Goal: Task Accomplishment & Management: Use online tool/utility

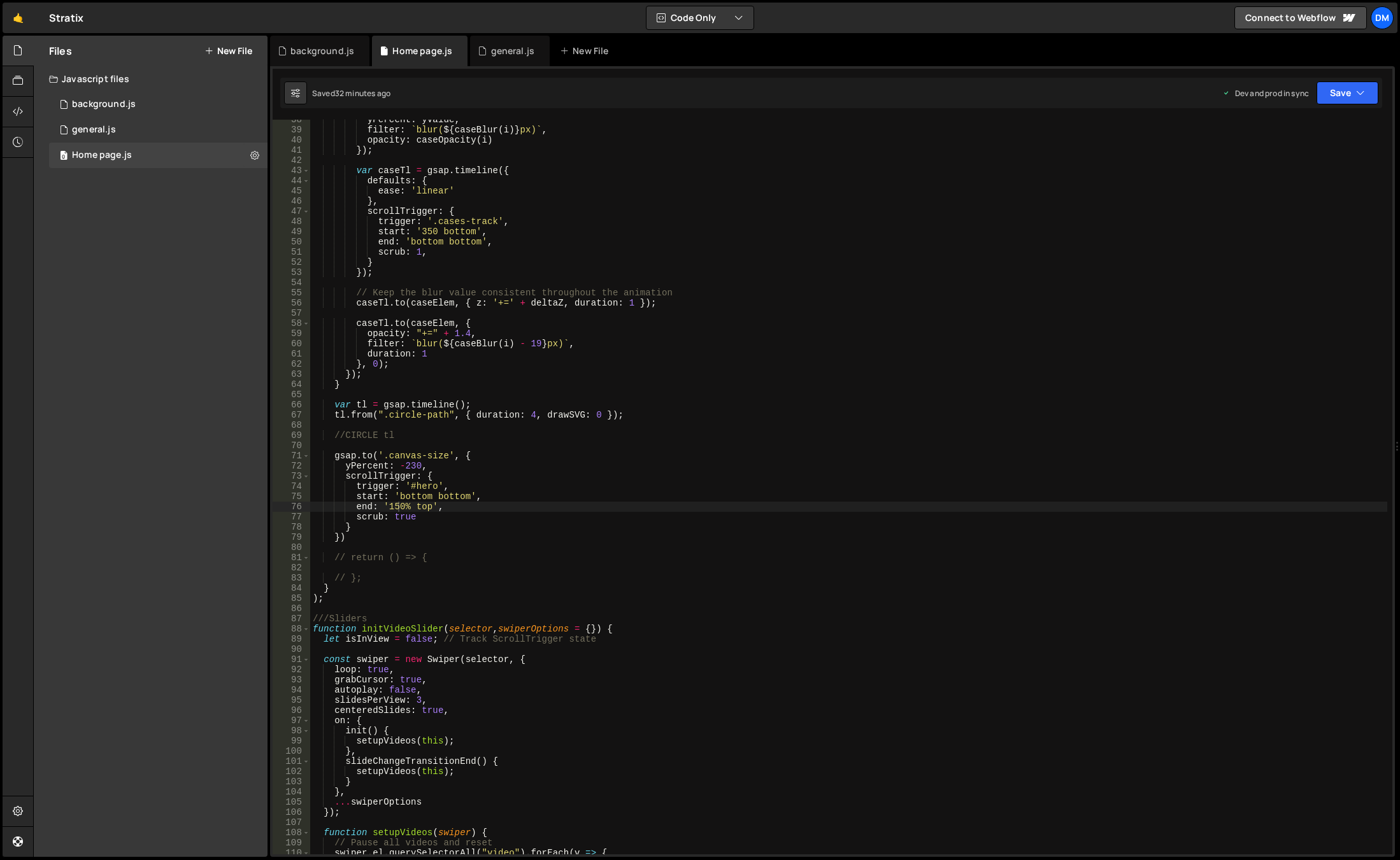
scroll to position [382, 0]
drag, startPoint x: 387, startPoint y: 455, endPoint x: 445, endPoint y: 452, distance: 58.1
click at [445, 452] on div "yPercent : yValue , filter : ` blur( ${ caseBlur ( i ) } px) ` , opacity : case…" at bounding box center [849, 492] width 1077 height 755
paste textarea "wr"
type textarea "[DOMAIN_NAME]('.canvas-wr', {"
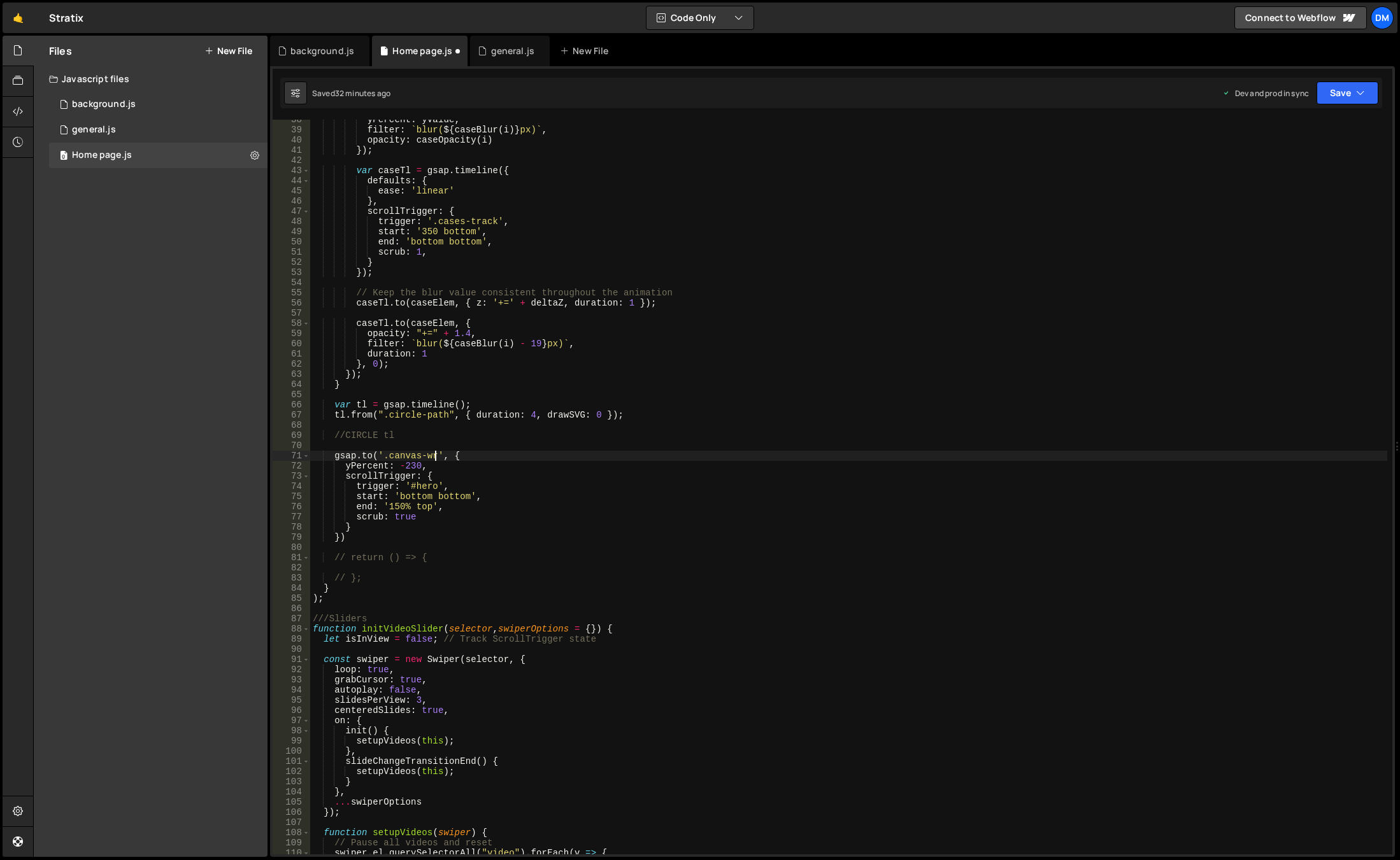
click at [546, 447] on div "yPercent : yValue , filter : ` blur( ${ caseBlur ( i ) } px) ` , opacity : case…" at bounding box center [849, 492] width 1077 height 755
drag, startPoint x: 410, startPoint y: 466, endPoint x: 442, endPoint y: 525, distance: 67.1
click at [410, 466] on div "yPercent : yValue , filter : ` blur( ${ caseBlur ( i ) } px) ` , opacity : case…" at bounding box center [849, 492] width 1077 height 755
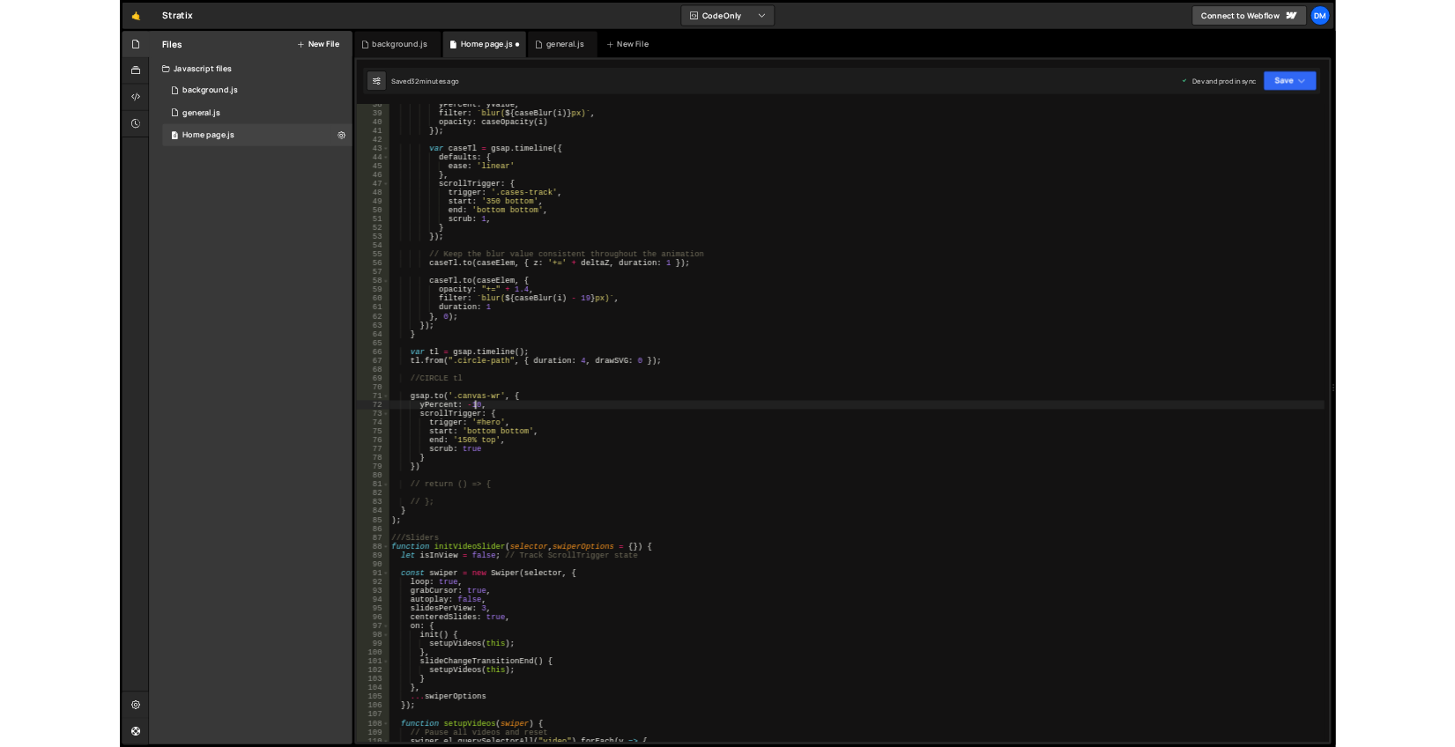
scroll to position [0, 10]
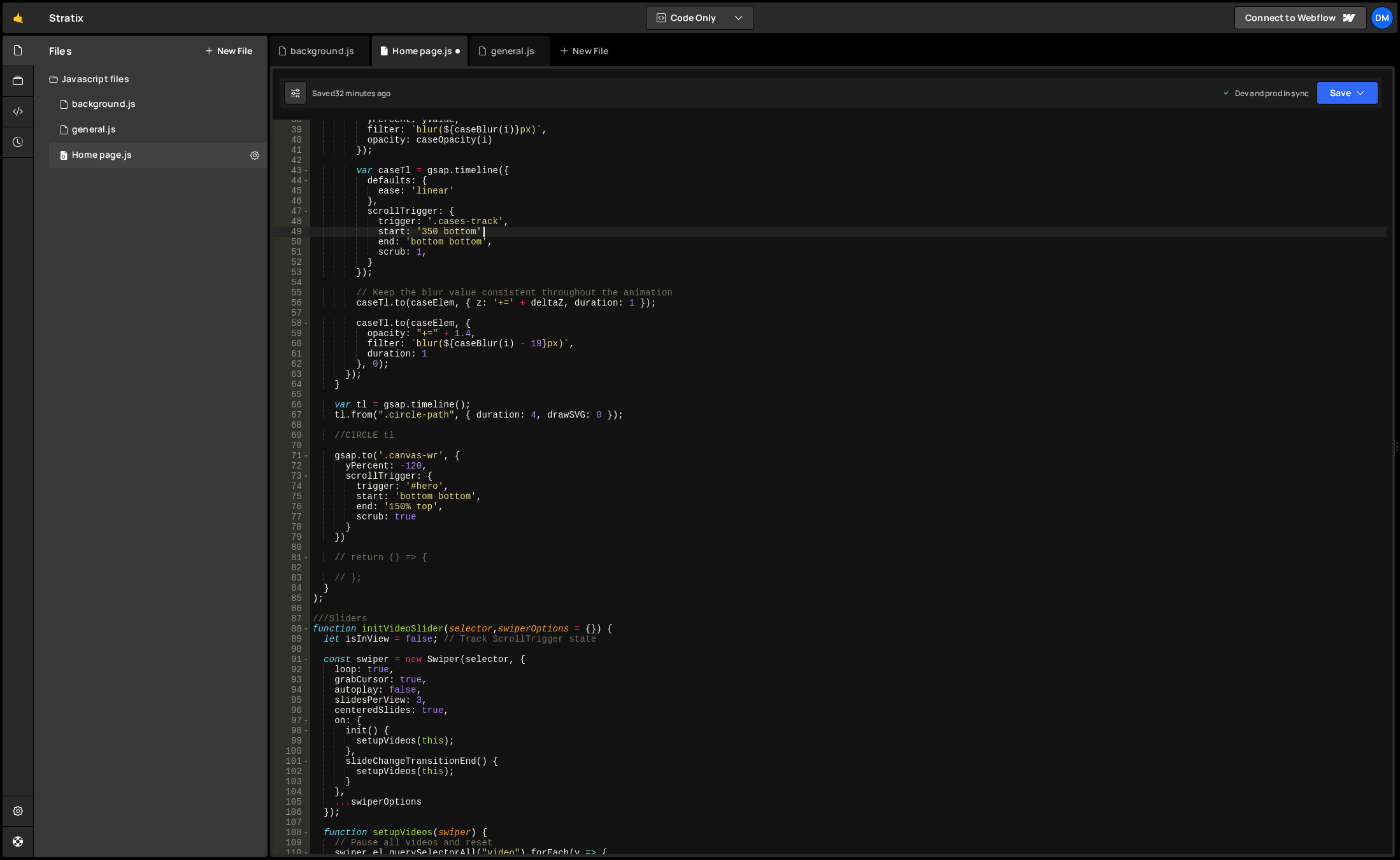
drag, startPoint x: 1133, startPoint y: 228, endPoint x: 1213, endPoint y: 179, distance: 93.8
click at [1133, 228] on div "yPercent : yValue , filter : ` blur( ${ caseBlur ( i ) } px) ` , opacity : case…" at bounding box center [849, 492] width 1077 height 755
click at [1343, 90] on button "Save" at bounding box center [1347, 93] width 61 height 23
click at [1307, 128] on div "Save to Staging S" at bounding box center [1304, 124] width 132 height 13
click at [1349, 95] on button "Save" at bounding box center [1347, 93] width 61 height 23
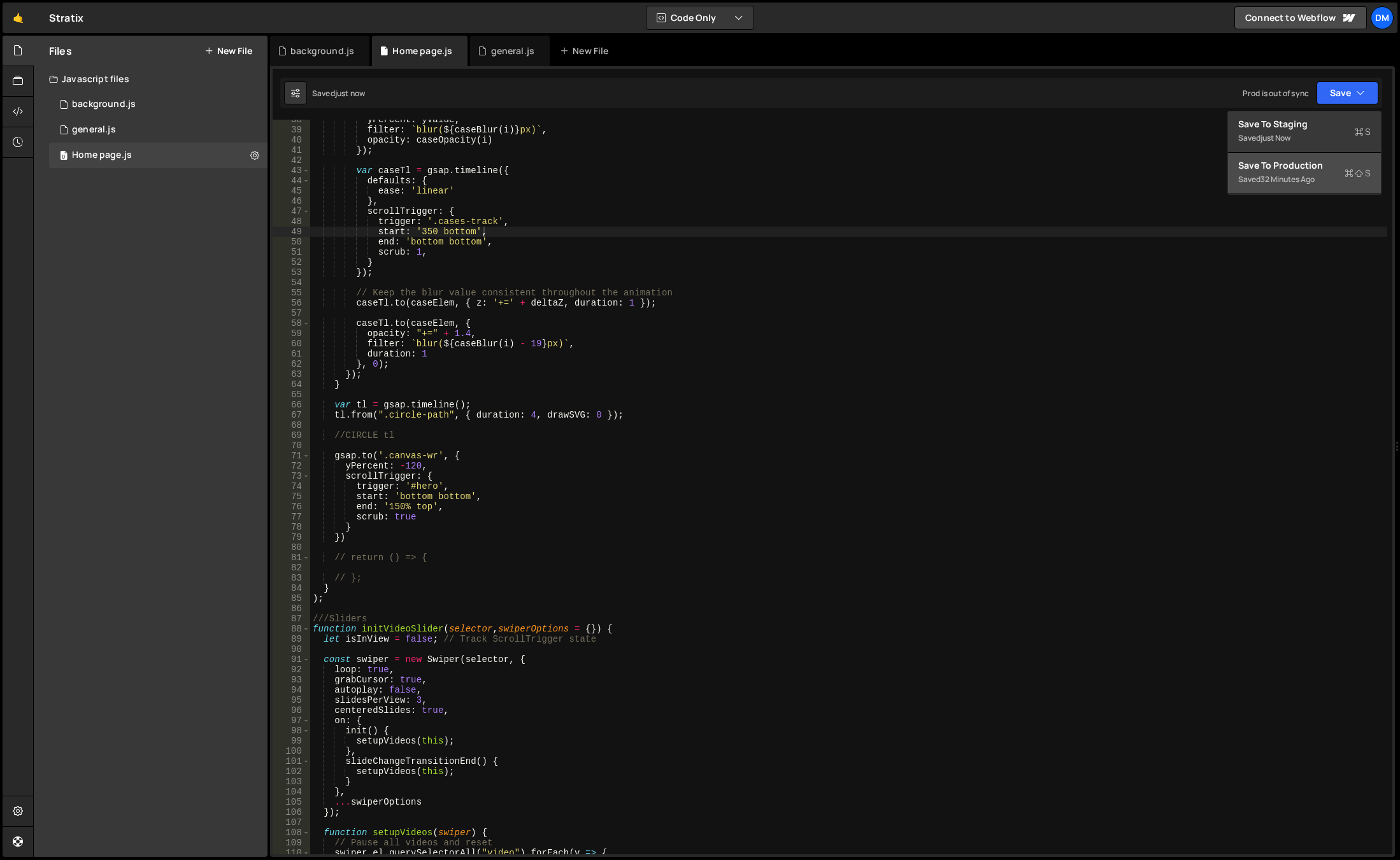
click at [1294, 167] on div "Save to Production S" at bounding box center [1304, 165] width 132 height 13
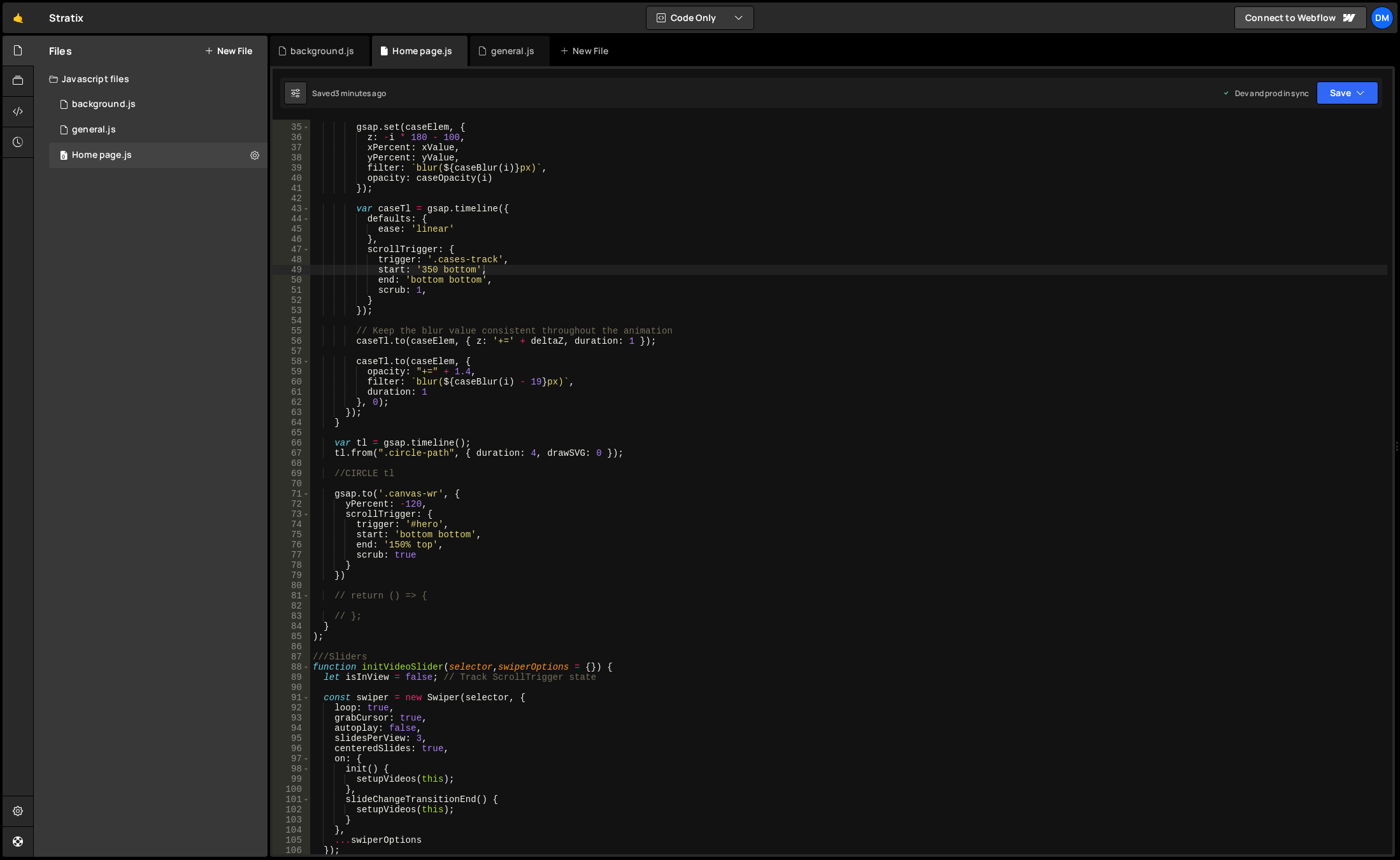
scroll to position [229, 0]
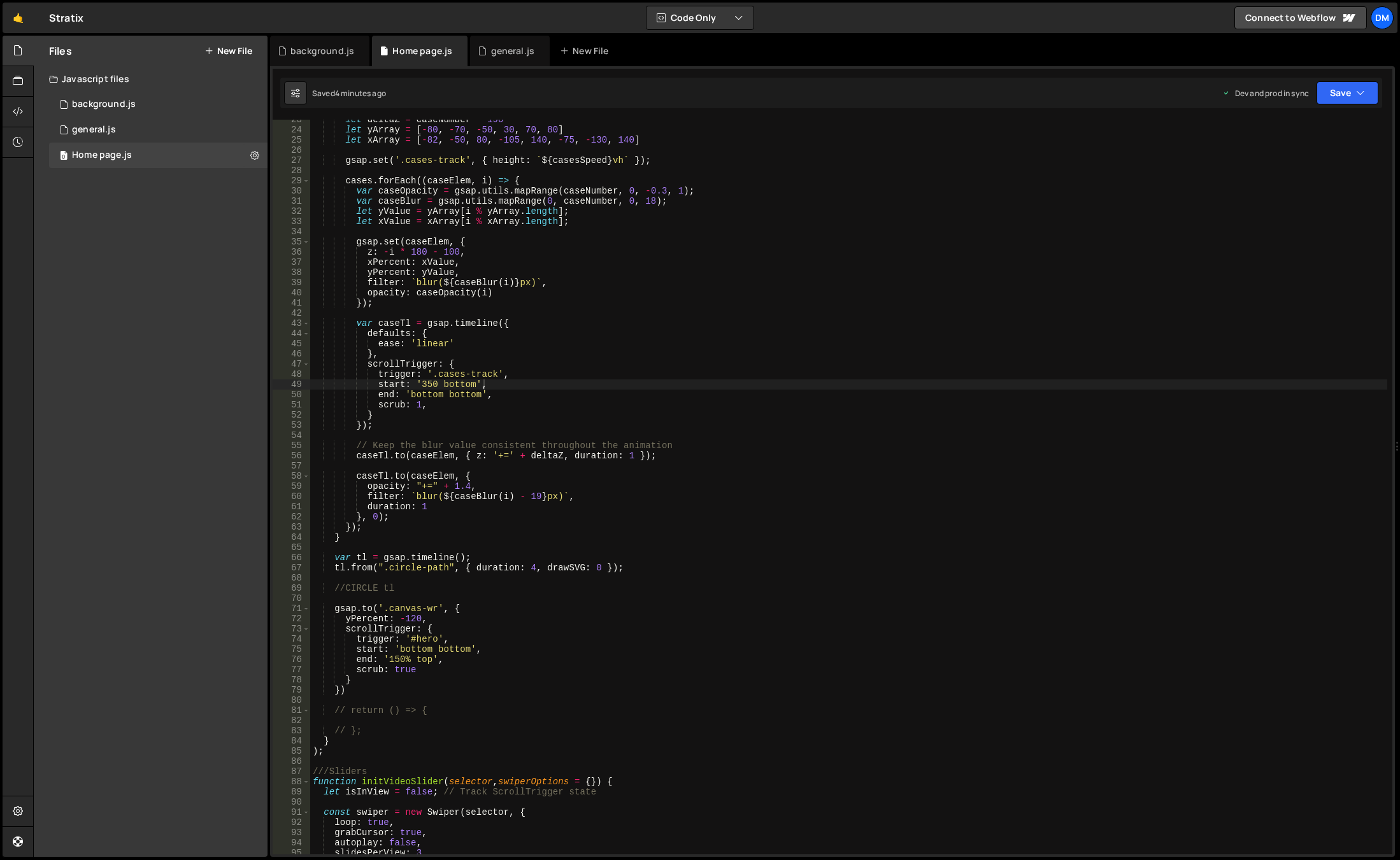
click at [471, 610] on div "let deltaZ = caseNumber * 190 let yArray = [ - 80 , - 70 , - 50 , 30 , 70 , 80 …" at bounding box center [849, 492] width 1077 height 755
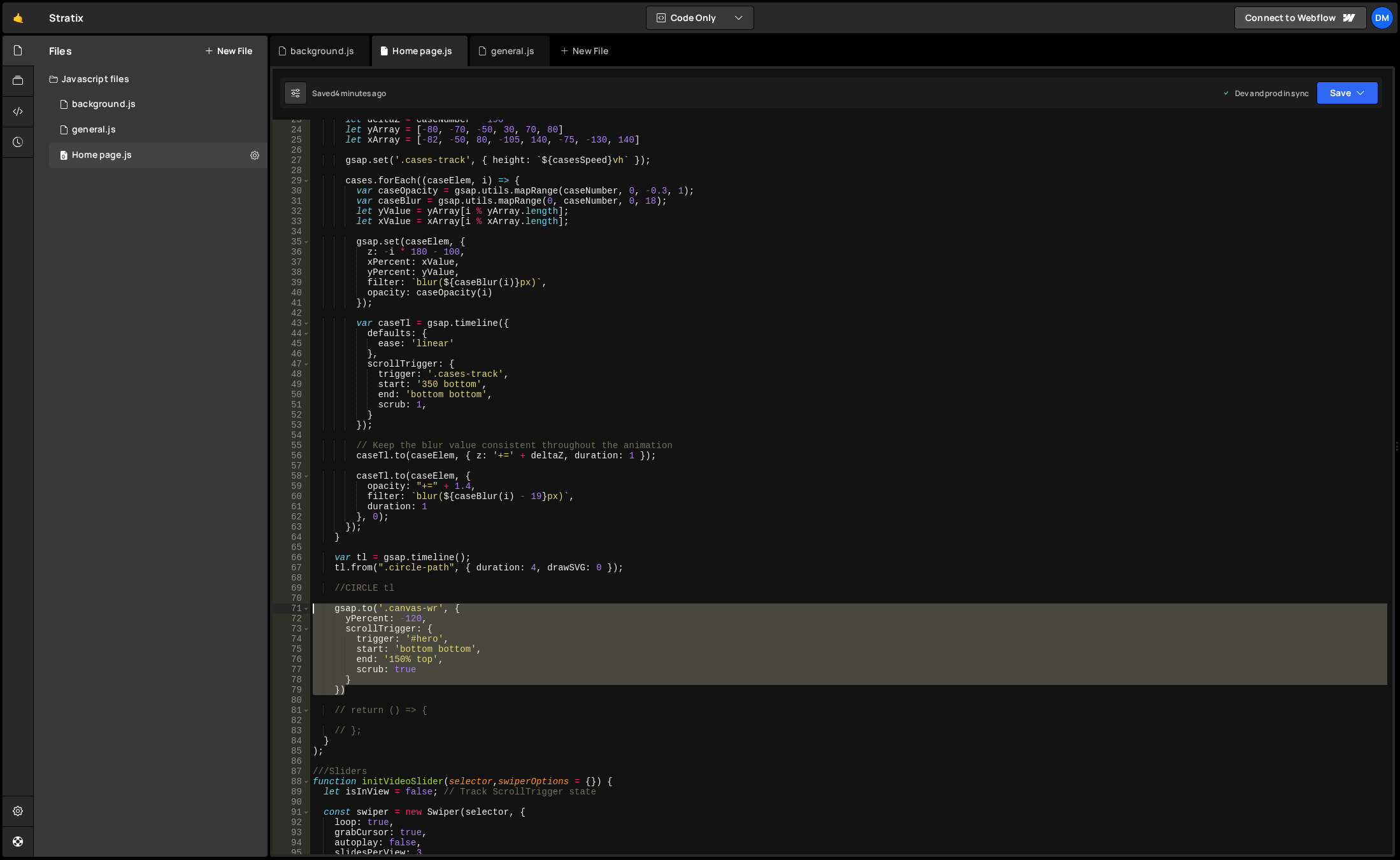
drag, startPoint x: 369, startPoint y: 695, endPoint x: 252, endPoint y: 608, distance: 145.8
click at [252, 608] on div "Files New File Javascript files 0 background.js 0 0 general.js 0 0 Home page.js…" at bounding box center [716, 447] width 1367 height 822
click at [368, 693] on div "let deltaZ = caseNumber * 190 let yArray = [ - 80 , - 70 , - 50 , 30 , 70 , 80 …" at bounding box center [849, 487] width 1077 height 735
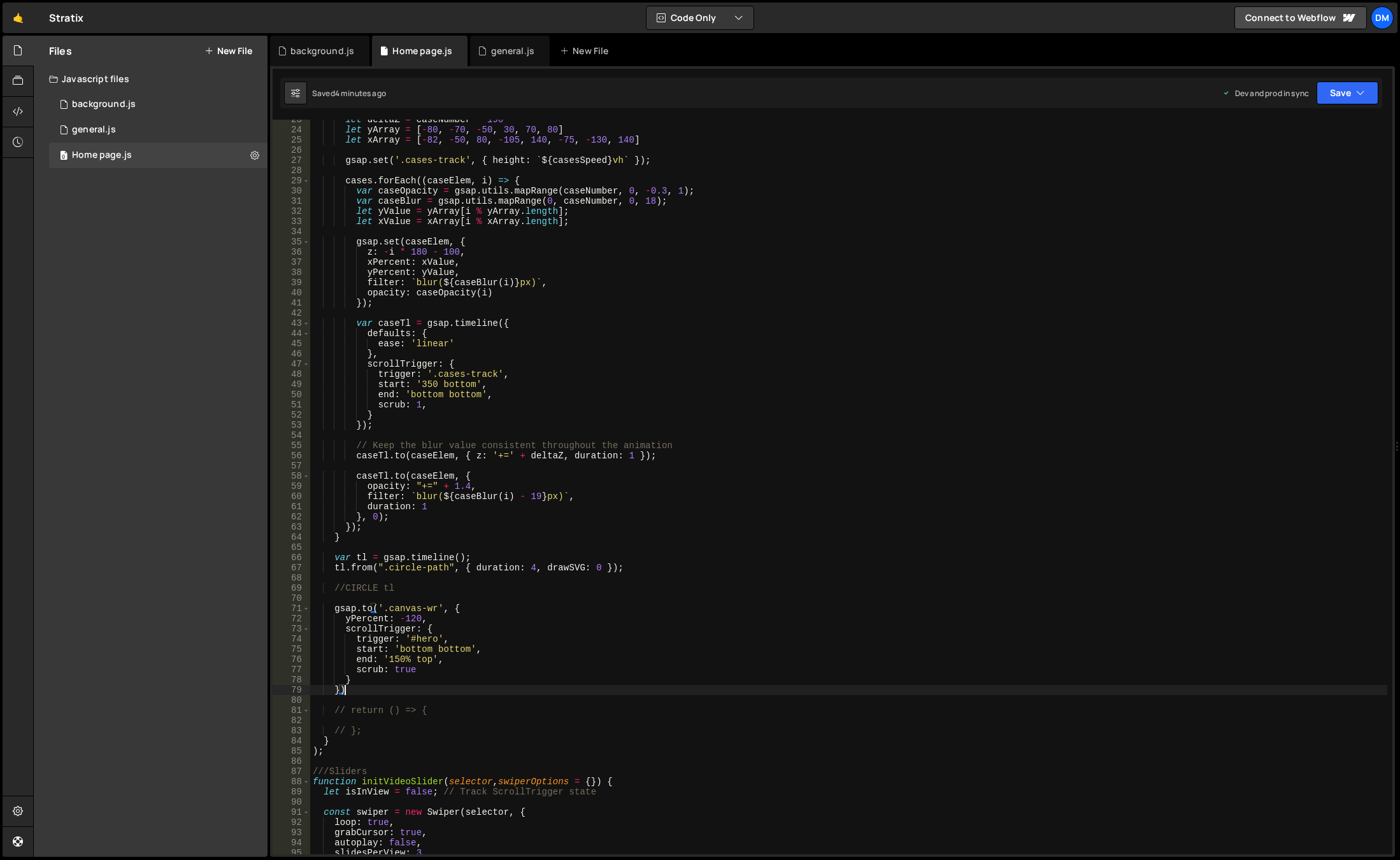
type textarea "});"
paste textarea "})"
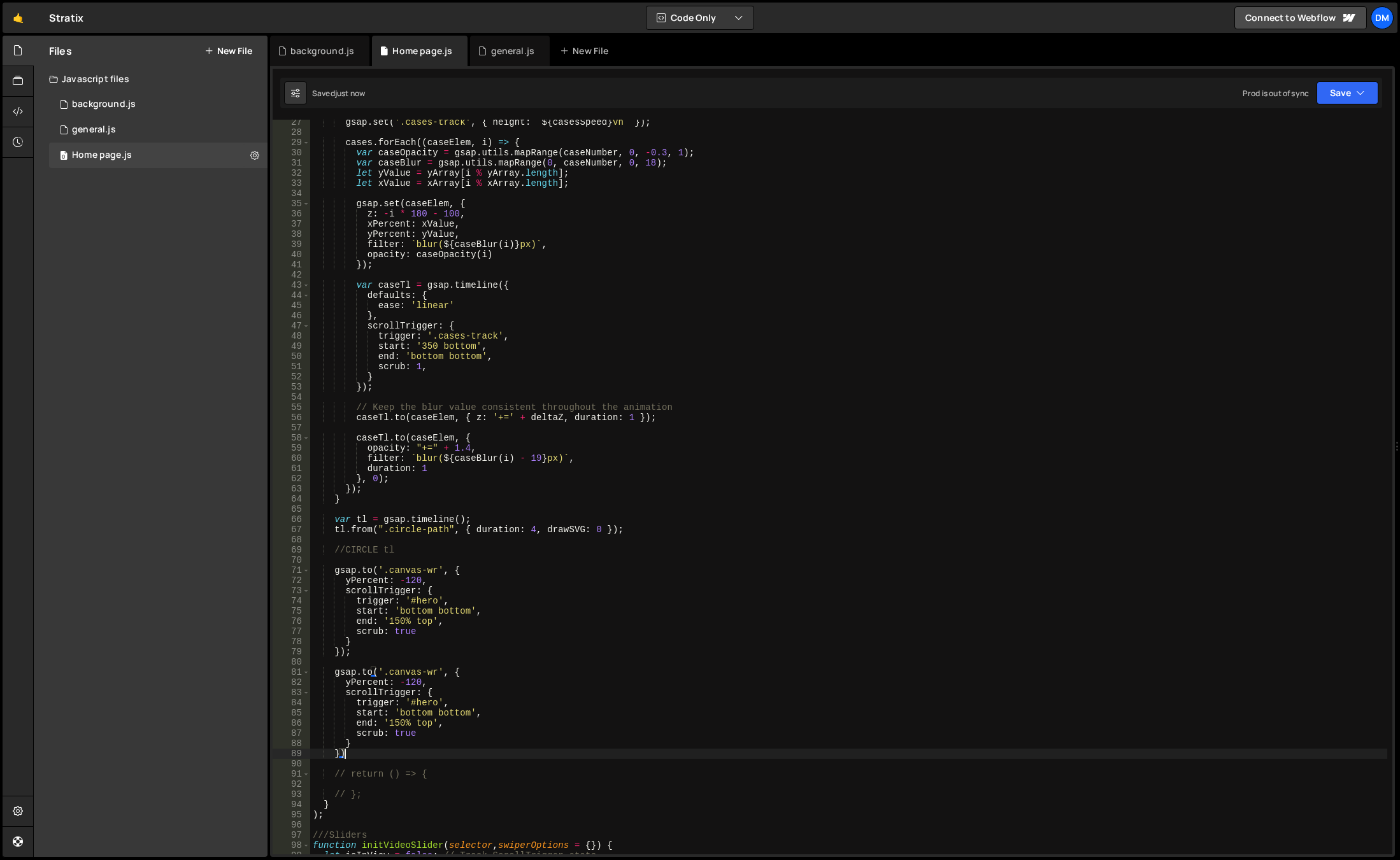
scroll to position [344, 0]
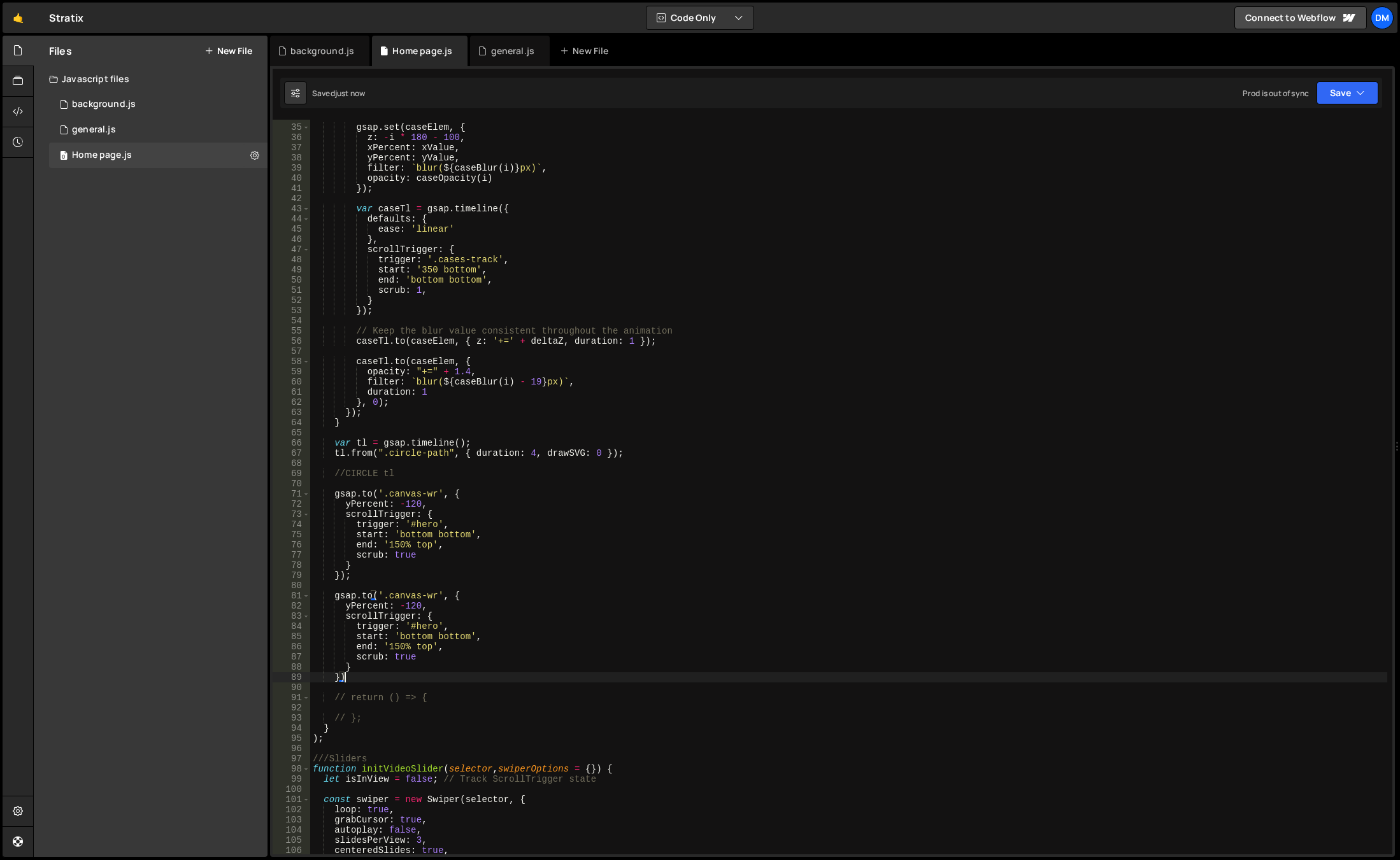
click at [416, 609] on div "gsap . set ( caseElem , { z : - i * 180 - 100 , xPercent : xValue , yPercent : …" at bounding box center [849, 489] width 1077 height 755
drag, startPoint x: 421, startPoint y: 609, endPoint x: 398, endPoint y: 606, distance: 23.2
click at [398, 606] on div "gsap . set ( caseElem , { z : - i * 180 - 100 , xPercent : xValue , yPercent : …" at bounding box center [849, 489] width 1077 height 755
click at [412, 503] on div "gsap . set ( caseElem , { z : - i * 180 - 100 , xPercent : xValue , yPercent : …" at bounding box center [849, 489] width 1077 height 755
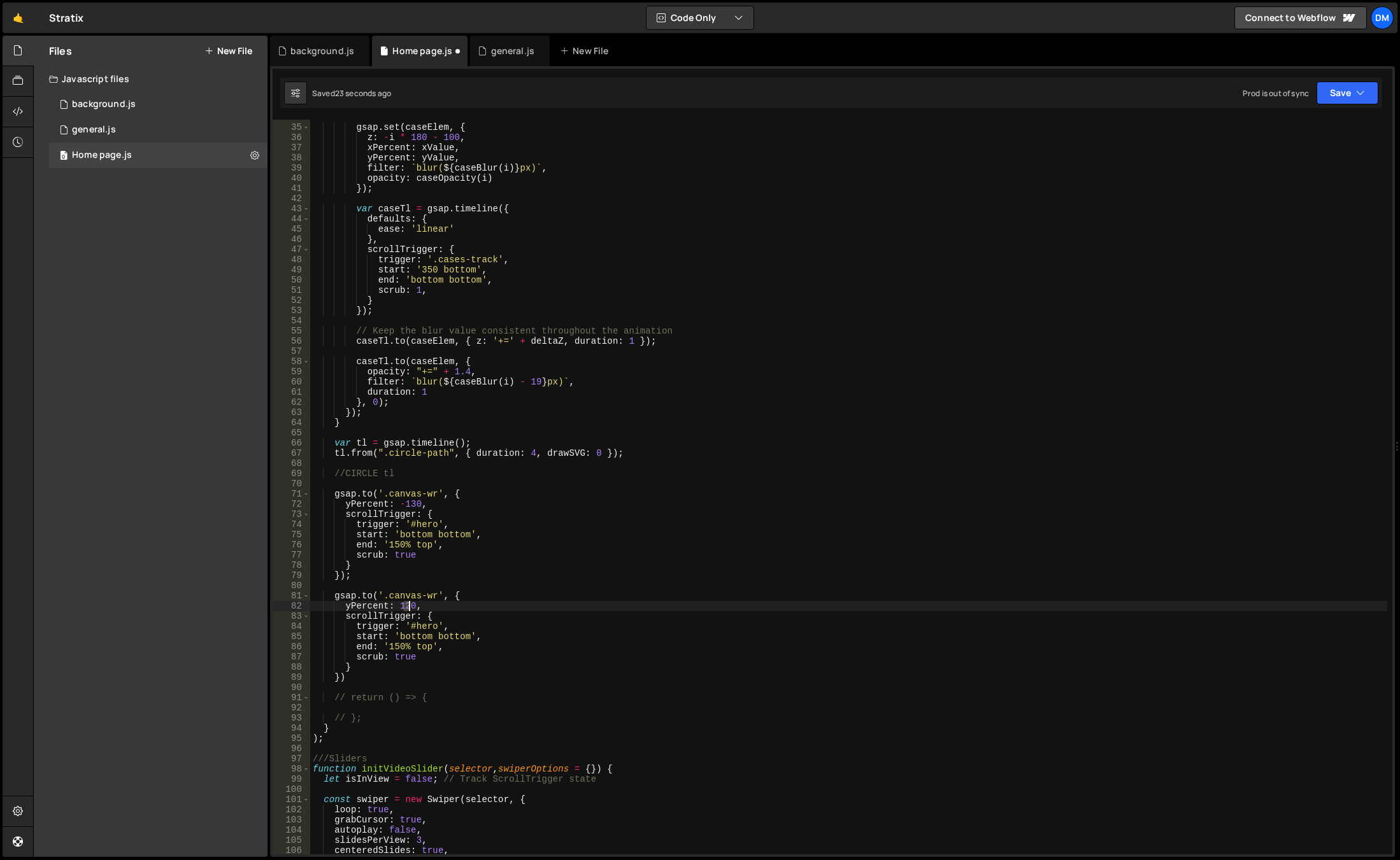
click at [408, 611] on div "gsap . set ( caseElem , { z : - i * 180 - 100 , xPercent : xValue , yPercent : …" at bounding box center [849, 489] width 1077 height 755
click at [481, 569] on div "gsap . set ( caseElem , { z : - i * 180 - 100 , xPercent : xValue , yPercent : …" at bounding box center [849, 489] width 1077 height 755
click at [425, 628] on div "gsap . set ( caseElem , { z : - i * 180 - 100 , xPercent : xValue , yPercent : …" at bounding box center [849, 489] width 1077 height 755
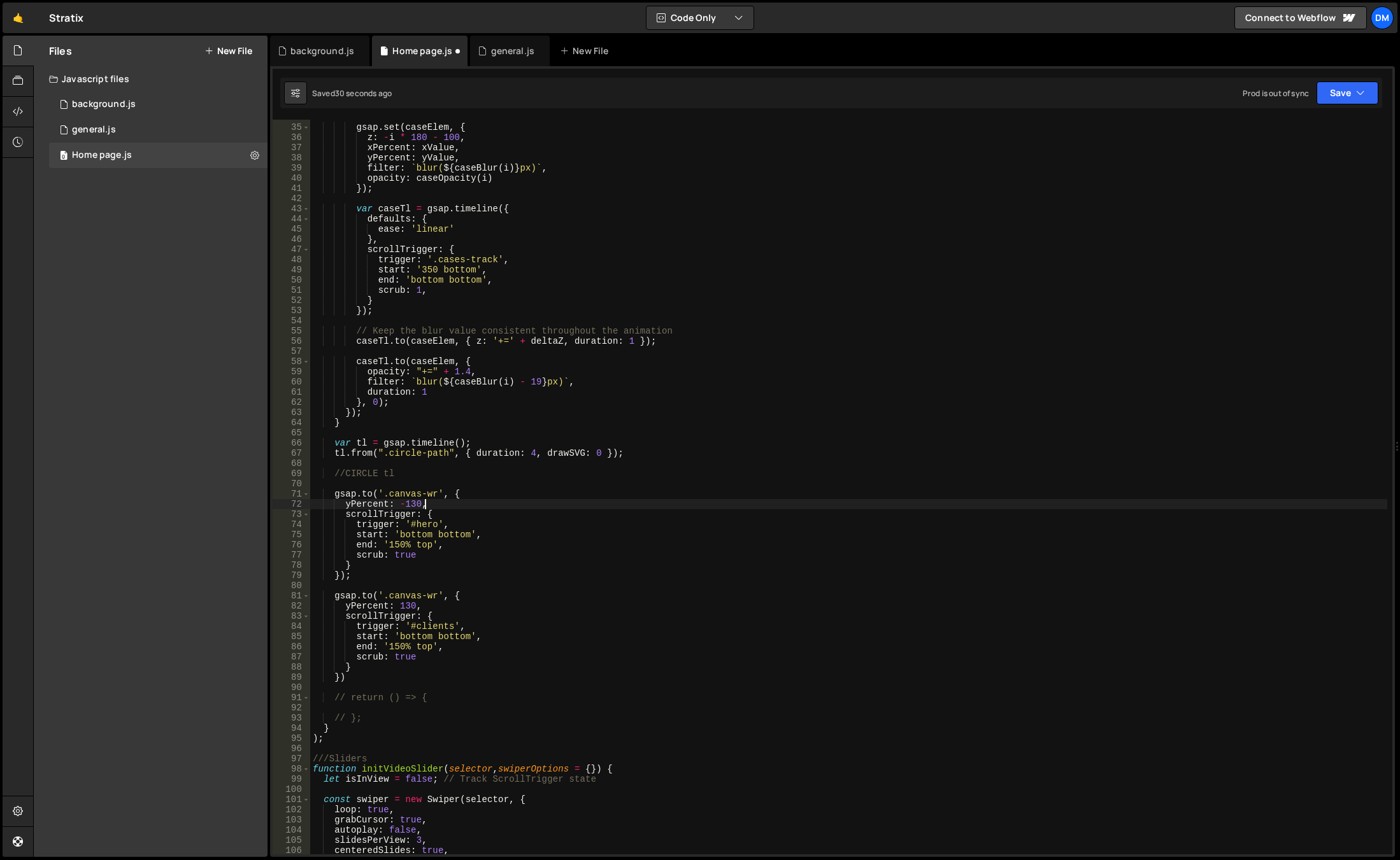
click at [640, 507] on div "gsap . set ( caseElem , { z : - i * 180 - 100 , xPercent : xValue , yPercent : …" at bounding box center [849, 489] width 1077 height 755
click at [416, 635] on div "gsap . set ( caseElem , { z : - i * 180 - 100 , xPercent : xValue , yPercent : …" at bounding box center [849, 489] width 1077 height 755
click at [437, 635] on div "gsap . set ( caseElem , { z : - i * 180 - 100 , xPercent : xValue , yPercent : …" at bounding box center [849, 489] width 1077 height 755
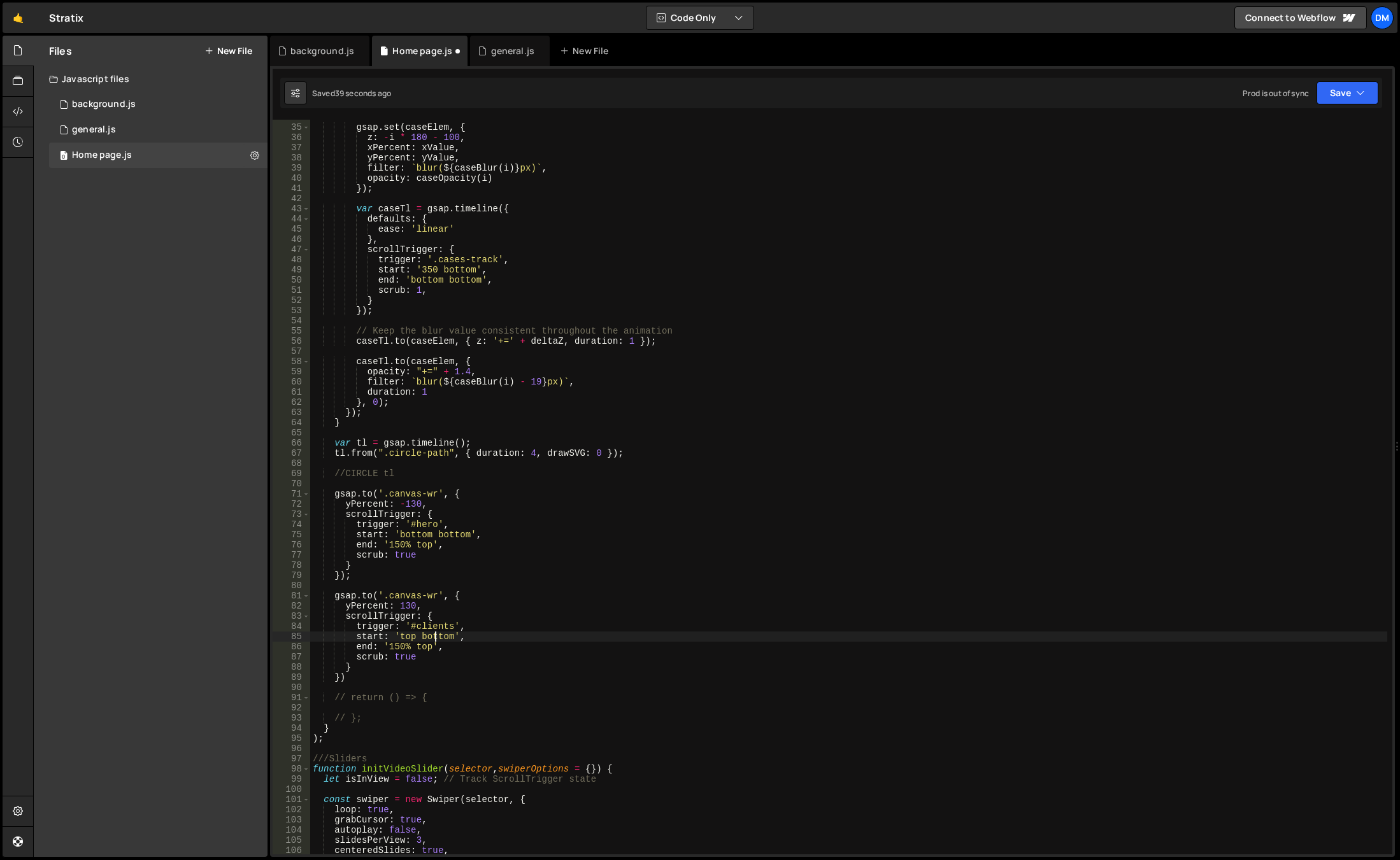
click at [437, 635] on div "gsap . set ( caseElem , { z : - i * 180 - 100 , xPercent : xValue , yPercent : …" at bounding box center [849, 489] width 1077 height 755
click at [429, 637] on div "gsap . set ( caseElem , { z : - i * 180 - 100 , xPercent : xValue , yPercent : …" at bounding box center [849, 489] width 1077 height 755
click at [562, 597] on div "gsap . set ( caseElem , { z : - i * 180 - 100 , xPercent : xValue , yPercent : …" at bounding box center [849, 489] width 1077 height 755
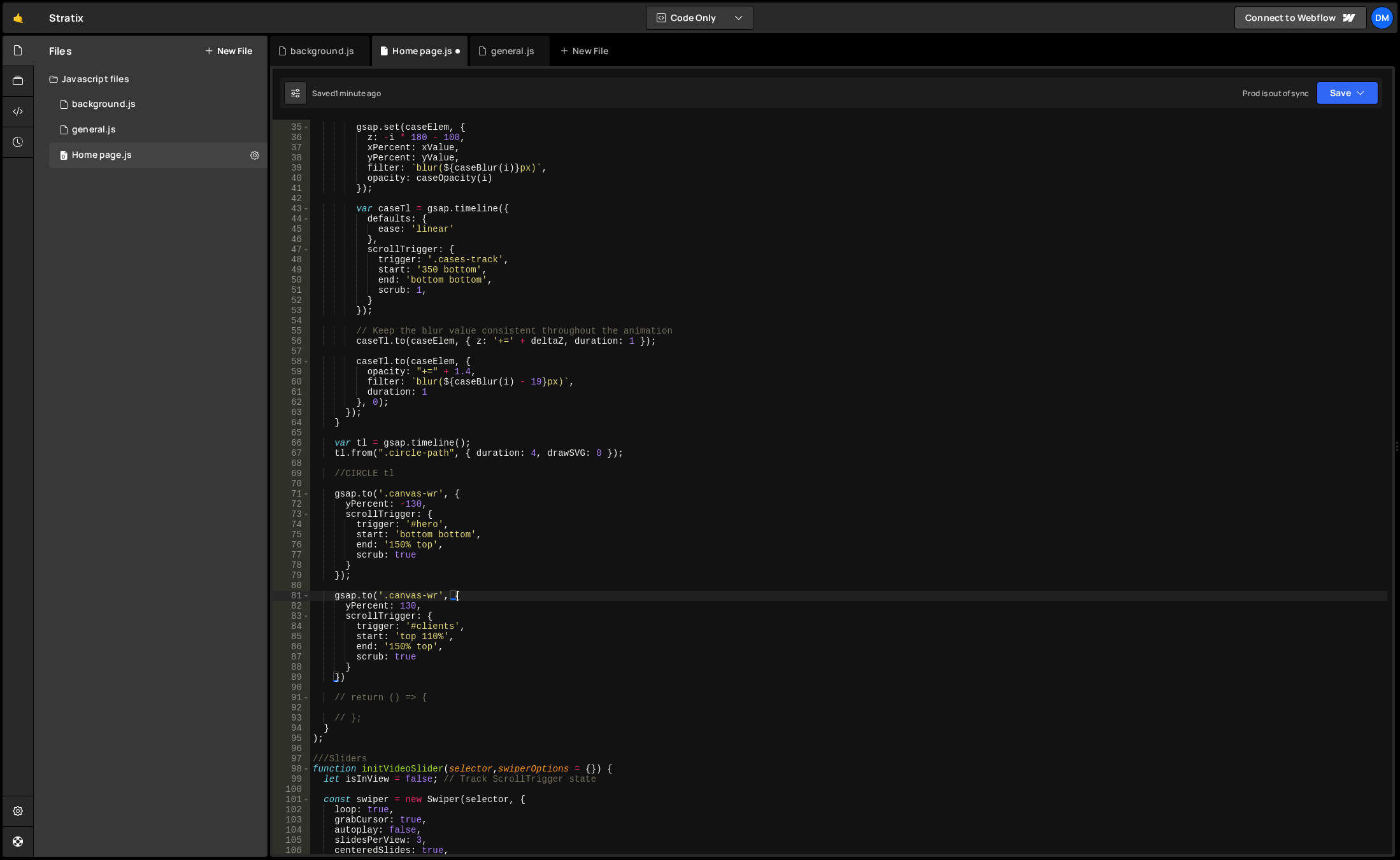
click at [400, 646] on div "gsap . set ( caseElem , { z : - i * 180 - 100 , xPercent : xValue , yPercent : …" at bounding box center [849, 489] width 1077 height 755
click at [400, 619] on div "gsap . set ( caseElem , { z : - i * 180 - 100 , xPercent : xValue , yPercent : …" at bounding box center [849, 489] width 1077 height 755
drag, startPoint x: 409, startPoint y: 643, endPoint x: 391, endPoint y: 687, distance: 47.5
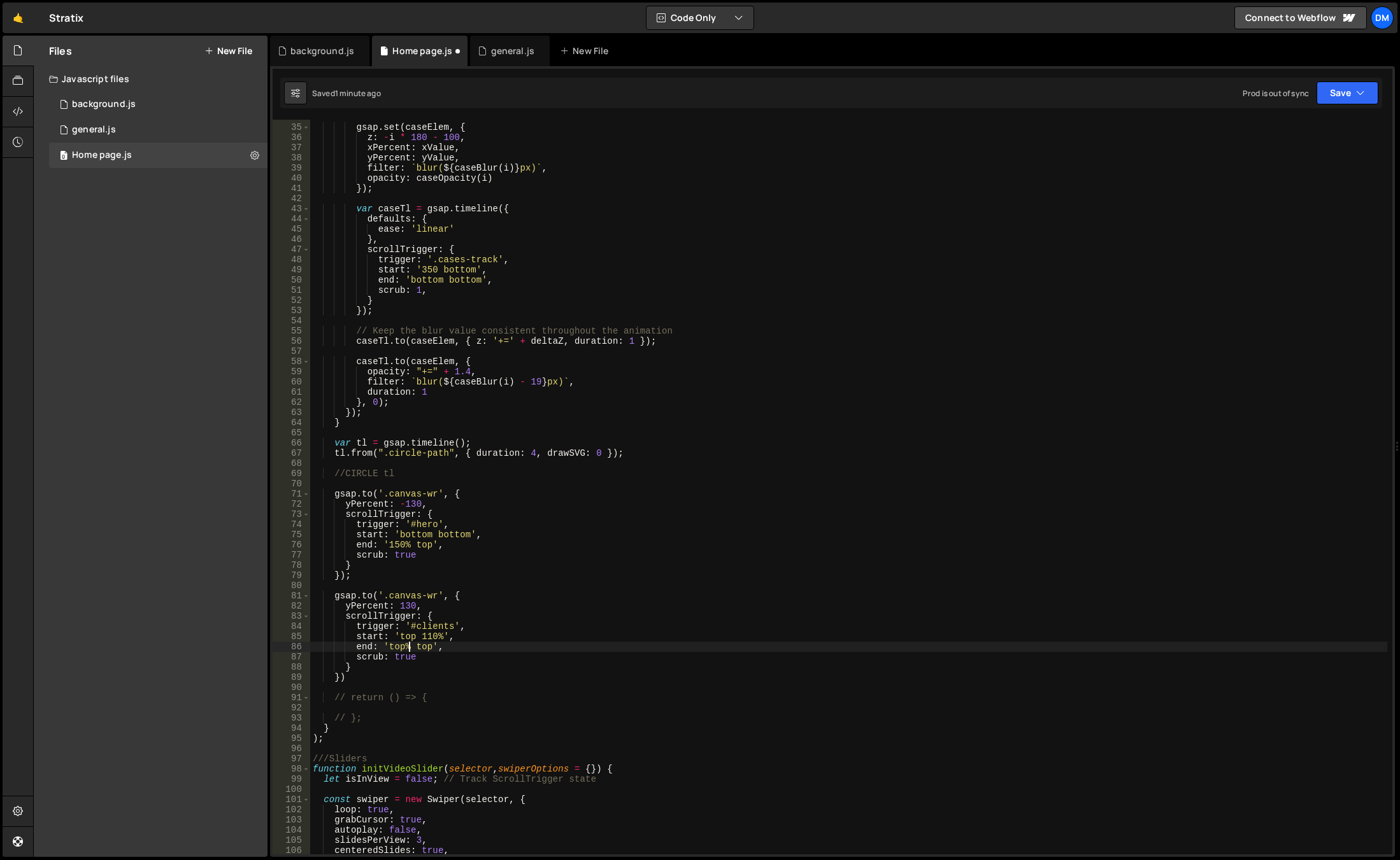
click at [409, 643] on div "gsap . set ( caseElem , { z : - i * 180 - 100 , xPercent : xValue , yPercent : …" at bounding box center [849, 489] width 1077 height 755
click at [413, 644] on div "gsap . set ( caseElem , { z : - i * 180 - 100 , xPercent : xValue , yPercent : …" at bounding box center [849, 489] width 1077 height 755
click at [681, 591] on div "gsap . set ( caseElem , { z : - i * 180 - 100 , xPercent : xValue , yPercent : …" at bounding box center [849, 489] width 1077 height 755
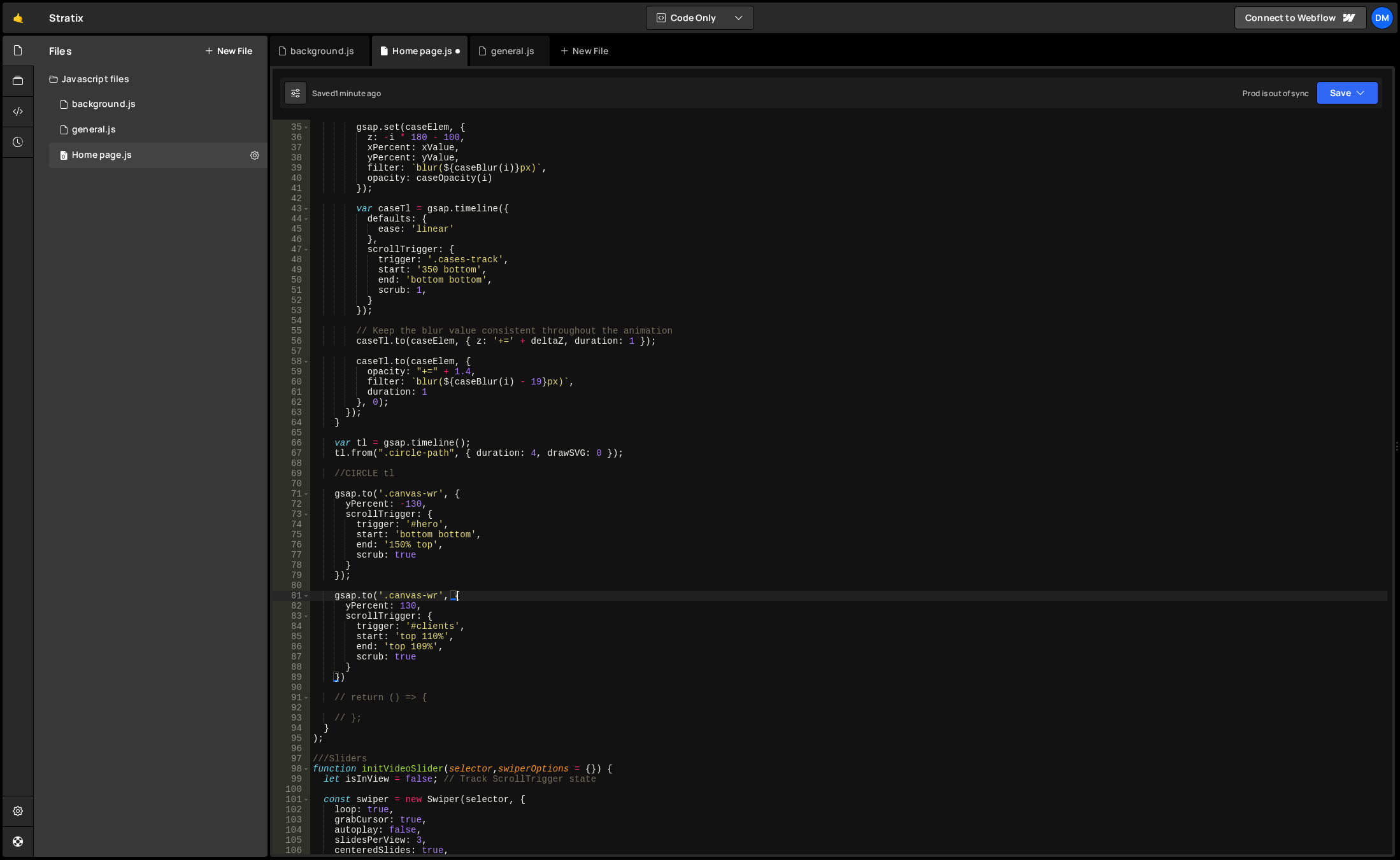
click at [580, 639] on div "gsap . set ( caseElem , { z : - i * 180 - 100 , xPercent : xValue , yPercent : …" at bounding box center [849, 489] width 1077 height 755
click at [1335, 90] on button "Save" at bounding box center [1347, 93] width 61 height 23
click at [1320, 120] on div "Save to Staging S" at bounding box center [1304, 124] width 132 height 13
click at [1353, 87] on button "Save" at bounding box center [1347, 93] width 61 height 23
click at [1305, 160] on div "Save to Production S" at bounding box center [1304, 165] width 132 height 13
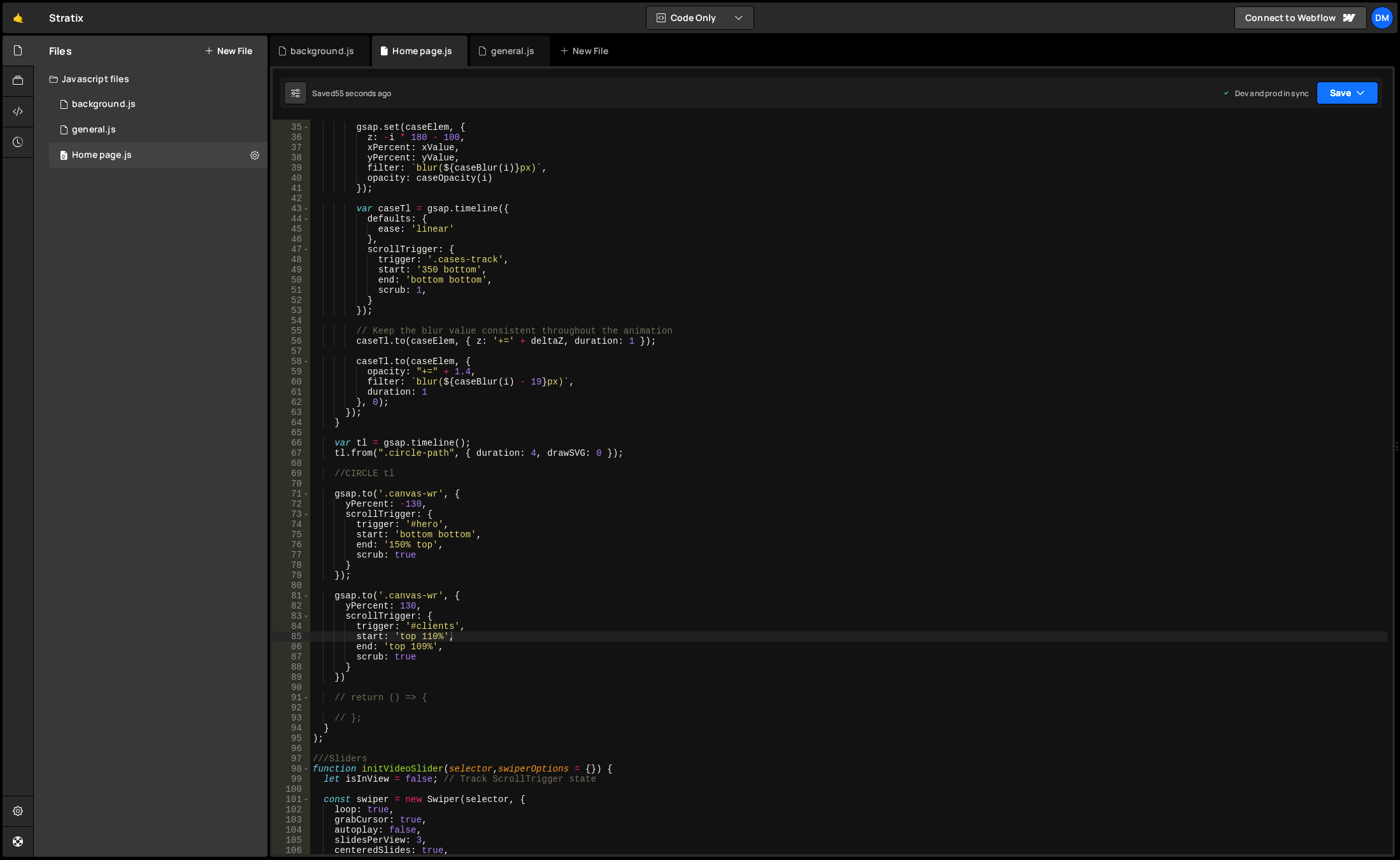
click at [1326, 94] on button "Save" at bounding box center [1347, 93] width 61 height 23
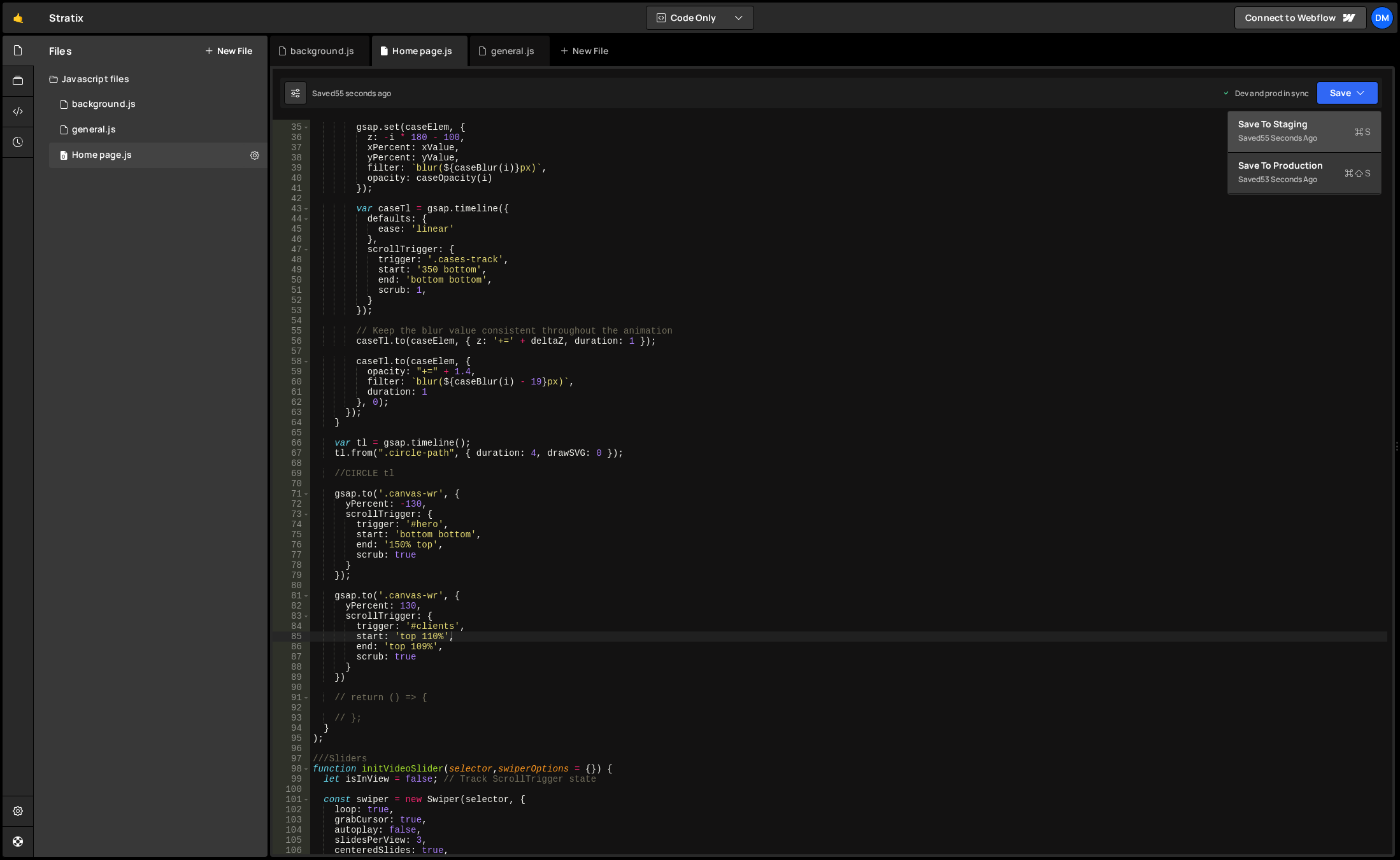
click at [1304, 127] on div "Save to Staging S" at bounding box center [1304, 124] width 132 height 13
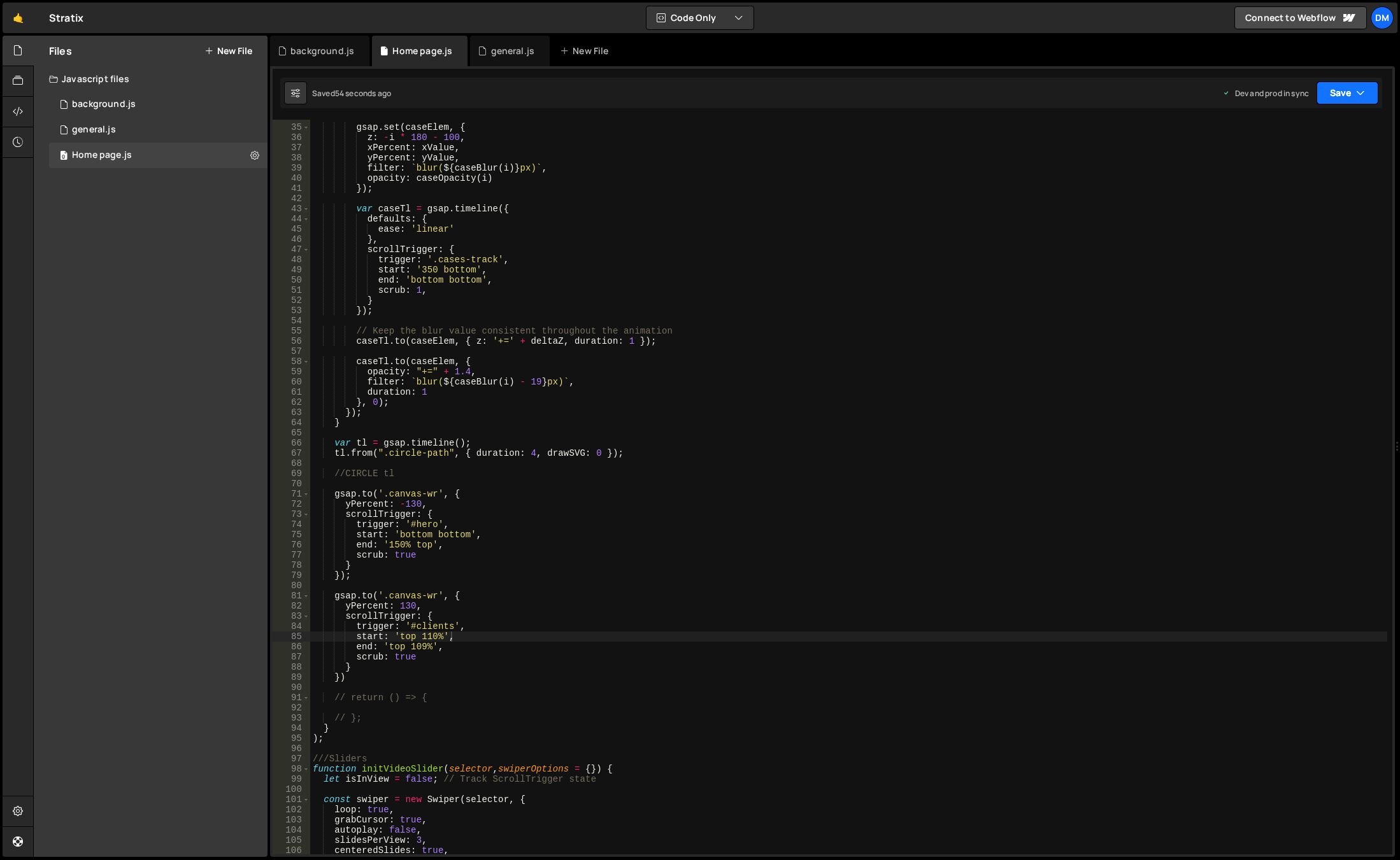
click at [1339, 95] on button "Save" at bounding box center [1347, 93] width 61 height 23
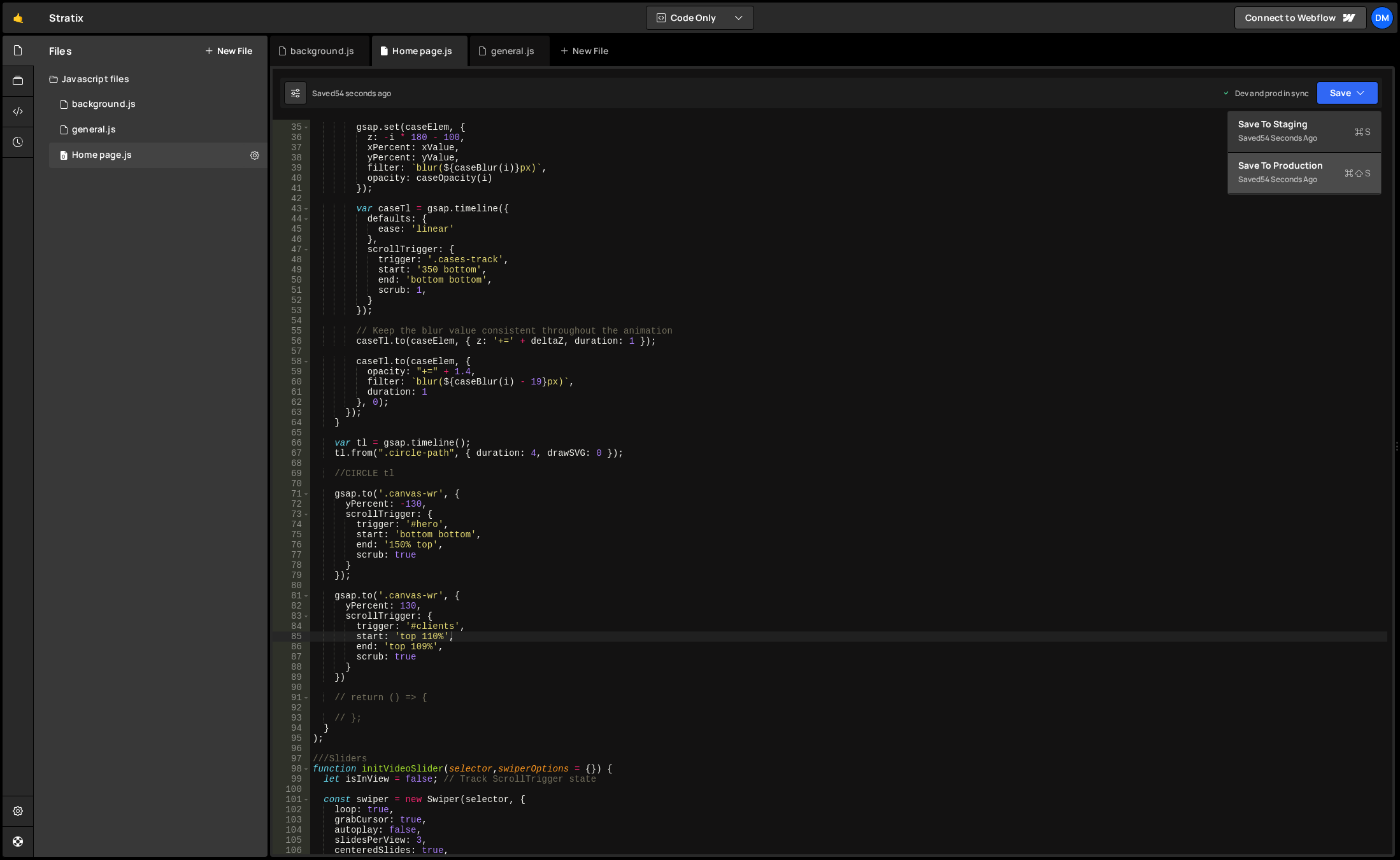
click at [1289, 173] on div "Saved 54 seconds ago" at bounding box center [1304, 179] width 132 height 15
click at [909, 447] on div "gsap . set ( caseElem , { z : - i * 180 - 100 , xPercent : xValue , yPercent : …" at bounding box center [849, 489] width 1077 height 755
click at [1026, 576] on div "gsap . set ( caseElem , { z : - i * 180 - 100 , xPercent : xValue , yPercent : …" at bounding box center [849, 489] width 1077 height 755
type textarea "});"
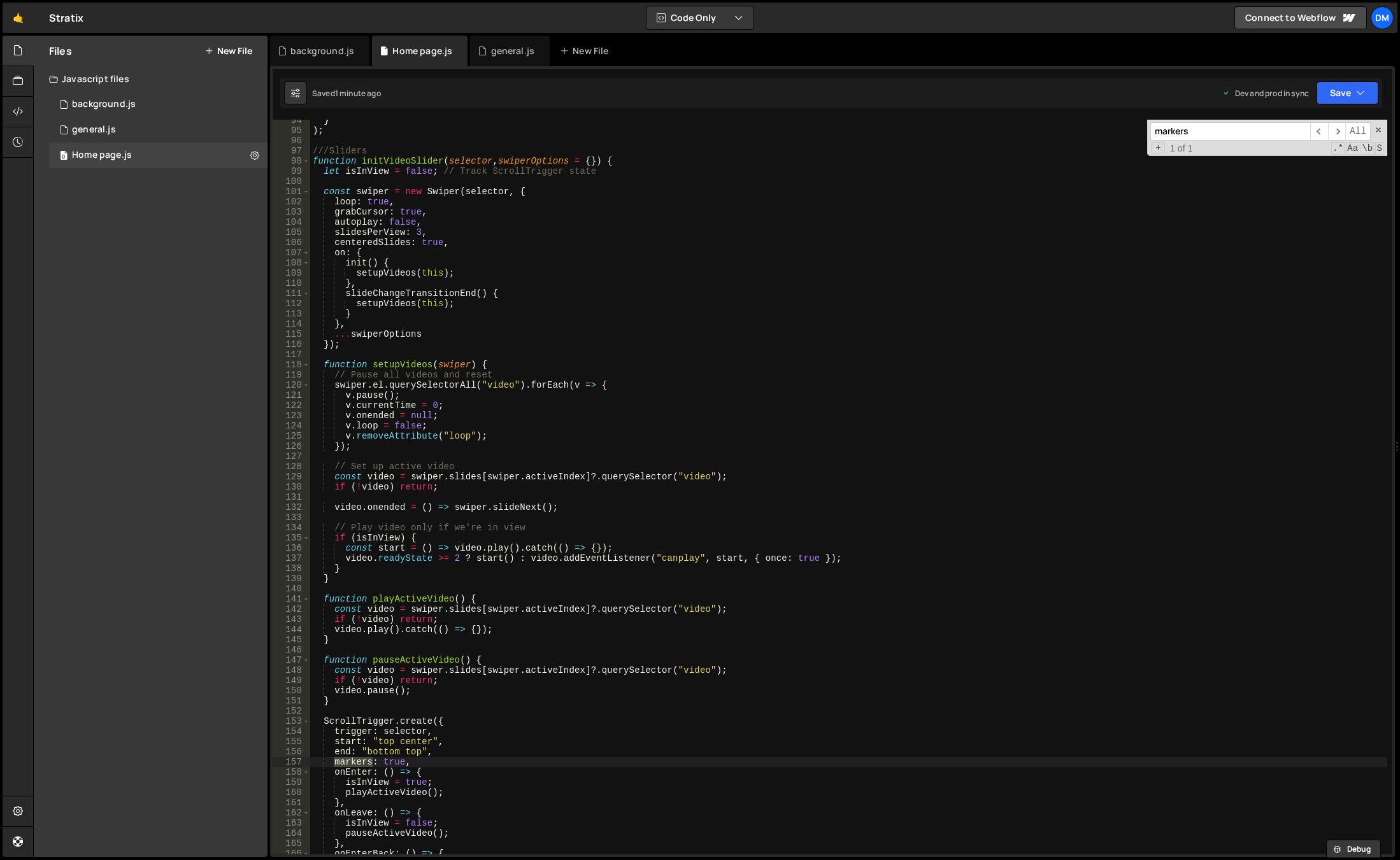
scroll to position [1067, 0]
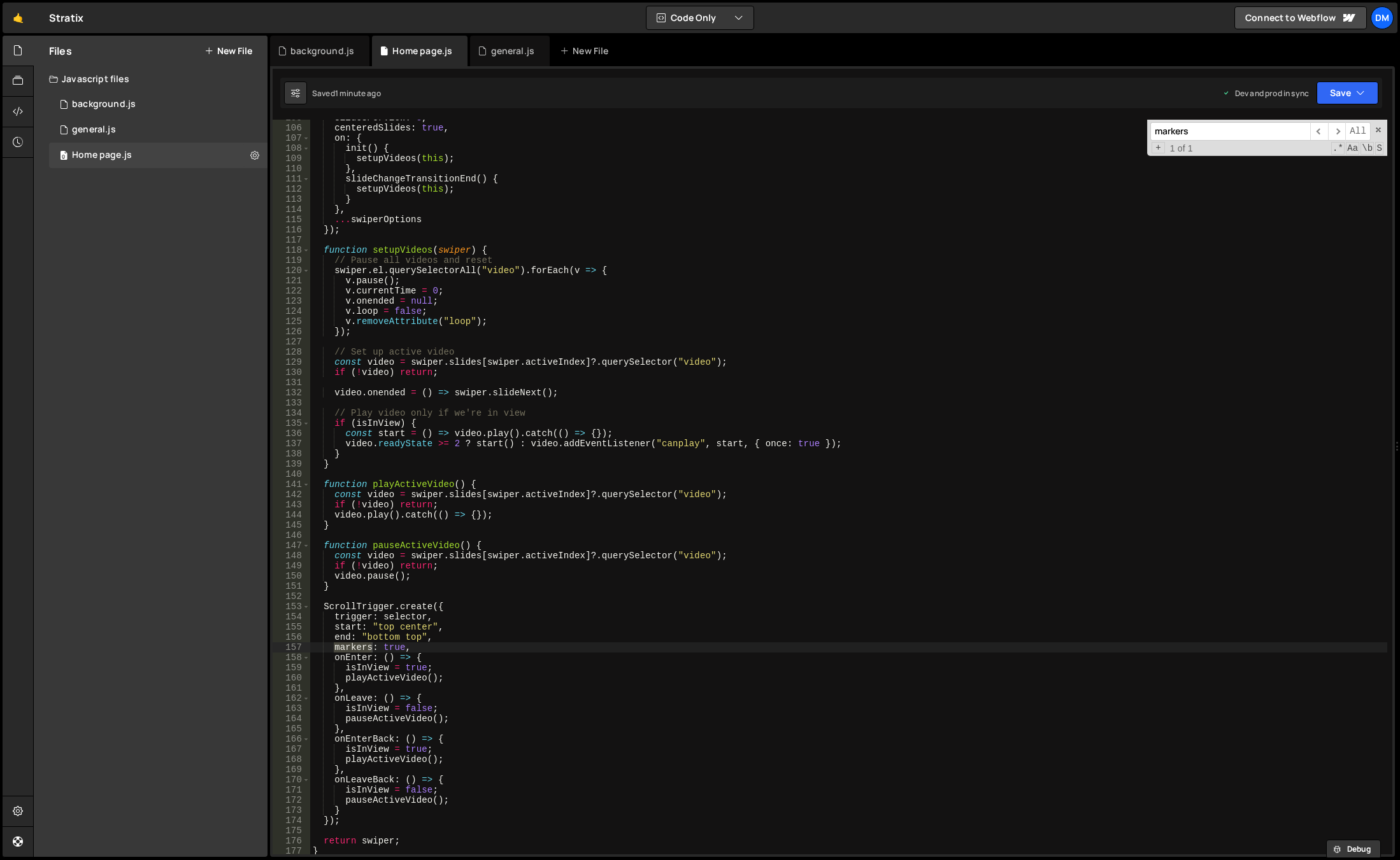
type input "markers"
type textarea "markers: true,"
click at [442, 646] on div "slidesPerView : 3 , centeredSlides : true , on : { init ( ) { setupVideos ( thi…" at bounding box center [849, 490] width 1077 height 755
drag, startPoint x: 413, startPoint y: 645, endPoint x: 306, endPoint y: 648, distance: 107.0
click at [306, 648] on div "markers: true, 105 106 107 108 109 110 111 112 113 114 115 116 117 118 119 120 …" at bounding box center [832, 487] width 1120 height 735
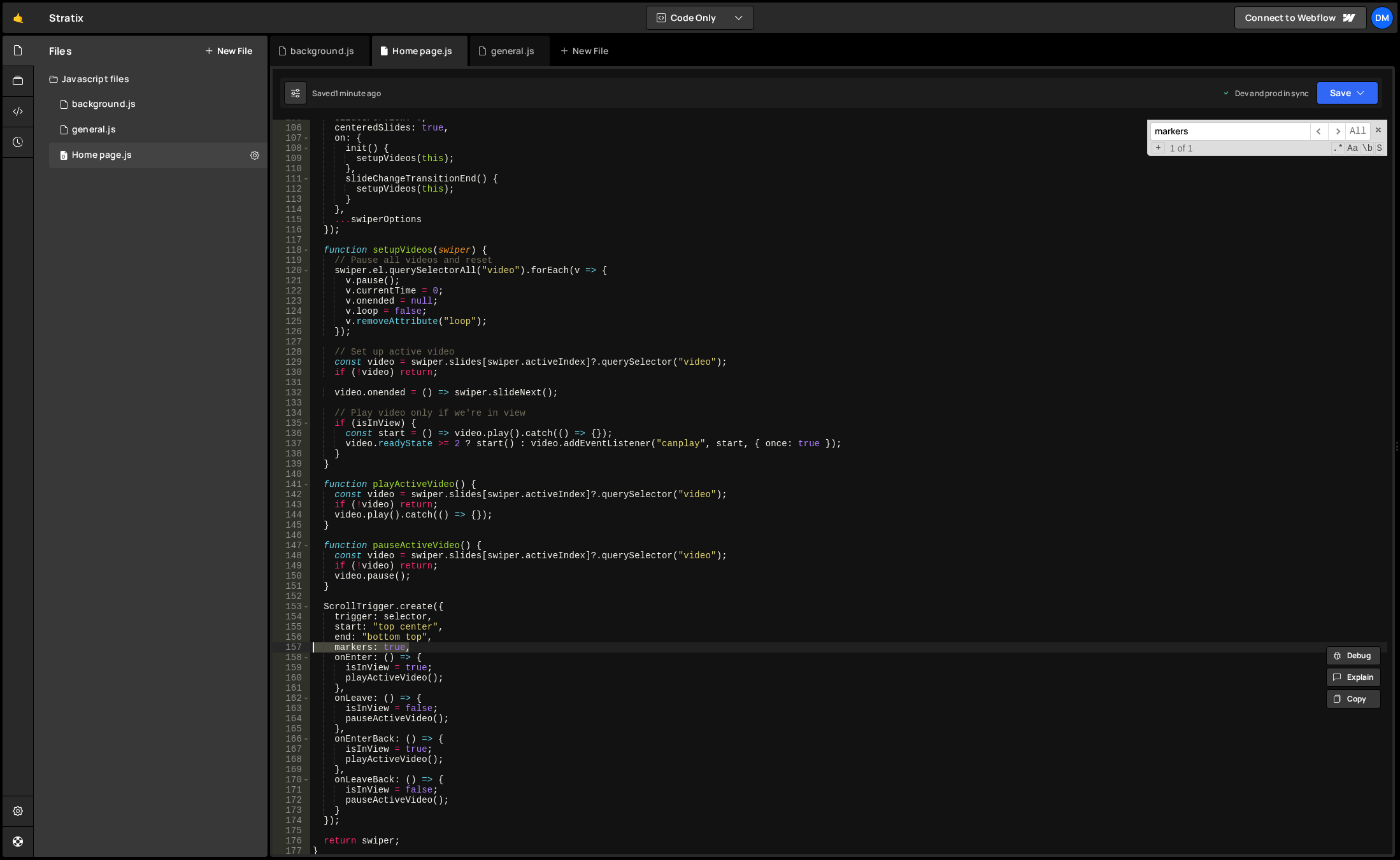
scroll to position [0, 0]
click at [1335, 98] on button "Save" at bounding box center [1347, 93] width 61 height 23
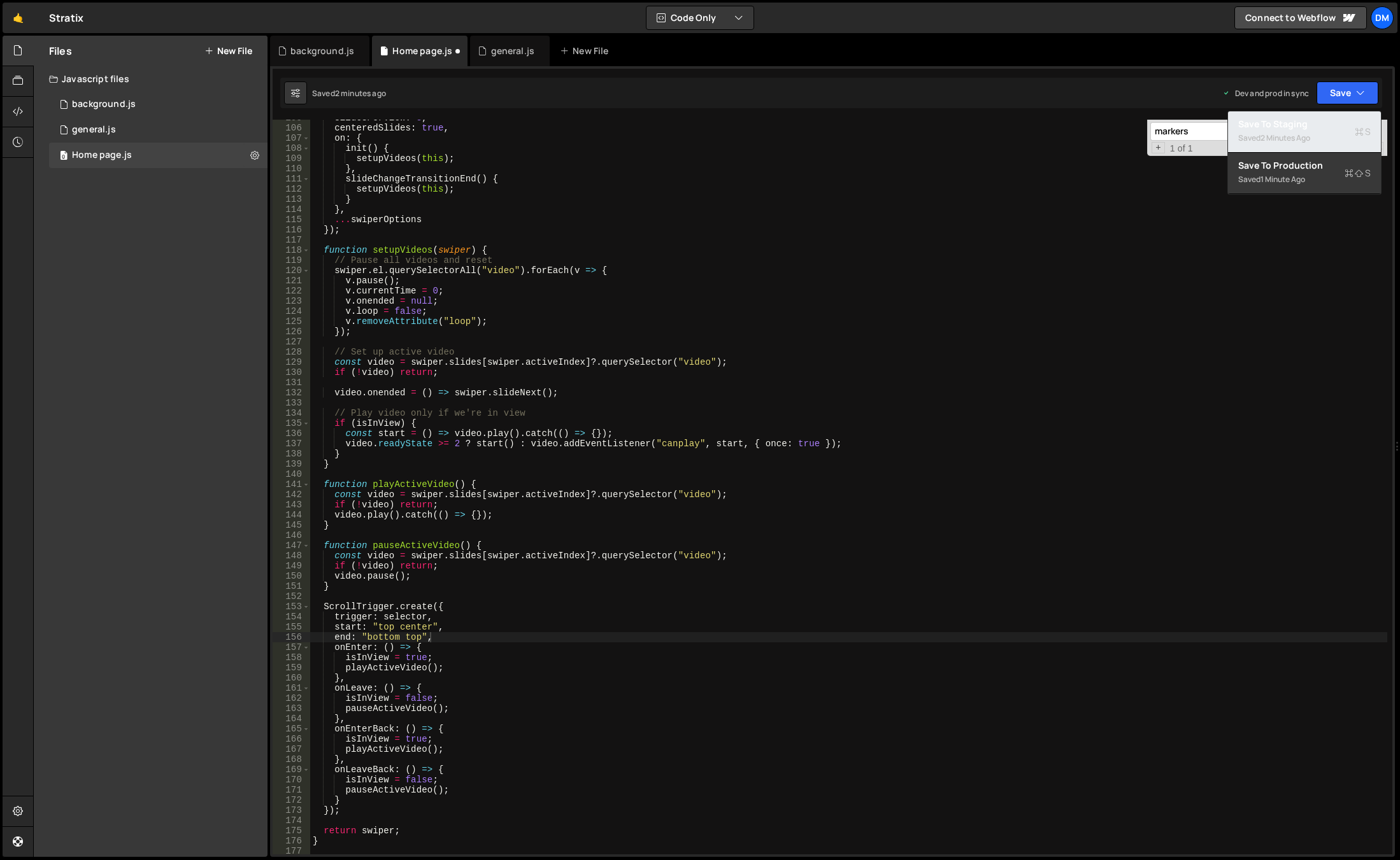
click at [1300, 135] on div "2 minutes ago" at bounding box center [1285, 137] width 50 height 11
click at [1343, 90] on button "Save" at bounding box center [1347, 93] width 61 height 23
click at [1302, 168] on div "Save to Production S" at bounding box center [1304, 165] width 132 height 13
click at [1378, 131] on span at bounding box center [1378, 130] width 9 height 9
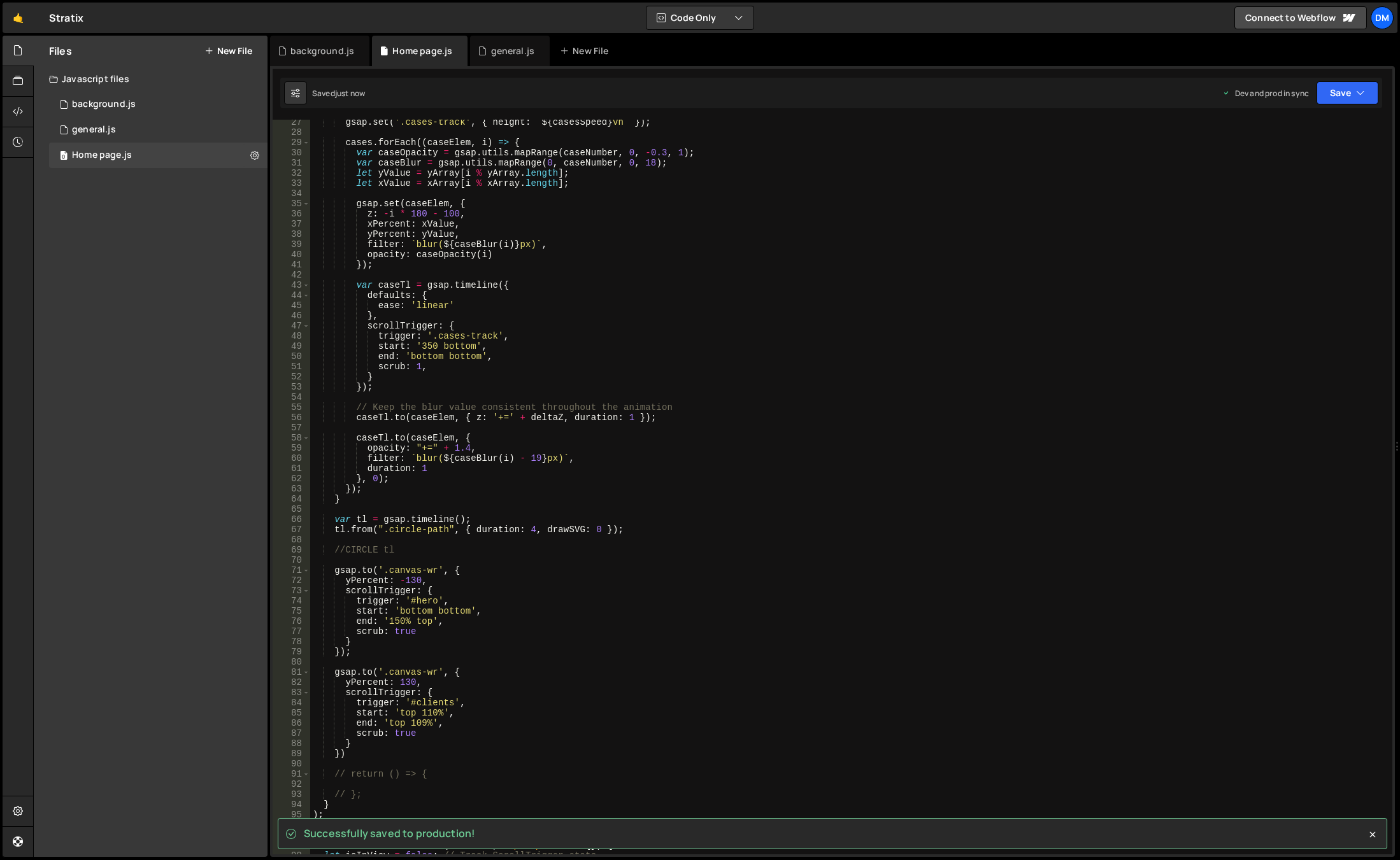
scroll to position [306, 0]
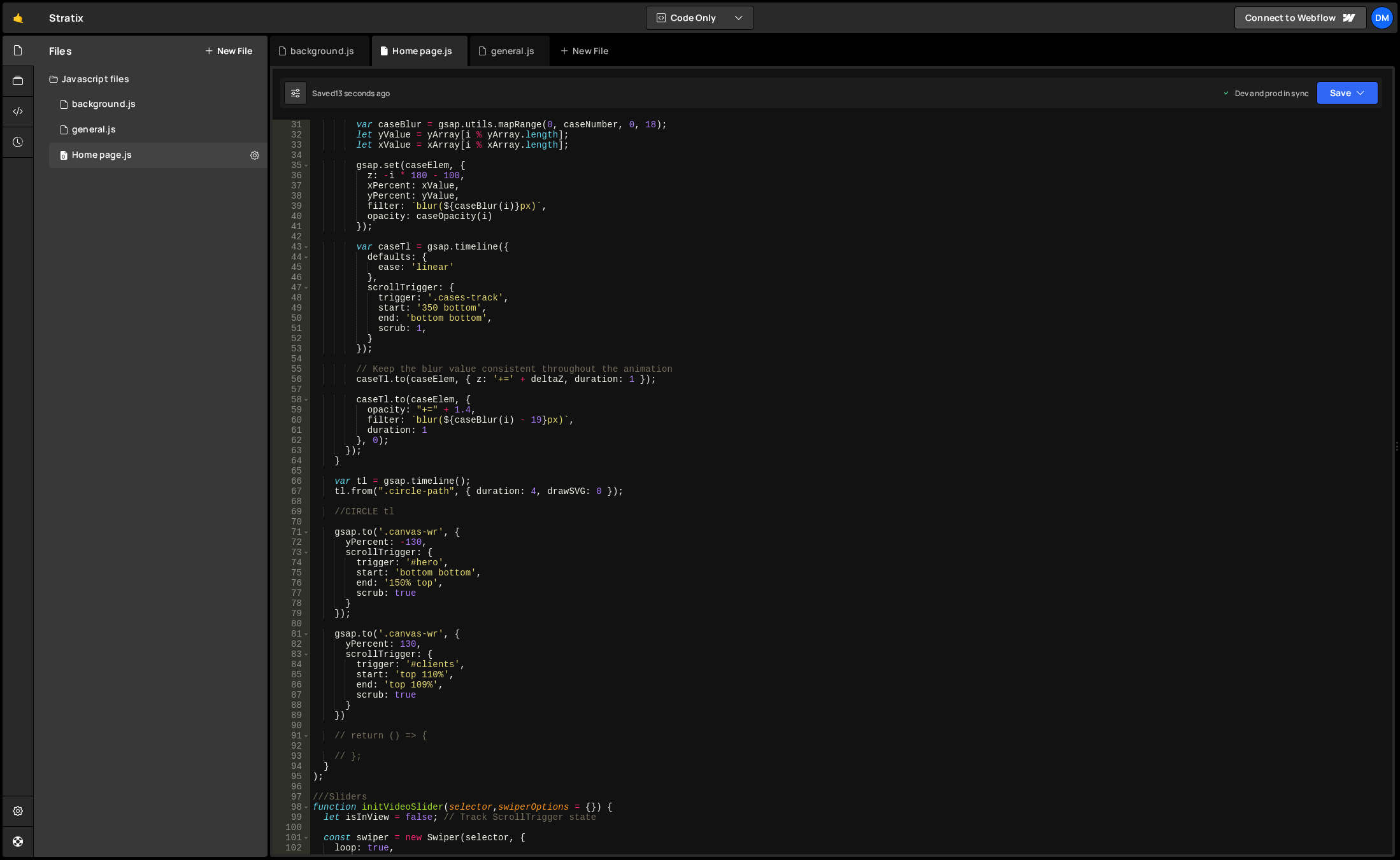
click at [445, 685] on div "var caseBlur = gsap . utils . mapRange ( 0 , caseNumber , 0 , 18 ) ; let yValue…" at bounding box center [849, 497] width 1077 height 755
type textarea "end: 'top 109%',"
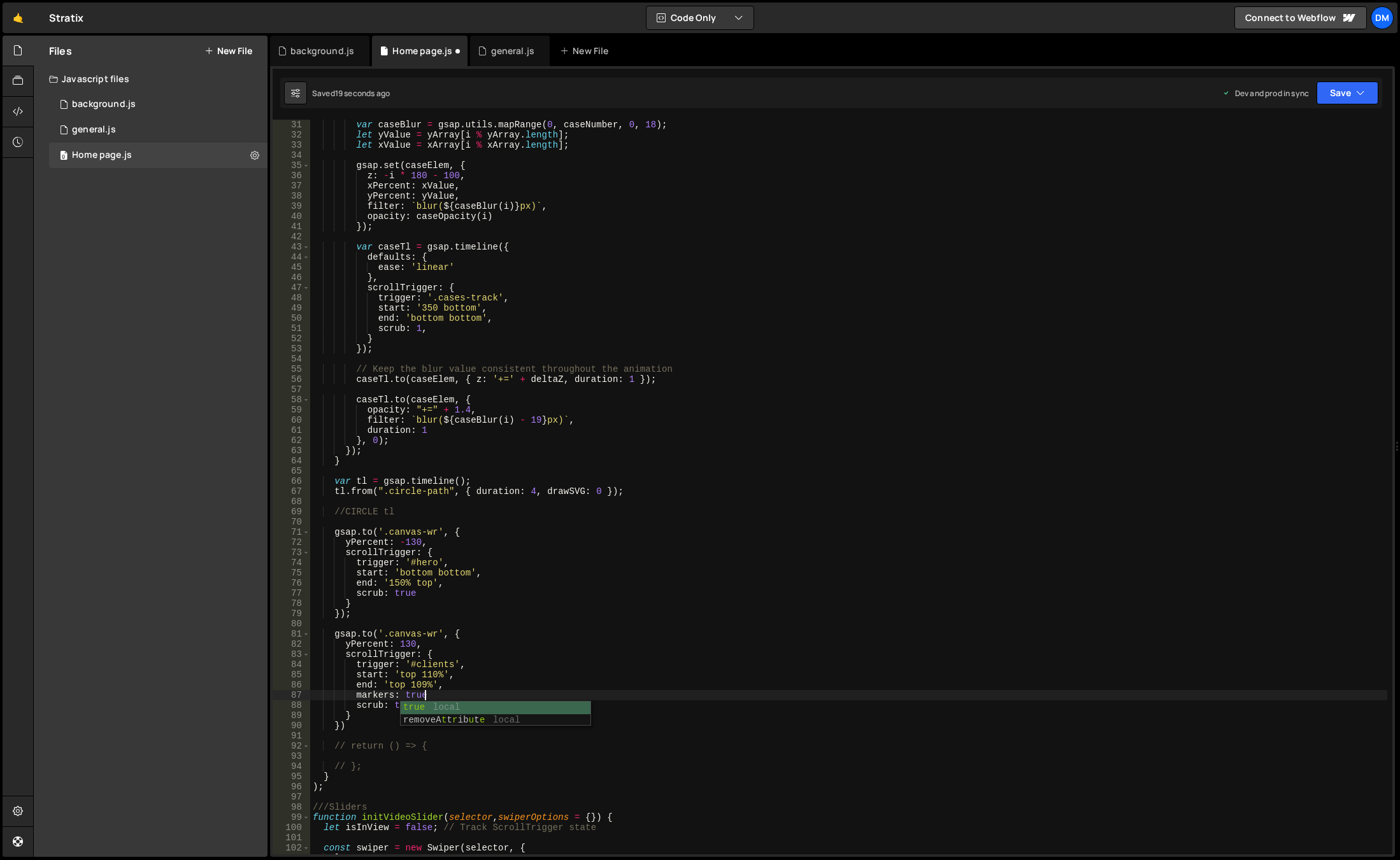
scroll to position [0, 7]
click at [647, 531] on div "var caseBlur = gsap . utils . mapRange ( 0 , caseNumber , 0 , 18 ) ; let yValue…" at bounding box center [849, 497] width 1077 height 755
click at [1337, 100] on button "Save" at bounding box center [1347, 93] width 61 height 23
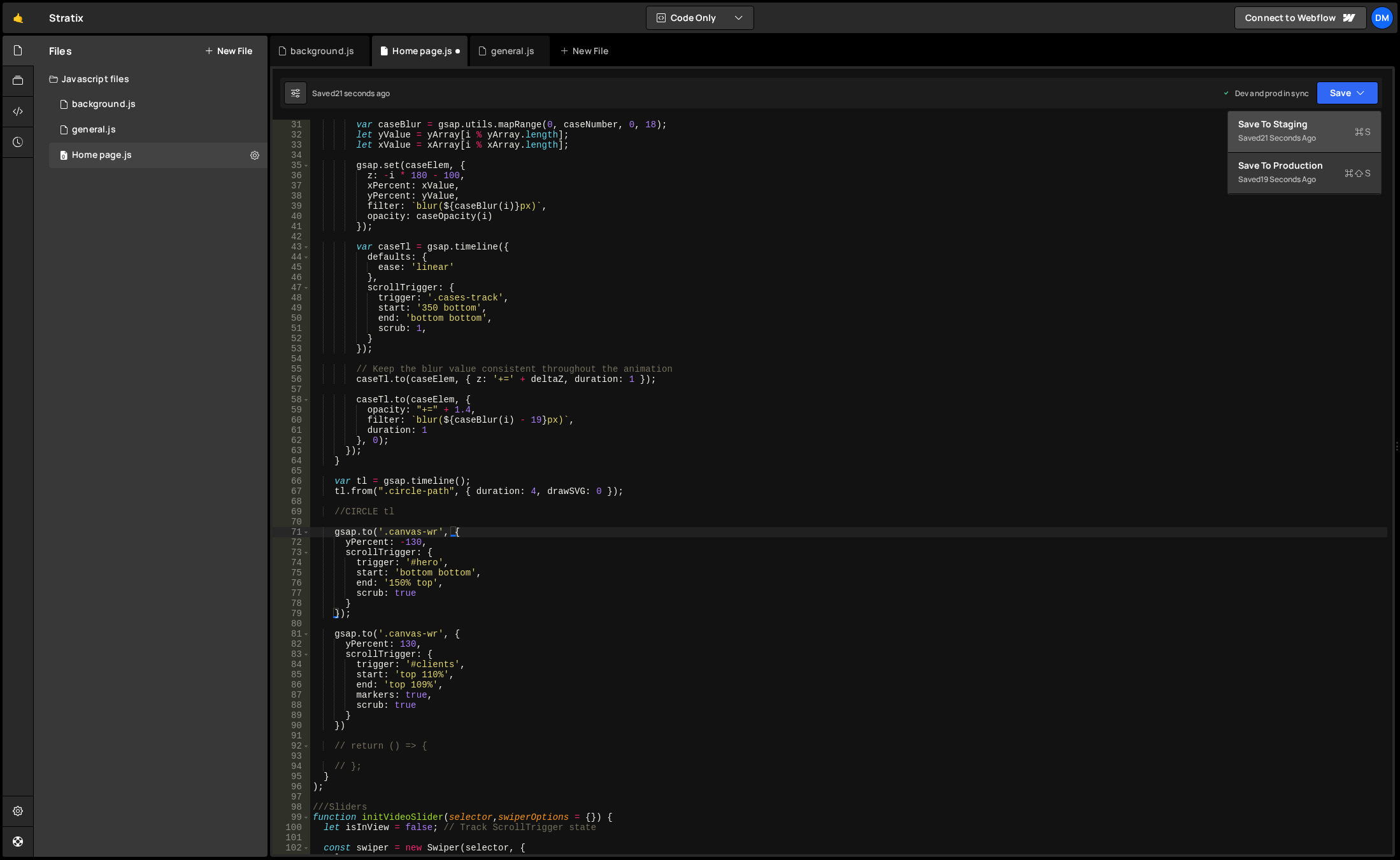
click at [1307, 126] on div "Save to Staging S" at bounding box center [1304, 124] width 132 height 13
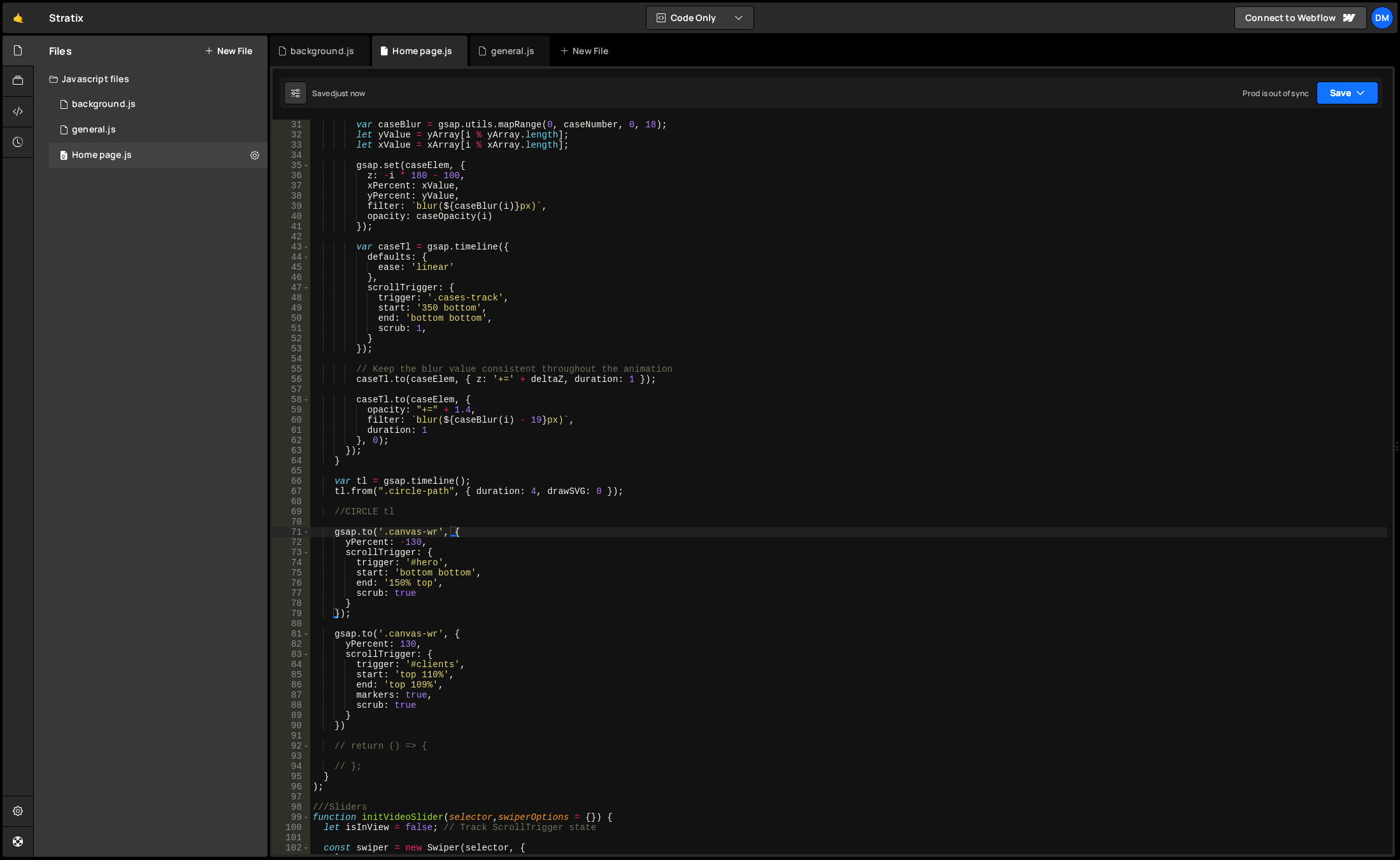
click at [1343, 93] on button "Save" at bounding box center [1347, 93] width 61 height 23
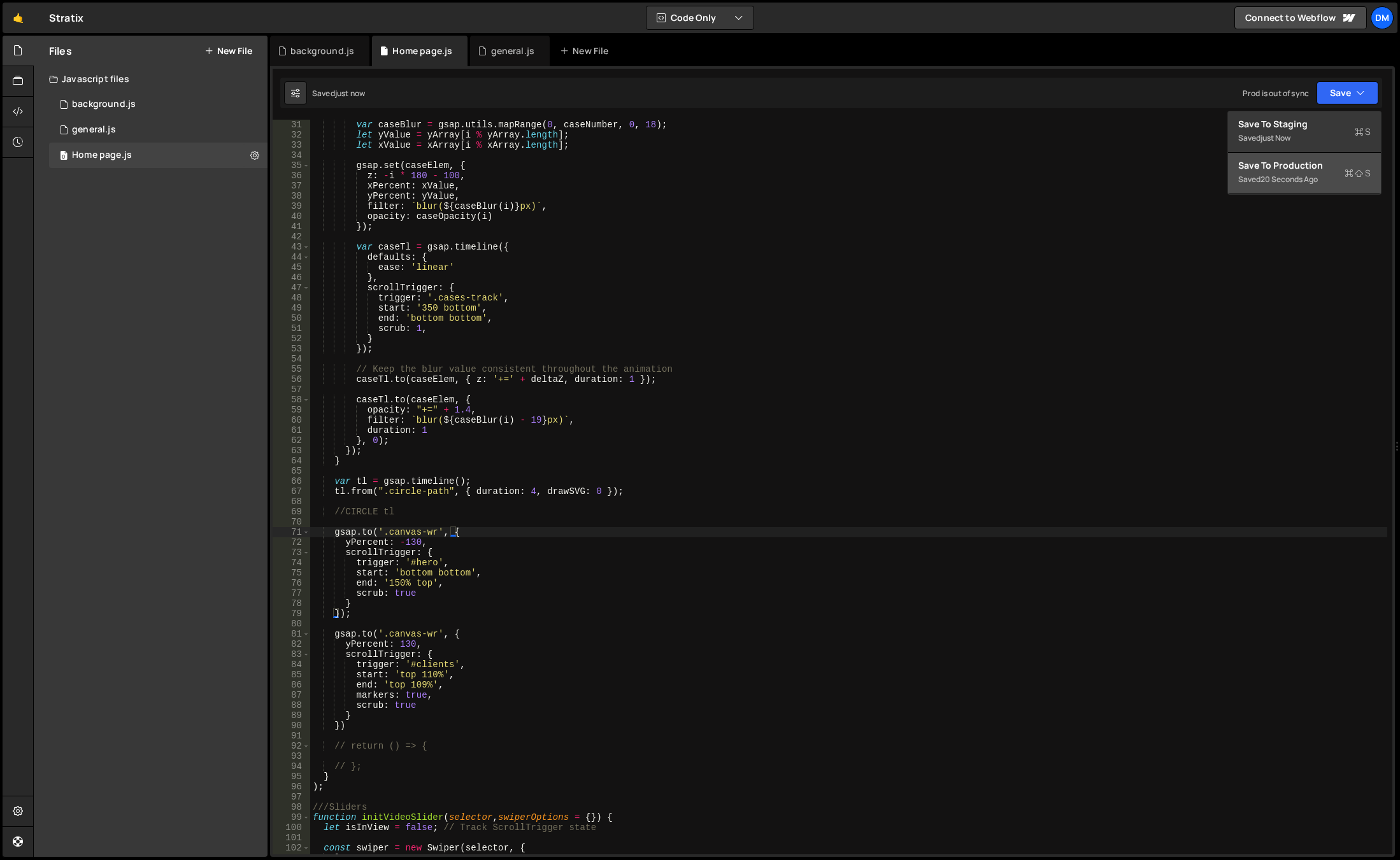
click at [1284, 165] on div "Save to Production S" at bounding box center [1304, 165] width 132 height 13
click at [1065, 383] on div "var caseBlur = gsap . utils . mapRange ( 0 , caseNumber , 0 , 18 ) ; let yValue…" at bounding box center [849, 497] width 1077 height 755
click at [474, 601] on div "var caseBlur = gsap . utils . mapRange ( 0 , caseNumber , 0 , 18 ) ; let yValue…" at bounding box center [849, 497] width 1077 height 755
click at [429, 671] on div "var caseBlur = gsap . utils . mapRange ( 0 , caseNumber , 0 , 18 ) ; let yValue…" at bounding box center [849, 497] width 1077 height 755
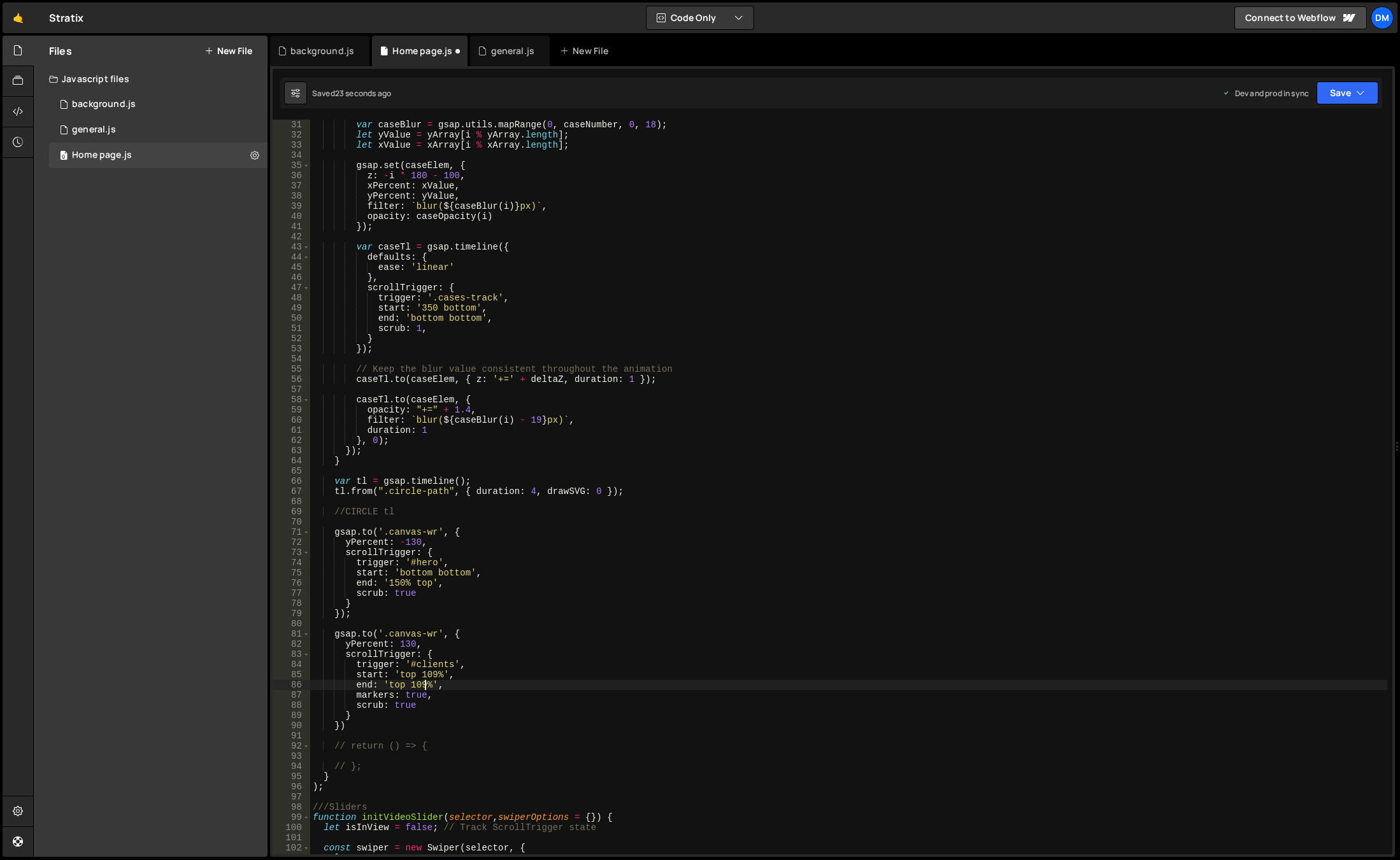
scroll to position [0, 8]
click at [723, 664] on div "var caseBlur = gsap . utils . mapRange ( 0 , caseNumber , 0 , 18 ) ; let yValue…" at bounding box center [849, 497] width 1077 height 755
click at [1334, 103] on button "Save" at bounding box center [1347, 93] width 61 height 23
click at [1284, 142] on div "26 seconds ago" at bounding box center [1289, 137] width 56 height 11
click at [1347, 92] on button "Save" at bounding box center [1347, 93] width 61 height 23
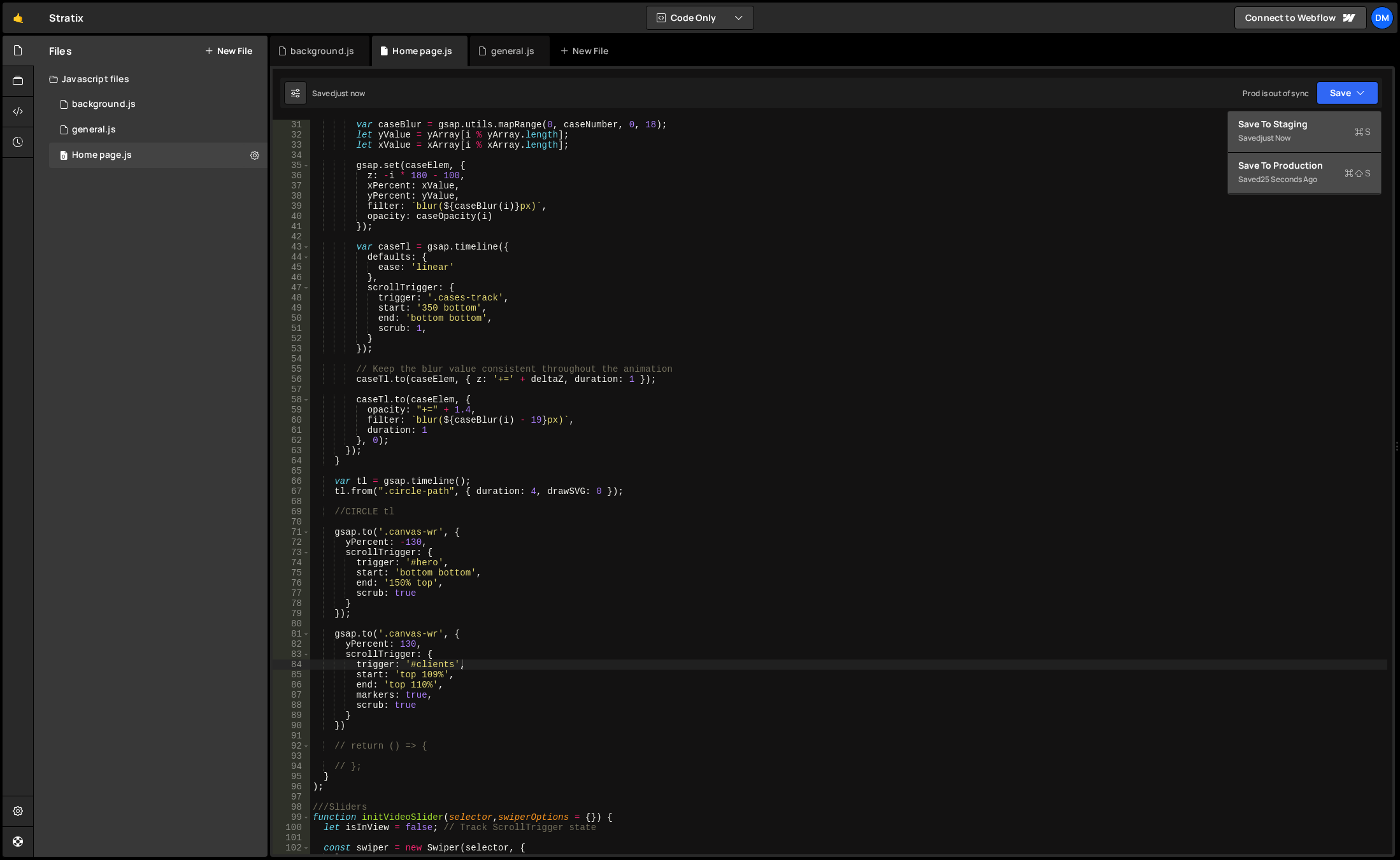
click at [1306, 180] on div "25 seconds ago" at bounding box center [1289, 179] width 56 height 11
click at [628, 681] on div "var caseBlur = gsap . utils . mapRange ( 0 , caseNumber , 0 , 18 ) ; let yValue…" at bounding box center [849, 497] width 1077 height 755
click at [426, 673] on div "var caseBlur = gsap . utils . mapRange ( 0 , caseNumber , 0 , 18 ) ; let yValue…" at bounding box center [849, 497] width 1077 height 755
click at [427, 675] on div "var caseBlur = gsap . utils . mapRange ( 0 , caseNumber , 0 , 18 ) ; let yValue…" at bounding box center [849, 497] width 1077 height 755
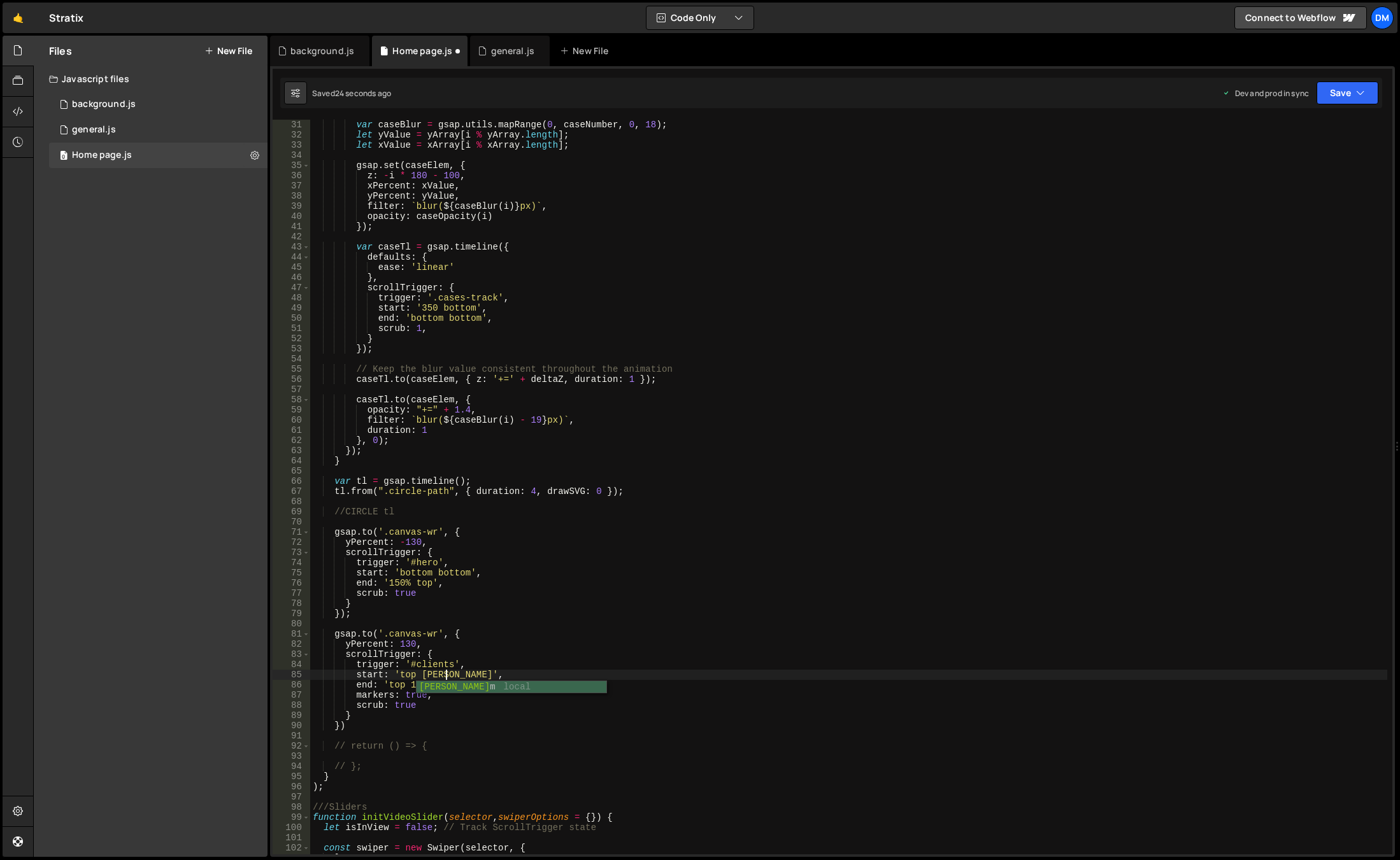
scroll to position [0, 9]
click at [421, 687] on div "var caseBlur = gsap . utils . mapRange ( 0 , caseNumber , 0 , 18 ) ; let yValue…" at bounding box center [849, 497] width 1077 height 755
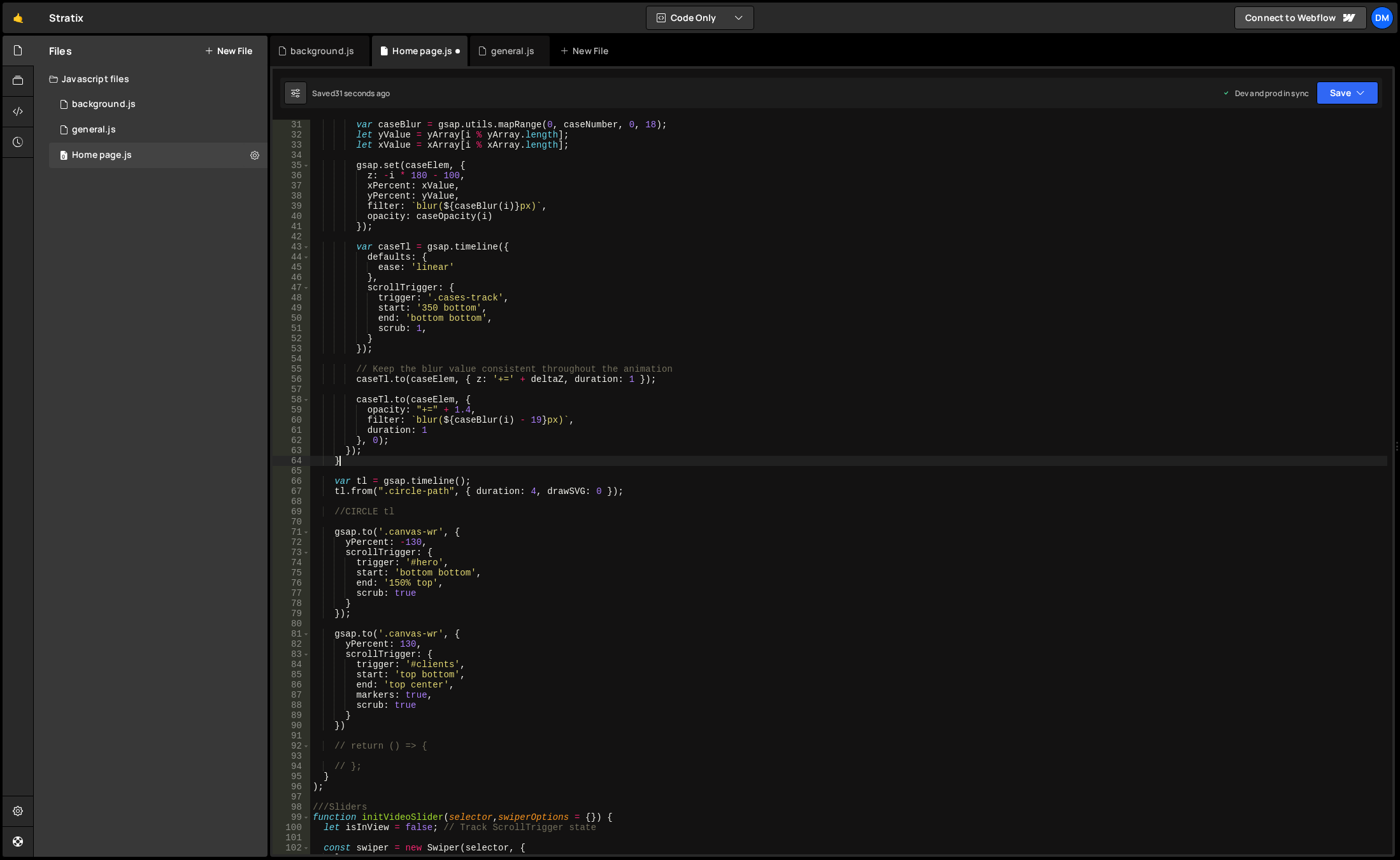
drag, startPoint x: 847, startPoint y: 456, endPoint x: 952, endPoint y: 382, distance: 128.5
click at [847, 456] on div "var caseBlur = gsap . utils . mapRange ( 0 , caseNumber , 0 , 18 ) ; let yValue…" at bounding box center [849, 497] width 1077 height 755
click at [1343, 93] on button "Save" at bounding box center [1347, 93] width 61 height 23
click at [1323, 126] on div "Save to Staging S" at bounding box center [1304, 124] width 132 height 13
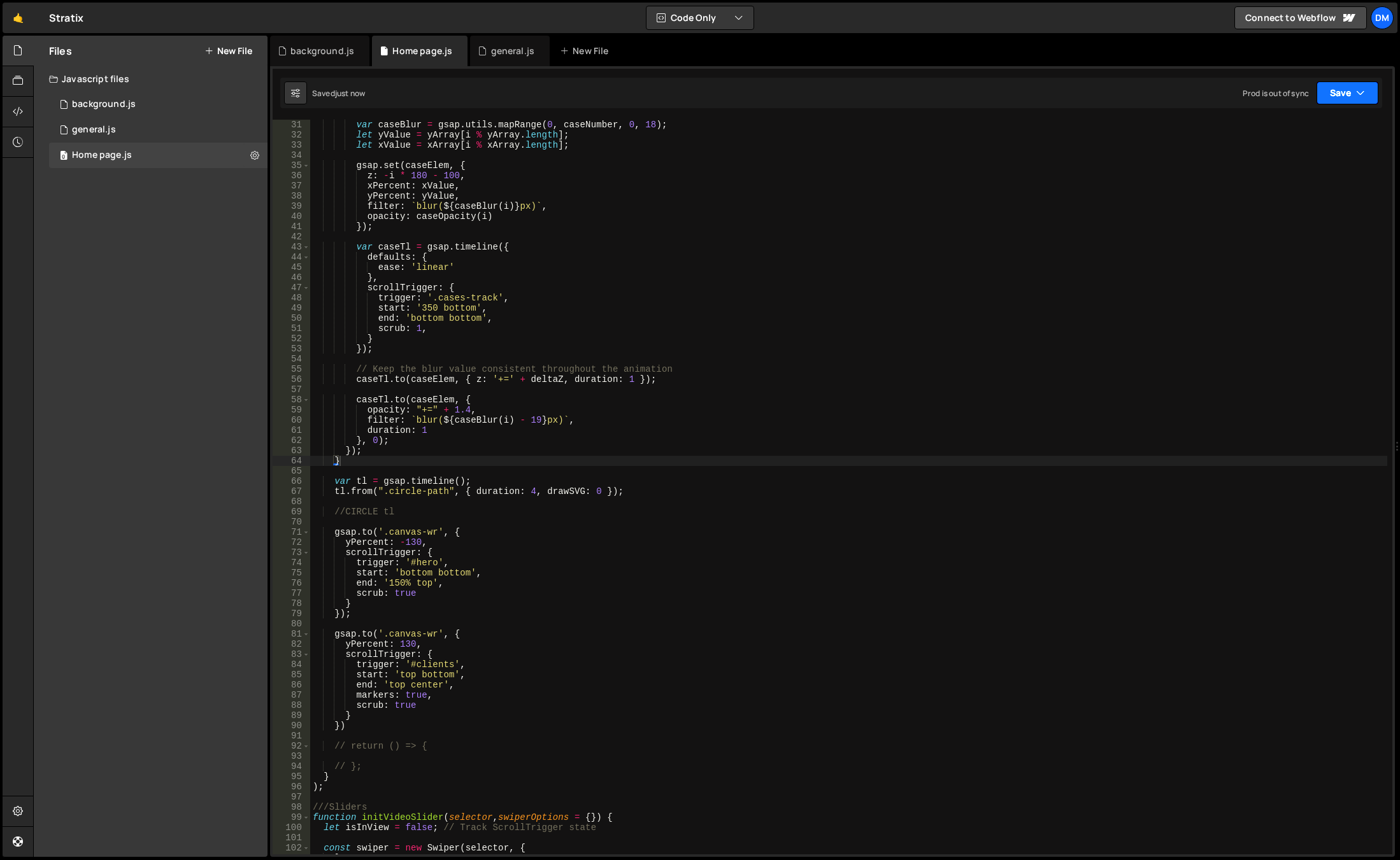
drag, startPoint x: 1361, startPoint y: 87, endPoint x: 1349, endPoint y: 99, distance: 17.0
click at [1360, 88] on icon "button" at bounding box center [1360, 93] width 9 height 13
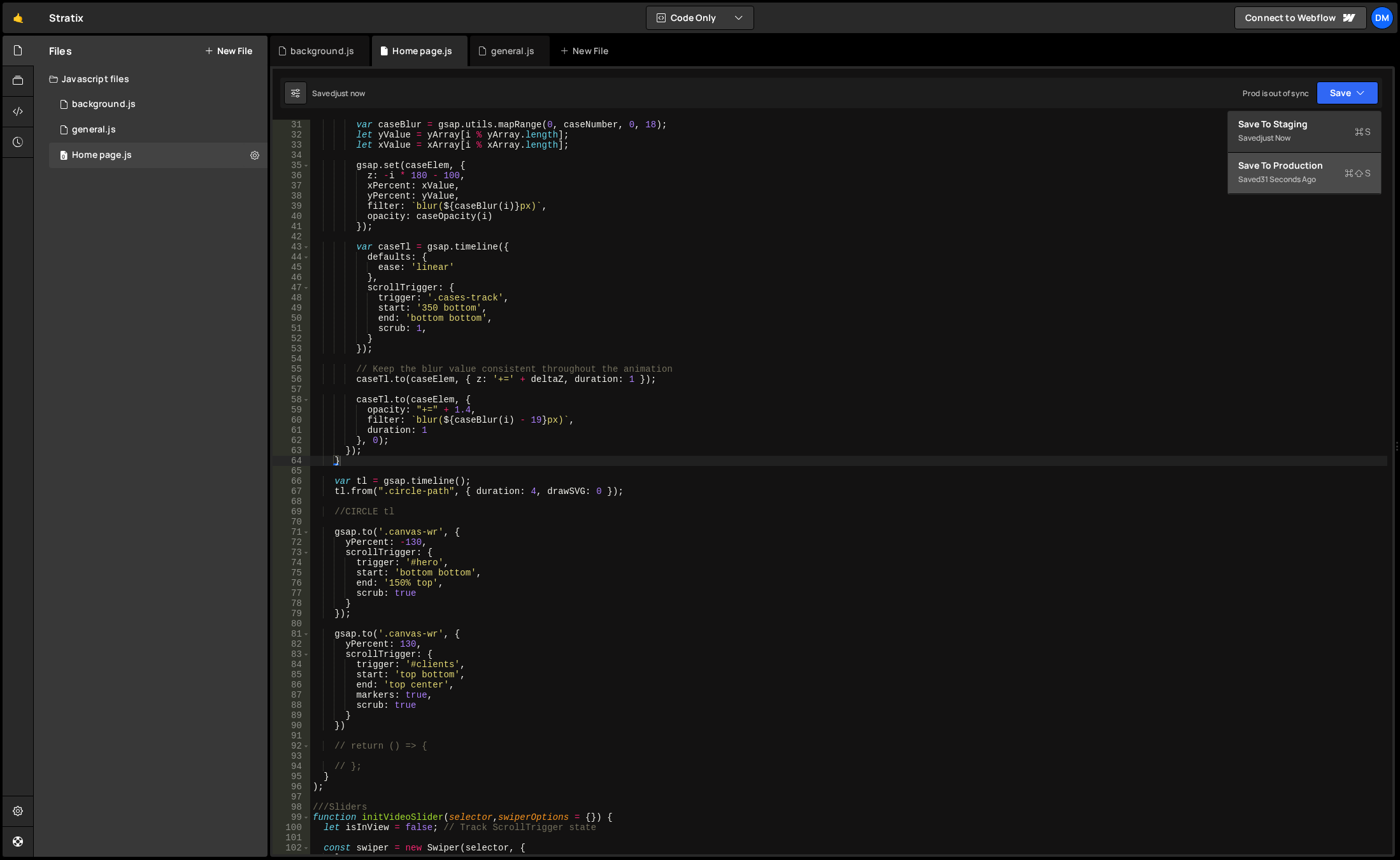
click at [1286, 181] on div "31 seconds ago" at bounding box center [1288, 179] width 56 height 11
click at [634, 656] on div "var caseBlur = gsap . utils . mapRange ( 0 , caseNumber , 0 , 18 ) ; let yValue…" at bounding box center [849, 497] width 1077 height 755
click at [442, 675] on div "var caseBlur = gsap . utils . mapRange ( 0 , caseNumber , 0 , 18 ) ; let yValue…" at bounding box center [849, 497] width 1077 height 755
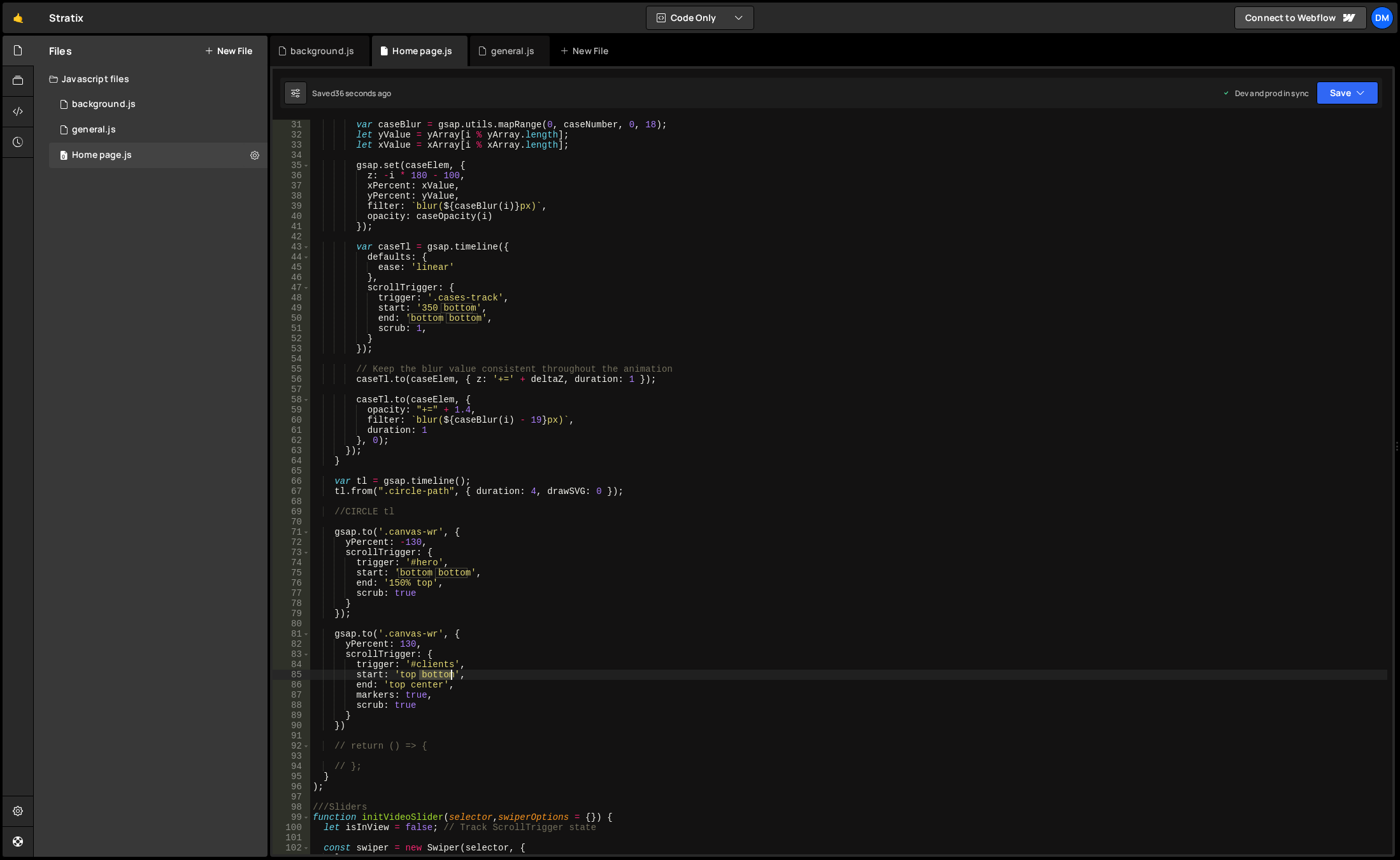
click at [442, 675] on div "var caseBlur = gsap . utils . mapRange ( 0 , caseNumber , 0 , 18 ) ; let yValue…" at bounding box center [849, 497] width 1077 height 755
click at [753, 543] on div "var caseBlur = gsap . utils . mapRange ( 0 , caseNumber , 0 , 18 ) ; let yValue…" at bounding box center [849, 497] width 1077 height 755
click at [1357, 97] on icon "button" at bounding box center [1360, 93] width 9 height 13
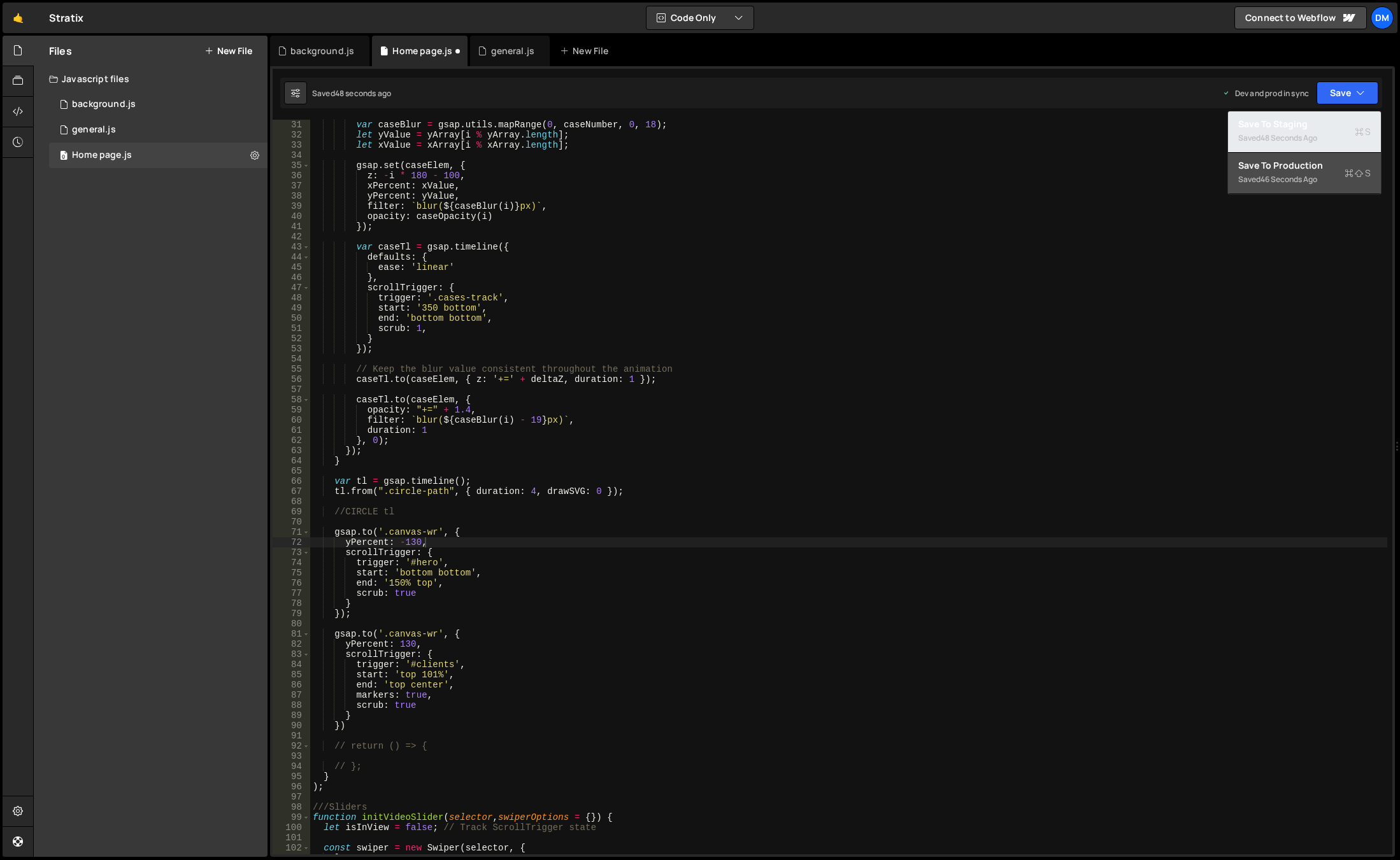
click at [1317, 134] on div "48 seconds ago" at bounding box center [1289, 137] width 56 height 11
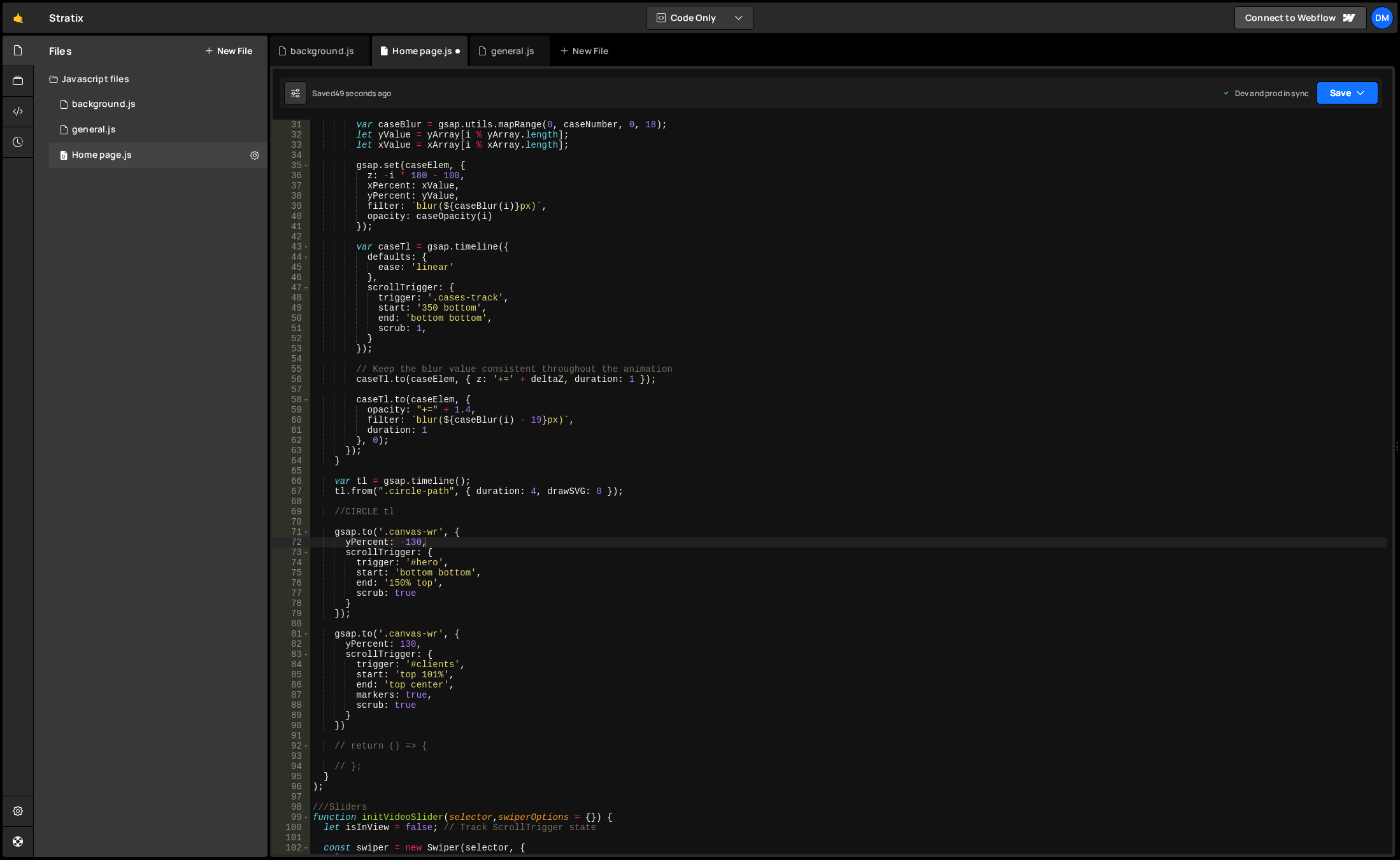
click at [1348, 92] on button "Save" at bounding box center [1347, 93] width 61 height 23
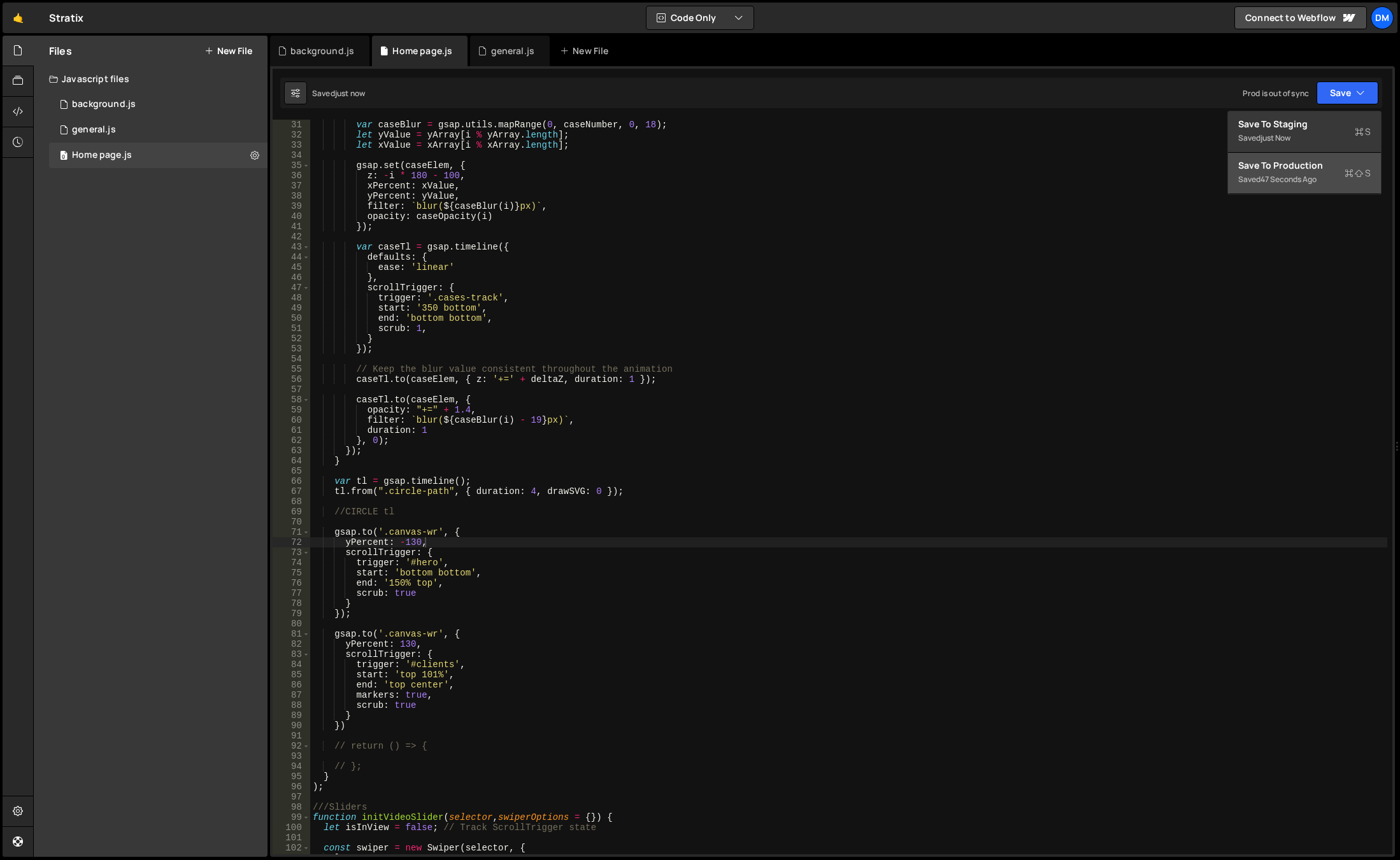
click at [1289, 164] on div "Save to Production S" at bounding box center [1304, 165] width 132 height 13
click at [583, 678] on div "var caseBlur = gsap . utils . mapRange ( 0 , caseNumber , 0 , 18 ) ; let yValue…" at bounding box center [849, 497] width 1077 height 755
click at [420, 684] on div "var caseBlur = gsap . utils . mapRange ( 0 , caseNumber , 0 , 18 ) ; let yValue…" at bounding box center [849, 497] width 1077 height 755
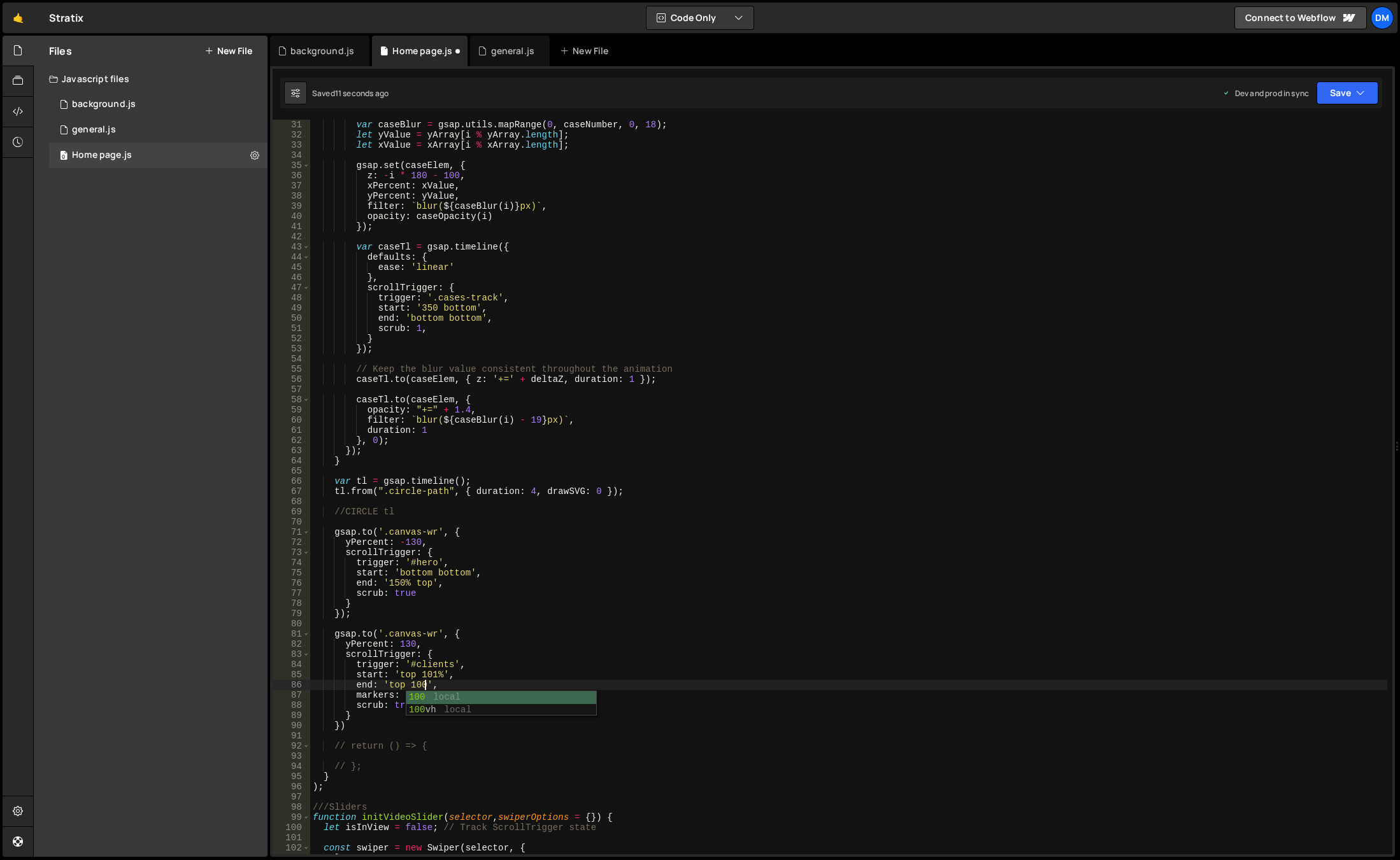
scroll to position [0, 8]
click at [717, 580] on div "var caseBlur = gsap . utils . mapRange ( 0 , caseNumber , 0 , 18 ) ; let yValue…" at bounding box center [849, 497] width 1077 height 755
click at [1341, 97] on button "Save" at bounding box center [1347, 93] width 61 height 23
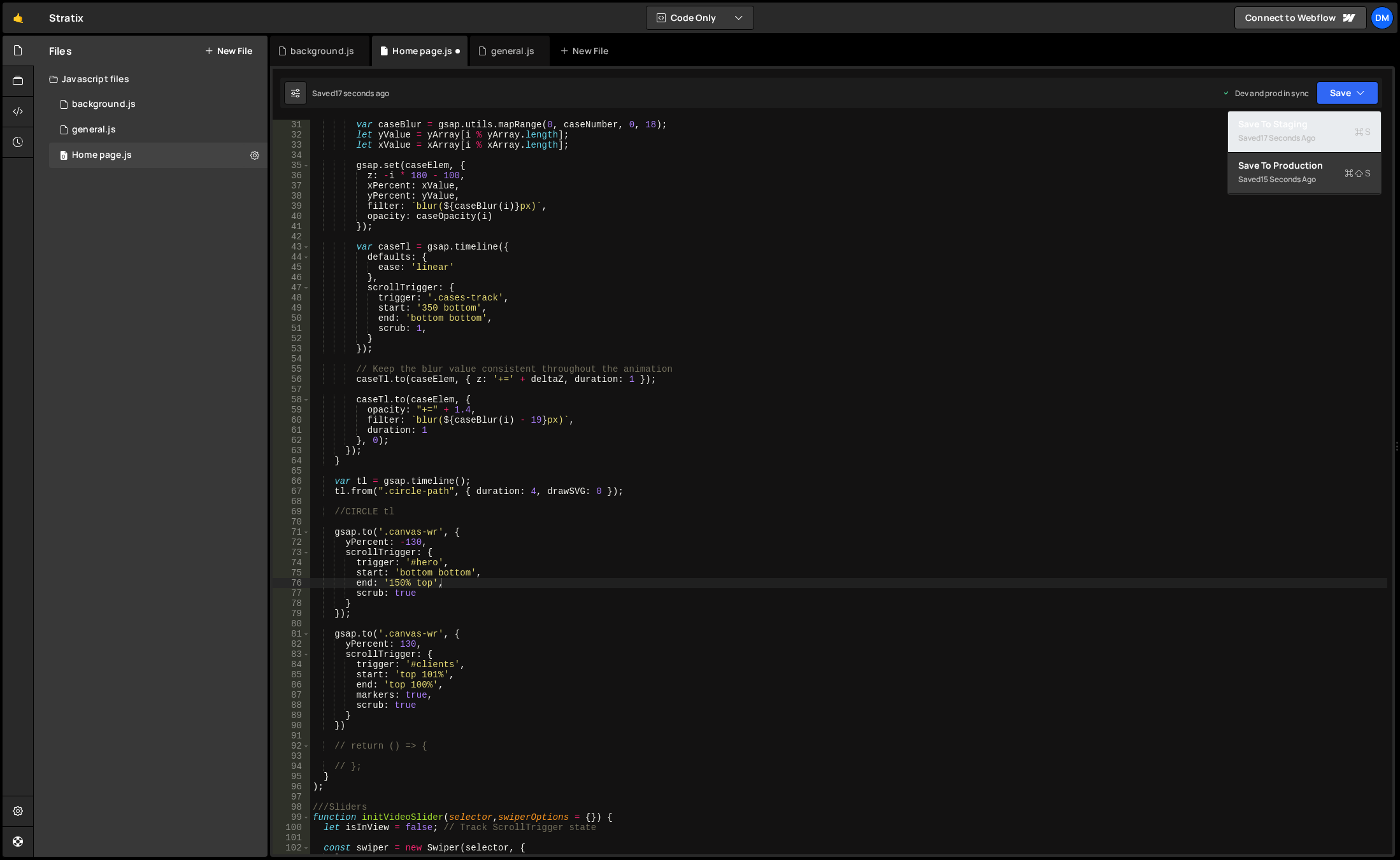
click at [1303, 130] on div "Save to Staging S" at bounding box center [1304, 124] width 132 height 13
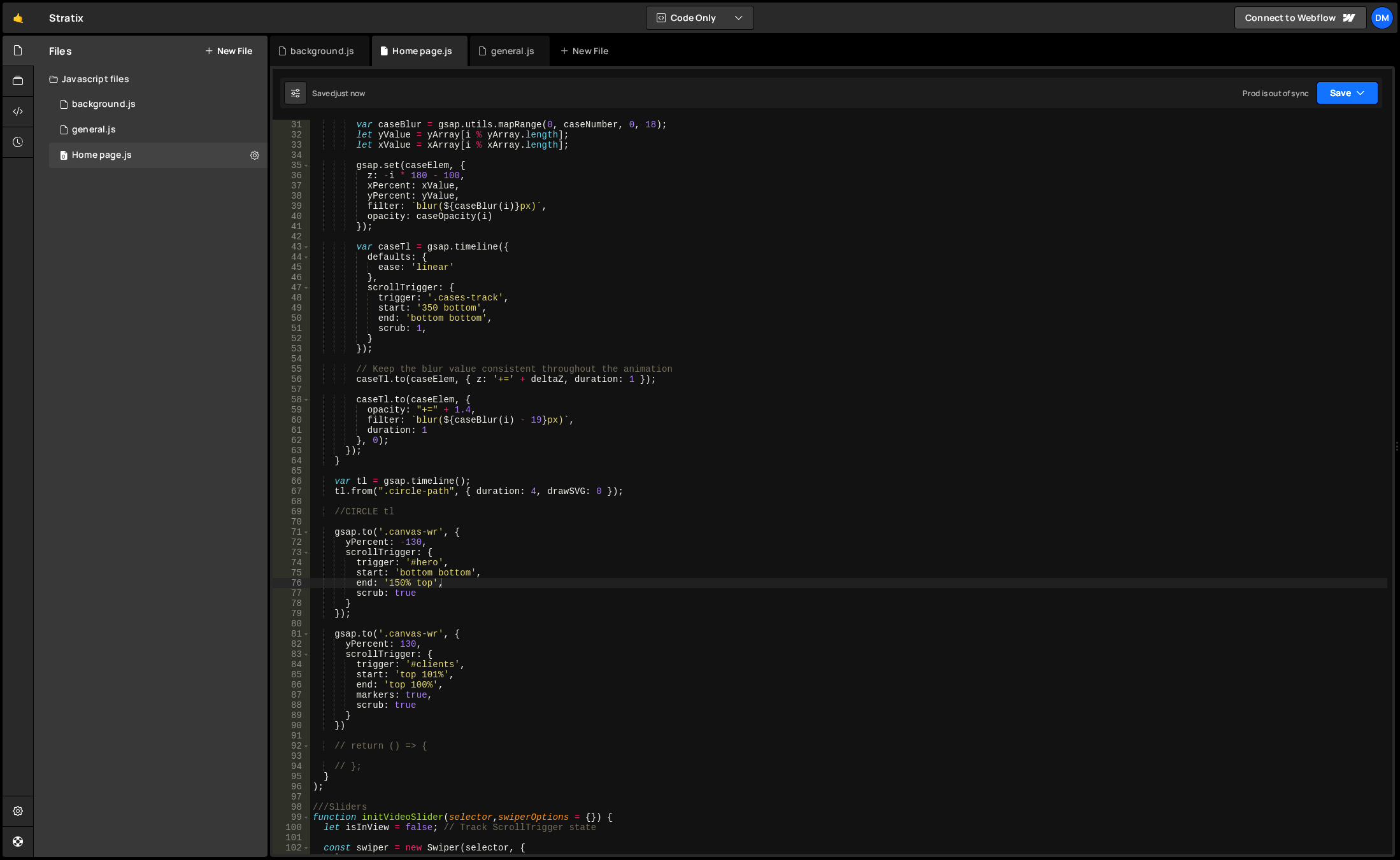
click at [1344, 90] on button "Save" at bounding box center [1347, 93] width 61 height 23
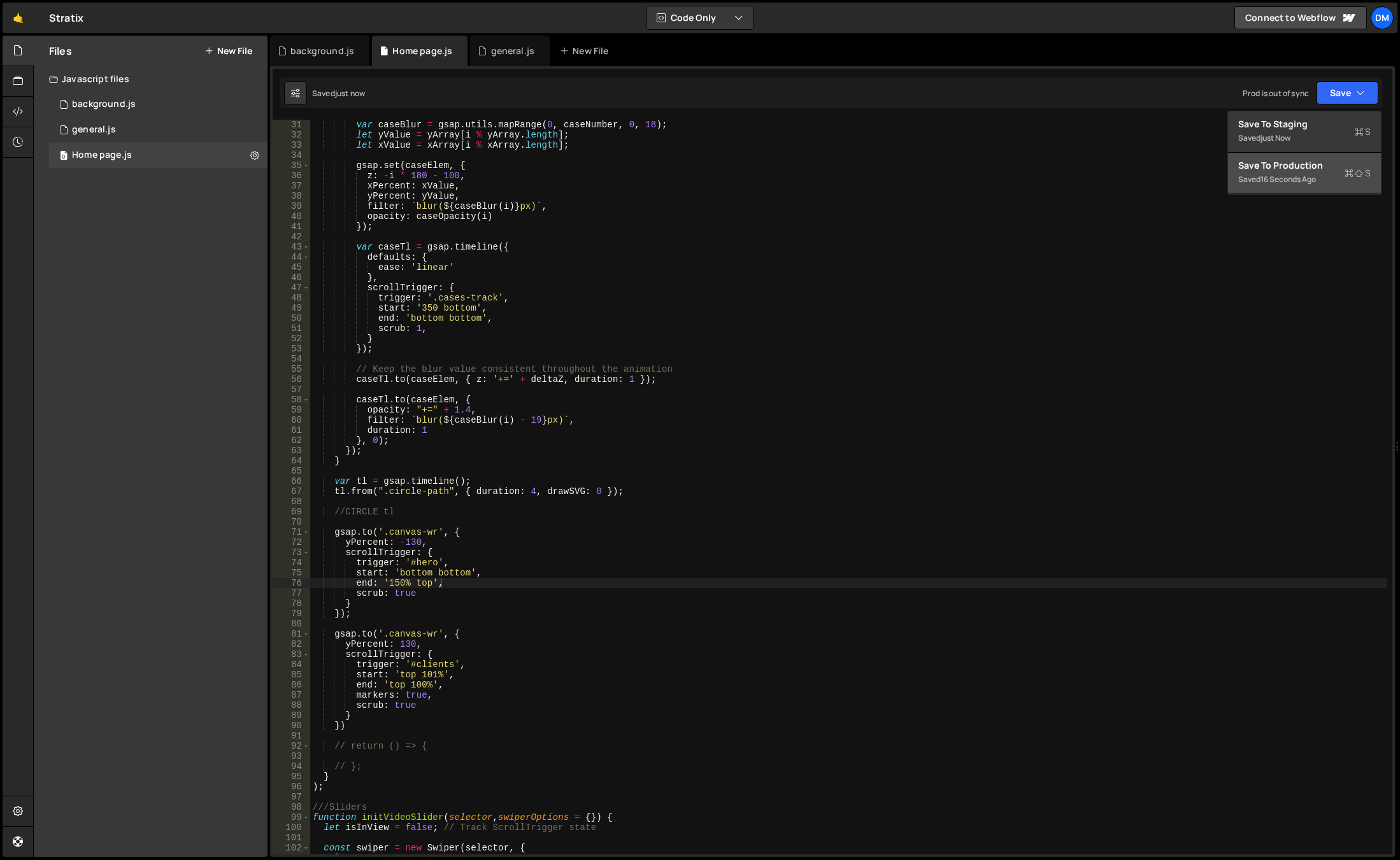
click at [1289, 169] on div "Save to Production S" at bounding box center [1304, 165] width 132 height 13
click at [428, 673] on div "var caseBlur = gsap . utils . mapRange ( 0 , caseNumber , 0 , 18 ) ; let yValue…" at bounding box center [849, 497] width 1077 height 755
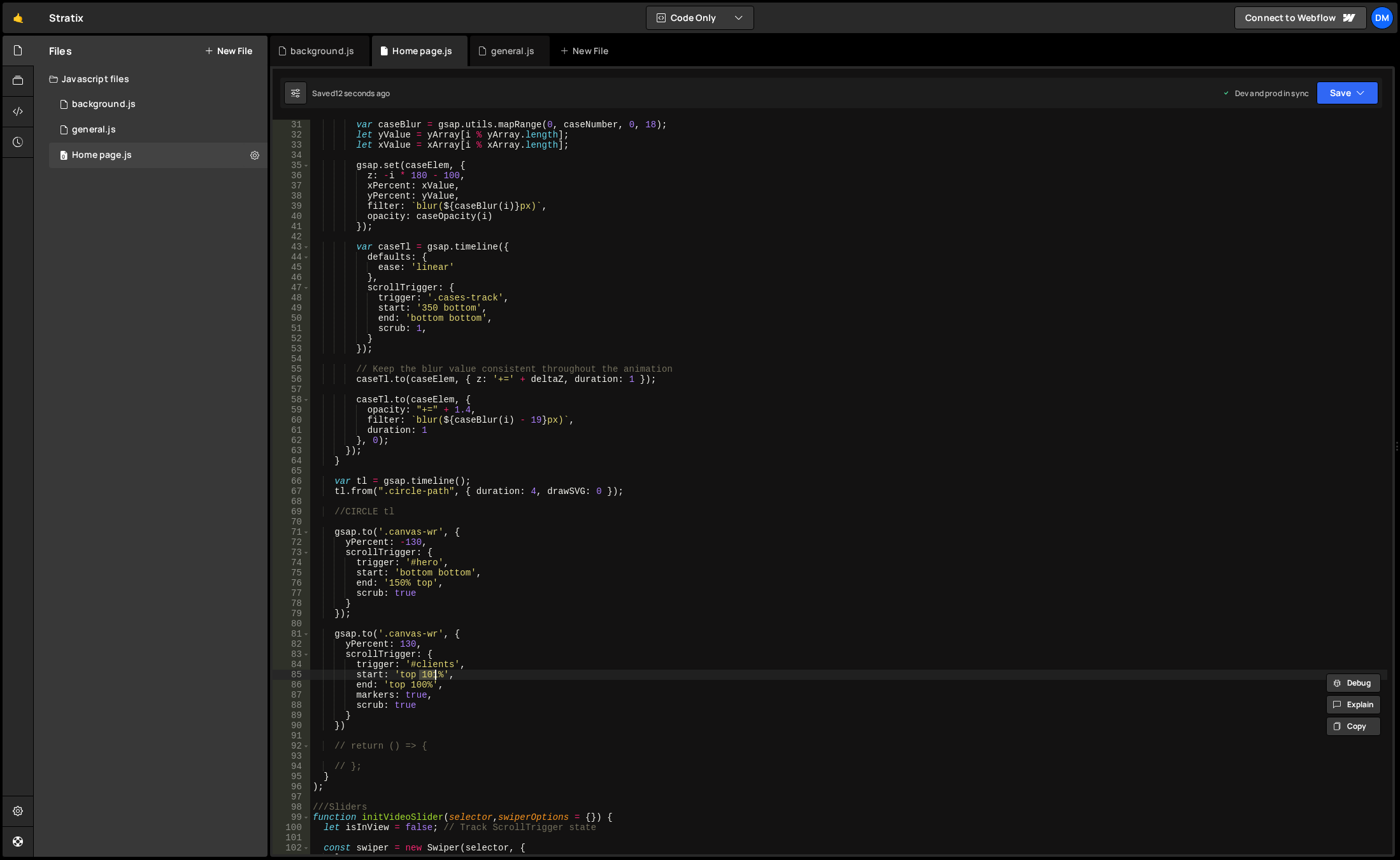
click at [414, 685] on div "var caseBlur = gsap . utils . mapRange ( 0 , caseNumber , 0 , 18 ) ; let yValue…" at bounding box center [849, 497] width 1077 height 755
click at [440, 673] on div "var caseBlur = gsap . utils . mapRange ( 0 , caseNumber , 0 , 18 ) ; let yValue…" at bounding box center [849, 497] width 1077 height 755
drag, startPoint x: 434, startPoint y: 673, endPoint x: 419, endPoint y: 673, distance: 15.0
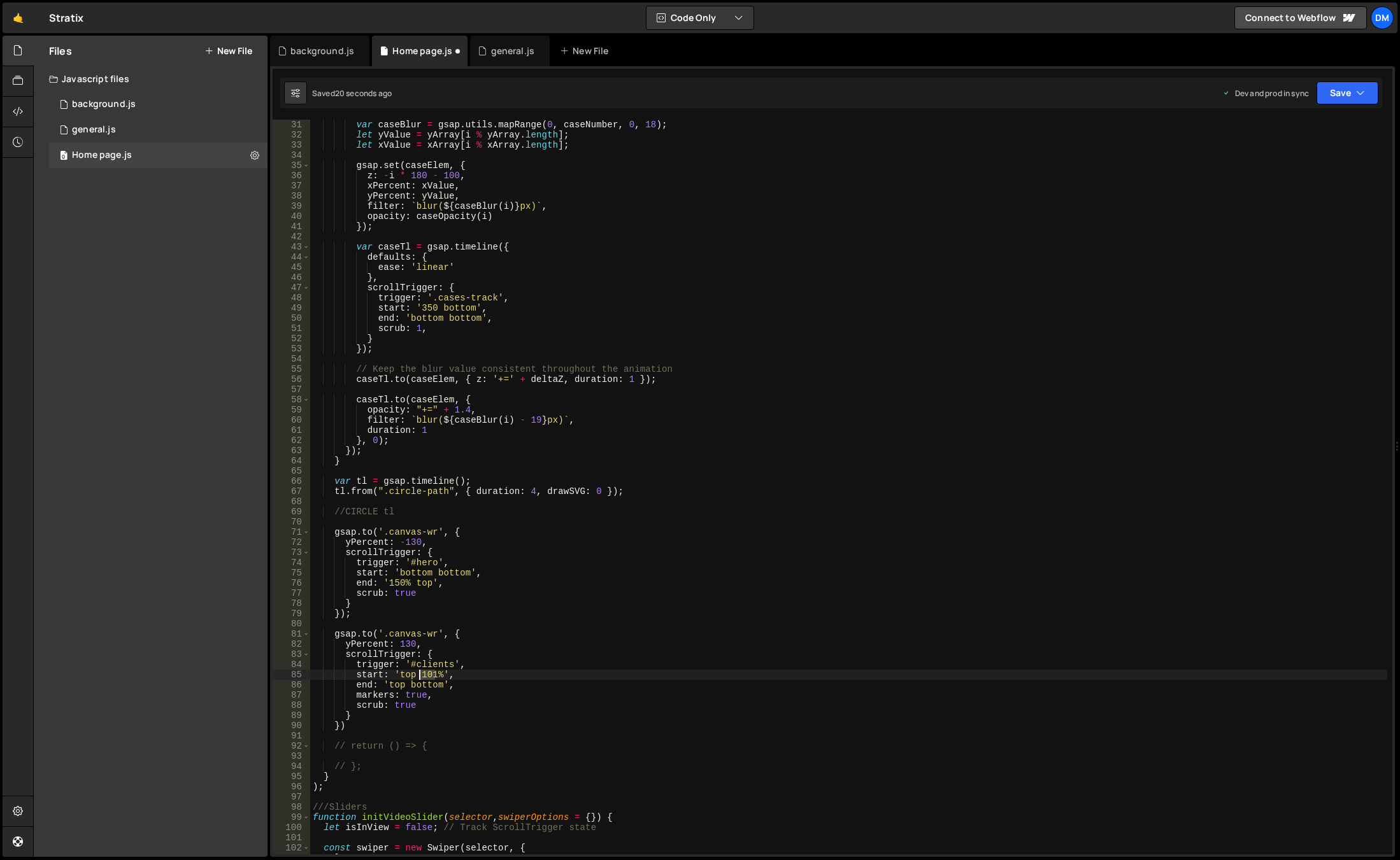
click at [419, 673] on div "var caseBlur = gsap . utils . mapRange ( 0 , caseNumber , 0 , 18 ) ; let yValue…" at bounding box center [849, 497] width 1077 height 755
click at [1341, 92] on button "Save" at bounding box center [1347, 93] width 61 height 23
click at [1314, 120] on div "Save to Staging S" at bounding box center [1304, 124] width 132 height 13
click at [1343, 93] on button "Save" at bounding box center [1347, 93] width 61 height 23
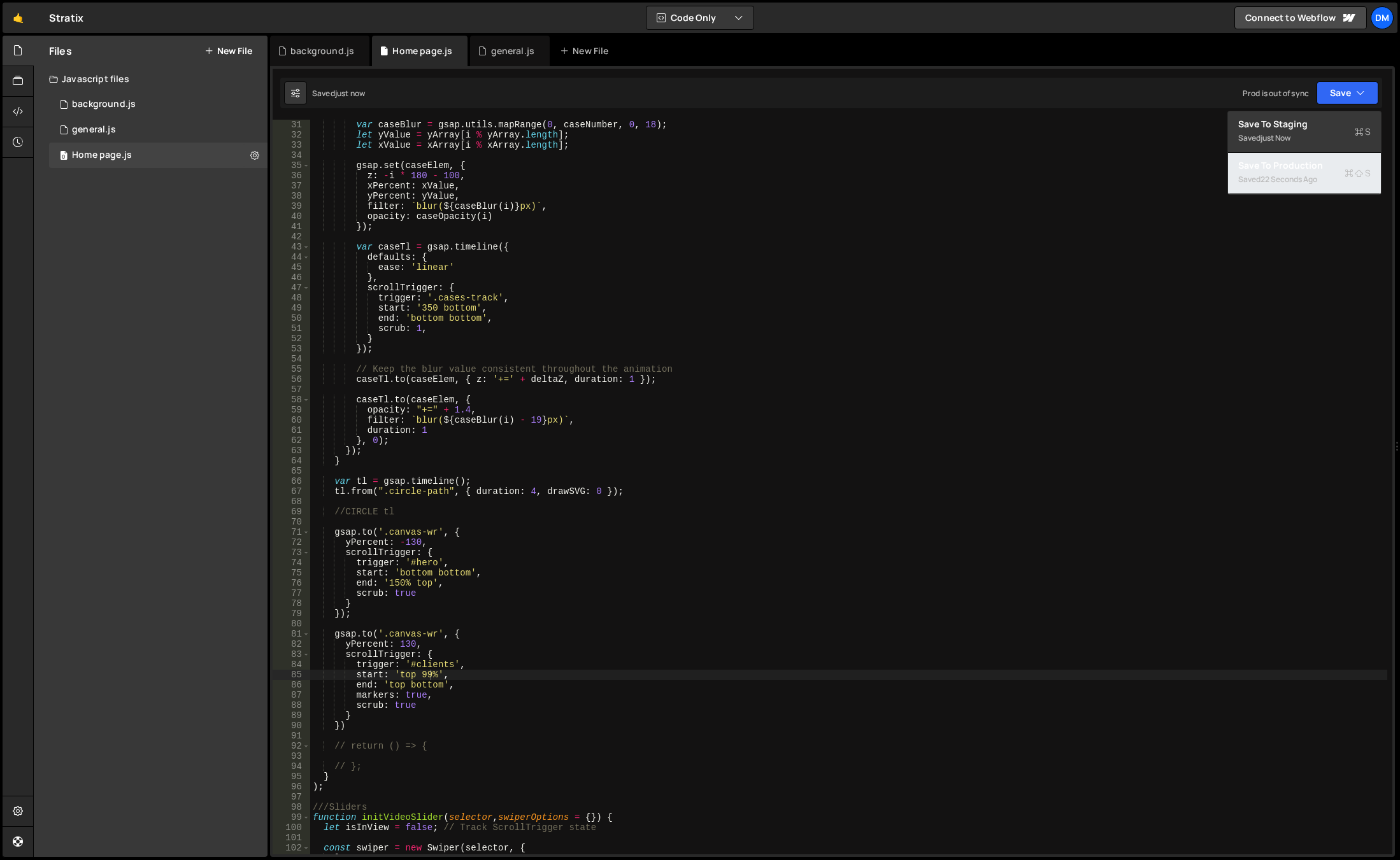
click at [1284, 169] on div "Save to Production S" at bounding box center [1304, 165] width 132 height 13
click at [567, 655] on div "var caseBlur = gsap . utils . mapRange ( 0 , caseNumber , 0 , 18 ) ; let yValue…" at bounding box center [849, 497] width 1077 height 755
click at [430, 678] on div "var caseBlur = gsap . utils . mapRange ( 0 , caseNumber , 0 , 18 ) ; let yValue…" at bounding box center [849, 497] width 1077 height 755
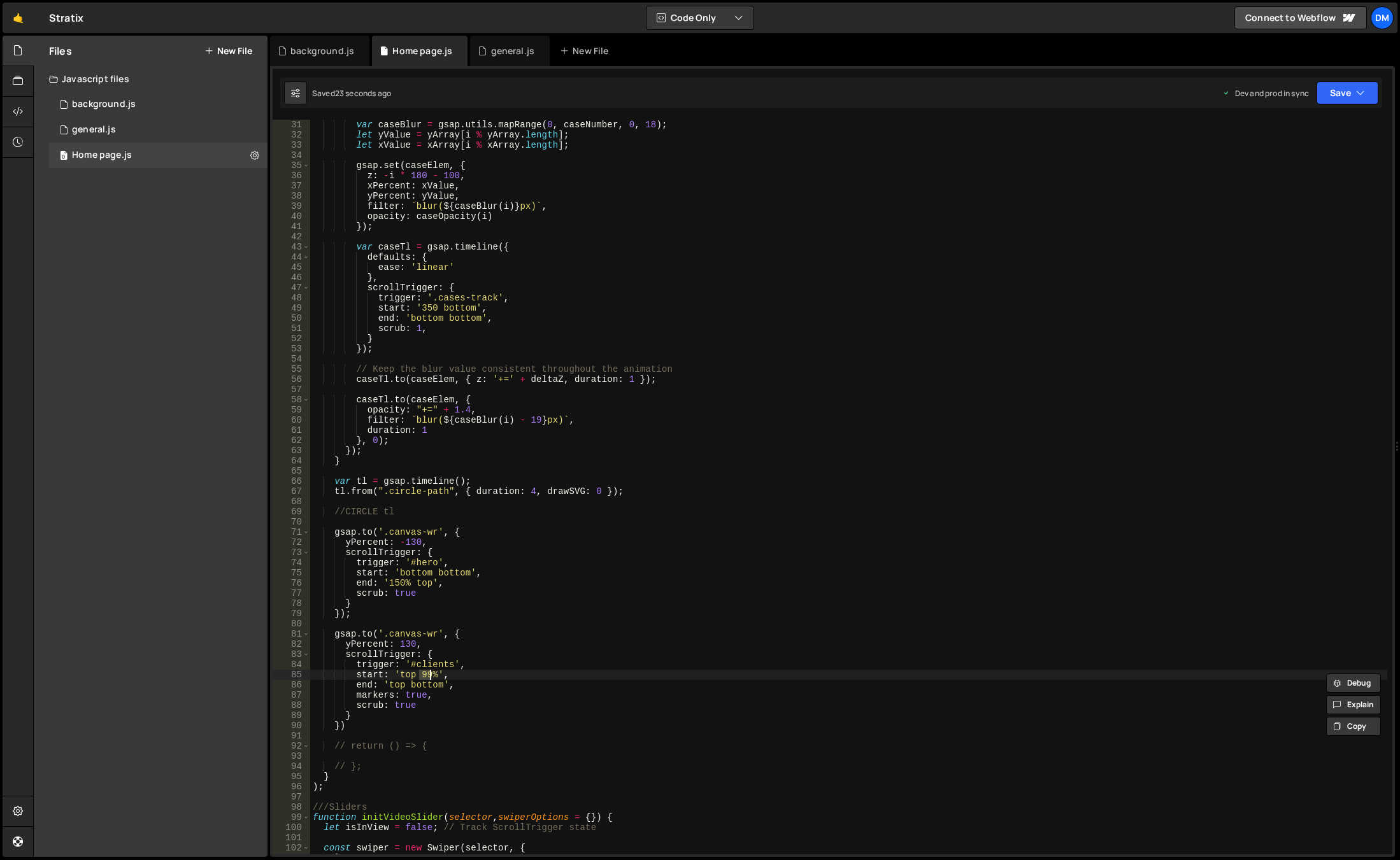
click at [435, 676] on div "var caseBlur = gsap . utils . mapRange ( 0 , caseNumber , 0 , 18 ) ; let yValue…" at bounding box center [849, 497] width 1077 height 755
click at [426, 678] on div "var caseBlur = gsap . utils . mapRange ( 0 , caseNumber , 0 , 18 ) ; let yValue…" at bounding box center [849, 497] width 1077 height 755
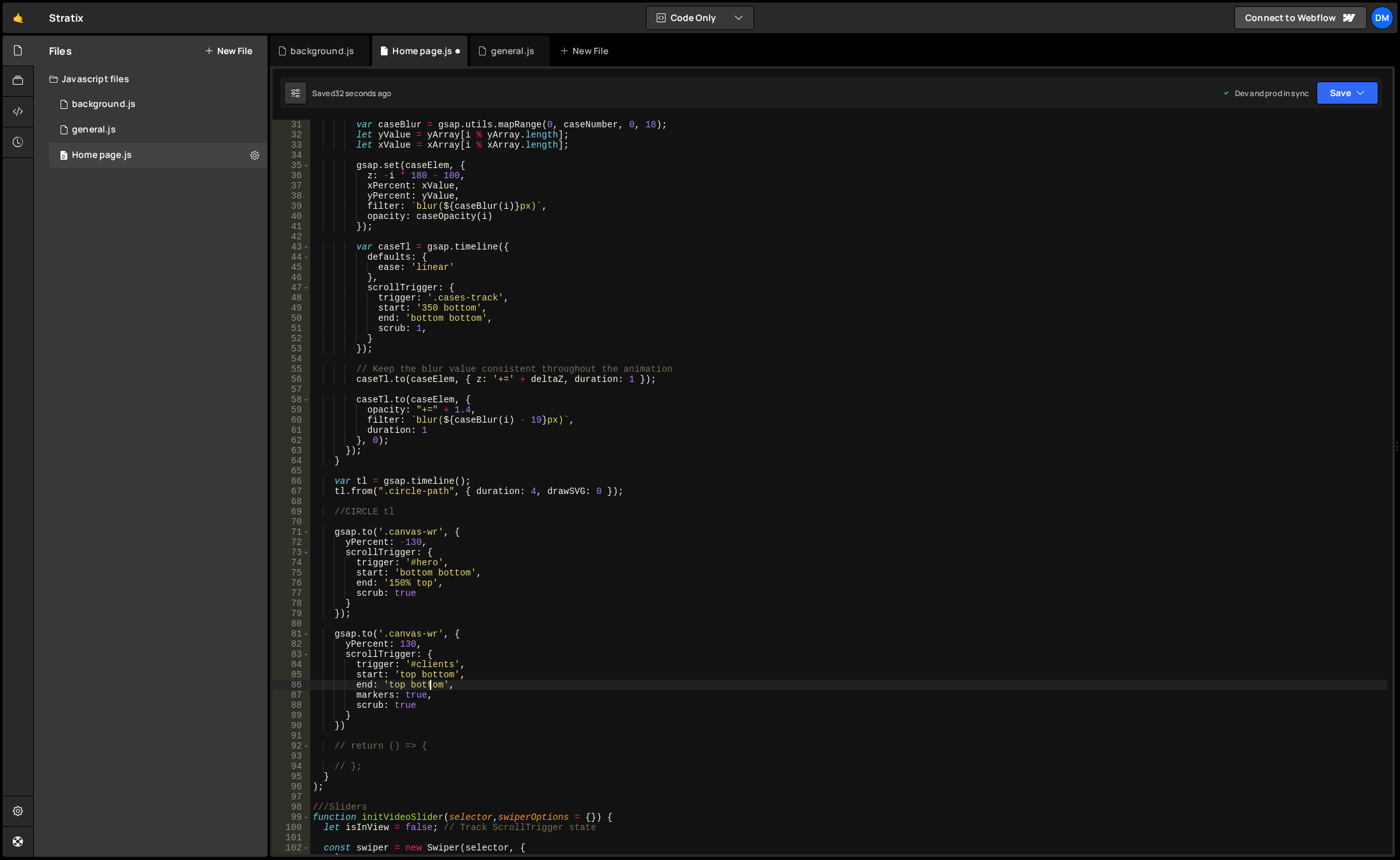
click at [429, 684] on div "var caseBlur = gsap . utils . mapRange ( 0 , caseNumber , 0 , 18 ) ; let yValue…" at bounding box center [849, 497] width 1077 height 755
drag, startPoint x: 1337, startPoint y: 97, endPoint x: 1324, endPoint y: 115, distance: 22.2
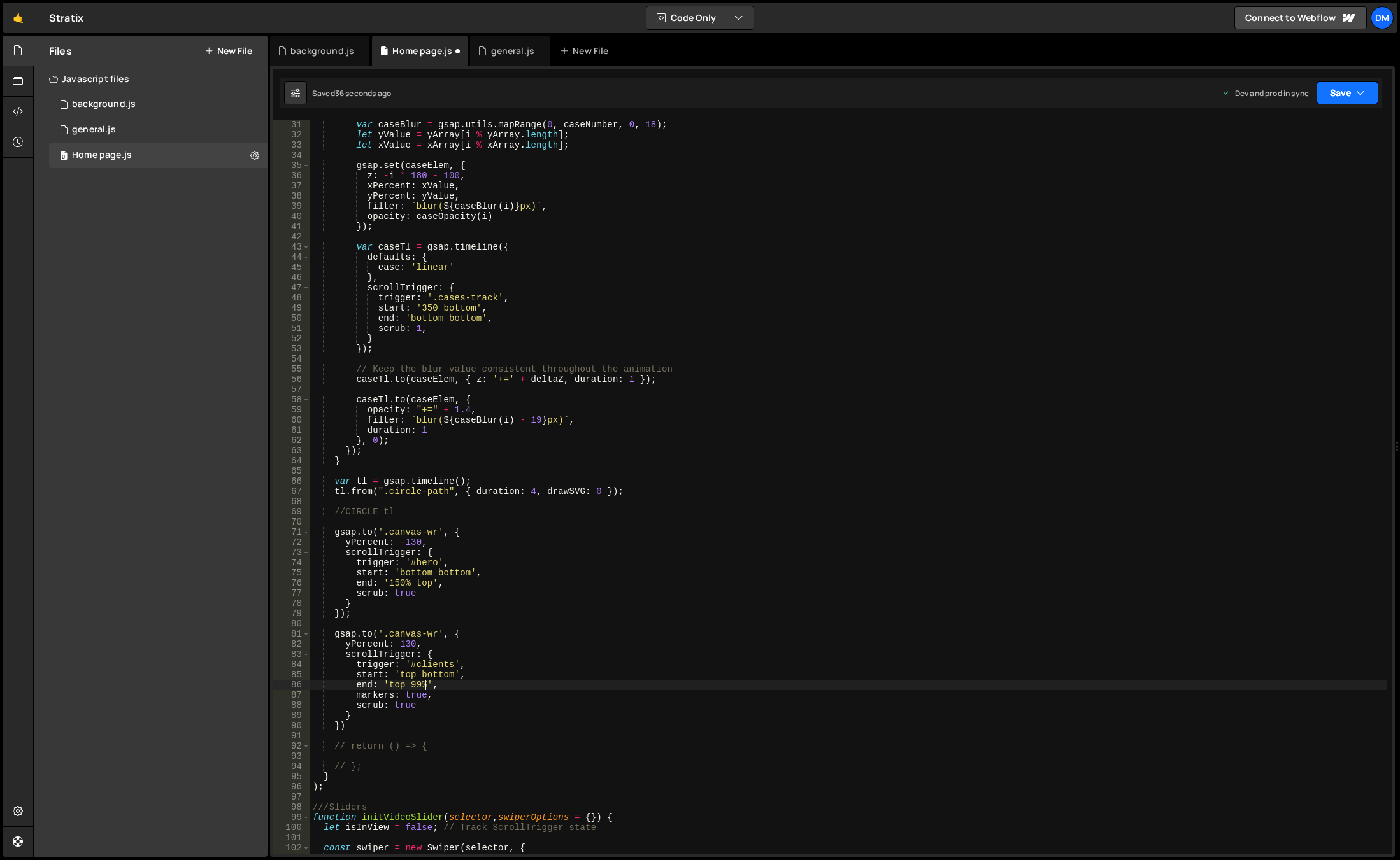
click at [1337, 97] on button "Save" at bounding box center [1347, 93] width 61 height 23
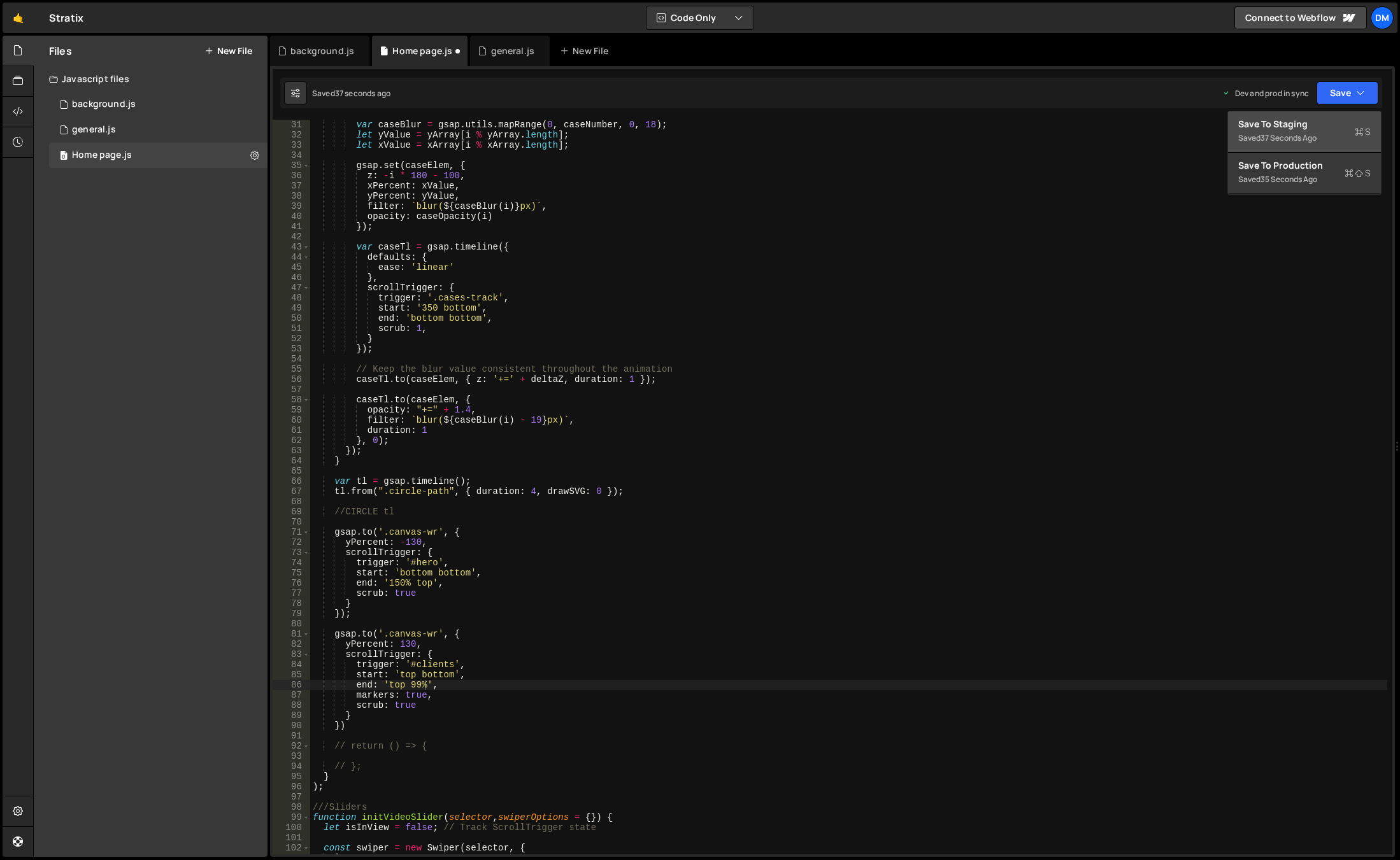
click at [1318, 123] on div "Save to Staging S" at bounding box center [1304, 124] width 132 height 13
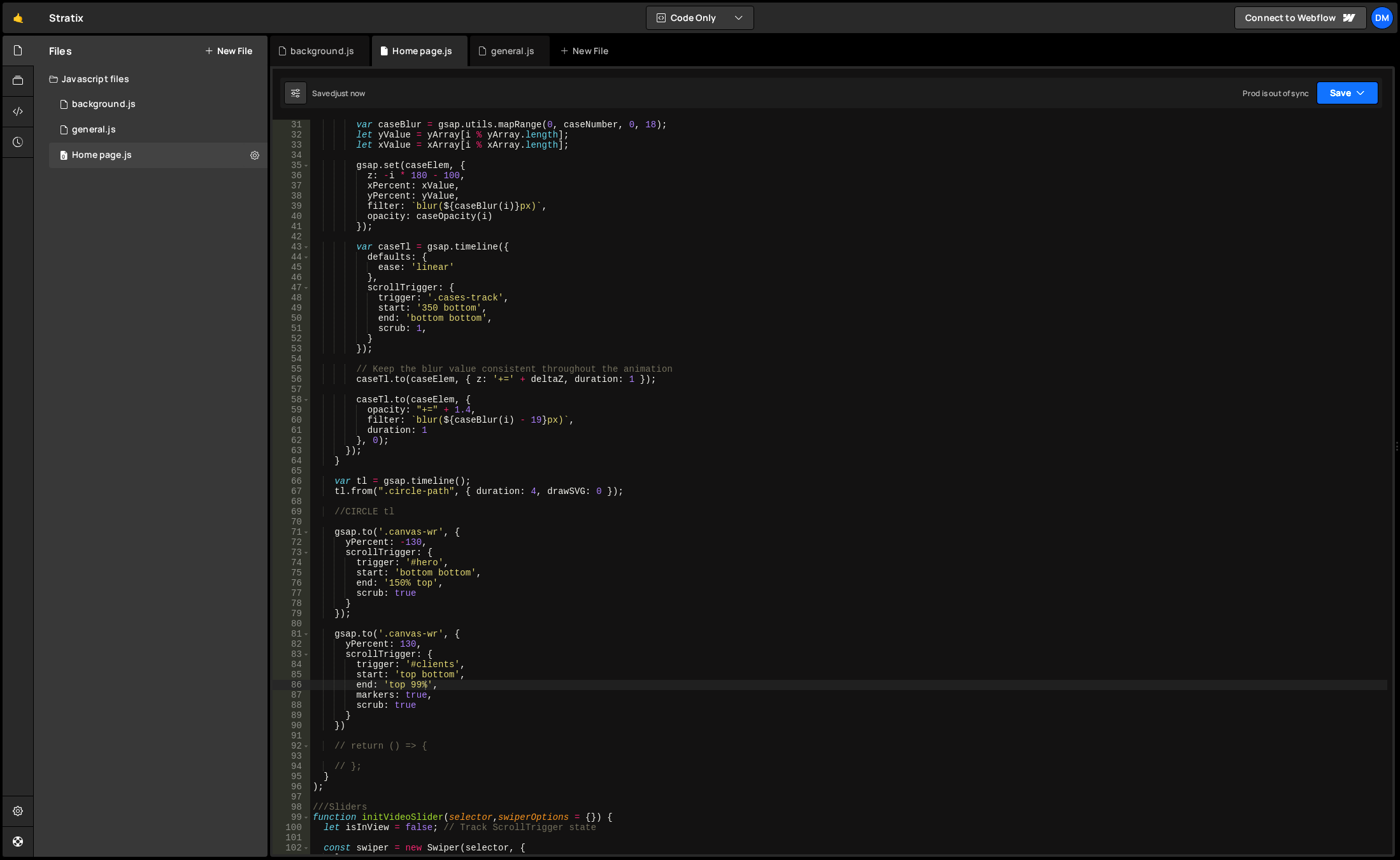
drag, startPoint x: 1335, startPoint y: 100, endPoint x: 1313, endPoint y: 162, distance: 65.8
click at [1335, 100] on button "Save" at bounding box center [1347, 93] width 61 height 23
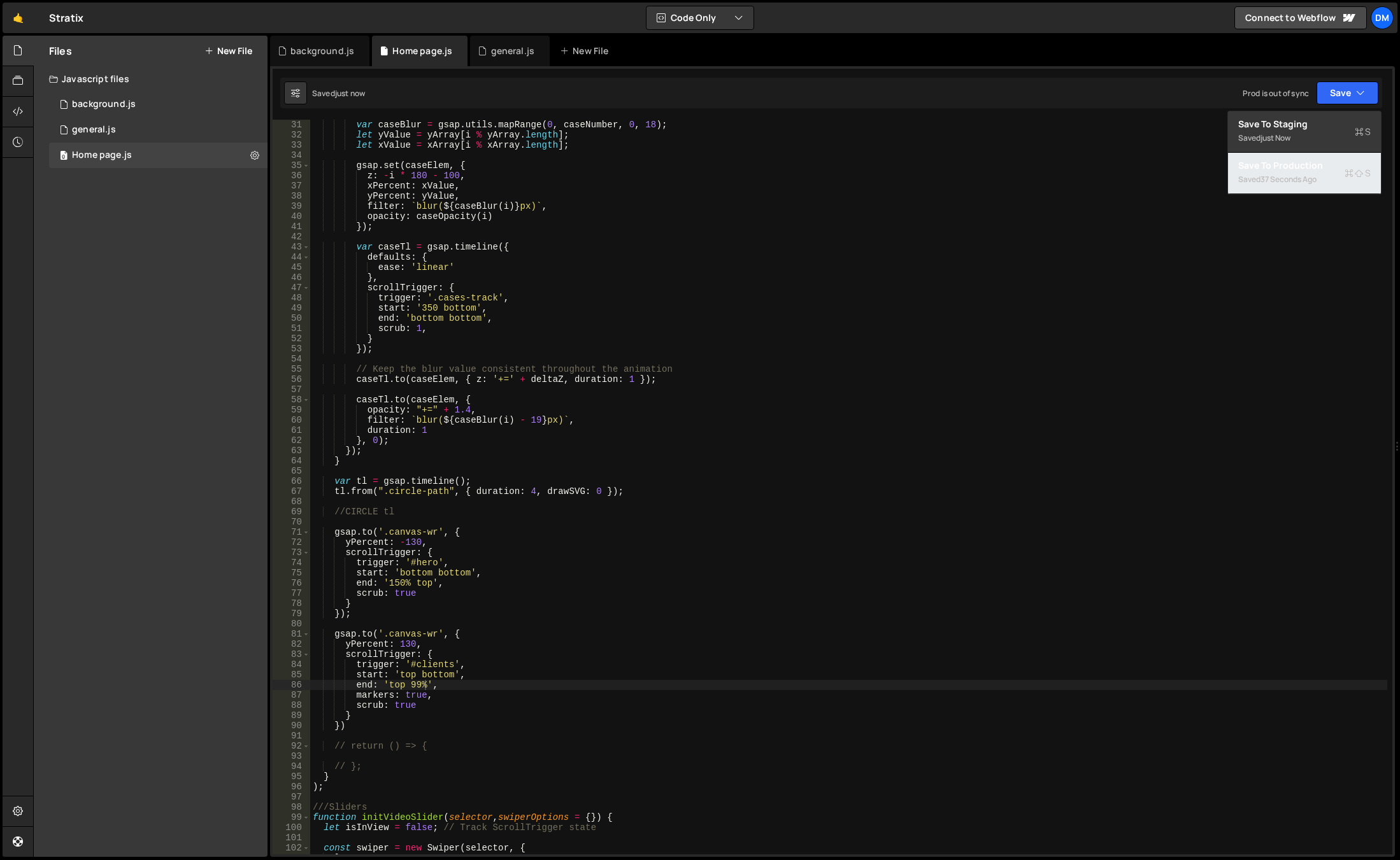
click at [1306, 177] on div "37 seconds ago" at bounding box center [1289, 179] width 56 height 11
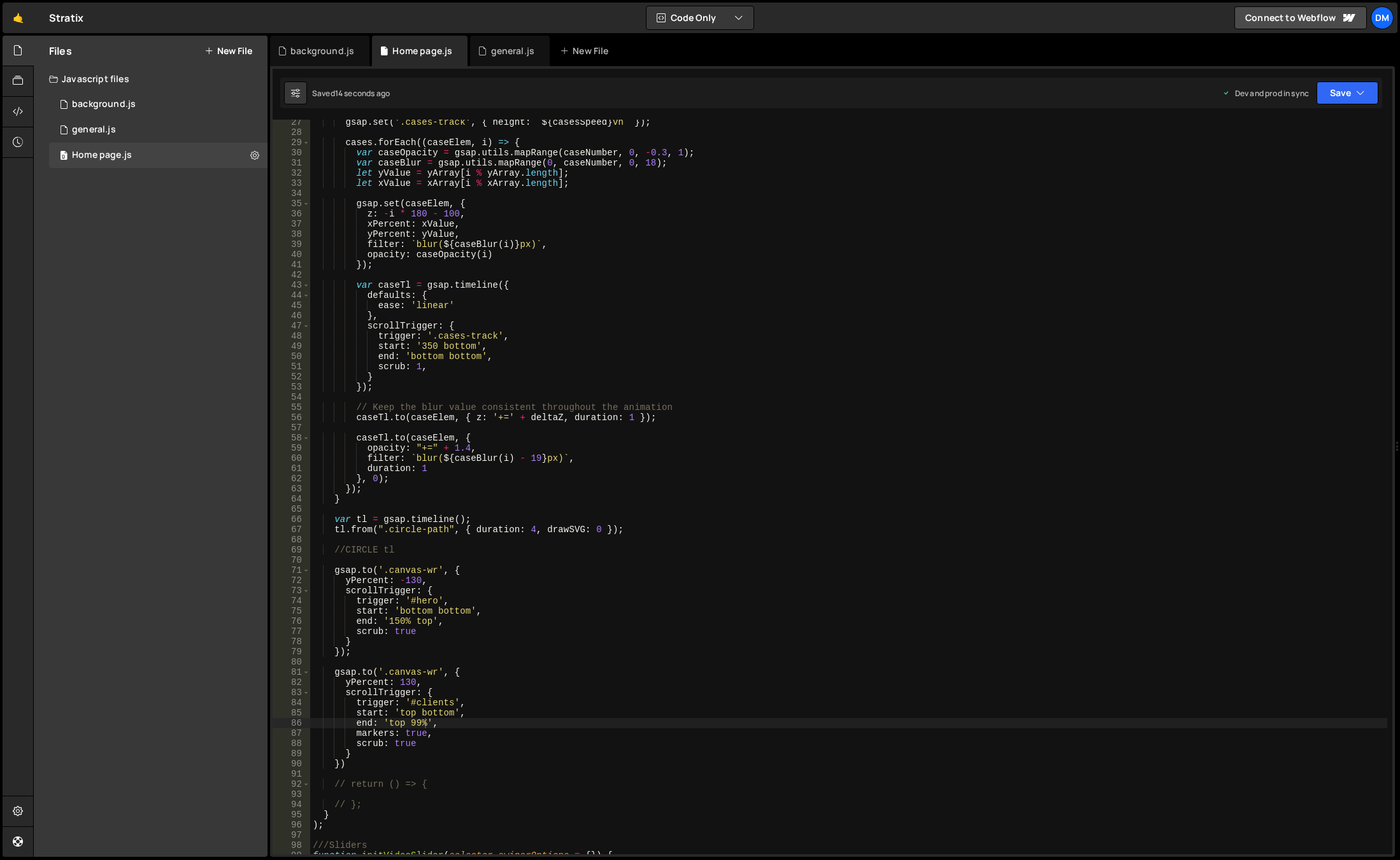
click at [418, 719] on div "gsap . set ( '.cases-track' , { height : ` ${ casesSpeed } vh ` }) ; cases . fo…" at bounding box center [849, 494] width 1077 height 755
type textarea "end: 'top center',"
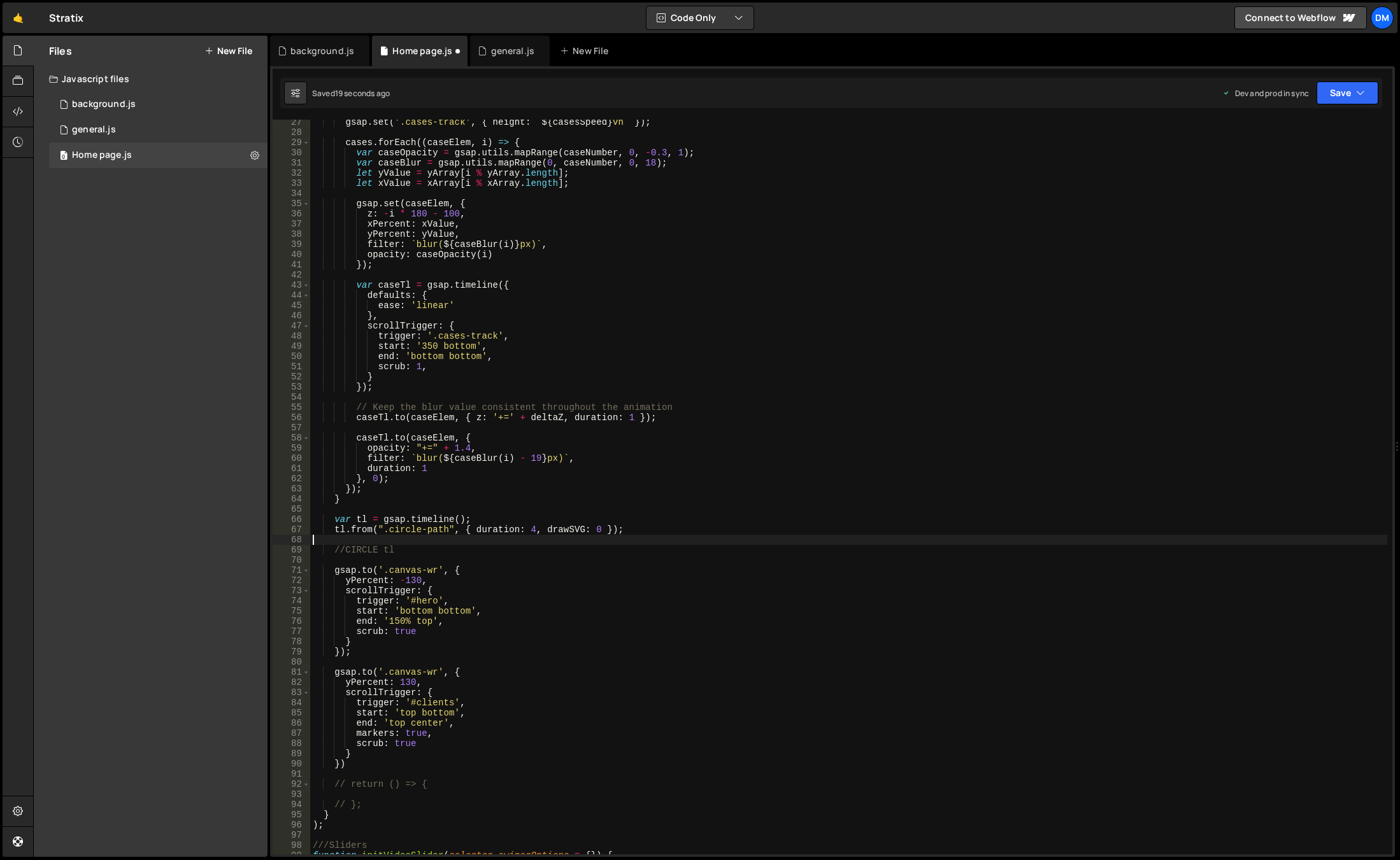
click at [858, 540] on div "gsap . set ( '.cases-track' , { height : ` ${ casesSpeed } vh ` }) ; cases . fo…" at bounding box center [849, 494] width 1077 height 755
drag, startPoint x: 1353, startPoint y: 92, endPoint x: 1347, endPoint y: 95, distance: 6.7
click at [1351, 93] on button "Save" at bounding box center [1347, 93] width 61 height 23
click at [1305, 123] on div "Save to Staging S" at bounding box center [1304, 124] width 132 height 13
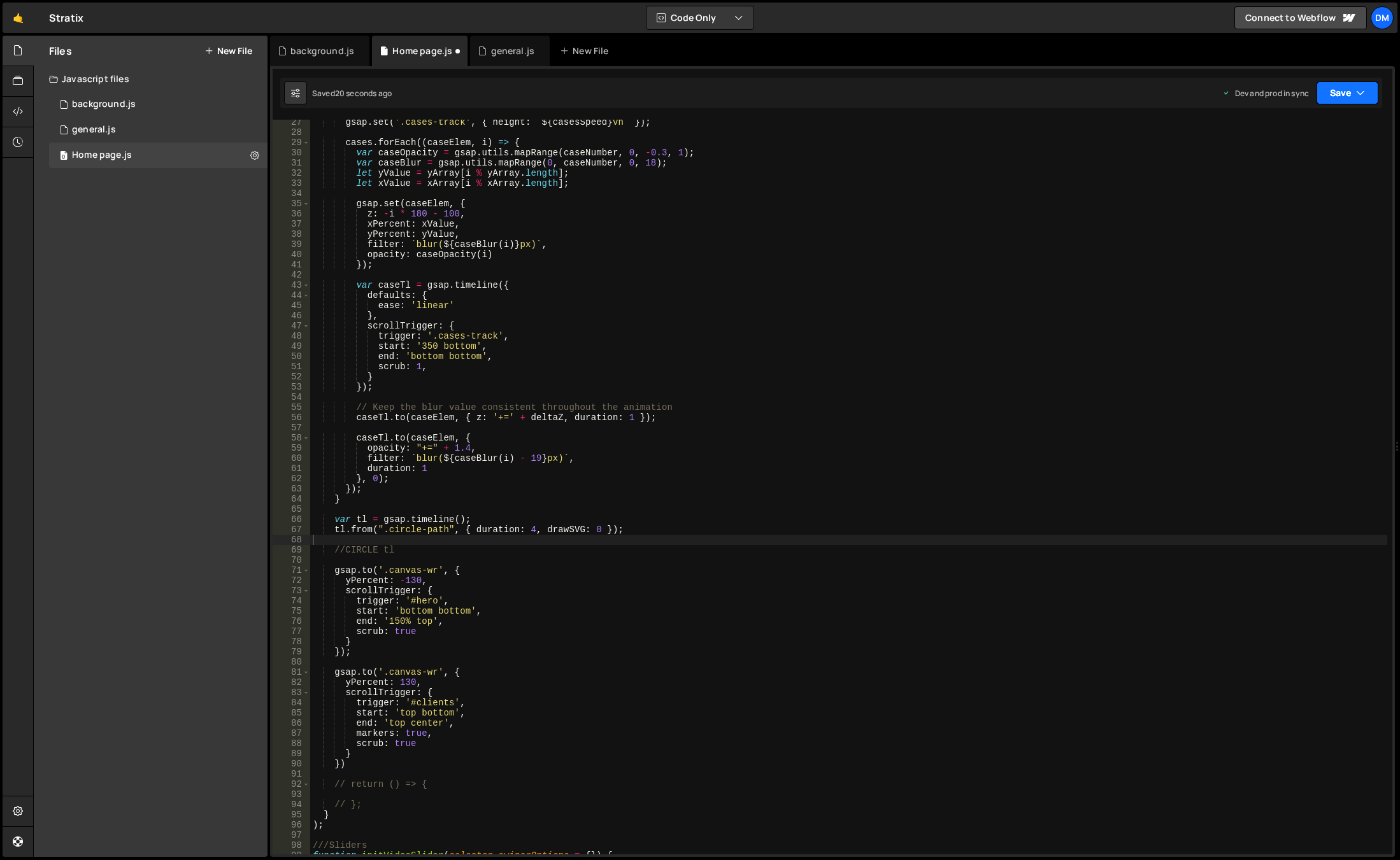
click at [1344, 88] on button "Save" at bounding box center [1347, 93] width 61 height 23
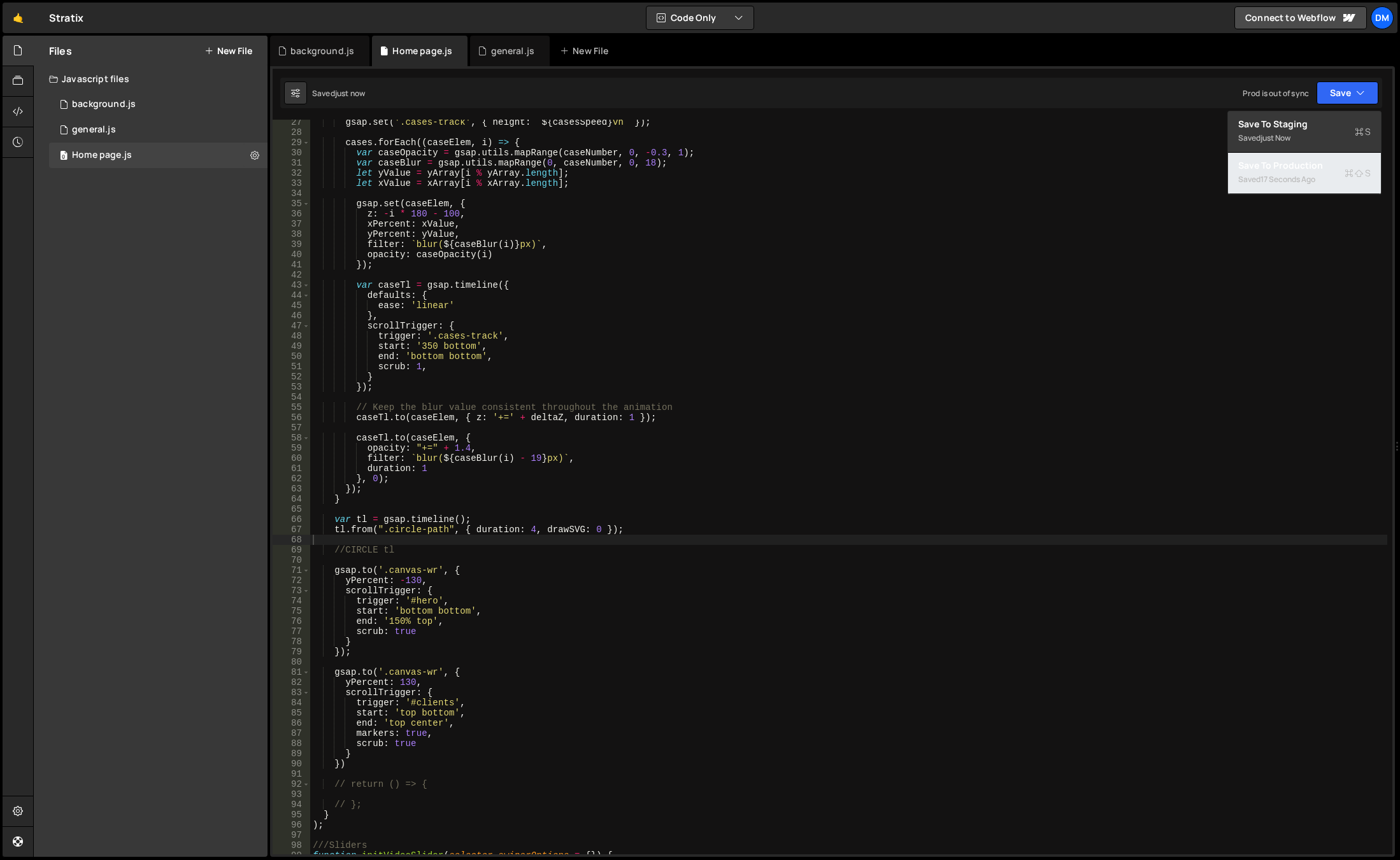
click at [1274, 174] on div "17 seconds ago" at bounding box center [1288, 179] width 55 height 11
click at [433, 726] on div "gsap . set ( '.cases-track' , { height : ` ${ casesSpeed } vh ` }) ; cases . fo…" at bounding box center [849, 494] width 1077 height 755
click at [978, 416] on div "gsap . set ( '.cases-track' , { height : ` ${ casesSpeed } vh ` }) ; cases . fo…" at bounding box center [849, 494] width 1077 height 755
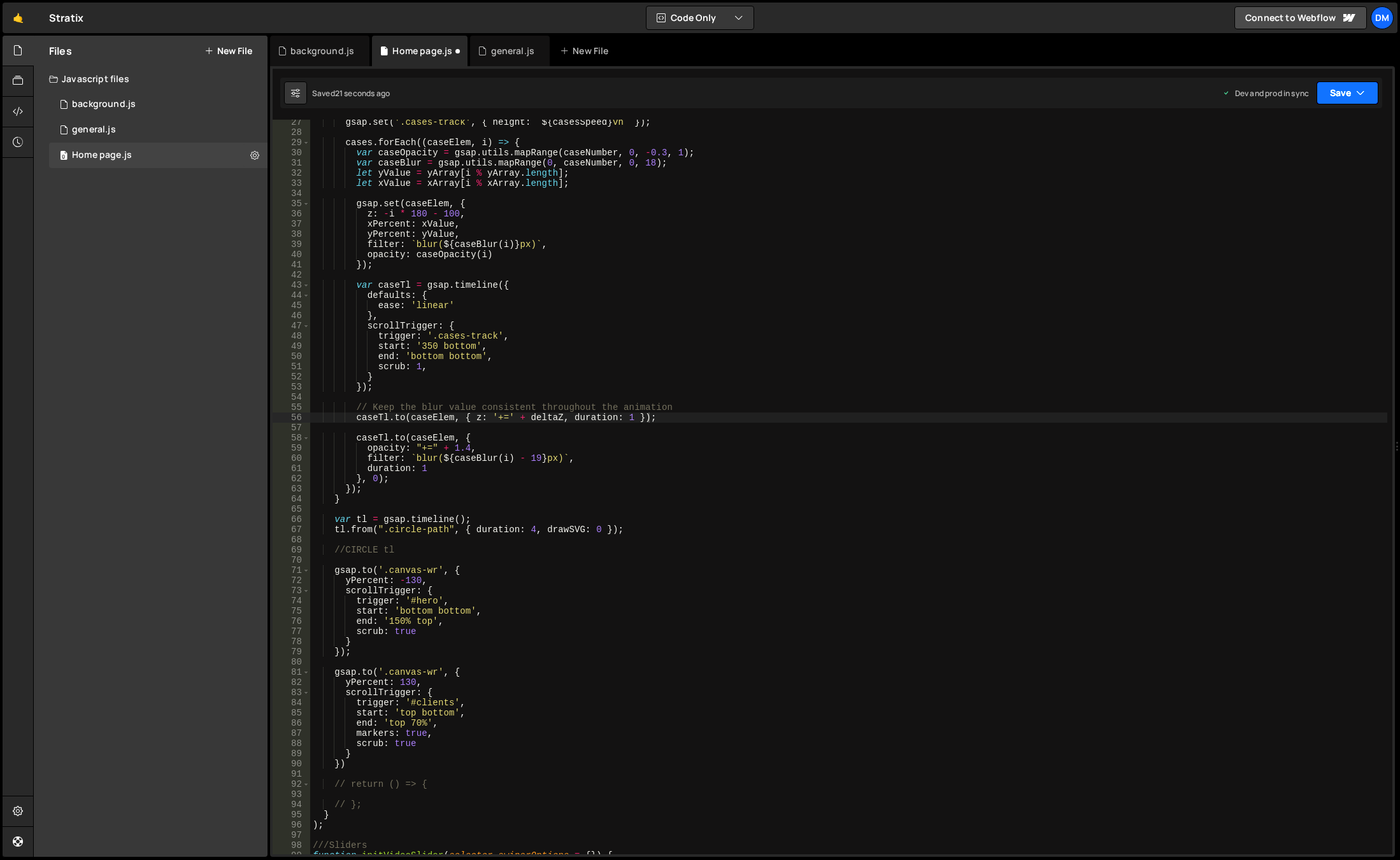
click at [1328, 92] on button "Save" at bounding box center [1347, 93] width 61 height 23
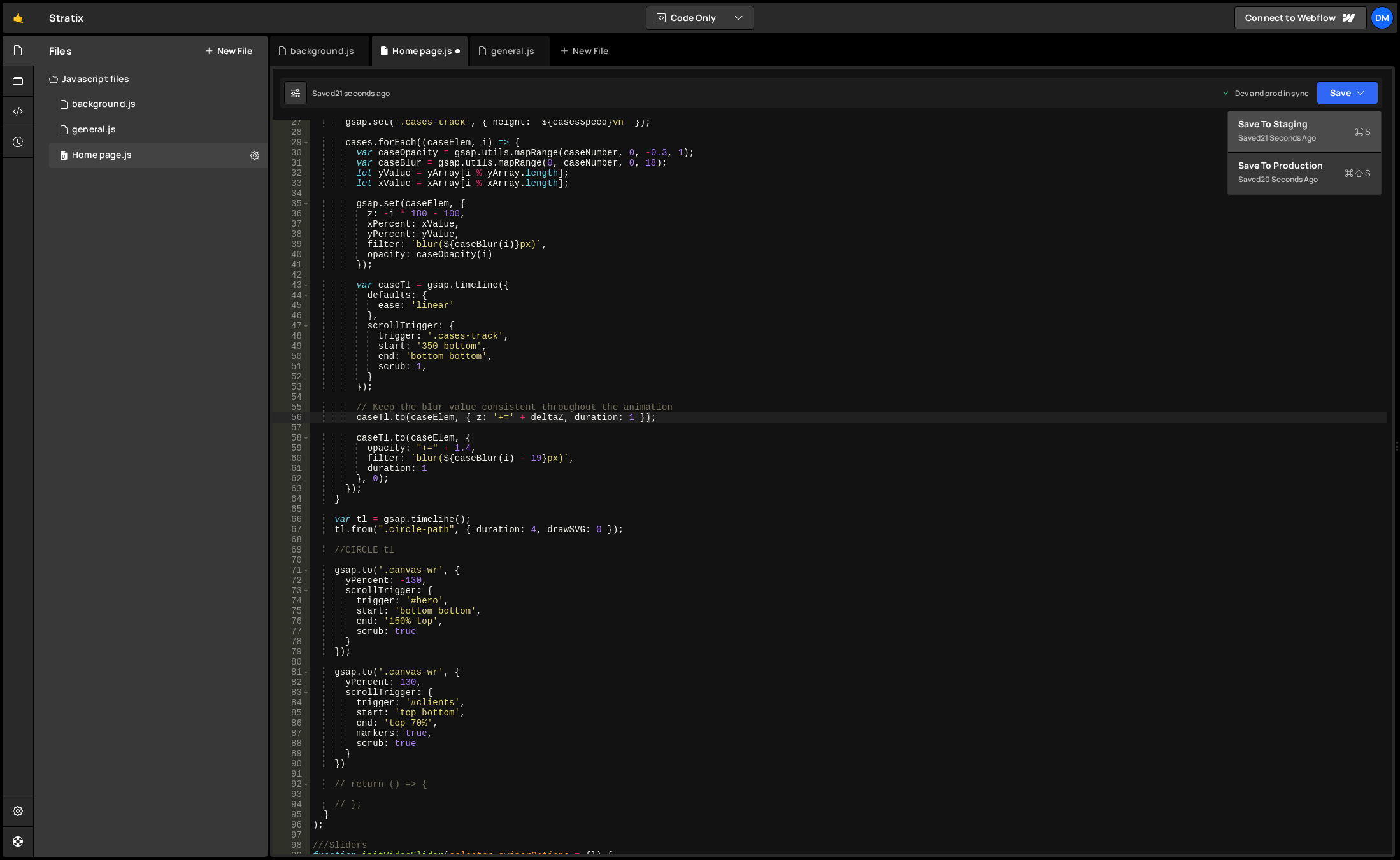
click at [1307, 128] on div "Save to Staging S" at bounding box center [1304, 124] width 132 height 13
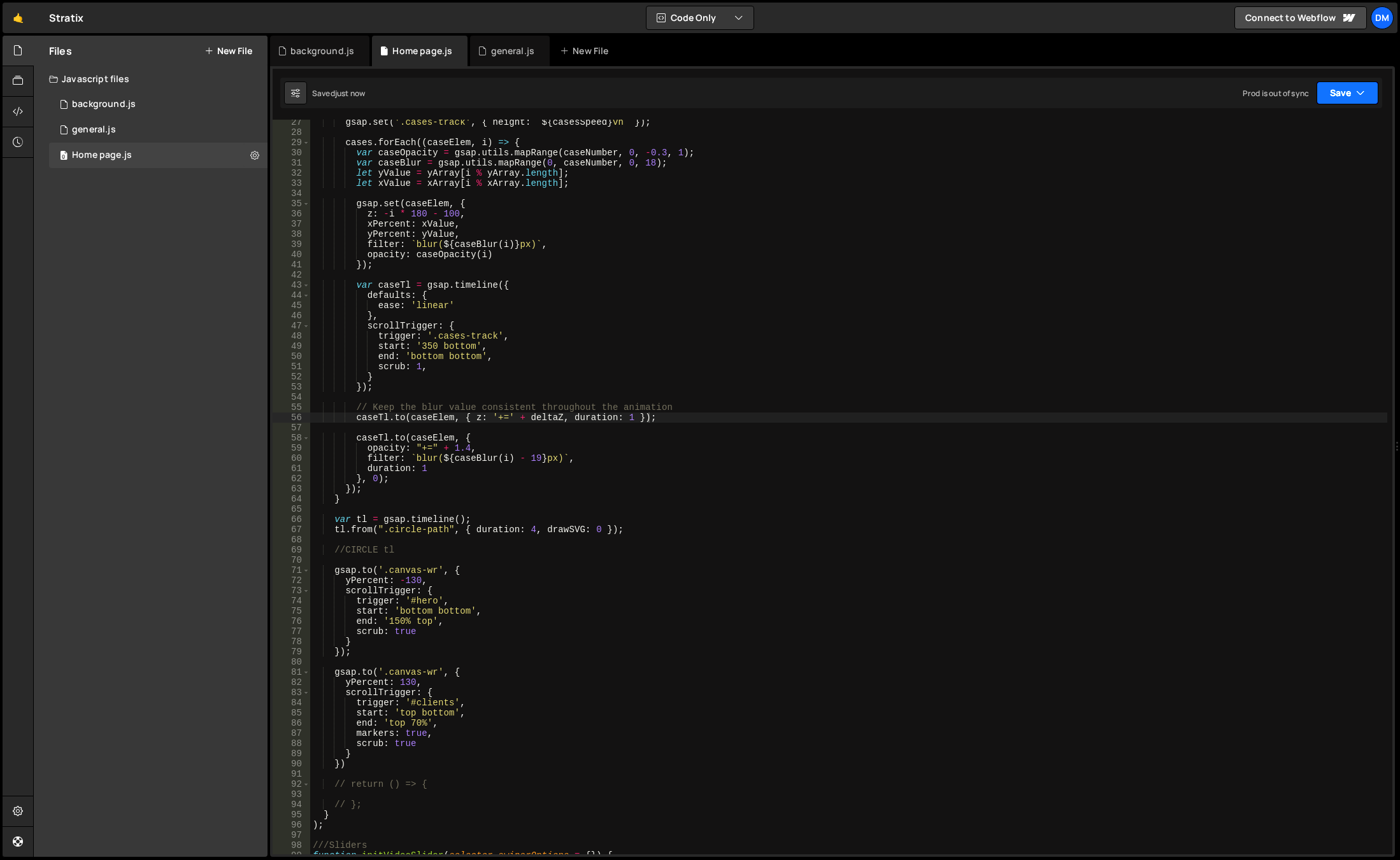
drag, startPoint x: 1329, startPoint y: 95, endPoint x: 1321, endPoint y: 110, distance: 17.0
click at [1329, 95] on button "Save" at bounding box center [1347, 93] width 61 height 23
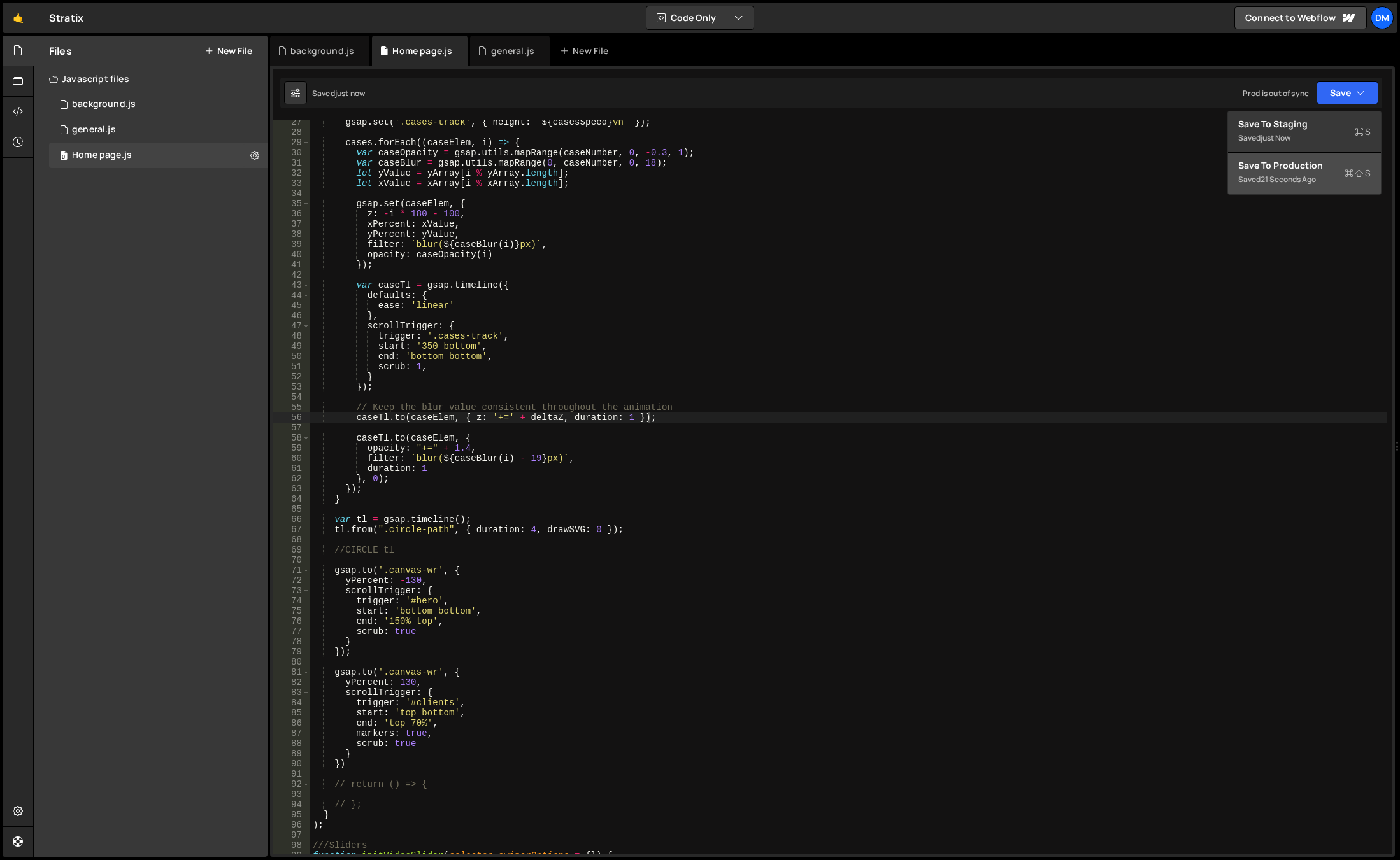
click at [1280, 163] on div "Save to Production S" at bounding box center [1304, 165] width 132 height 13
click at [564, 634] on div "gsap . set ( '.cases-track' , { height : ` ${ casesSpeed } vh ` }) ; cases . fo…" at bounding box center [849, 494] width 1077 height 755
click at [409, 721] on div "gsap . set ( '.cases-track' , { height : ` ${ casesSpeed } vh ` }) ; cases . fo…" at bounding box center [849, 494] width 1077 height 755
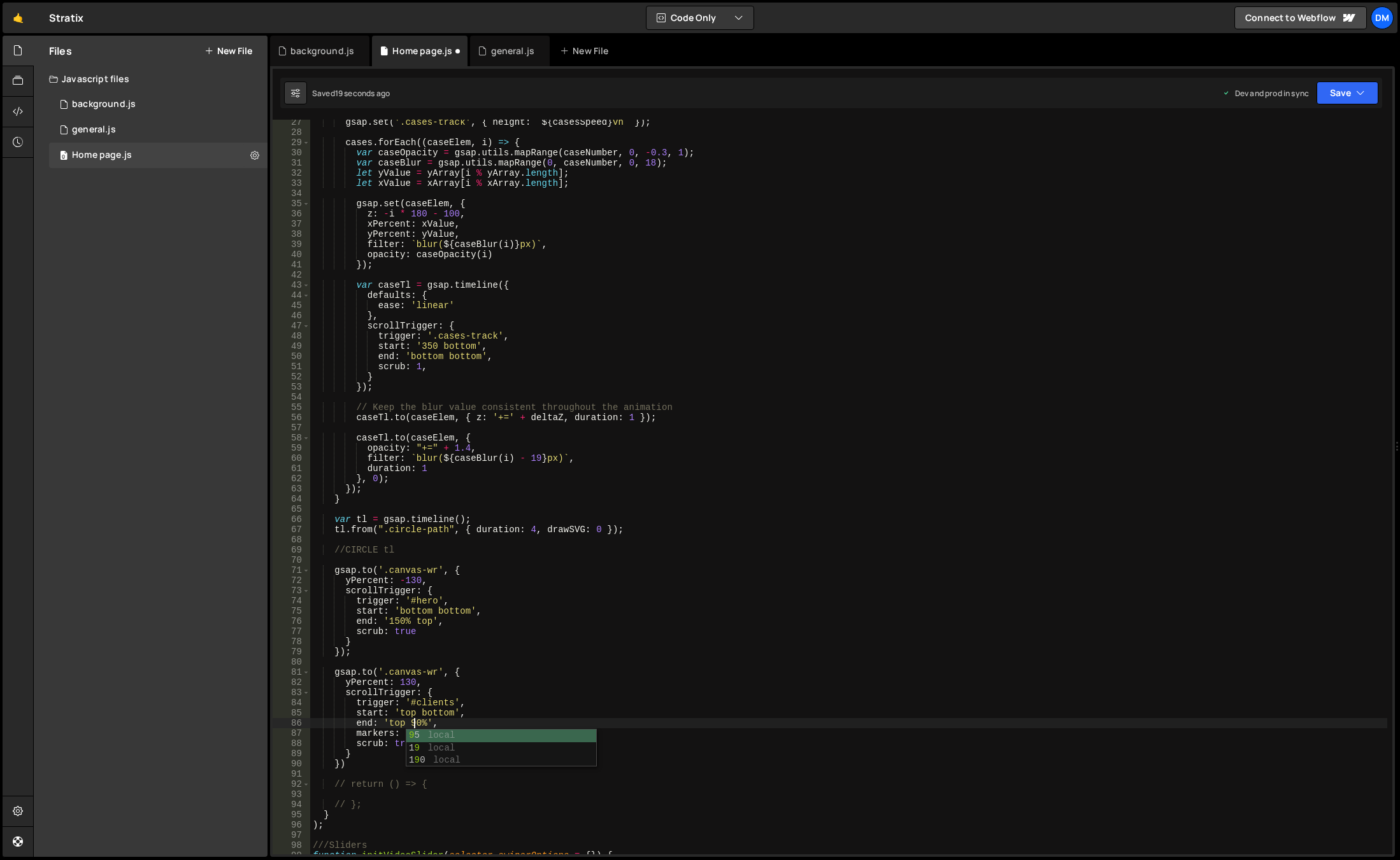
scroll to position [0, 7]
click at [750, 576] on div "gsap . set ( '.cases-track' , { height : ` ${ casesSpeed } vh ` }) ; cases . fo…" at bounding box center [849, 494] width 1077 height 755
type textarea "yPercent: -130,"
drag, startPoint x: 1341, startPoint y: 89, endPoint x: 1321, endPoint y: 116, distance: 33.6
click at [1341, 90] on button "Save" at bounding box center [1347, 93] width 61 height 23
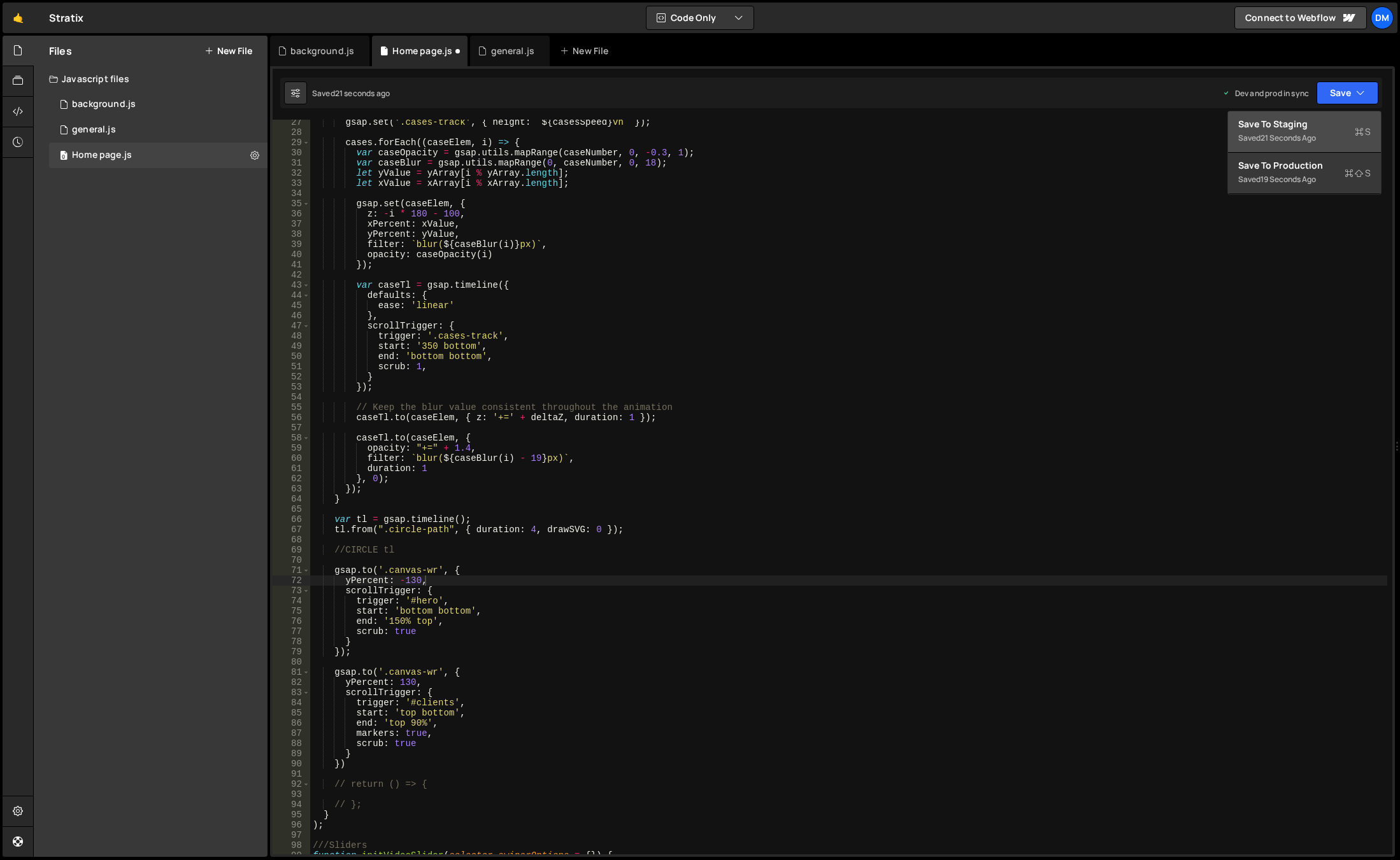
click at [1301, 129] on div "Save to Staging S" at bounding box center [1304, 124] width 132 height 13
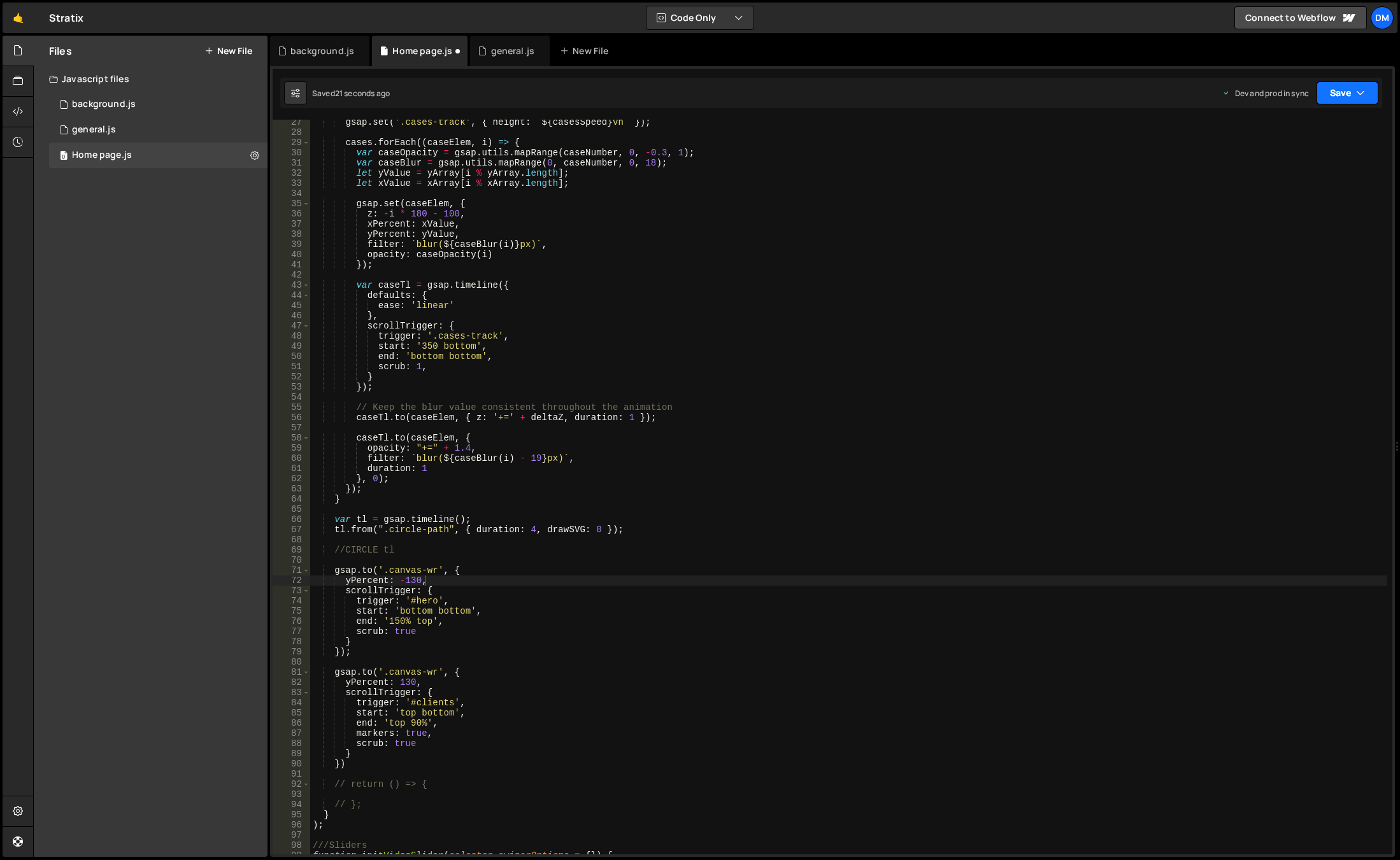
click at [1338, 89] on button "Save" at bounding box center [1347, 93] width 61 height 23
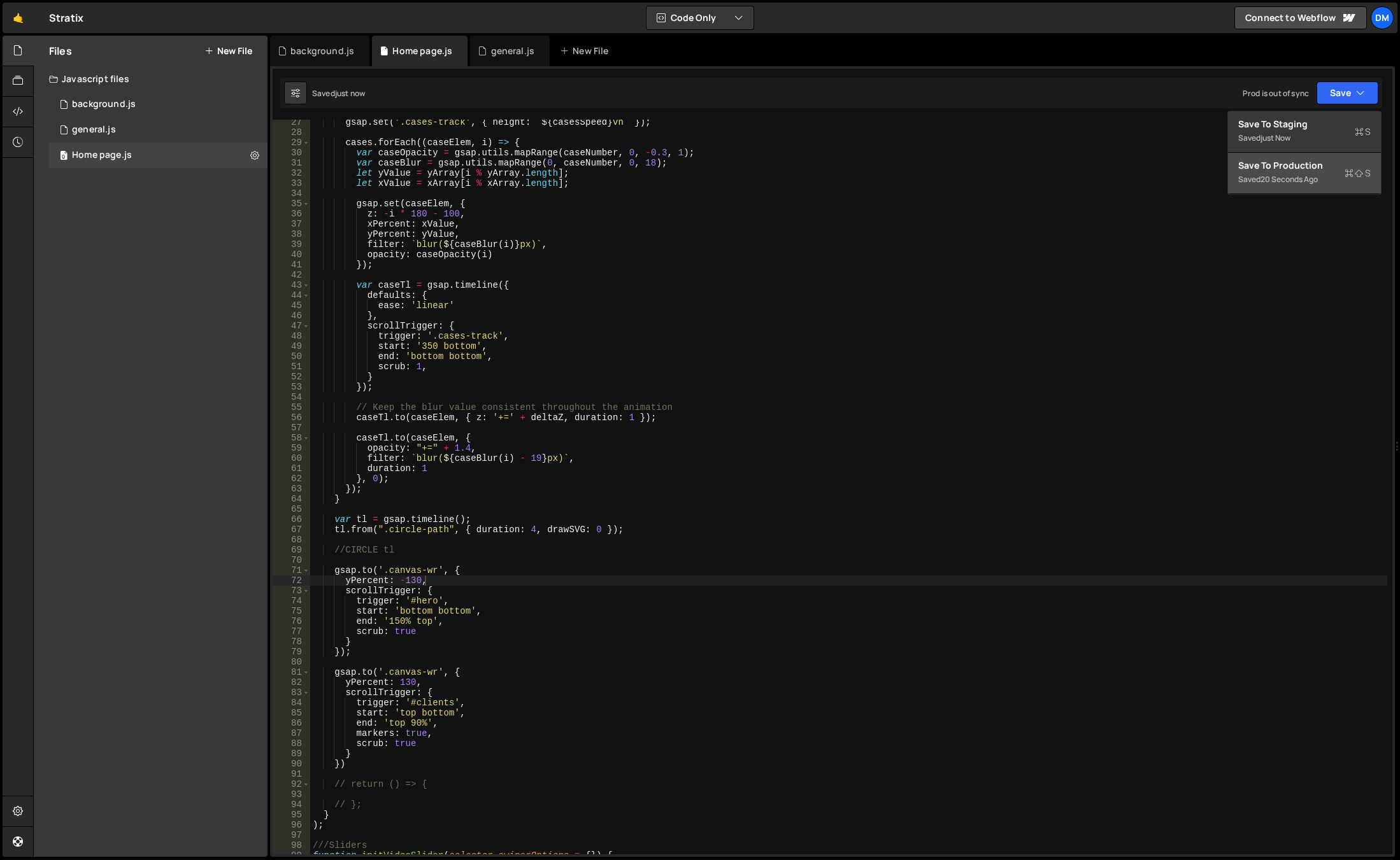
click at [1302, 158] on button "Save to Production S Saved 20 seconds ago" at bounding box center [1304, 173] width 153 height 41
click at [598, 666] on div "gsap . set ( '.cases-track' , { height : ` ${ casesSpeed } vh ` }) ; cases . fo…" at bounding box center [849, 494] width 1077 height 755
click at [418, 723] on div "gsap . set ( '.cases-track' , { height : ` ${ casesSpeed } vh ` }) ; cases . fo…" at bounding box center [849, 494] width 1077 height 755
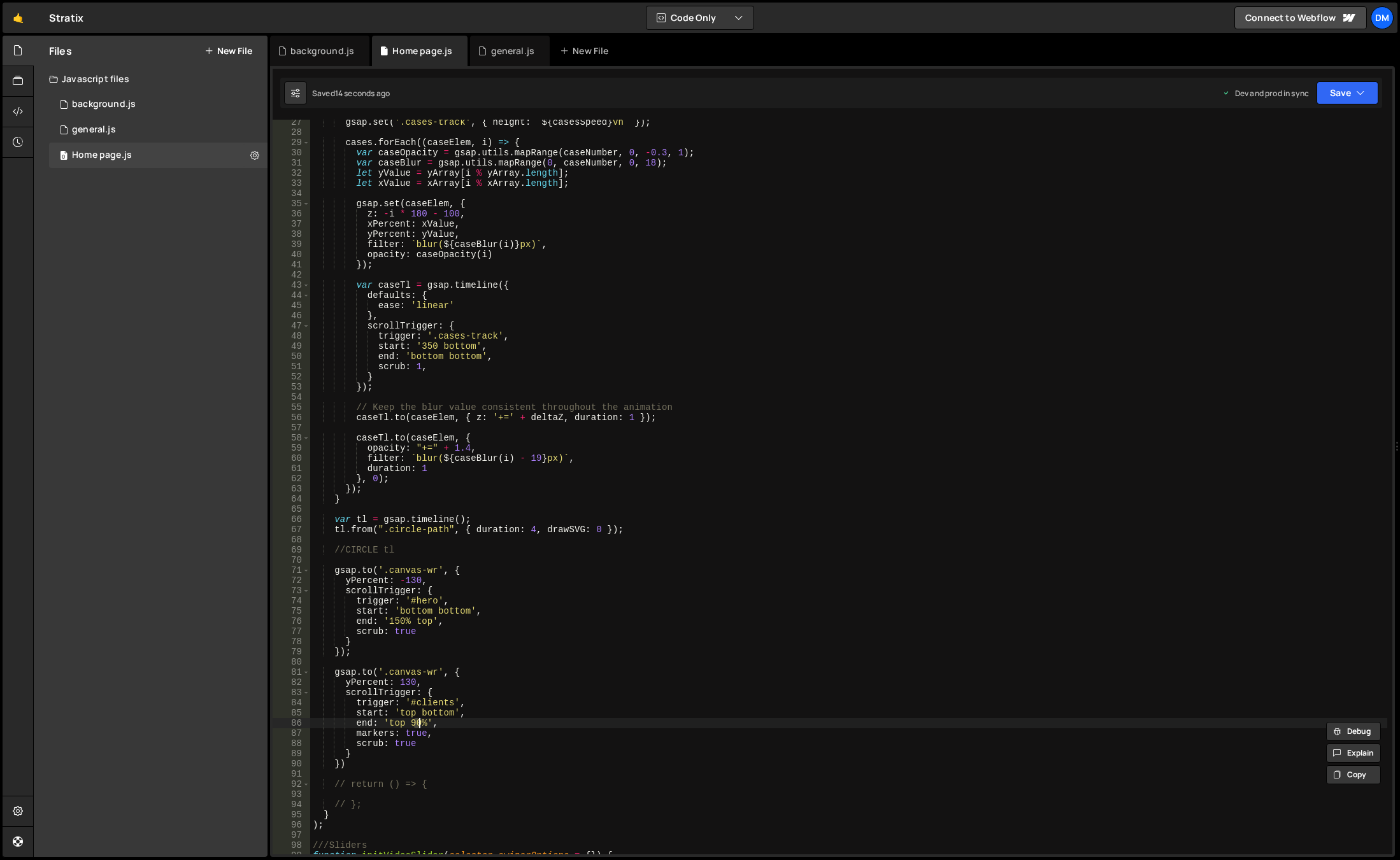
scroll to position [0, 7]
click at [849, 572] on div "gsap . set ( '.cases-track' , { height : ` ${ casesSpeed } vh ` }) ; cases . fo…" at bounding box center [849, 494] width 1077 height 755
click at [1344, 103] on button "Save" at bounding box center [1347, 93] width 61 height 23
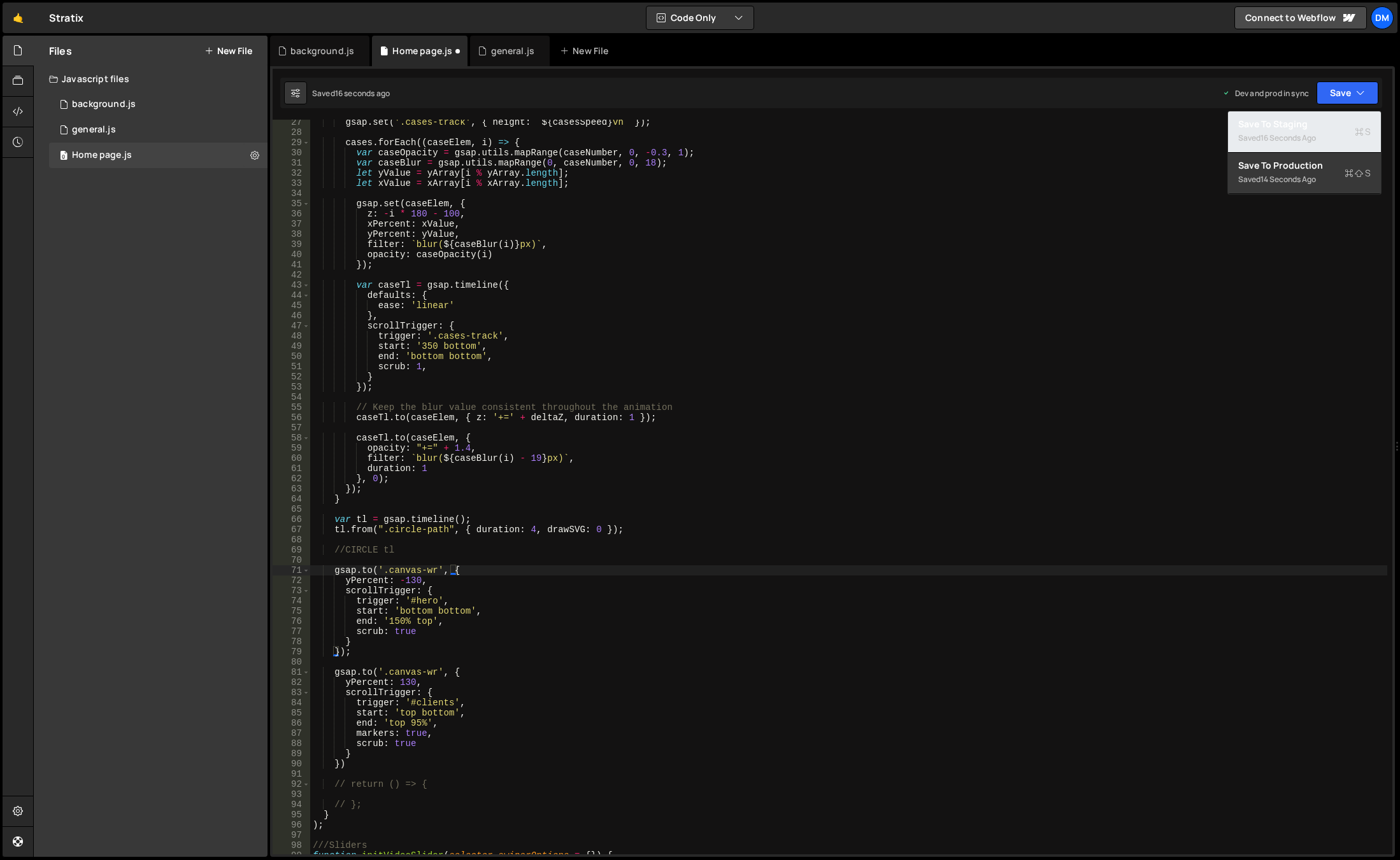
click at [1306, 151] on button "Save to Staging S Saved 16 seconds ago" at bounding box center [1304, 132] width 153 height 41
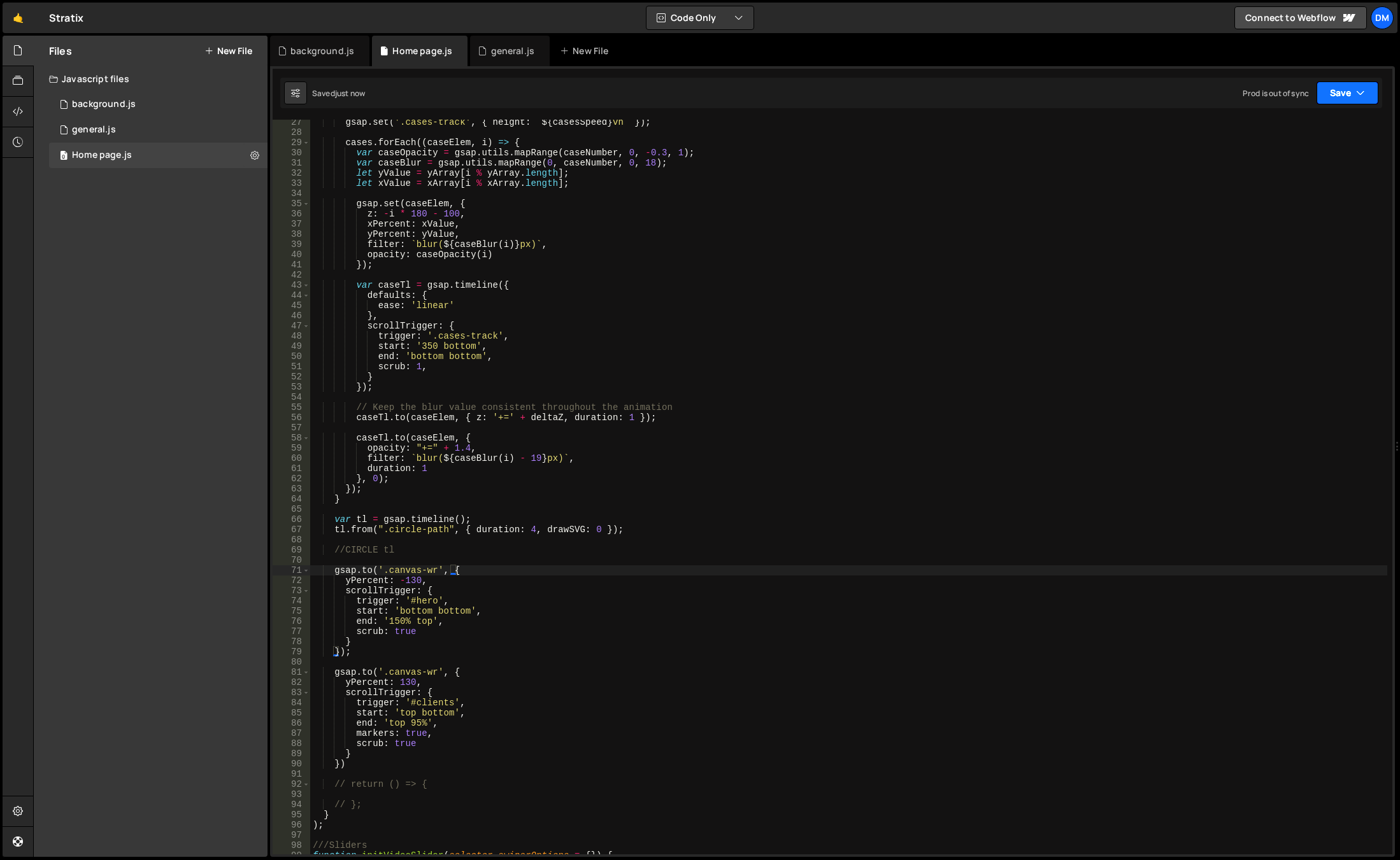
click at [1342, 98] on button "Save" at bounding box center [1347, 93] width 61 height 23
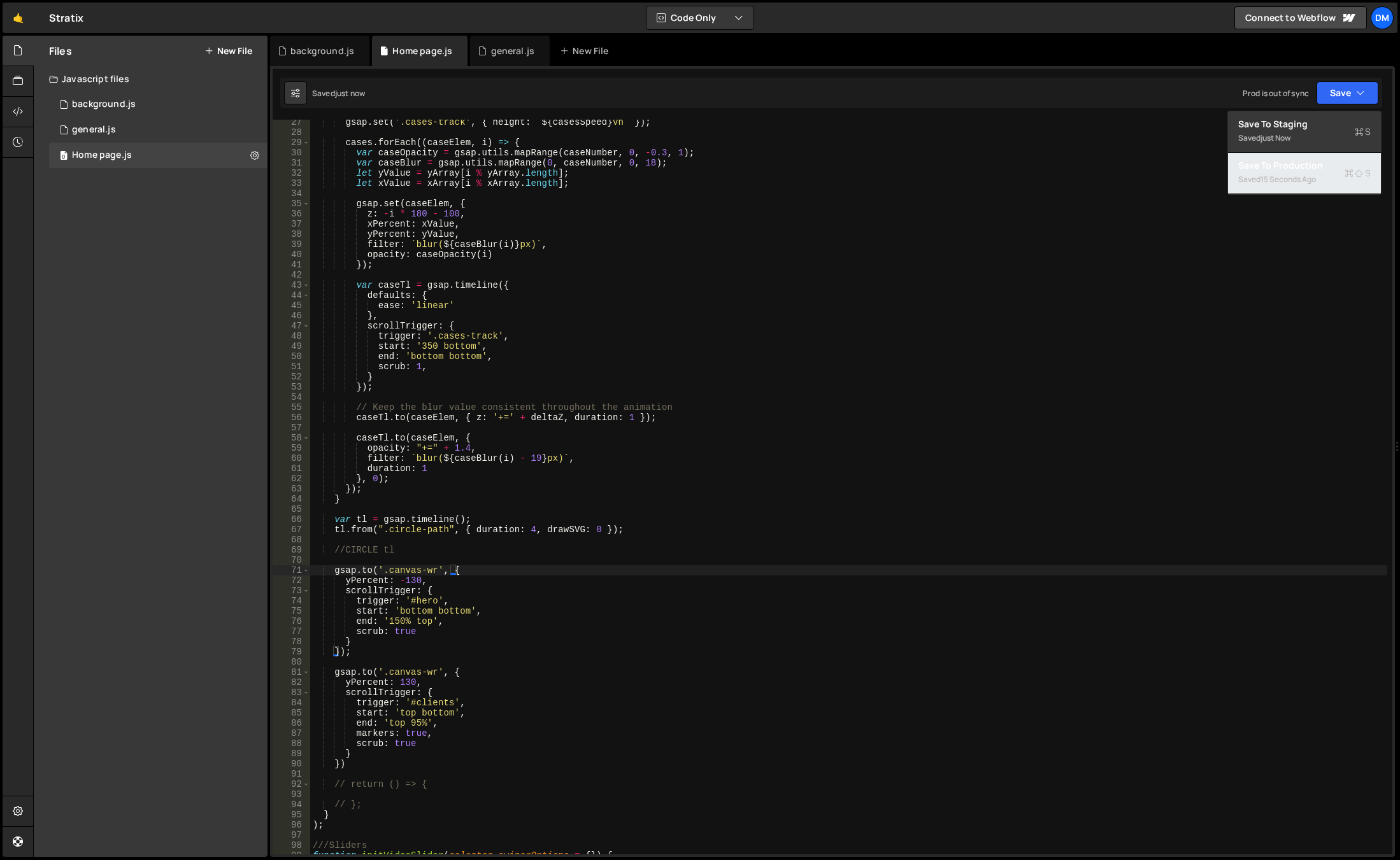
click at [1297, 169] on div "Save to Production S" at bounding box center [1304, 165] width 132 height 13
click at [771, 653] on div "gsap . set ( '.cases-track' , { height : ` ${ casesSpeed } vh ` }) ; cases . fo…" at bounding box center [849, 494] width 1077 height 755
click at [486, 631] on div "gsap . set ( '.cases-track' , { height : ` ${ casesSpeed } vh ` }) ; cases . fo…" at bounding box center [849, 494] width 1077 height 755
click at [408, 764] on div "gsap . set ( '.cases-track' , { height : ` ${ casesSpeed } vh ` }) ; cases . fo…" at bounding box center [849, 494] width 1077 height 755
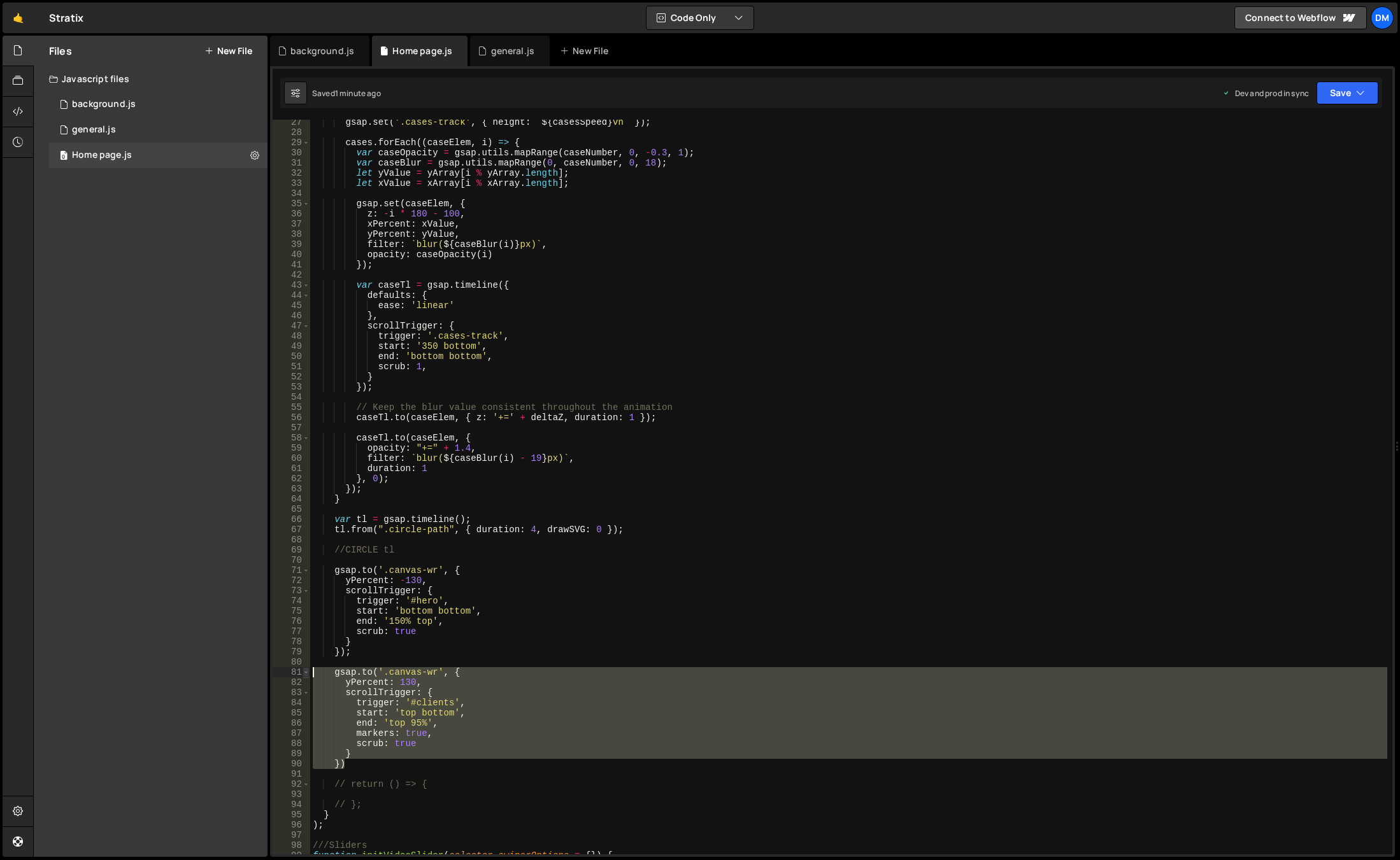
drag, startPoint x: 367, startPoint y: 765, endPoint x: 304, endPoint y: 669, distance: 114.8
click at [304, 669] on div "}) 27 28 29 30 31 32 33 34 35 36 37 38 39 40 41 42 43 44 45 46 47 48 49 50 51 5…" at bounding box center [832, 487] width 1120 height 735
type textarea "[DOMAIN_NAME]('.canvas-wr', { yPercent: 130,"
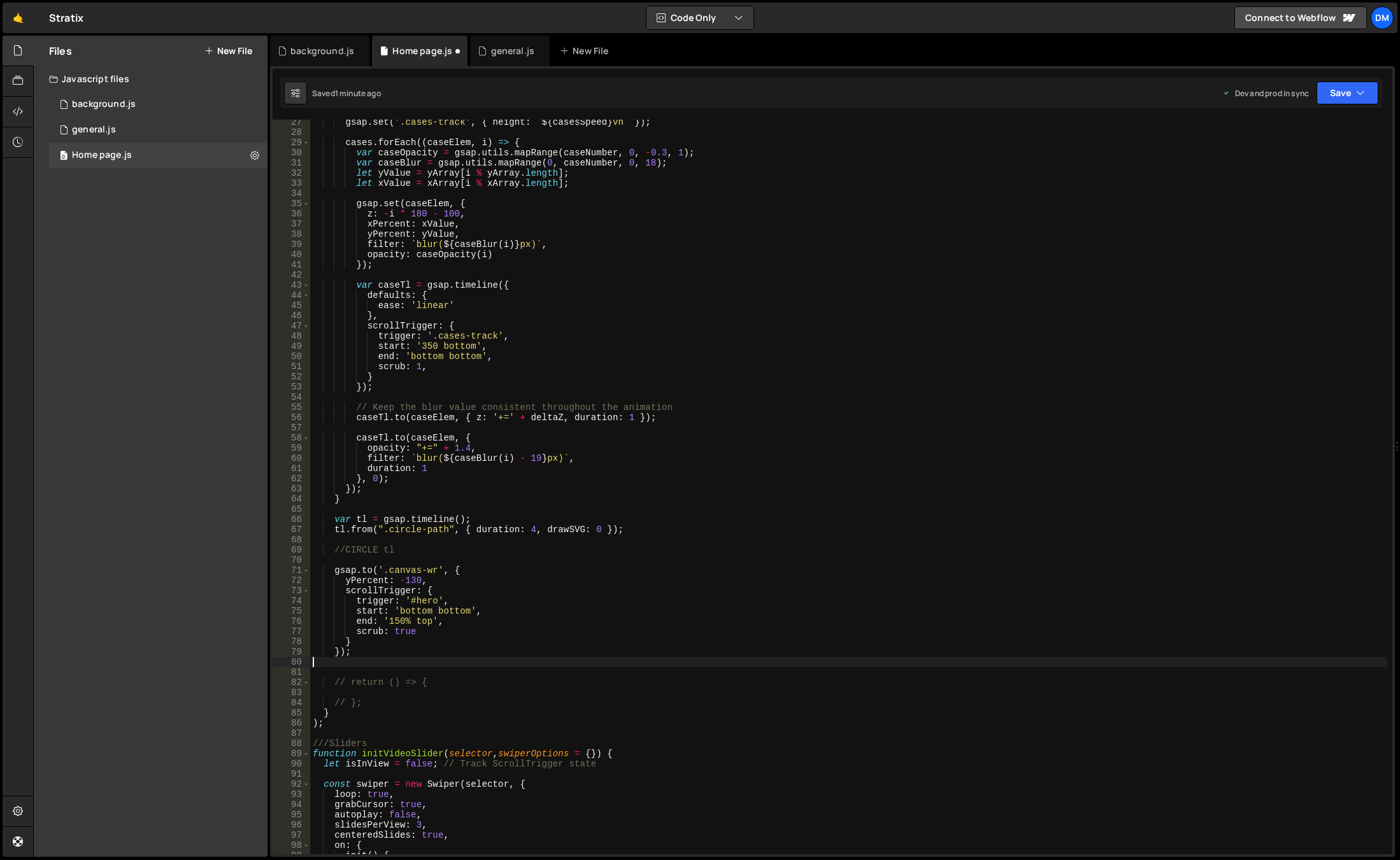
click at [481, 658] on div "gsap . set ( '.cases-track' , { height : ` ${ casesSpeed } vh ` }) ; cases . fo…" at bounding box center [849, 494] width 1077 height 755
click at [457, 630] on div "gsap . set ( '.cases-track' , { height : ` ${ casesSpeed } vh ` }) ; cases . fo…" at bounding box center [849, 494] width 1077 height 755
type textarea "scrub: true,"
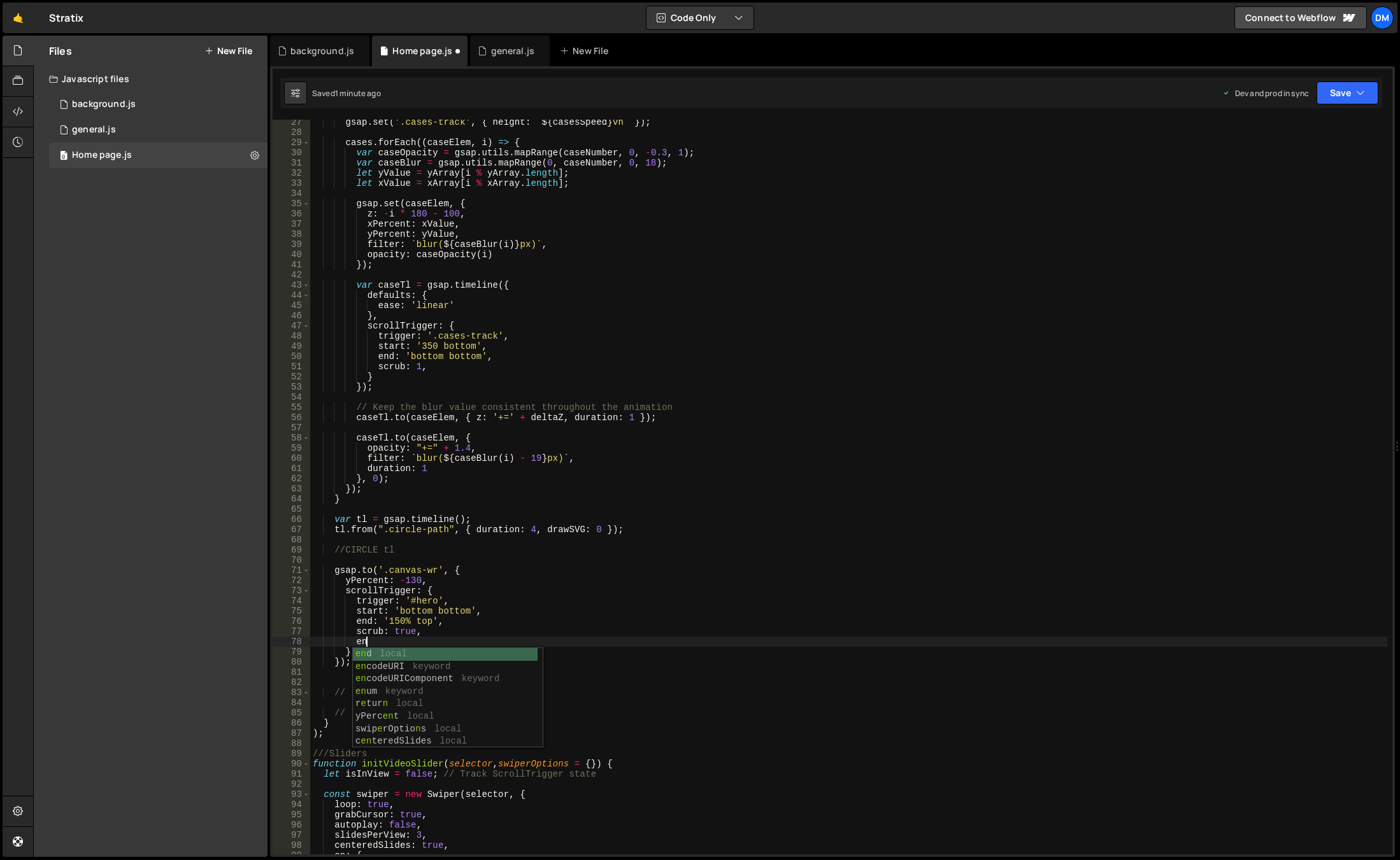
type textarea "e"
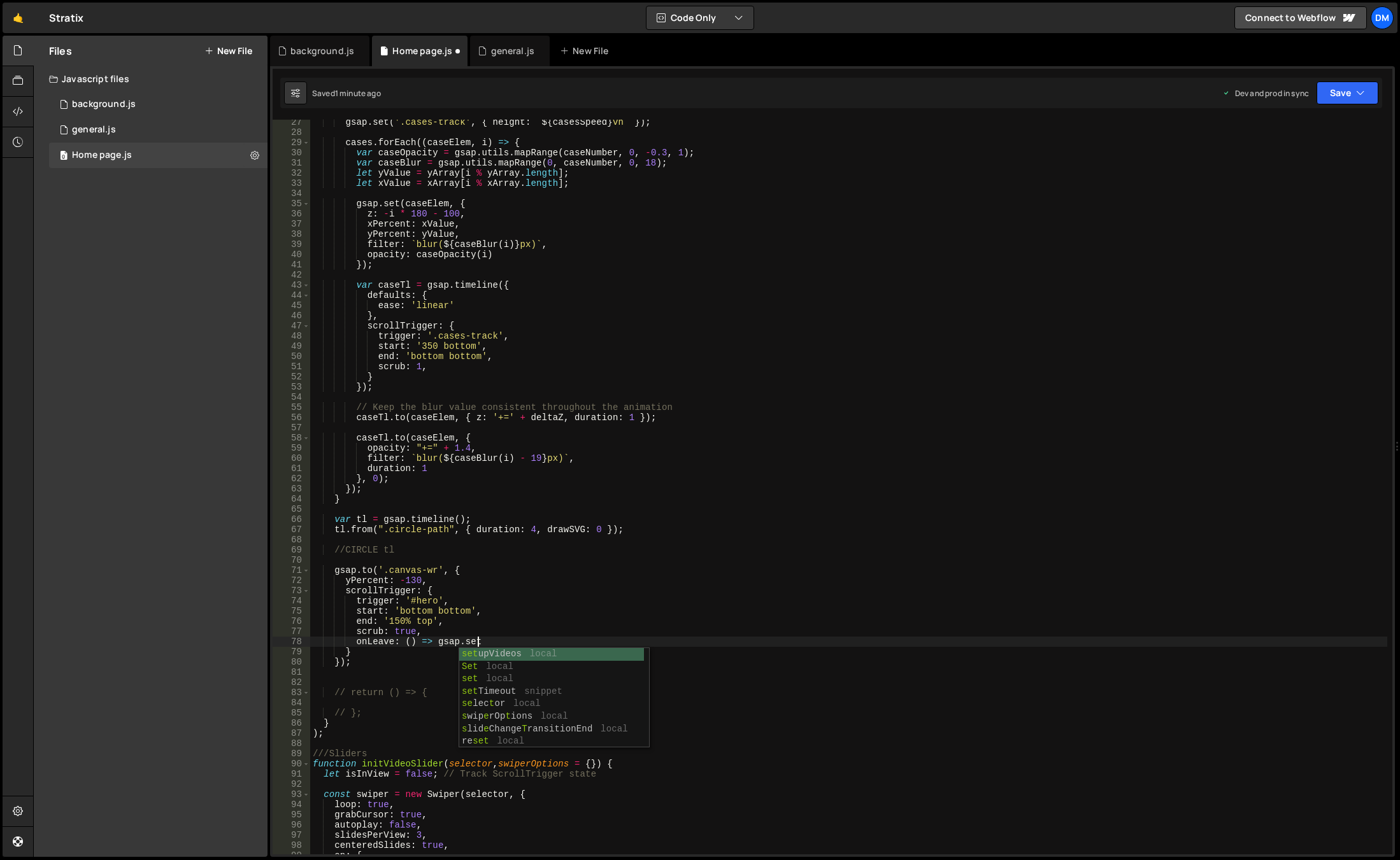
scroll to position [0, 11]
drag, startPoint x: 383, startPoint y: 571, endPoint x: 435, endPoint y: 570, distance: 52.0
click at [435, 570] on div "gsap . set ( '.cases-track' , { height : ` ${ casesSpeed } vh ` }) ; cases . fo…" at bounding box center [849, 494] width 1077 height 755
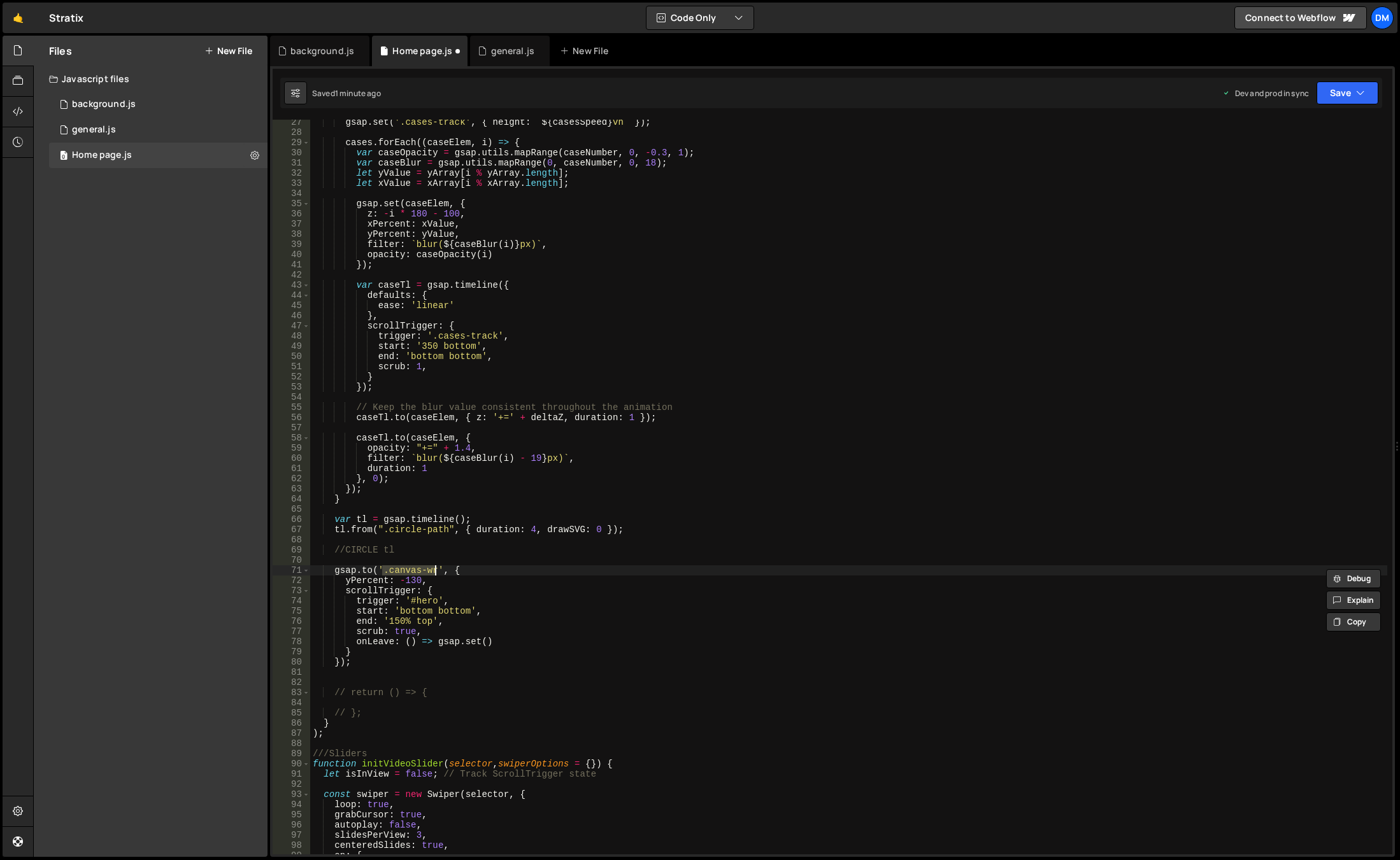
click at [482, 642] on div "gsap . set ( '.cases-track' , { height : ` ${ casesSpeed } vh ` }) ; cases . fo…" at bounding box center [849, 494] width 1077 height 755
paste textarea ".canvas-wr'"
click at [667, 571] on div "gsap . set ( '.cases-track' , { height : ` ${ casesSpeed } vh ` }) ; cases . fo…" at bounding box center [849, 494] width 1077 height 755
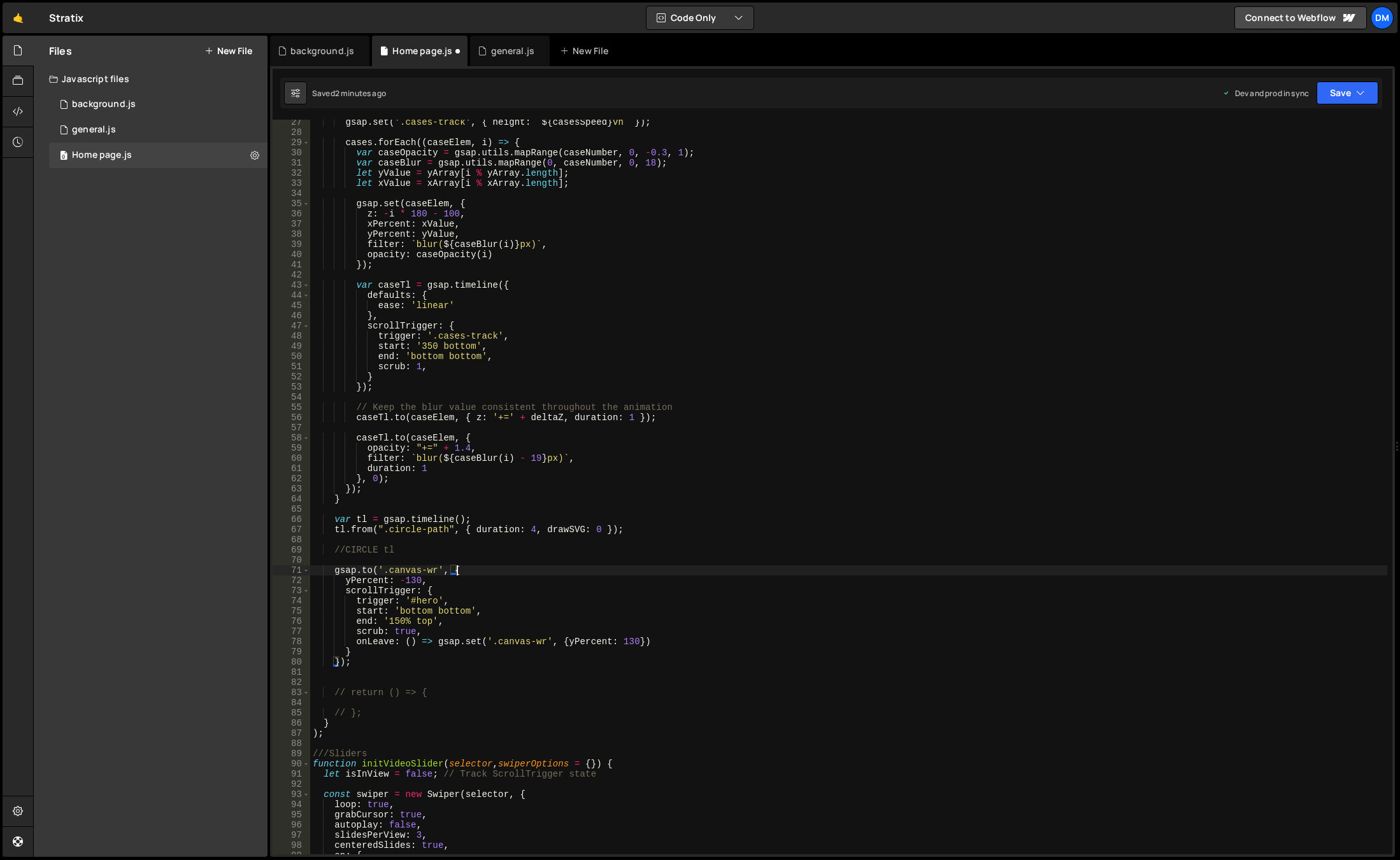
scroll to position [0, 9]
type textarea "[DOMAIN_NAME]('.canvas-wr', {"
click at [1337, 95] on button "Save" at bounding box center [1347, 93] width 61 height 23
click at [1308, 132] on div "Saved 2 minutes ago" at bounding box center [1304, 138] width 132 height 15
click at [1334, 90] on button "Save" at bounding box center [1347, 93] width 61 height 23
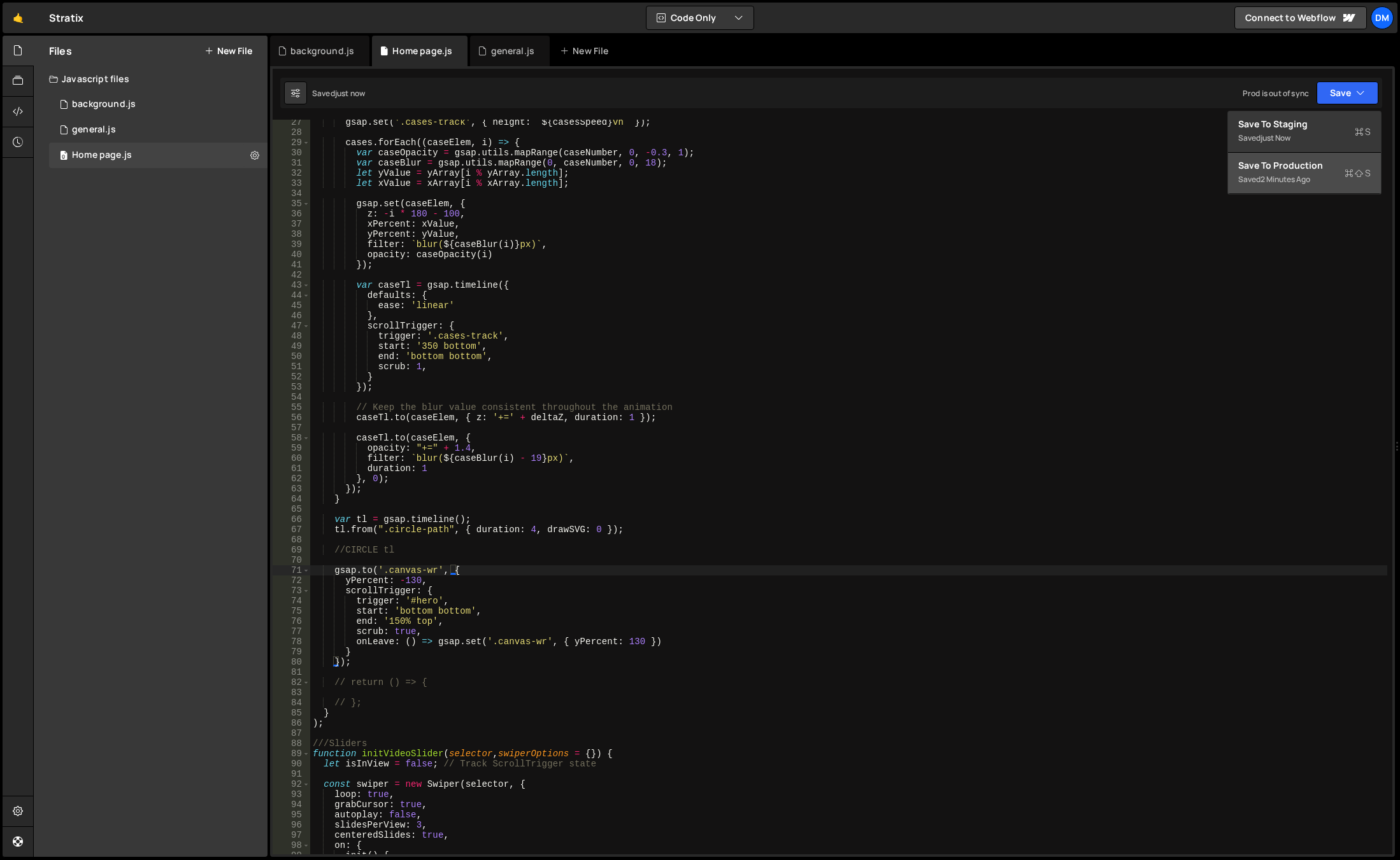
click at [1293, 165] on div "Save to Production S" at bounding box center [1304, 165] width 132 height 13
click at [966, 508] on div "gsap . set ( '.cases-track' , { height : ` ${ casesSpeed } vh ` }) ; cases . fo…" at bounding box center [849, 494] width 1077 height 755
click at [883, 640] on div "gsap . set ( '.cases-track' , { height : ` ${ casesSpeed } vh ` }) ; cases . fo…" at bounding box center [849, 494] width 1077 height 755
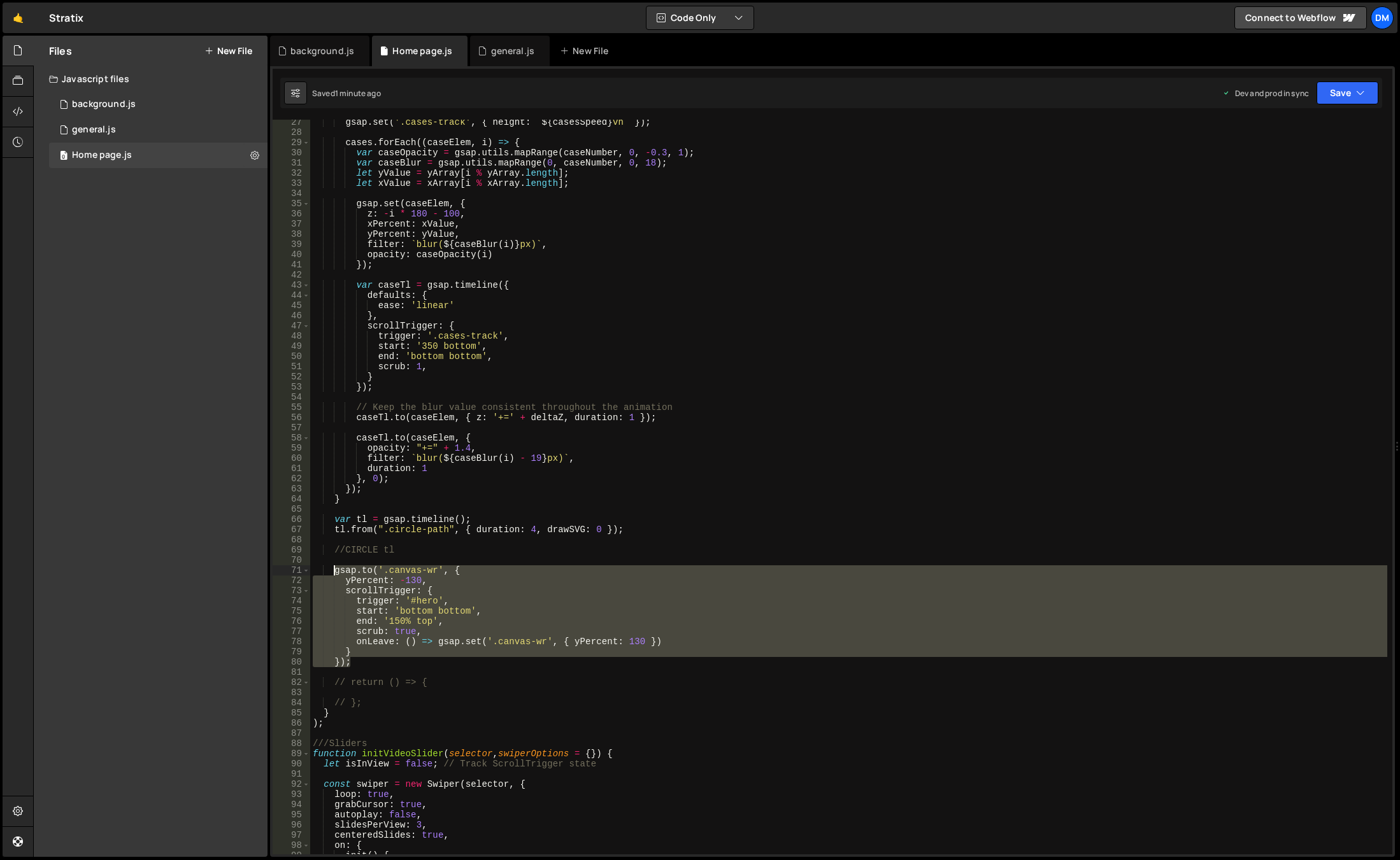
drag, startPoint x: 371, startPoint y: 646, endPoint x: 332, endPoint y: 568, distance: 87.2
click at [332, 568] on div "gsap . set ( '.cases-track' , { height : ` ${ casesSpeed } vh ` }) ; cases . fo…" at bounding box center [849, 494] width 1077 height 755
type textarea "[DOMAIN_NAME]('.canvas-wr', { yPercent: -130,"
click at [361, 668] on div "gsap . set ( '.cases-track' , { height : ` ${ casesSpeed } vh ` }) ; cases . fo…" at bounding box center [849, 494] width 1077 height 755
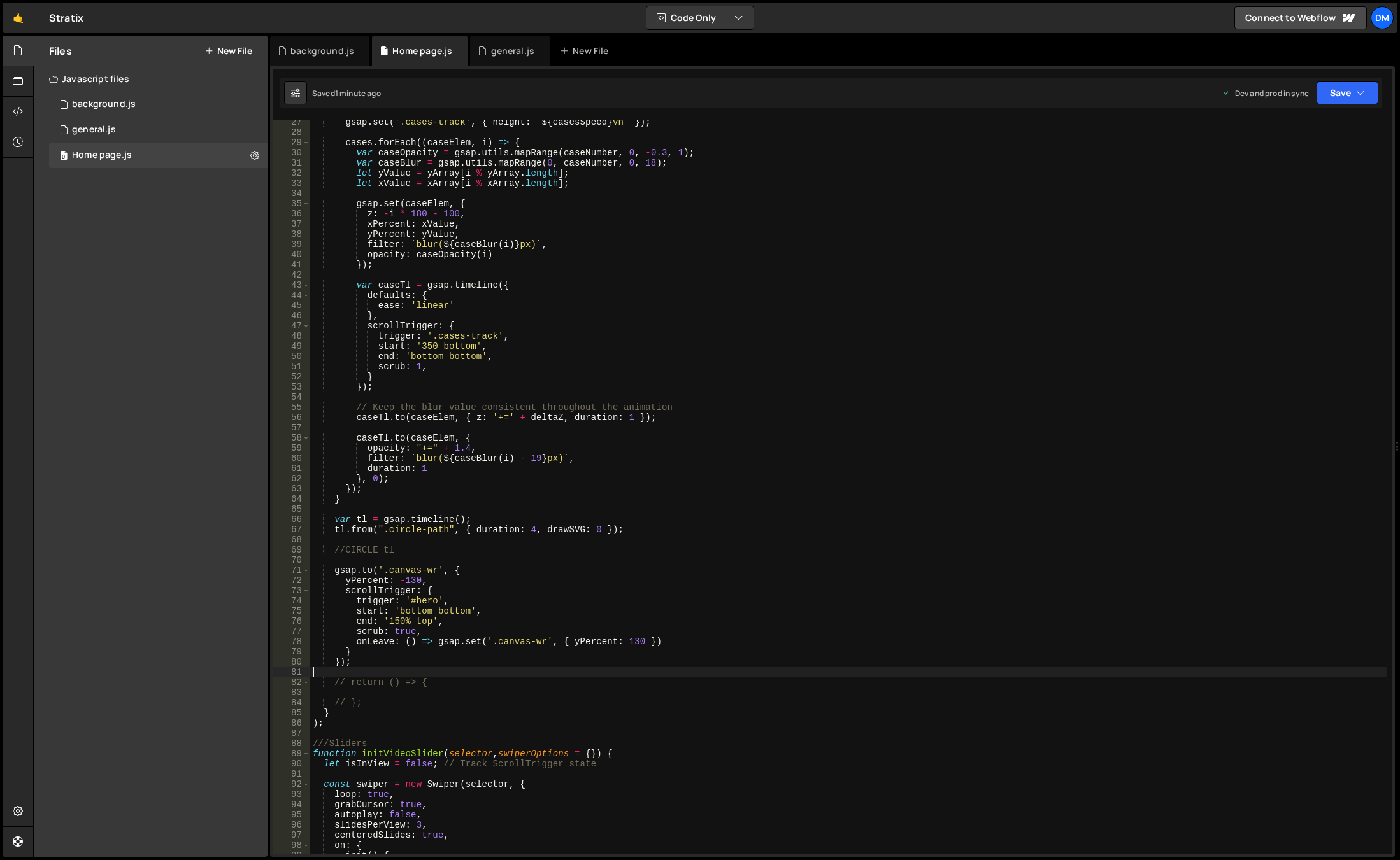
click at [368, 662] on div "gsap . set ( '.cases-track' , { height : ` ${ casesSpeed } vh ` }) ; cases . fo…" at bounding box center [849, 494] width 1077 height 755
type textarea "});"
paste textarea "});"
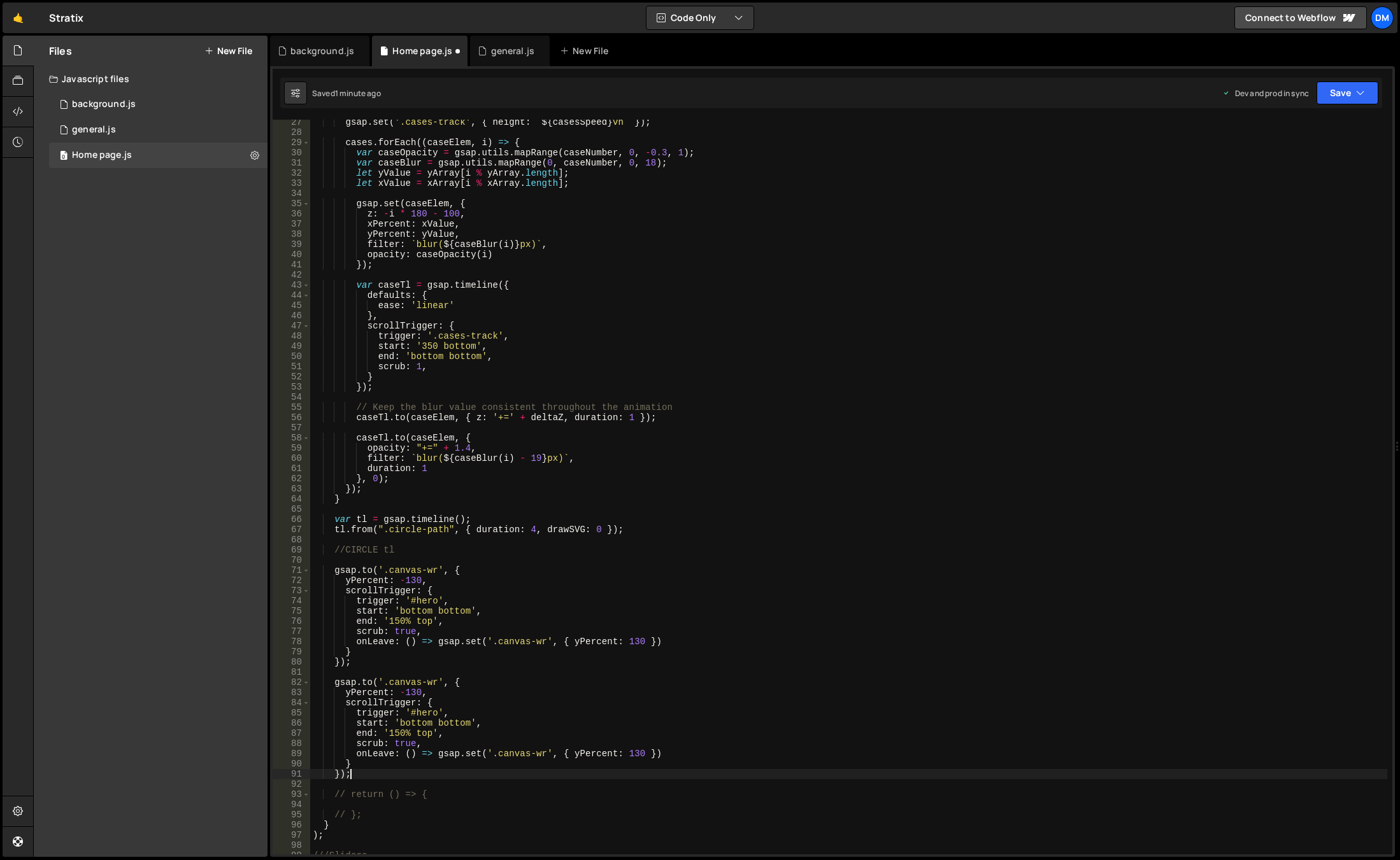
click at [424, 714] on div "gsap . set ( '.cases-track' , { height : ` ${ casesSpeed } vh ` }) ; cases . fo…" at bounding box center [849, 494] width 1077 height 755
click at [417, 723] on div "gsap . set ( '.cases-track' , { height : ` ${ casesSpeed } vh ` }) ; cases . fo…" at bounding box center [849, 494] width 1077 height 755
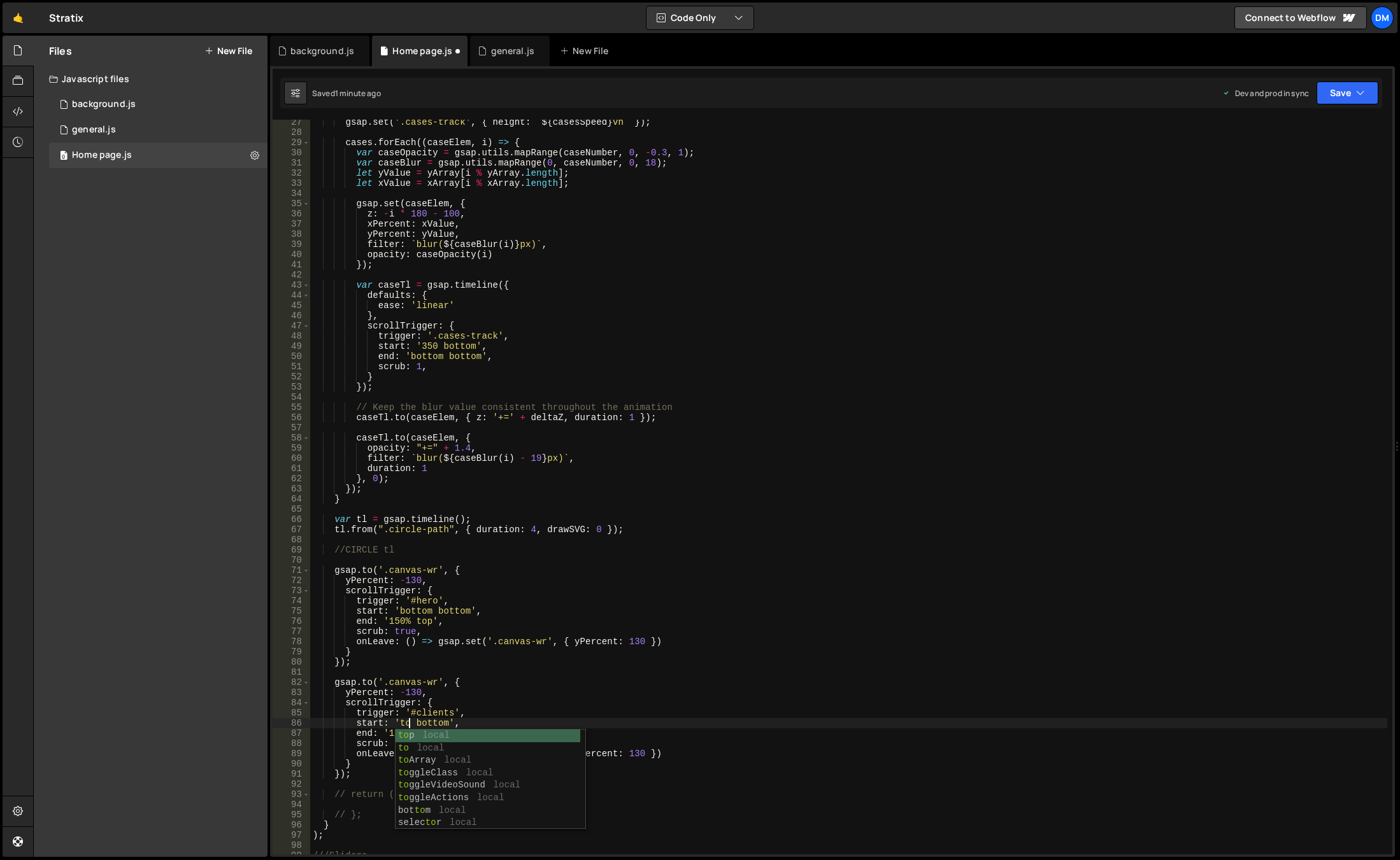
scroll to position [0, 7]
click at [494, 666] on div "gsap . set ( '.cases-track' , { height : ` ${ casesSpeed } vh ` }) ; cases . fo…" at bounding box center [849, 494] width 1077 height 755
click at [396, 735] on div "gsap . set ( '.cases-track' , { height : ` ${ casesSpeed } vh ` }) ; cases . fo…" at bounding box center [849, 494] width 1077 height 755
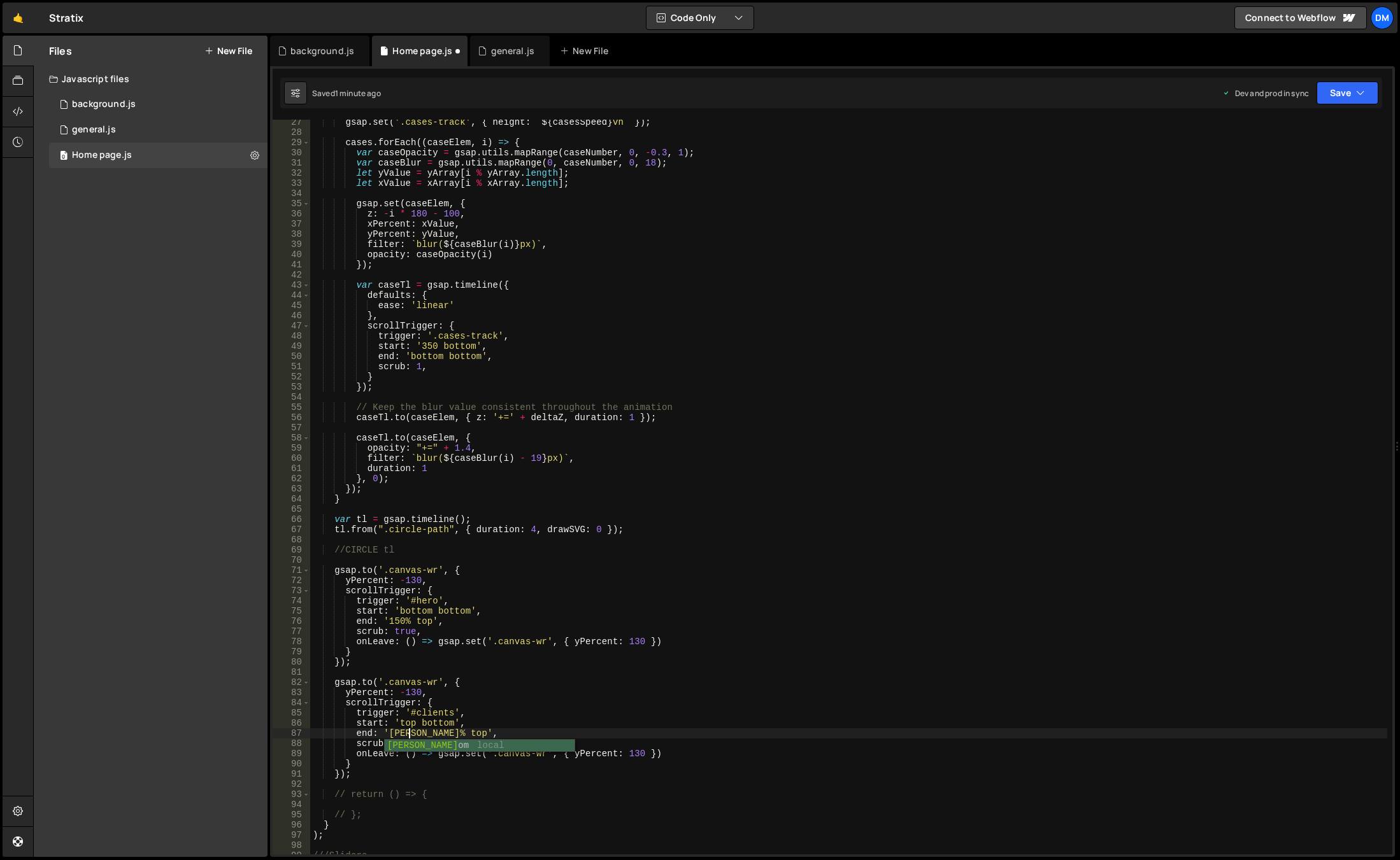
scroll to position [0, 7]
drag, startPoint x: 690, startPoint y: 754, endPoint x: 205, endPoint y: 750, distance: 485.0
click at [205, 750] on div "Files New File Javascript files 0 background.js 0 0 general.js 0 0 Home page.js…" at bounding box center [716, 447] width 1367 height 822
type textarea "onLeave: () => gsap.set('.canvas-wr', { yPercent: 130 })"
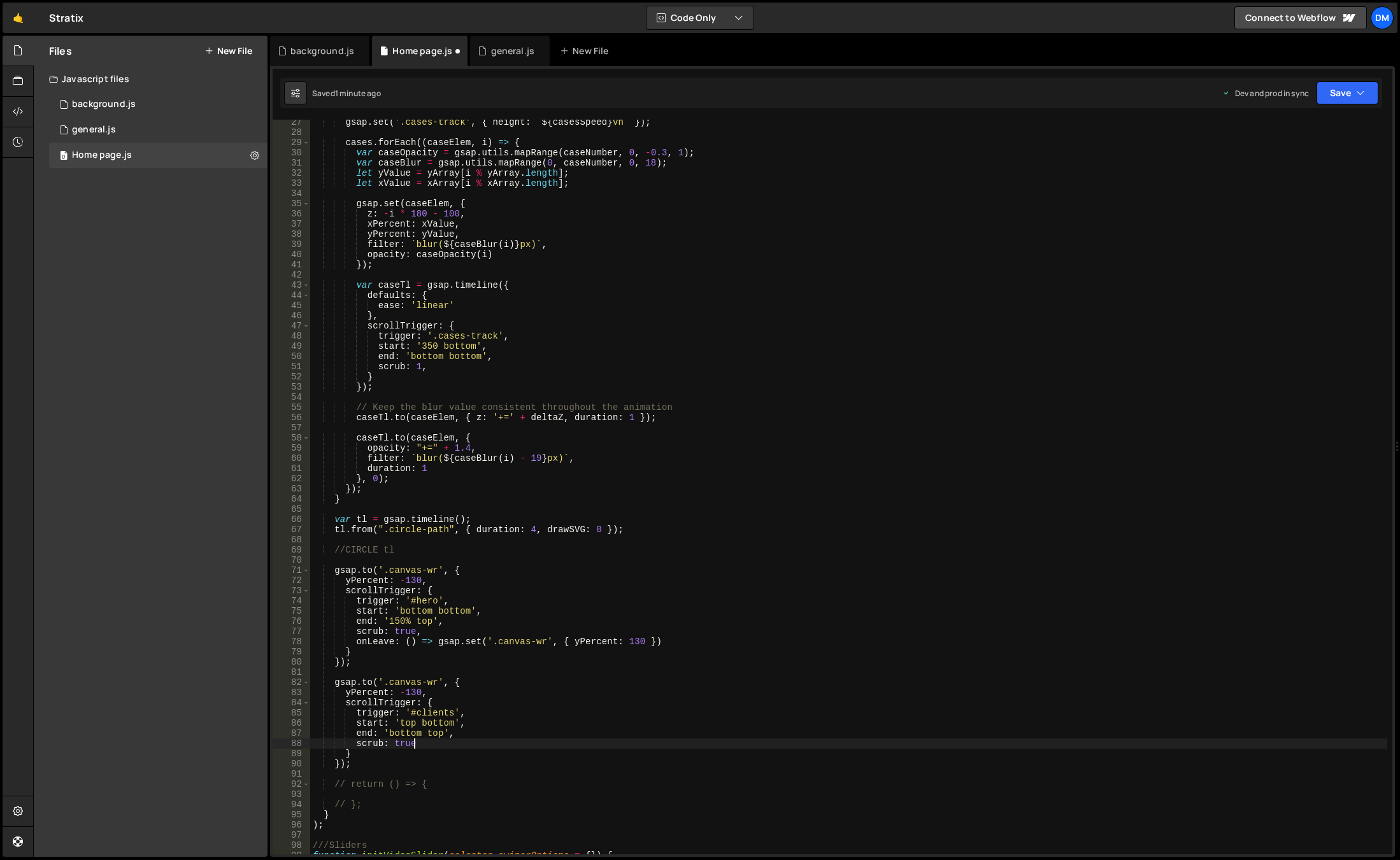
click at [411, 688] on div "gsap . set ( '.cases-track' , { height : ` ${ casesSpeed } vh ` }) ; cases . fo…" at bounding box center [849, 494] width 1077 height 755
drag, startPoint x: 403, startPoint y: 690, endPoint x: 403, endPoint y: 718, distance: 28.0
click at [403, 690] on div "gsap . set ( '.cases-track' , { height : ` ${ casesSpeed } vh ` }) ; cases . fo…" at bounding box center [849, 494] width 1077 height 755
click at [620, 723] on div "gsap . set ( '.cases-track' , { height : ` ${ casesSpeed } vh ` }) ; cases . fo…" at bounding box center [849, 494] width 1077 height 755
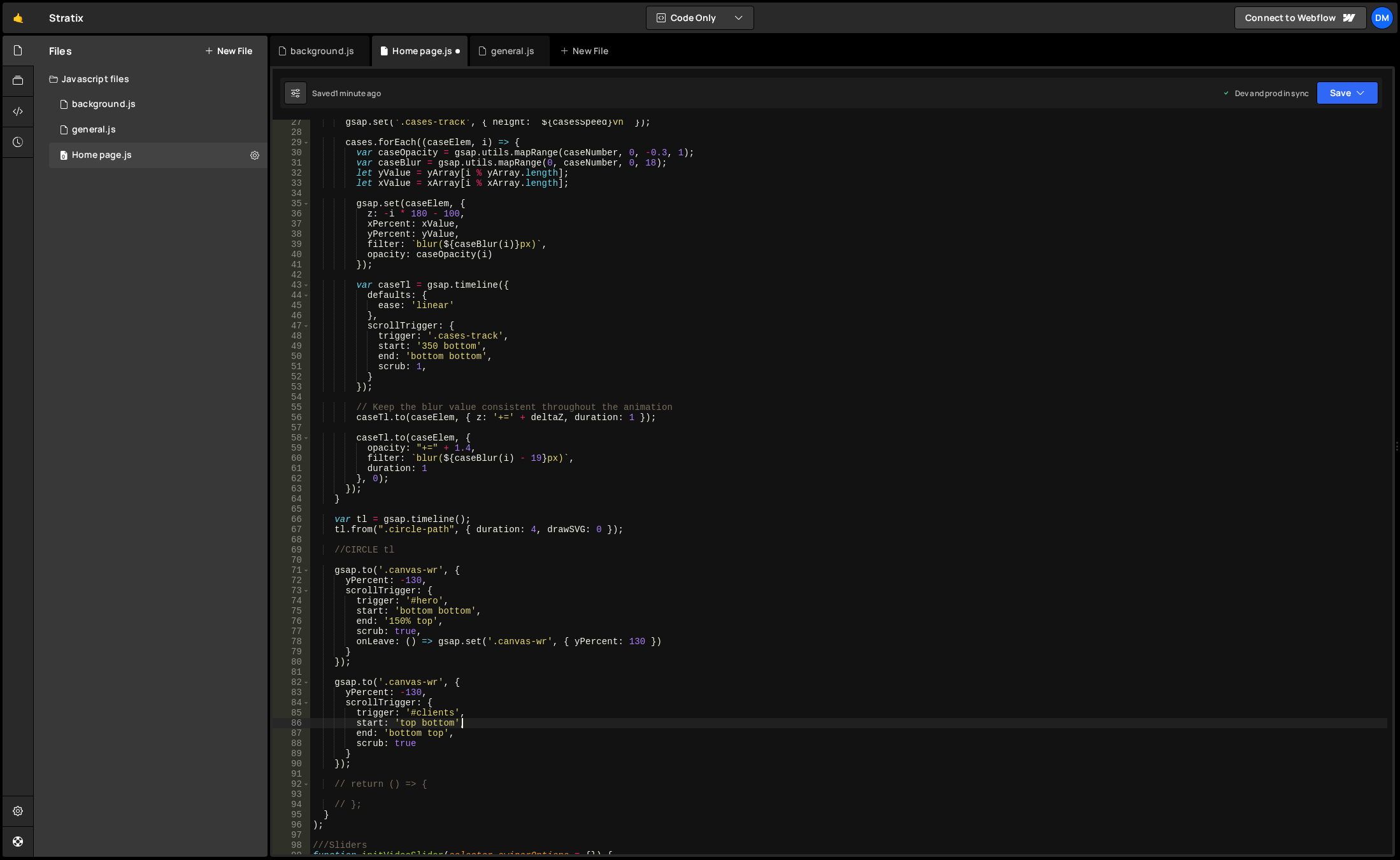
click at [620, 723] on div "gsap . set ( '.cases-track' , { height : ` ${ casesSpeed } vh ` }) ; cases . fo…" at bounding box center [849, 494] width 1077 height 755
click at [855, 581] on div "gsap . set ( '.cases-track' , { height : ` ${ casesSpeed } vh ` }) ; cases . fo…" at bounding box center [849, 494] width 1077 height 755
click at [1348, 98] on button "Save" at bounding box center [1347, 93] width 61 height 23
click at [1310, 129] on div "Save to Staging S" at bounding box center [1304, 124] width 132 height 13
click at [1331, 88] on button "Save" at bounding box center [1347, 93] width 61 height 23
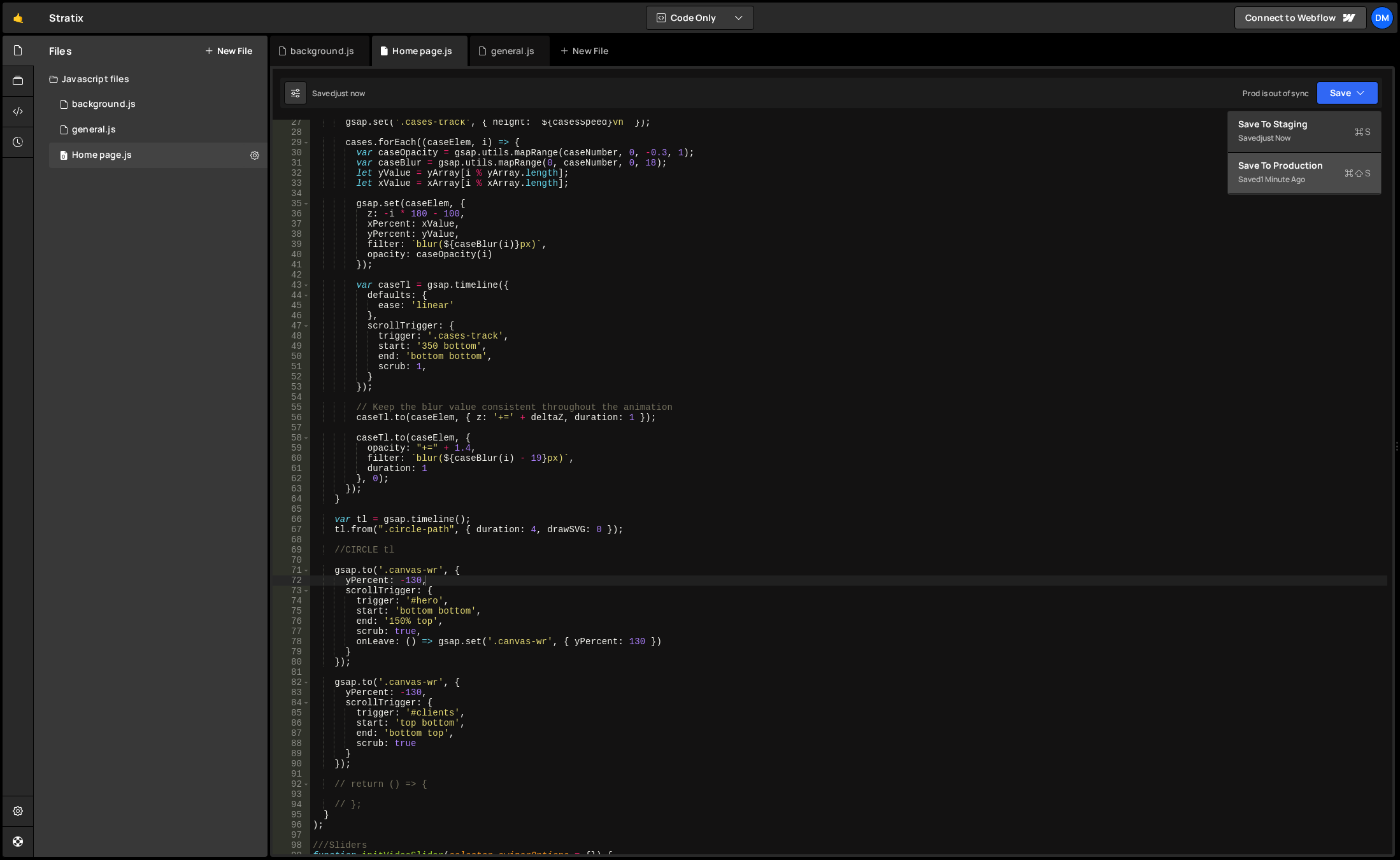
click at [1294, 160] on div "Save to Production S" at bounding box center [1304, 165] width 132 height 13
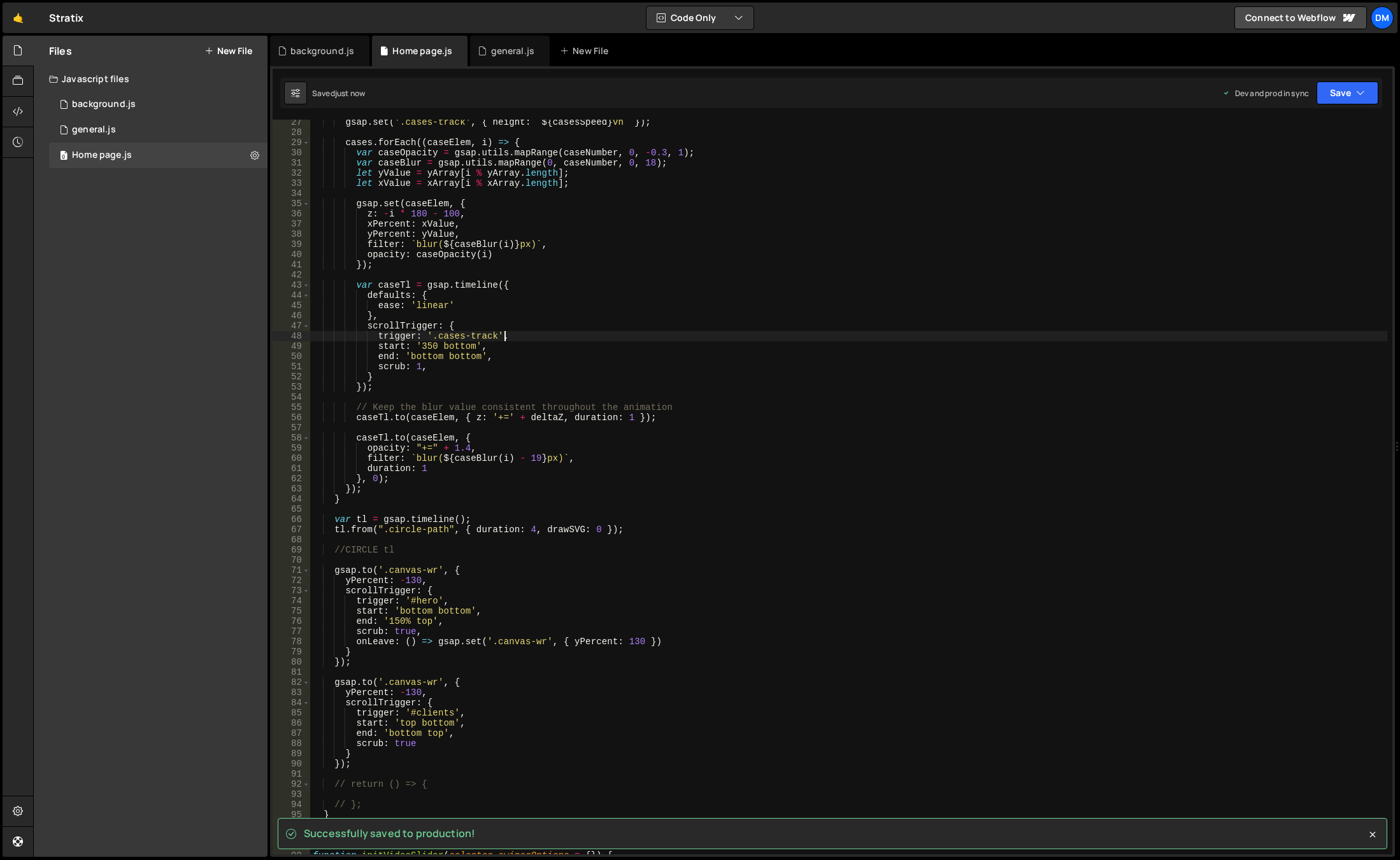
click at [1072, 340] on div "gsap . set ( '.cases-track' , { height : ` ${ casesSpeed } vh ` }) ; cases . fo…" at bounding box center [849, 494] width 1077 height 755
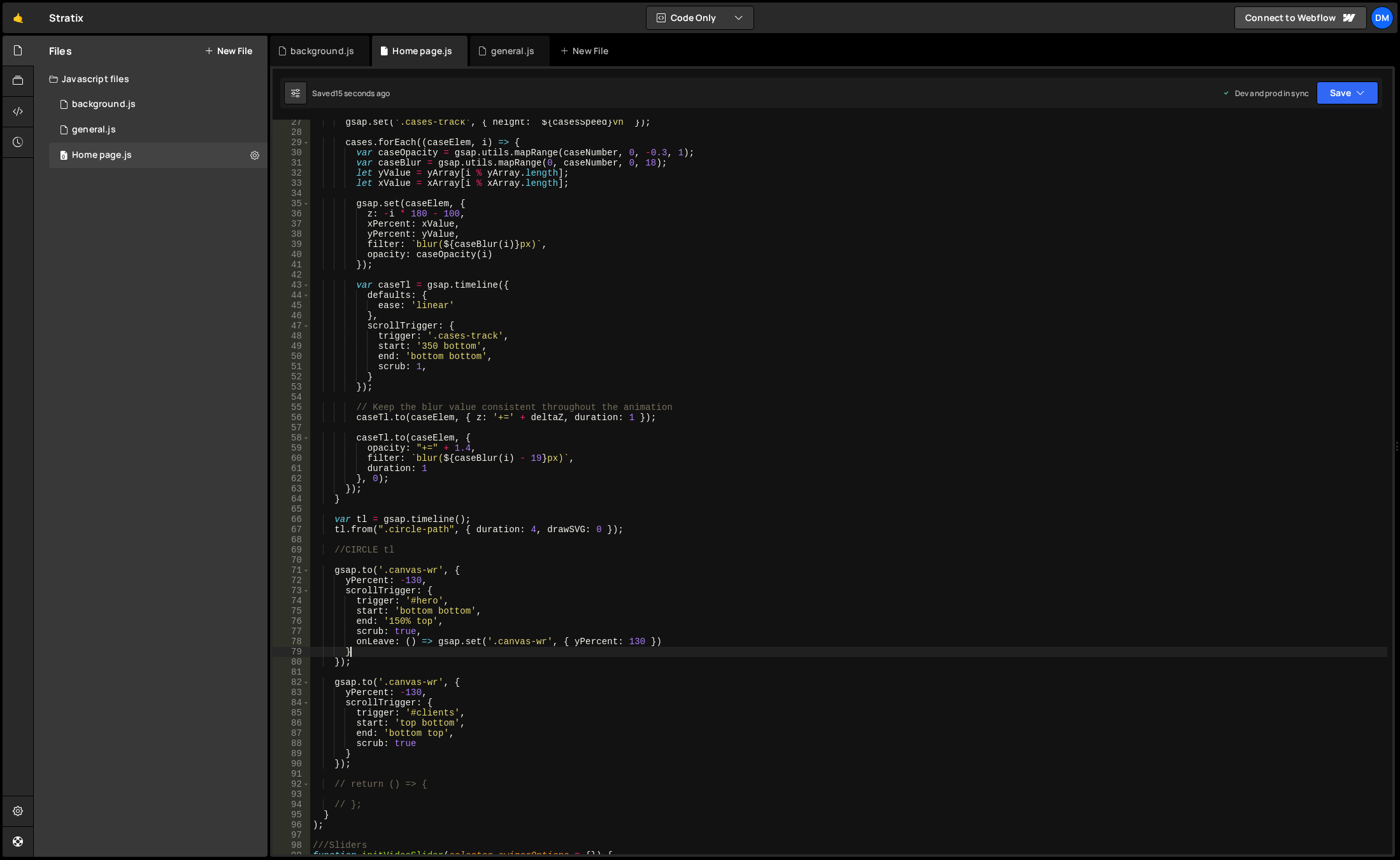
click at [696, 650] on div "gsap . set ( '.cases-track' , { height : ` ${ casesSpeed } vh ` }) ; cases . fo…" at bounding box center [849, 494] width 1077 height 755
drag, startPoint x: 636, startPoint y: 641, endPoint x: 670, endPoint y: 740, distance: 104.7
click at [636, 641] on div "gsap . set ( '.cases-track' , { height : ` ${ casesSpeed } vh ` }) ; cases . fo…" at bounding box center [849, 494] width 1077 height 755
click at [1115, 411] on div "gsap . set ( '.cases-track' , { height : ` ${ casesSpeed } vh ` }) ; cases . fo…" at bounding box center [849, 494] width 1077 height 755
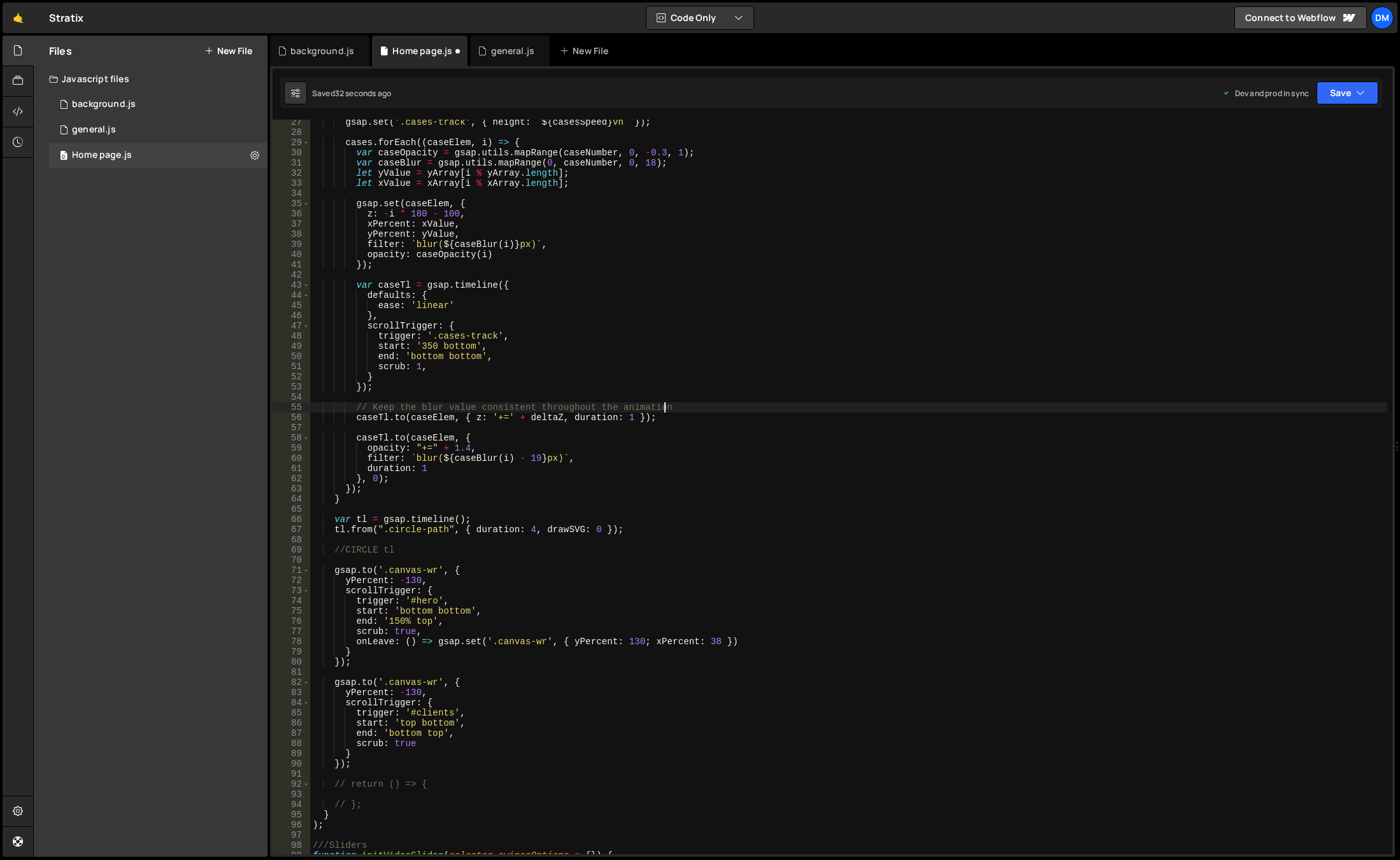
scroll to position [0, 24]
type textarea "// Keep the blur value consistent throughout the animation"
click at [1348, 96] on button "Save" at bounding box center [1347, 93] width 61 height 23
click at [1302, 127] on div "Save to Staging S" at bounding box center [1304, 124] width 132 height 13
click at [1341, 81] on div "Saved 34 seconds ago Dev and prod in sync Upgrade to Edit Save Save to Staging …" at bounding box center [831, 93] width 1101 height 30
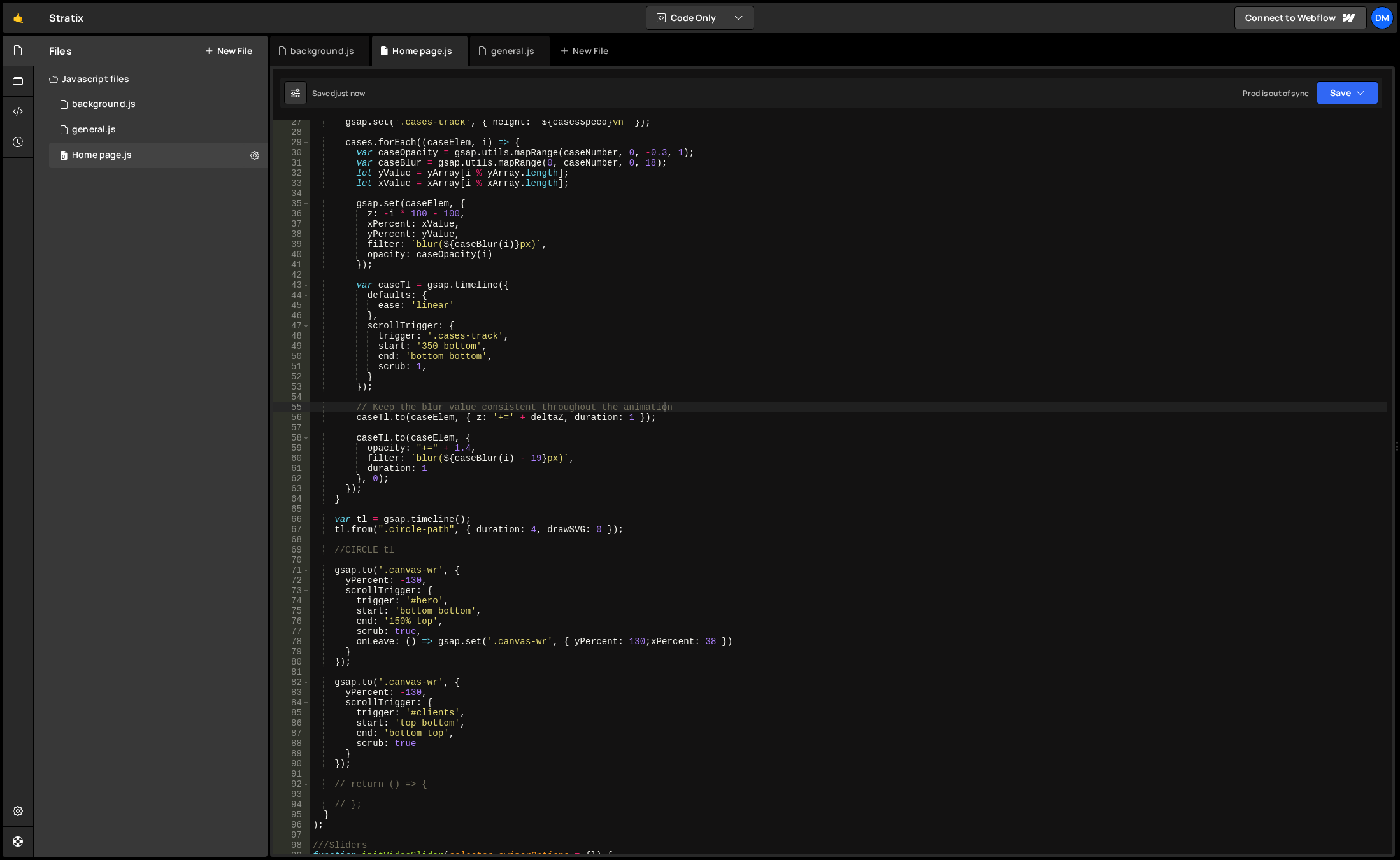
click at [1328, 109] on div "1 2 3 4 5 6 7 8 9 10 11 12 13 14 15 16 17 18 19 20 21 22 23 24 25 26 27 28 29 3…" at bounding box center [833, 462] width 1125 height 791
click at [1331, 98] on button "Save" at bounding box center [1347, 93] width 61 height 23
drag, startPoint x: 1307, startPoint y: 170, endPoint x: 1355, endPoint y: 218, distance: 67.9
click at [1306, 170] on div "Save to Production S" at bounding box center [1304, 165] width 132 height 13
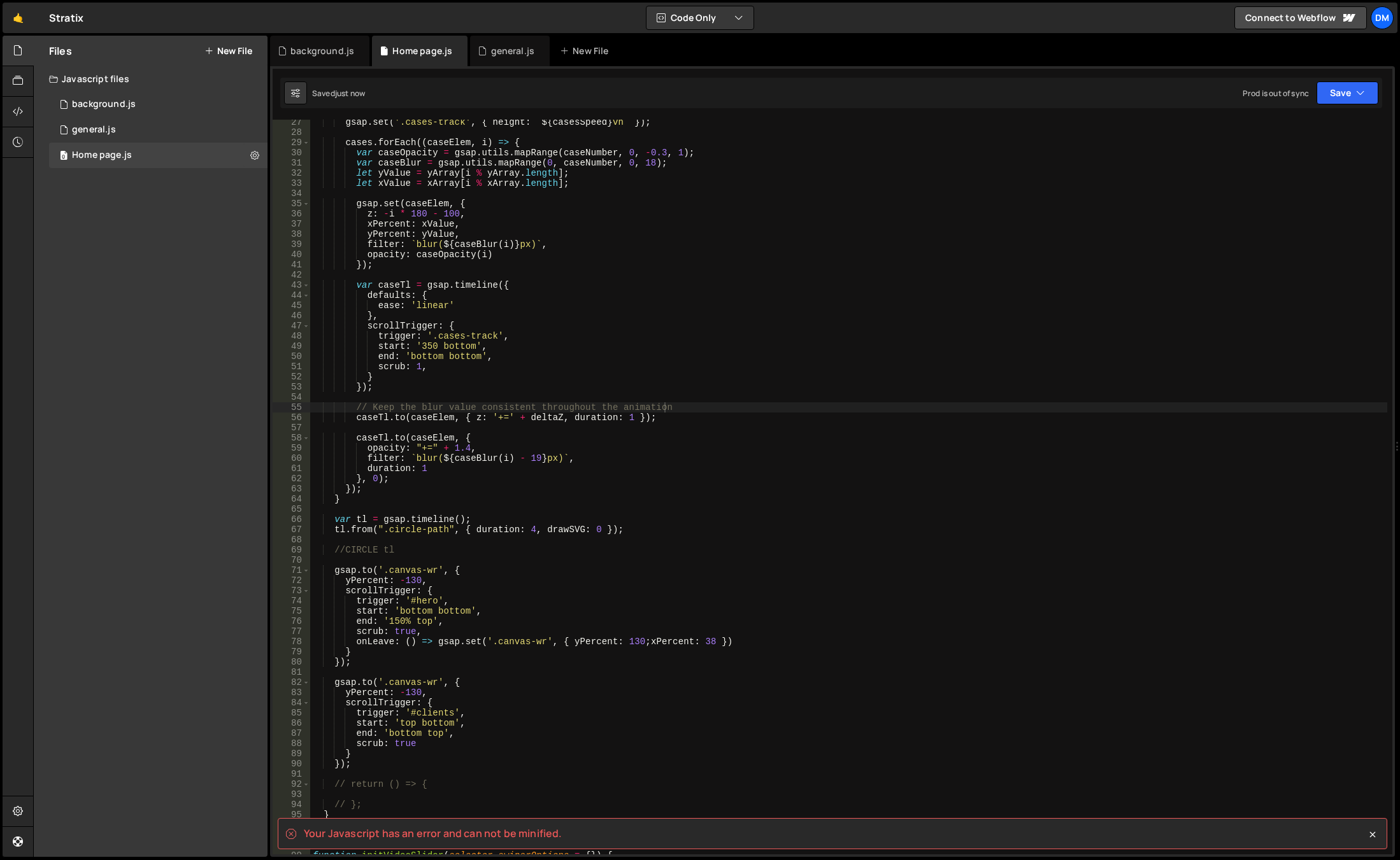
click at [860, 514] on div "gsap . set ( '.cases-track' , { height : ` ${ casesSpeed } vh ` }) ; cases . fo…" at bounding box center [849, 494] width 1077 height 755
click at [641, 646] on div "gsap . set ( '.cases-track' , { height : ` ${ casesSpeed } vh ` }) ; cases . fo…" at bounding box center [849, 494] width 1077 height 755
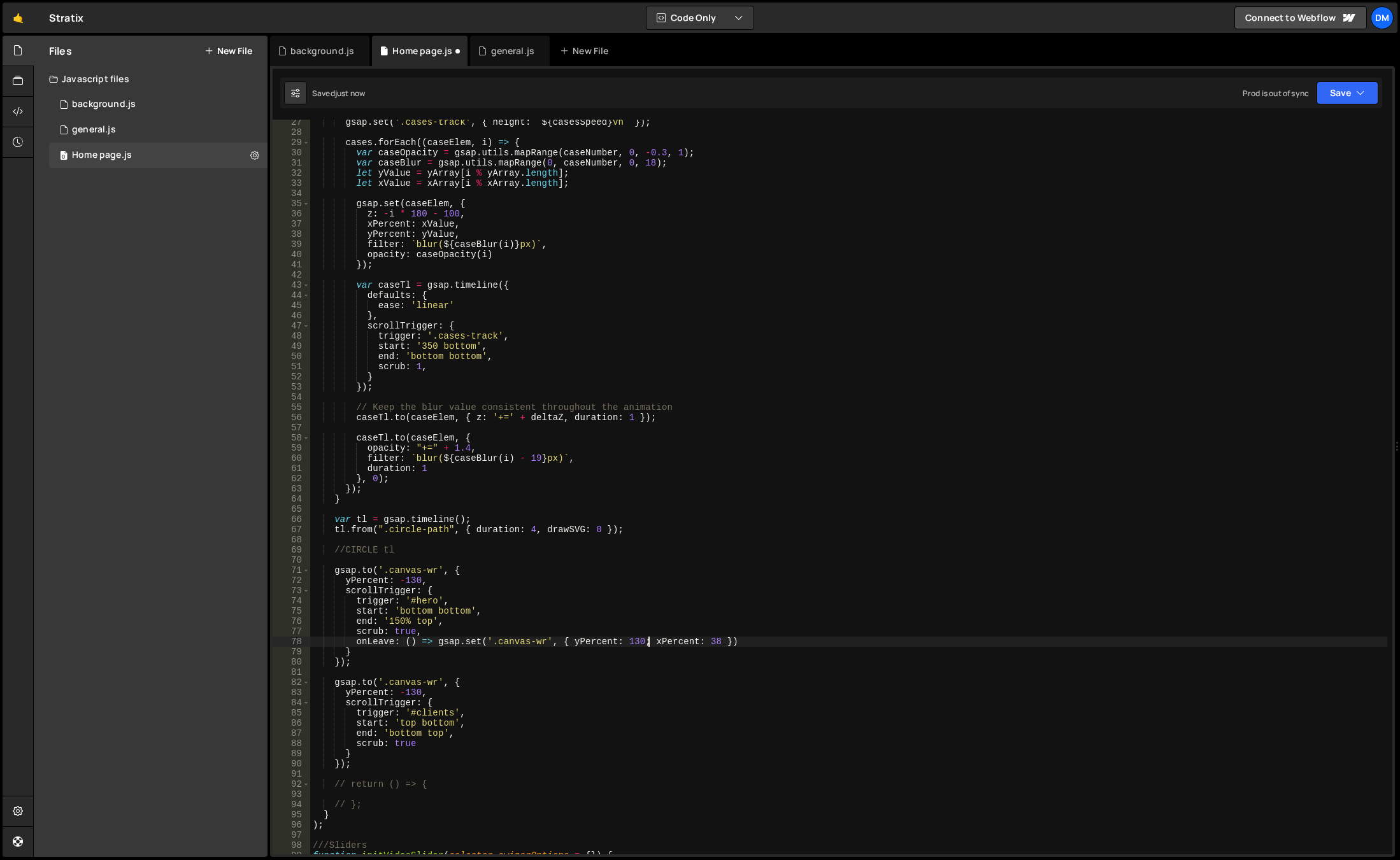
scroll to position [0, 23]
click at [643, 644] on div "gsap . set ( '.cases-track' , { height : ` ${ casesSpeed } vh ` }) ; cases . fo…" at bounding box center [849, 494] width 1077 height 755
click at [1334, 95] on button "Save" at bounding box center [1347, 93] width 61 height 23
click at [1315, 120] on div "Save to Staging S" at bounding box center [1304, 124] width 132 height 13
click at [1345, 87] on button "Save" at bounding box center [1347, 93] width 61 height 23
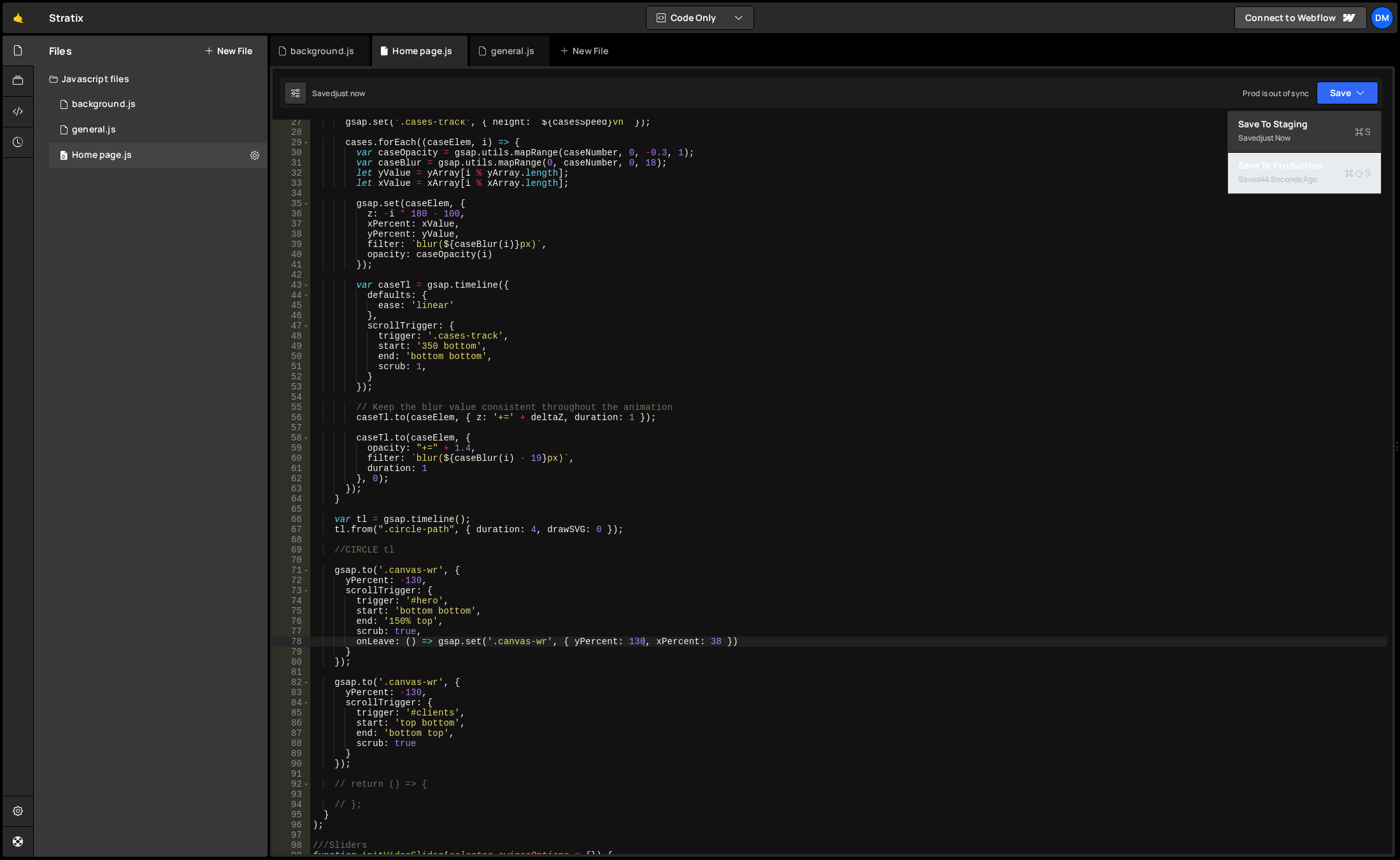
click at [1296, 164] on div "Save to Production S" at bounding box center [1304, 165] width 132 height 13
click at [526, 732] on div "gsap . set ( '.cases-track' , { height : ` ${ casesSpeed } vh ` }) ; cases . fo…" at bounding box center [849, 494] width 1077 height 755
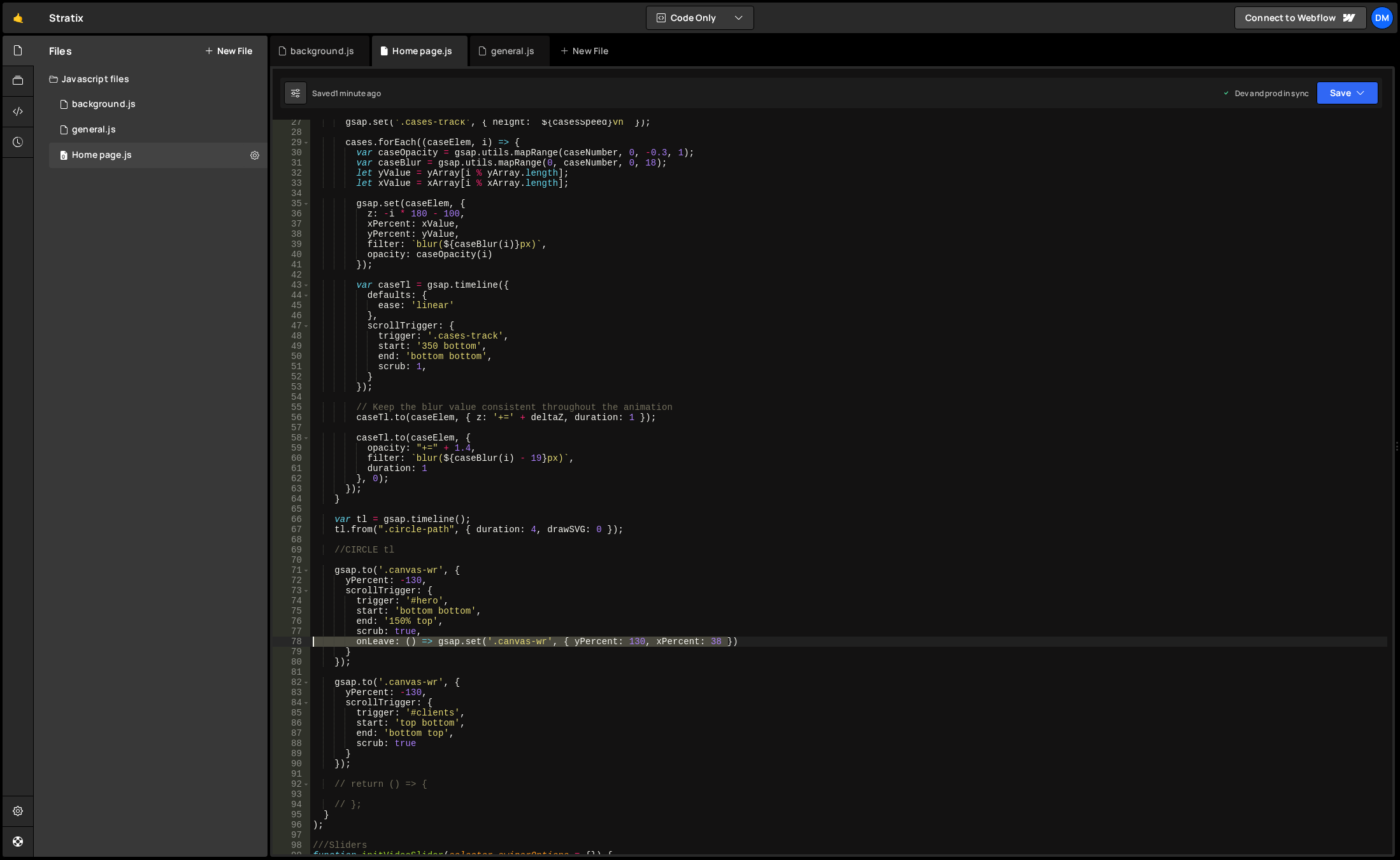
drag, startPoint x: 737, startPoint y: 638, endPoint x: 221, endPoint y: 640, distance: 516.0
click at [221, 639] on div "Files New File Javascript files 0 background.js 0 0 general.js 0 0 Home page.js…" at bounding box center [716, 447] width 1367 height 822
click at [415, 687] on div "gsap . set ( '.cases-track' , { height : ` ${ casesSpeed } vh ` }) ; cases . fo…" at bounding box center [849, 494] width 1077 height 755
click at [366, 681] on div "gsap . set ( '.cases-track' , { height : ` ${ casesSpeed } vh ` }) ; cases . fo…" at bounding box center [849, 494] width 1077 height 755
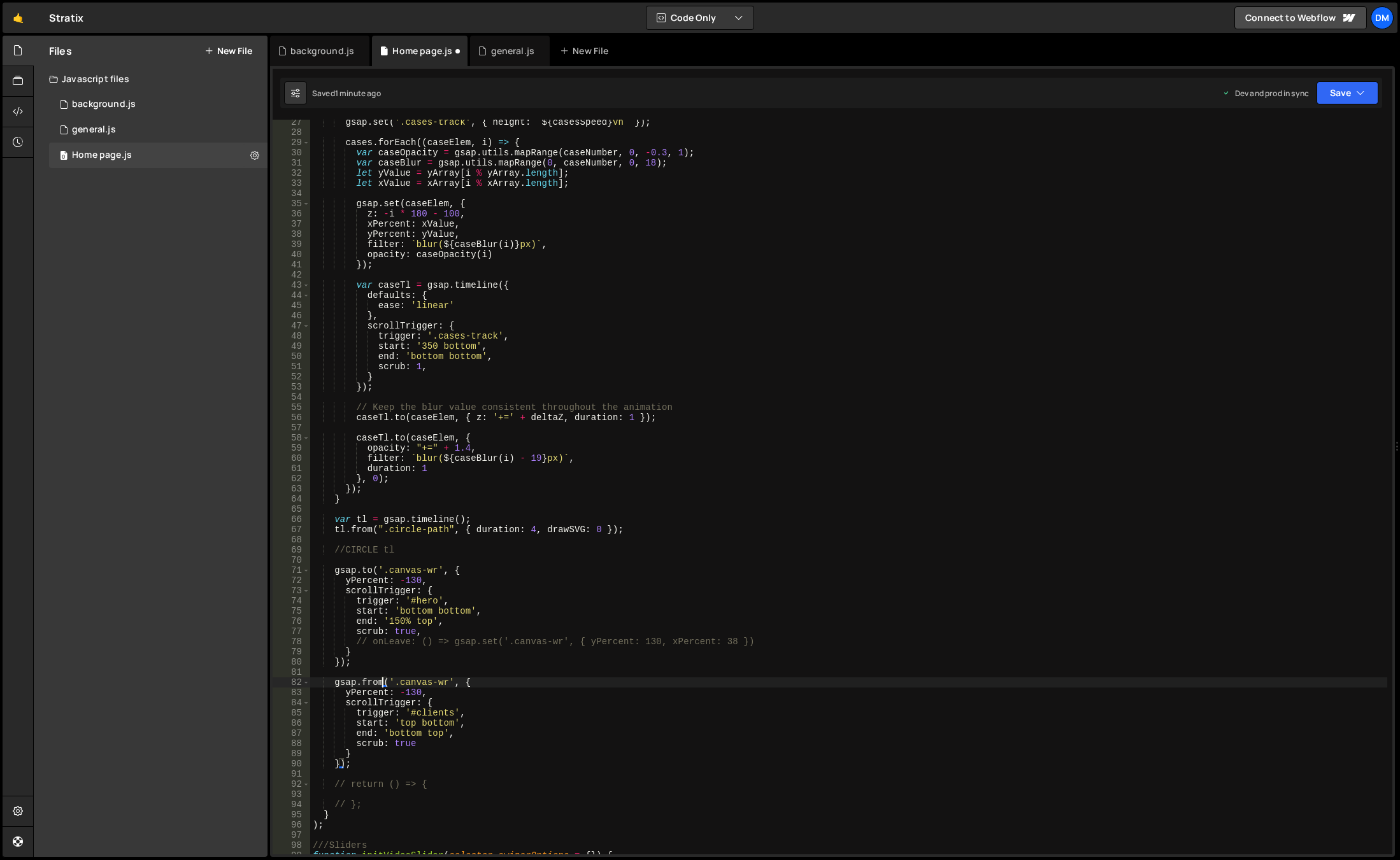
scroll to position [0, 5]
type textarea "gsap.fromTo('.canvas-wr', {"
click at [482, 773] on div "gsap . set ( '.cases-track' , { height : ` ${ casesSpeed } vh ` }) ; cases . fo…" at bounding box center [849, 494] width 1077 height 755
click at [501, 684] on div "gsap . set ( '.cases-track' , { height : ` ${ casesSpeed } vh ` }) ; cases . fo…" at bounding box center [849, 494] width 1077 height 755
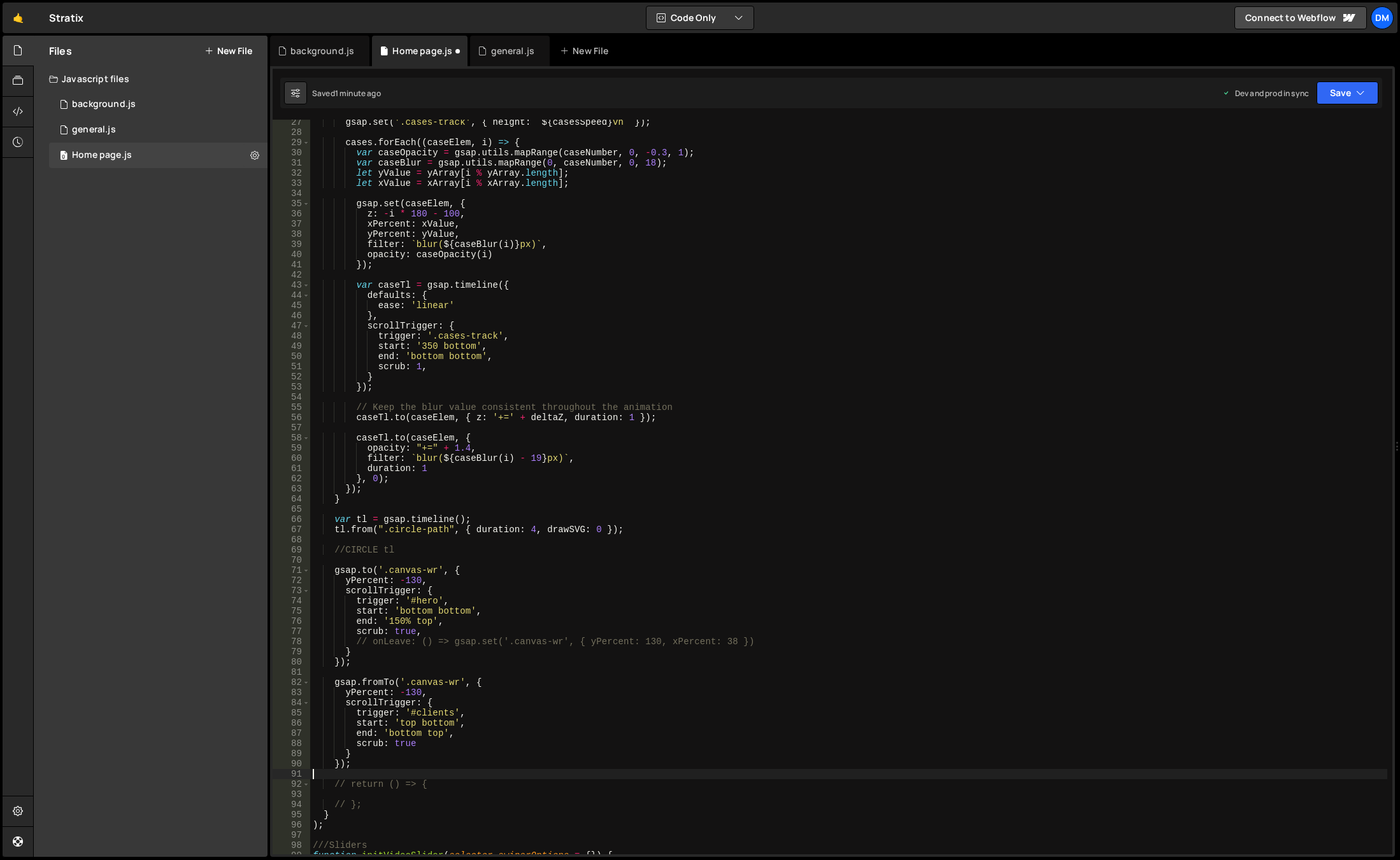
type textarea "gsap.fromTo('.canvas-wr', {"
click at [469, 684] on div "gsap . set ( '.cases-track' , { height : ` ${ casesSpeed } vh ` }) ; cases . fo…" at bounding box center [849, 494] width 1077 height 755
click at [742, 689] on div "gsap . set ( '.cases-track' , { height : ` ${ casesSpeed } vh ` }) ; cases . fo…" at bounding box center [849, 494] width 1077 height 755
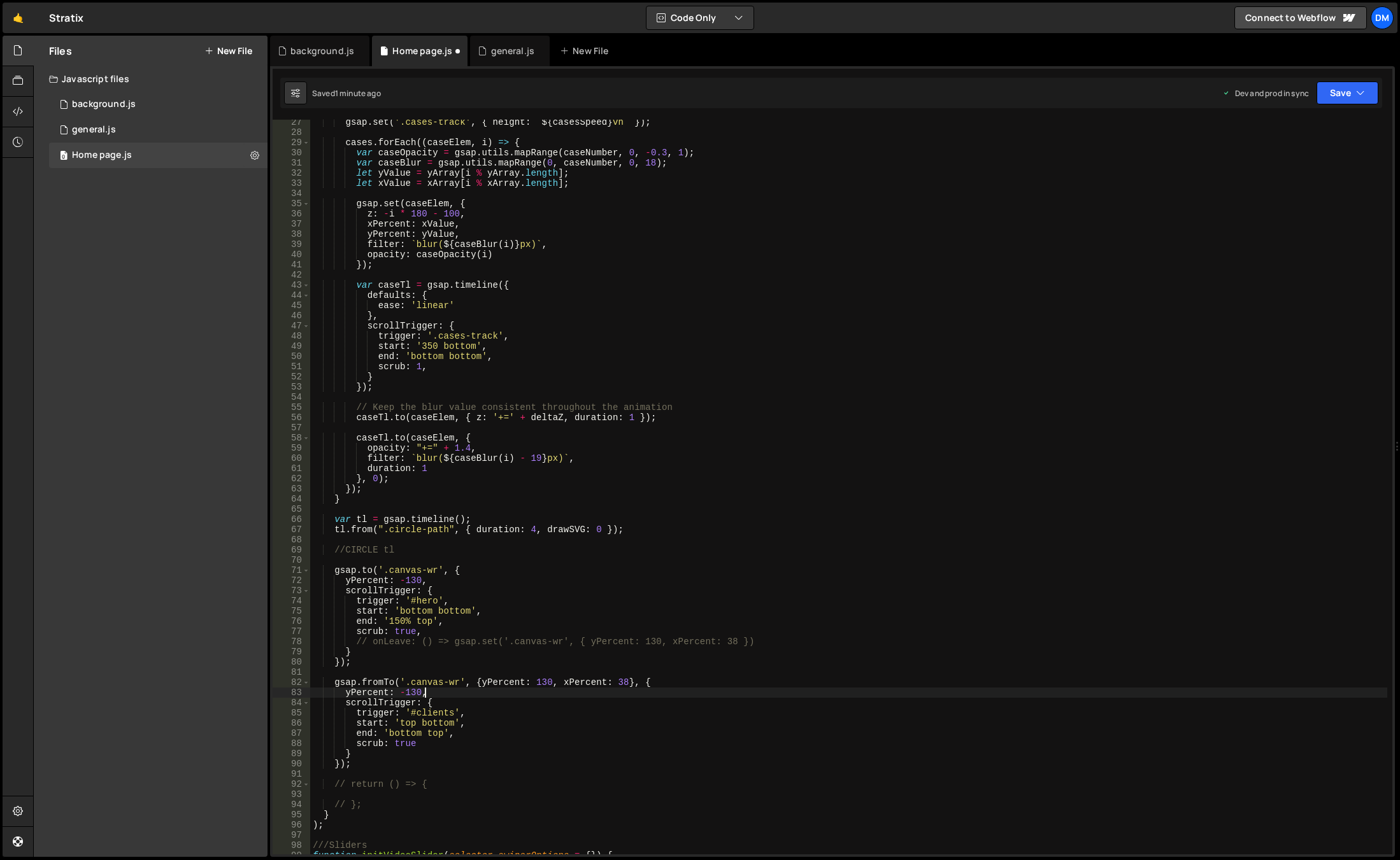
scroll to position [0, 7]
click at [1343, 89] on button "Save" at bounding box center [1347, 93] width 61 height 23
click at [1330, 114] on button "Save to Staging S Saved 1 minute ago" at bounding box center [1304, 132] width 153 height 41
click at [1341, 92] on button "Save" at bounding box center [1347, 93] width 61 height 23
click at [1295, 155] on button "Save to Production S Saved 1 minute ago" at bounding box center [1304, 173] width 153 height 41
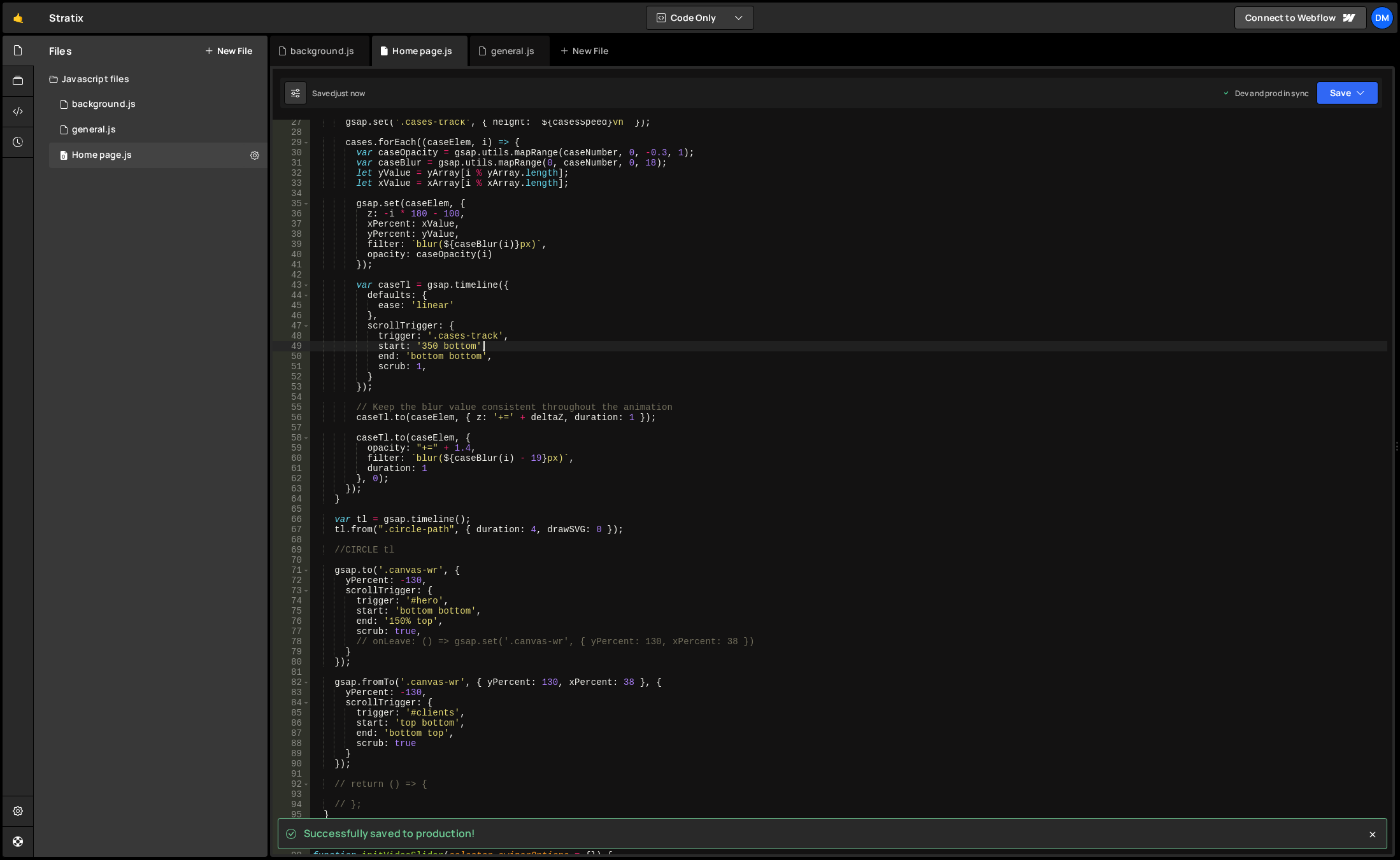
drag, startPoint x: 1112, startPoint y: 342, endPoint x: 1132, endPoint y: 374, distance: 37.7
click at [1112, 342] on div "gsap . set ( '.cases-track' , { height : ` ${ casesSpeed } vh ` }) ; cases . fo…" at bounding box center [849, 494] width 1077 height 755
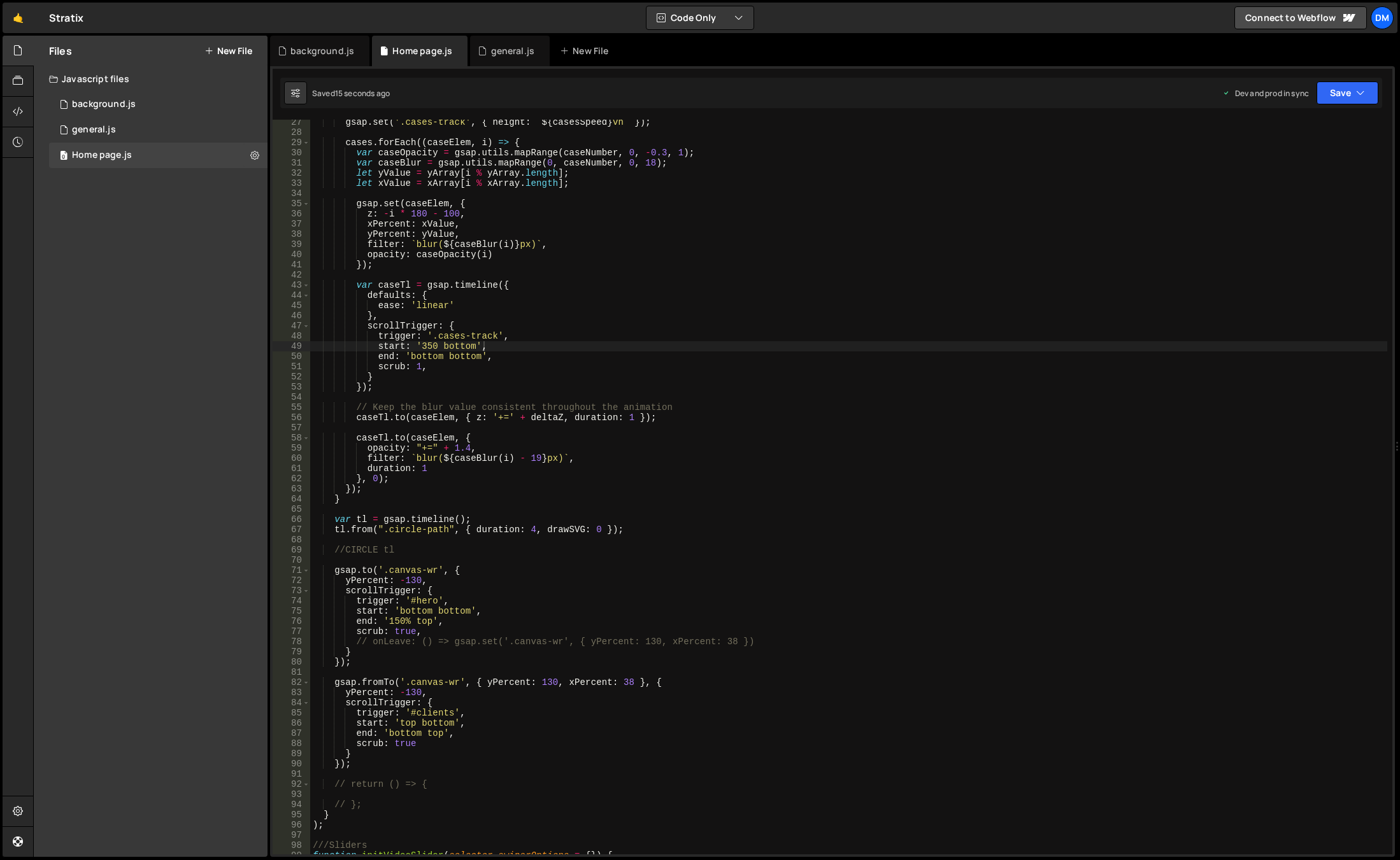
click at [798, 715] on div "gsap . set ( '.cases-track' , { height : ` ${ casesSpeed } vh ` }) ; cases . fo…" at bounding box center [849, 494] width 1077 height 755
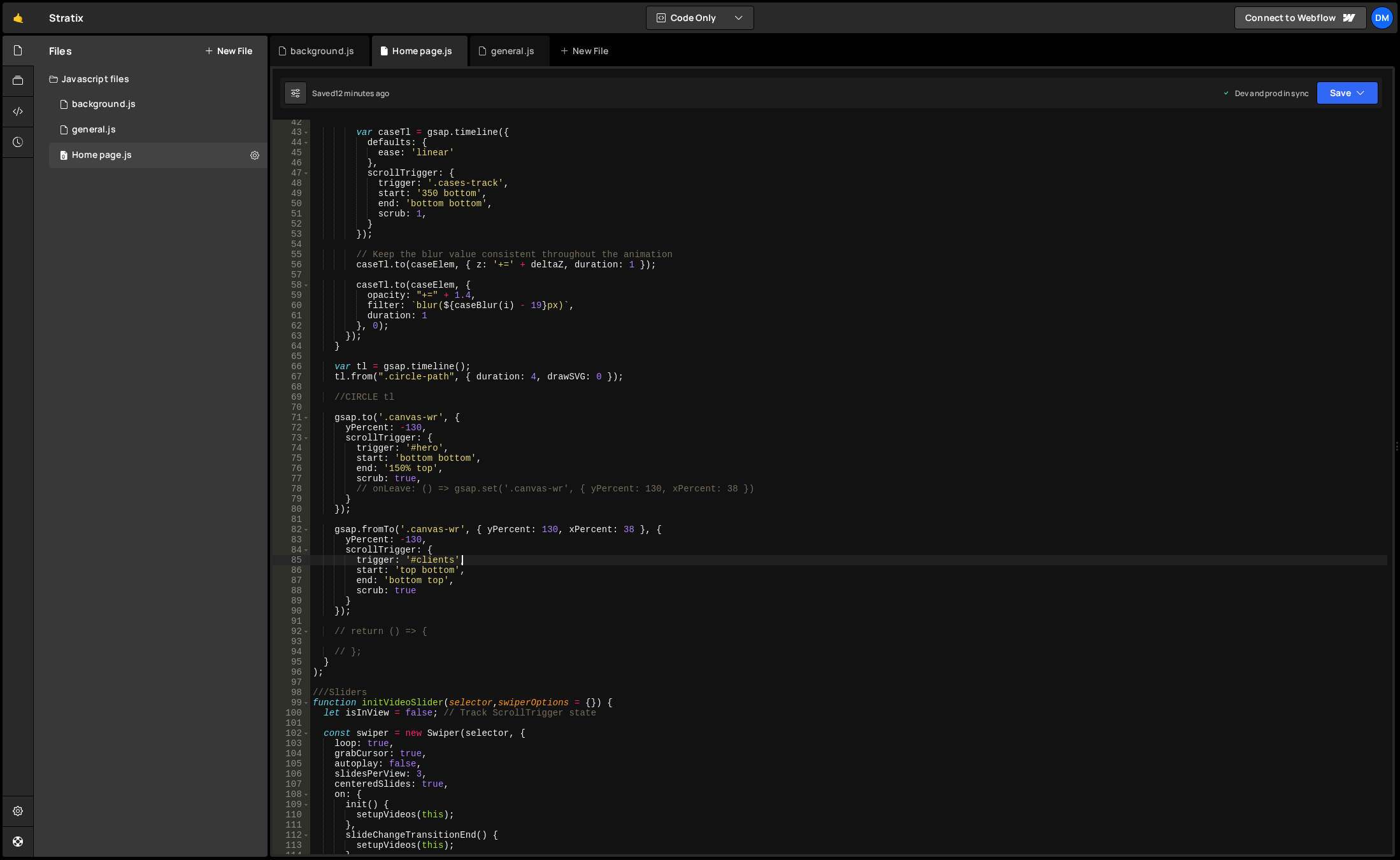
scroll to position [458, 0]
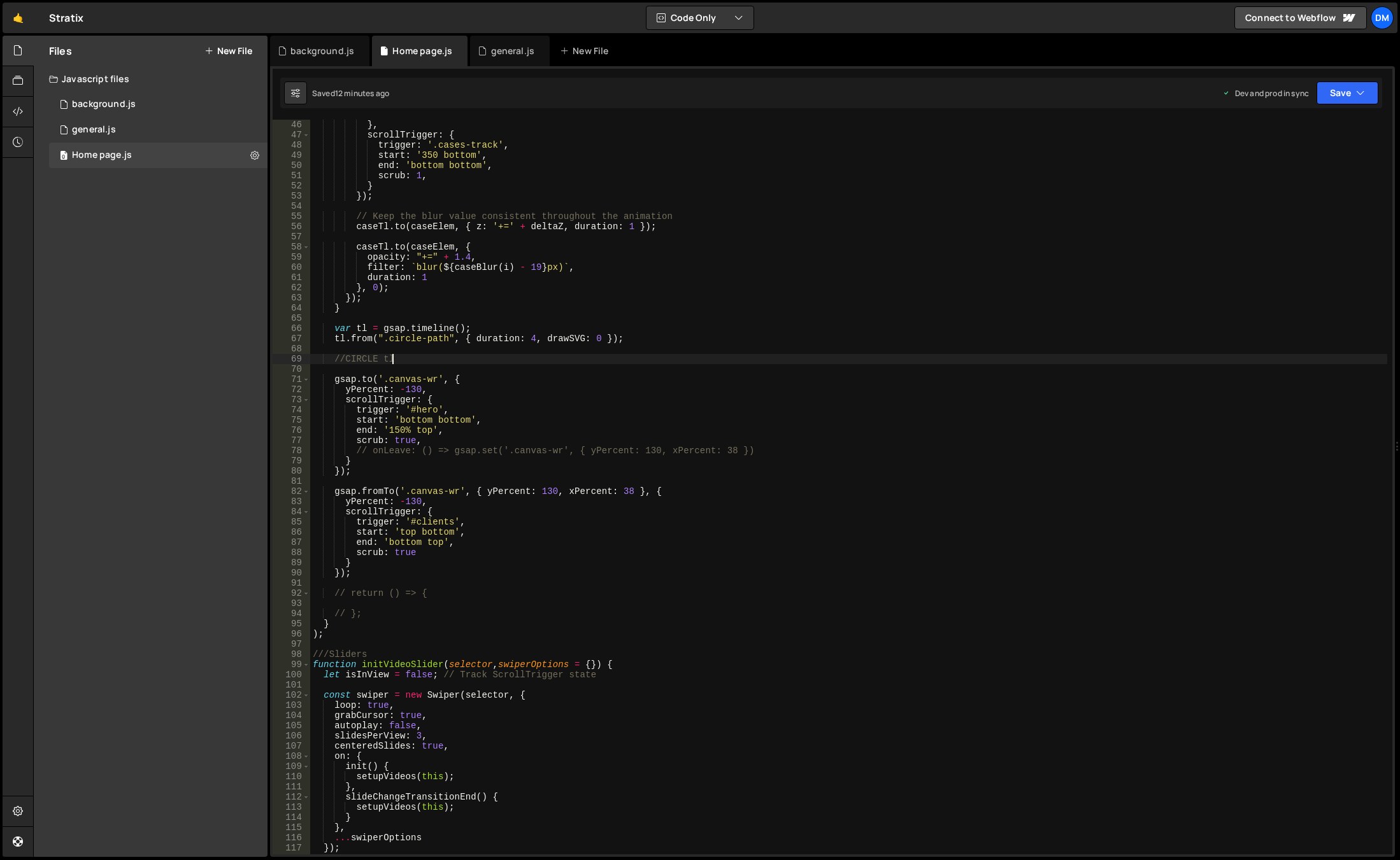
click at [427, 362] on div "} , scrollTrigger : { trigger : '.cases-track' , start : '350 bottom' , end : '…" at bounding box center [849, 497] width 1077 height 755
type textarea "//CIRCLE tl"
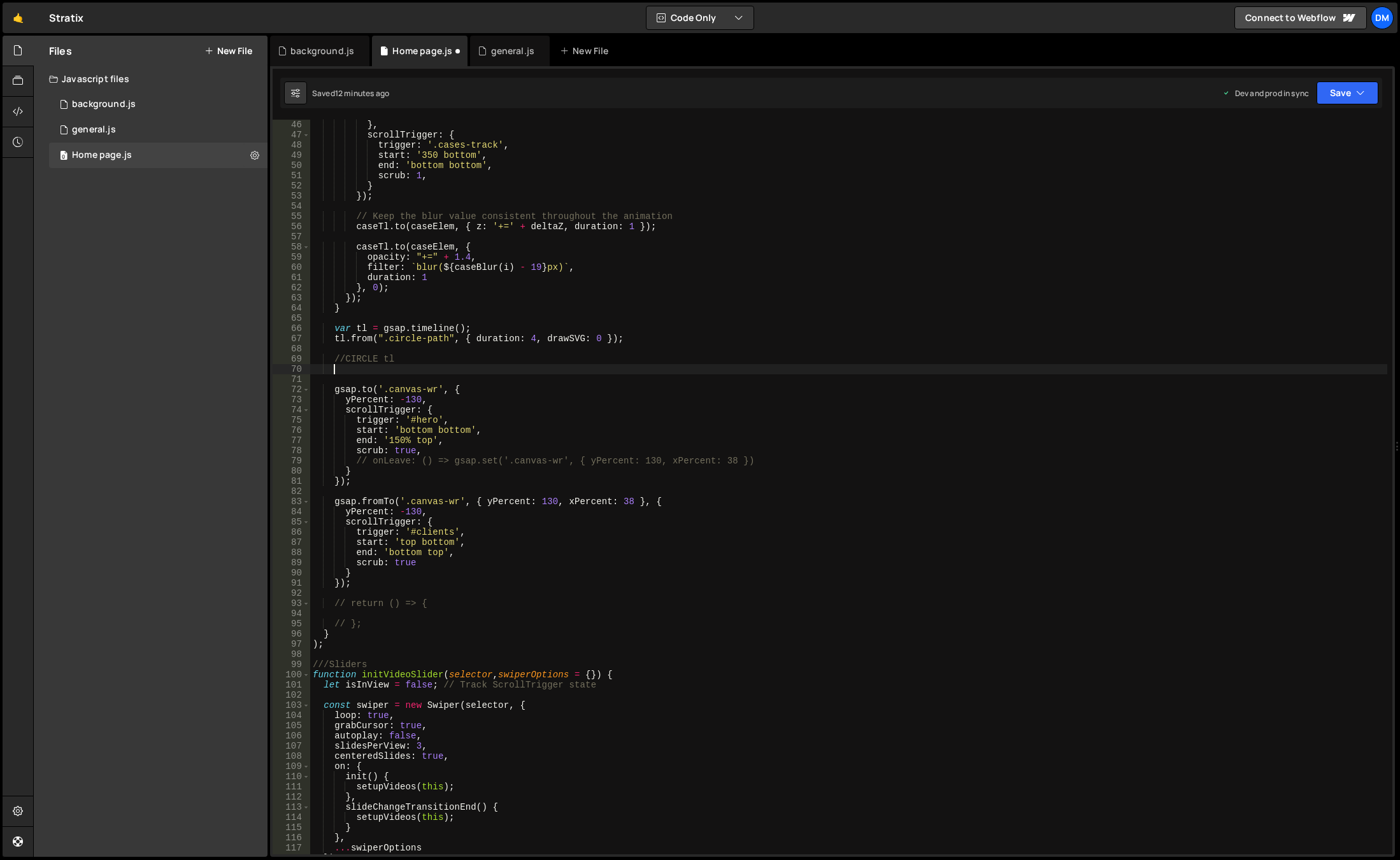
scroll to position [0, 1]
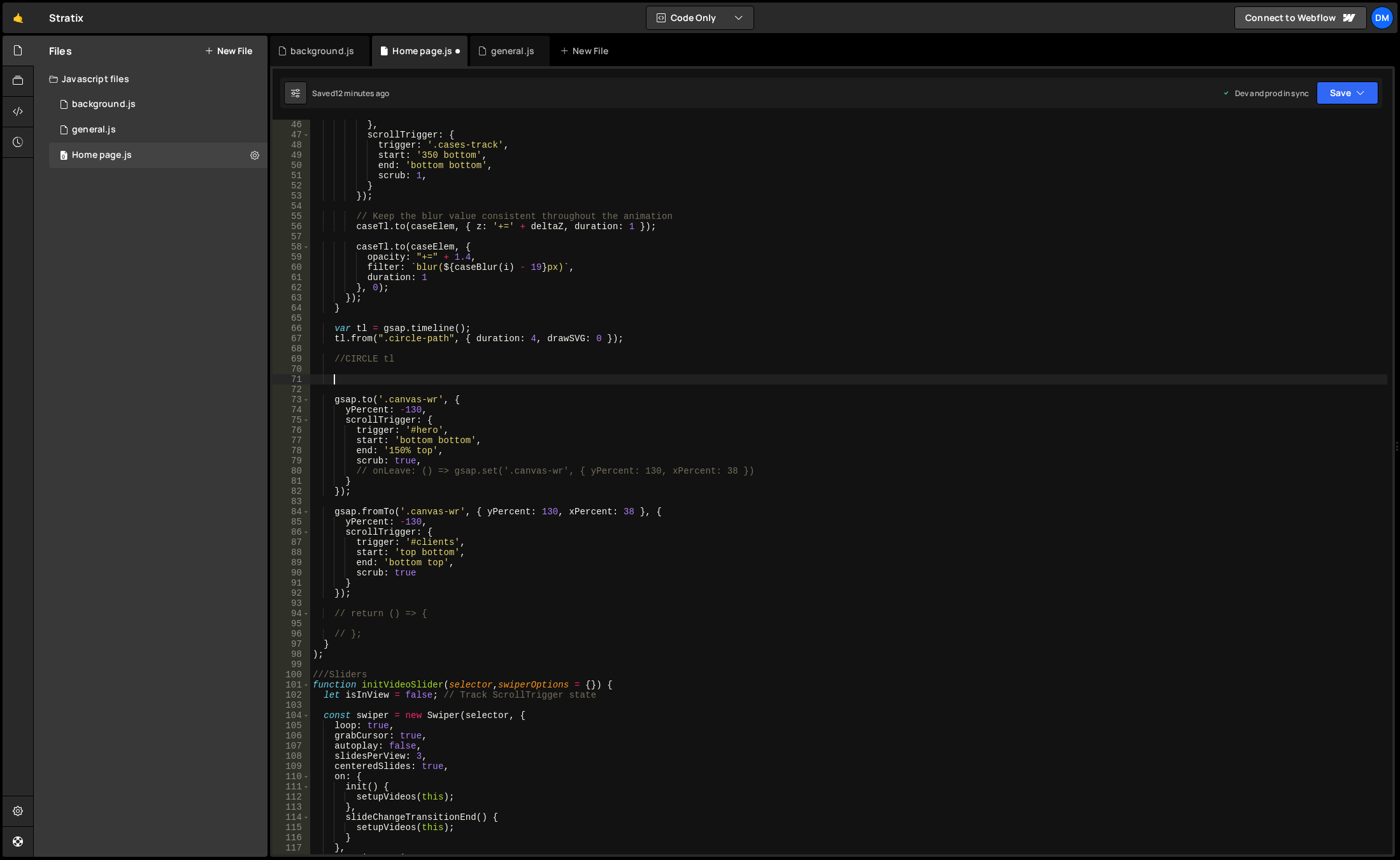
type textarea "g"
type textarea "const circleTl = gsap.timeline({paused: true});"
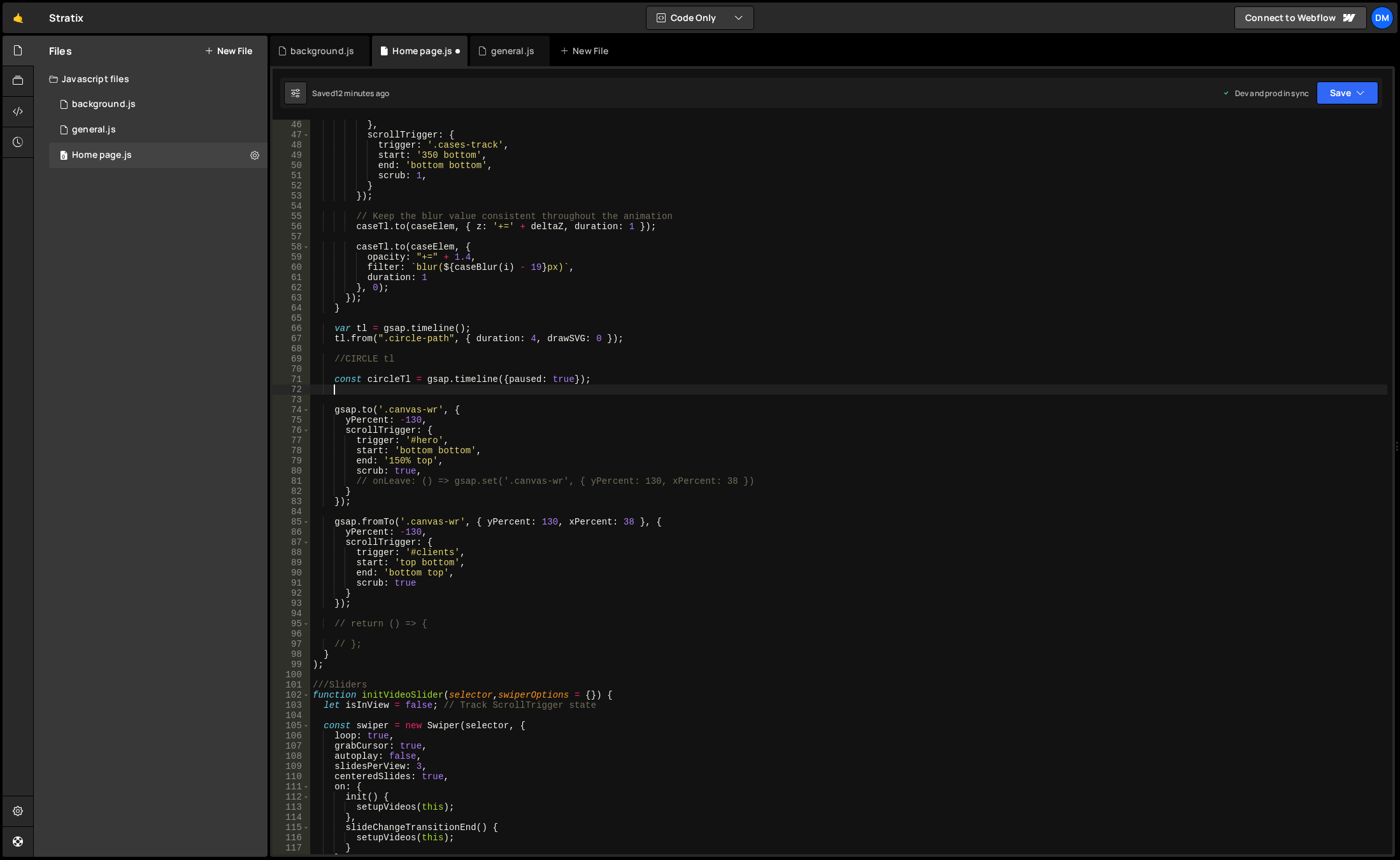
click at [385, 378] on div "} , scrollTrigger : { trigger : '.cases-track' , start : '350 bottom' , end : '…" at bounding box center [849, 497] width 1077 height 755
type textarea "const circleTl = gsap.timeline({paused: true});"
click at [385, 378] on div "} , scrollTrigger : { trigger : '.cases-track' , start : '350 bottom' , end : '…" at bounding box center [849, 497] width 1077 height 755
click at [381, 389] on div "} , scrollTrigger : { trigger : '.cases-track' , start : '350 bottom' , end : '…" at bounding box center [849, 497] width 1077 height 755
paste textarea "circleTl"
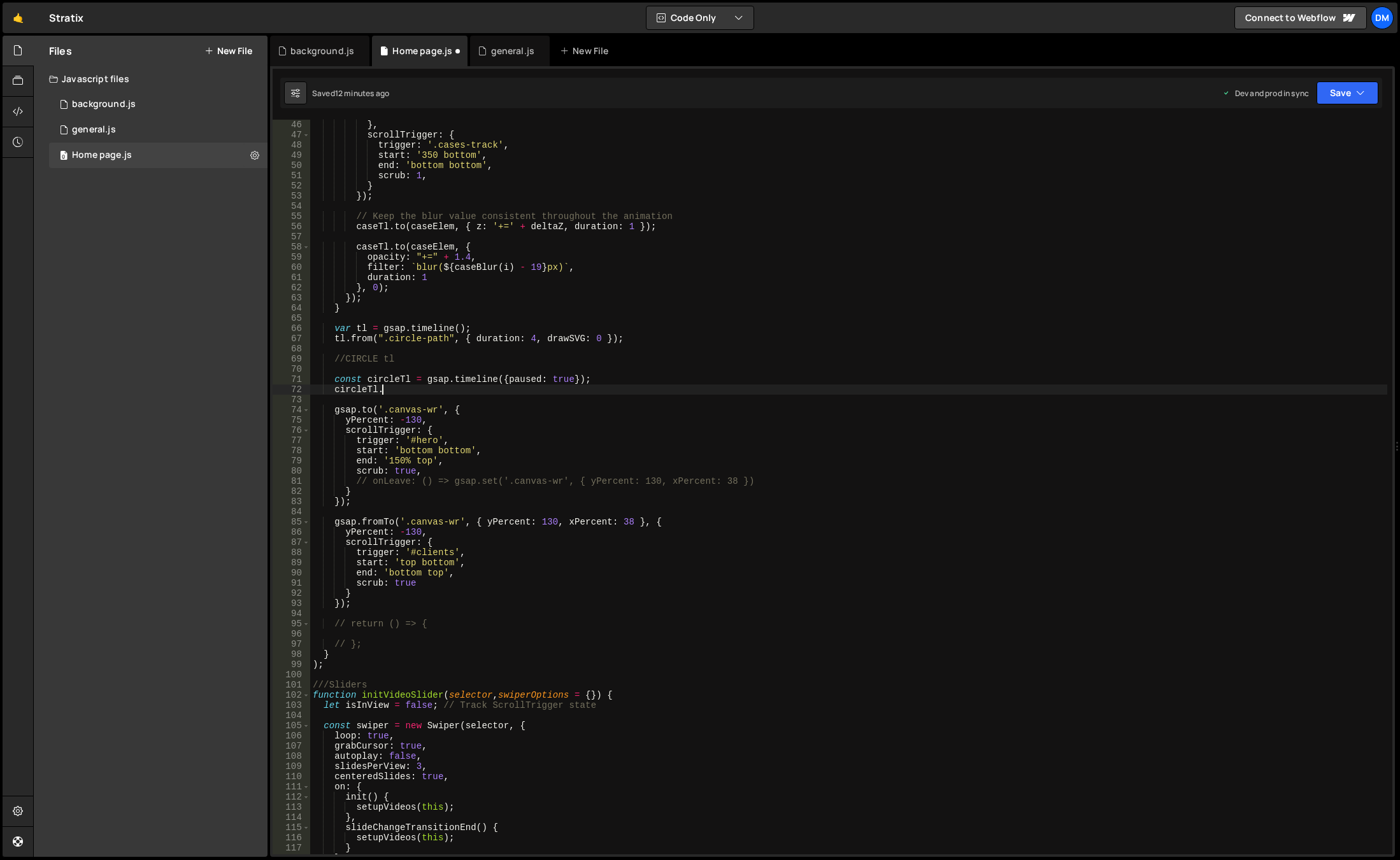
scroll to position [0, 4]
click at [643, 414] on div "} , scrollTrigger : { trigger : '.cases-track' , start : '350 bottom' , end : '…" at bounding box center [849, 497] width 1077 height 755
click at [400, 385] on div "} , scrollTrigger : { trigger : '.cases-track' , start : '350 bottom' , end : '…" at bounding box center [849, 497] width 1077 height 755
click at [374, 409] on div "} , scrollTrigger : { trigger : '.cases-track' , start : '350 bottom' , end : '…" at bounding box center [849, 497] width 1077 height 755
click at [372, 408] on div "} , scrollTrigger : { trigger : '.cases-track' , start : '350 bottom' , end : '…" at bounding box center [849, 487] width 1077 height 735
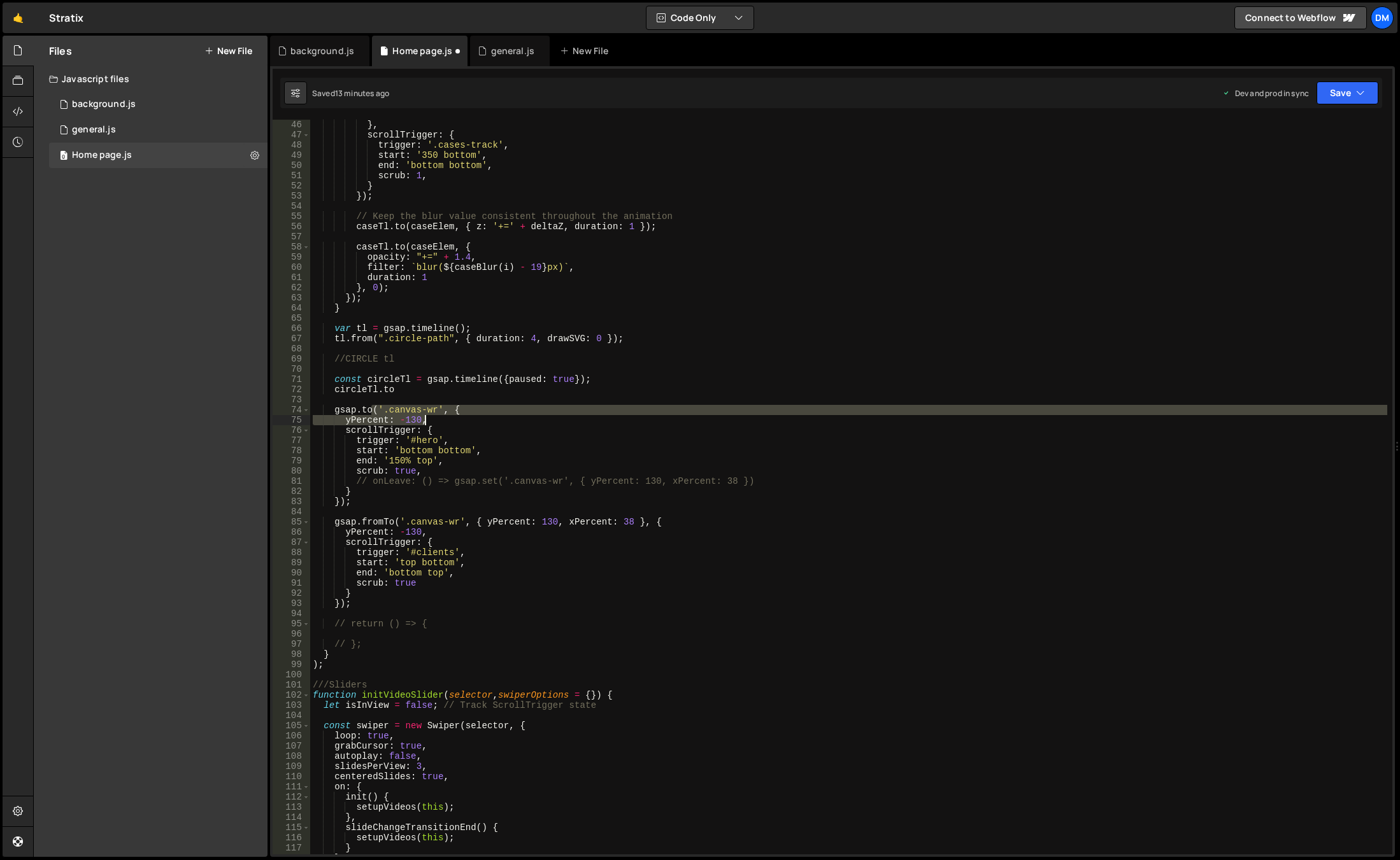
drag, startPoint x: 373, startPoint y: 410, endPoint x: 437, endPoint y: 421, distance: 64.9
click at [437, 421] on div "} , scrollTrigger : { trigger : '.cases-track' , start : '350 bottom' , end : '…" at bounding box center [849, 497] width 1077 height 755
click at [425, 389] on div "} , scrollTrigger : { trigger : '.cases-track' , start : '350 bottom' , end : '…" at bounding box center [849, 497] width 1077 height 755
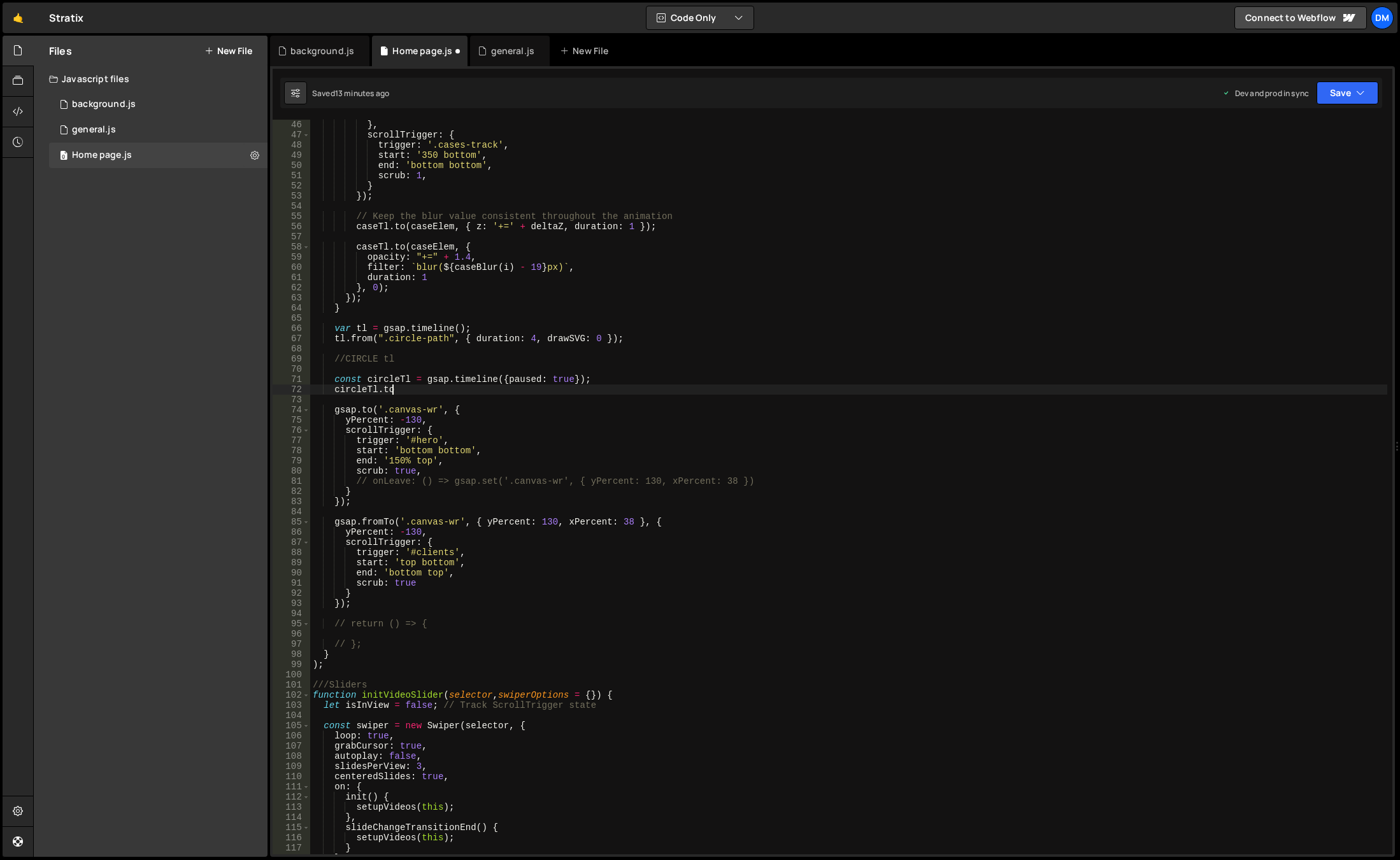
paste textarea "yPercent: -130,"
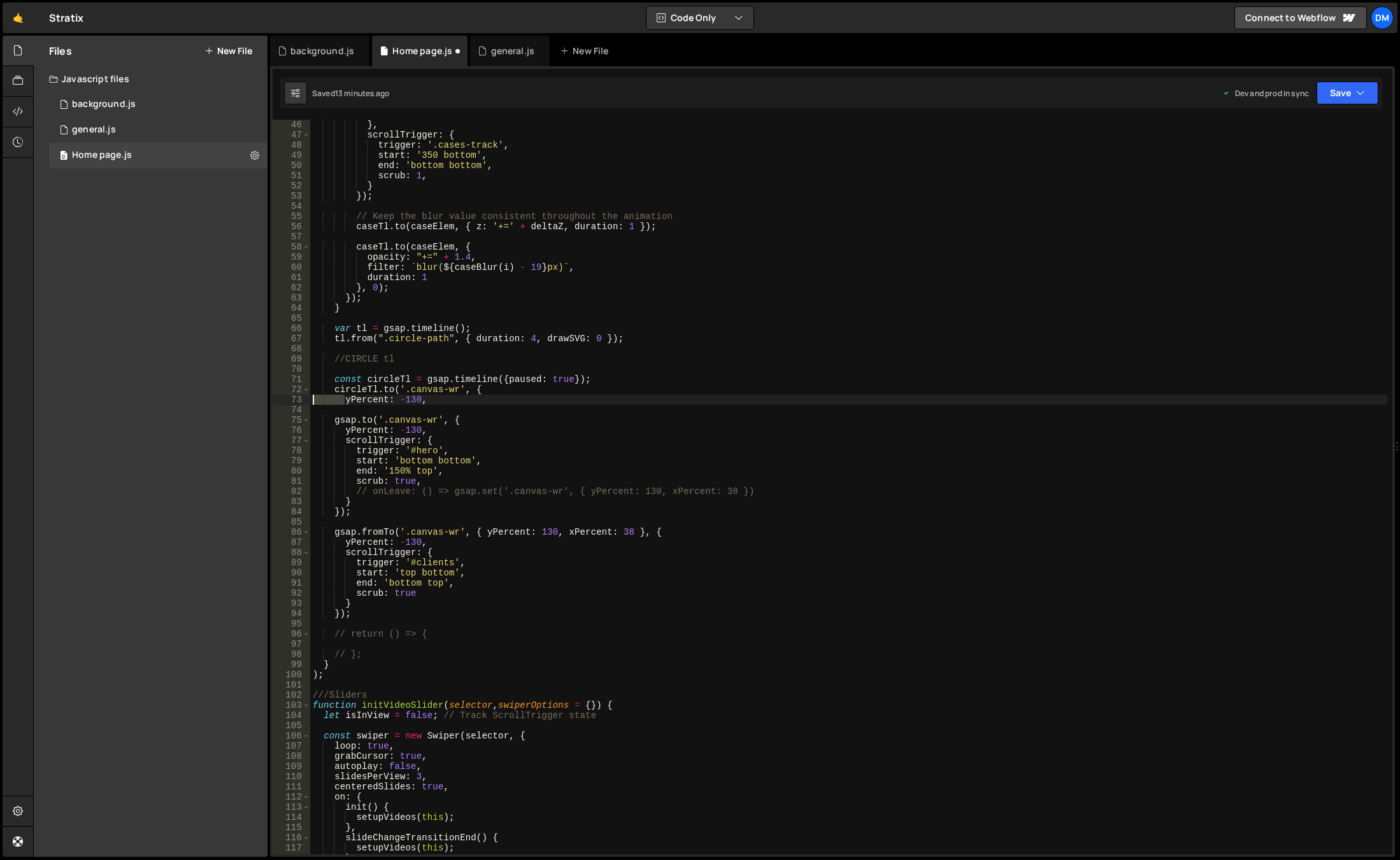
drag, startPoint x: 343, startPoint y: 403, endPoint x: 257, endPoint y: 405, distance: 86.0
click at [257, 405] on div "Files New File Javascript files 0 background.js 0 0 general.js 0 0 Home page.js…" at bounding box center [716, 447] width 1367 height 822
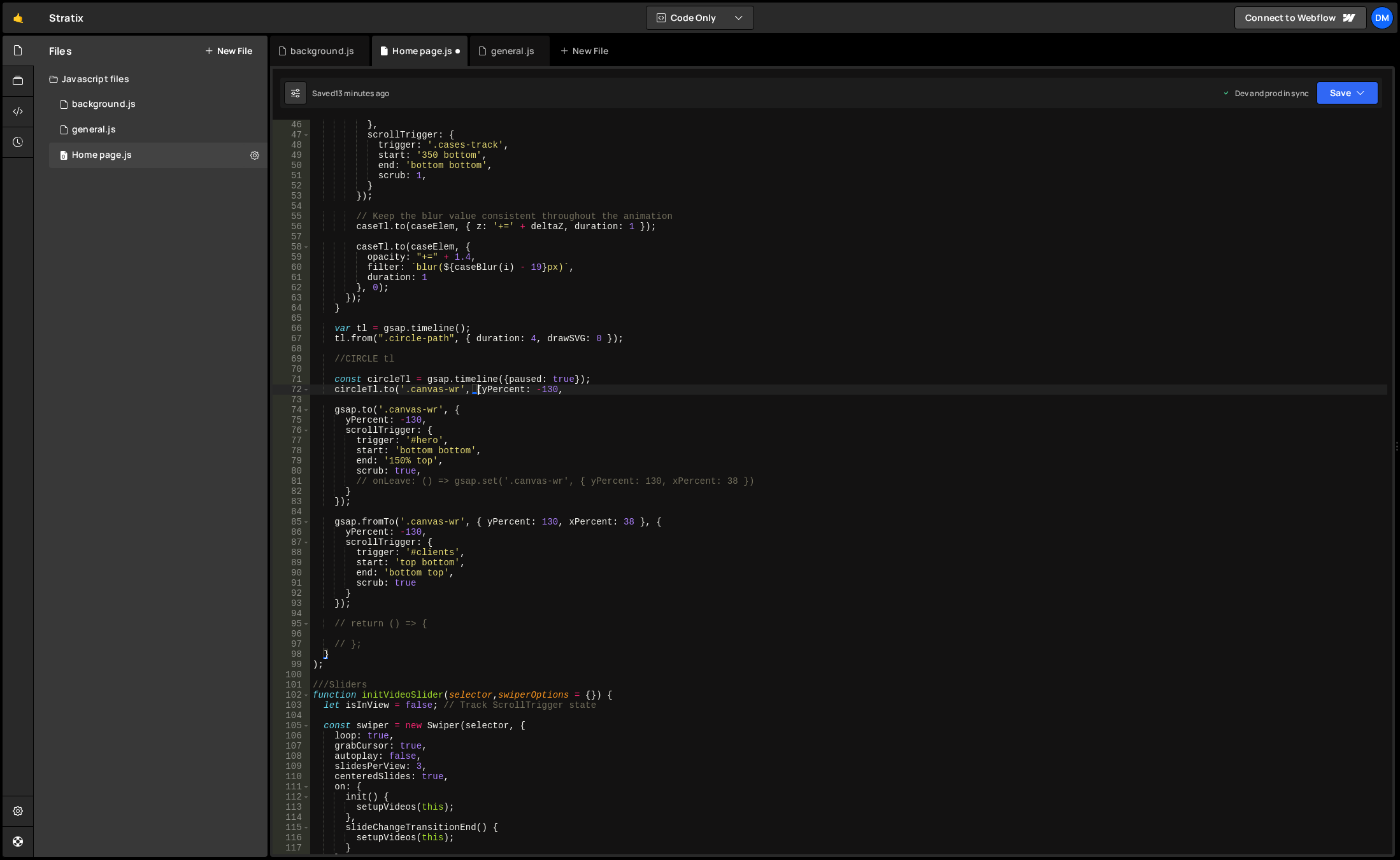
click at [570, 391] on div "} , scrollTrigger : { trigger : '.cases-track' , start : '350 bottom' , end : '…" at bounding box center [849, 497] width 1077 height 755
drag, startPoint x: 570, startPoint y: 391, endPoint x: 335, endPoint y: 389, distance: 235.0
click at [335, 389] on div "} , scrollTrigger : { trigger : '.cases-track' , start : '350 bottom' , end : '…" at bounding box center [849, 497] width 1077 height 755
type textarea "[DOMAIN_NAME]('.canvas-wr', {yPercent: -130});"
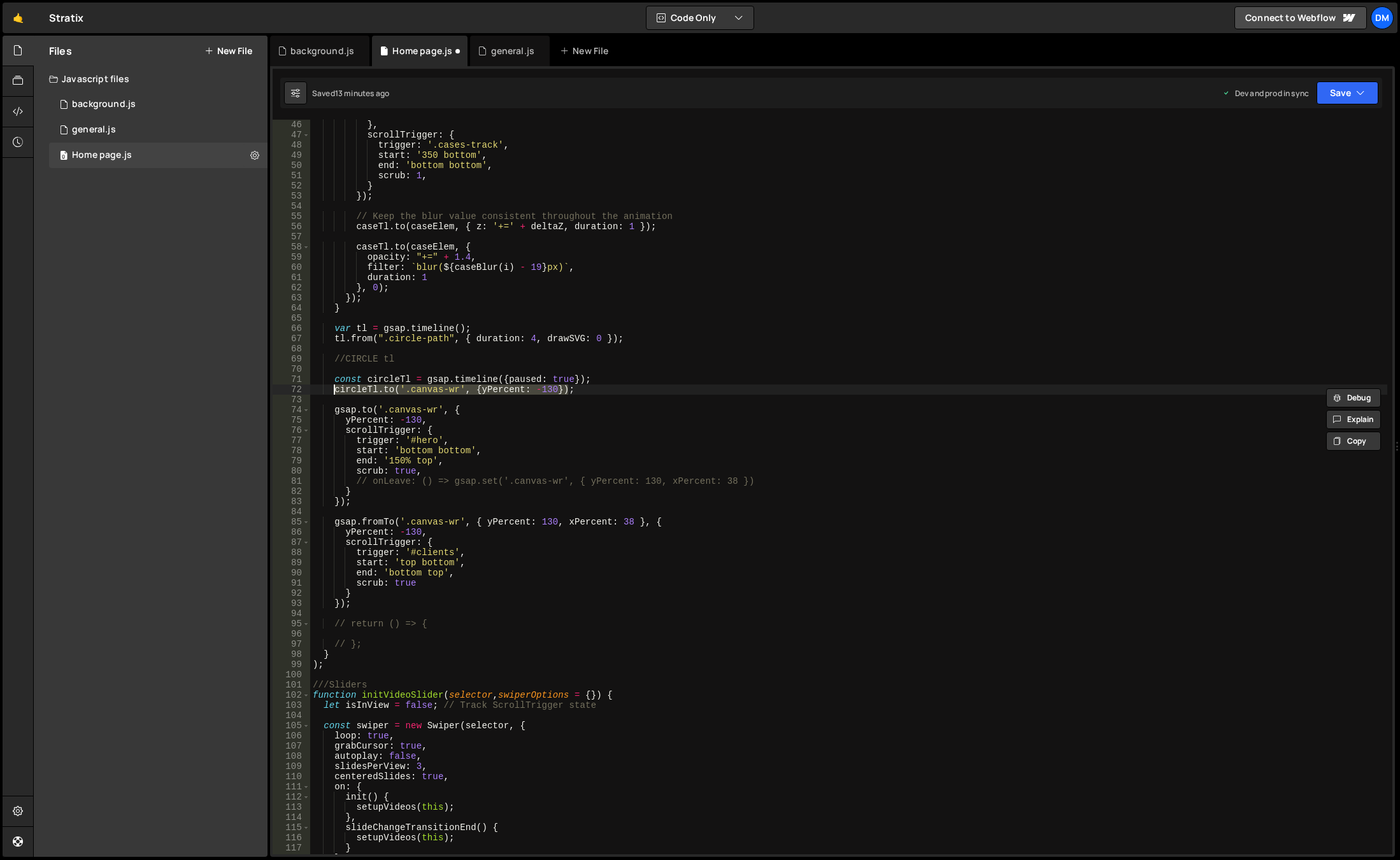
click at [577, 389] on div "} , scrollTrigger : { trigger : '.cases-track' , start : '350 bottom' , end : '…" at bounding box center [849, 487] width 1077 height 735
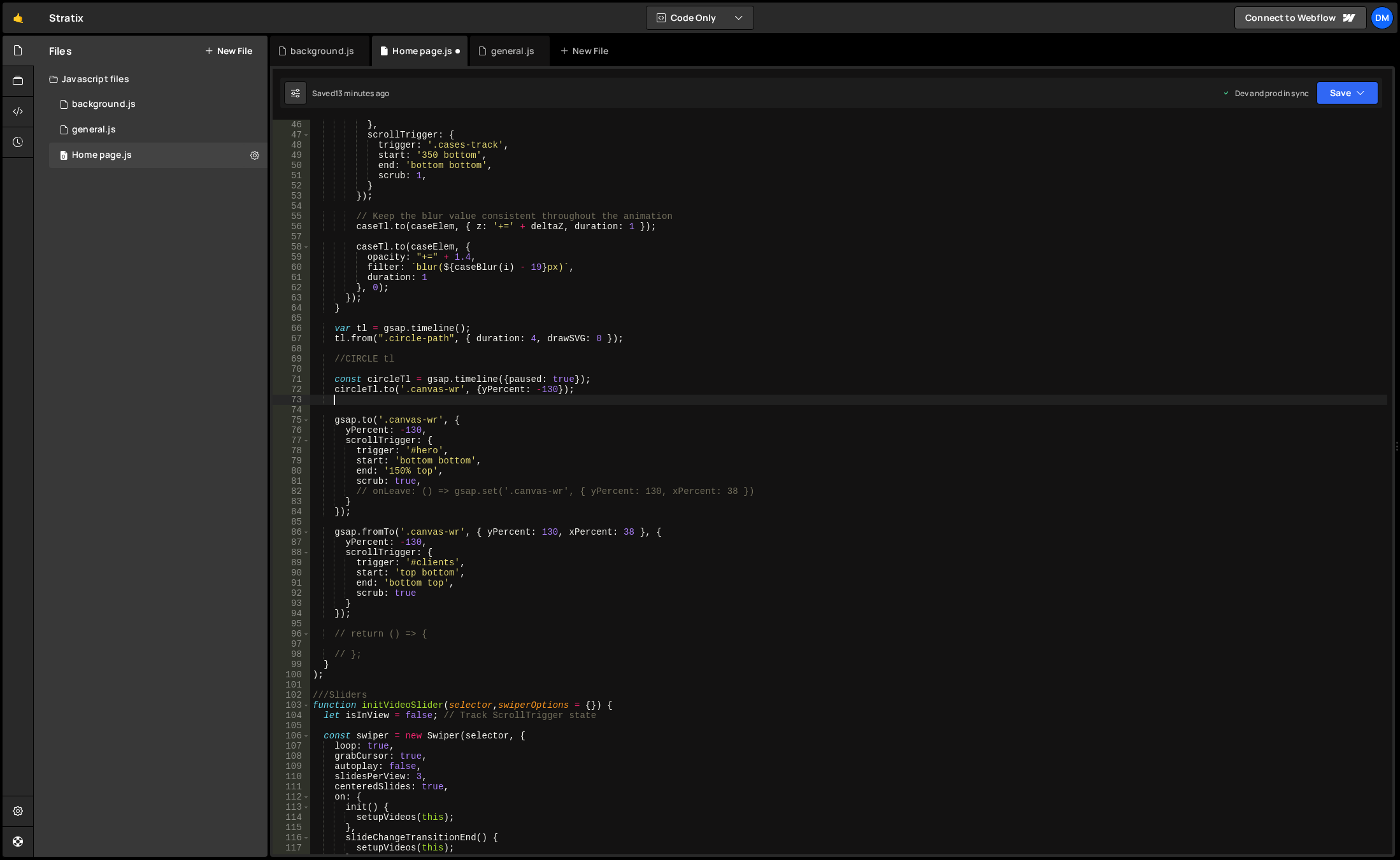
scroll to position [0, 1]
click at [352, 389] on div "} , scrollTrigger : { trigger : '.cases-track' , start : '350 bottom' , end : '…" at bounding box center [849, 497] width 1077 height 755
type textarea "[DOMAIN_NAME]('.canvas-wr', {yPercent: -130});"
click at [352, 389] on div "} , scrollTrigger : { trigger : '.cases-track' , start : '350 bottom' , end : '…" at bounding box center [849, 497] width 1077 height 755
click at [359, 392] on div "} , scrollTrigger : { trigger : '.cases-track' , start : '350 bottom' , end : '…" at bounding box center [849, 487] width 1077 height 735
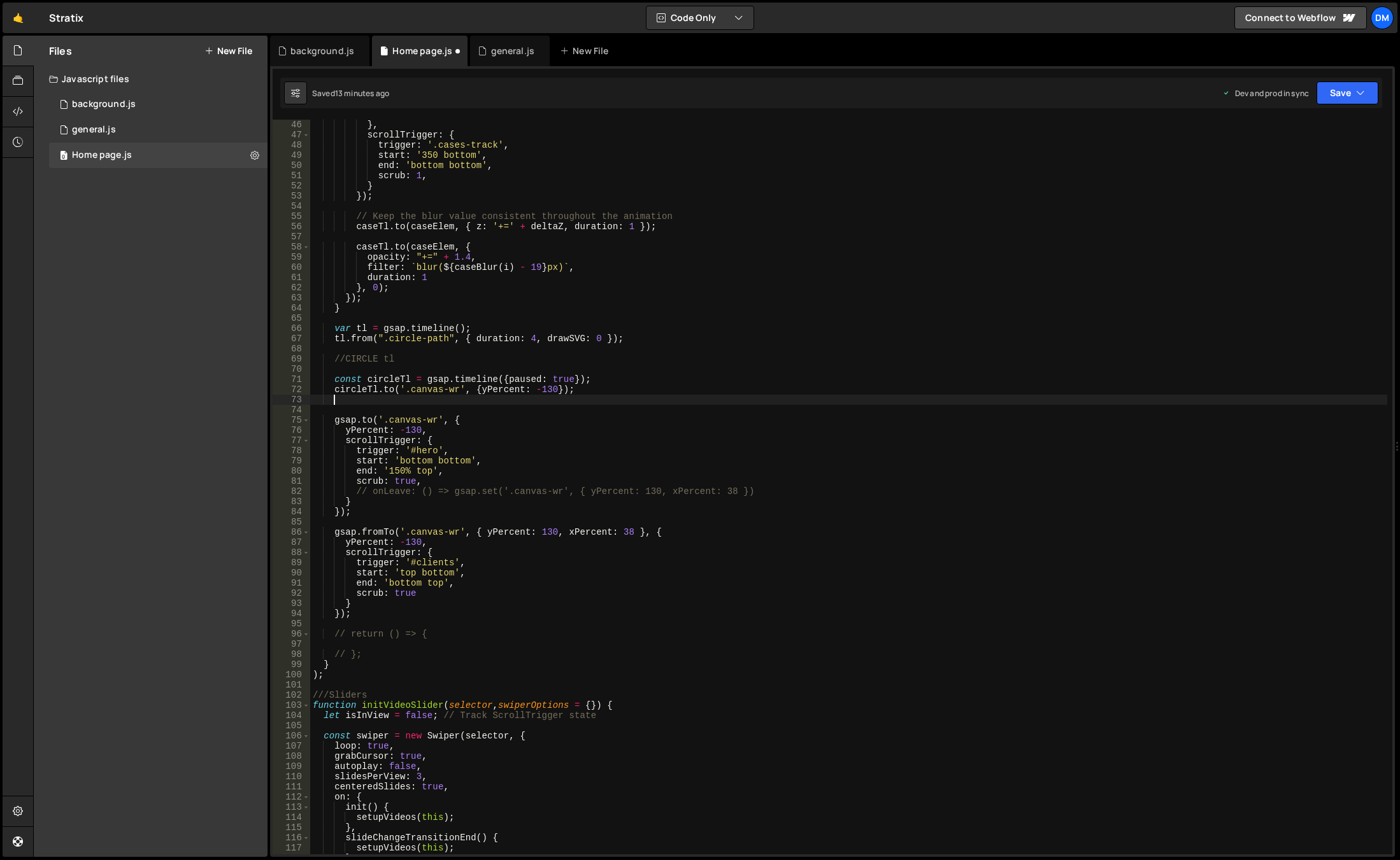
click at [356, 395] on div "} , scrollTrigger : { trigger : '.cases-track' , start : '350 bottom' , end : '…" at bounding box center [849, 497] width 1077 height 755
paste textarea "circleTl"
click at [389, 400] on div "} , scrollTrigger : { trigger : '.cases-track' , start : '350 bottom' , end : '…" at bounding box center [849, 497] width 1077 height 755
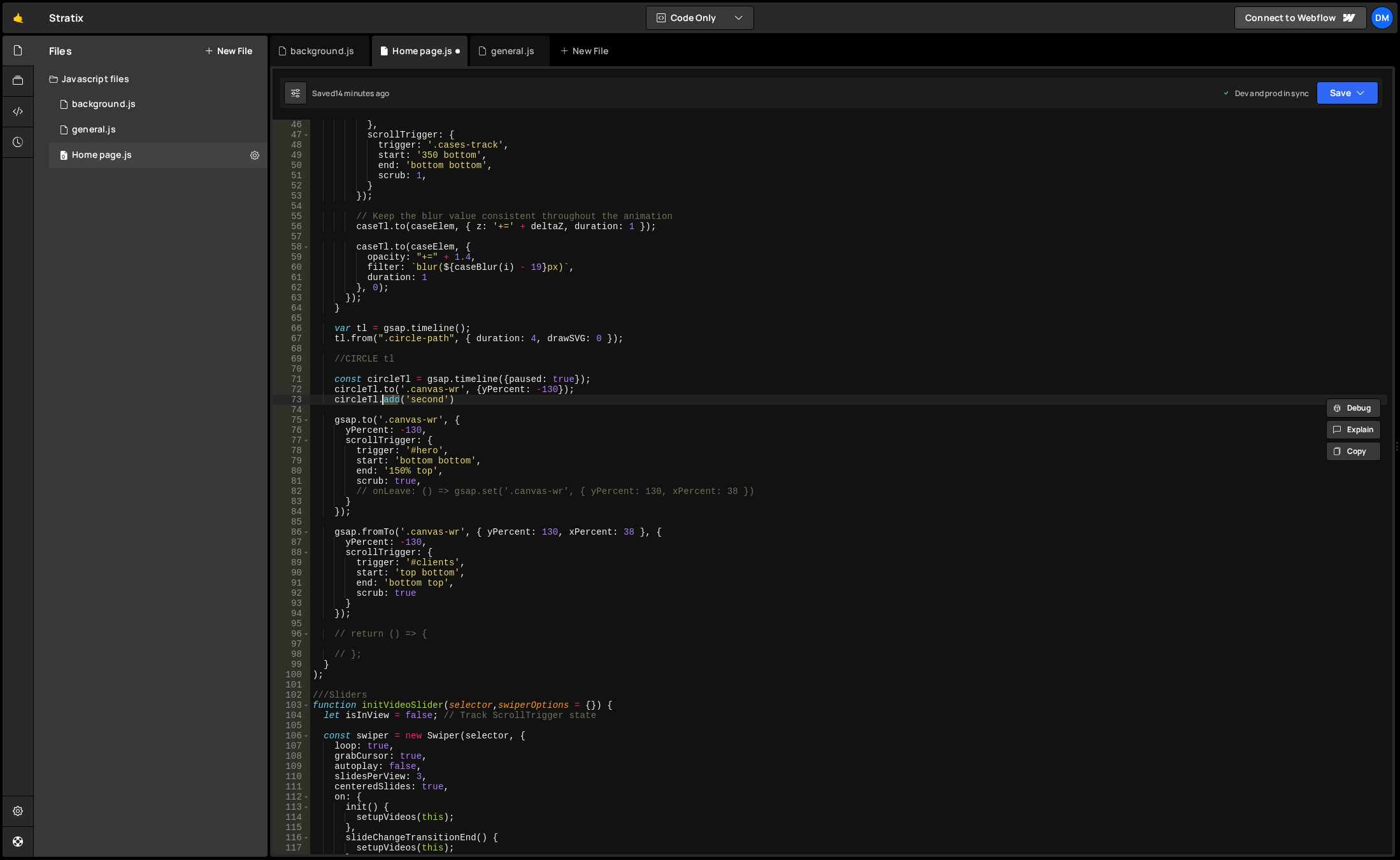
paste textarea "Label"
click at [593, 403] on div "} , scrollTrigger : { trigger : '.cases-track' , start : '350 bottom' , end : '…" at bounding box center [849, 497] width 1077 height 755
click at [513, 401] on div "} , scrollTrigger : { trigger : '.cases-track' , start : '350 bottom' , end : '…" at bounding box center [849, 497] width 1077 height 755
drag, startPoint x: 493, startPoint y: 399, endPoint x: 339, endPoint y: 401, distance: 154.0
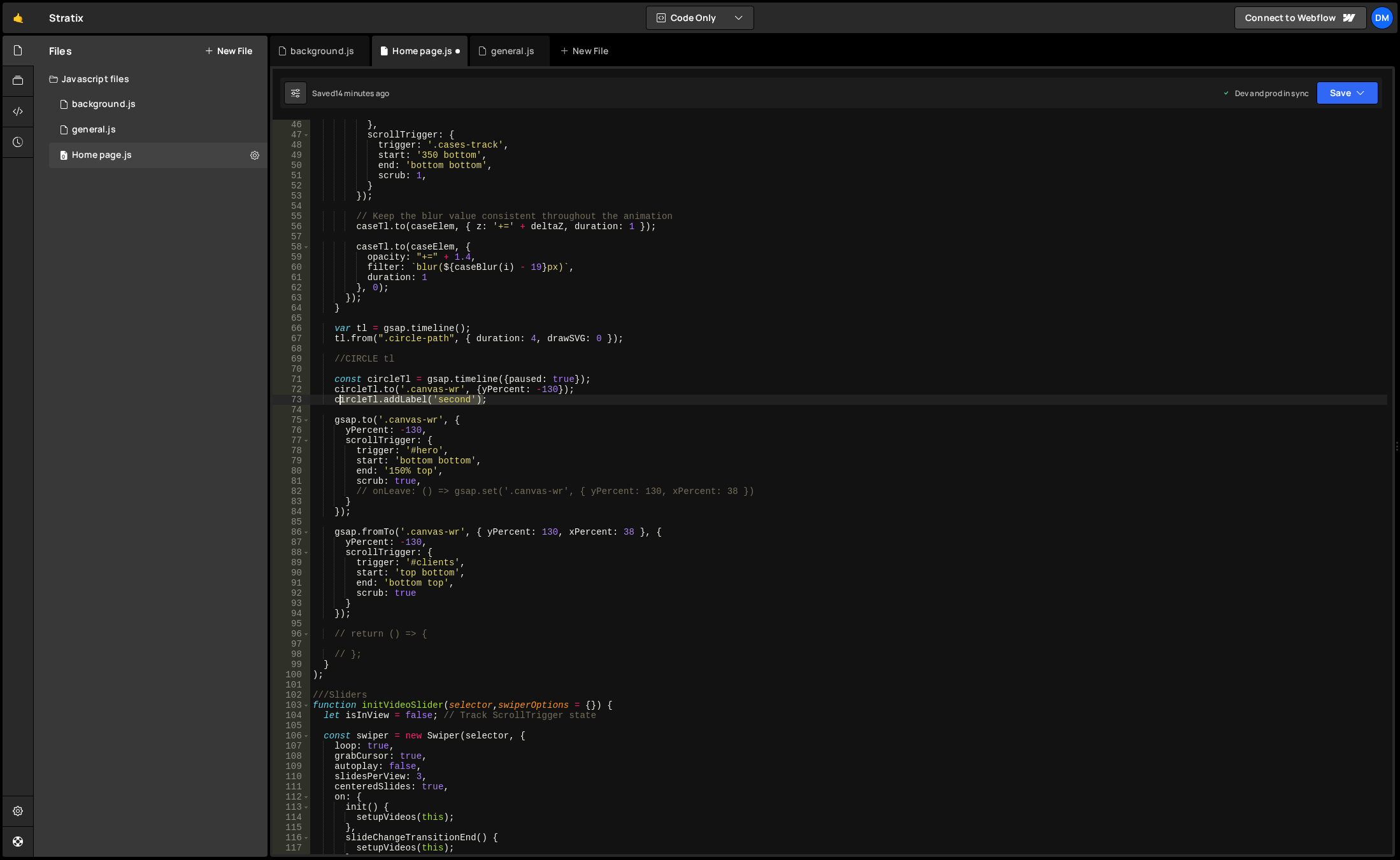
click at [339, 401] on div "} , scrollTrigger : { trigger : '.cases-track' , start : '350 bottom' , end : '…" at bounding box center [849, 497] width 1077 height 755
click at [575, 389] on div "} , scrollTrigger : { trigger : '.cases-track' , start : '350 bottom' , end : '…" at bounding box center [849, 497] width 1077 height 755
drag, startPoint x: 580, startPoint y: 389, endPoint x: 335, endPoint y: 390, distance: 245.0
click at [335, 390] on div "} , scrollTrigger : { trigger : '.cases-track' , start : '350 bottom' , end : '…" at bounding box center [849, 497] width 1077 height 755
click at [515, 404] on div "} , scrollTrigger : { trigger : '.cases-track' , start : '350 bottom' , end : '…" at bounding box center [849, 497] width 1077 height 755
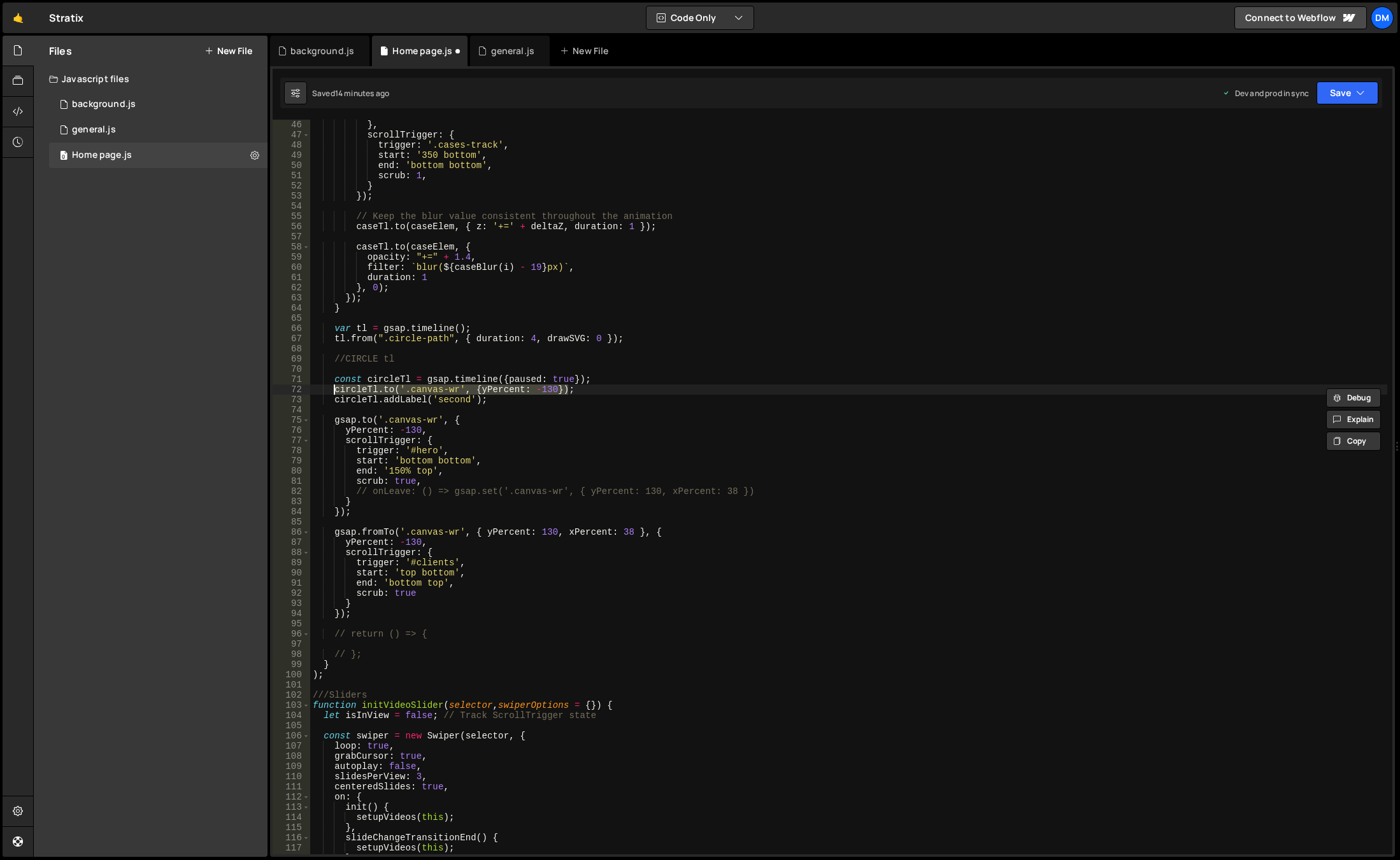
type textarea "circleTl.addLabel('second');"
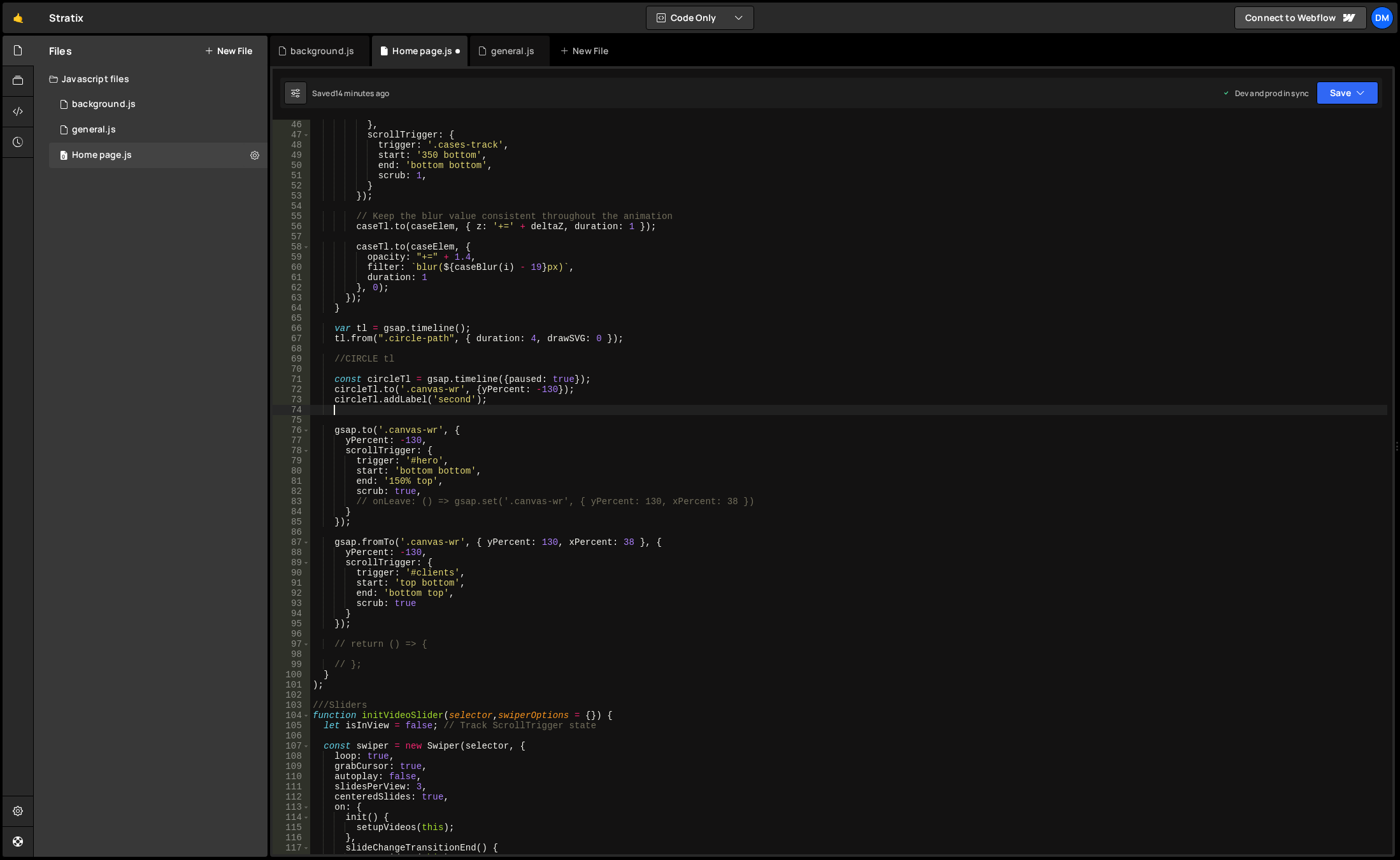
paste textarea "[DOMAIN_NAME]('.canvas-wr', {yPercent: -130});"
click at [538, 408] on div "} , scrollTrigger : { trigger : '.cases-track' , start : '350 bottom' , end : '…" at bounding box center [849, 497] width 1077 height 755
drag, startPoint x: 637, startPoint y: 405, endPoint x: 630, endPoint y: 406, distance: 7.1
click at [636, 405] on div "} , scrollTrigger : { trigger : '.cases-track' , start : '350 bottom' , end : '…" at bounding box center [849, 497] width 1077 height 755
click at [610, 410] on div "} , scrollTrigger : { trigger : '.cases-track' , start : '350 bottom' , end : '…" at bounding box center [849, 497] width 1077 height 755
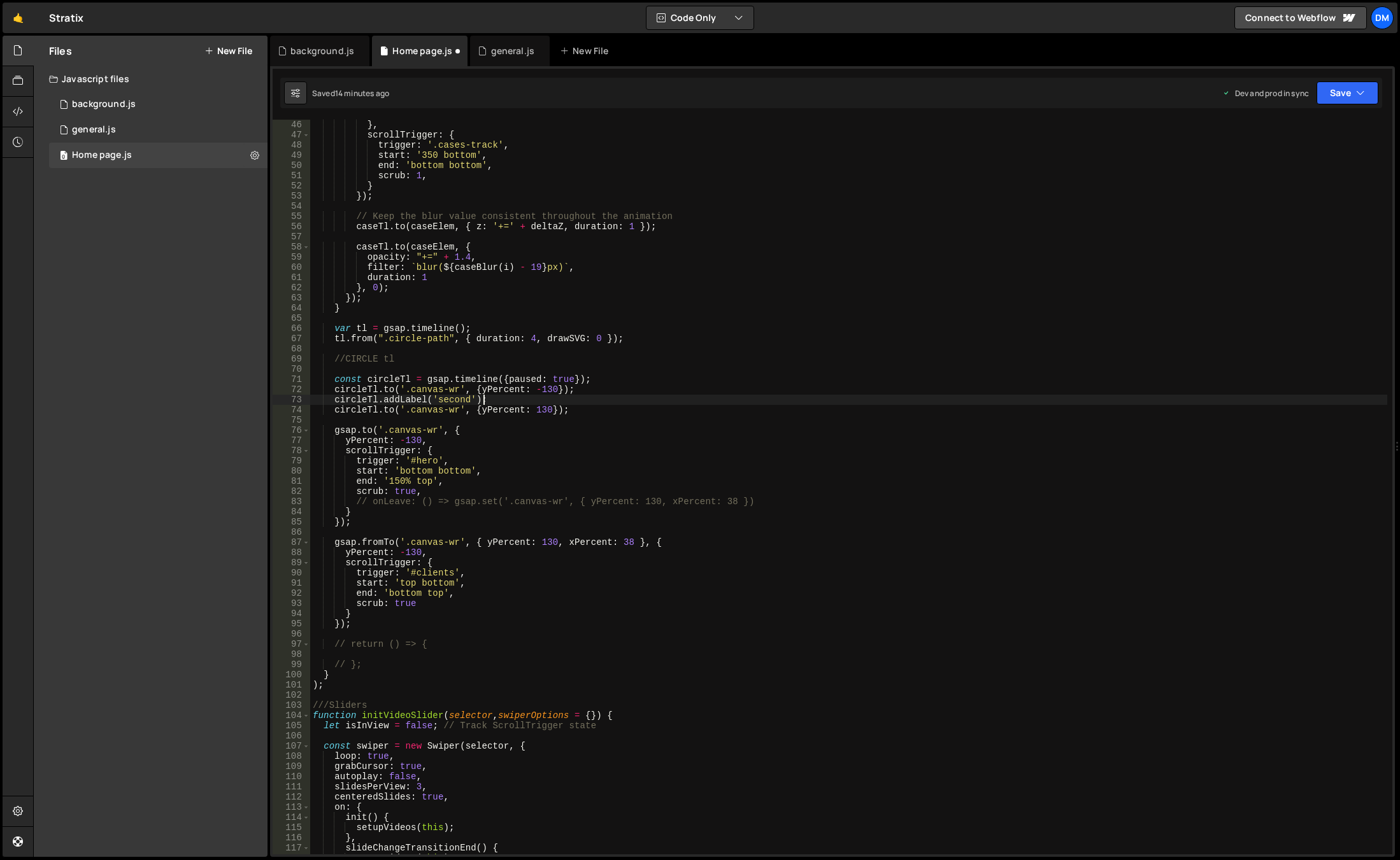
click at [505, 399] on div "} , scrollTrigger : { trigger : '.cases-track' , start : '350 bottom' , end : '…" at bounding box center [849, 497] width 1077 height 755
drag, startPoint x: 494, startPoint y: 399, endPoint x: 335, endPoint y: 403, distance: 159.1
click at [335, 403] on div "} , scrollTrigger : { trigger : '.cases-track' , start : '350 bottom' , end : '…" at bounding box center [849, 497] width 1077 height 755
click at [580, 407] on div "} , scrollTrigger : { trigger : '.cases-track' , start : '350 bottom' , end : '…" at bounding box center [849, 497] width 1077 height 755
drag, startPoint x: 562, startPoint y: 544, endPoint x: 627, endPoint y: 542, distance: 65.0
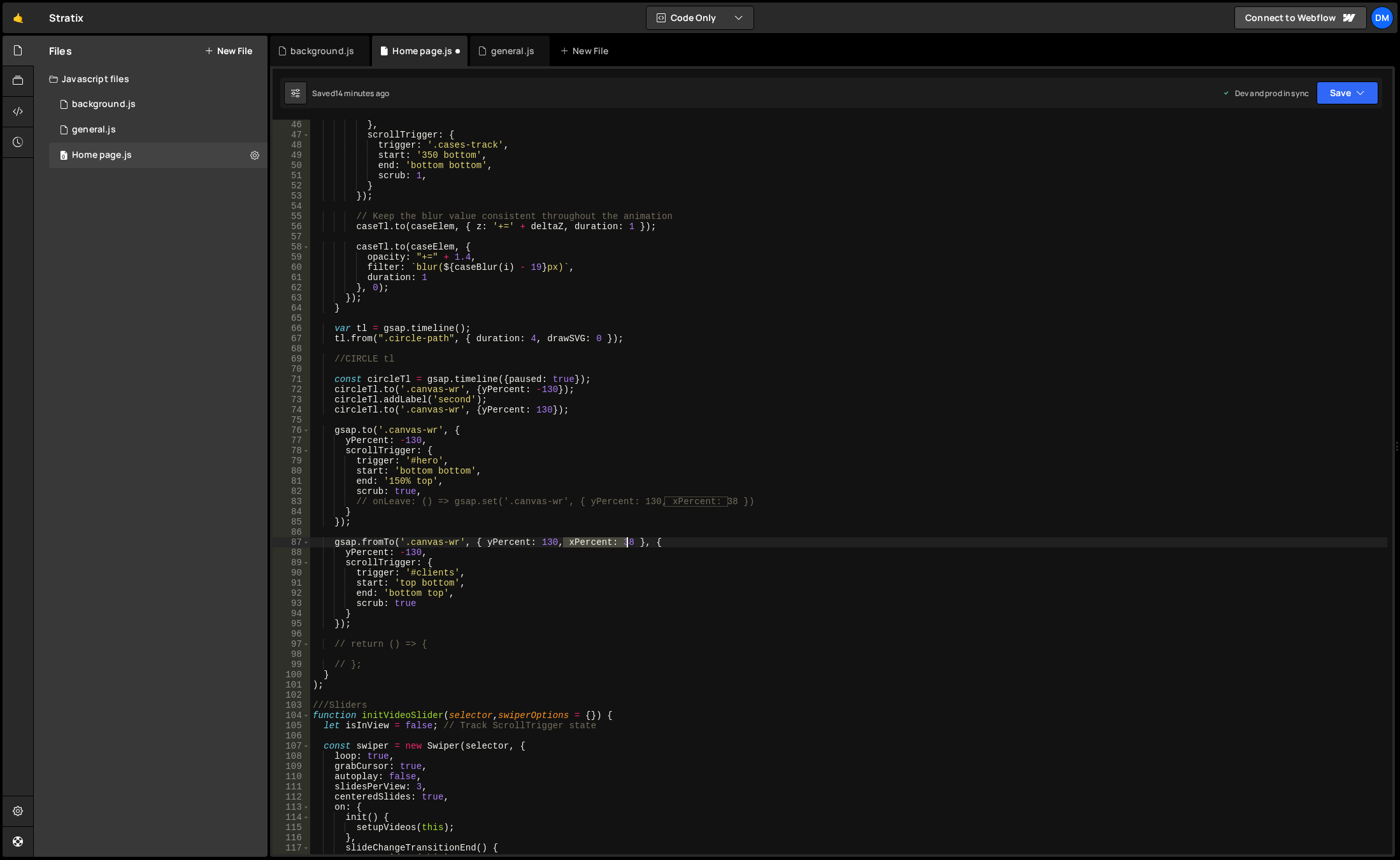
click at [627, 542] on div "} , scrollTrigger : { trigger : '.cases-track' , start : '350 bottom' , end : '…" at bounding box center [849, 497] width 1077 height 755
click at [546, 410] on div "} , scrollTrigger : { trigger : '.cases-track' , start : '350 bottom' , end : '…" at bounding box center [849, 497] width 1077 height 755
paste textarea "xPercent: 38"
click at [561, 412] on div "} , scrollTrigger : { trigger : '.cases-track' , start : '350 bottom' , end : '…" at bounding box center [849, 497] width 1077 height 755
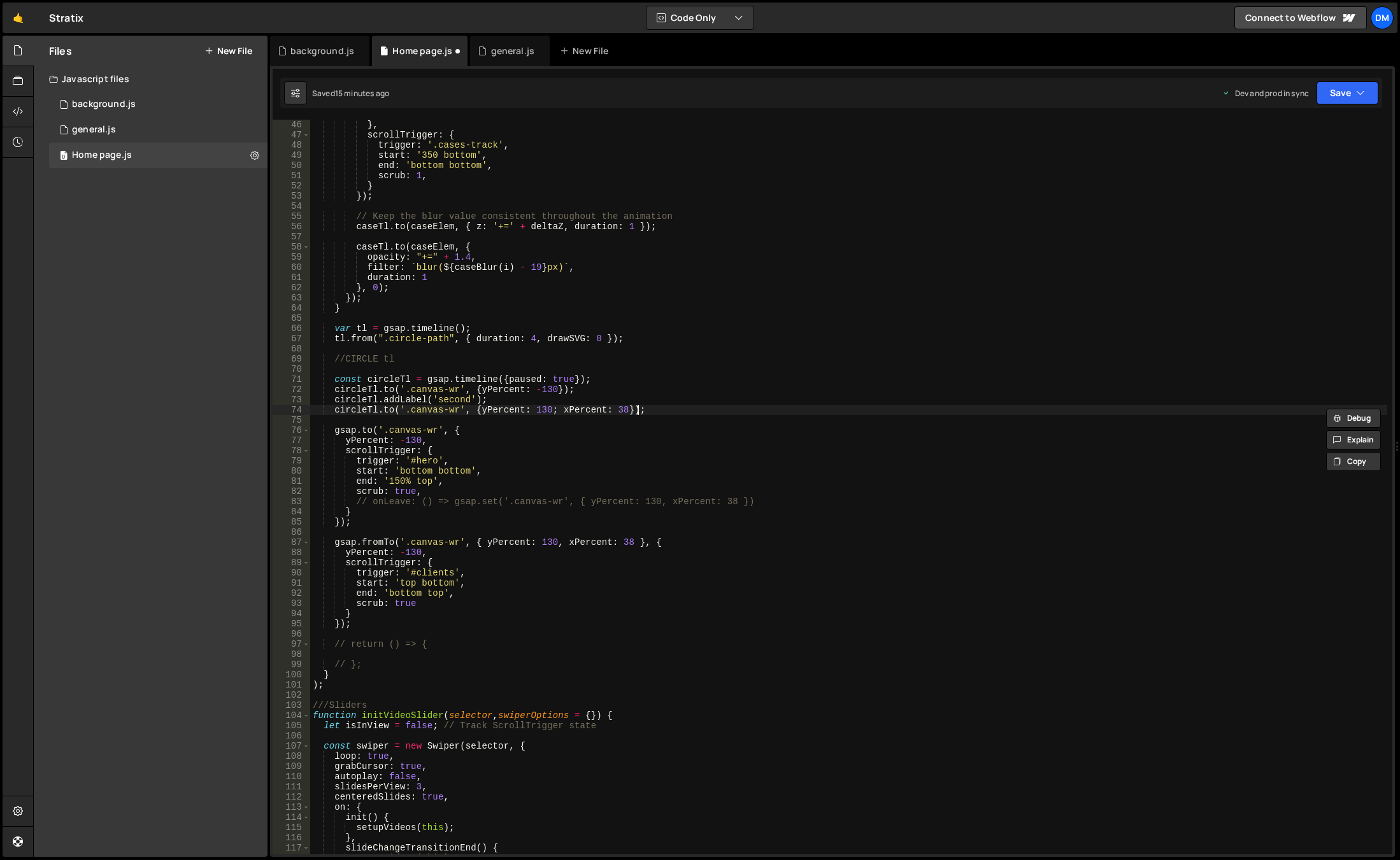
click at [657, 406] on div "} , scrollTrigger : { trigger : '.cases-track' , start : '350 bottom' , end : '…" at bounding box center [849, 497] width 1077 height 755
click at [671, 405] on div "} , scrollTrigger : { trigger : '.cases-track' , start : '350 bottom' , end : '…" at bounding box center [849, 497] width 1077 height 755
drag, startPoint x: 503, startPoint y: 398, endPoint x: 326, endPoint y: 398, distance: 177.0
click at [326, 398] on div "} , scrollTrigger : { trigger : '.cases-track' , start : '350 bottom' , end : '…" at bounding box center [849, 497] width 1077 height 755
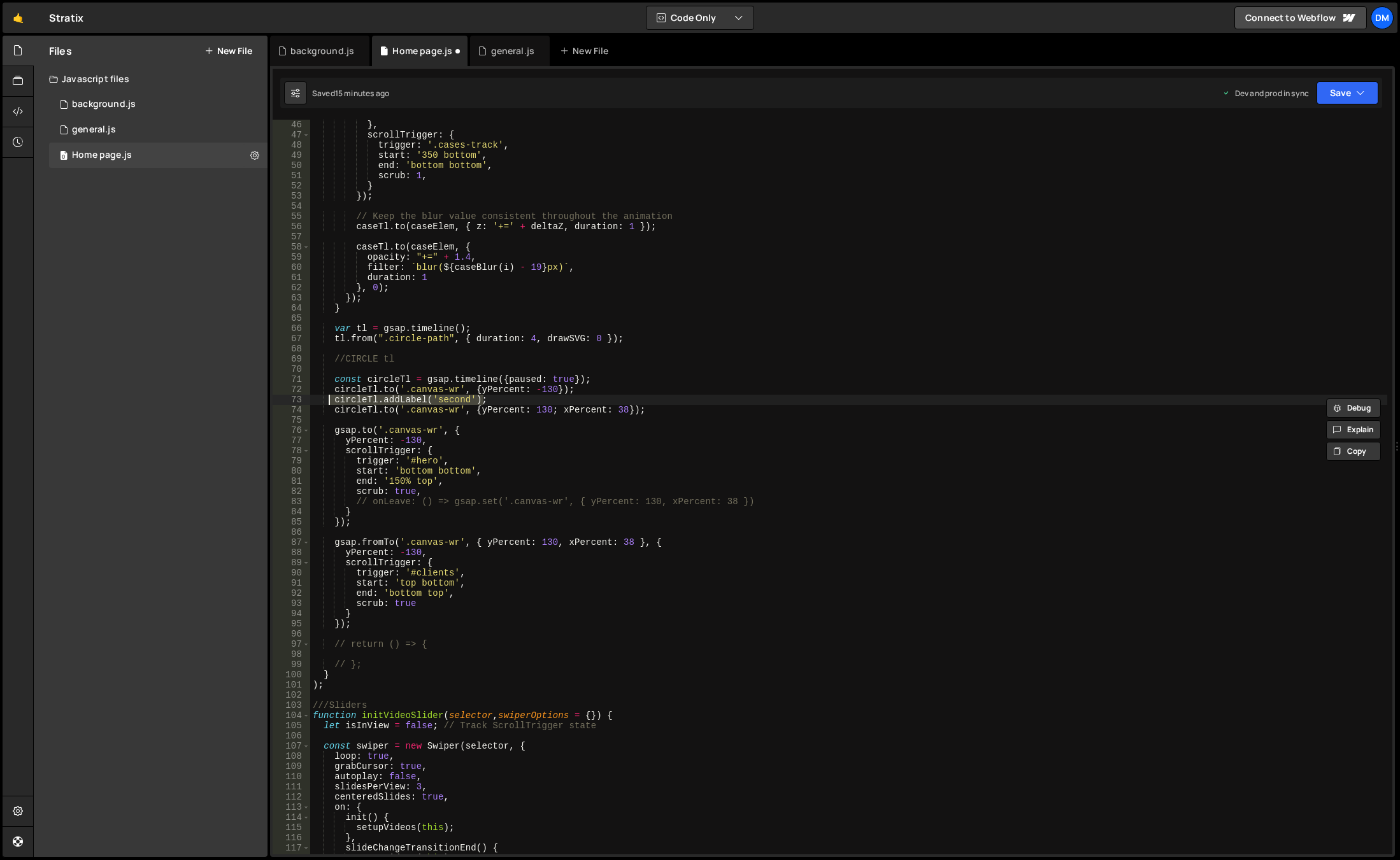
drag, startPoint x: 341, startPoint y: 402, endPoint x: 350, endPoint y: 402, distance: 9.0
click at [341, 402] on div "} , scrollTrigger : { trigger : '.cases-track' , start : '350 bottom' , end : '…" at bounding box center [849, 487] width 1077 height 735
drag, startPoint x: 494, startPoint y: 400, endPoint x: 334, endPoint y: 403, distance: 160.0
click at [334, 403] on div "} , scrollTrigger : { trigger : '.cases-track' , start : '350 bottom' , end : '…" at bounding box center [849, 497] width 1077 height 755
click at [672, 411] on div "} , scrollTrigger : { trigger : '.cases-track' , start : '350 bottom' , end : '…" at bounding box center [849, 497] width 1077 height 755
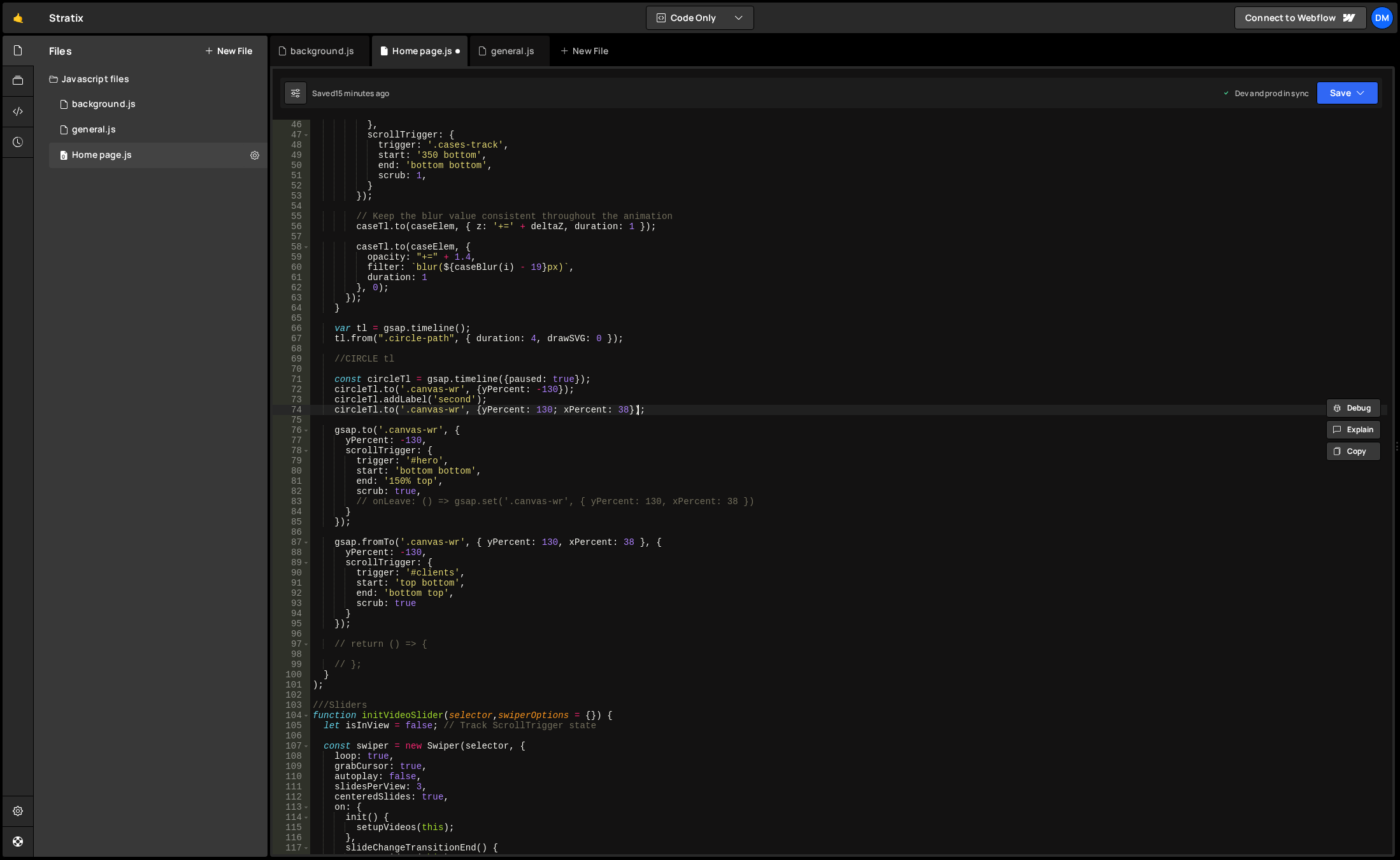
type textarea "[DOMAIN_NAME]('.canvas-wr', {yPercent: 130; xPercent: 38});"
paste textarea "circleTl.addLabel('second');"
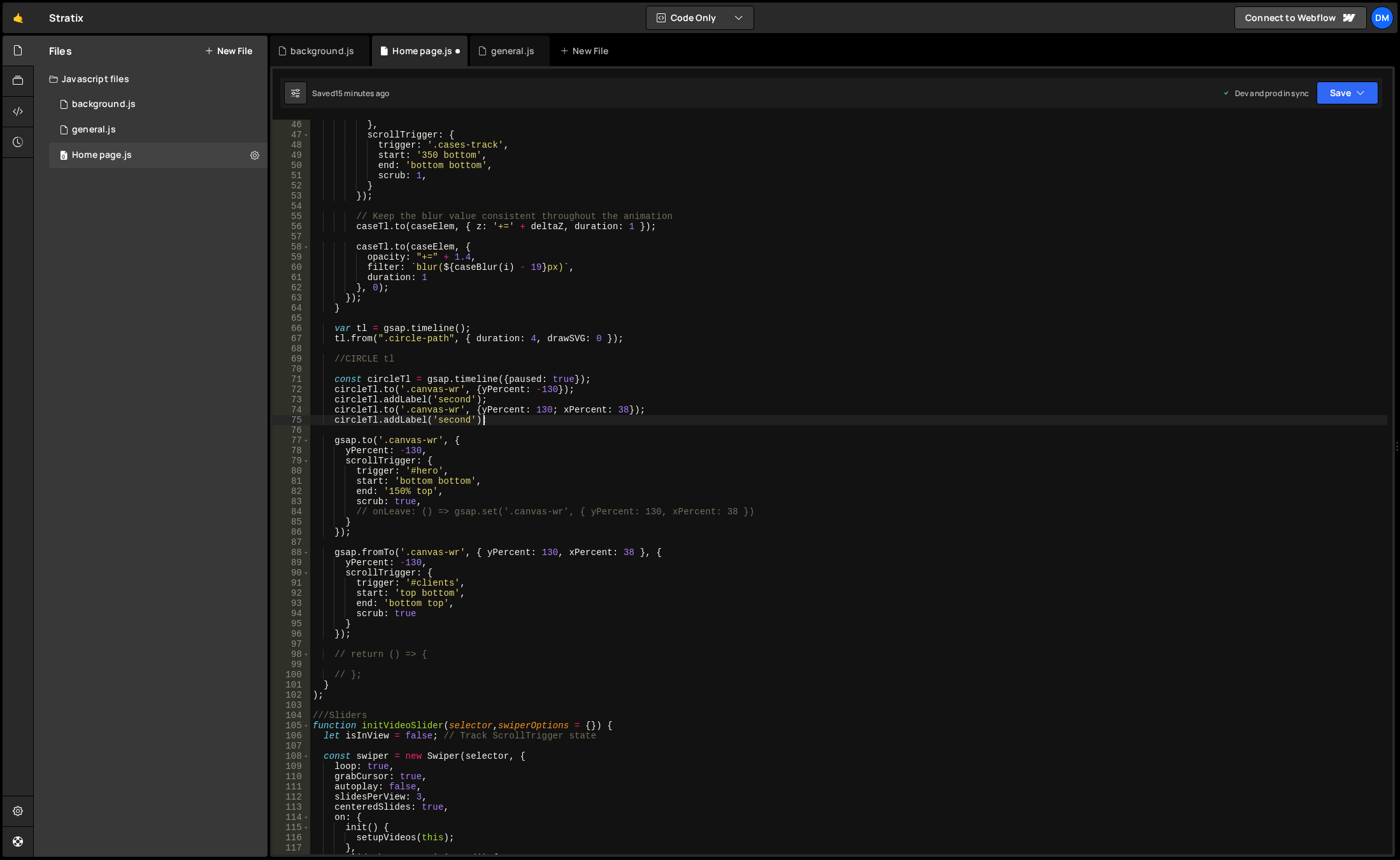
click at [446, 418] on div "} , scrollTrigger : { trigger : '.cases-track' , start : '350 bottom' , end : '…" at bounding box center [849, 497] width 1077 height 755
type textarea "circleTl.addLabel('third');"
click at [533, 431] on div "} , scrollTrigger : { trigger : '.cases-track' , start : '350 bottom' , end : '…" at bounding box center [849, 497] width 1077 height 755
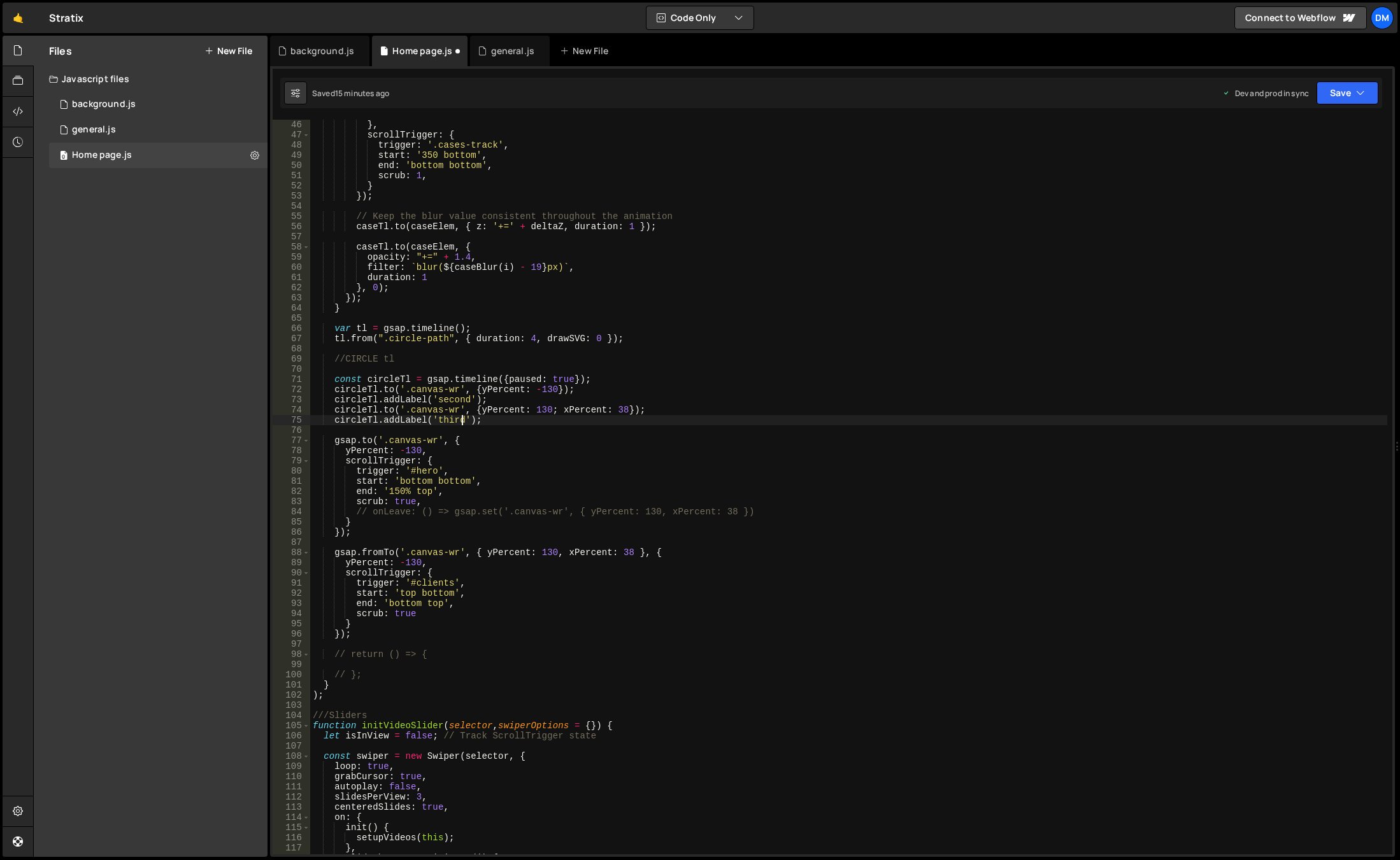
scroll to position [0, 0]
drag, startPoint x: 645, startPoint y: 407, endPoint x: 335, endPoint y: 410, distance: 310.0
click at [335, 410] on div "} , scrollTrigger : { trigger : '.cases-track' , start : '350 bottom' , end : '…" at bounding box center [849, 497] width 1077 height 755
click at [598, 416] on div "} , scrollTrigger : { trigger : '.cases-track' , start : '350 bottom' , end : '…" at bounding box center [849, 497] width 1077 height 755
type textarea "circleTl.addLabel('third');"
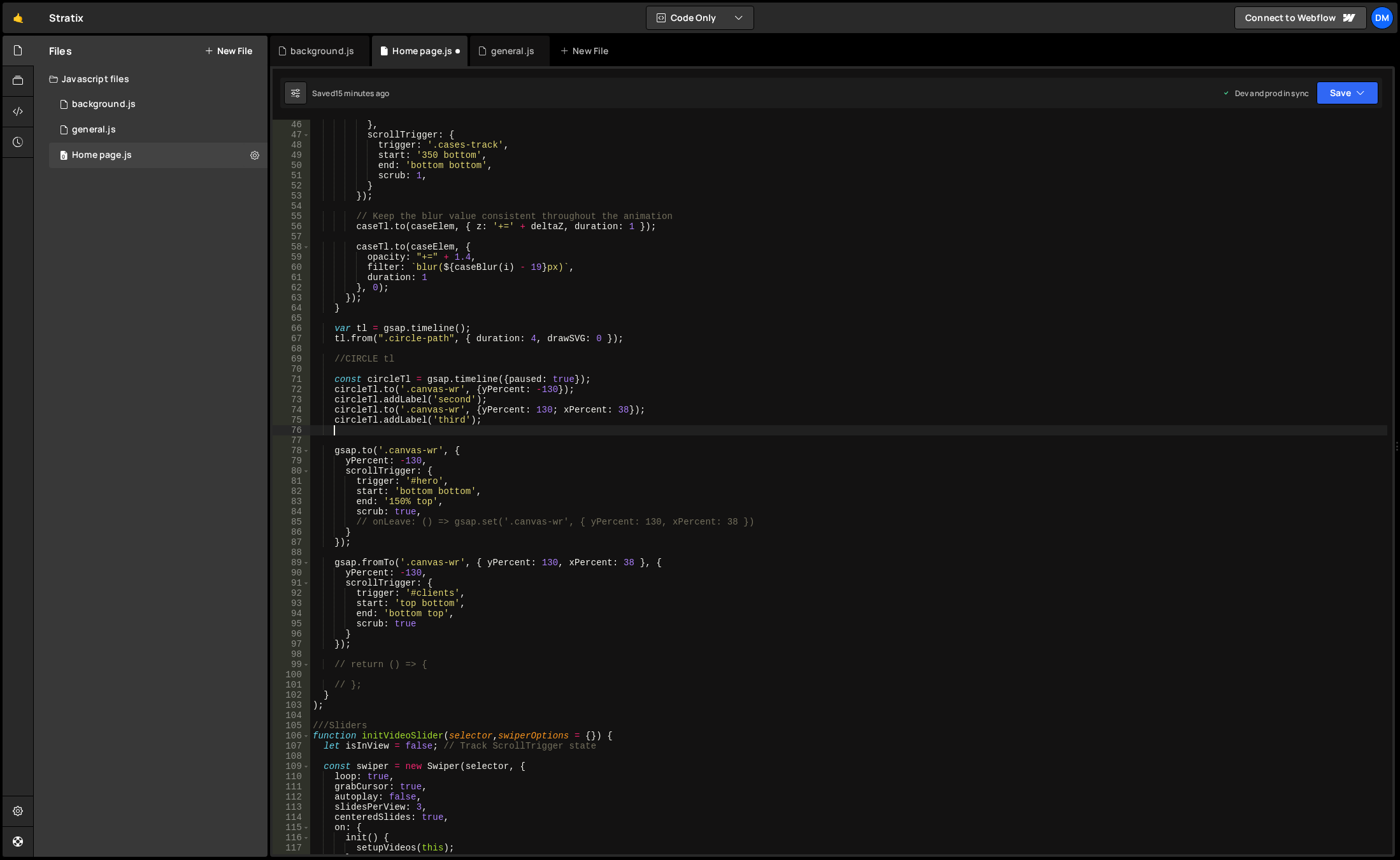
scroll to position [0, 1]
paste textarea "[DOMAIN_NAME]('.canvas-wr', {yPercent: 130; xPercent: 38});"
drag, startPoint x: 480, startPoint y: 420, endPoint x: 335, endPoint y: 423, distance: 145.0
click at [335, 423] on div "} , scrollTrigger : { trigger : '.cases-track' , start : '350 bottom' , end : '…" at bounding box center [849, 497] width 1077 height 755
click at [690, 426] on div "} , scrollTrigger : { trigger : '.cases-track' , start : '350 bottom' , end : '…" at bounding box center [849, 497] width 1077 height 755
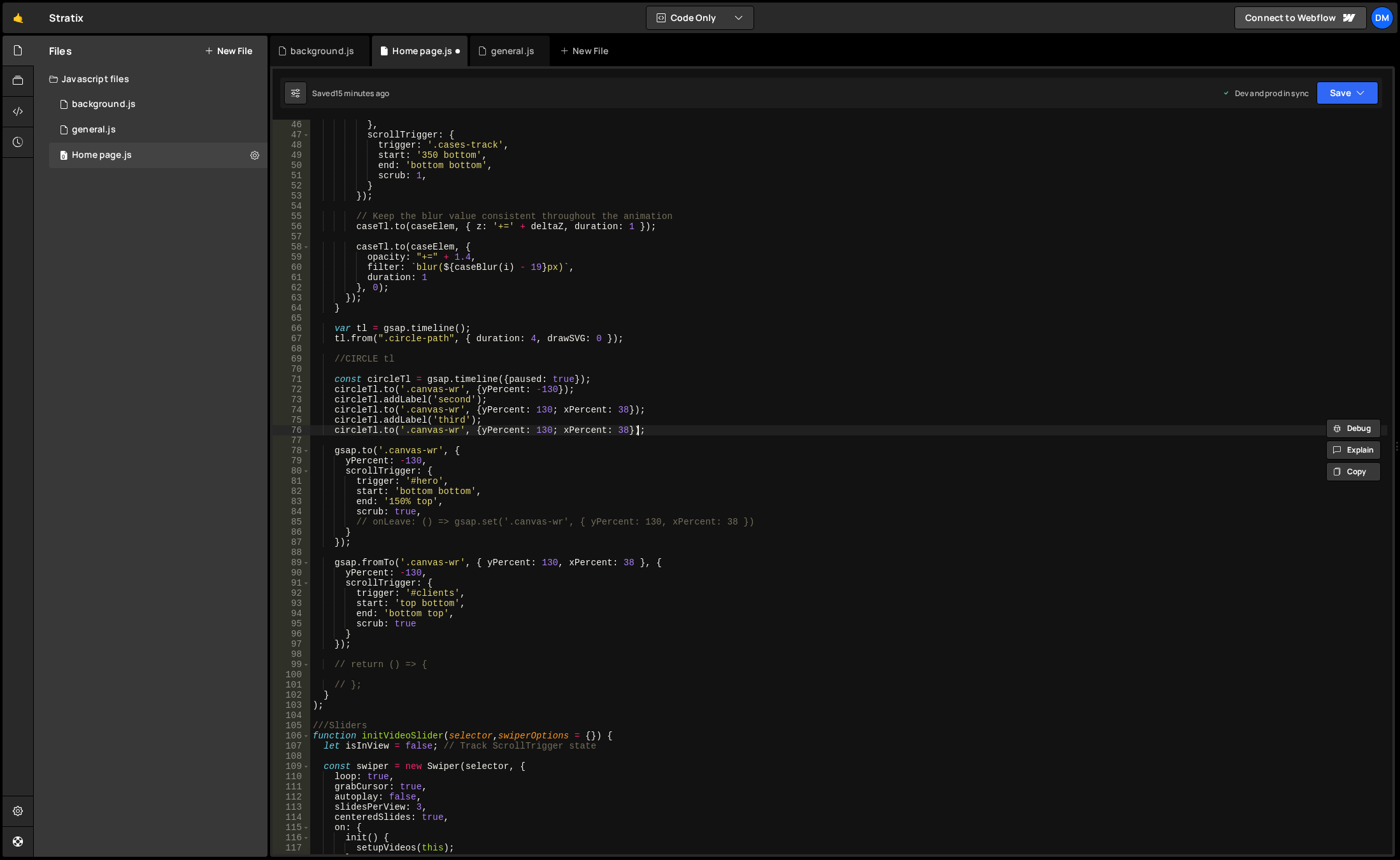
type textarea "[DOMAIN_NAME]('.canvas-wr', {yPercent: 130; xPercent: 38});"
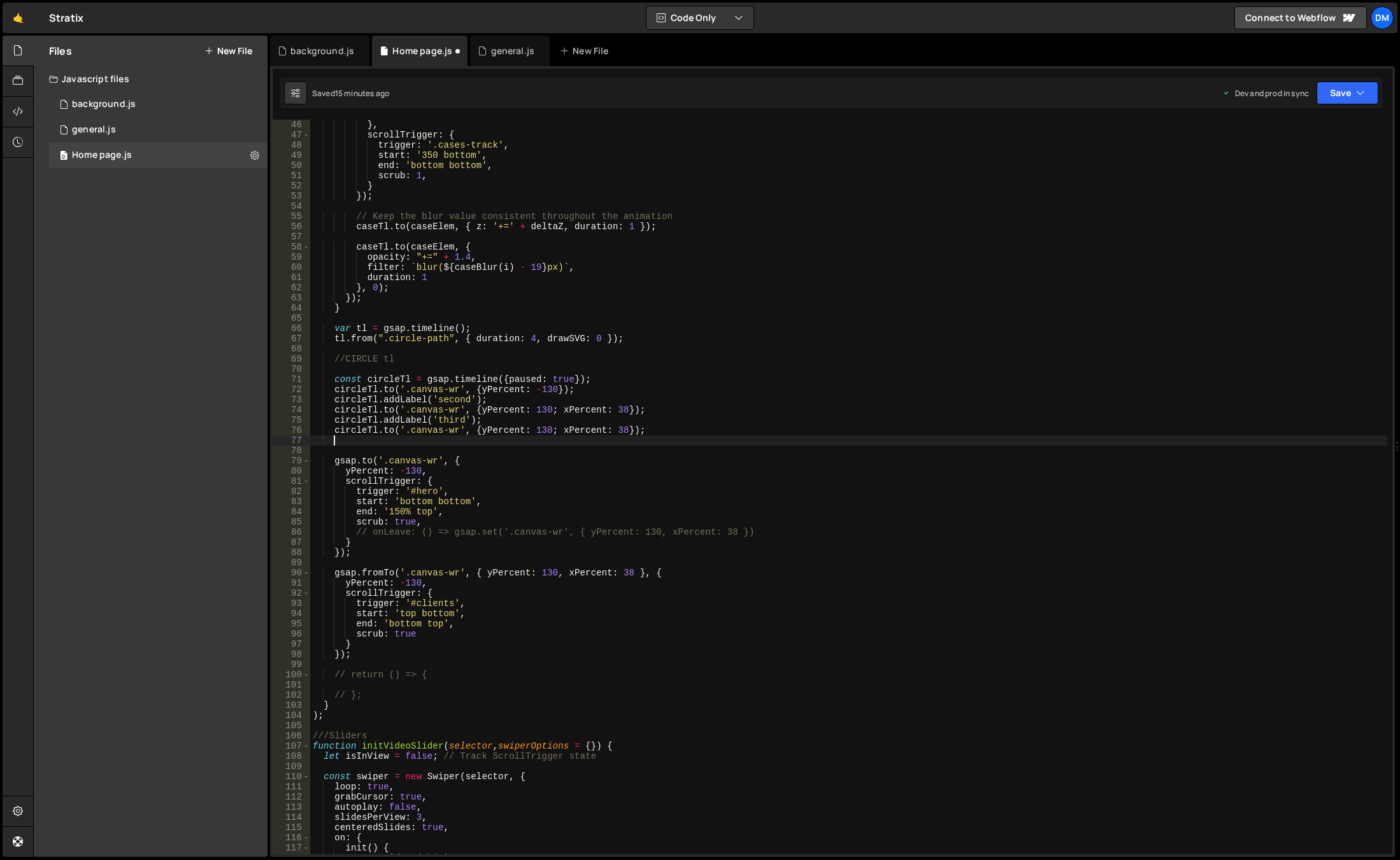
paste textarea "circleTl.addLabel('third');"
click at [452, 439] on div "} , scrollTrigger : { trigger : '.cases-track' , start : '350 bottom' , end : '…" at bounding box center [849, 497] width 1077 height 755
click at [665, 524] on div "} , scrollTrigger : { trigger : '.cases-track' , start : '350 bottom' , end : '…" at bounding box center [849, 497] width 1077 height 755
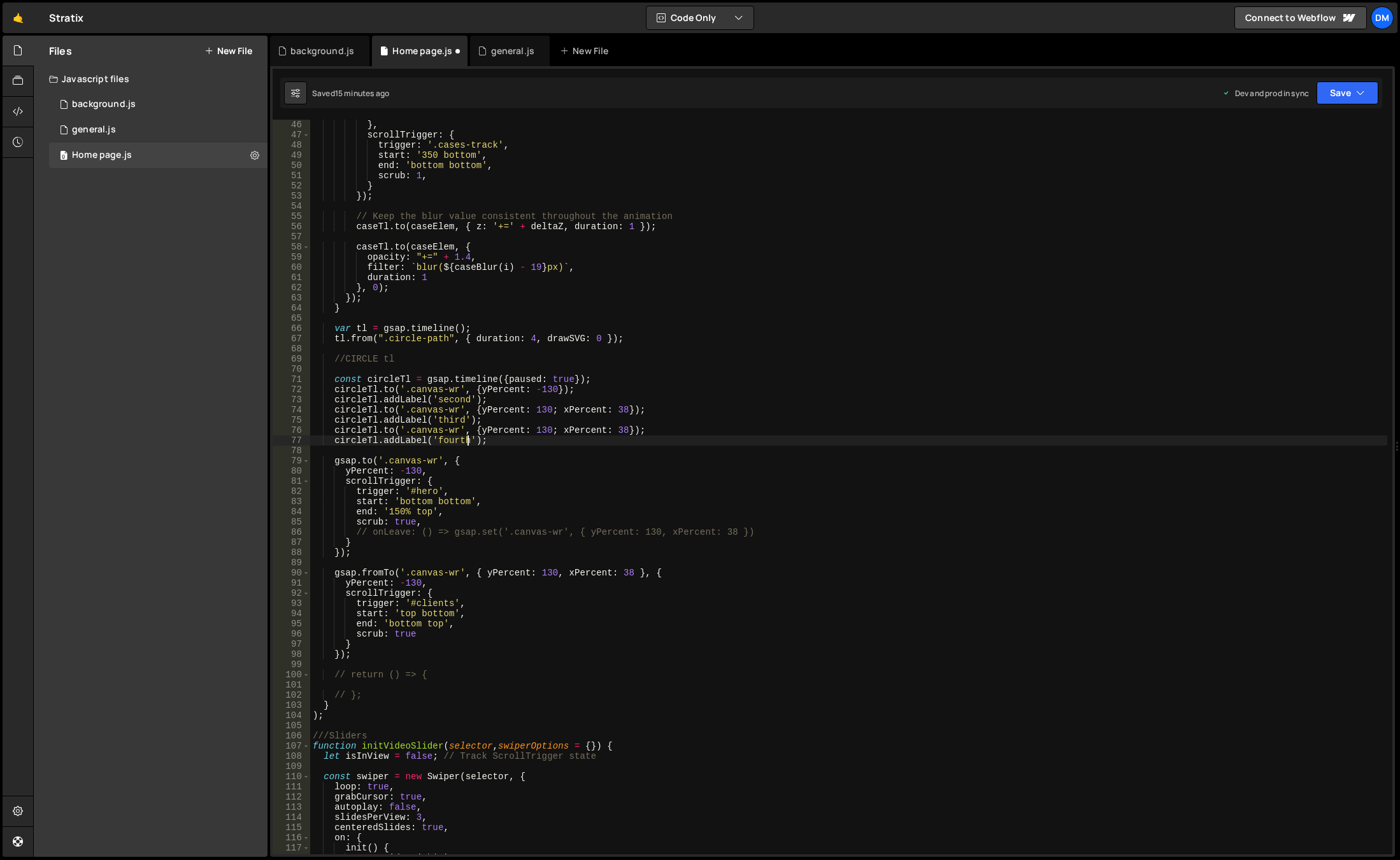
scroll to position [0, 7]
click at [534, 426] on div "} , scrollTrigger : { trigger : '.cases-track' , start : '350 bottom' , end : '…" at bounding box center [849, 497] width 1077 height 755
type textarea "[DOMAIN_NAME]('.canvas-wr', {yPercent: -130; xPercent: 38});"
click at [644, 350] on div "} , scrollTrigger : { trigger : '.cases-track' , start : '350 bottom' , end : '…" at bounding box center [849, 497] width 1077 height 755
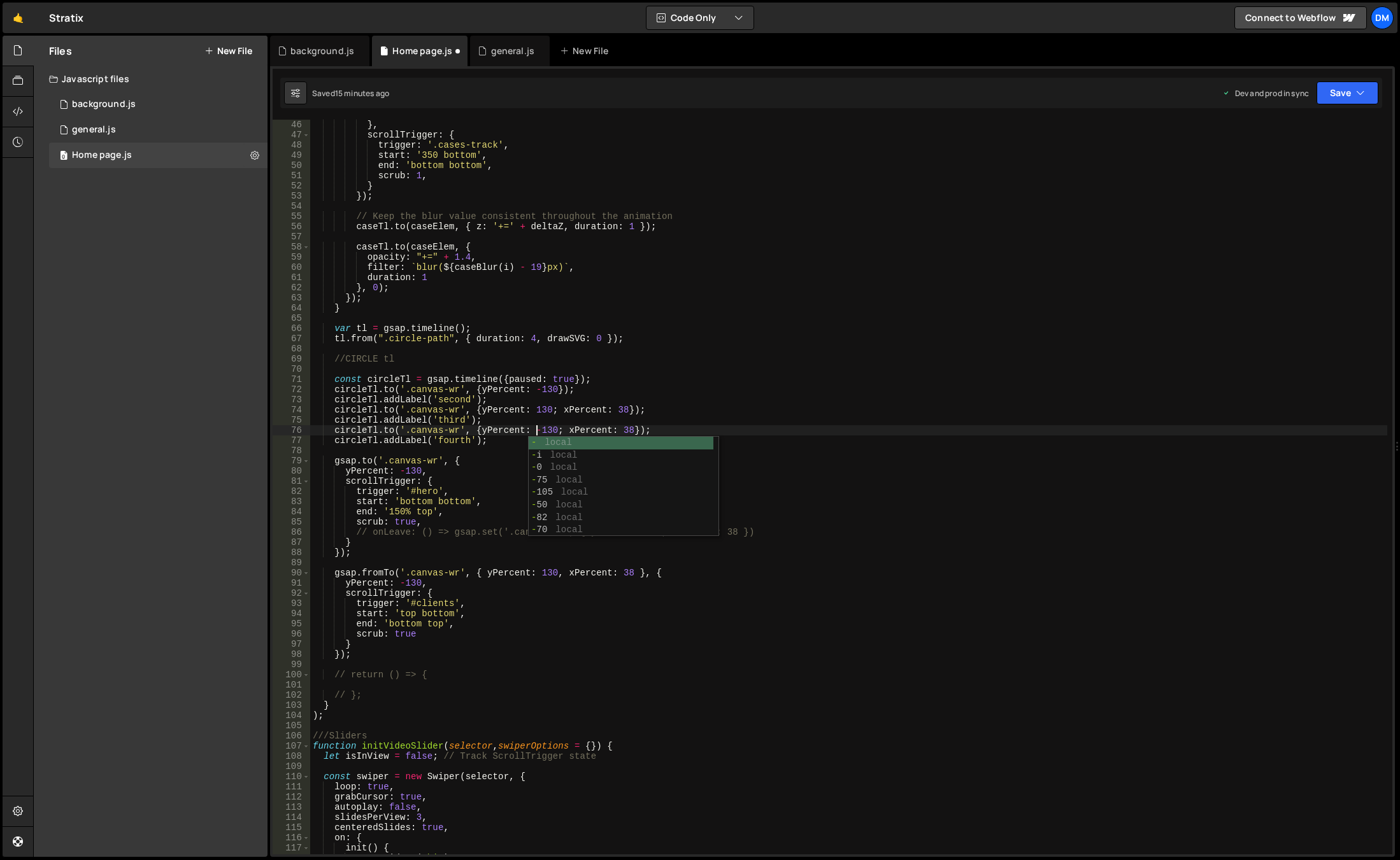
scroll to position [0, 0]
drag, startPoint x: 561, startPoint y: 431, endPoint x: 625, endPoint y: 431, distance: 64.0
click at [625, 431] on div "} , scrollTrigger : { trigger : '.cases-track' , start : '350 bottom' , end : '…" at bounding box center [849, 497] width 1077 height 755
click at [622, 436] on div "} , scrollTrigger : { trigger : '.cases-track' , start : '350 bottom' , end : '…" at bounding box center [849, 497] width 1077 height 755
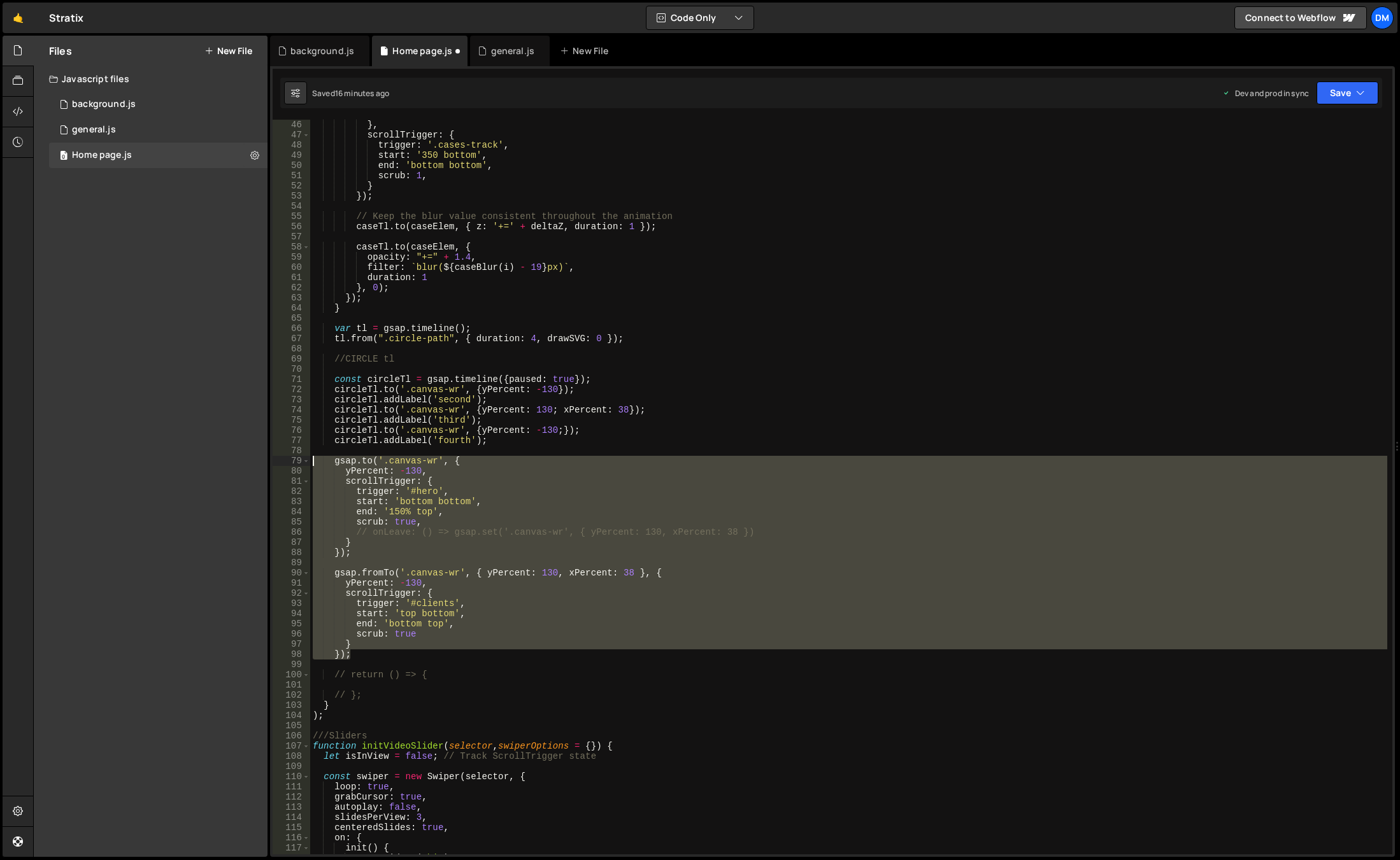
drag, startPoint x: 375, startPoint y: 659, endPoint x: 259, endPoint y: 463, distance: 227.8
click at [259, 463] on div "Files New File Javascript files 0 background.js 0 0 general.js 0 0 Home page.js…" at bounding box center [716, 447] width 1367 height 822
type textarea "[DOMAIN_NAME]('.canvas-wr', { yPercent: -130,"
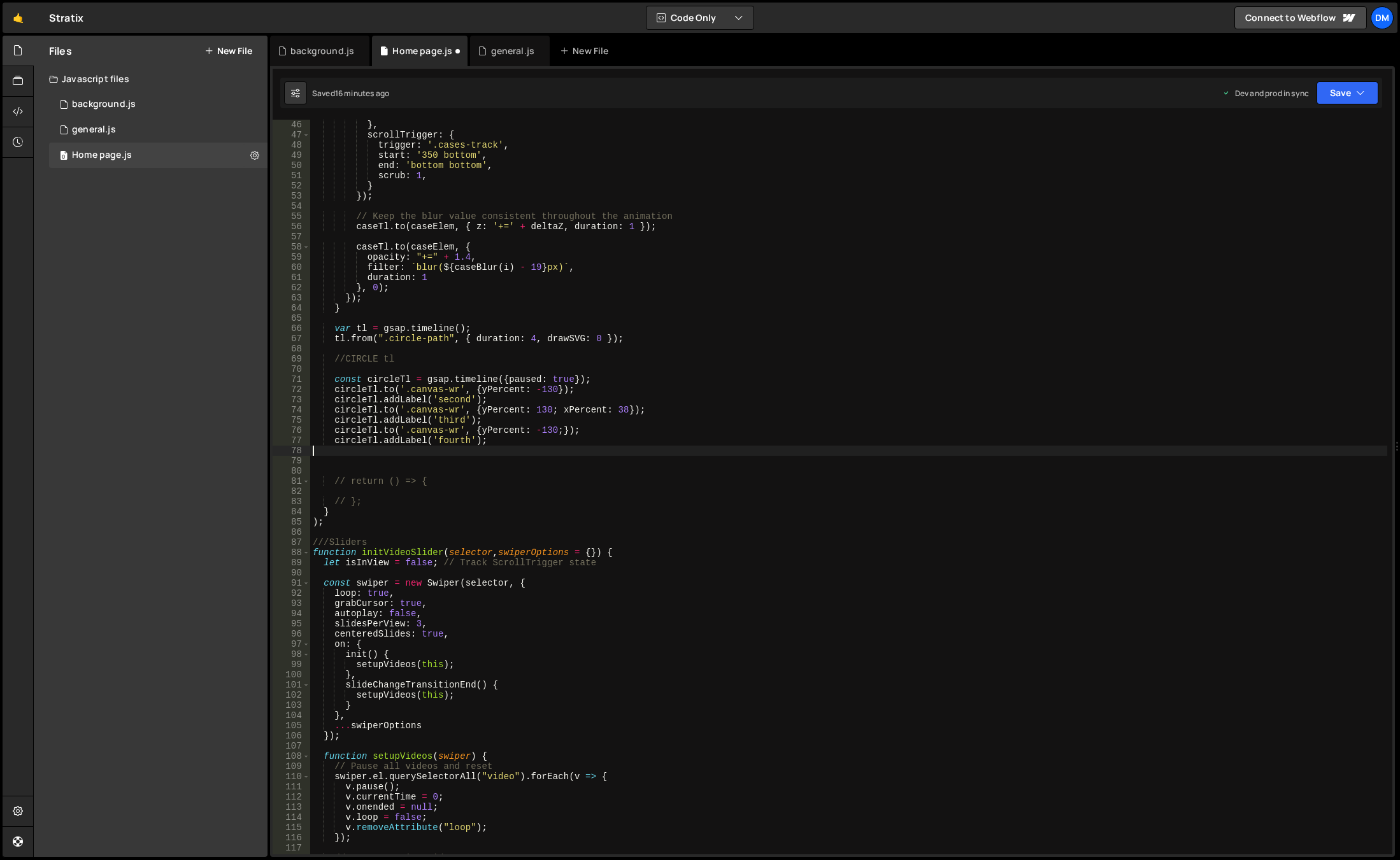
click at [485, 452] on div "} , scrollTrigger : { trigger : '.cases-track' , start : '350 bottom' , end : '…" at bounding box center [849, 497] width 1077 height 755
paste textarea "});"
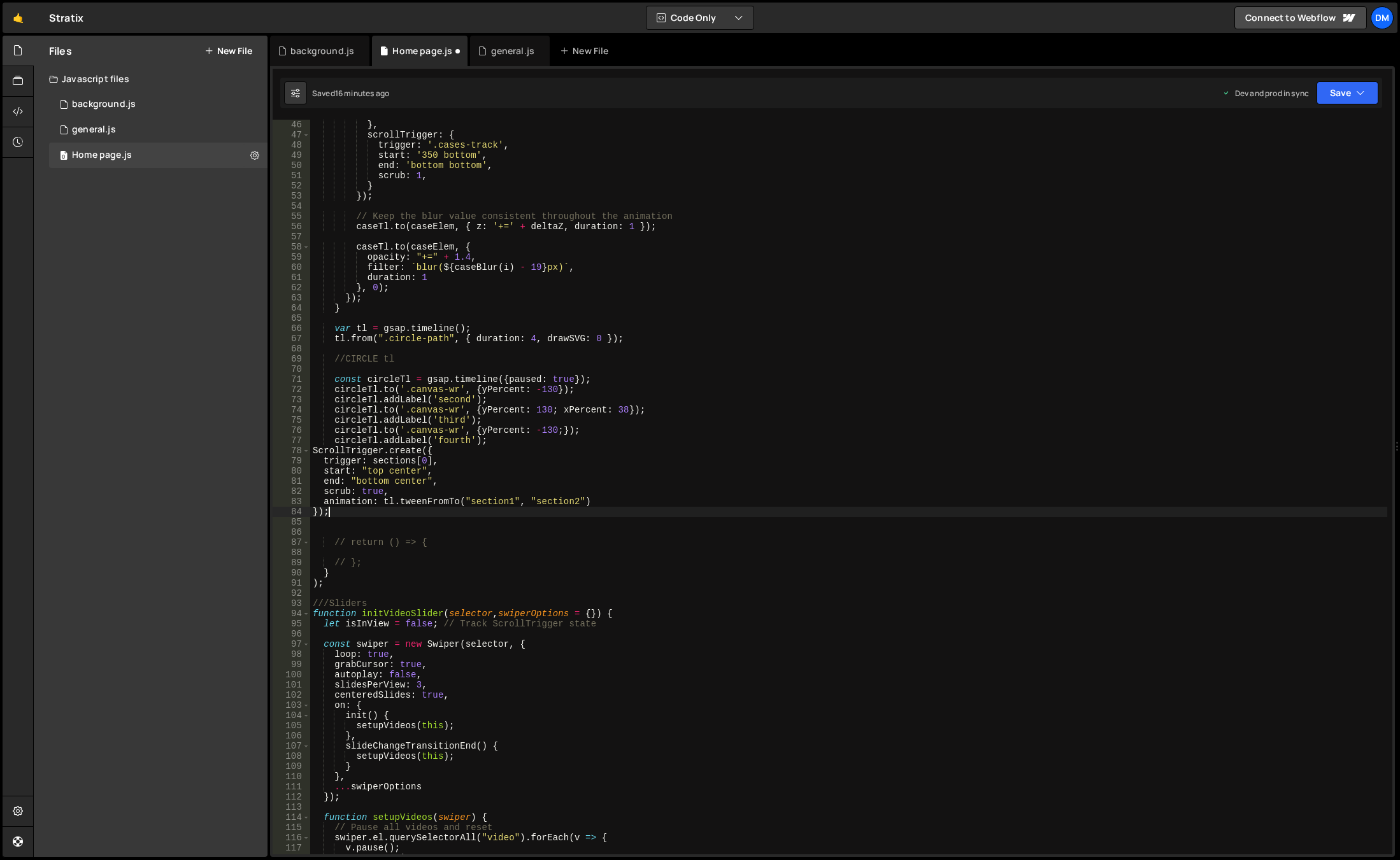
click at [506, 442] on div "} , scrollTrigger : { trigger : '.cases-track' , start : '350 bottom' , end : '…" at bounding box center [849, 497] width 1077 height 755
type textarea "circleTl.addLabel('fourth');"
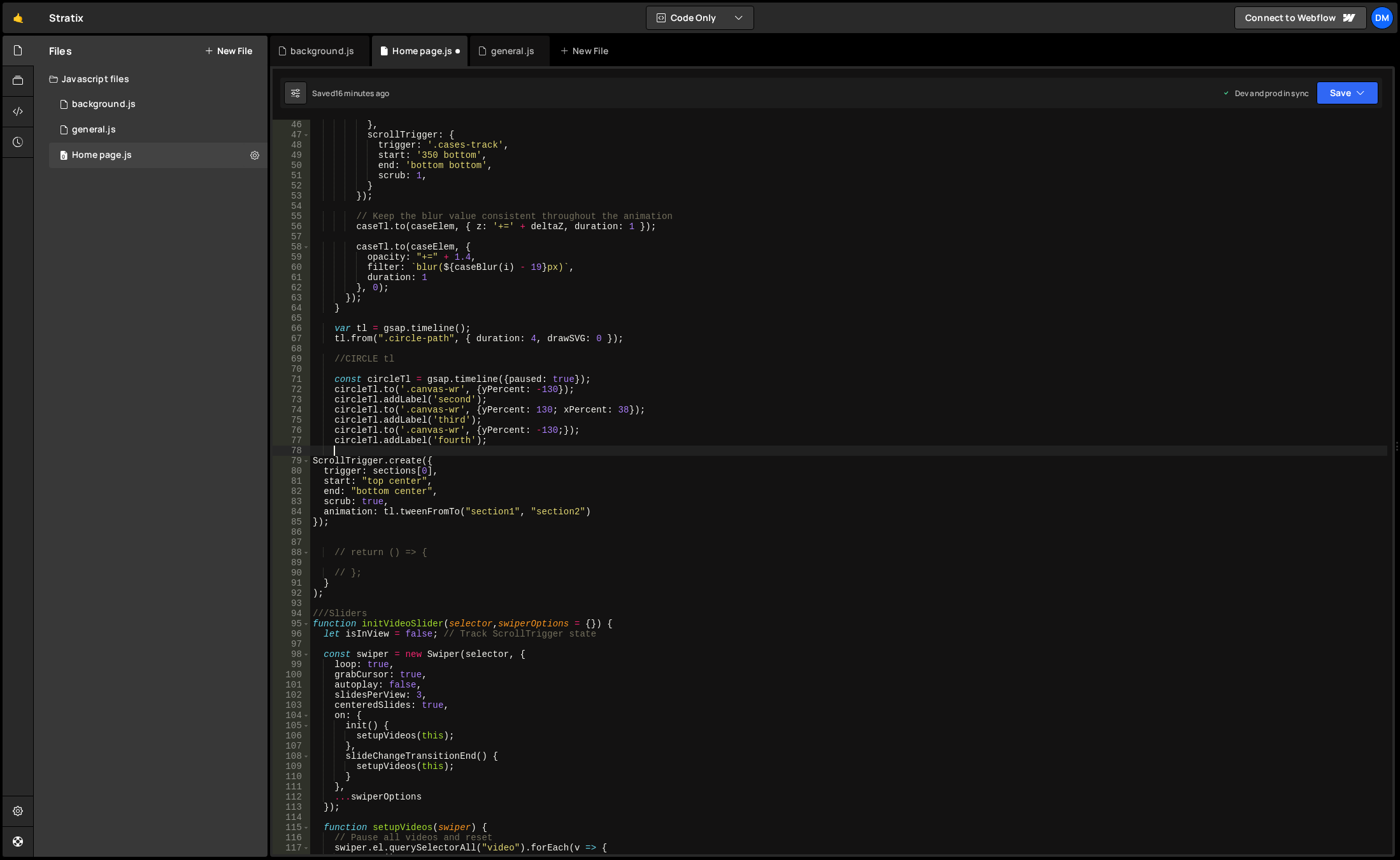
scroll to position [0, 1]
drag, startPoint x: 371, startPoint y: 470, endPoint x: 429, endPoint y: 469, distance: 58.0
click at [429, 469] on div "} , scrollTrigger : { trigger : '.cases-track' , start : '350 bottom' , end : '…" at bounding box center [849, 497] width 1077 height 755
click at [497, 464] on div "} , scrollTrigger : { trigger : '.cases-track' , start : '350 bottom' , end : '…" at bounding box center [849, 497] width 1077 height 755
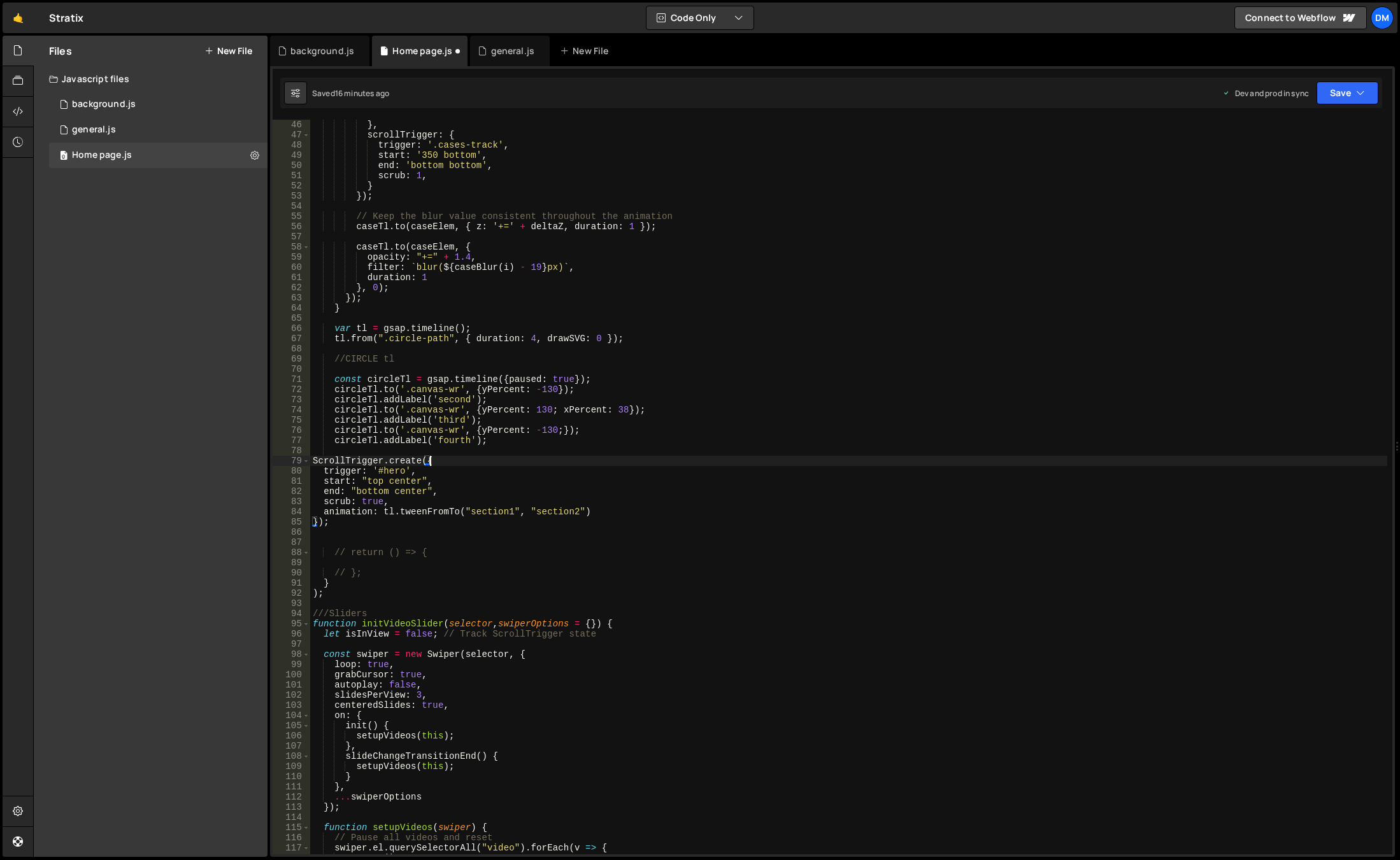
click at [375, 483] on div "} , scrollTrigger : { trigger : '.cases-track' , start : '350 bottom' , end : '…" at bounding box center [849, 497] width 1077 height 755
click at [421, 479] on div "} , scrollTrigger : { trigger : '.cases-track' , start : '350 bottom' , end : '…" at bounding box center [849, 497] width 1077 height 755
click at [382, 485] on div "} , scrollTrigger : { trigger : '.cases-track' , start : '350 bottom' , end : '…" at bounding box center [849, 497] width 1077 height 755
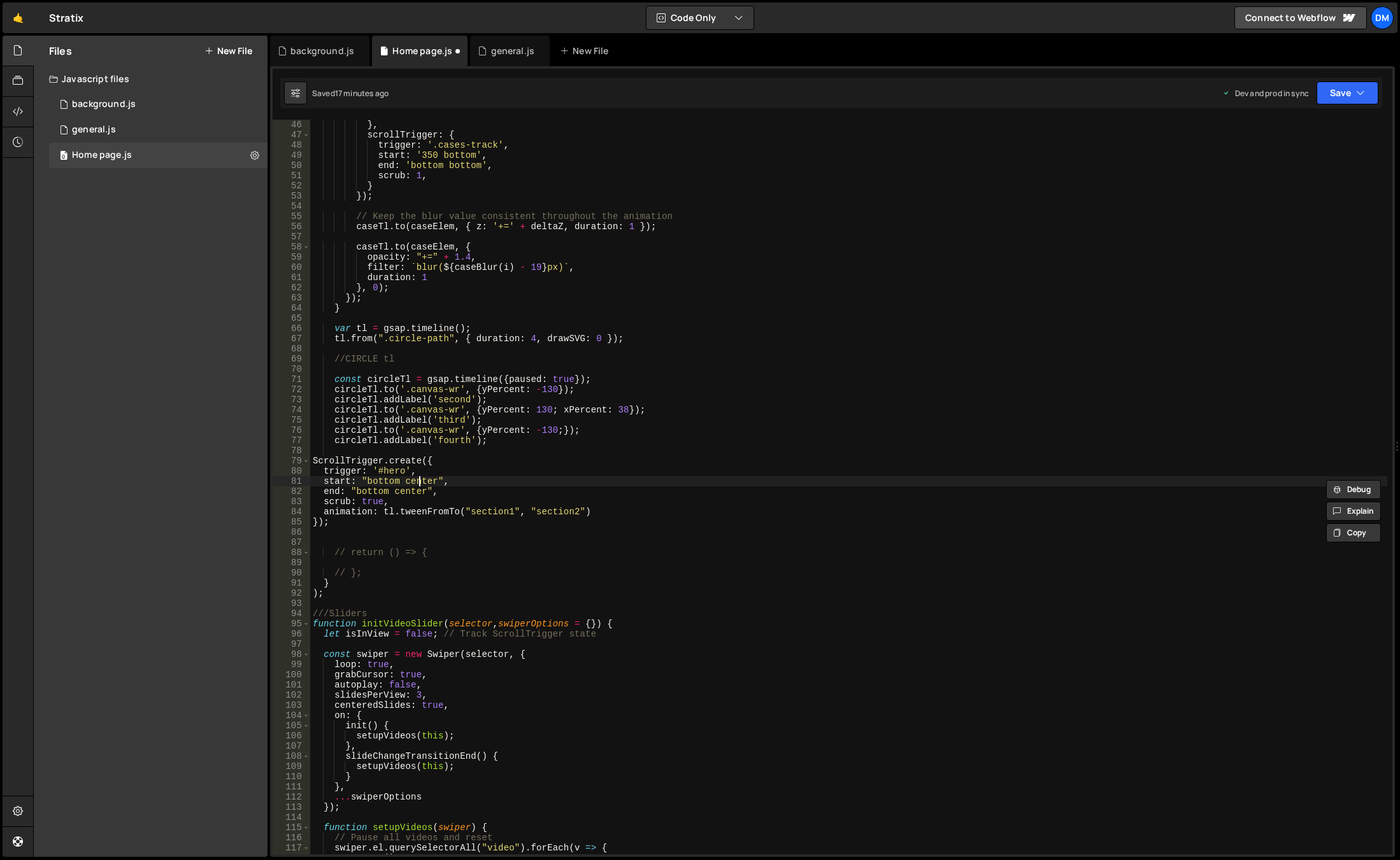
click at [421, 484] on div "} , scrollTrigger : { trigger : '.cases-track' , start : '350 bottom' , end : '…" at bounding box center [849, 497] width 1077 height 755
paste textarea "bottom"
click at [379, 483] on div "} , scrollTrigger : { trigger : '.cases-track' , start : '350 bottom' , end : '…" at bounding box center [849, 497] width 1077 height 755
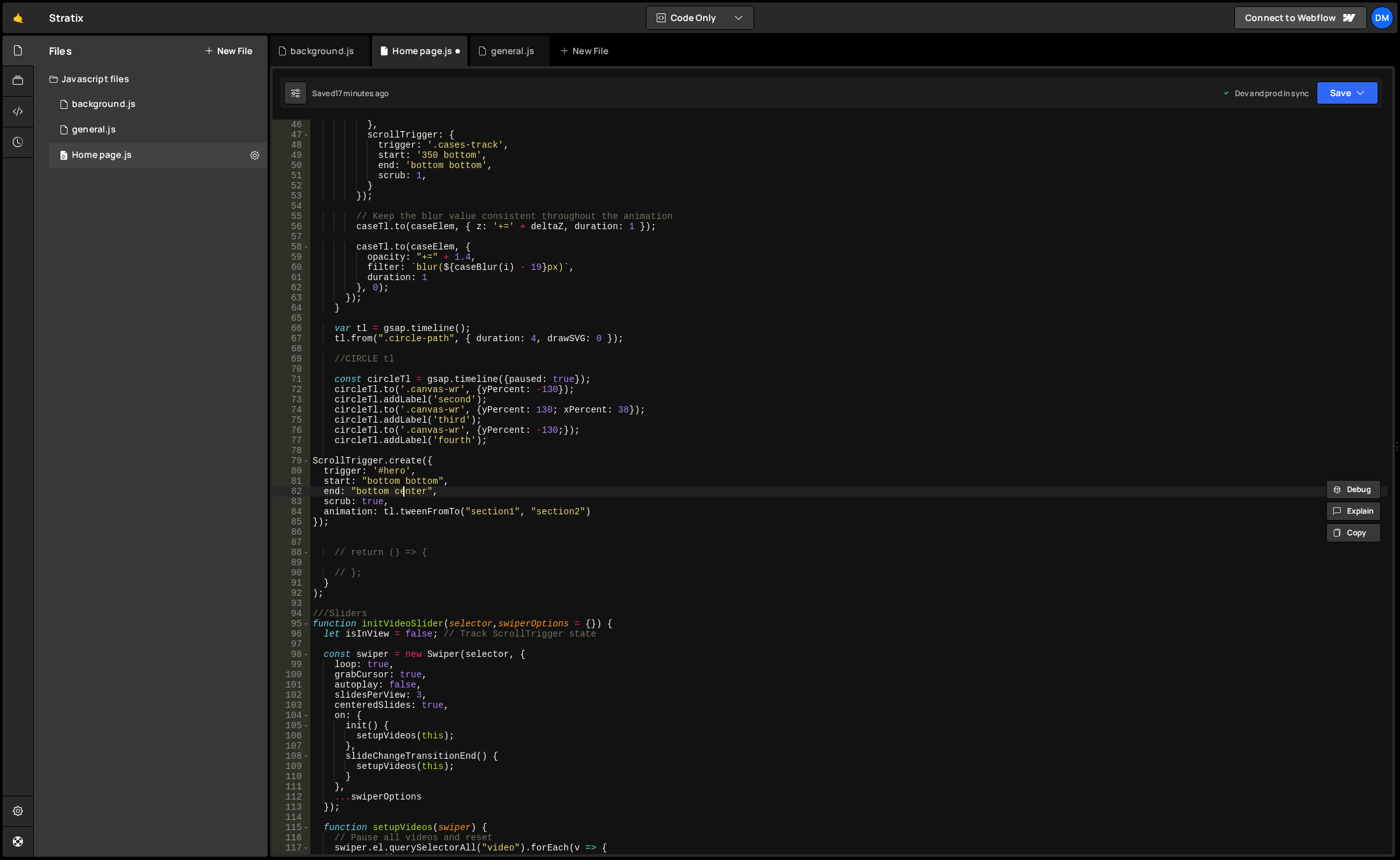
click at [403, 493] on div "} , scrollTrigger : { trigger : '.cases-track' , start : '350 bottom' , end : '…" at bounding box center [849, 497] width 1077 height 755
click at [567, 430] on div "} , scrollTrigger : { trigger : '.cases-track' , start : '350 bottom' , end : '…" at bounding box center [849, 497] width 1077 height 755
click at [400, 490] on div "} , scrollTrigger : { trigger : '.cases-track' , start : '350 bottom' , end : '…" at bounding box center [849, 497] width 1077 height 755
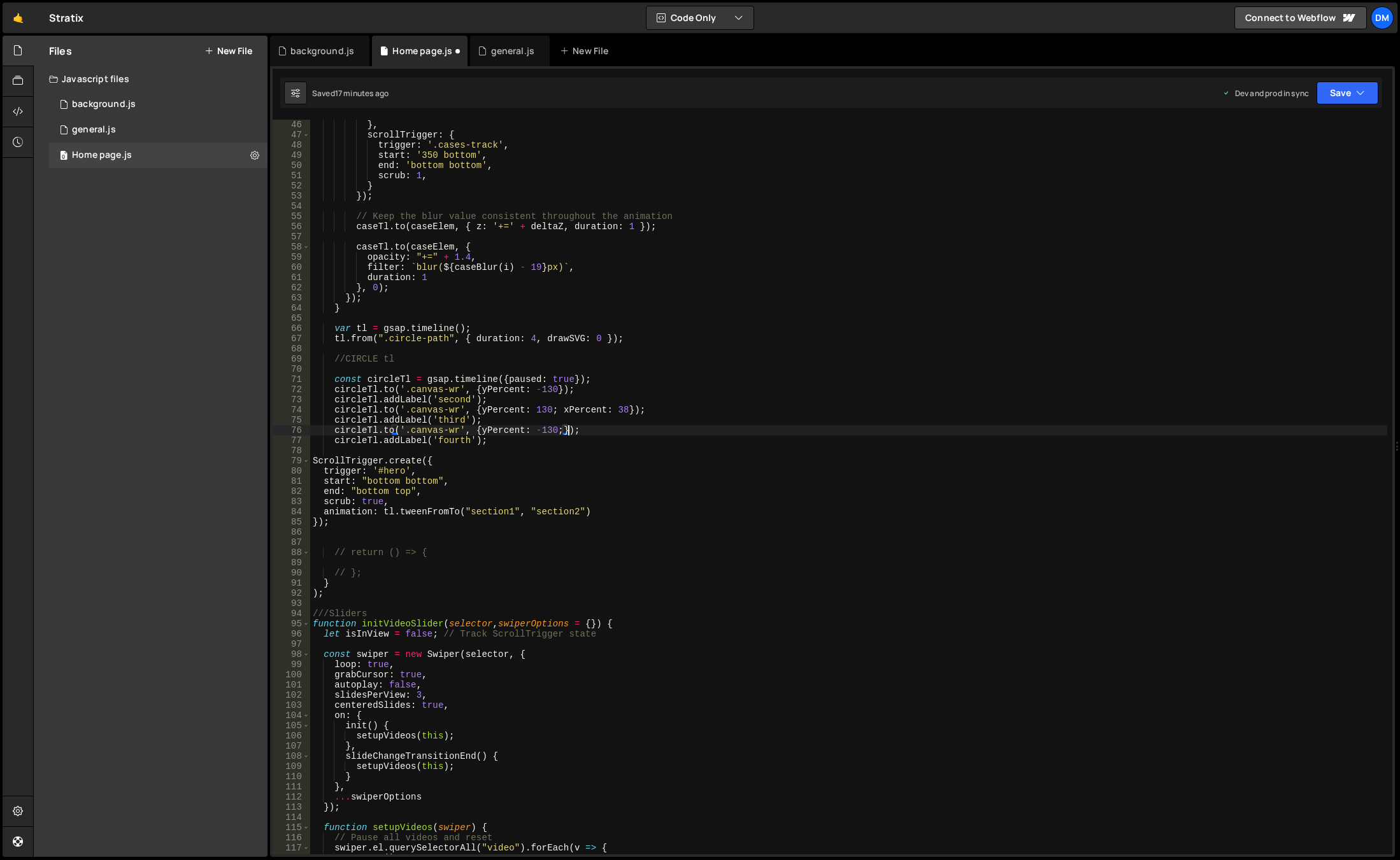
click at [400, 490] on div "} , scrollTrigger : { trigger : '.cases-track' , start : '350 bottom' , end : '…" at bounding box center [849, 497] width 1077 height 755
type textarea "end: "bottom 140%","
click at [780, 528] on div "} , scrollTrigger : { trigger : '.cases-track' , start : '350 bottom' , end : '…" at bounding box center [849, 497] width 1077 height 755
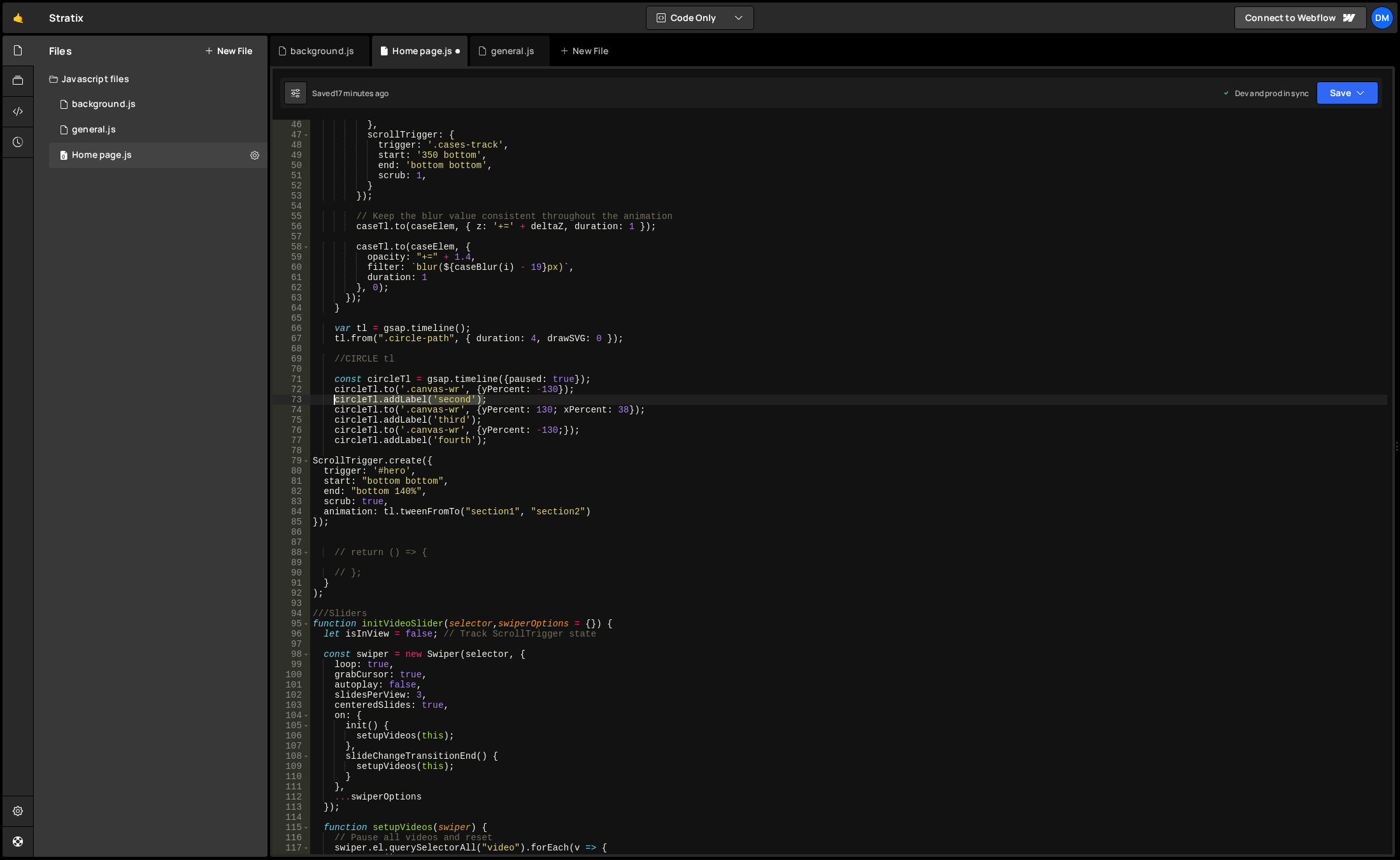
drag, startPoint x: 492, startPoint y: 399, endPoint x: 335, endPoint y: 400, distance: 157.0
click at [335, 400] on div "} , scrollTrigger : { trigger : '.cases-track' , start : '350 bottom' , end : '…" at bounding box center [849, 497] width 1077 height 755
click at [606, 379] on div "} , scrollTrigger : { trigger : '.cases-track' , start : '350 bottom' , end : '…" at bounding box center [849, 497] width 1077 height 755
type textarea "const circleTl = gsap.timeline({paused: true});"
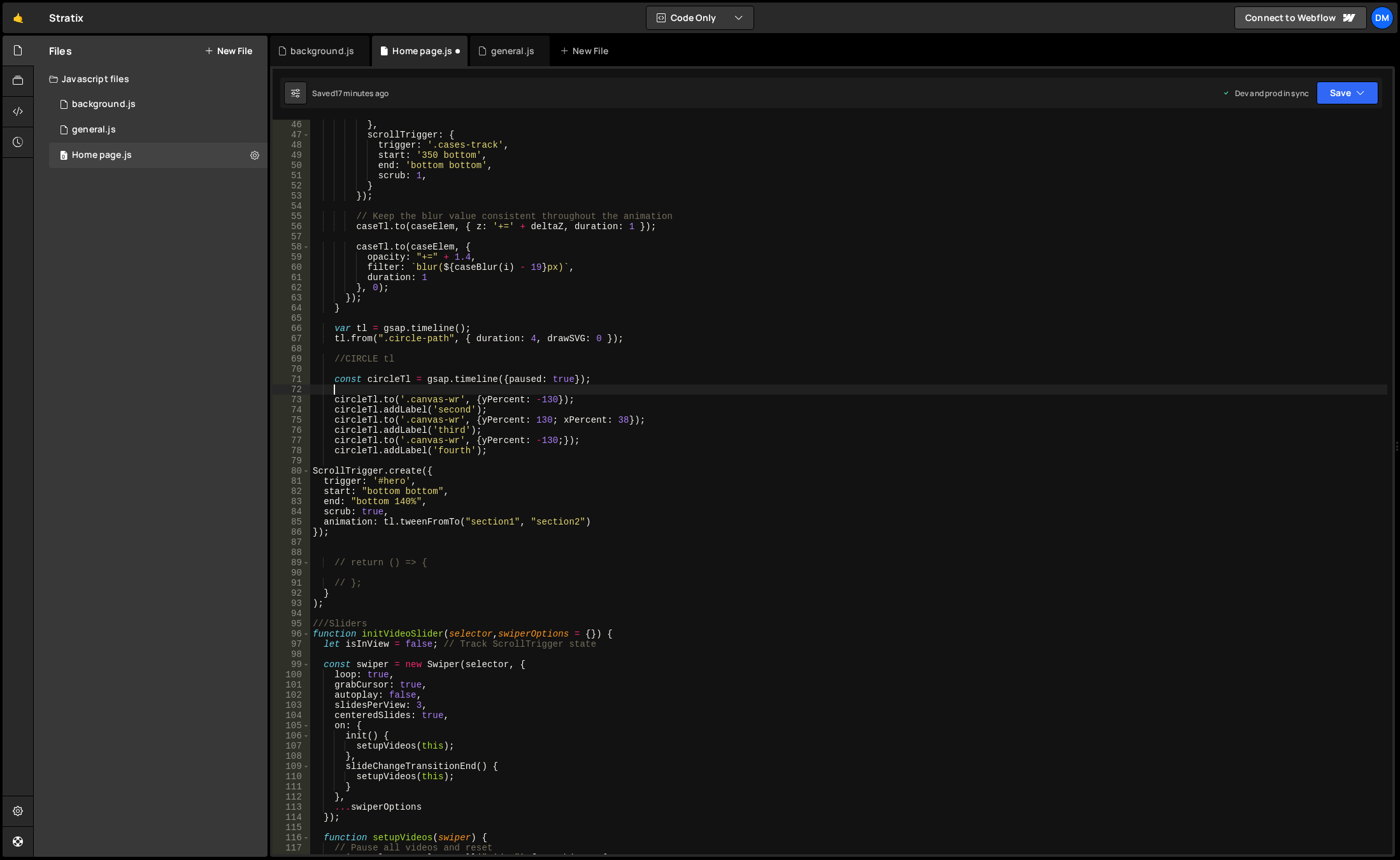
paste textarea "circleTl.addLabel('second');"
click at [442, 387] on div "} , scrollTrigger : { trigger : '.cases-track' , start : '350 bottom' , end : '…" at bounding box center [849, 497] width 1077 height 755
click at [451, 388] on div "} , scrollTrigger : { trigger : '.cases-track' , start : '350 bottom' , end : '…" at bounding box center [849, 497] width 1077 height 755
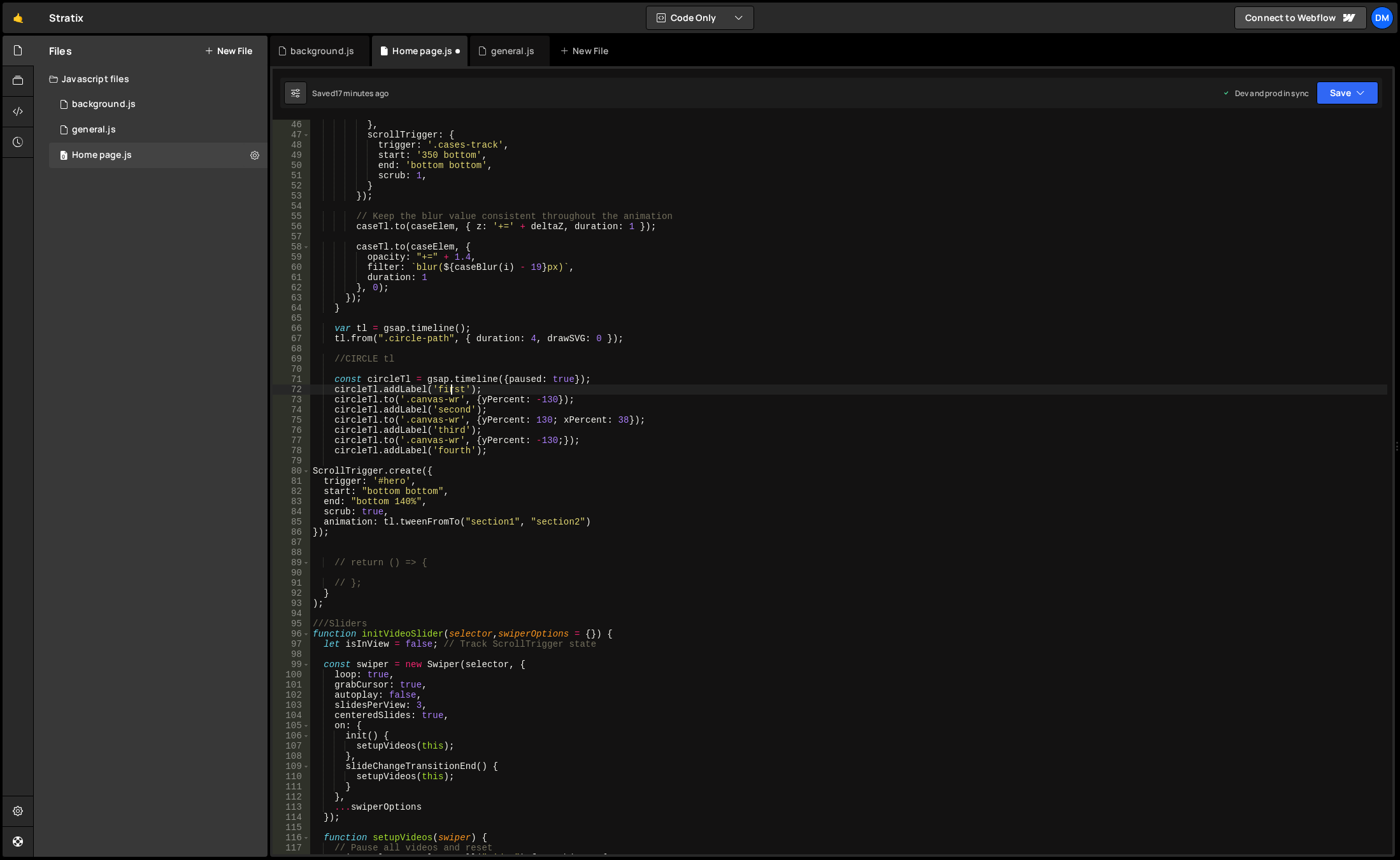
click at [451, 388] on div "} , scrollTrigger : { trigger : '.cases-track' , start : '350 bottom' , end : '…" at bounding box center [849, 497] width 1077 height 755
click at [491, 525] on div "} , scrollTrigger : { trigger : '.cases-track' , start : '350 bottom' , end : '…" at bounding box center [849, 497] width 1077 height 755
drag, startPoint x: 465, startPoint y: 387, endPoint x: 432, endPoint y: 388, distance: 33.0
click at [432, 388] on div "} , scrollTrigger : { trigger : '.cases-track' , start : '350 bottom' , end : '…" at bounding box center [849, 497] width 1077 height 755
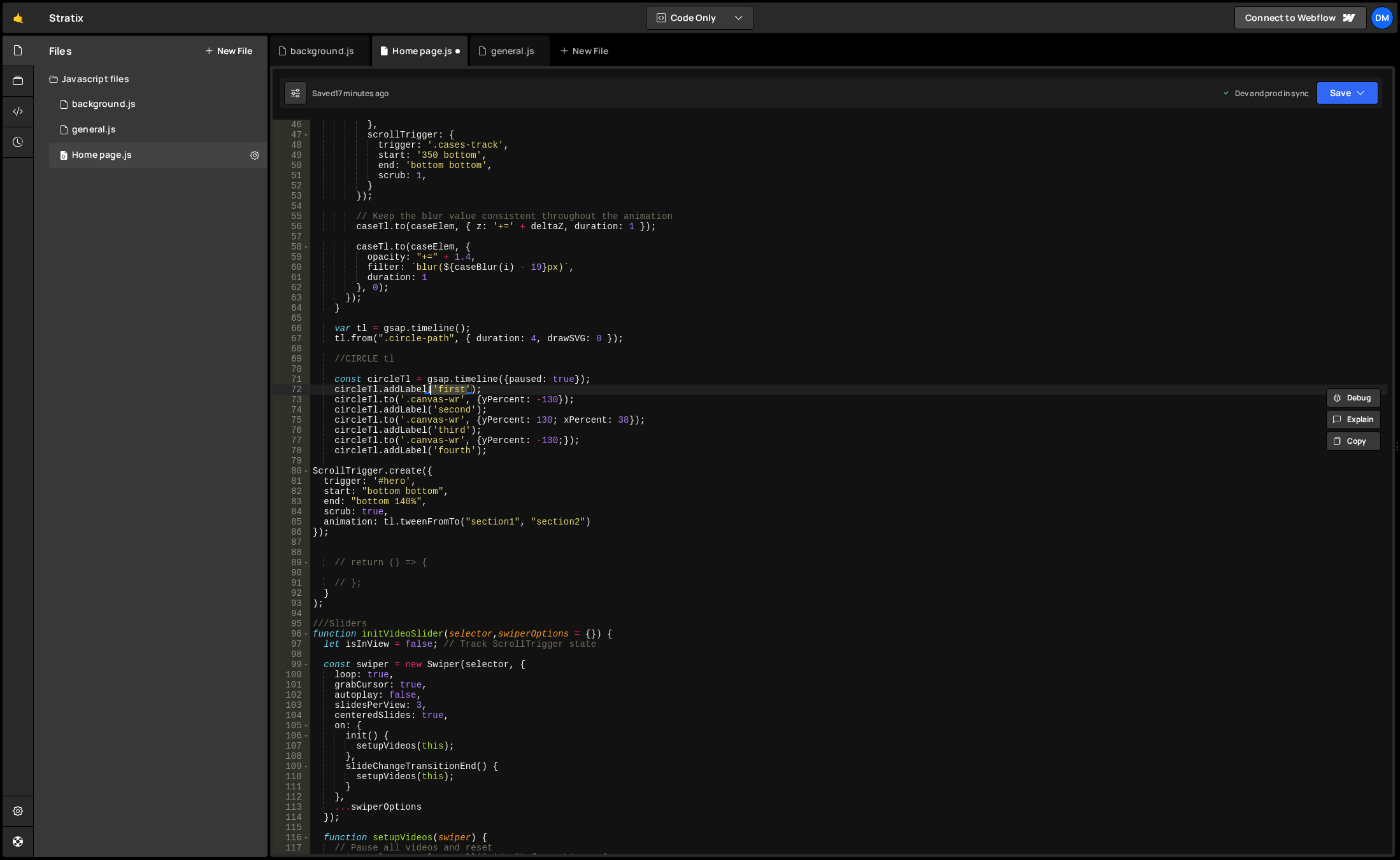
drag, startPoint x: 512, startPoint y: 427, endPoint x: 491, endPoint y: 410, distance: 27.0
click at [512, 427] on div "} , scrollTrigger : { trigger : '.cases-track' , start : '350 bottom' , end : '…" at bounding box center [849, 497] width 1077 height 755
click at [467, 389] on div "} , scrollTrigger : { trigger : '.cases-track' , start : '350 bottom' , end : '…" at bounding box center [849, 497] width 1077 height 755
click at [447, 389] on div "} , scrollTrigger : { trigger : '.cases-track' , start : '350 bottom' , end : '…" at bounding box center [849, 497] width 1077 height 755
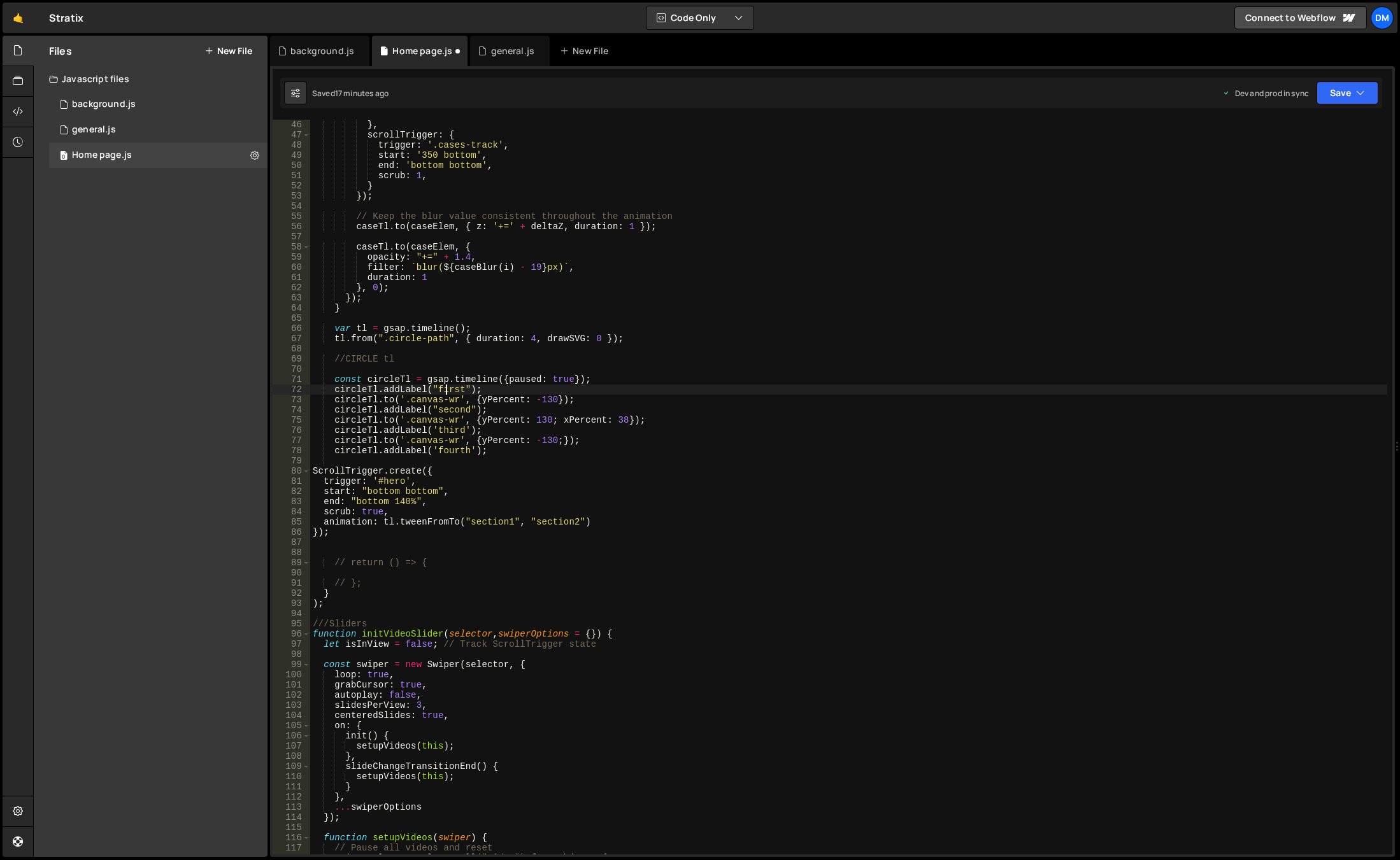
click at [447, 389] on div "} , scrollTrigger : { trigger : '.cases-track' , start : '350 bottom' , end : '…" at bounding box center [849, 497] width 1077 height 755
click at [482, 523] on div "} , scrollTrigger : { trigger : '.cases-track' , start : '350 bottom' , end : '…" at bounding box center [849, 497] width 1077 height 755
click at [483, 523] on div "} , scrollTrigger : { trigger : '.cases-track' , start : '350 bottom' , end : '…" at bounding box center [849, 497] width 1077 height 755
paste textarea "first"
click at [447, 410] on div "} , scrollTrigger : { trigger : '.cases-track' , start : '350 bottom' , end : '…" at bounding box center [849, 497] width 1077 height 755
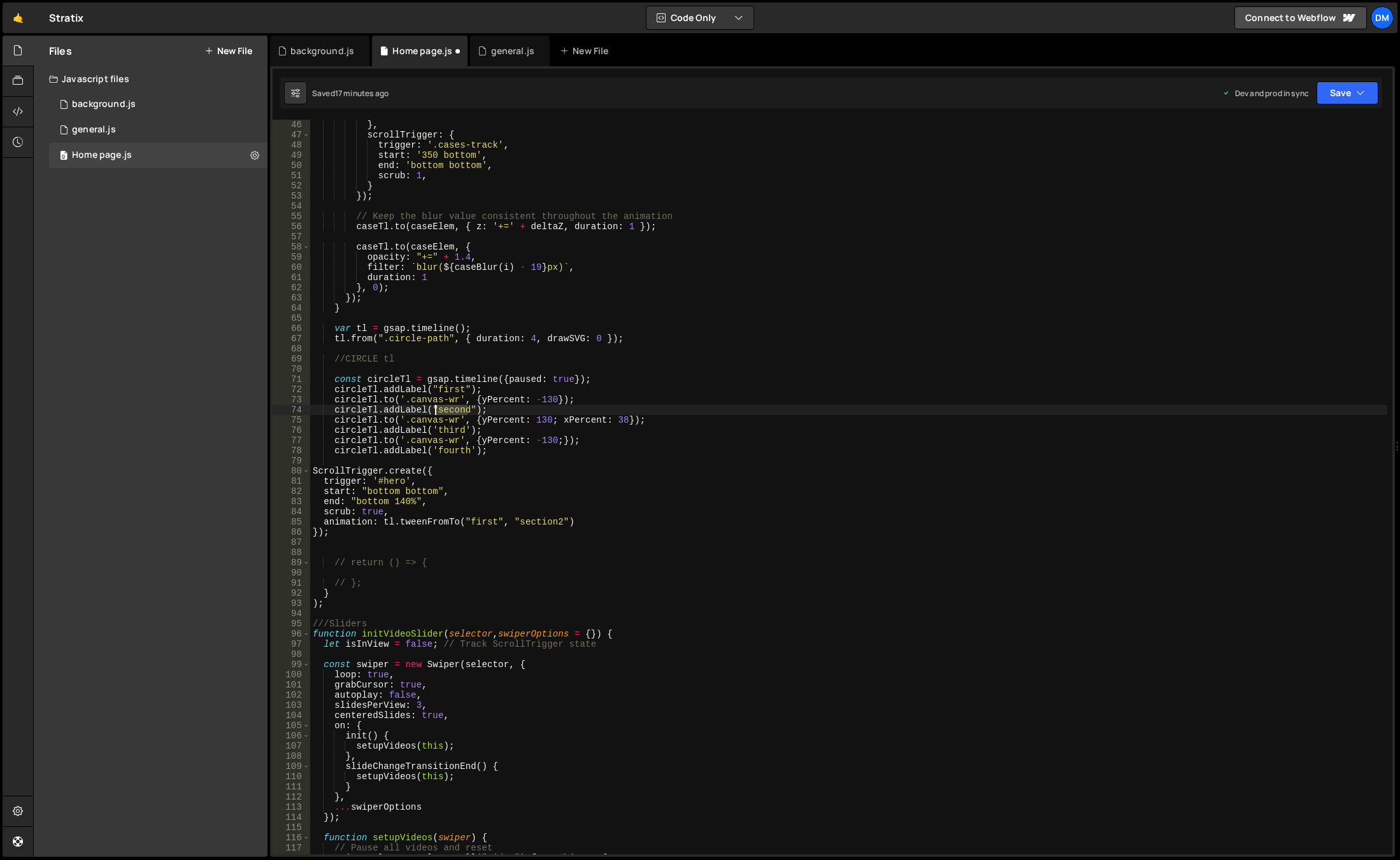
click at [447, 410] on div "} , scrollTrigger : { trigger : '.cases-track' , start : '350 bottom' , end : '…" at bounding box center [849, 497] width 1077 height 755
click at [533, 521] on div "} , scrollTrigger : { trigger : '.cases-track' , start : '350 bottom' , end : '…" at bounding box center [849, 497] width 1077 height 755
paste textarea "ond"
click at [636, 481] on div "} , scrollTrigger : { trigger : '.cases-track' , start : '350 bottom' , end : '…" at bounding box center [849, 497] width 1077 height 755
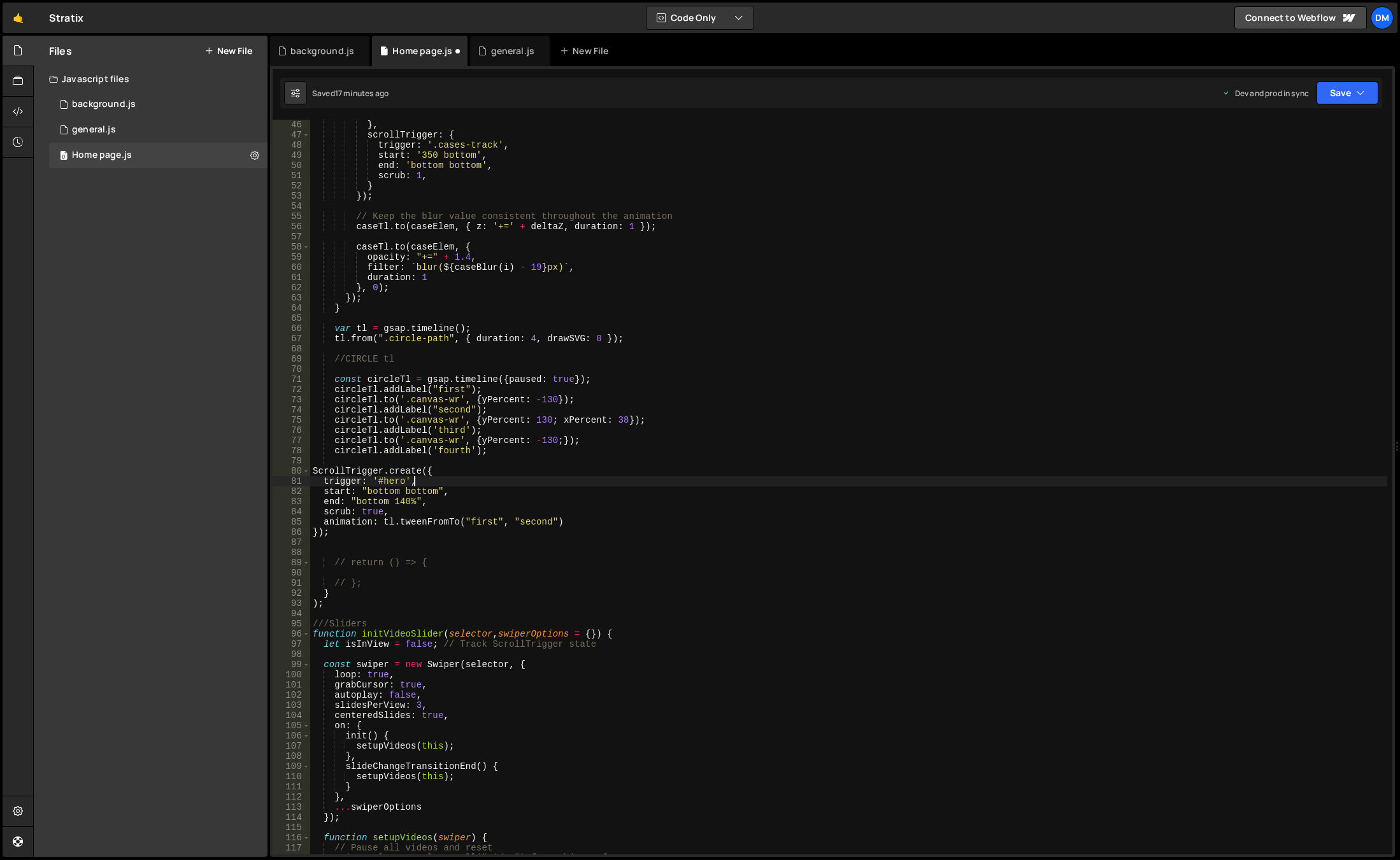
scroll to position [0, 7]
click at [586, 522] on div "} , scrollTrigger : { trigger : '.cases-track' , start : '350 bottom' , end : '…" at bounding box center [849, 497] width 1077 height 755
click at [584, 520] on div "} , scrollTrigger : { trigger : '.cases-track' , start : '350 bottom' , end : '…" at bounding box center [849, 497] width 1077 height 755
type textarea "animation: tl.tweenFromTo("first", "second");"
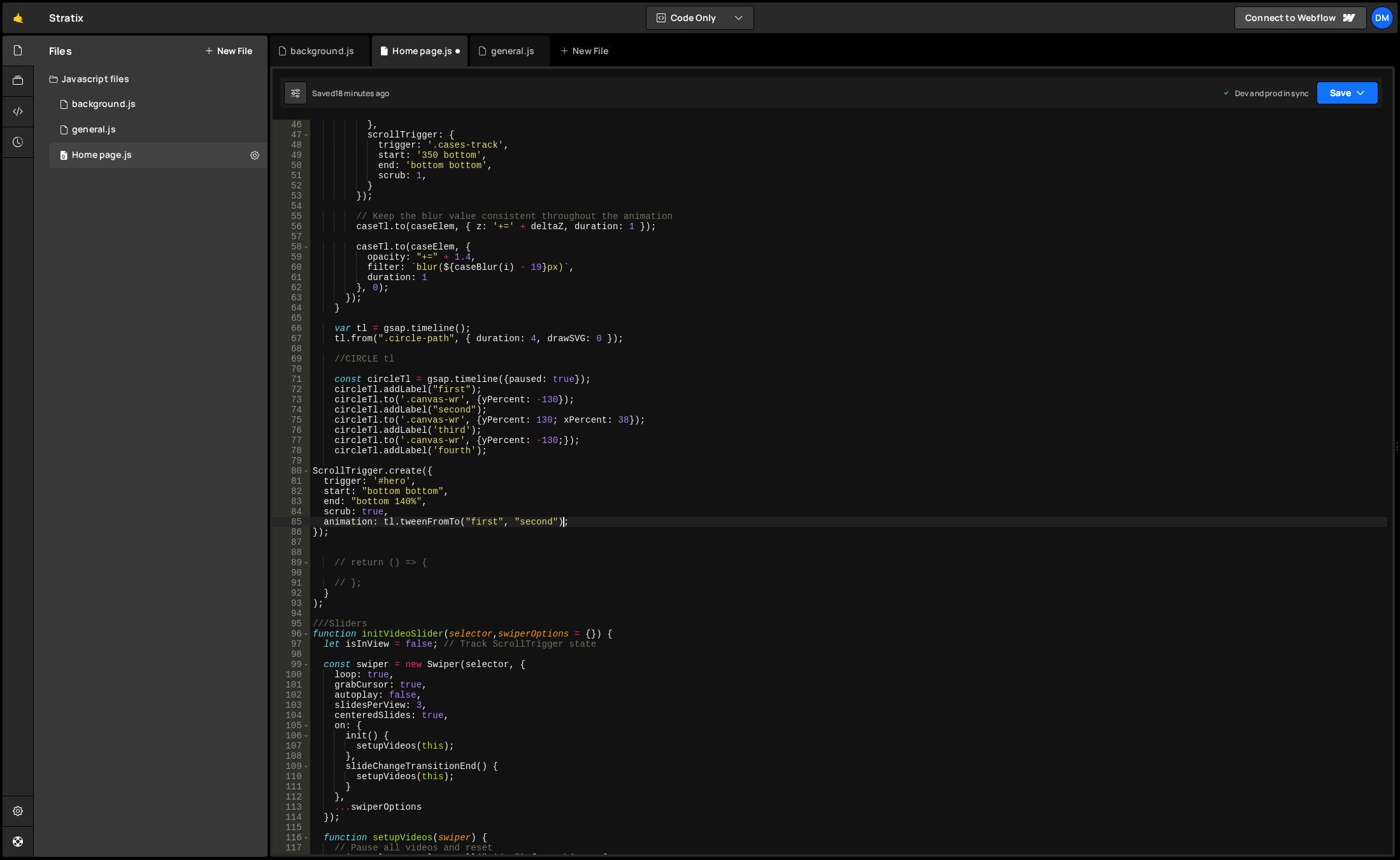
click at [1331, 87] on button "Save" at bounding box center [1347, 93] width 61 height 23
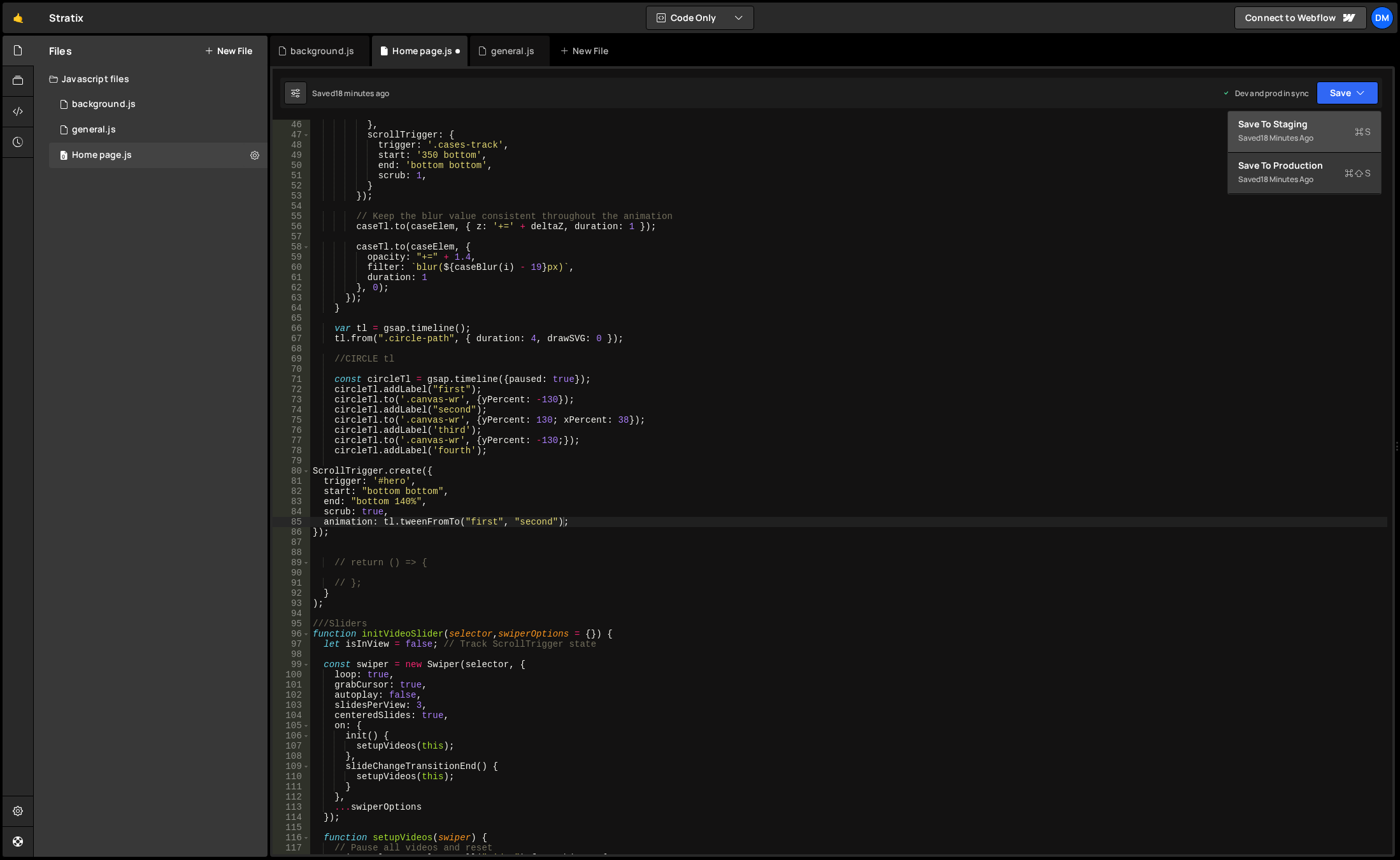
click at [1307, 124] on div "Save to Staging S" at bounding box center [1304, 124] width 132 height 13
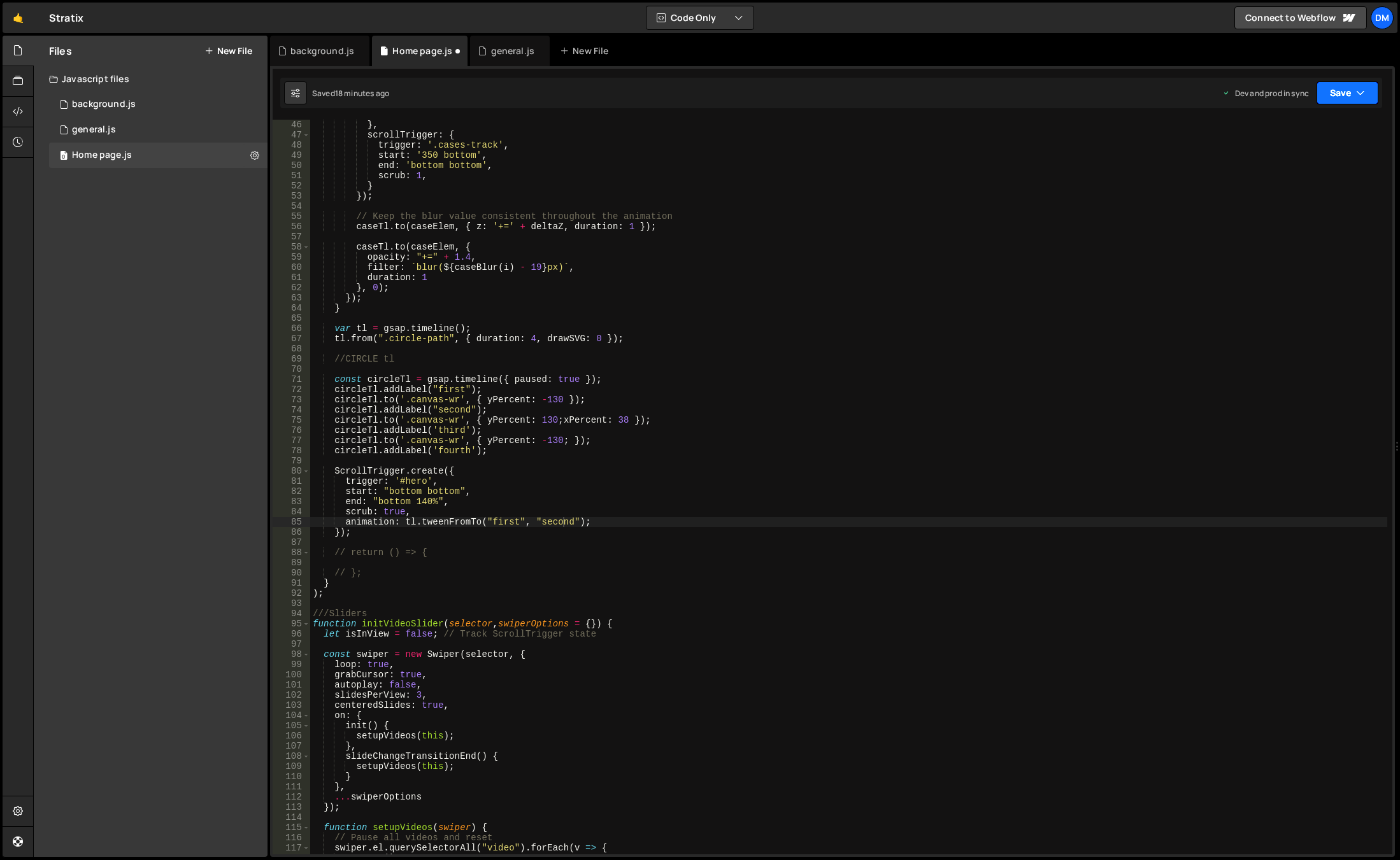
click at [1347, 89] on button "Save" at bounding box center [1347, 93] width 61 height 23
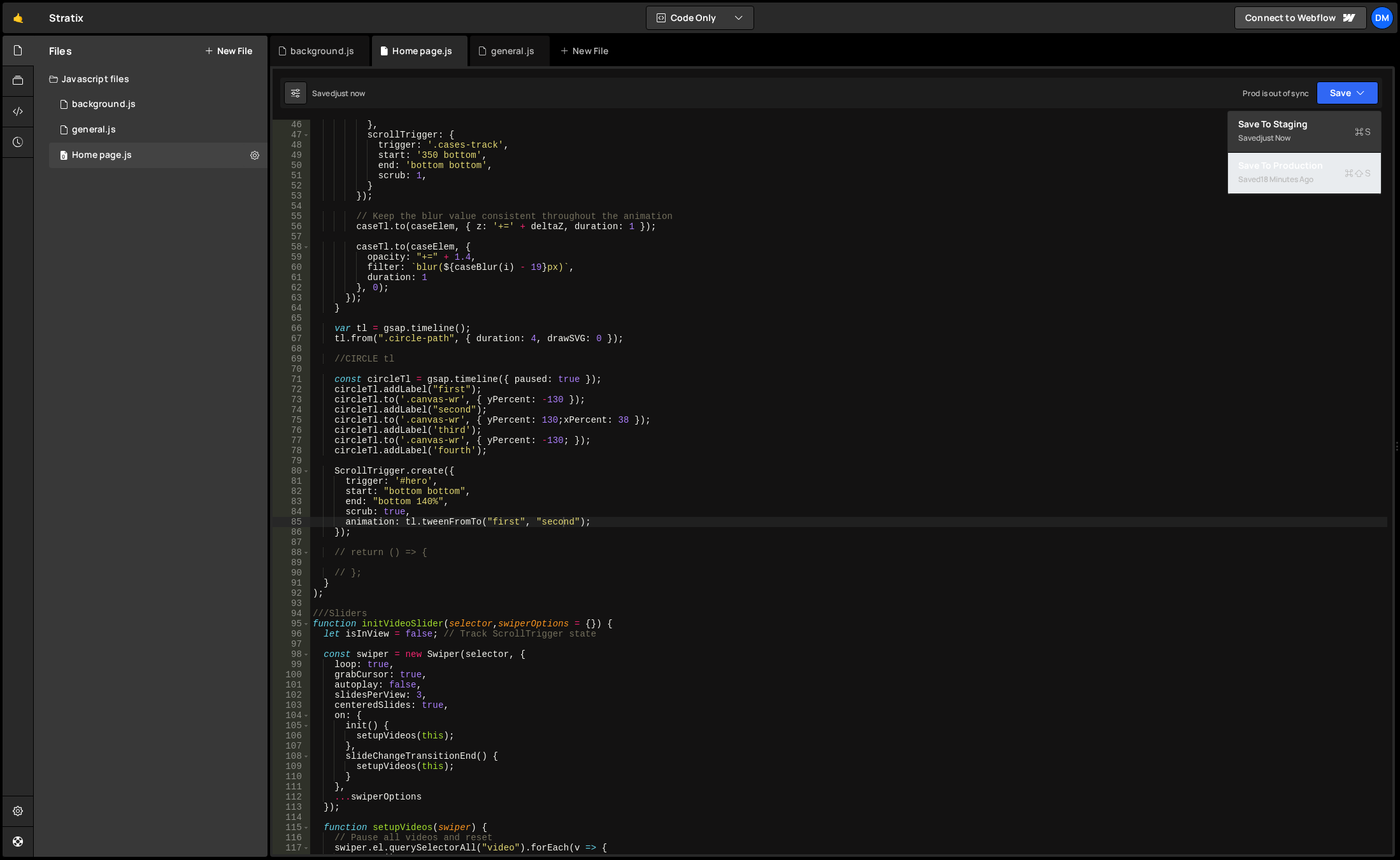
click at [1289, 176] on div "18 minutes ago" at bounding box center [1287, 179] width 53 height 11
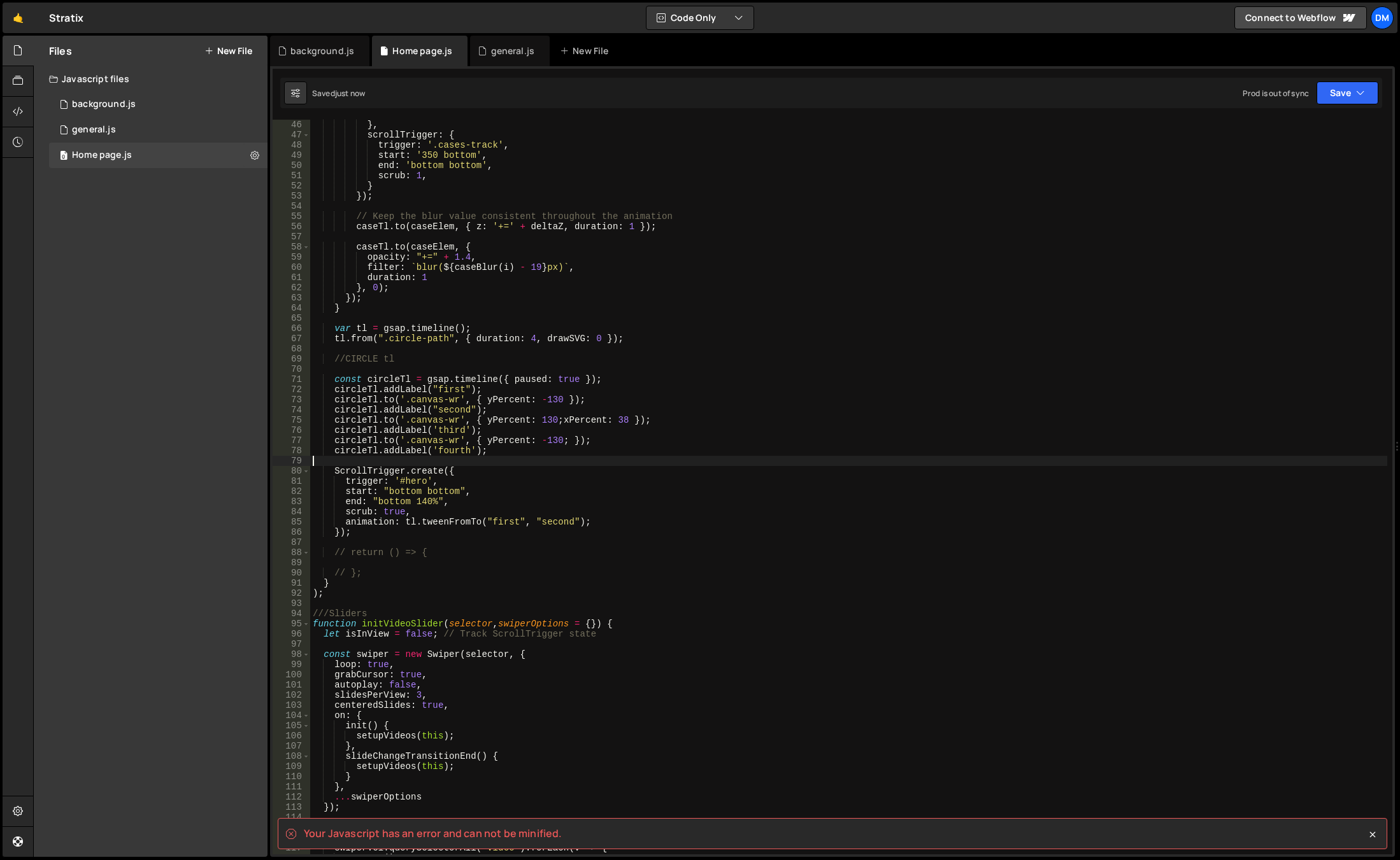
scroll to position [0, 0]
click at [603, 459] on div "} , scrollTrigger : { trigger : '.cases-track' , start : '350 bottom' , end : '…" at bounding box center [849, 497] width 1077 height 755
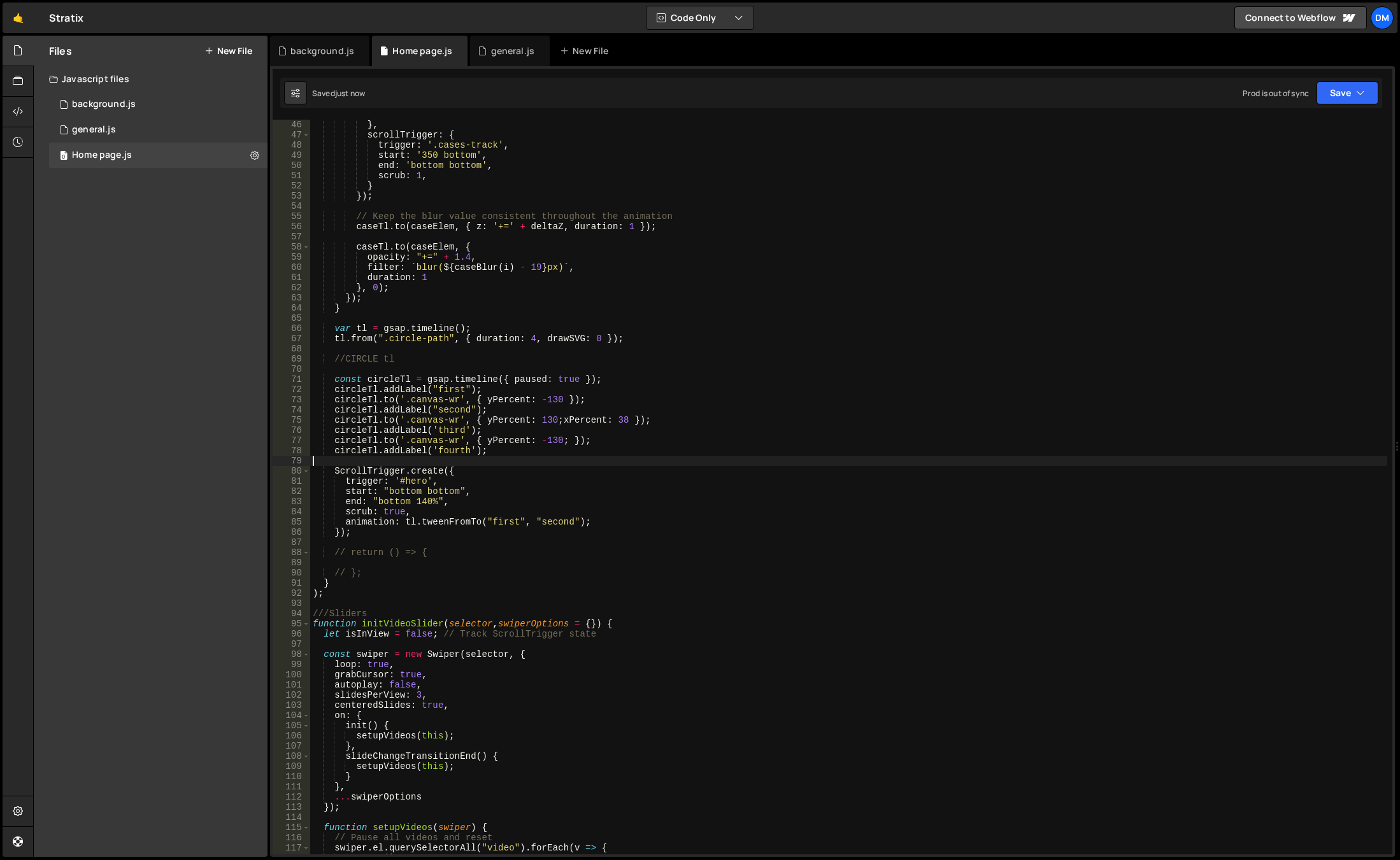
click at [449, 475] on div "} , scrollTrigger : { trigger : '.cases-track' , start : '350 bottom' , end : '…" at bounding box center [849, 497] width 1077 height 755
click at [496, 453] on div "} , scrollTrigger : { trigger : '.cases-track' , start : '350 bottom' , end : '…" at bounding box center [849, 497] width 1077 height 755
click at [500, 450] on div "} , scrollTrigger : { trigger : '.cases-track' , start : '350 bottom' , end : '…" at bounding box center [849, 497] width 1077 height 755
click at [513, 389] on div "} , scrollTrigger : { trigger : '.cases-track' , start : '350 bottom' , end : '…" at bounding box center [849, 497] width 1077 height 755
click at [604, 400] on div "} , scrollTrigger : { trigger : '.cases-track' , start : '350 bottom' , end : '…" at bounding box center [849, 497] width 1077 height 755
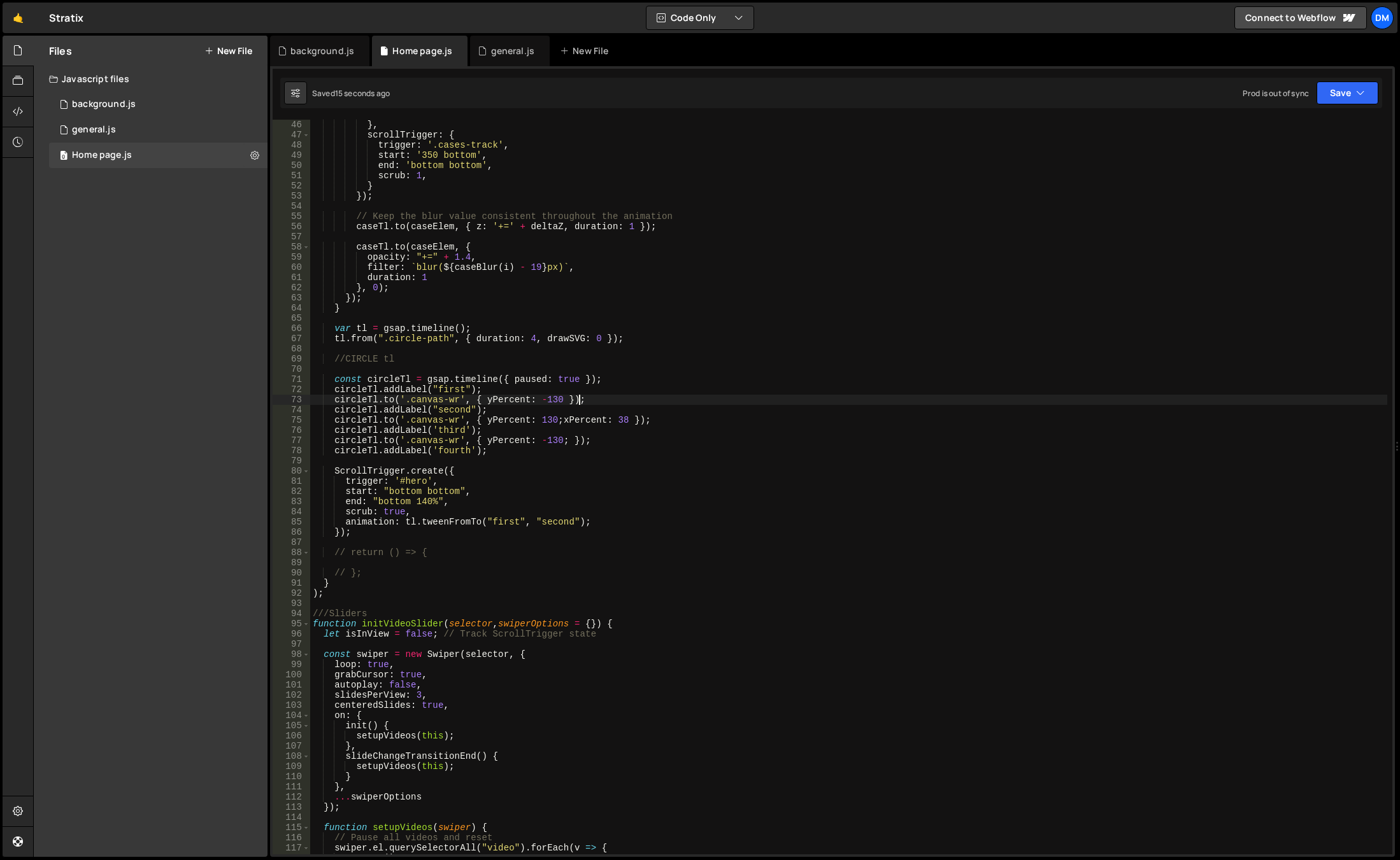
drag, startPoint x: 372, startPoint y: 535, endPoint x: 383, endPoint y: 458, distance: 77.8
click at [372, 535] on div "} , scrollTrigger : { trigger : '.cases-track' , start : '350 bottom' , end : '…" at bounding box center [849, 497] width 1077 height 755
click at [469, 363] on div "} , scrollTrigger : { trigger : '.cases-track' , start : '350 bottom' , end : '…" at bounding box center [849, 497] width 1077 height 755
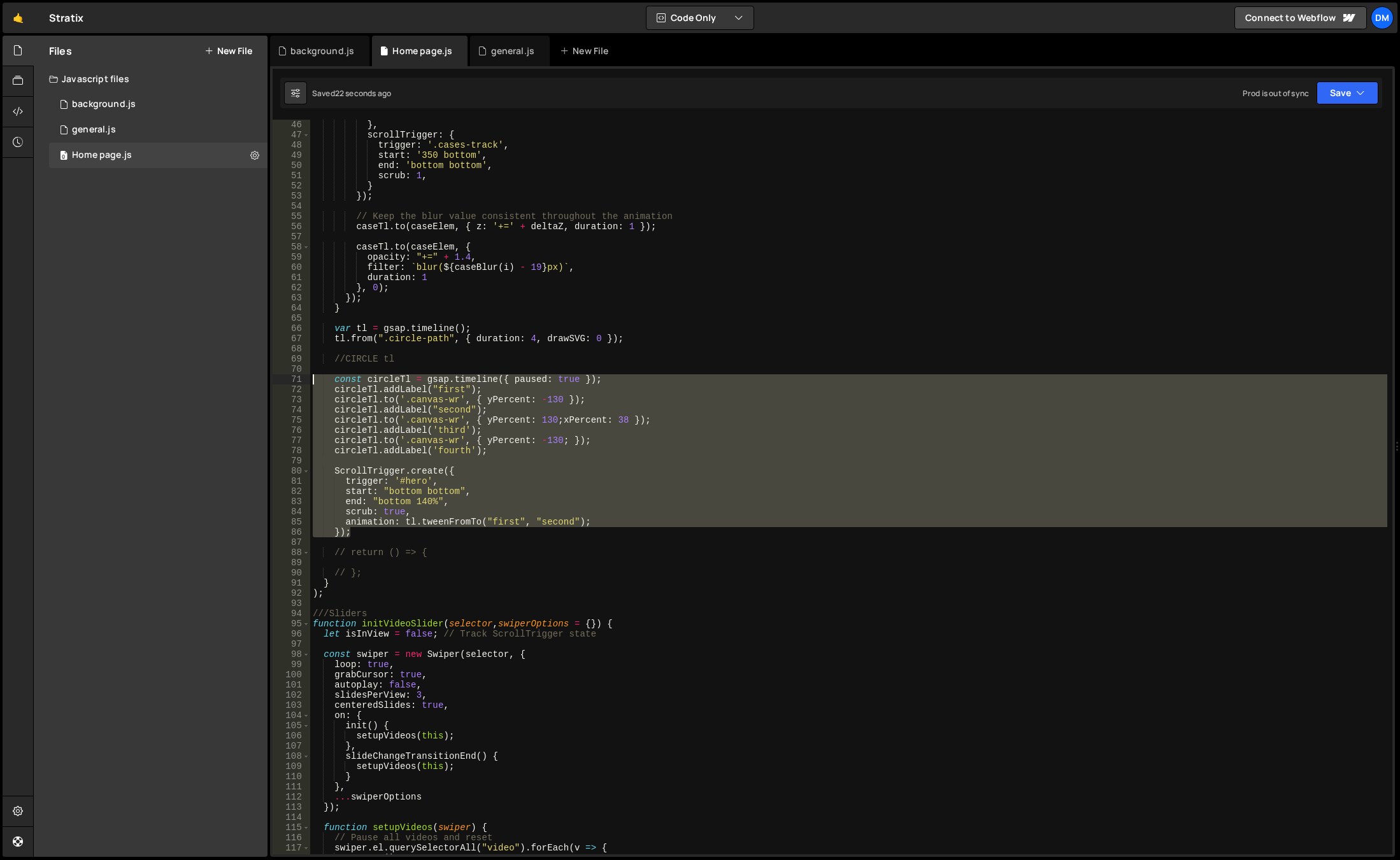
drag, startPoint x: 369, startPoint y: 537, endPoint x: 301, endPoint y: 382, distance: 169.3
click at [301, 382] on div "//CIRCLE tl 46 47 48 49 50 51 52 53 54 55 56 57 58 59 60 61 62 63 64 65 66 67 6…" at bounding box center [832, 487] width 1120 height 735
paste textarea "}"
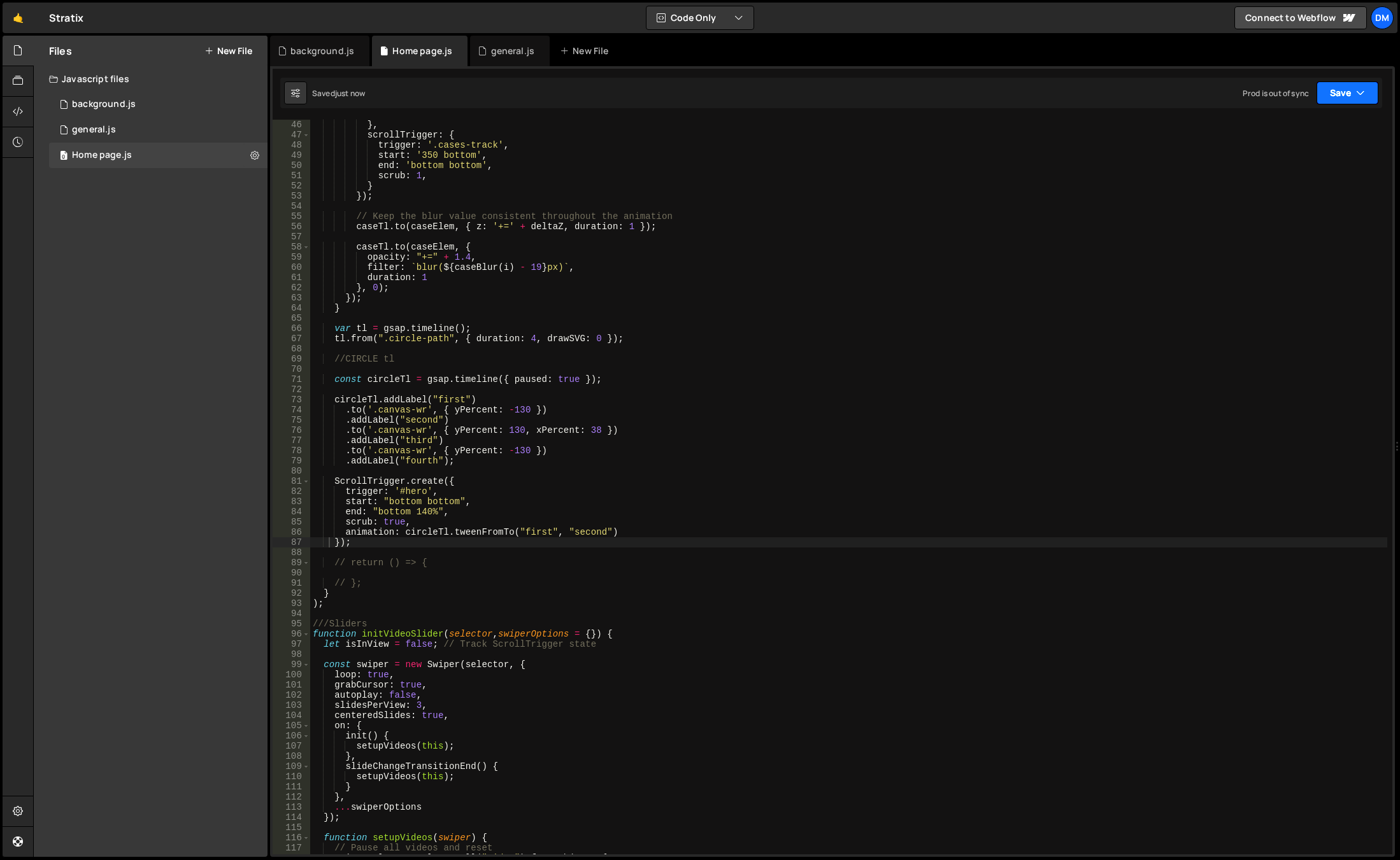
click at [1353, 94] on button "Save" at bounding box center [1347, 93] width 61 height 23
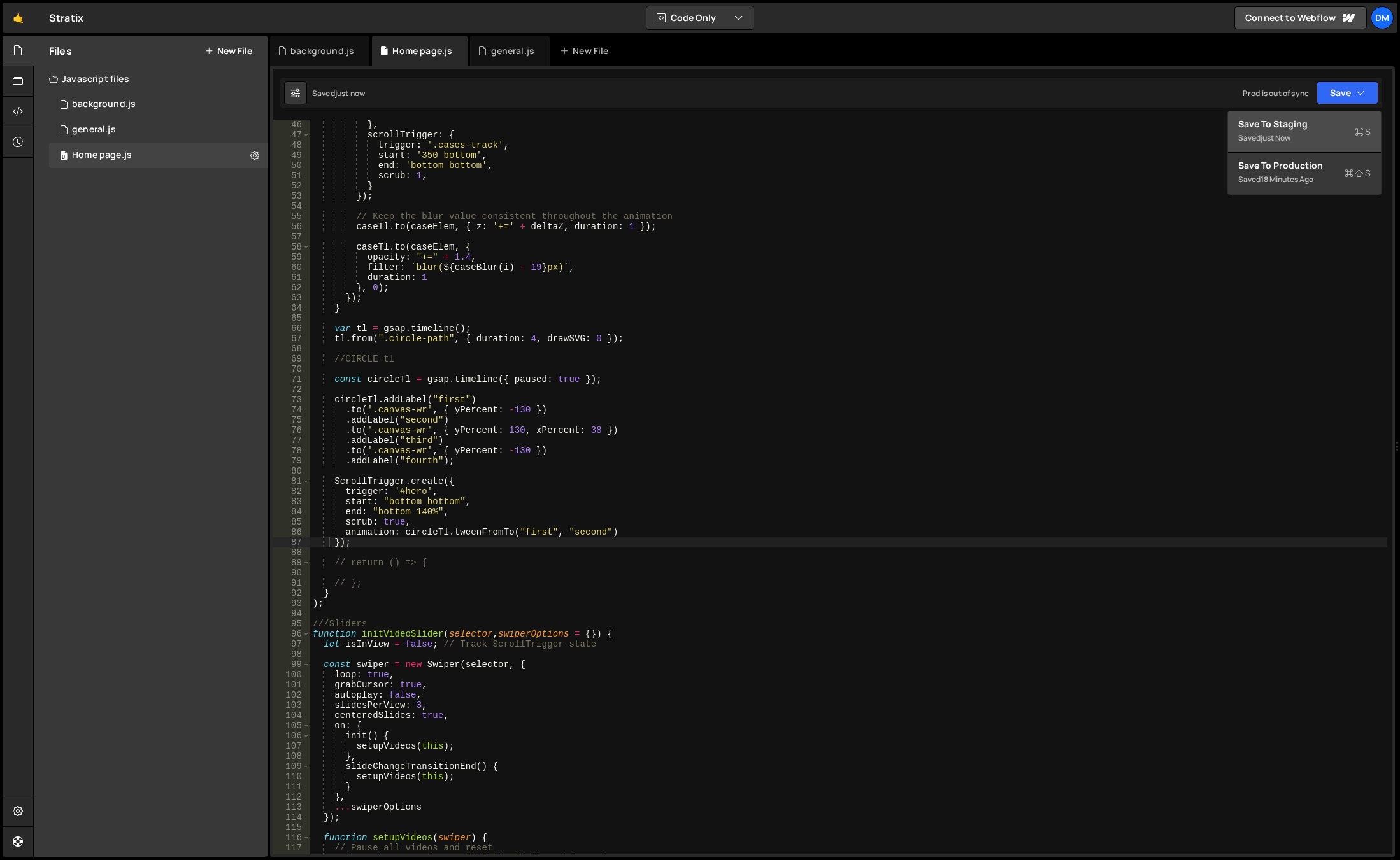
click at [1305, 132] on div "Saved just now" at bounding box center [1304, 138] width 132 height 15
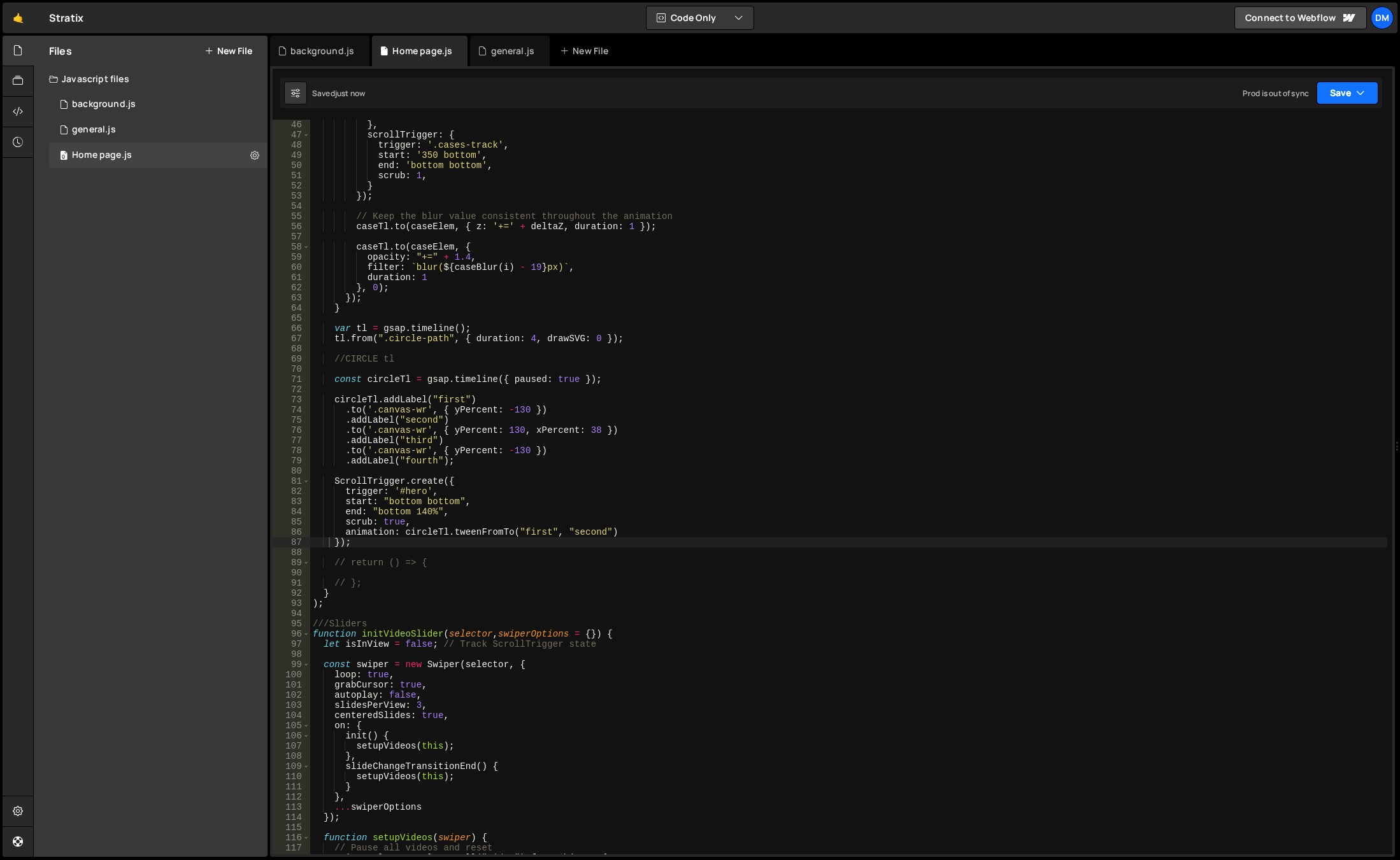
click at [1362, 90] on icon "button" at bounding box center [1360, 93] width 9 height 13
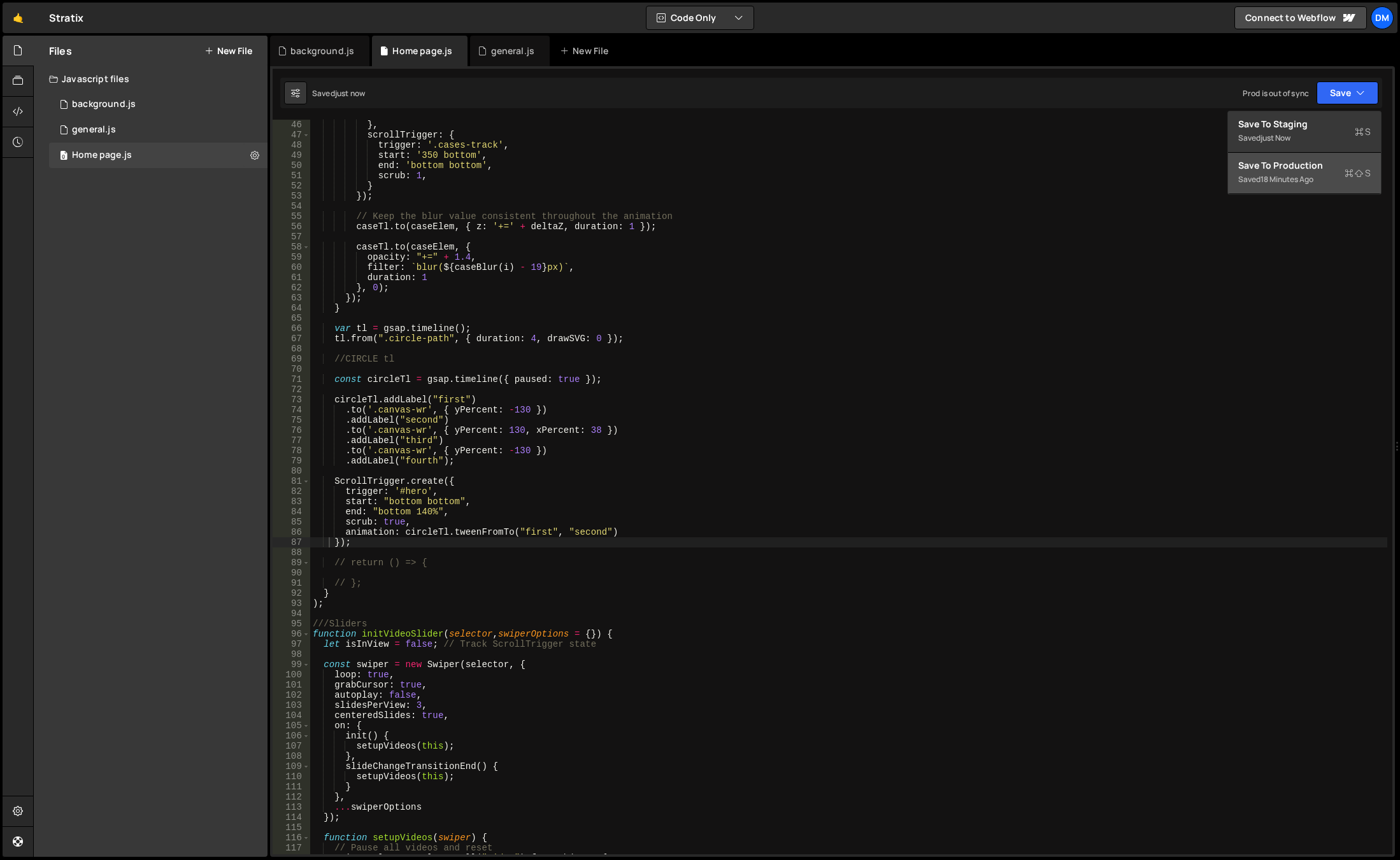
click at [1303, 163] on div "Save to Production S" at bounding box center [1304, 165] width 132 height 13
click at [486, 559] on div "} , scrollTrigger : { trigger : '.cases-track' , start : '350 bottom' , end : '…" at bounding box center [849, 497] width 1077 height 755
click at [460, 511] on div "} , scrollTrigger : { trigger : '.cases-track' , start : '350 bottom' , end : '…" at bounding box center [849, 497] width 1077 height 755
type textarea "end: "bottom 140%","
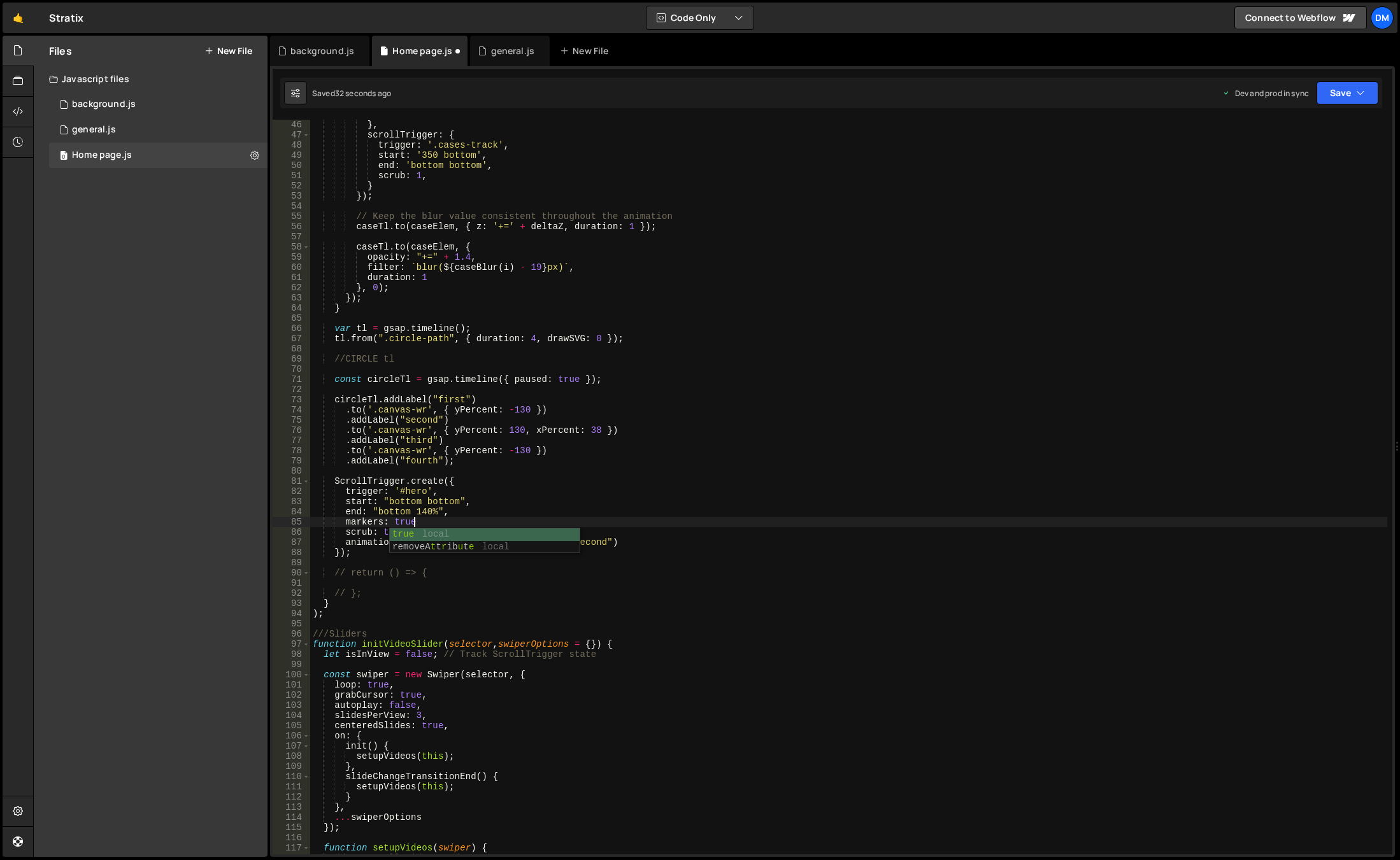
scroll to position [0, 7]
type textarea "markers: true,"
click at [1343, 104] on div "Saved 33 seconds ago Dev and prod in sync Upgrade to Edit Save Save to Staging …" at bounding box center [831, 93] width 1101 height 30
click at [1336, 88] on button "Save" at bounding box center [1347, 93] width 61 height 23
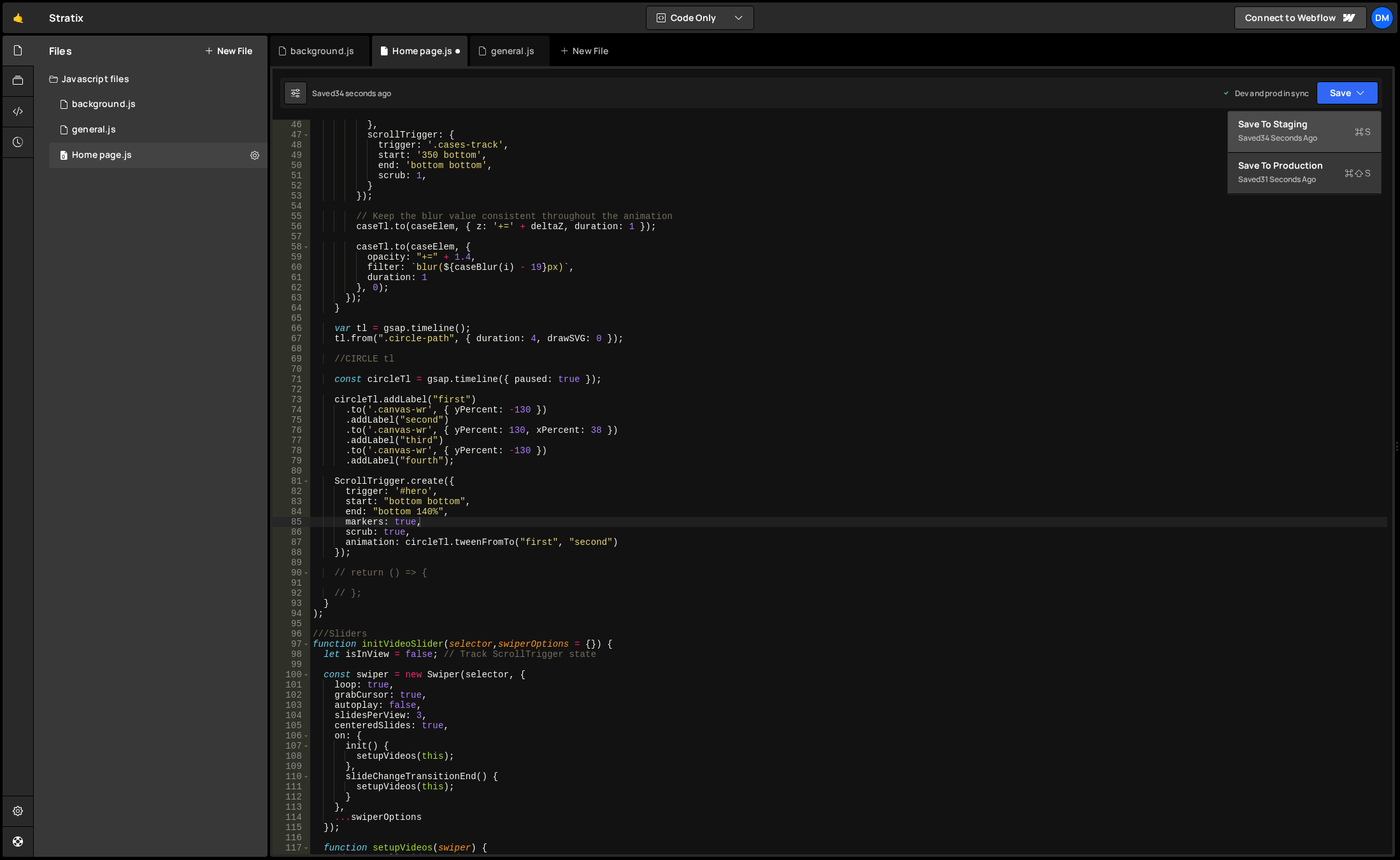
click at [1315, 132] on div "Saved 34 seconds ago" at bounding box center [1304, 138] width 132 height 15
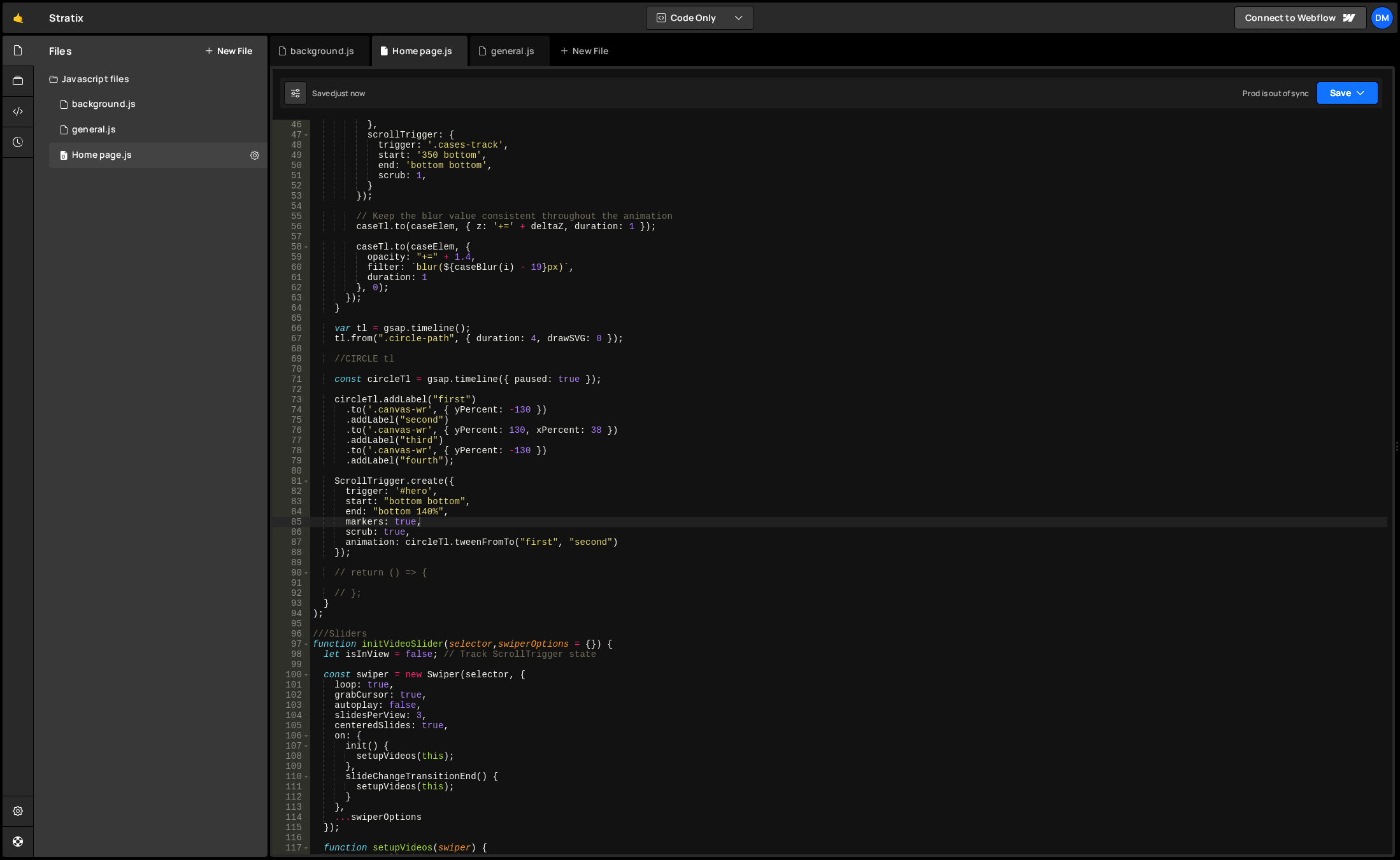
click at [1344, 85] on button "Save" at bounding box center [1347, 93] width 61 height 23
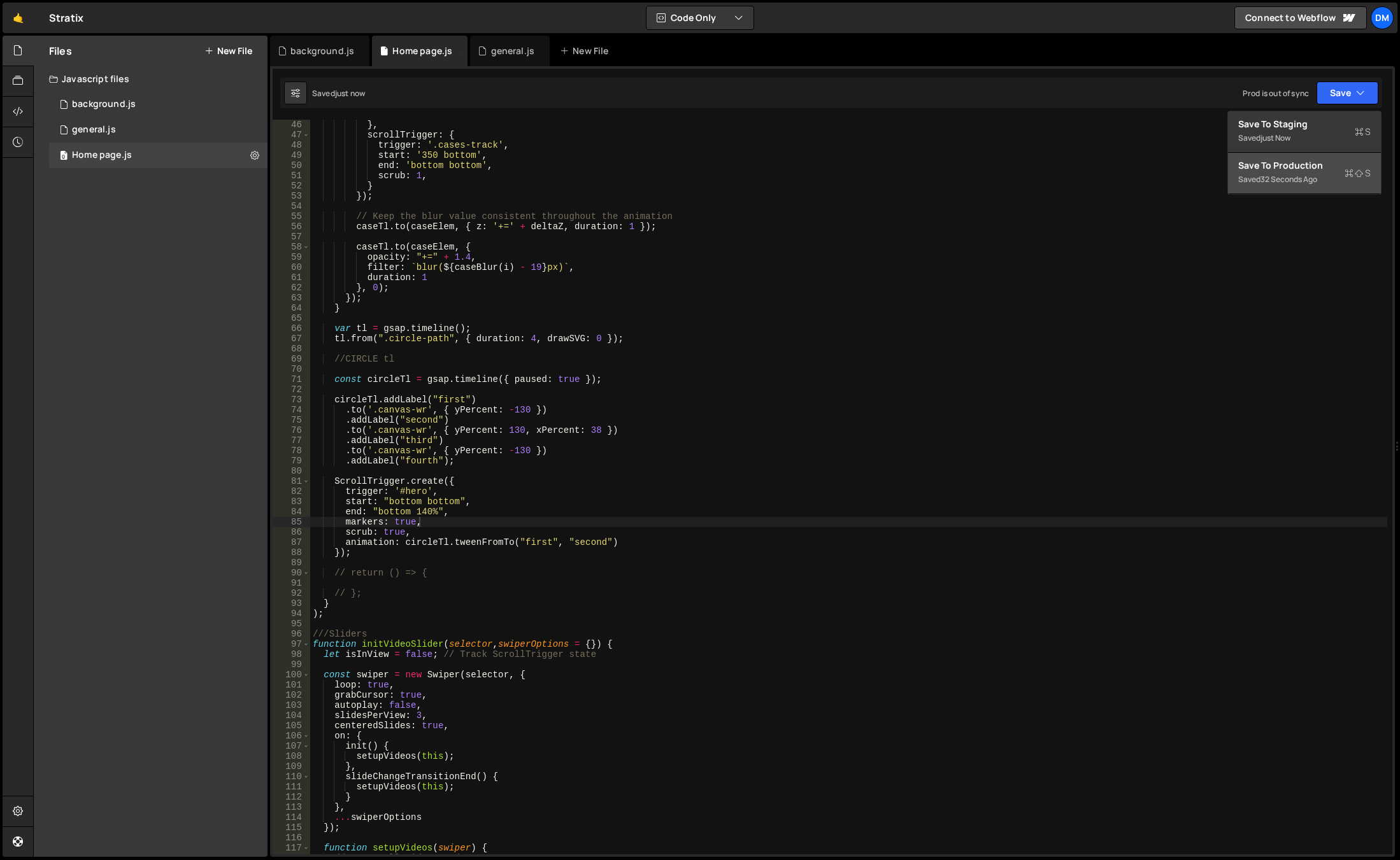
click at [1294, 164] on div "Save to Production S" at bounding box center [1304, 165] width 132 height 13
click at [780, 475] on div "} , scrollTrigger : { trigger : '.cases-track' , start : '350 bottom' , end : '…" at bounding box center [849, 497] width 1077 height 755
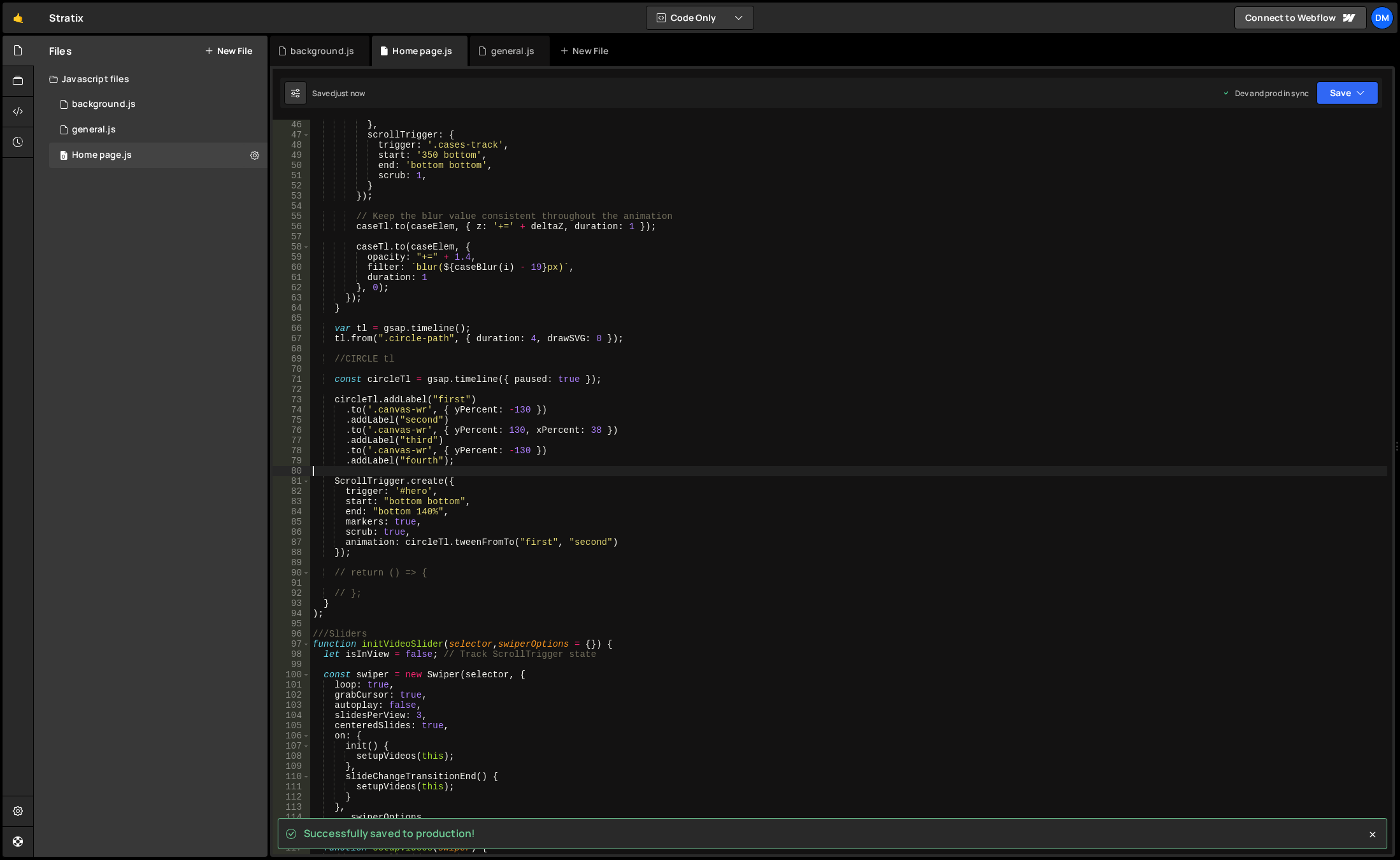
click at [422, 510] on div "} , scrollTrigger : { trigger : '.cases-track' , start : '350 bottom' , end : '…" at bounding box center [849, 497] width 1077 height 755
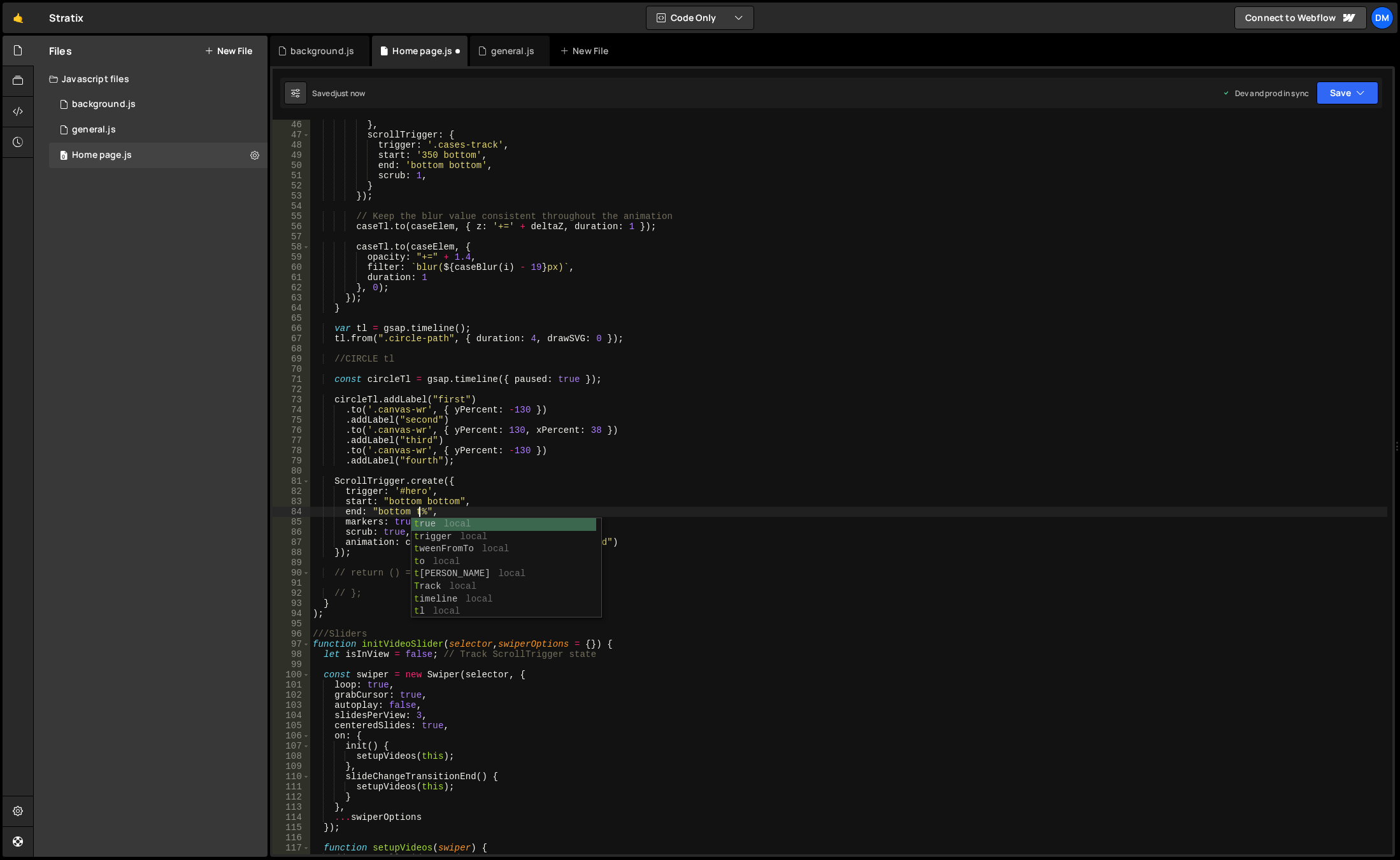
scroll to position [0, 8]
click at [1331, 91] on button "Save" at bounding box center [1347, 93] width 61 height 23
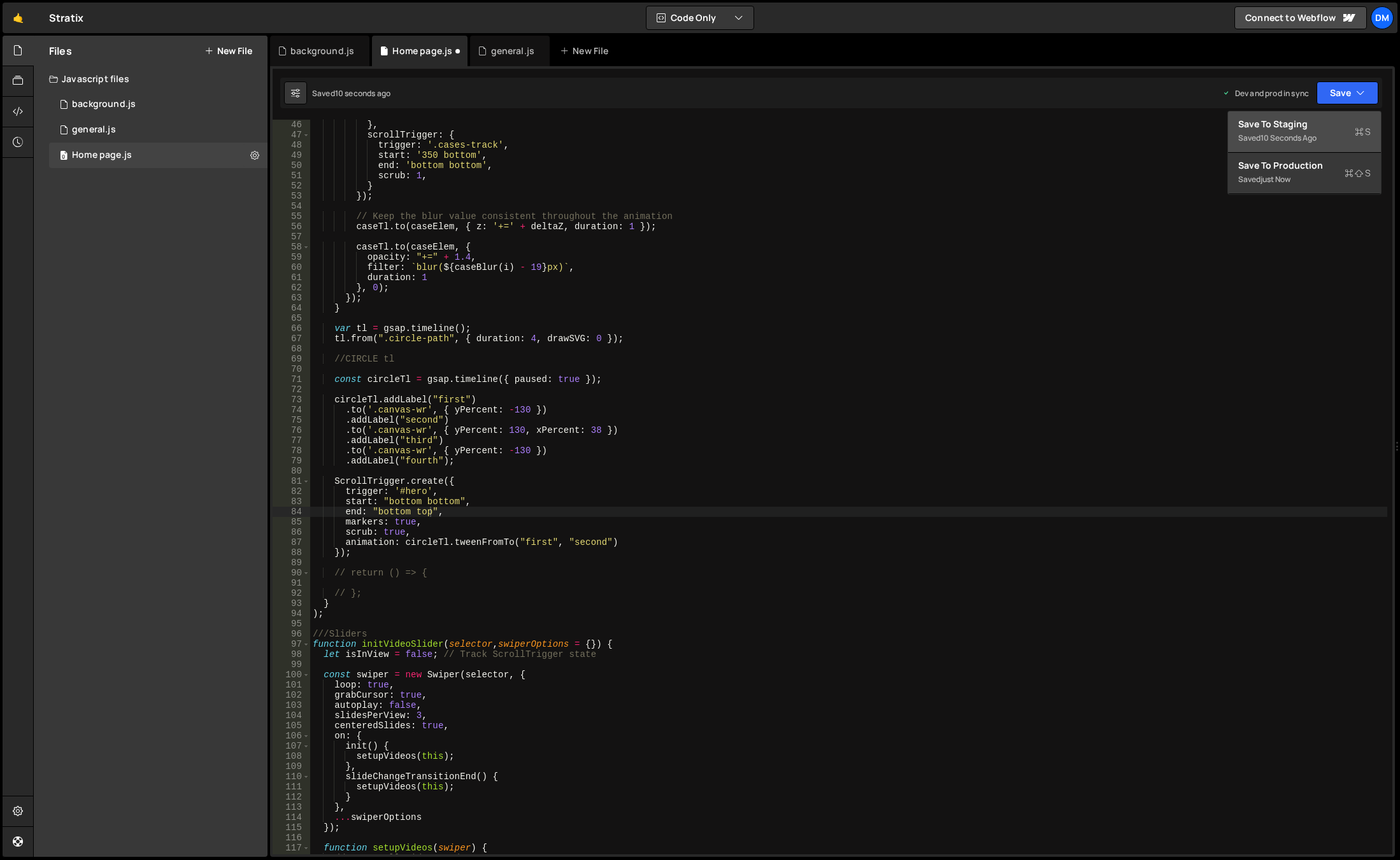
click at [1288, 124] on div "Save to Staging S" at bounding box center [1304, 124] width 132 height 13
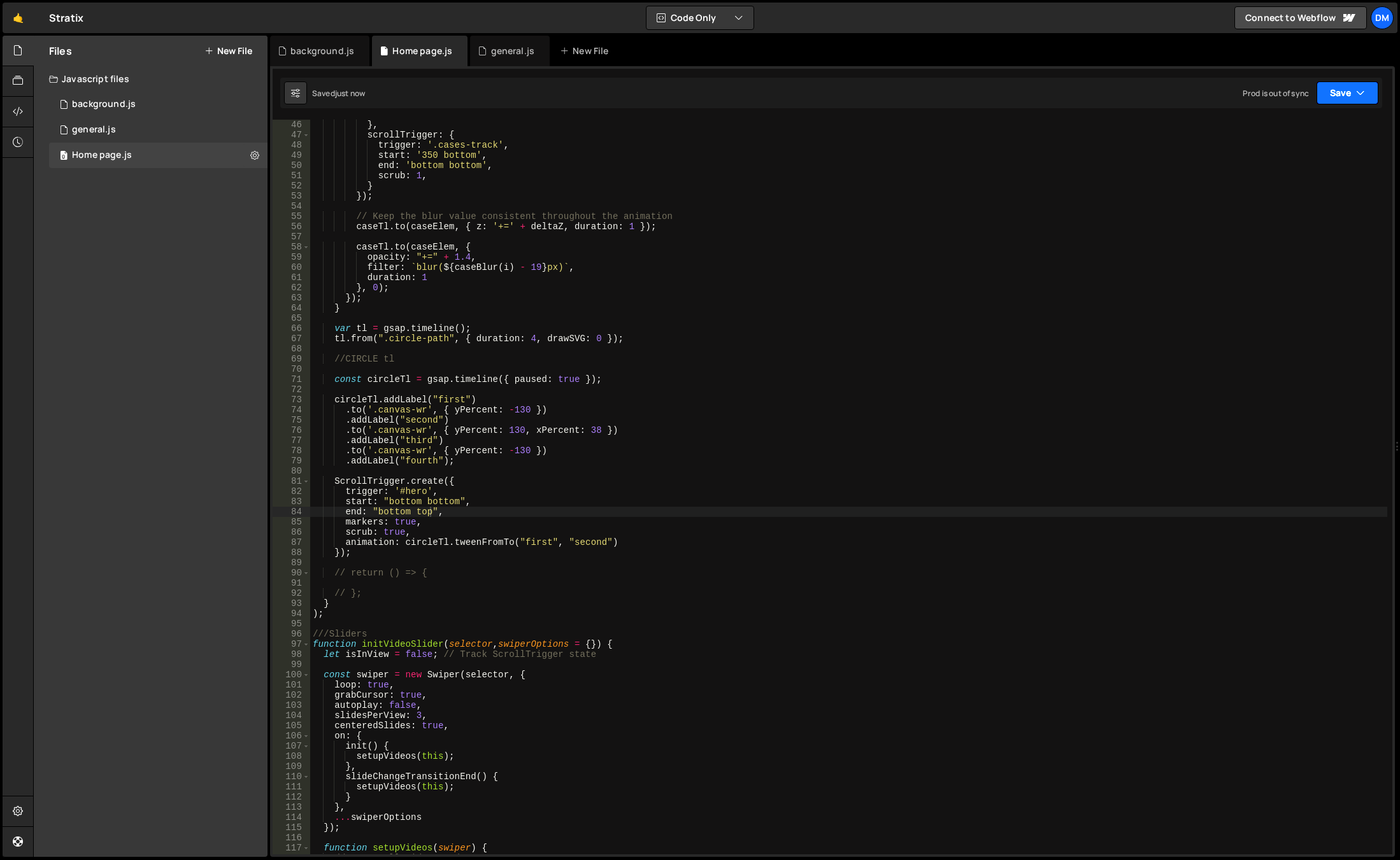
click at [1337, 90] on button "Save" at bounding box center [1347, 93] width 61 height 23
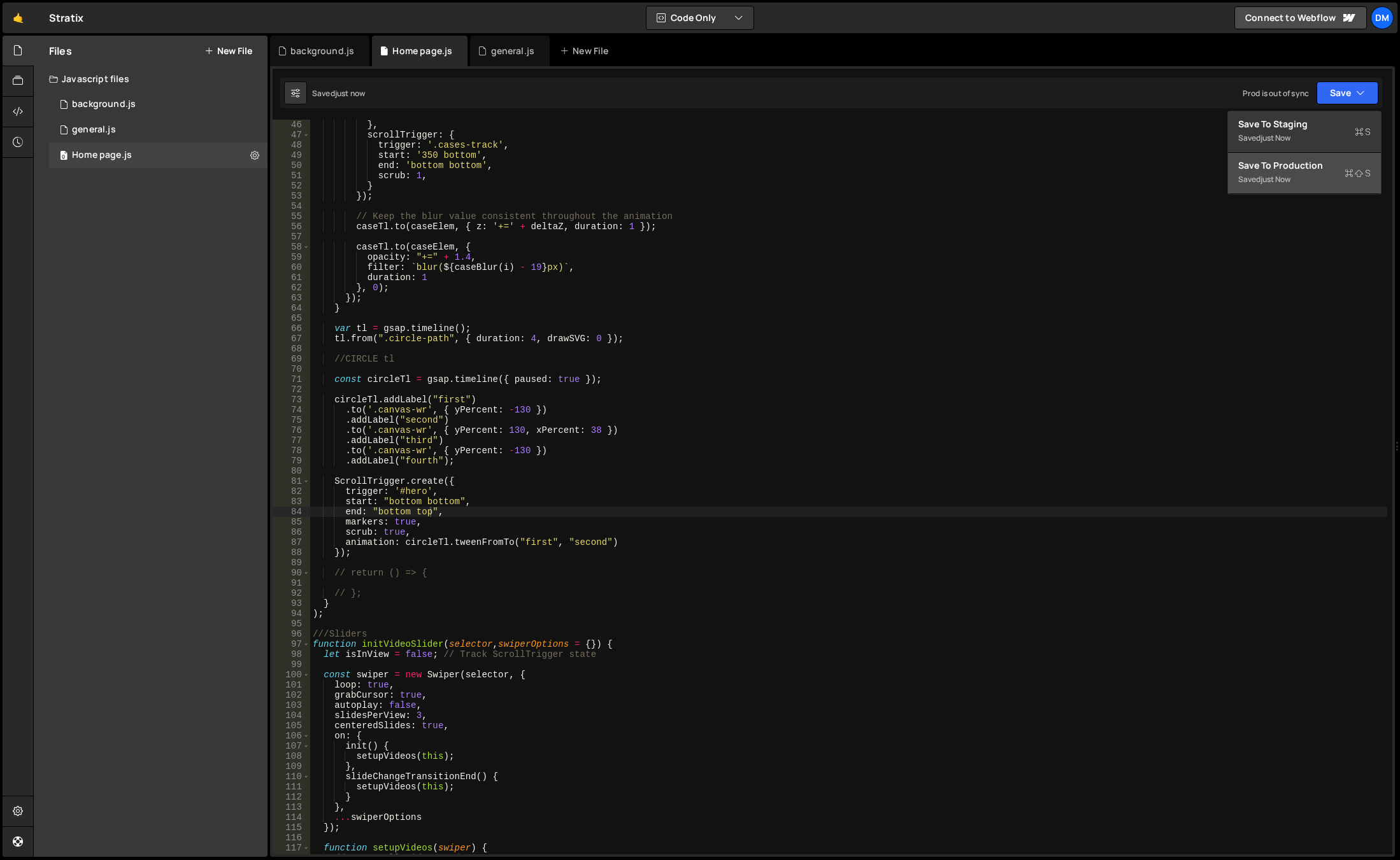
click at [1279, 165] on div "Save to Production S" at bounding box center [1304, 165] width 132 height 13
click at [812, 549] on div "} , scrollTrigger : { trigger : '.cases-track' , start : '350 bottom' , end : '…" at bounding box center [849, 497] width 1077 height 755
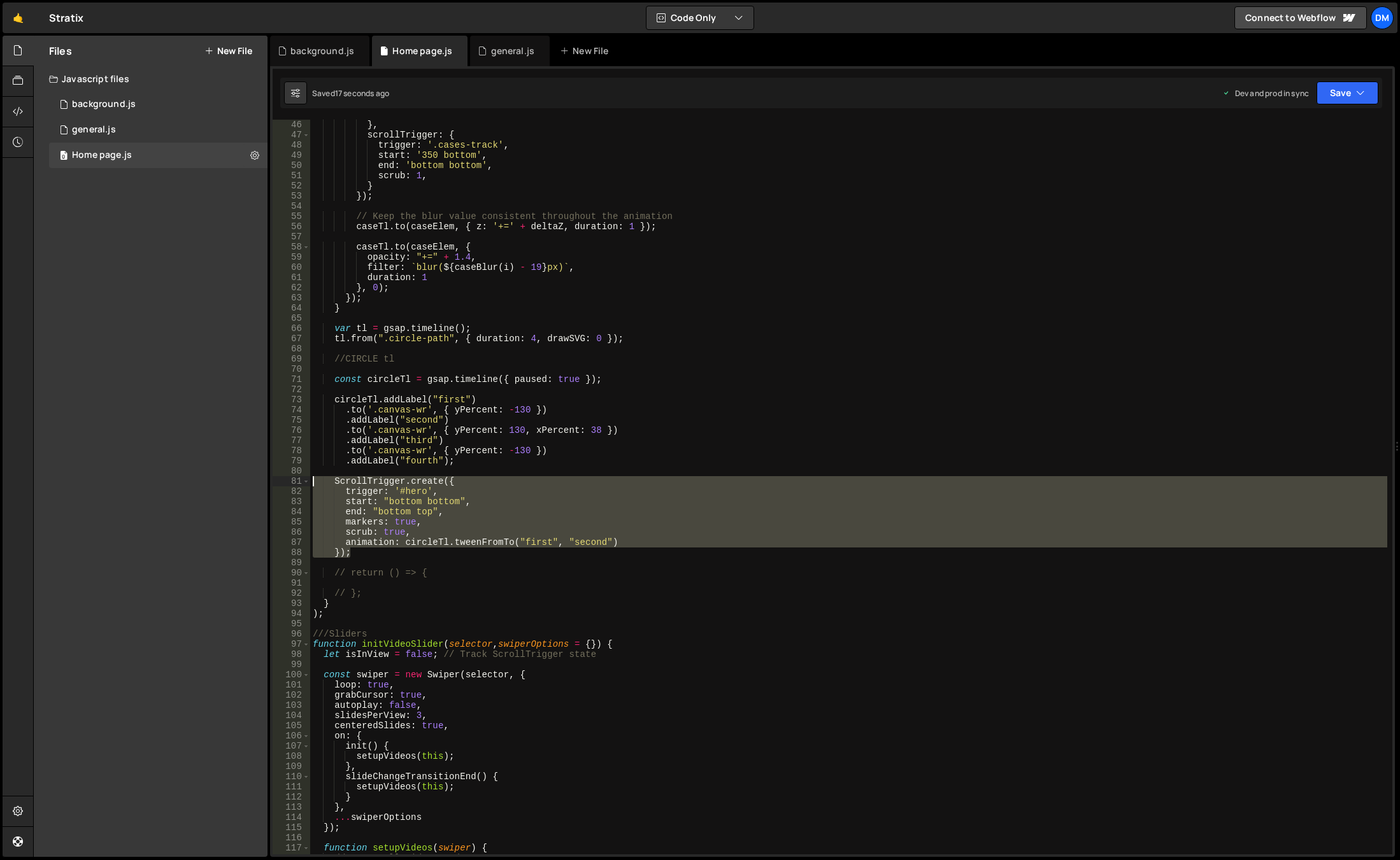
drag, startPoint x: 375, startPoint y: 554, endPoint x: 276, endPoint y: 480, distance: 123.6
click at [276, 480] on div "}); 46 47 48 49 50 51 52 53 54 55 56 57 58 59 60 61 62 63 64 65 66 67 68 69 70 …" at bounding box center [832, 487] width 1120 height 735
click at [370, 552] on div "} , scrollTrigger : { trigger : '.cases-track' , start : '350 bottom' , end : '…" at bounding box center [849, 487] width 1077 height 735
type textarea "});"
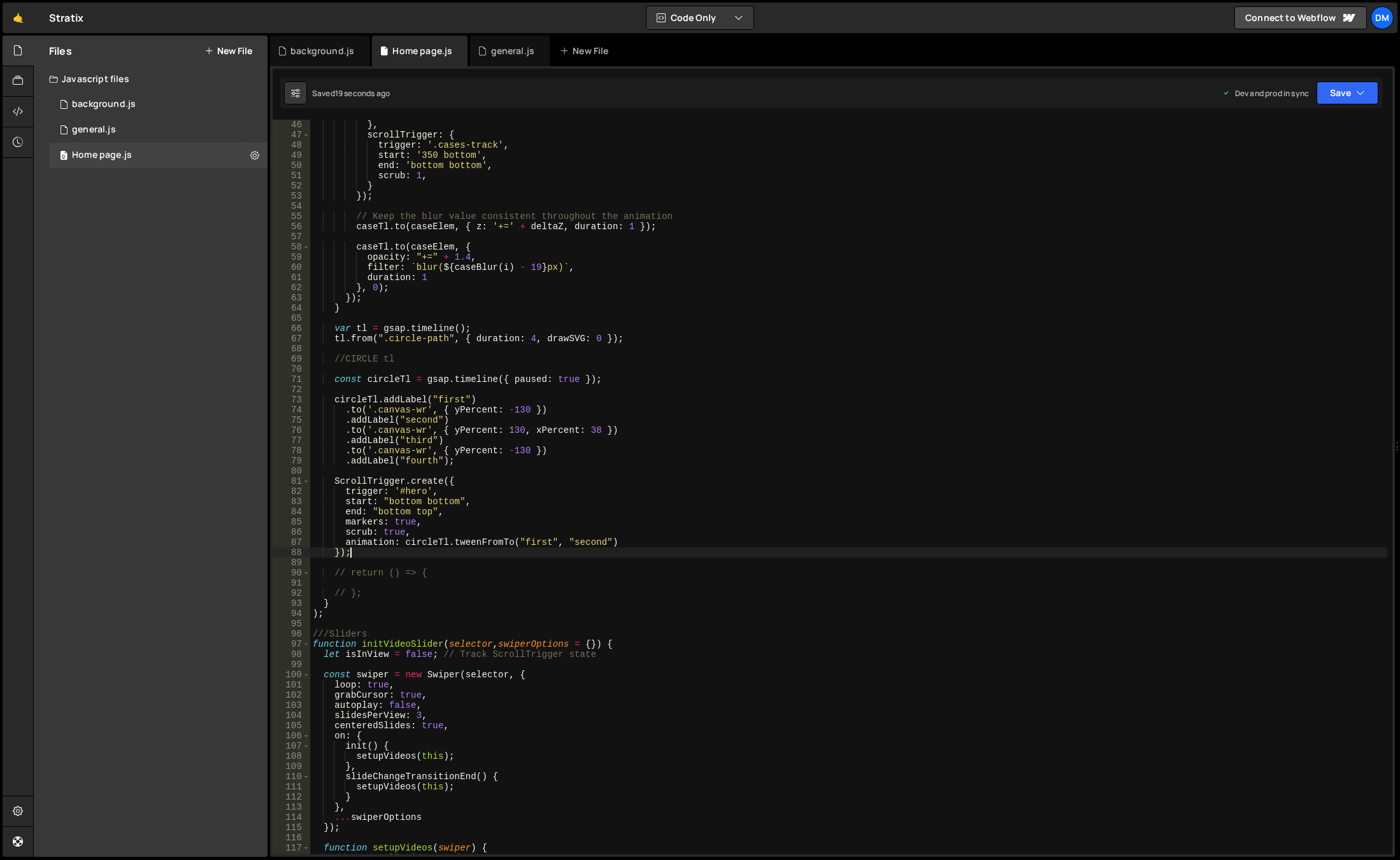
scroll to position [0, 1]
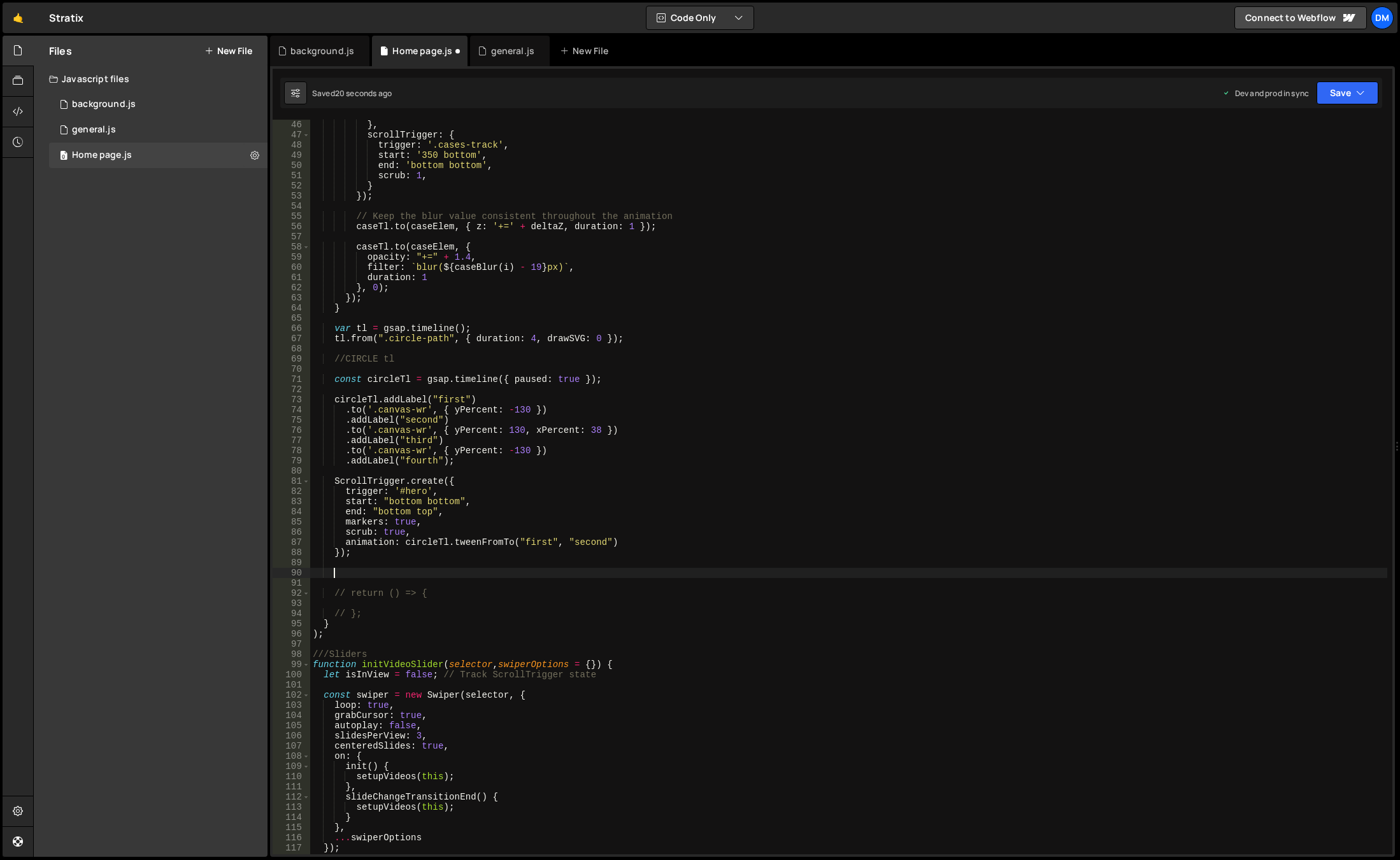
paste textarea "});"
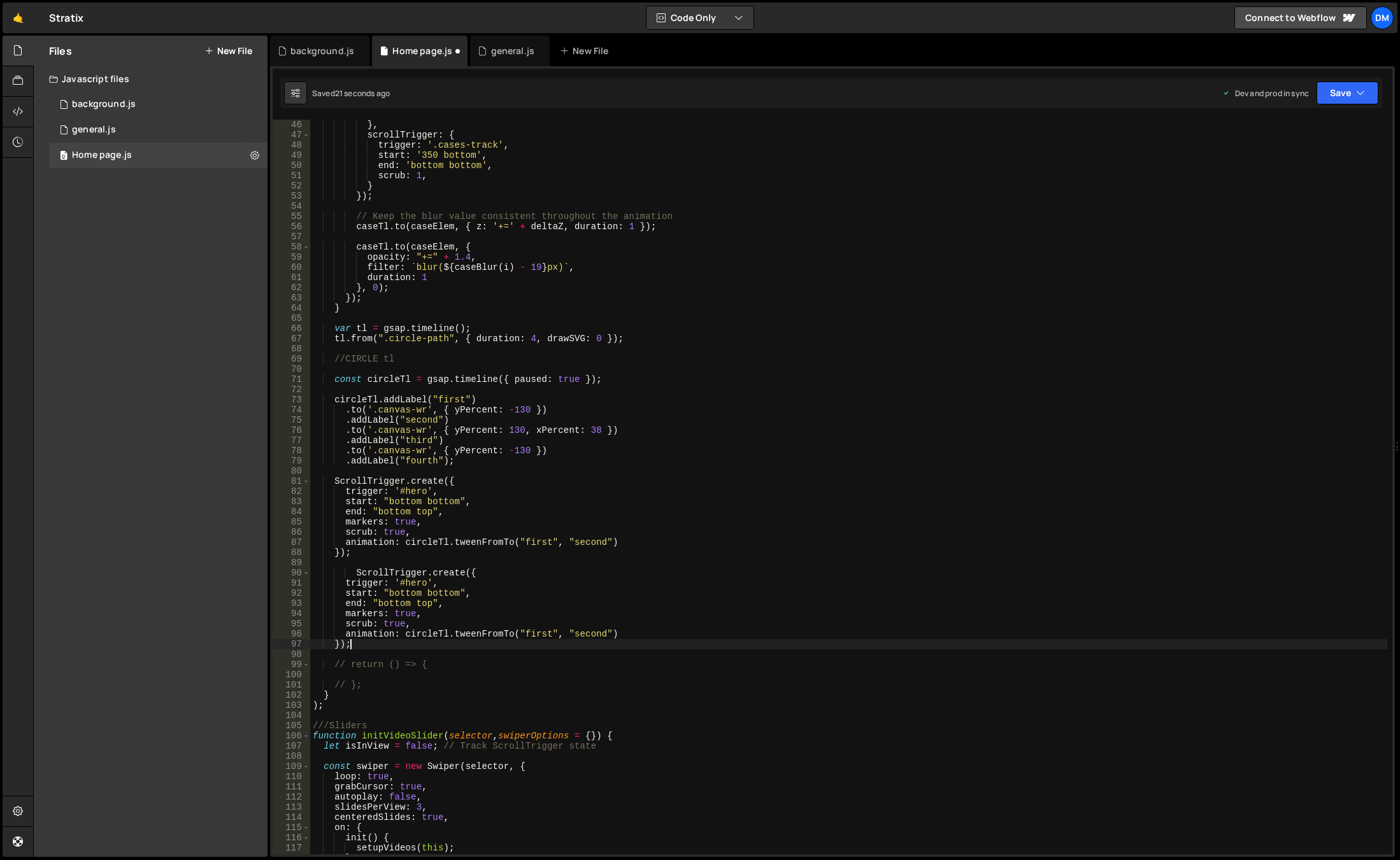
click at [411, 585] on div "} , scrollTrigger : { trigger : '.cases-track' , start : '350 bottom' , end : '…" at bounding box center [849, 497] width 1077 height 755
click at [569, 542] on div "} , scrollTrigger : { trigger : '.cases-track' , start : '350 bottom' , end : '…" at bounding box center [849, 497] width 1077 height 755
type textarea "animation: circleTl.tweenFromTo("first", "second")"
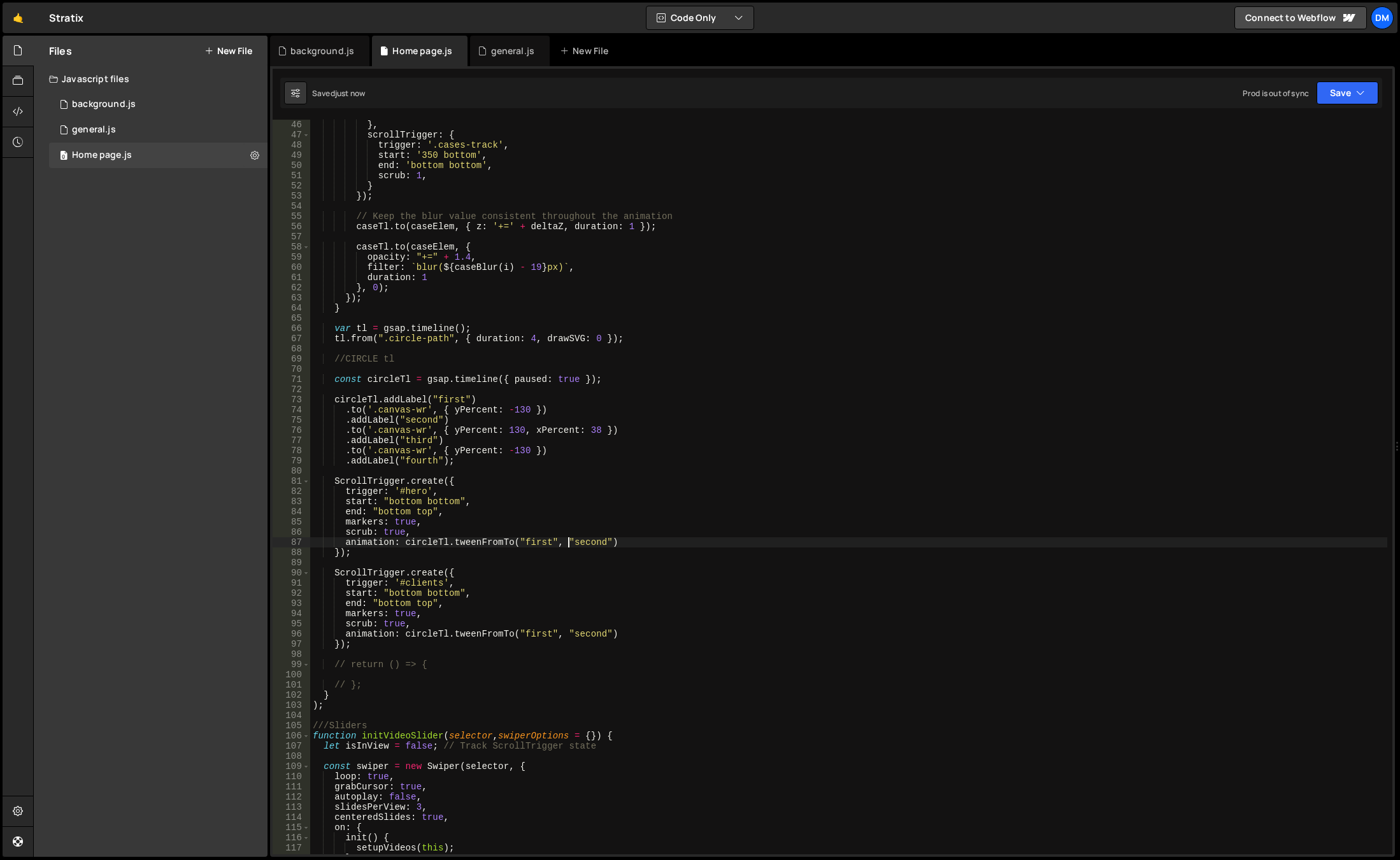
click at [621, 559] on div "} , scrollTrigger : { trigger : '.cases-track' , start : '350 bottom' , end : '…" at bounding box center [849, 497] width 1077 height 755
click at [424, 421] on div "} , scrollTrigger : { trigger : '.cases-track' , start : '350 bottom' , end : '…" at bounding box center [849, 497] width 1077 height 755
click at [533, 635] on div "} , scrollTrigger : { trigger : '.cases-track' , start : '350 bottom' , end : '…" at bounding box center [849, 497] width 1077 height 755
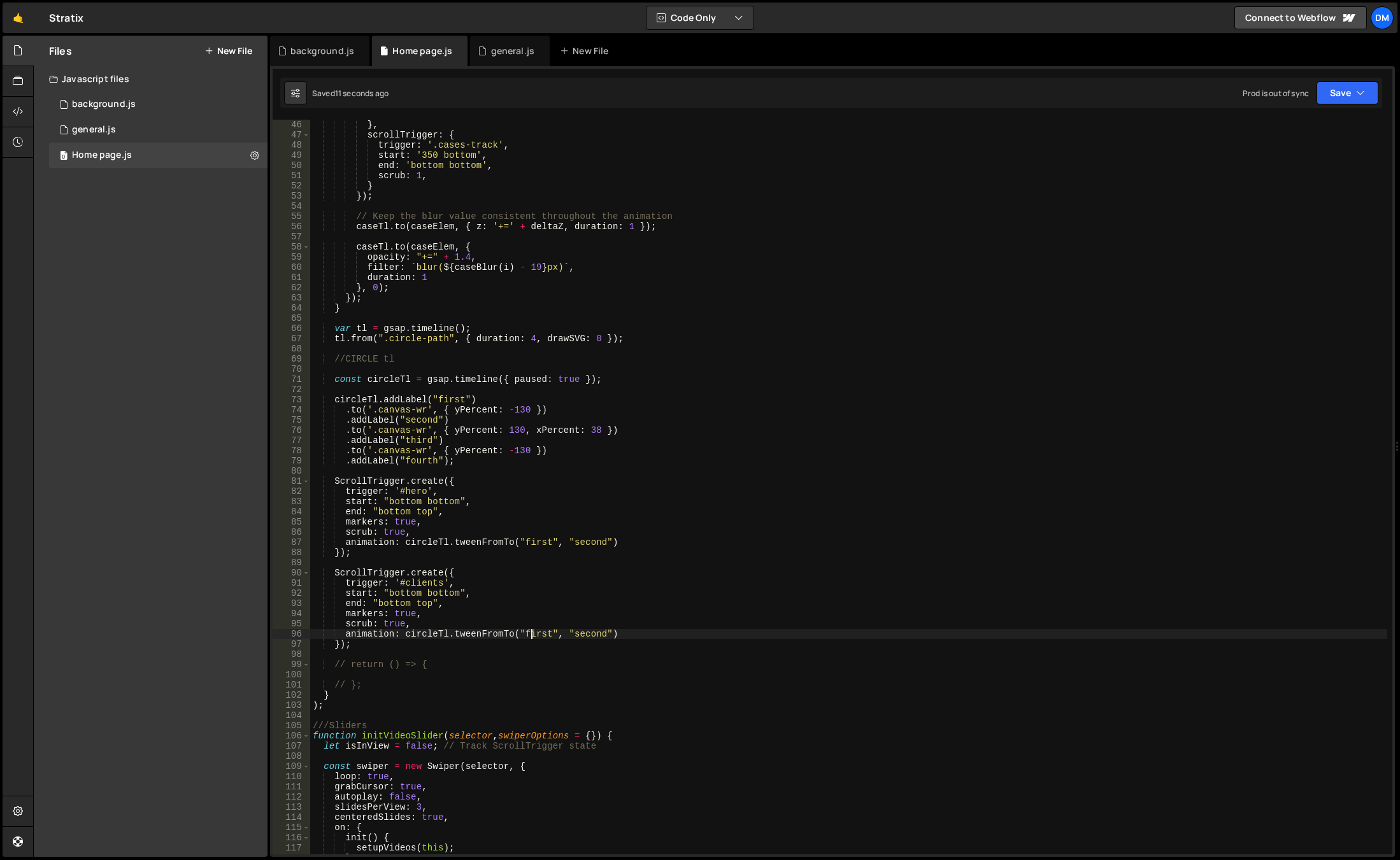
click at [533, 635] on div "} , scrollTrigger : { trigger : '.cases-track' , start : '350 bottom' , end : '…" at bounding box center [849, 497] width 1077 height 755
paste textarea "second"
click at [418, 442] on div "} , scrollTrigger : { trigger : '.cases-track' , start : '350 bottom' , end : '…" at bounding box center [849, 497] width 1077 height 755
click at [585, 637] on div "} , scrollTrigger : { trigger : '.cases-track' , start : '350 bottom' , end : '…" at bounding box center [849, 497] width 1077 height 755
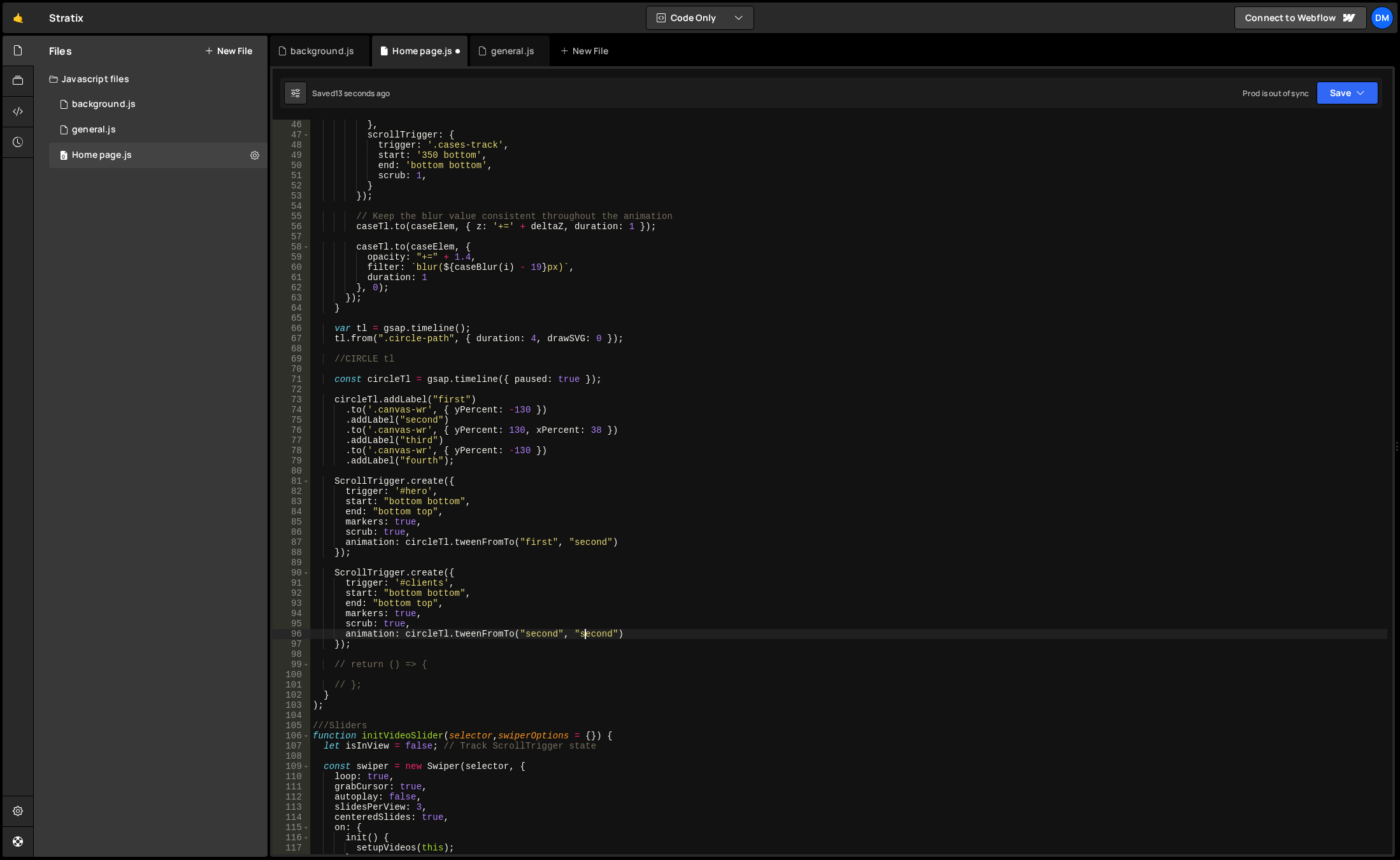
click at [585, 637] on div "} , scrollTrigger : { trigger : '.cases-track' , start : '350 bottom' , end : '…" at bounding box center [849, 497] width 1077 height 755
paste textarea "thir"
click at [731, 592] on div "} , scrollTrigger : { trigger : '.cases-track' , start : '350 bottom' , end : '…" at bounding box center [849, 497] width 1077 height 755
click at [399, 589] on div "} , scrollTrigger : { trigger : '.cases-track' , start : '350 bottom' , end : '…" at bounding box center [849, 497] width 1077 height 755
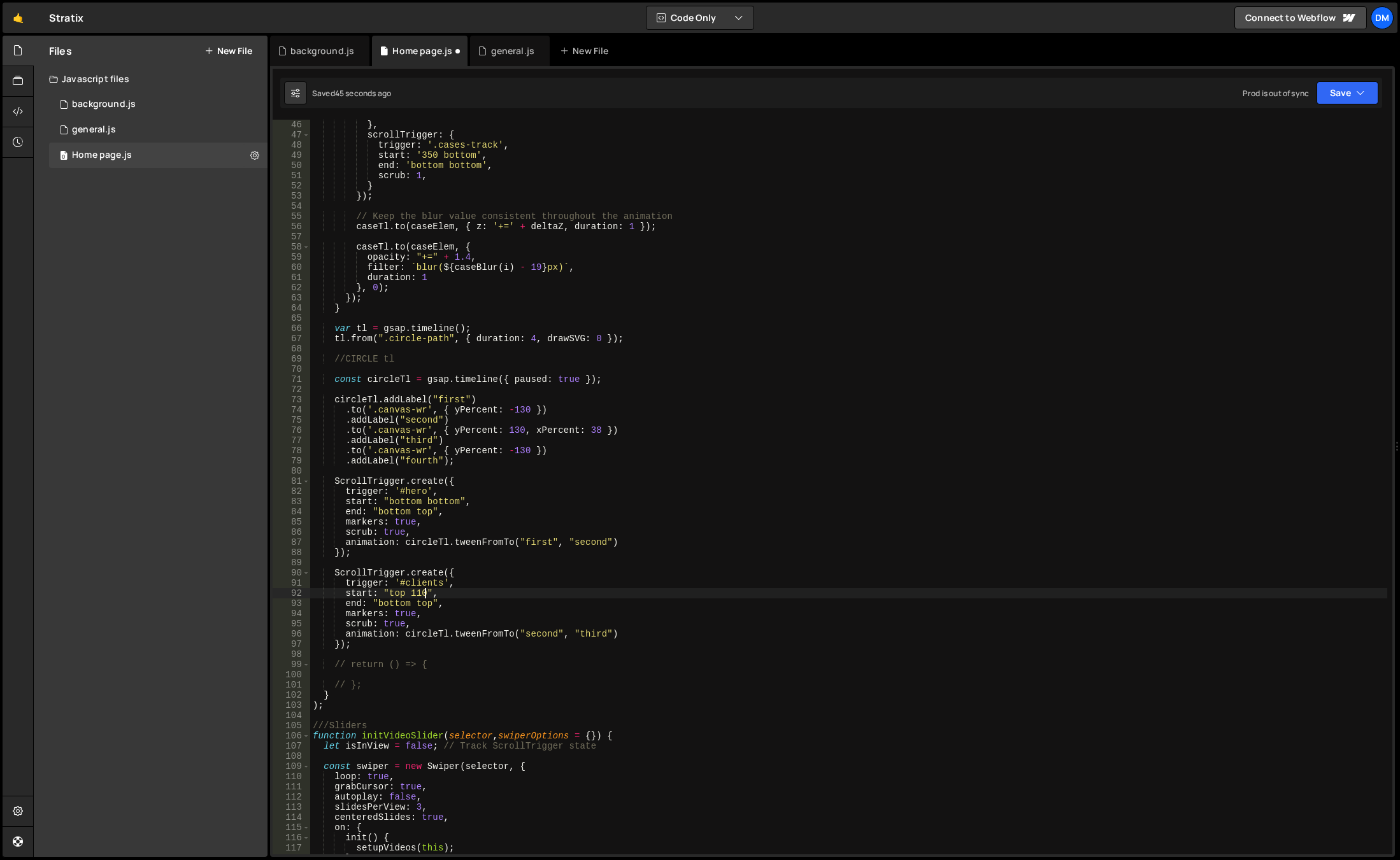
scroll to position [0, 8]
click at [399, 602] on div "} , scrollTrigger : { trigger : '.cases-track' , start : '350 bottom' , end : '…" at bounding box center [849, 497] width 1077 height 755
click at [406, 603] on div "} , scrollTrigger : { trigger : '.cases-track' , start : '350 bottom' , end : '…" at bounding box center [849, 497] width 1077 height 755
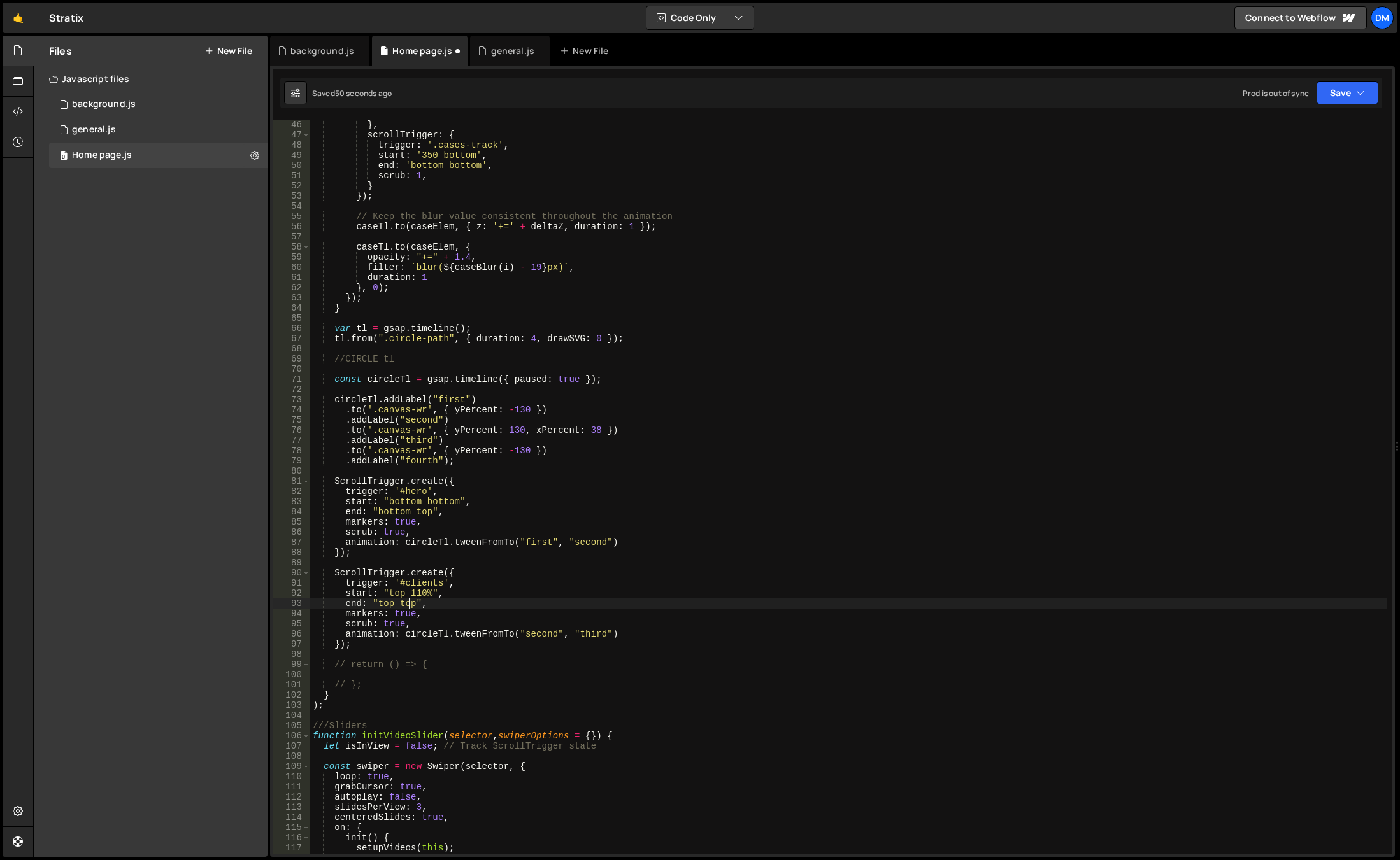
click at [406, 603] on div "} , scrollTrigger : { trigger : '.cases-track' , start : '350 bottom' , end : '…" at bounding box center [849, 497] width 1077 height 755
type textarea "end: "top bottom","
click at [1023, 472] on div "} , scrollTrigger : { trigger : '.cases-track' , start : '350 bottom' , end : '…" at bounding box center [849, 497] width 1077 height 755
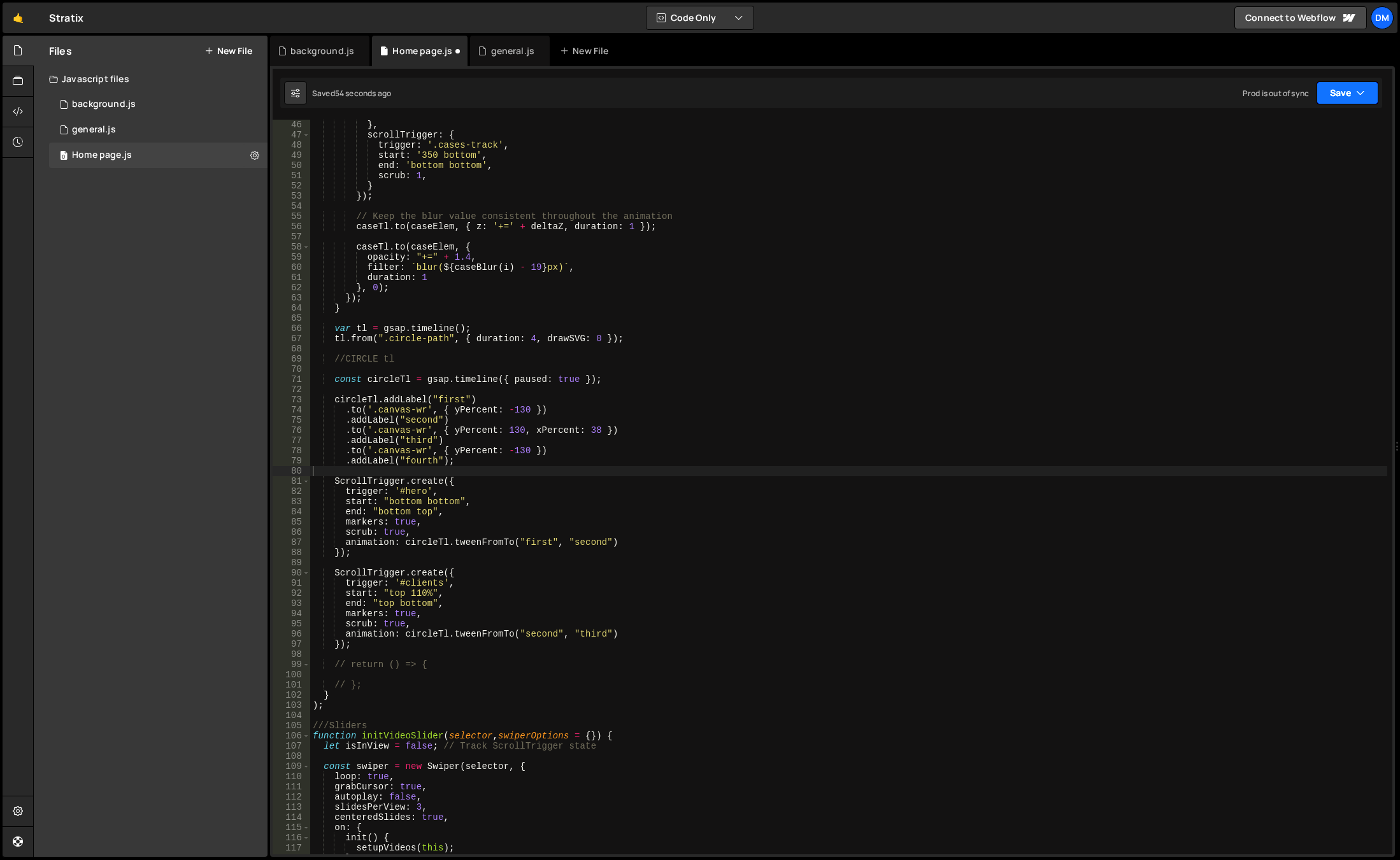
click at [1360, 89] on icon "button" at bounding box center [1360, 93] width 9 height 13
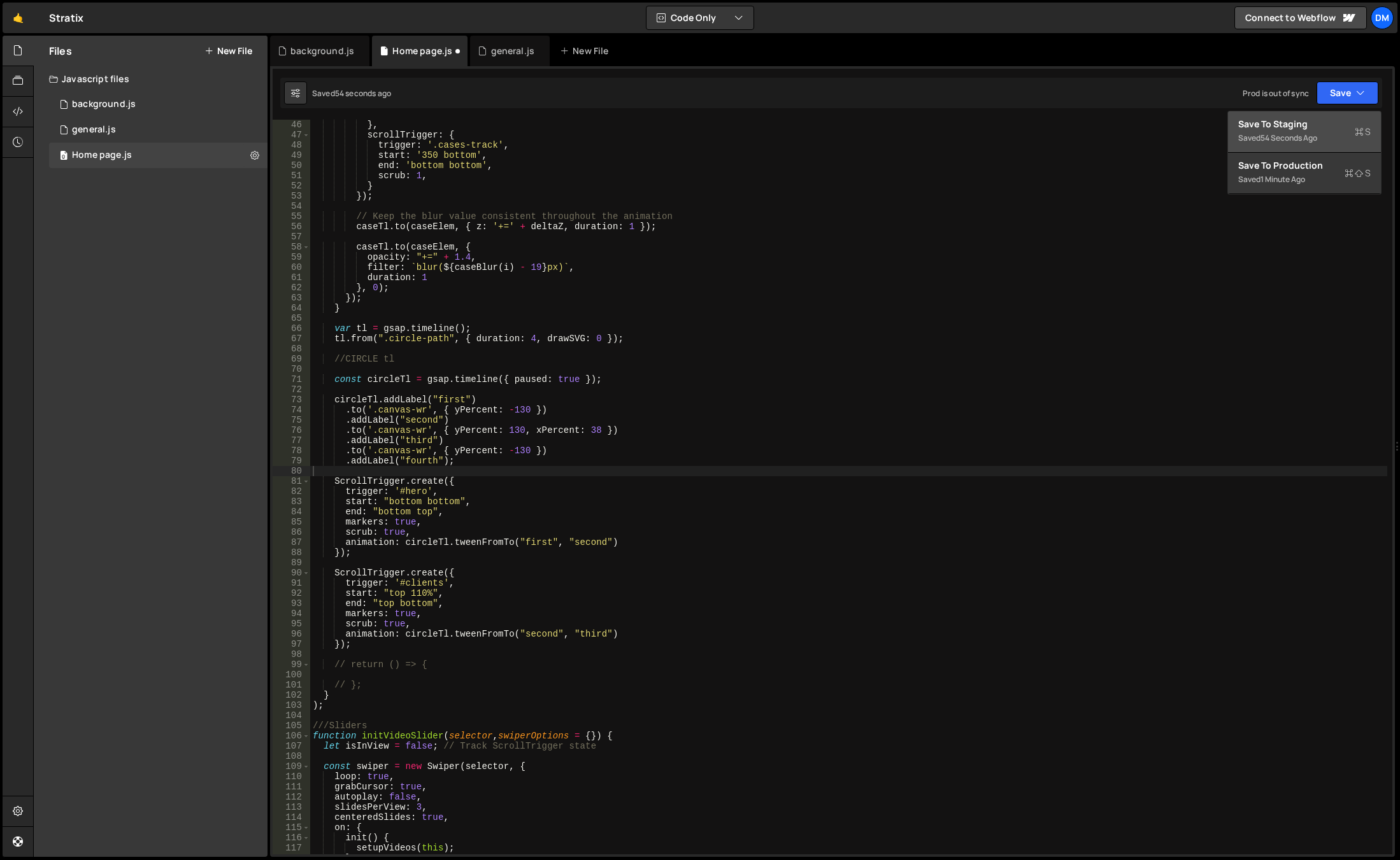
click at [1293, 125] on div "Save to Staging S" at bounding box center [1304, 124] width 132 height 13
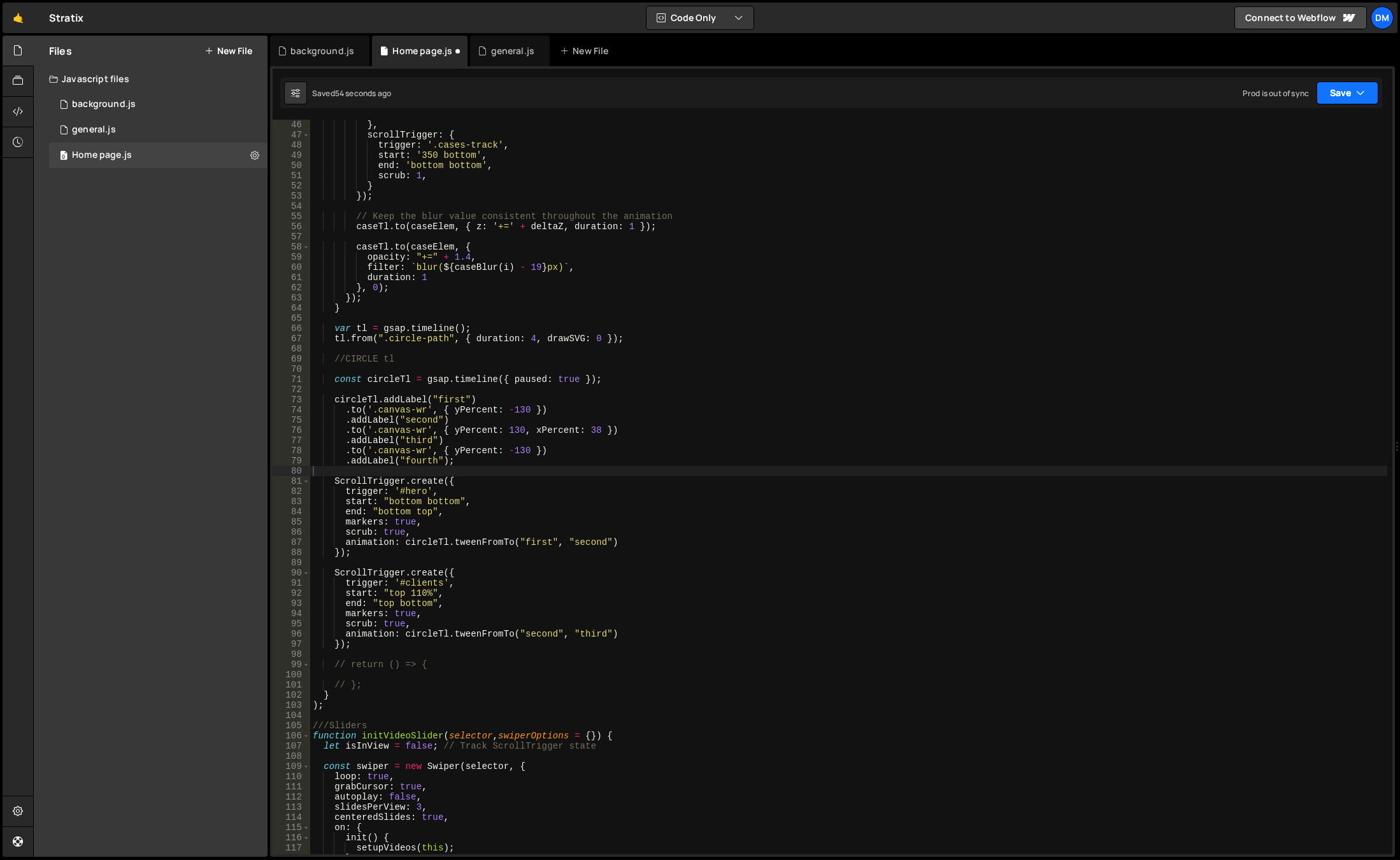
click at [1356, 85] on button "Save" at bounding box center [1347, 93] width 61 height 23
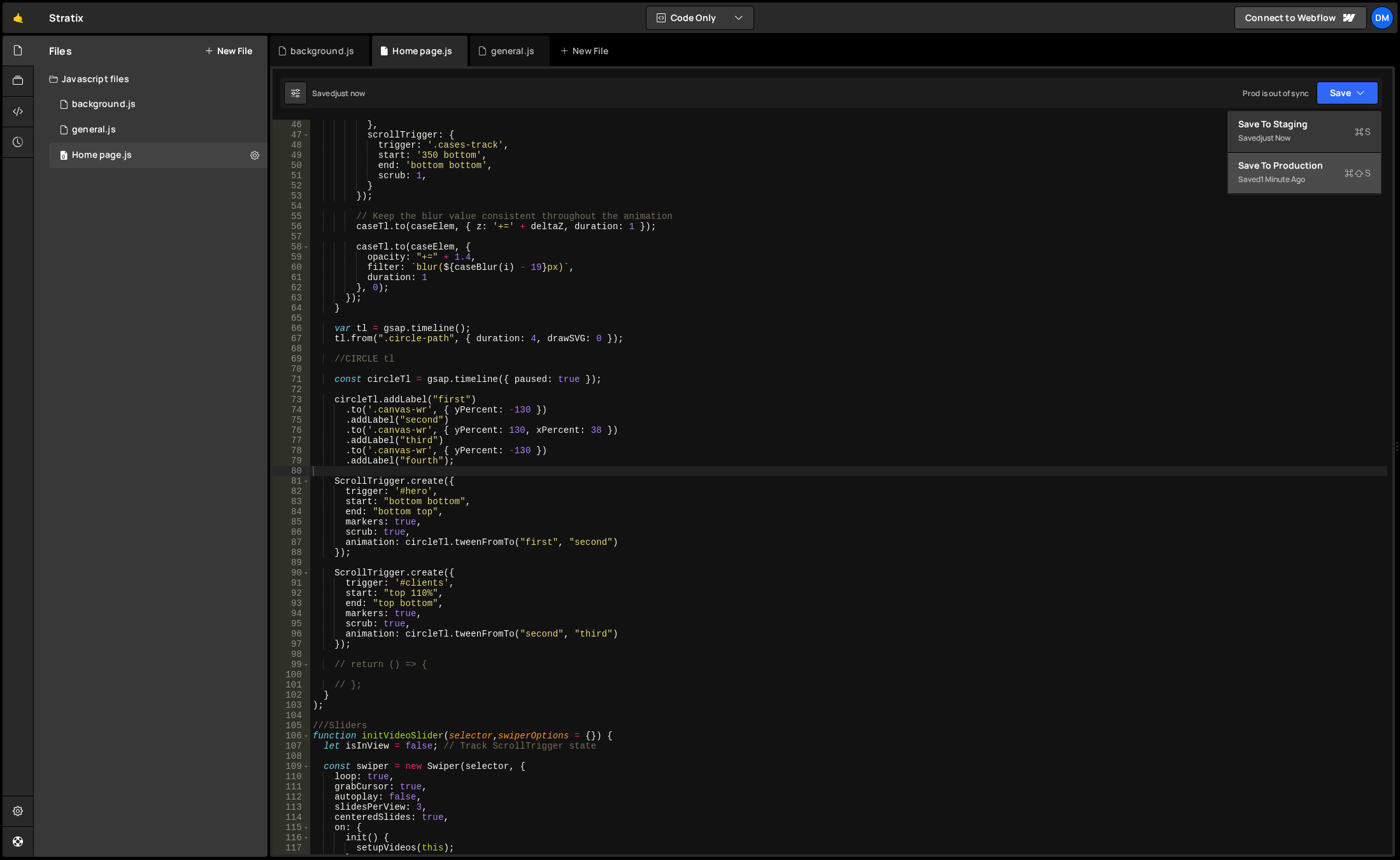
click at [1292, 167] on div "Save to Production S" at bounding box center [1304, 165] width 132 height 13
click at [794, 517] on div "} , scrollTrigger : { trigger : '.cases-track' , start : '350 bottom' , end : '…" at bounding box center [849, 497] width 1077 height 755
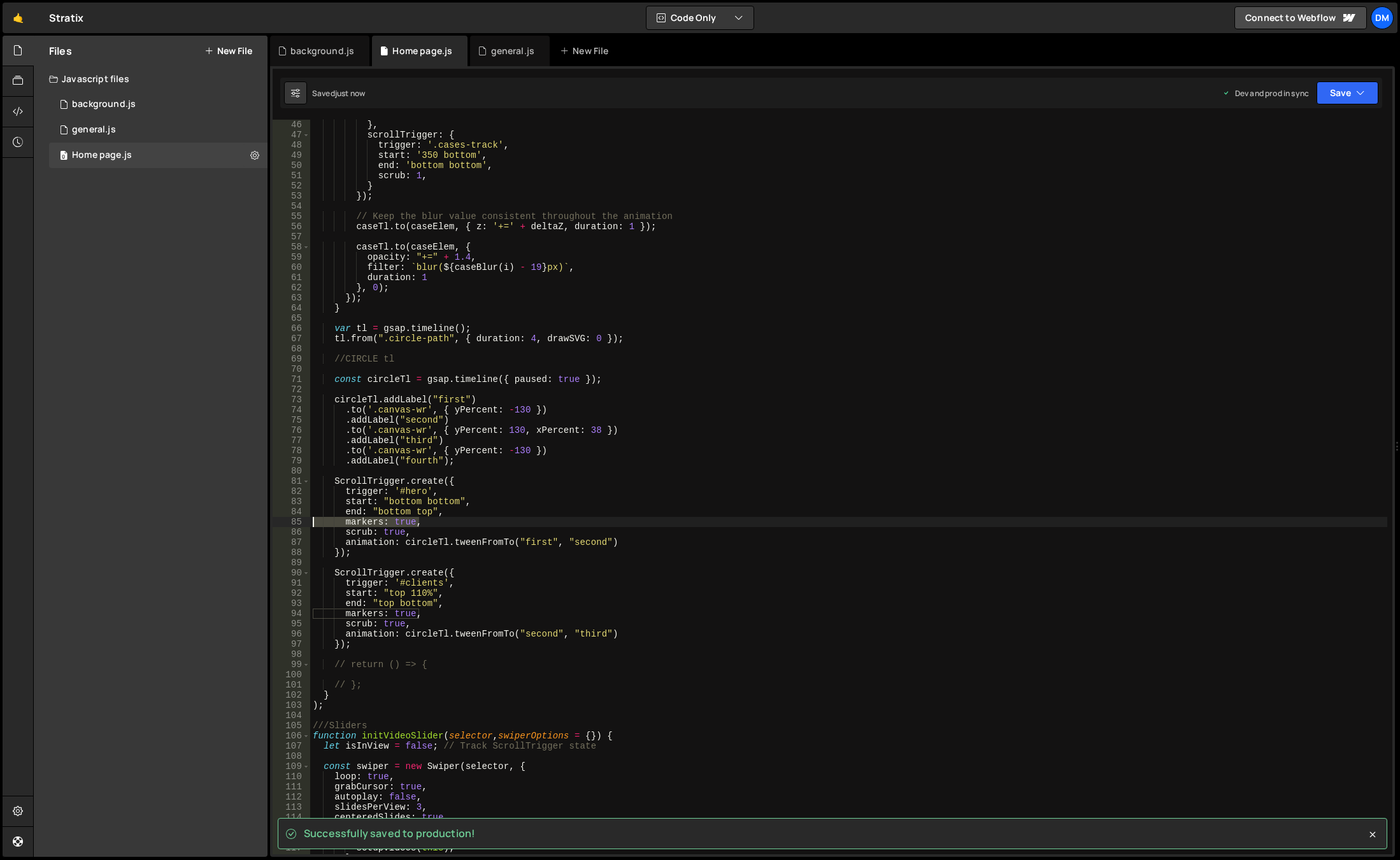
drag, startPoint x: 439, startPoint y: 523, endPoint x: 256, endPoint y: 527, distance: 183.0
click at [256, 527] on div "Files New File Javascript files 0 background.js 0 0 general.js 0 0 Home page.js…" at bounding box center [716, 447] width 1367 height 822
type textarea "markers: true,"
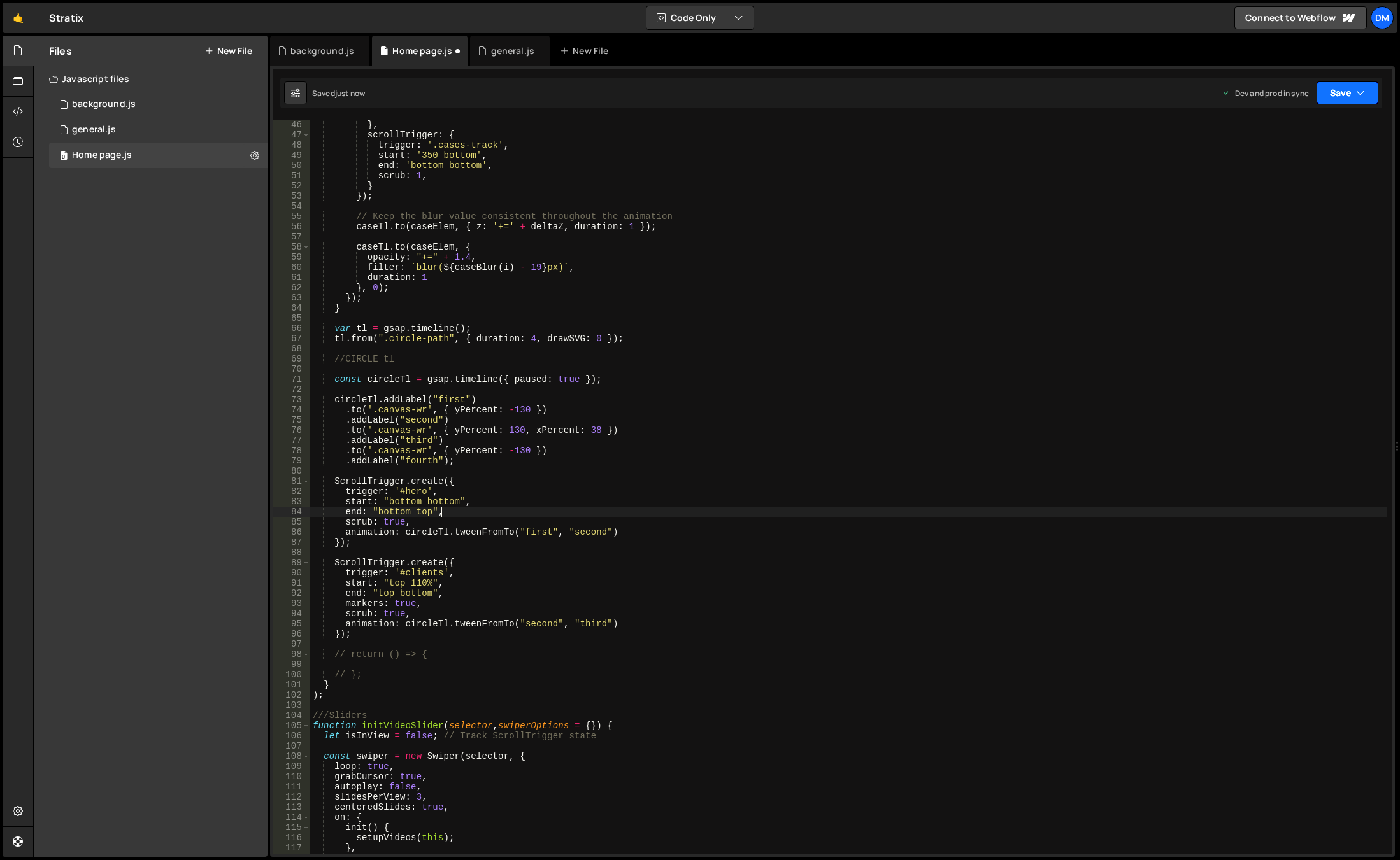
click at [1339, 100] on button "Save" at bounding box center [1347, 93] width 61 height 23
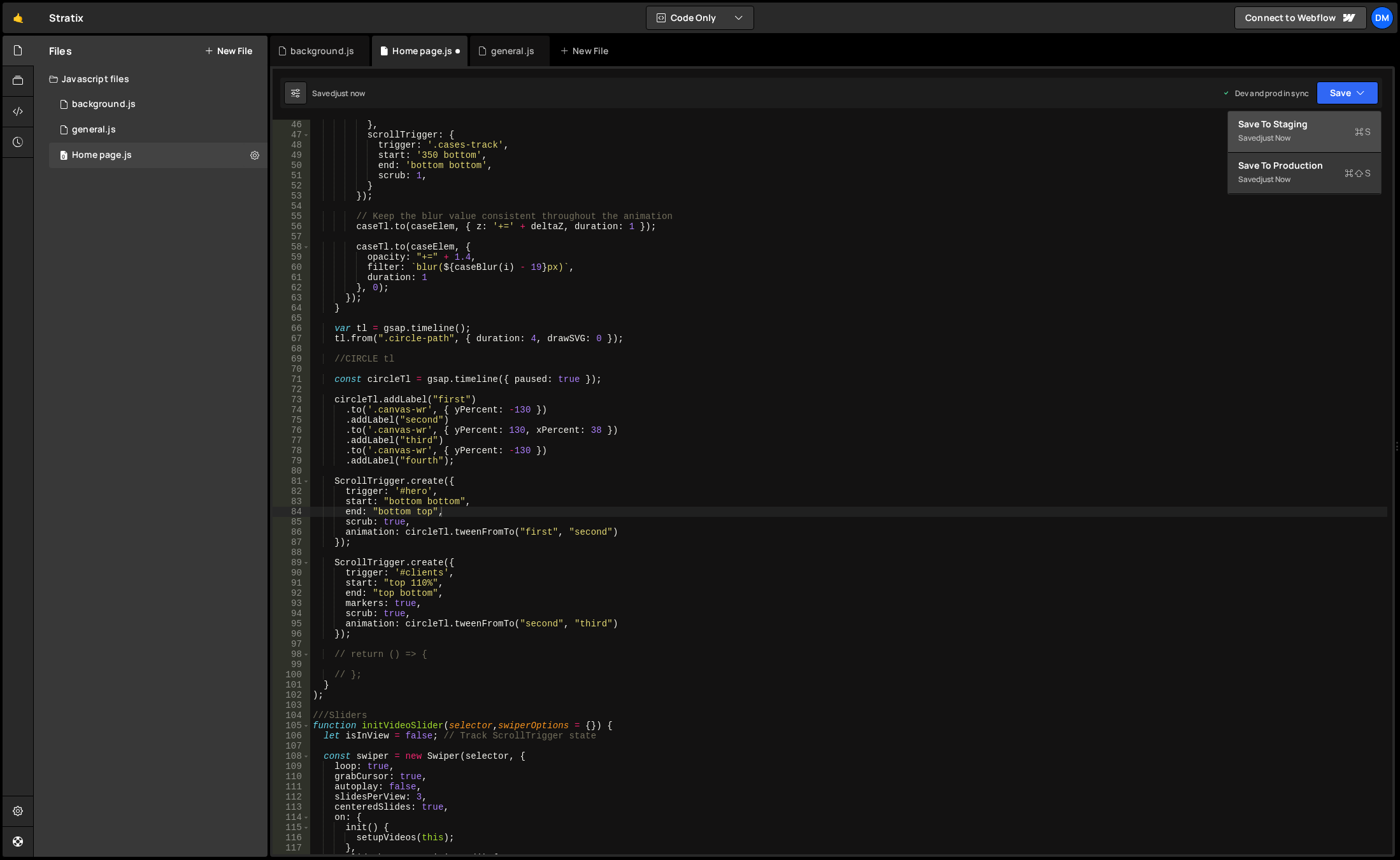
click at [1295, 135] on div "Saved just now" at bounding box center [1304, 138] width 132 height 15
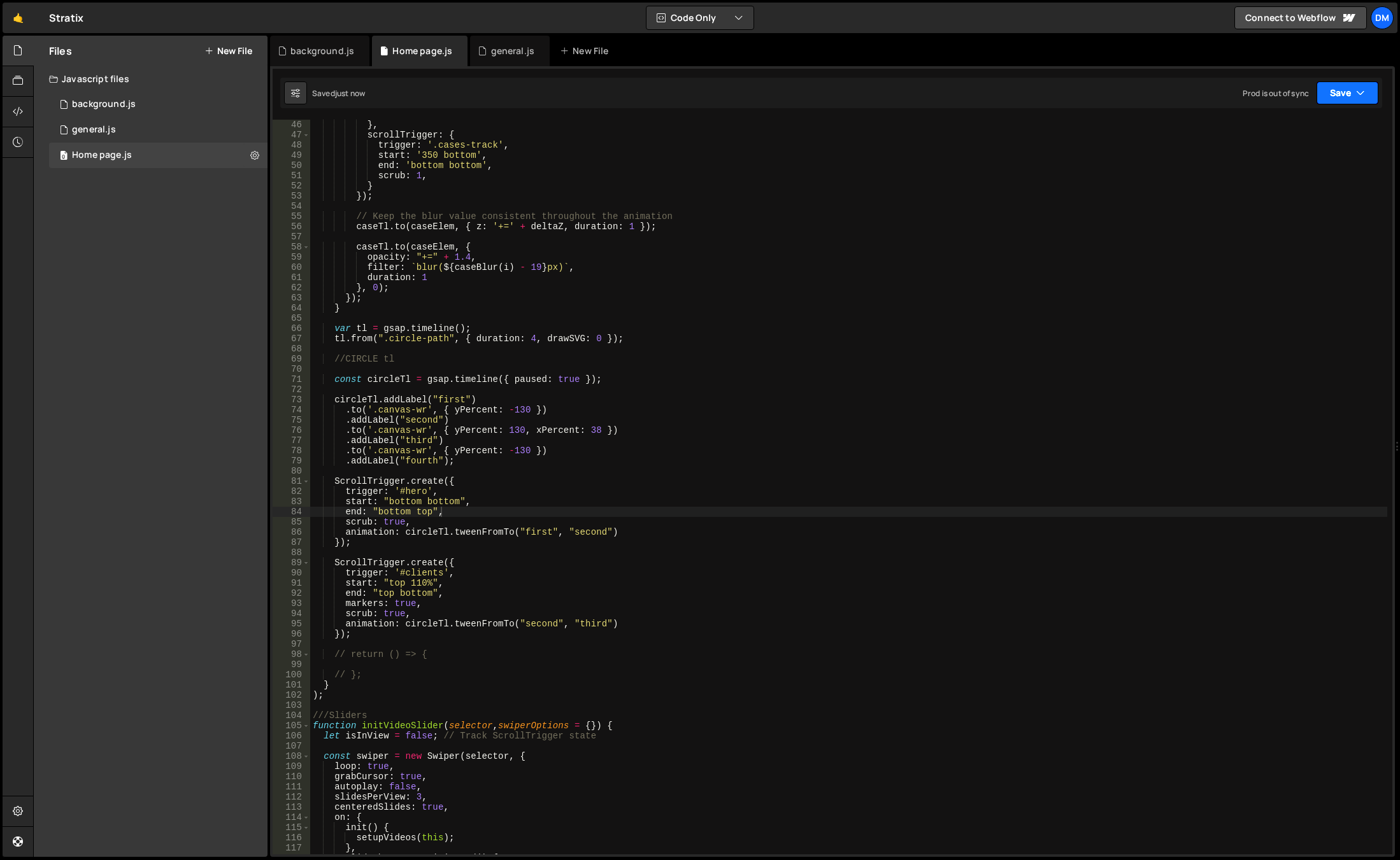
click at [1331, 96] on button "Save" at bounding box center [1347, 93] width 61 height 23
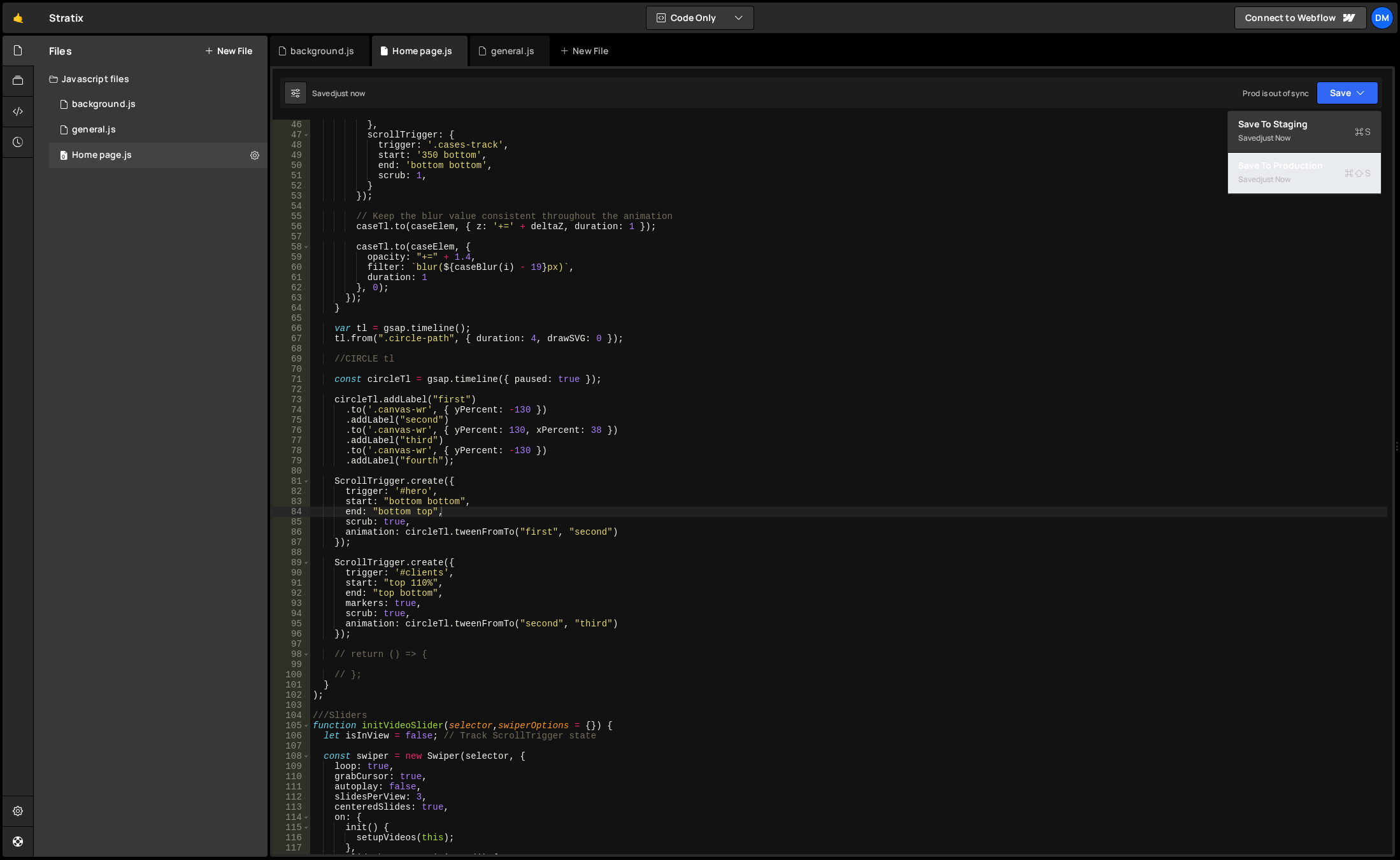
click at [1289, 176] on div "just now" at bounding box center [1275, 179] width 30 height 11
click at [696, 570] on div "} , scrollTrigger : { trigger : '.cases-track' , start : '350 bottom' , end : '…" at bounding box center [849, 497] width 1077 height 755
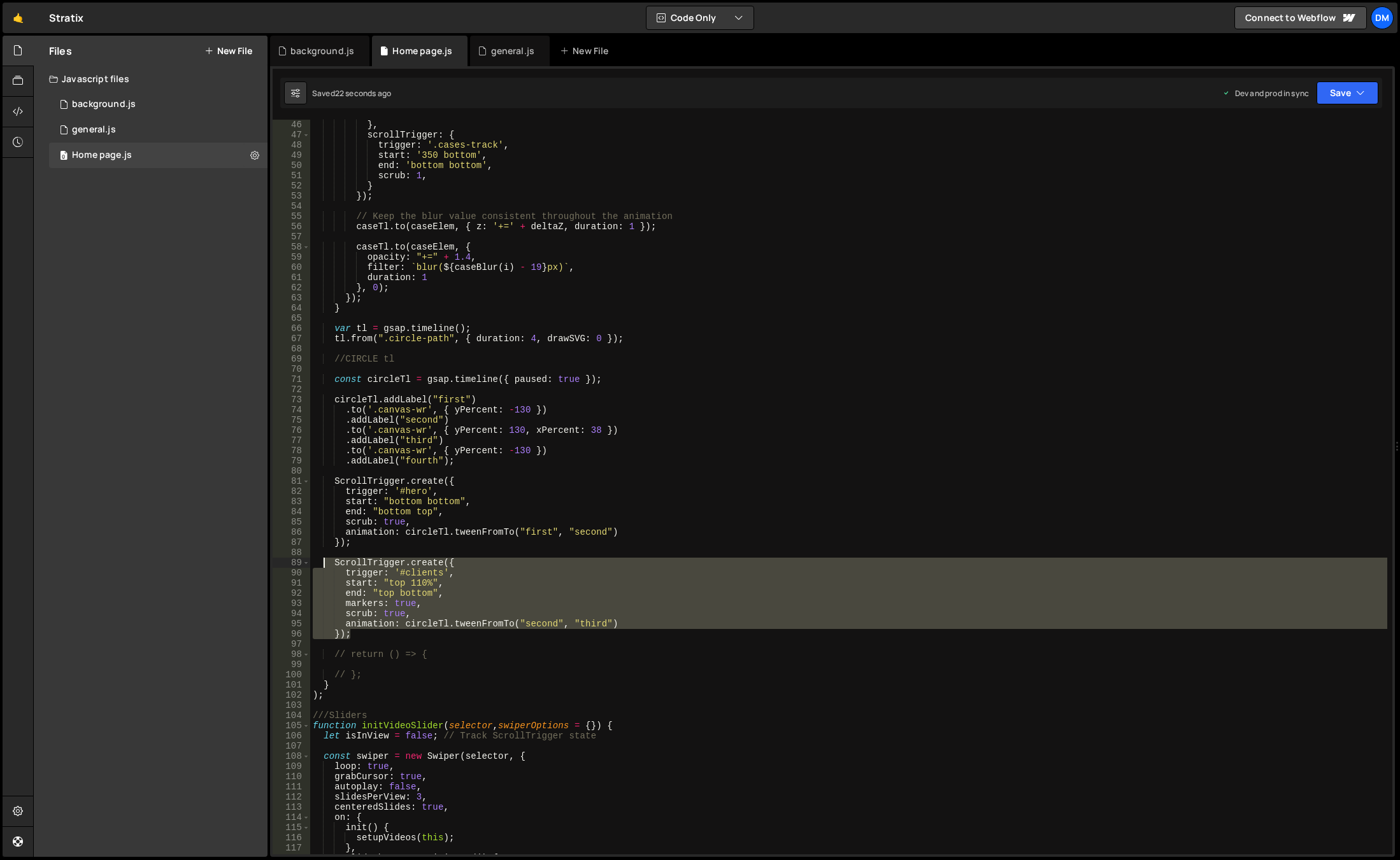
drag, startPoint x: 355, startPoint y: 636, endPoint x: 325, endPoint y: 565, distance: 77.1
click at [325, 565] on div "} , scrollTrigger : { trigger : '.cases-track' , start : '350 bottom' , end : '…" at bounding box center [849, 497] width 1077 height 755
click at [372, 637] on div "} , scrollTrigger : { trigger : '.cases-track' , start : '350 bottom' , end : '…" at bounding box center [849, 487] width 1077 height 735
type textarea "});"
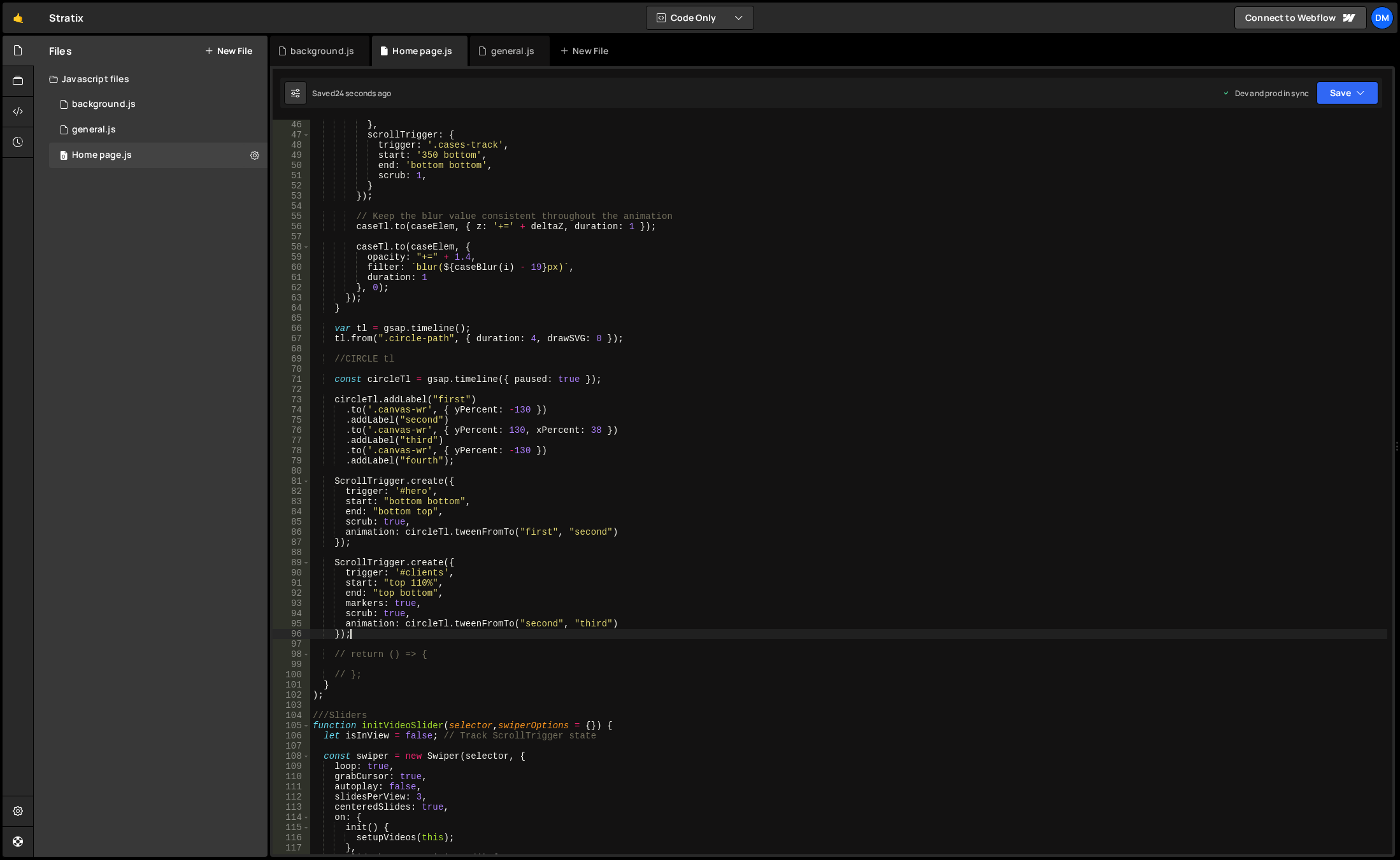
scroll to position [0, 1]
paste textarea "});"
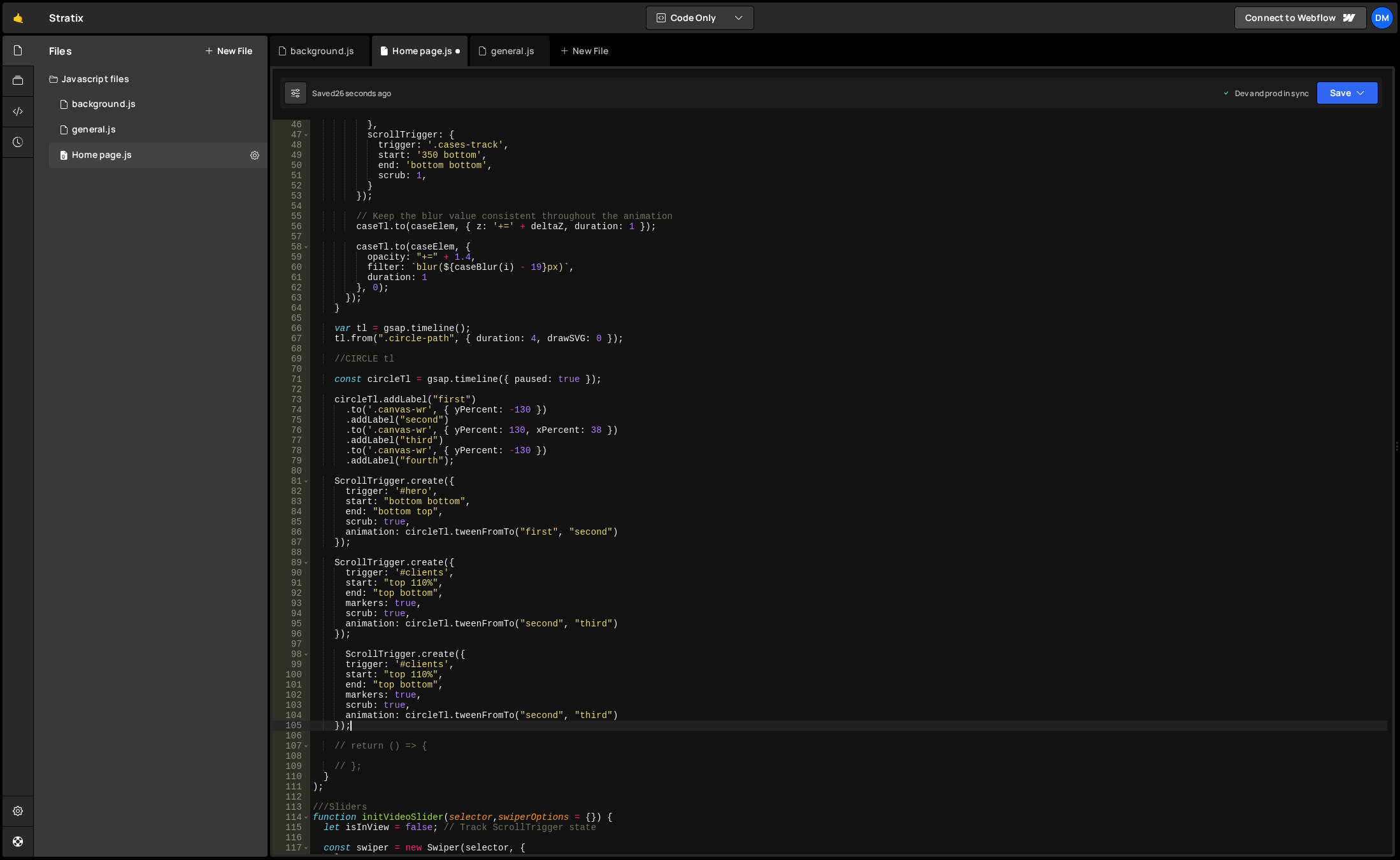
click at [392, 674] on div "} , scrollTrigger : { trigger : '.cases-track' , start : '350 bottom' , end : '…" at bounding box center [849, 497] width 1077 height 755
click at [458, 659] on div "} , scrollTrigger : { trigger : '.cases-track' , start : '350 bottom' , end : '…" at bounding box center [849, 497] width 1077 height 755
drag, startPoint x: 409, startPoint y: 674, endPoint x: 431, endPoint y: 674, distance: 22.0
click at [431, 674] on div "} , scrollTrigger : { trigger : '.cases-track' , start : '350 bottom' , end : '…" at bounding box center [849, 497] width 1077 height 755
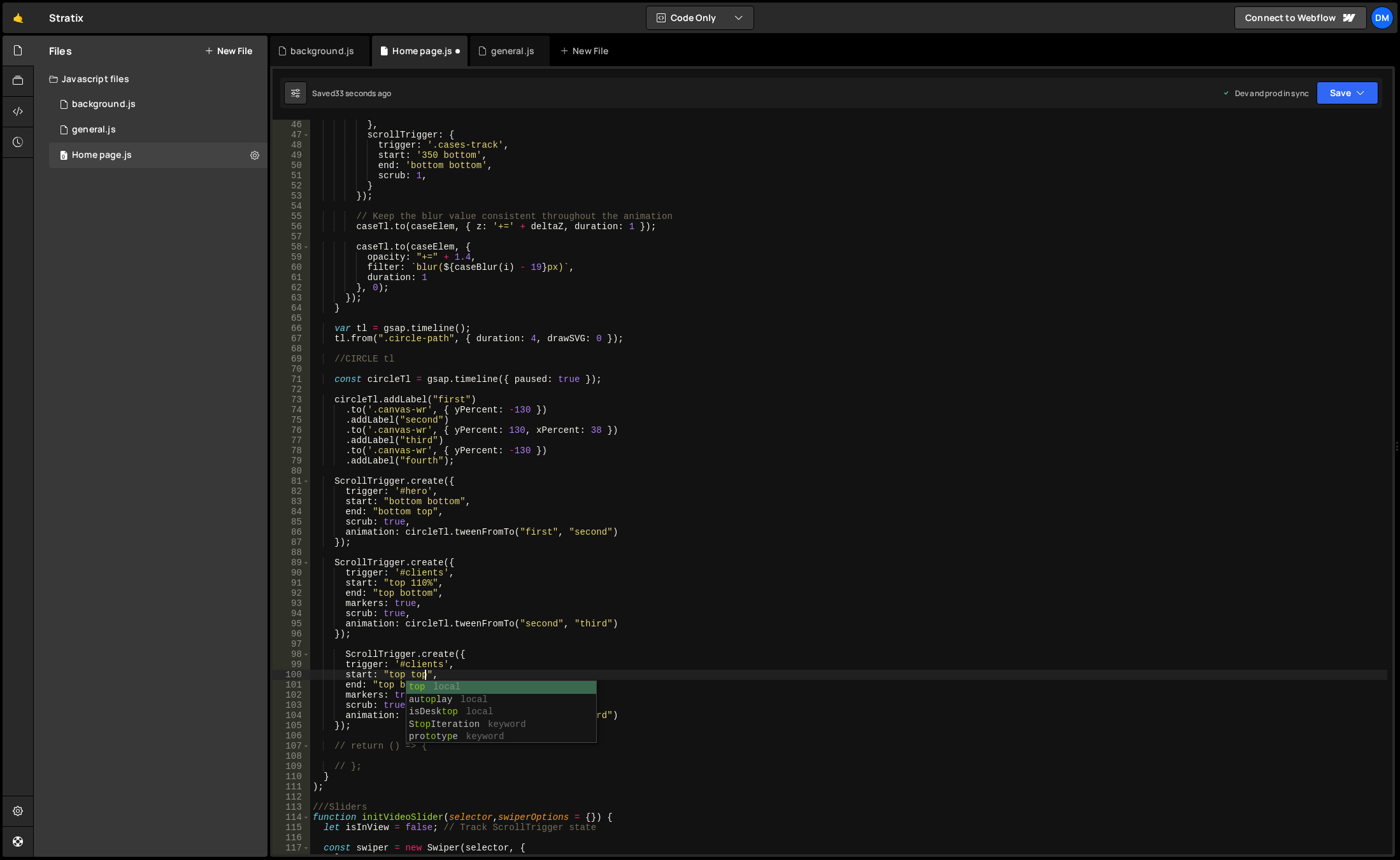
click at [447, 603] on div "} , scrollTrigger : { trigger : '.cases-track' , start : '350 bottom' , end : '…" at bounding box center [849, 497] width 1077 height 755
click at [380, 684] on div "} , scrollTrigger : { trigger : '.cases-track' , start : '350 bottom' , end : '…" at bounding box center [849, 497] width 1077 height 755
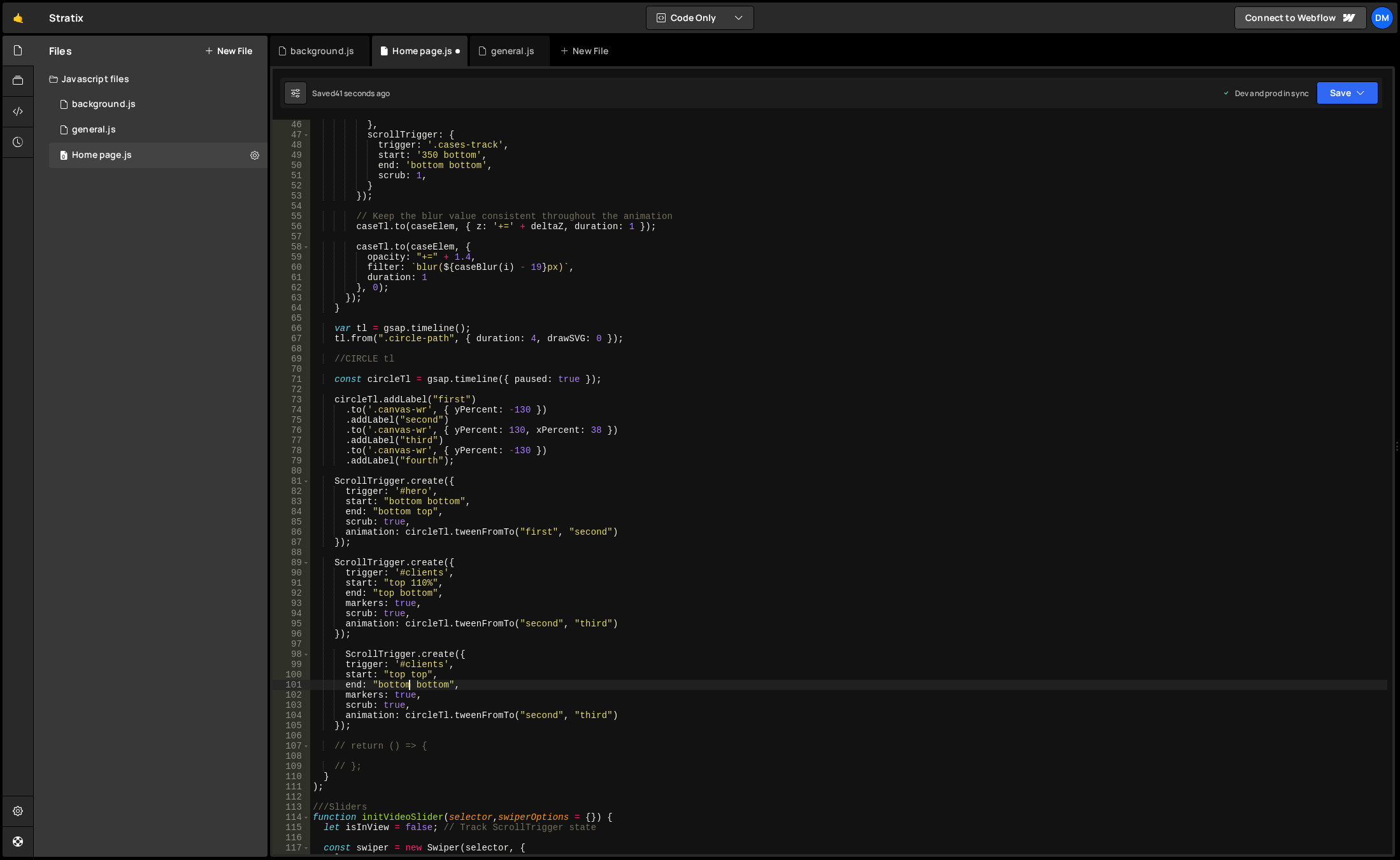
click at [432, 687] on div "} , scrollTrigger : { trigger : '.cases-track' , start : '350 bottom' , end : '…" at bounding box center [849, 497] width 1077 height 755
drag, startPoint x: 549, startPoint y: 577, endPoint x: 527, endPoint y: 602, distance: 33.3
click at [549, 577] on div "} , scrollTrigger : { trigger : '.cases-track' , start : '350 bottom' , end : '…" at bounding box center [849, 497] width 1077 height 755
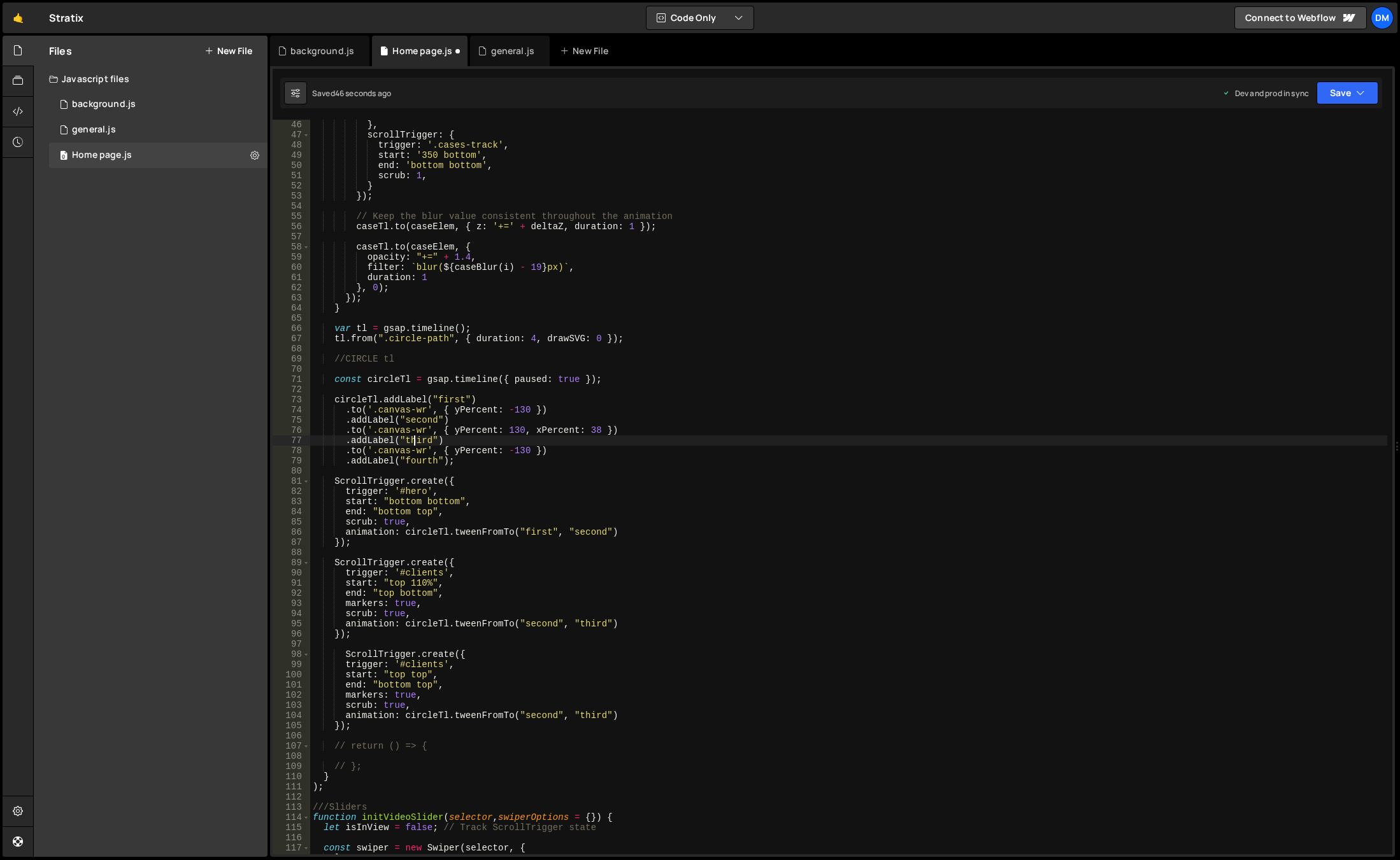
click at [416, 442] on div "} , scrollTrigger : { trigger : '.cases-track' , start : '350 bottom' , end : '…" at bounding box center [849, 497] width 1077 height 755
click at [541, 715] on div "} , scrollTrigger : { trigger : '.cases-track' , start : '350 bottom' , end : '…" at bounding box center [849, 497] width 1077 height 755
click at [541, 715] on div "} , scrollTrigger : { trigger : '.cases-track' , start : '350 bottom' , end : '…" at bounding box center [849, 497] width 1077 height 755
paste textarea "thir"
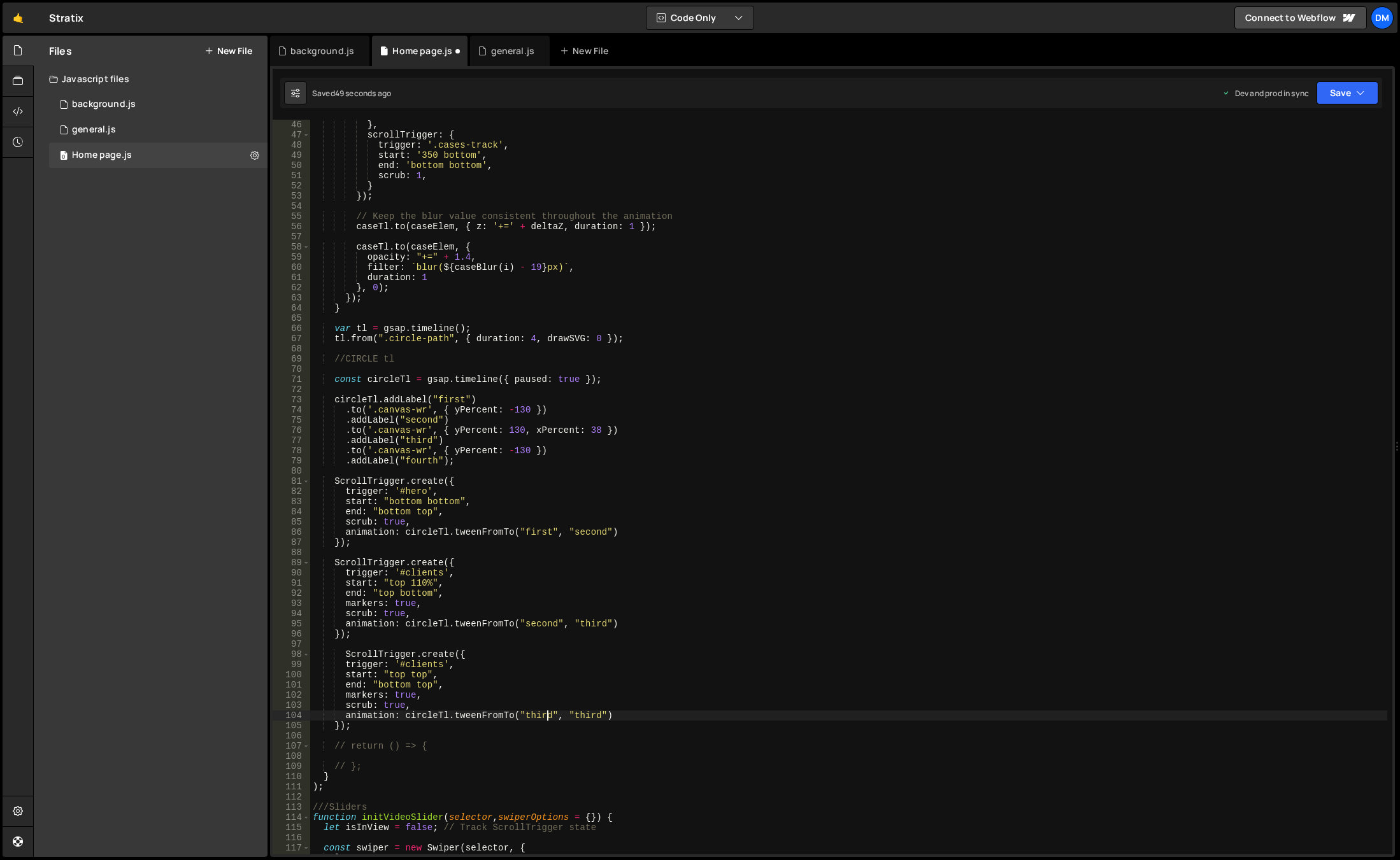
click at [418, 463] on div "} , scrollTrigger : { trigger : '.cases-track' , start : '350 bottom' , end : '…" at bounding box center [849, 497] width 1077 height 755
click at [591, 715] on div "} , scrollTrigger : { trigger : '.cases-track' , start : '350 bottom' , end : '…" at bounding box center [849, 497] width 1077 height 755
paste textarea "fourth"
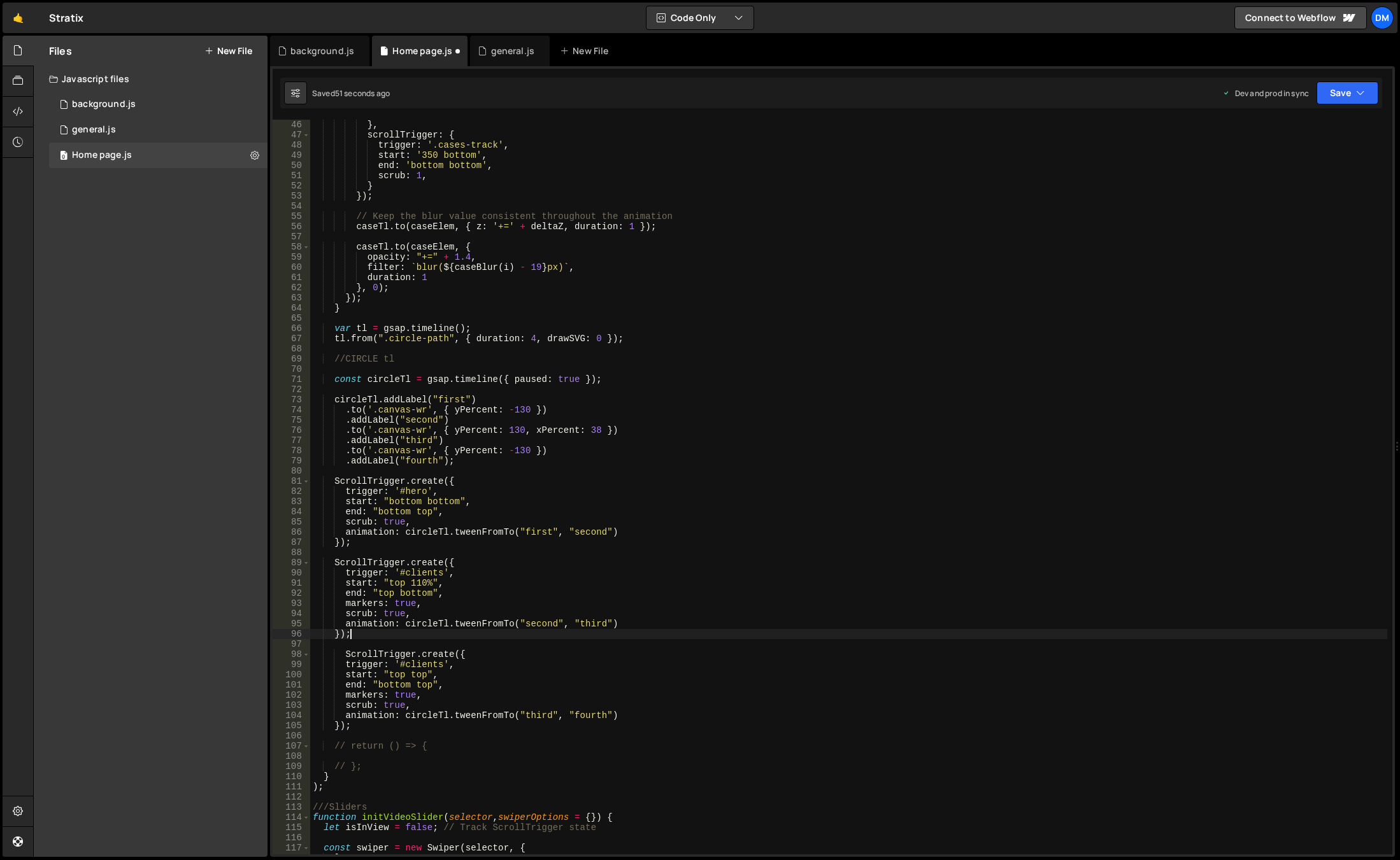
click at [758, 634] on div "} , scrollTrigger : { trigger : '.cases-track' , start : '350 bottom' , end : '…" at bounding box center [849, 497] width 1077 height 755
click at [1315, 95] on div "Dev and prod in sync Upgrade to Edit Save Save to Staging S Saved 51 seconds ag…" at bounding box center [1300, 93] width 156 height 23
click at [1339, 92] on button "Save" at bounding box center [1347, 93] width 61 height 23
click at [1312, 128] on div "Save to Staging S" at bounding box center [1304, 124] width 132 height 13
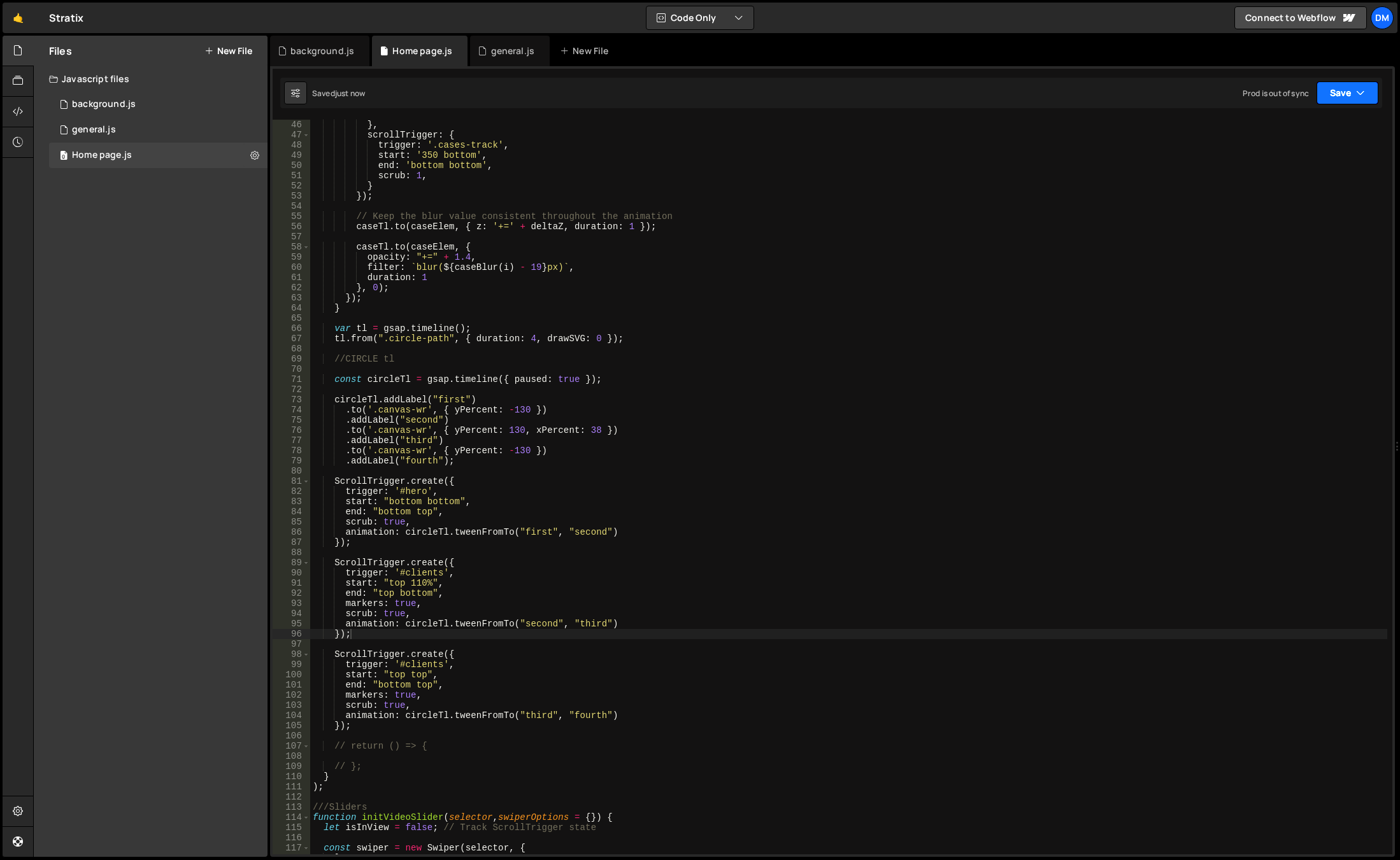
click at [1342, 87] on button "Save" at bounding box center [1347, 93] width 61 height 23
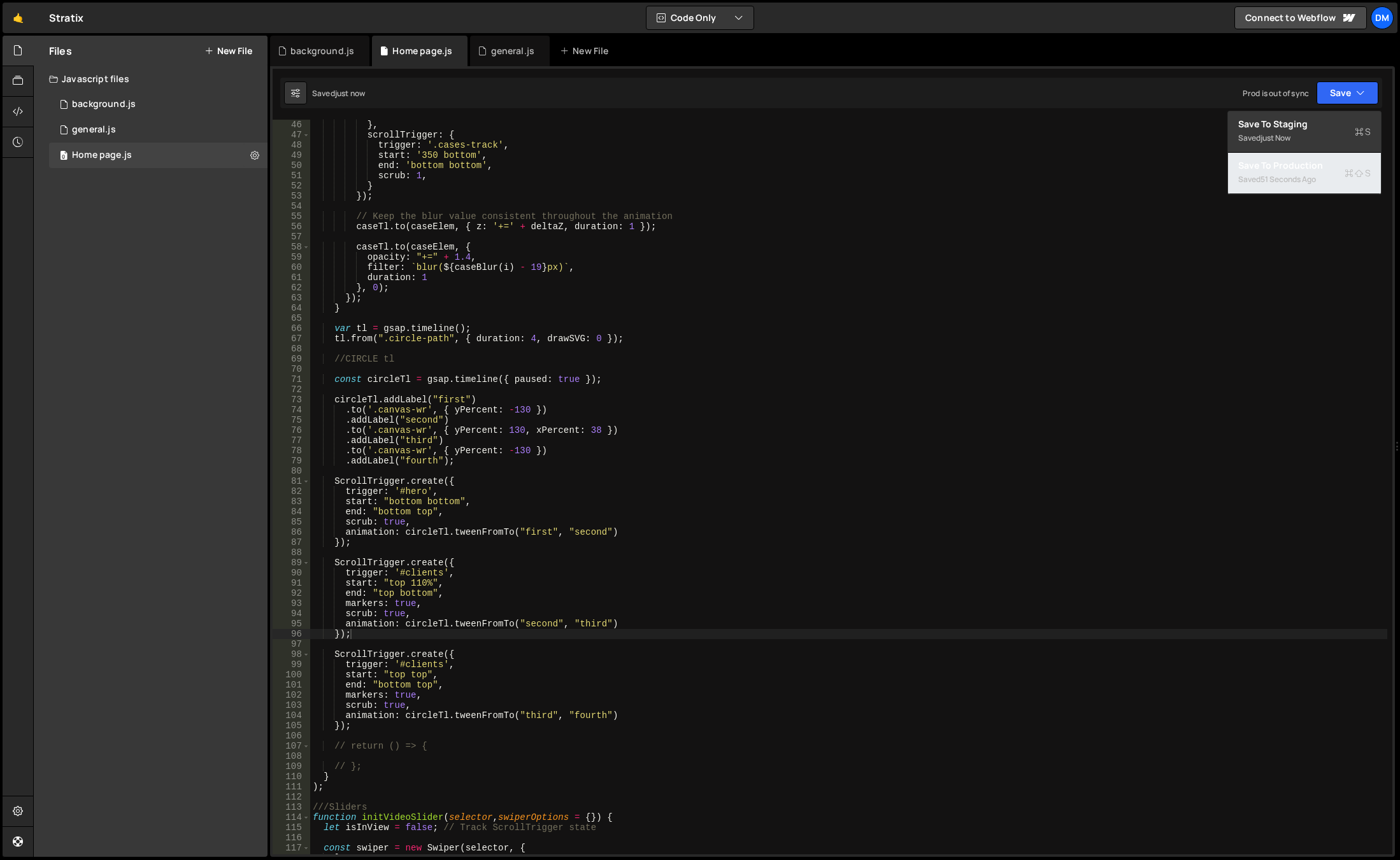
click at [1275, 179] on div "51 seconds ago" at bounding box center [1288, 179] width 56 height 11
type textarea "markers: true,"
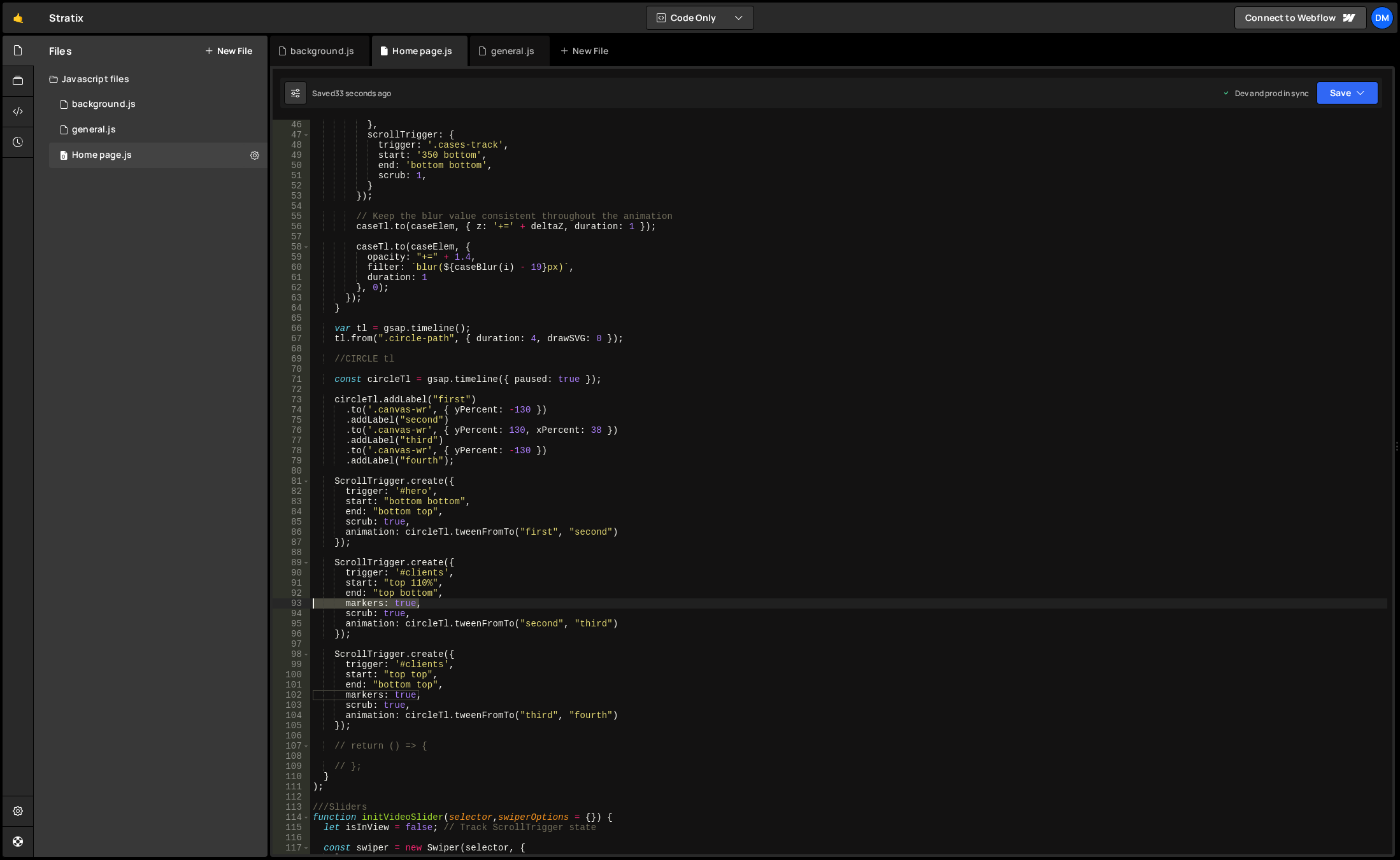
drag, startPoint x: 432, startPoint y: 603, endPoint x: 239, endPoint y: 602, distance: 193.0
click at [239, 602] on div "Files New File Javascript files 0 background.js 0 0 general.js 0 0 Home page.js…" at bounding box center [716, 447] width 1367 height 822
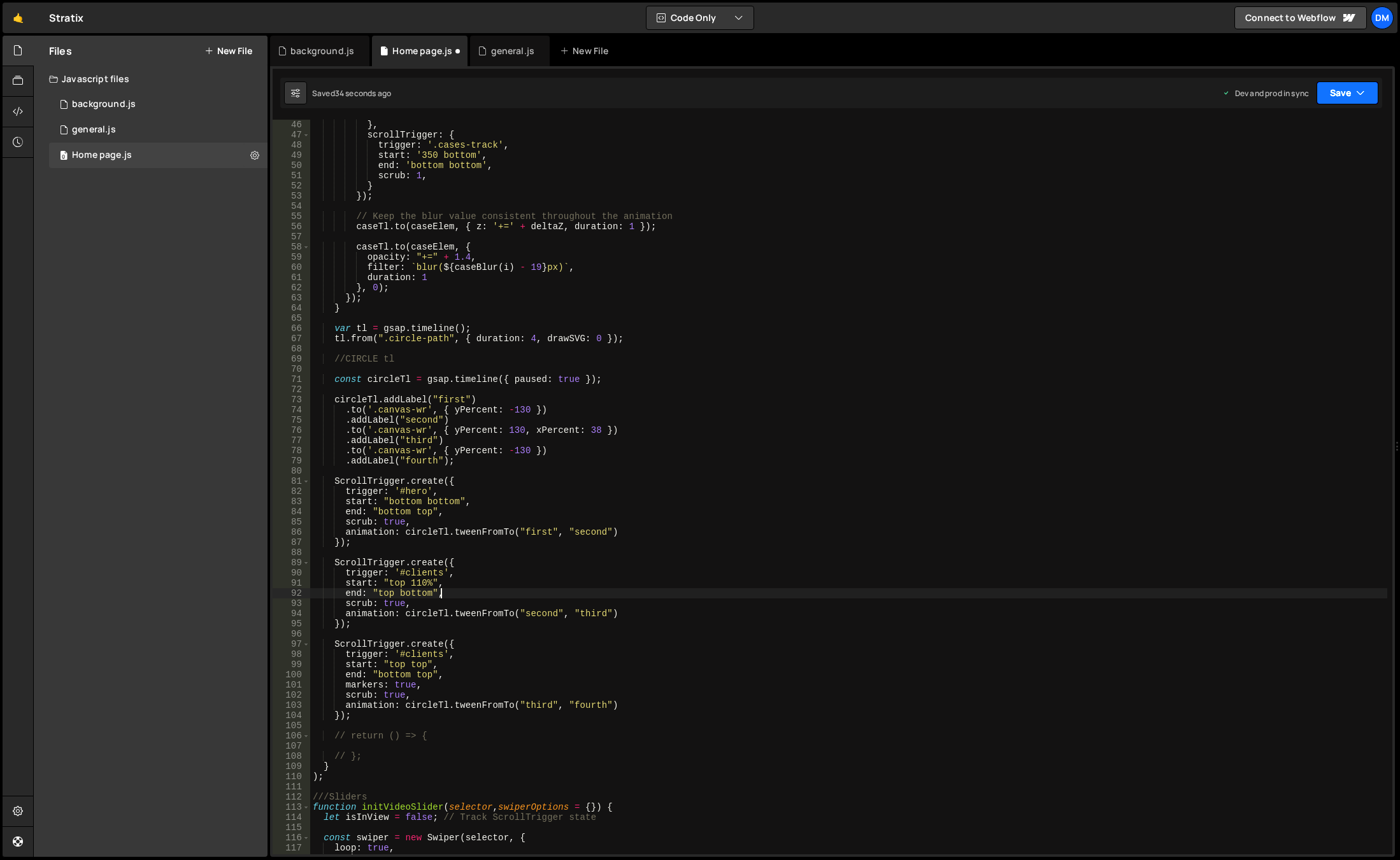
click at [1329, 96] on button "Save" at bounding box center [1347, 93] width 61 height 23
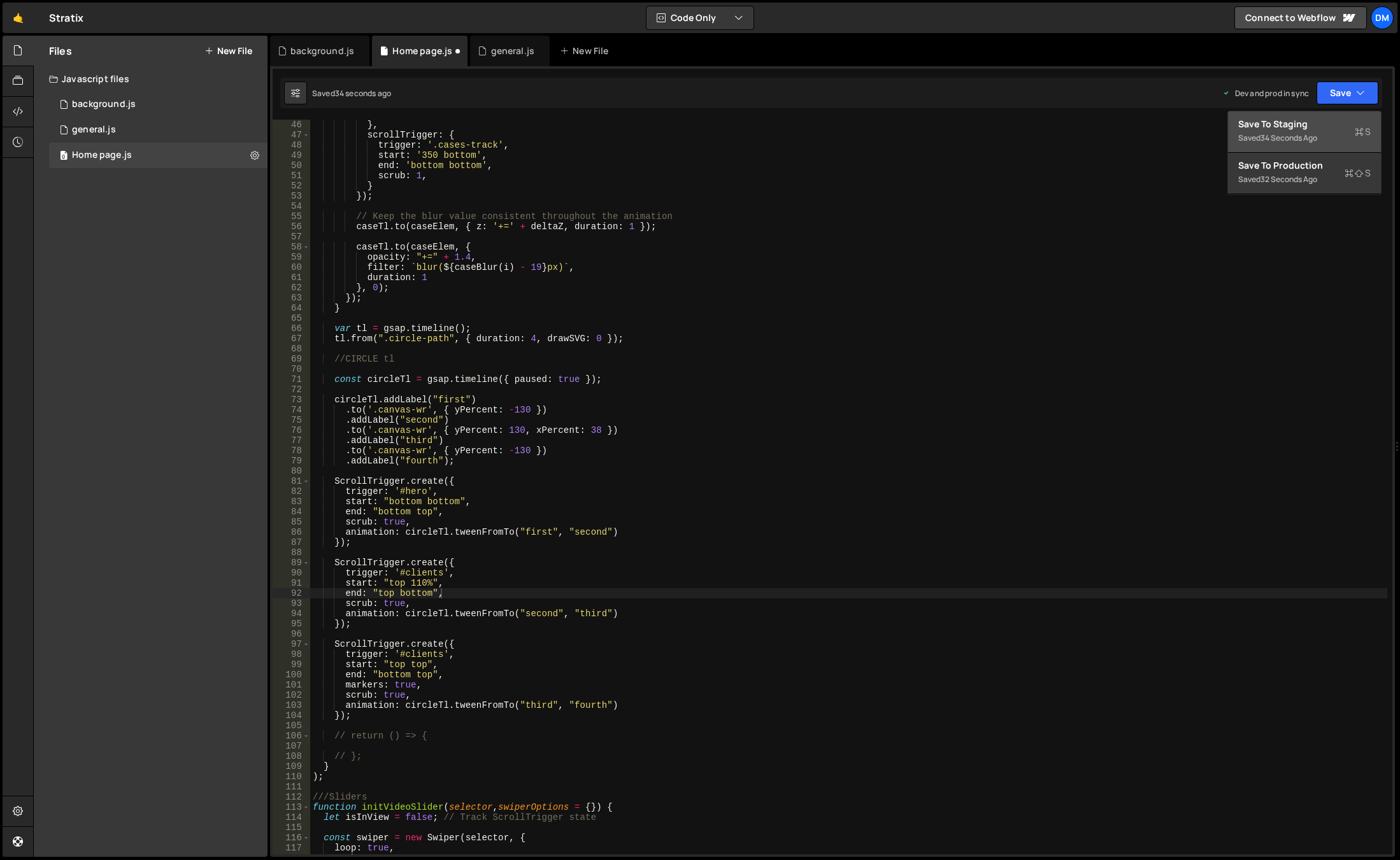
click at [1315, 132] on div "Saved 34 seconds ago" at bounding box center [1304, 138] width 132 height 15
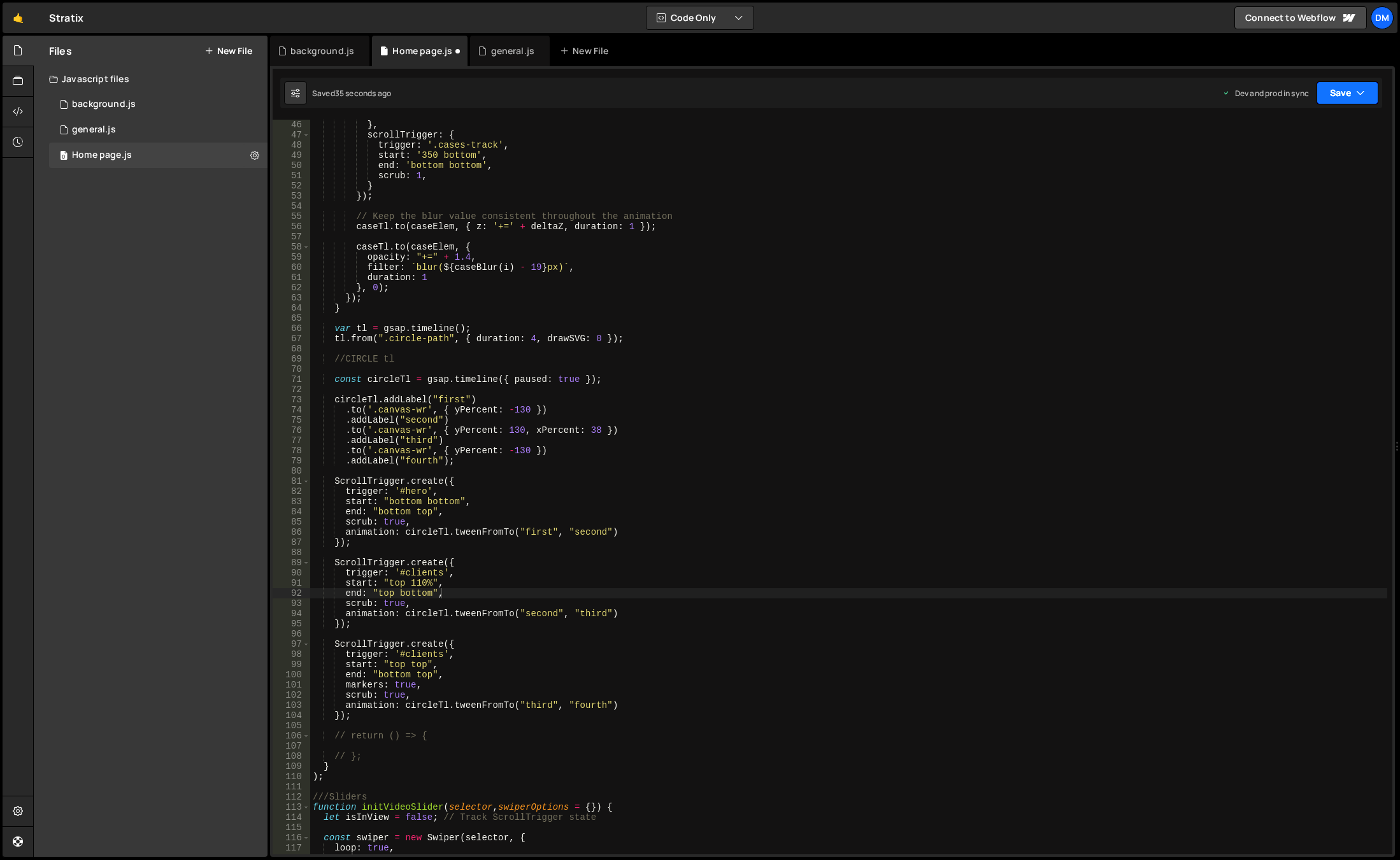
click at [1349, 87] on button "Save" at bounding box center [1347, 93] width 61 height 23
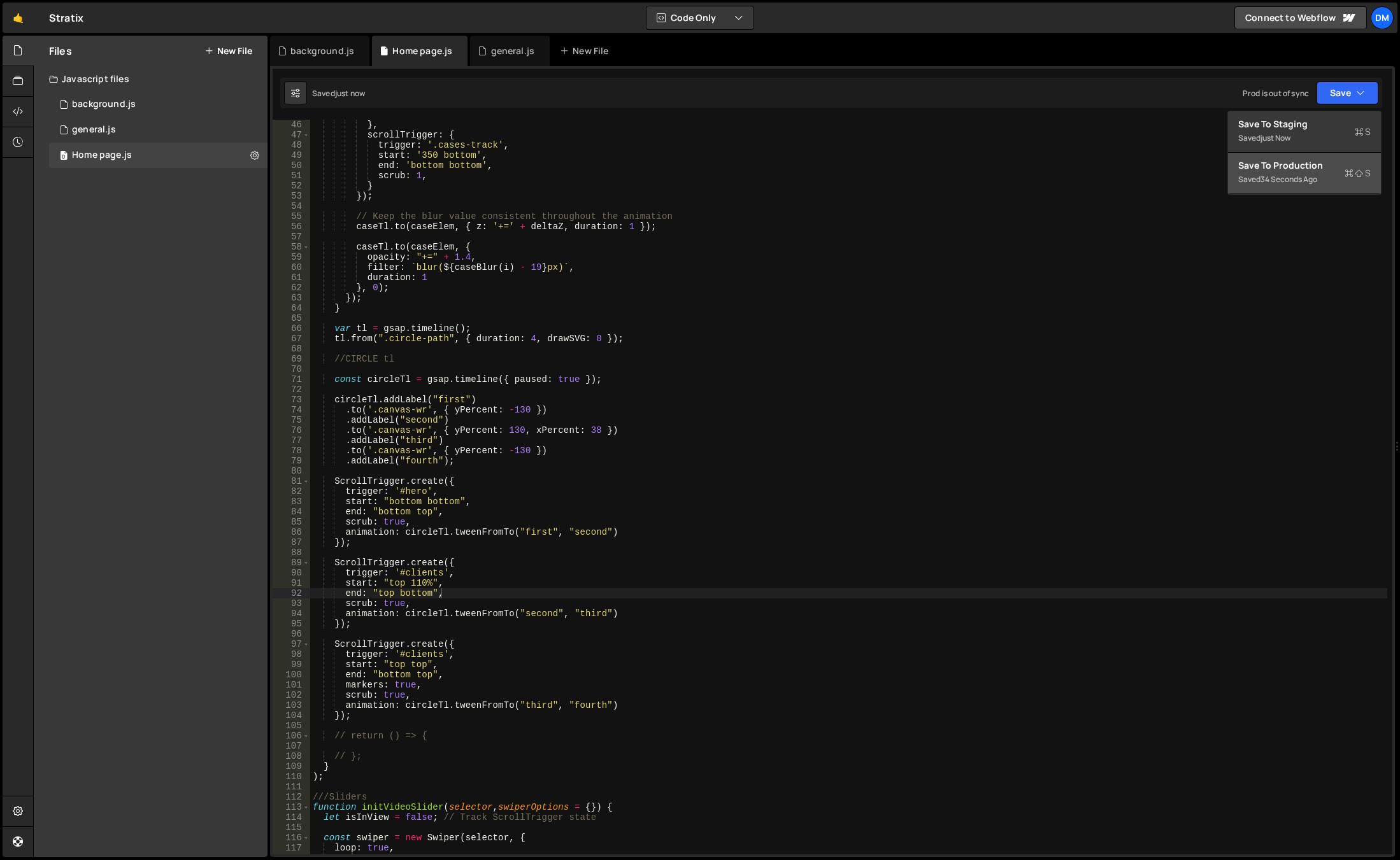
click at [1300, 166] on div "Save to Production S" at bounding box center [1304, 165] width 132 height 13
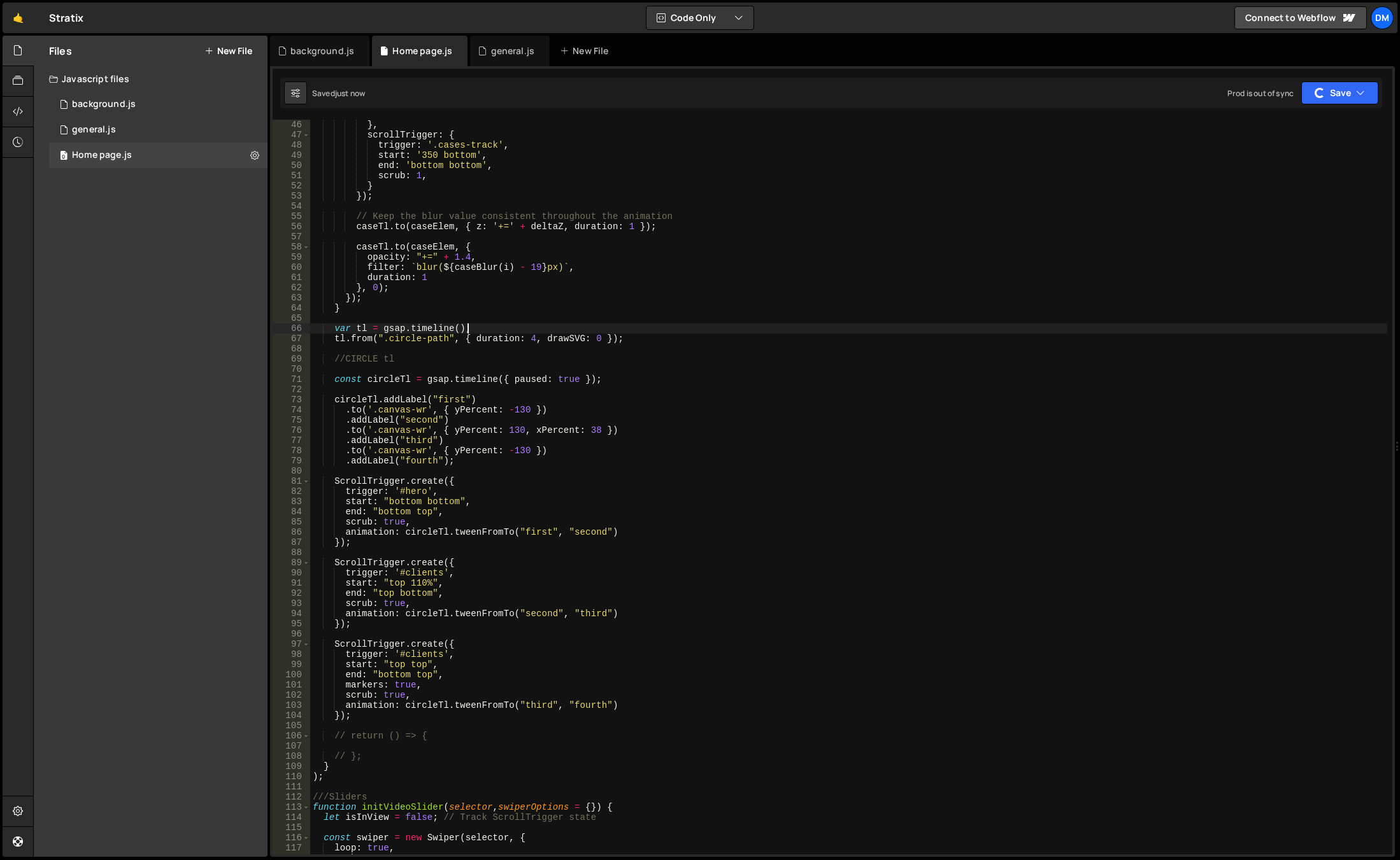
type textarea "var tl = gsap.timeline();"
click at [1213, 332] on div "} , scrollTrigger : { trigger : '.cases-track' , start : '350 bottom' , end : '…" at bounding box center [849, 497] width 1077 height 755
click at [479, 639] on div "} , scrollTrigger : { trigger : '.cases-track' , start : '350 bottom' , end : '…" at bounding box center [849, 497] width 1077 height 755
click at [417, 662] on div "} , scrollTrigger : { trigger : '.cases-track' , start : '350 bottom' , end : '…" at bounding box center [849, 497] width 1077 height 755
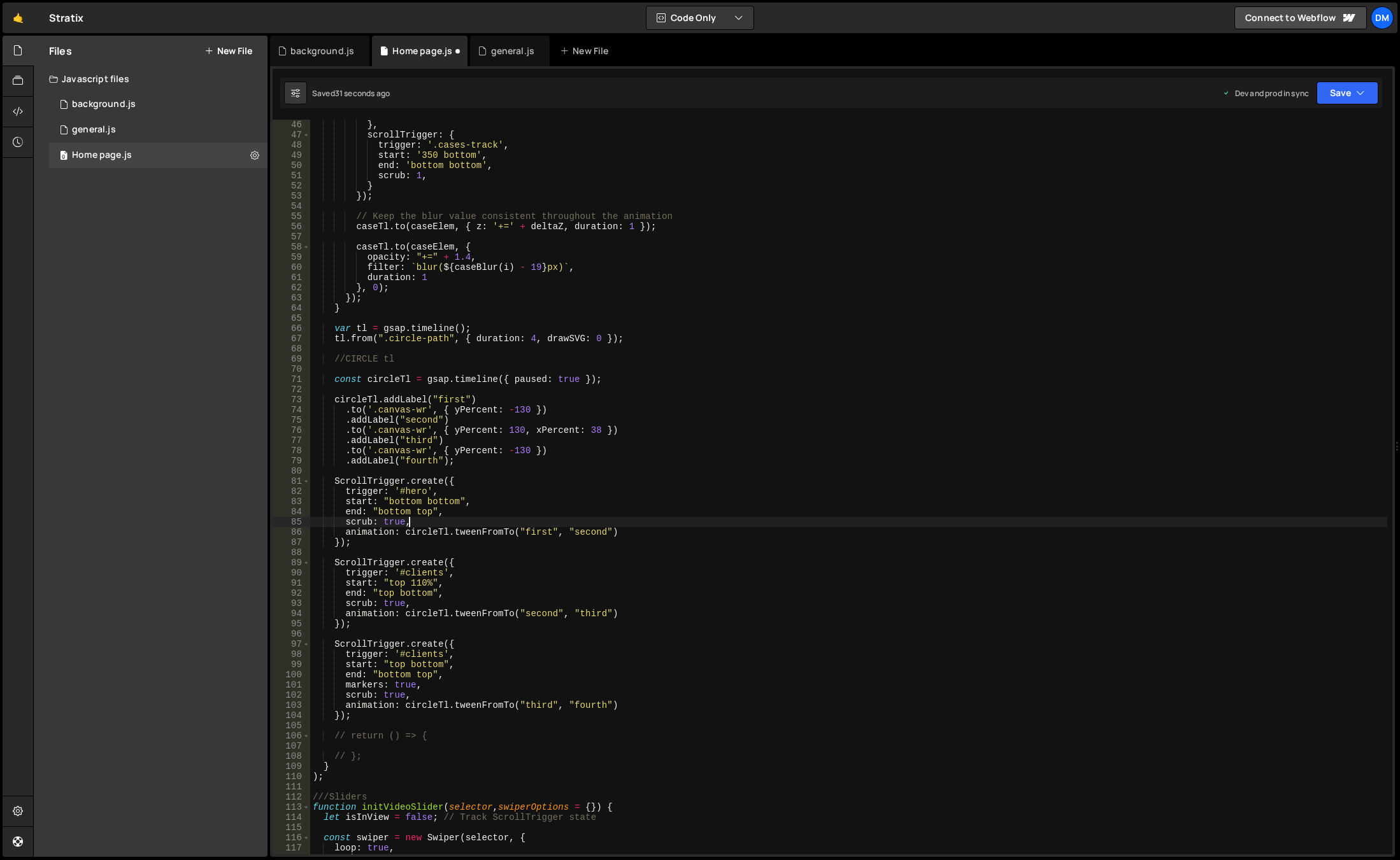
click at [753, 523] on div "} , scrollTrigger : { trigger : '.cases-track' , start : '350 bottom' , end : '…" at bounding box center [849, 497] width 1077 height 755
click at [1341, 95] on button "Save" at bounding box center [1347, 93] width 61 height 23
click at [1319, 121] on div "Save to Staging S" at bounding box center [1304, 124] width 132 height 13
click at [1344, 91] on button "Save" at bounding box center [1347, 93] width 61 height 23
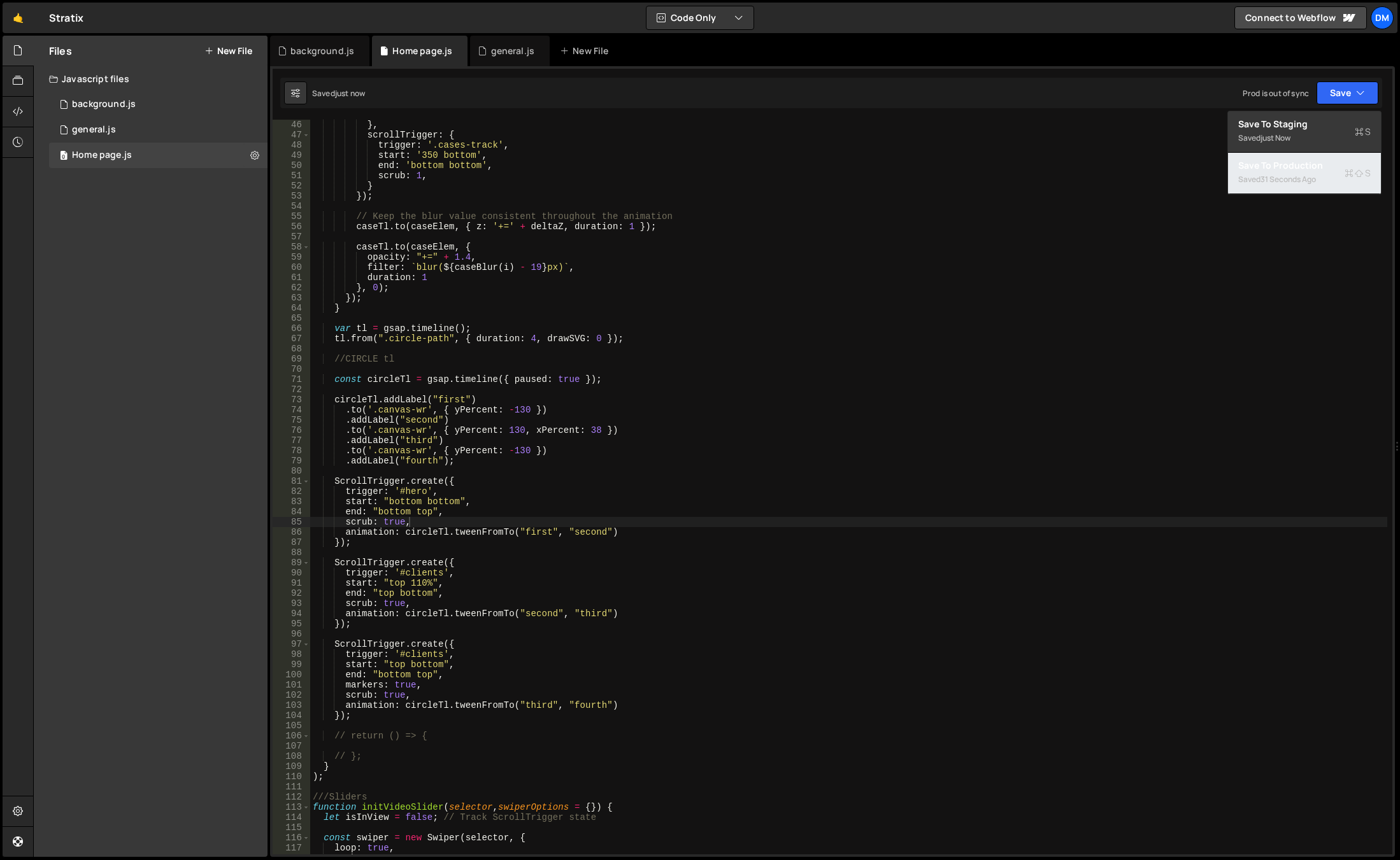
click at [1282, 177] on div "31 seconds ago" at bounding box center [1288, 179] width 56 height 11
click at [547, 429] on div "} , scrollTrigger : { trigger : '.cases-track' , start : '350 bottom' , end : '…" at bounding box center [849, 497] width 1077 height 755
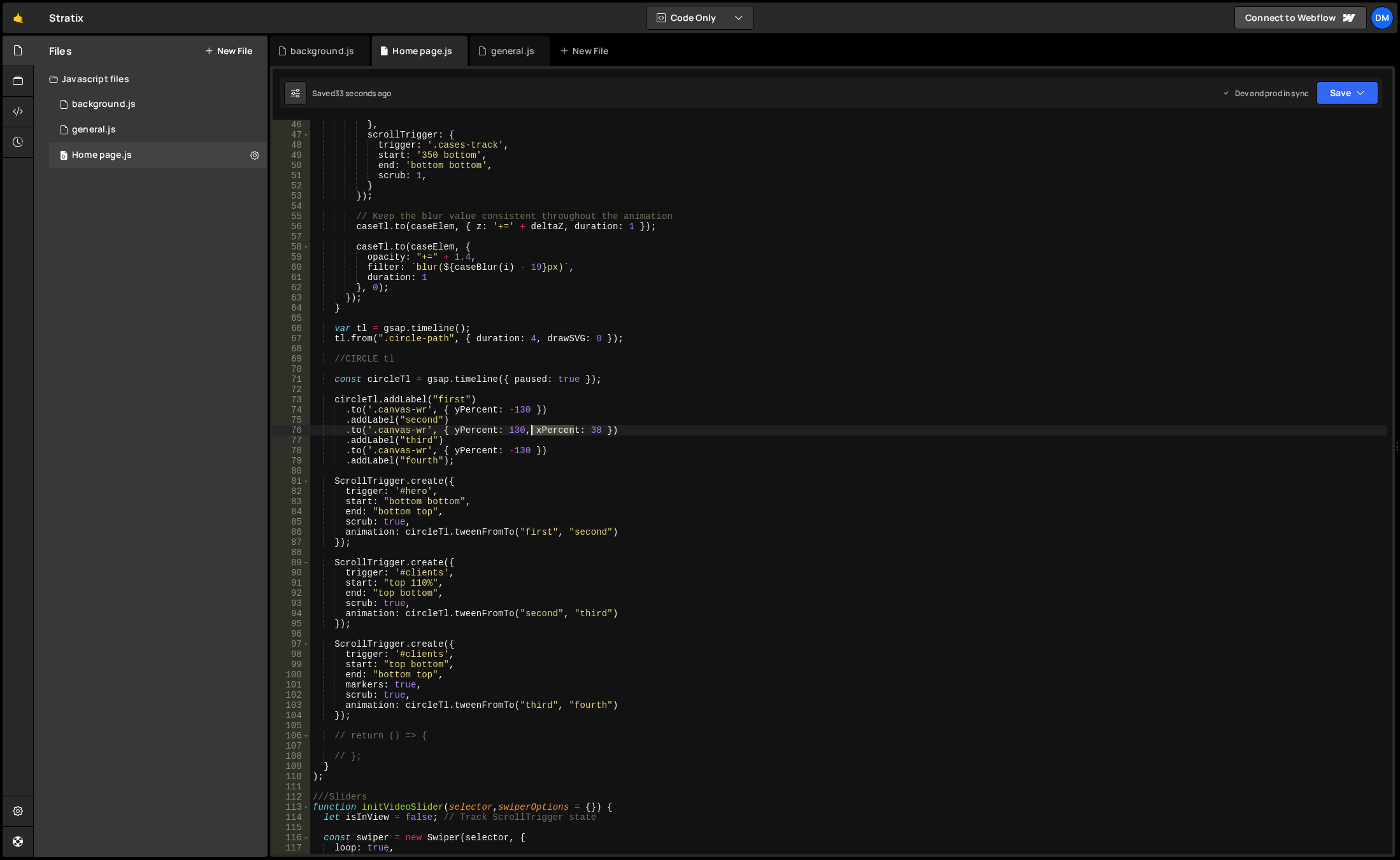
click at [547, 429] on div "} , scrollTrigger : { trigger : '.cases-track' , start : '350 bottom' , end : '…" at bounding box center [849, 497] width 1077 height 755
click at [802, 421] on div "} , scrollTrigger : { trigger : '.cases-track' , start : '350 bottom' , end : '…" at bounding box center [849, 497] width 1077 height 755
click at [1326, 99] on button "Save" at bounding box center [1347, 93] width 61 height 23
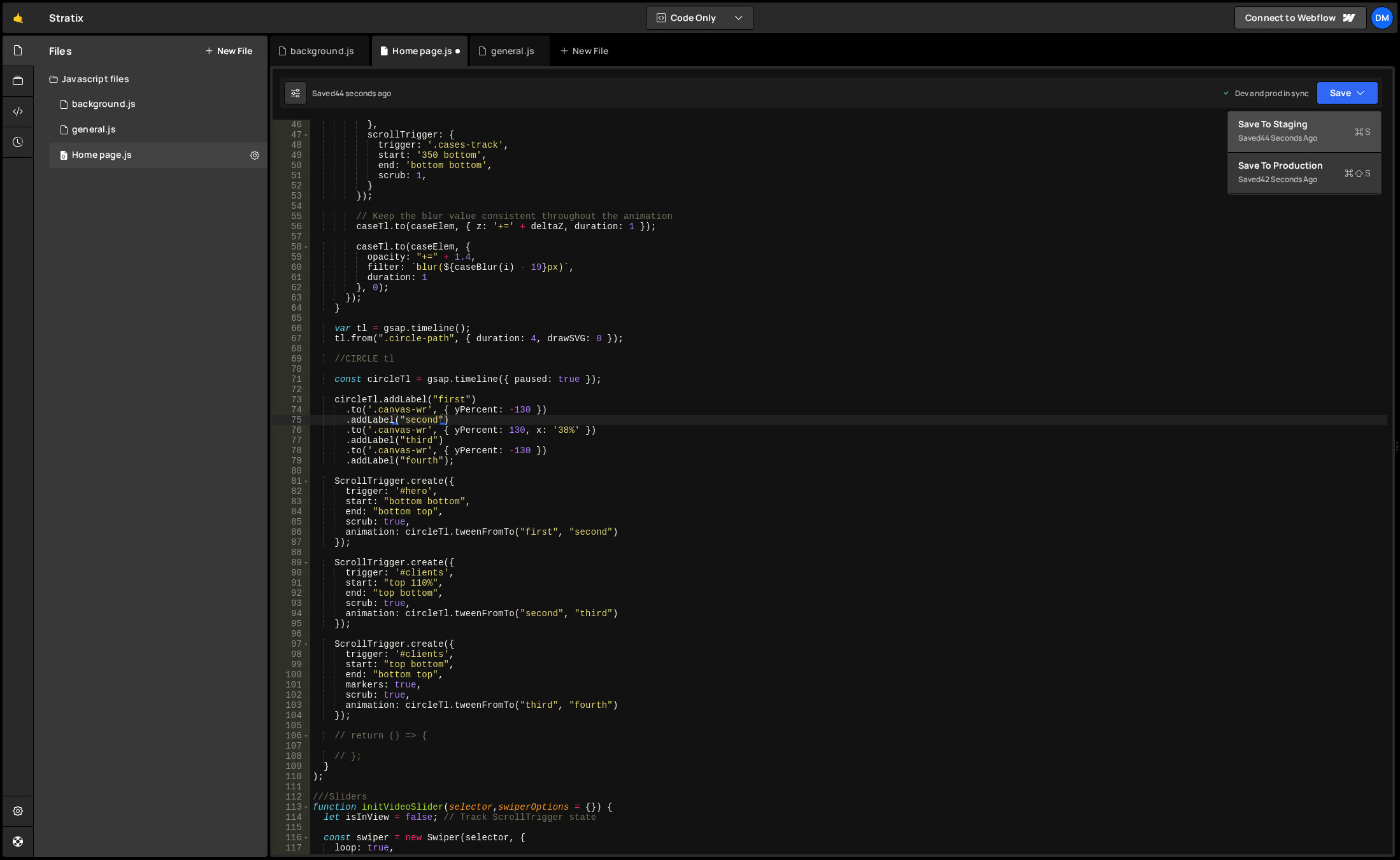
click at [1296, 132] on div "Saved 44 seconds ago" at bounding box center [1304, 138] width 132 height 15
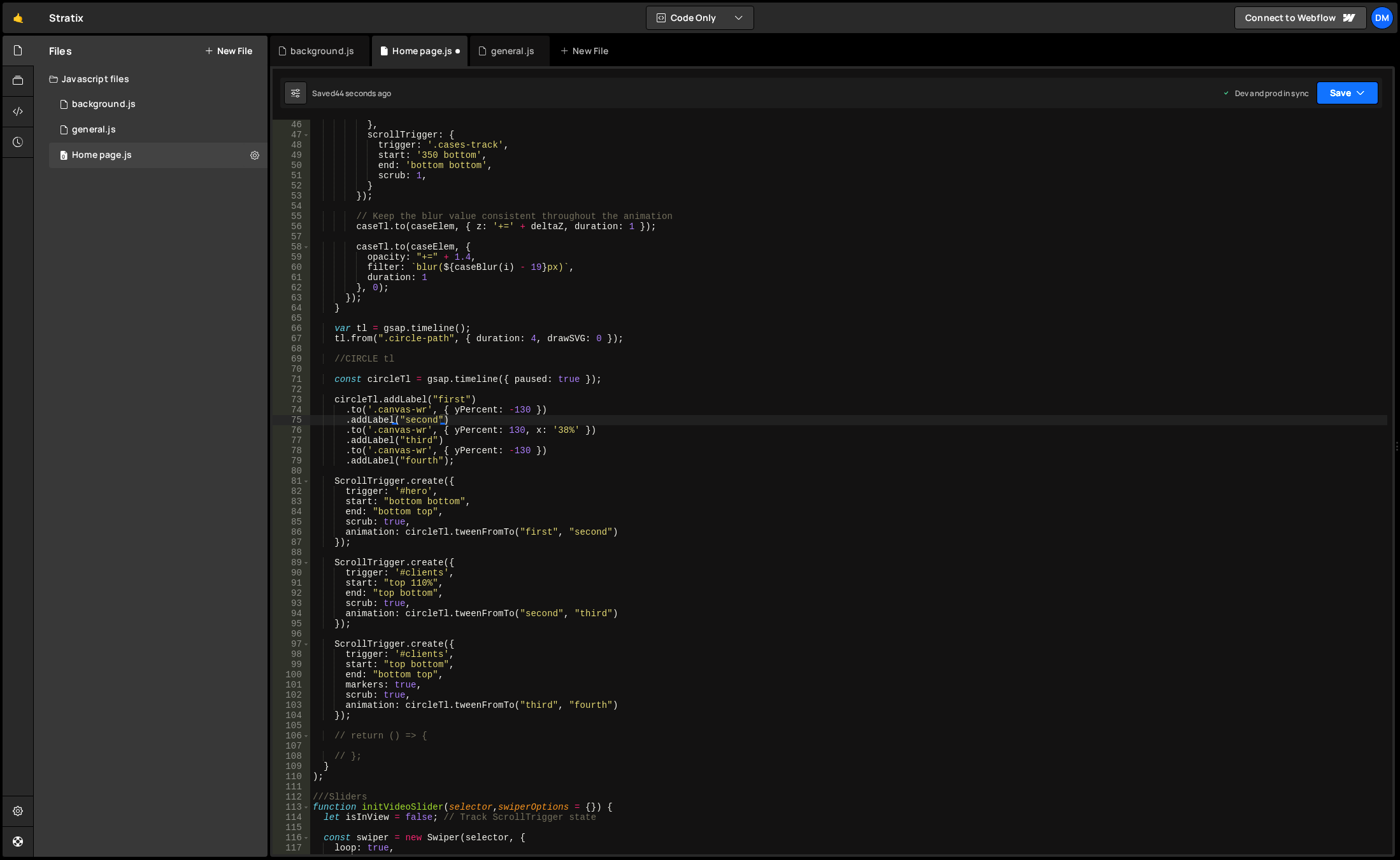
click at [1337, 87] on button "Save" at bounding box center [1347, 93] width 61 height 23
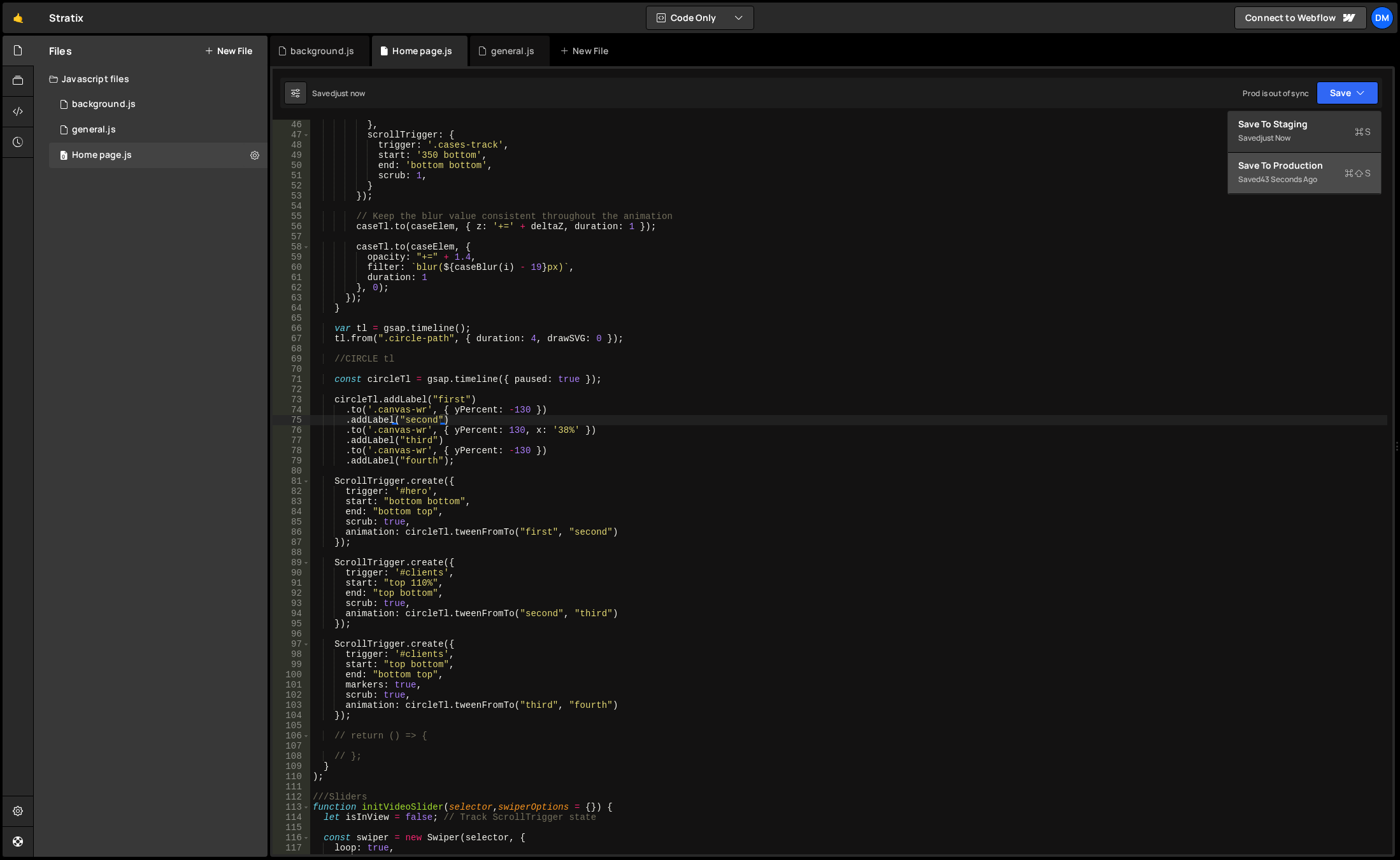
click at [1294, 155] on button "Save to Production S Saved 43 seconds ago" at bounding box center [1304, 173] width 153 height 41
click at [729, 657] on div "} , scrollTrigger : { trigger : '.cases-track' , start : '350 bottom' , end : '…" at bounding box center [849, 497] width 1077 height 755
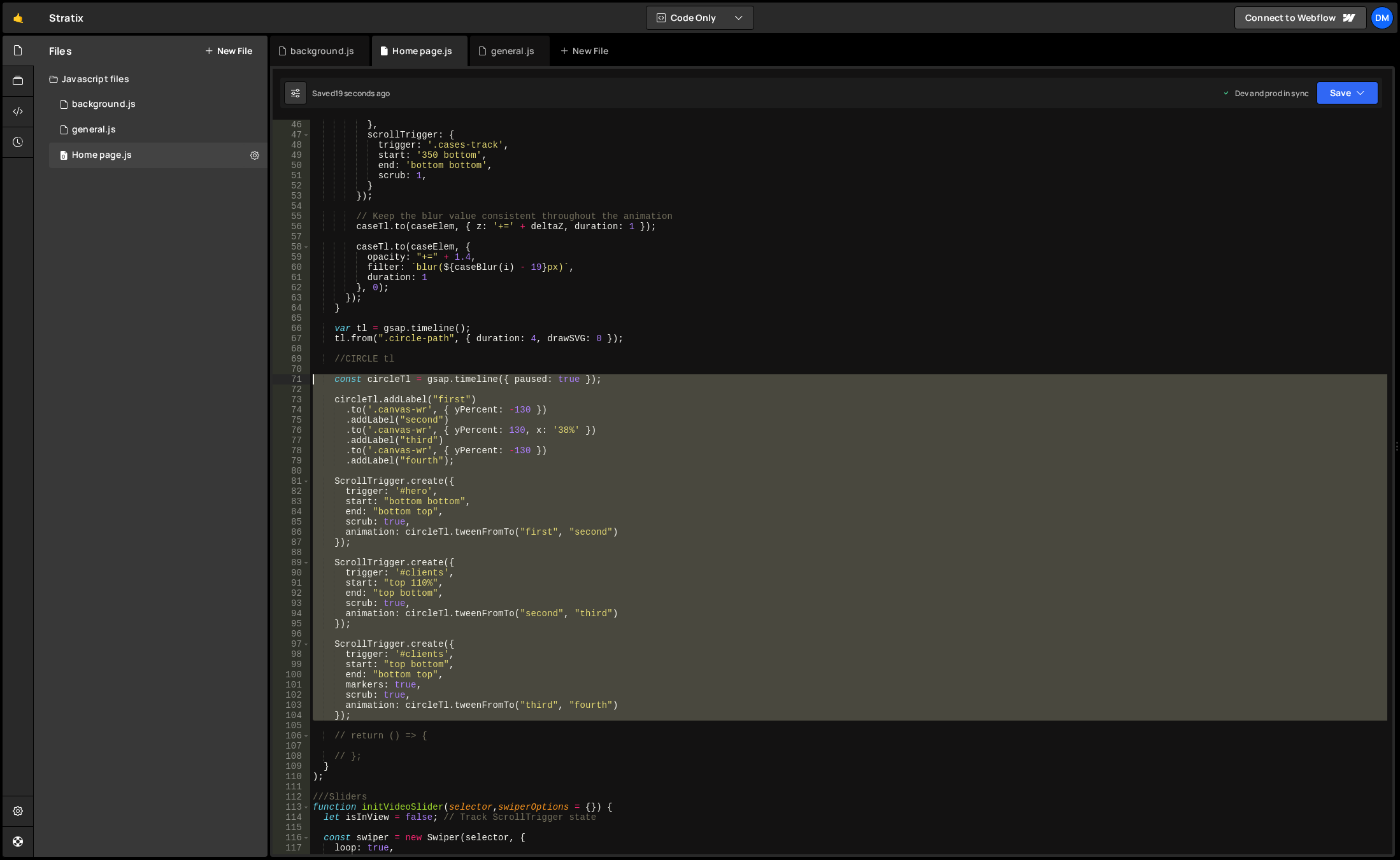
drag, startPoint x: 366, startPoint y: 721, endPoint x: 217, endPoint y: 380, distance: 372.1
click at [217, 380] on div "Files New File Javascript files 0 background.js 0 0 general.js 0 0 Home page.js…" at bounding box center [716, 447] width 1367 height 822
click at [656, 464] on div "} , scrollTrigger : { trigger : '.cases-track' , start : '350 bottom' , end : '…" at bounding box center [849, 487] width 1077 height 735
type textarea ".addLabel("fourth");"
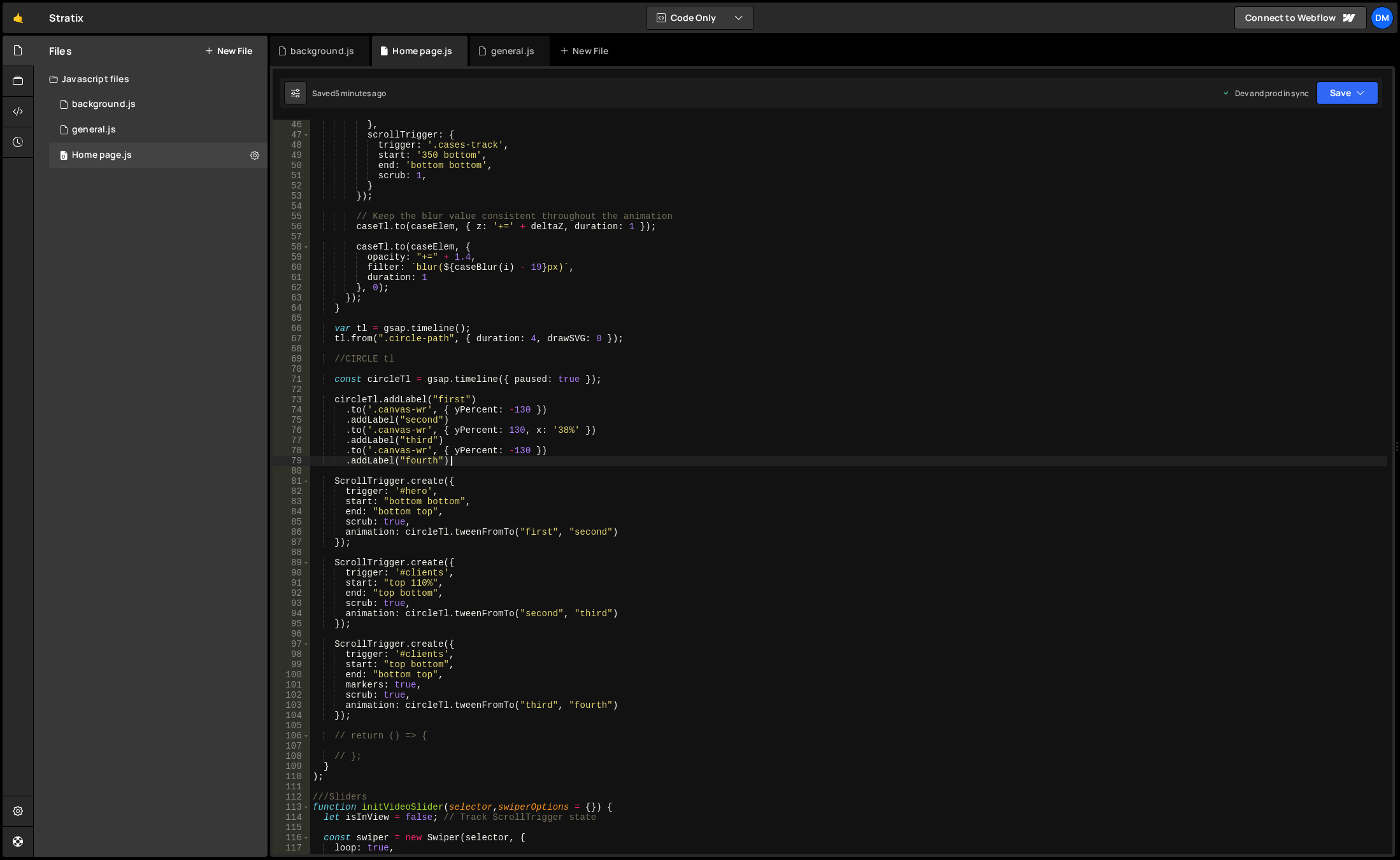
scroll to position [573, 0]
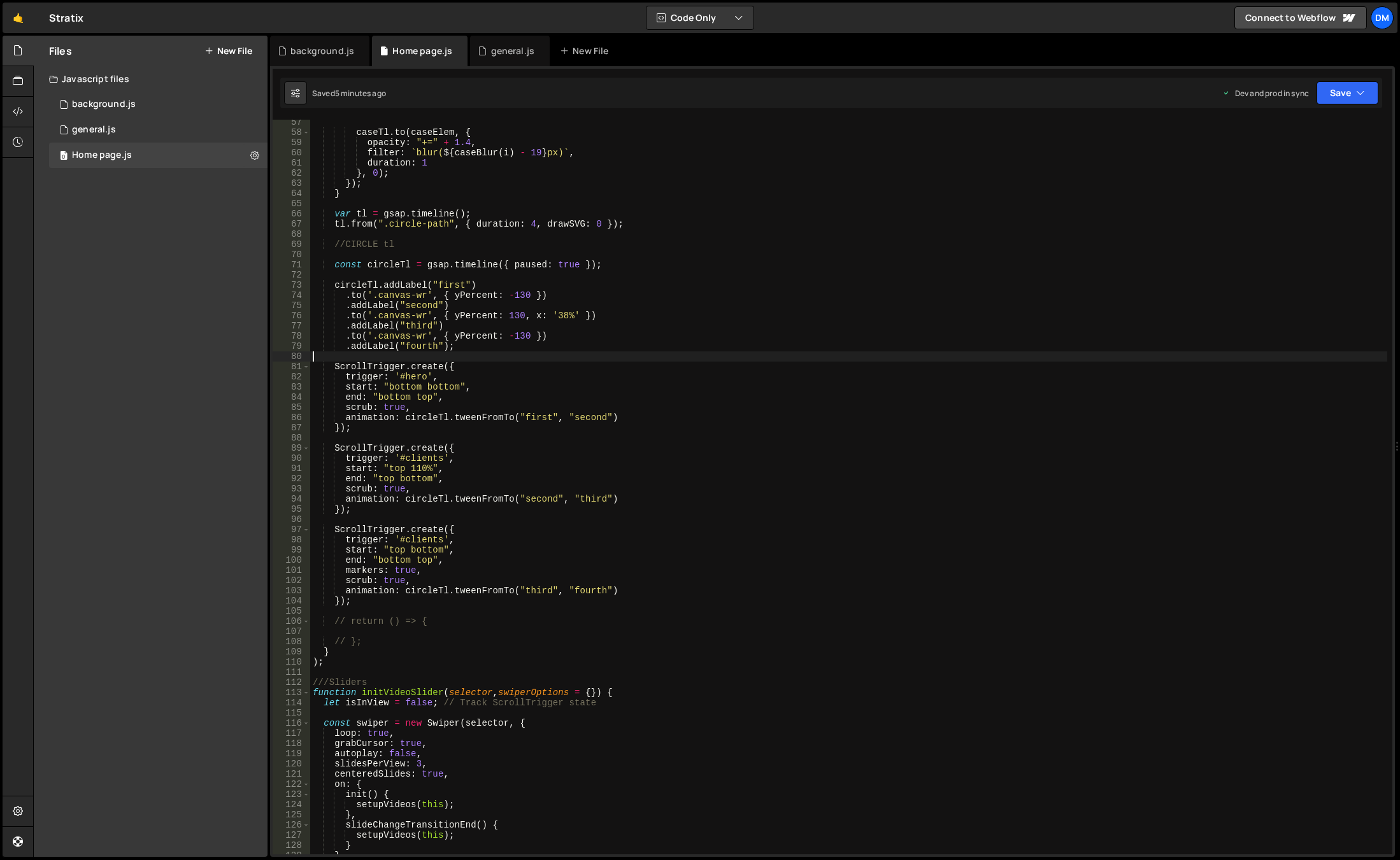
click at [554, 357] on div "caseTl . to ( caseElem , { opacity : "+=" + 1.4 , filter : ` blur( ${ caseBlur …" at bounding box center [849, 494] width 1077 height 755
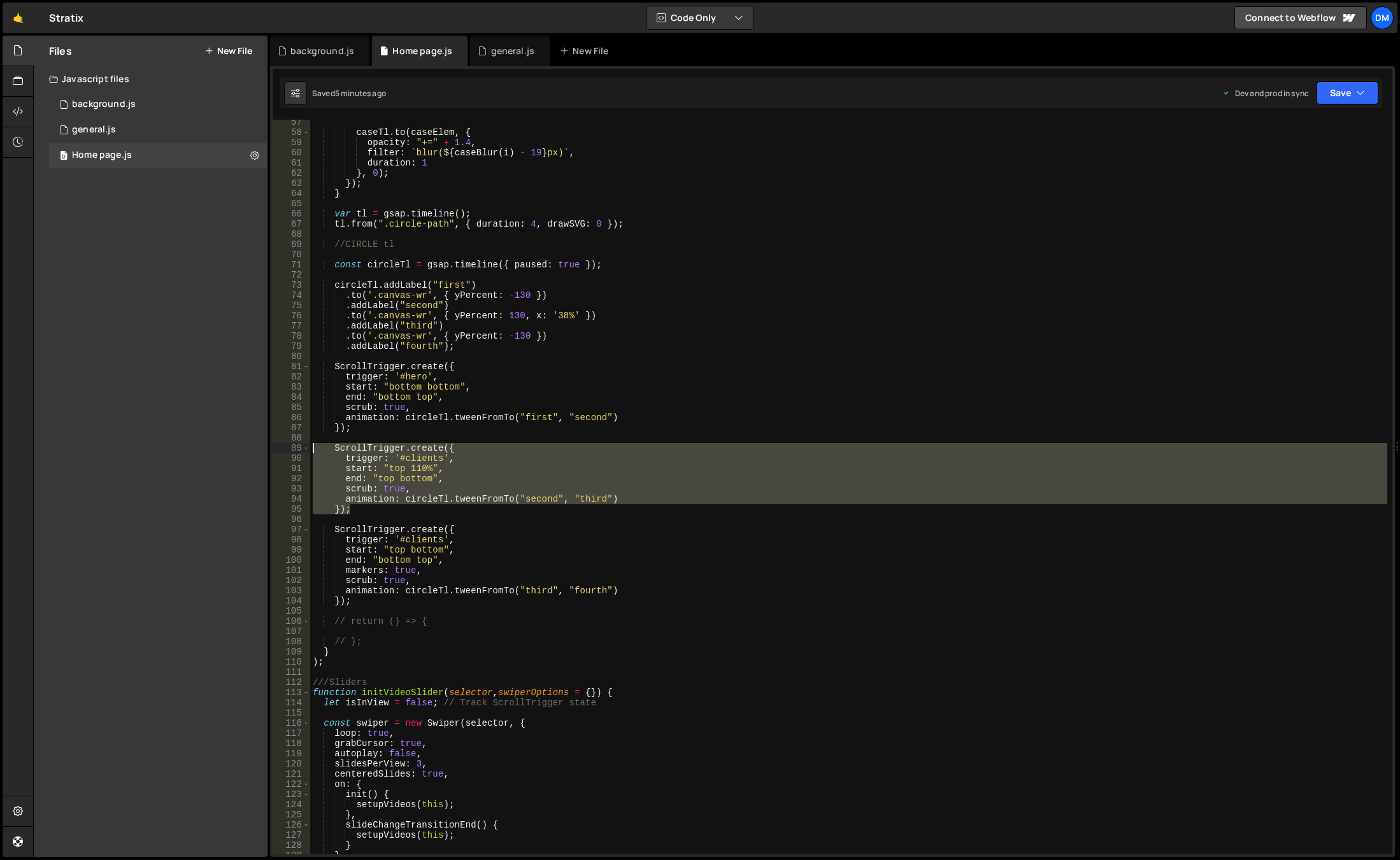
drag, startPoint x: 372, startPoint y: 509, endPoint x: 218, endPoint y: 453, distance: 163.9
click at [218, 453] on div "Files New File Javascript files 0 background.js 0 0 general.js 0 0 Home page.js…" at bounding box center [716, 447] width 1367 height 822
click at [611, 327] on div "caseTl . to ( caseElem , { opacity : "+=" + 1.4 , filter : ` blur( ${ caseBlur …" at bounding box center [849, 494] width 1077 height 755
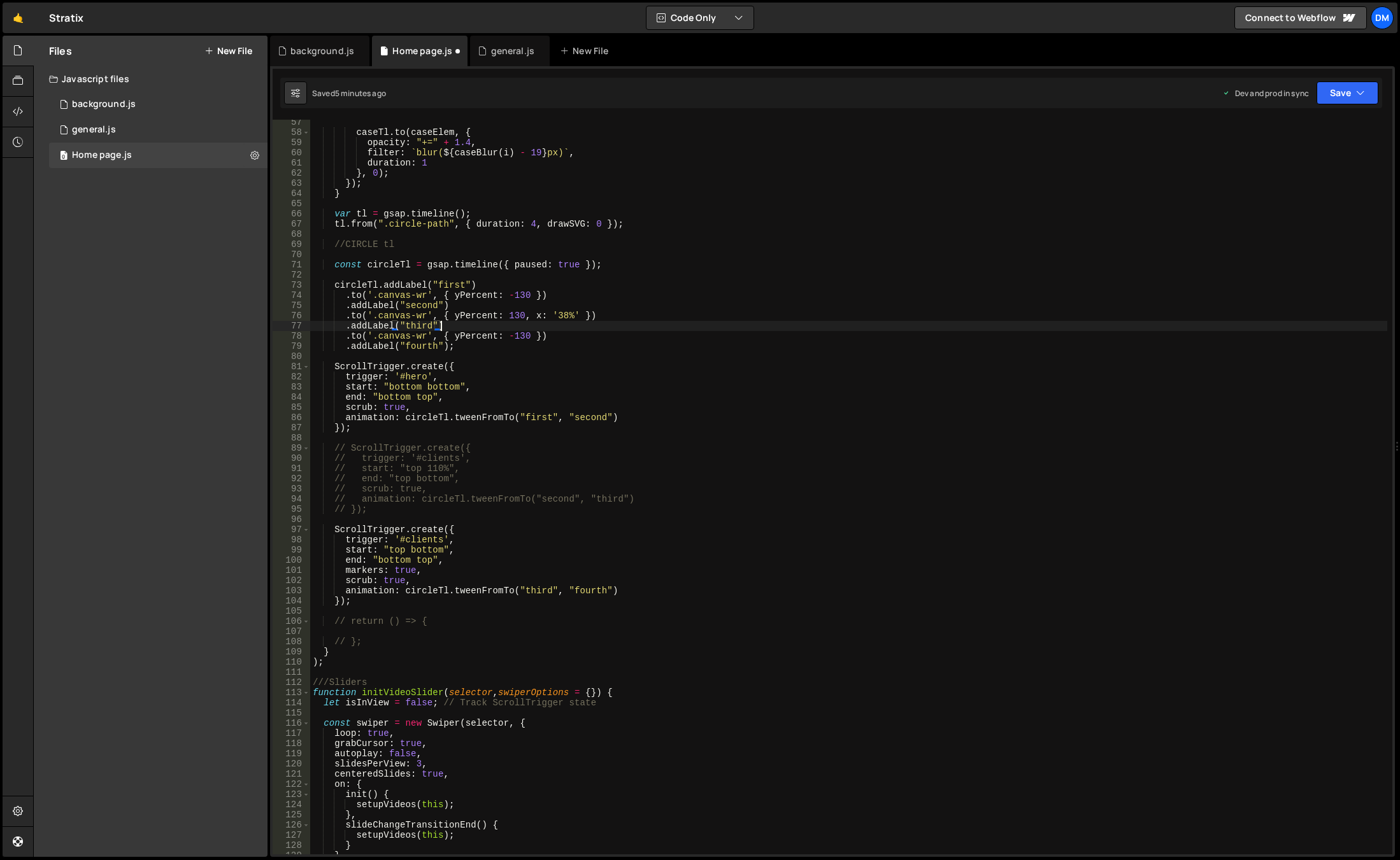
click at [350, 335] on div "caseTl . to ( caseElem , { opacity : "+=" + 1.4 , filter : ` blur( ${ caseBlur …" at bounding box center [849, 494] width 1077 height 755
drag, startPoint x: 584, startPoint y: 316, endPoint x: 444, endPoint y: 314, distance: 140.0
click at [444, 314] on div "caseTl . to ( caseElem , { opacity : "+=" + 1.4 , filter : ` blur( ${ caseBlur …" at bounding box center [849, 494] width 1077 height 755
click at [461, 312] on div "caseTl . to ( caseElem , { opacity : "+=" + 1.4 , filter : ` blur( ${ caseBlur …" at bounding box center [849, 487] width 1077 height 735
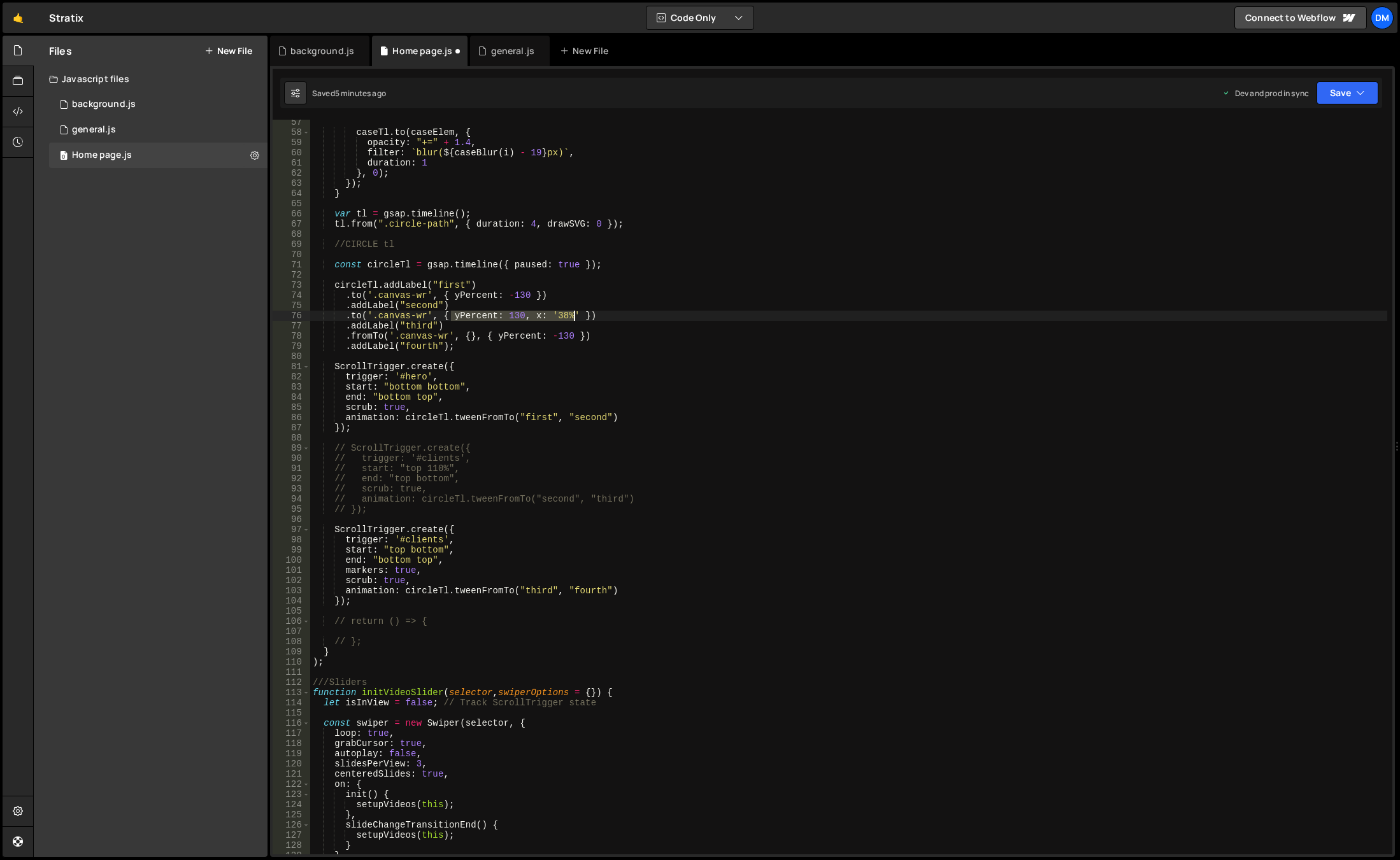
drag, startPoint x: 450, startPoint y: 314, endPoint x: 575, endPoint y: 314, distance: 125.0
click at [575, 314] on div "caseTl . to ( caseElem , { opacity : "+=" + 1.4 , filter : ` blur( ${ caseBlur …" at bounding box center [849, 494] width 1077 height 755
click at [468, 336] on div "caseTl . to ( caseElem , { opacity : "+=" + 1.4 , filter : ` blur( ${ caseBlur …" at bounding box center [849, 494] width 1077 height 755
paste textarea "yPercent: 130, x: '38%'"
click at [516, 551] on div "caseTl . to ( caseElem , { opacity : "+=" + 1.4 , filter : ` blur( ${ caseBlur …" at bounding box center [849, 494] width 1077 height 755
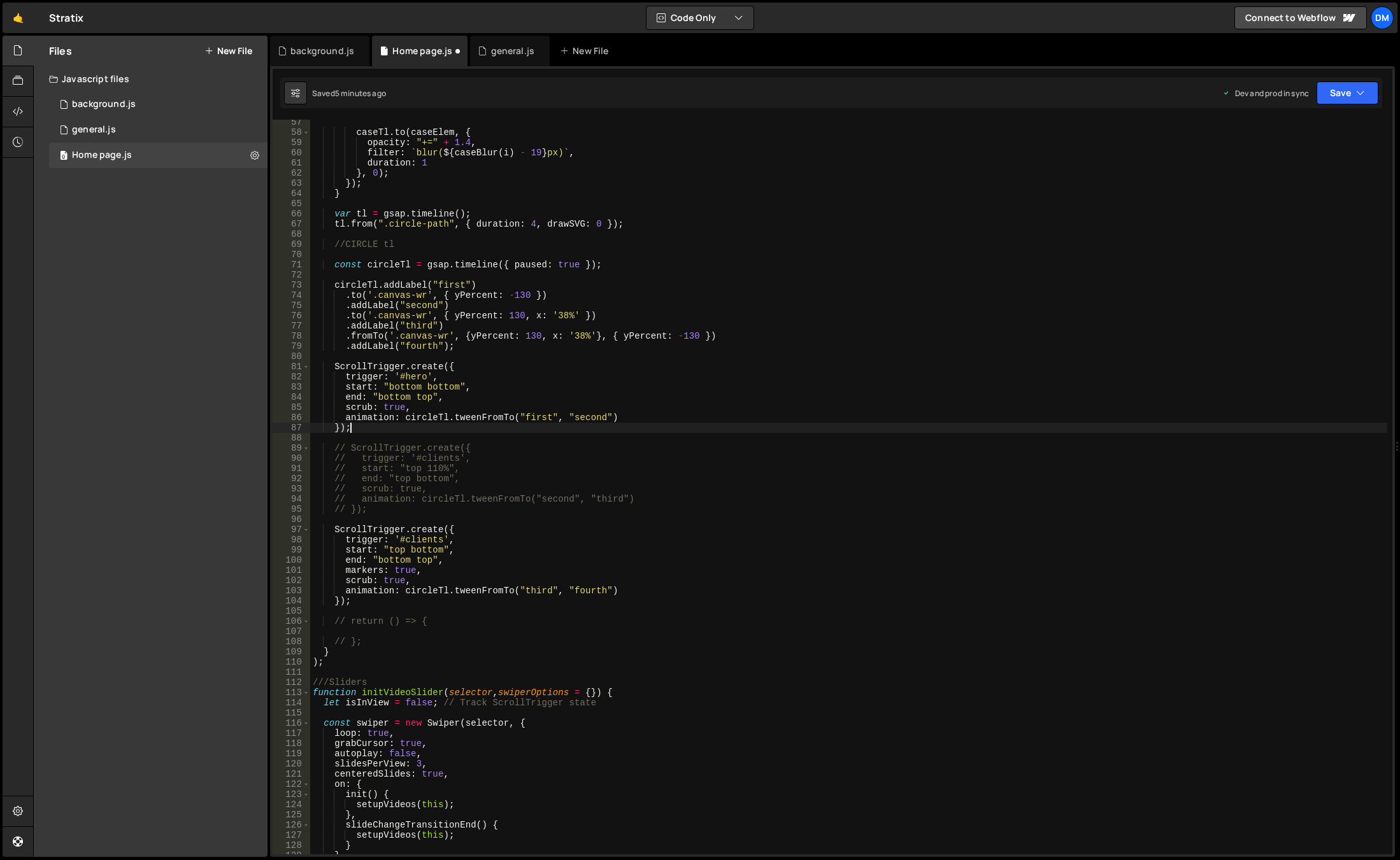
click at [772, 431] on div "caseTl . to ( caseElem , { opacity : "+=" + 1.4 , filter : ` blur( ${ caseBlur …" at bounding box center [849, 494] width 1077 height 755
drag, startPoint x: 609, startPoint y: 313, endPoint x: 286, endPoint y: 314, distance: 323.0
click at [286, 314] on div "}); 57 58 59 60 61 62 63 64 65 66 67 68 69 70 71 72 73 74 75 76 77 78 79 80 81 …" at bounding box center [832, 487] width 1120 height 735
type textarea "// .to('.canvas-wr', { yPercent: 130, x: '38%' })"
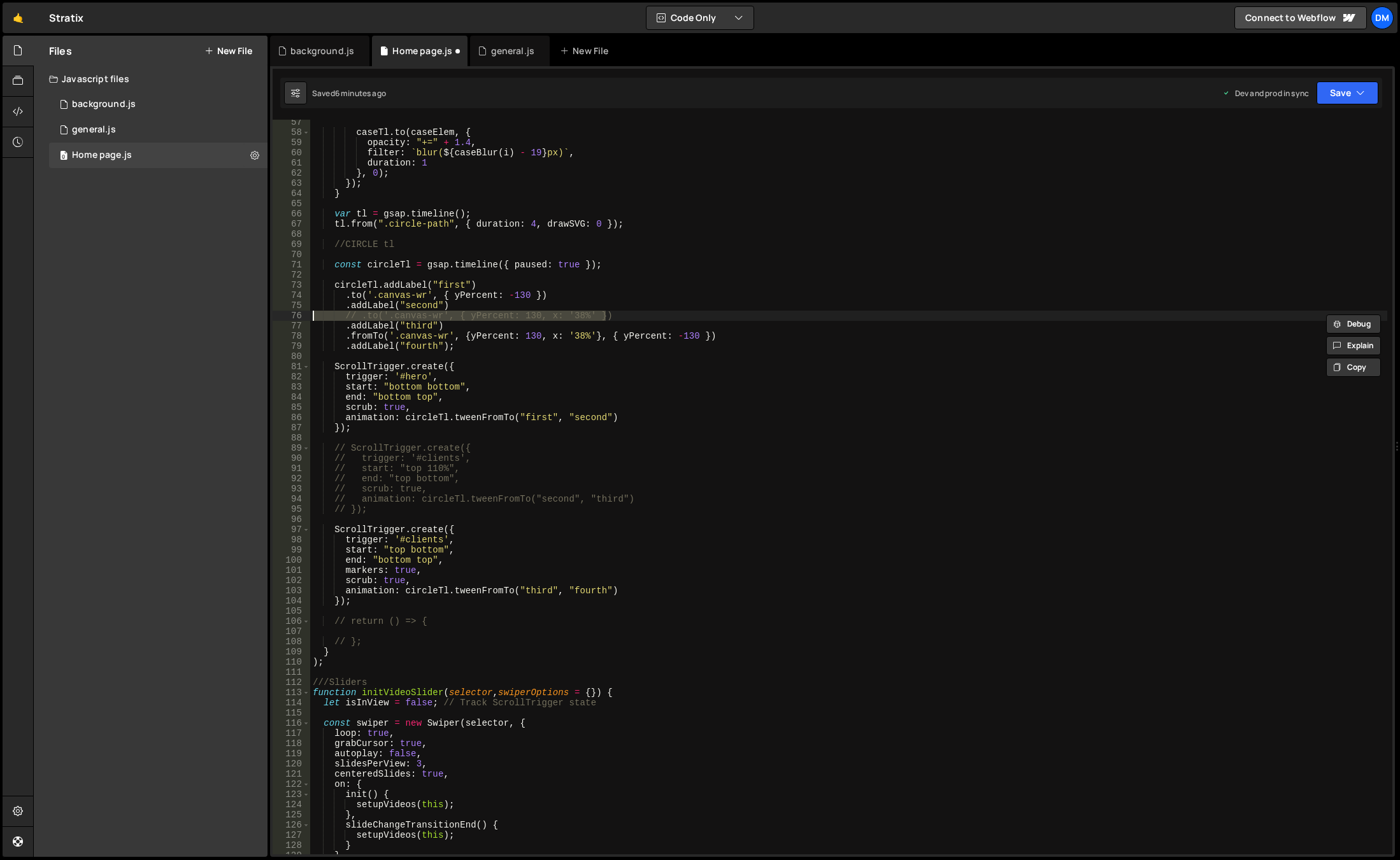
click at [921, 236] on div "caseTl . to ( caseElem , { opacity : "+=" + 1.4 , filter : ` blur( ${ caseBlur …" at bounding box center [849, 494] width 1077 height 755
drag, startPoint x: 1334, startPoint y: 93, endPoint x: 1326, endPoint y: 108, distance: 17.0
click at [1334, 93] on button "Save" at bounding box center [1347, 93] width 61 height 23
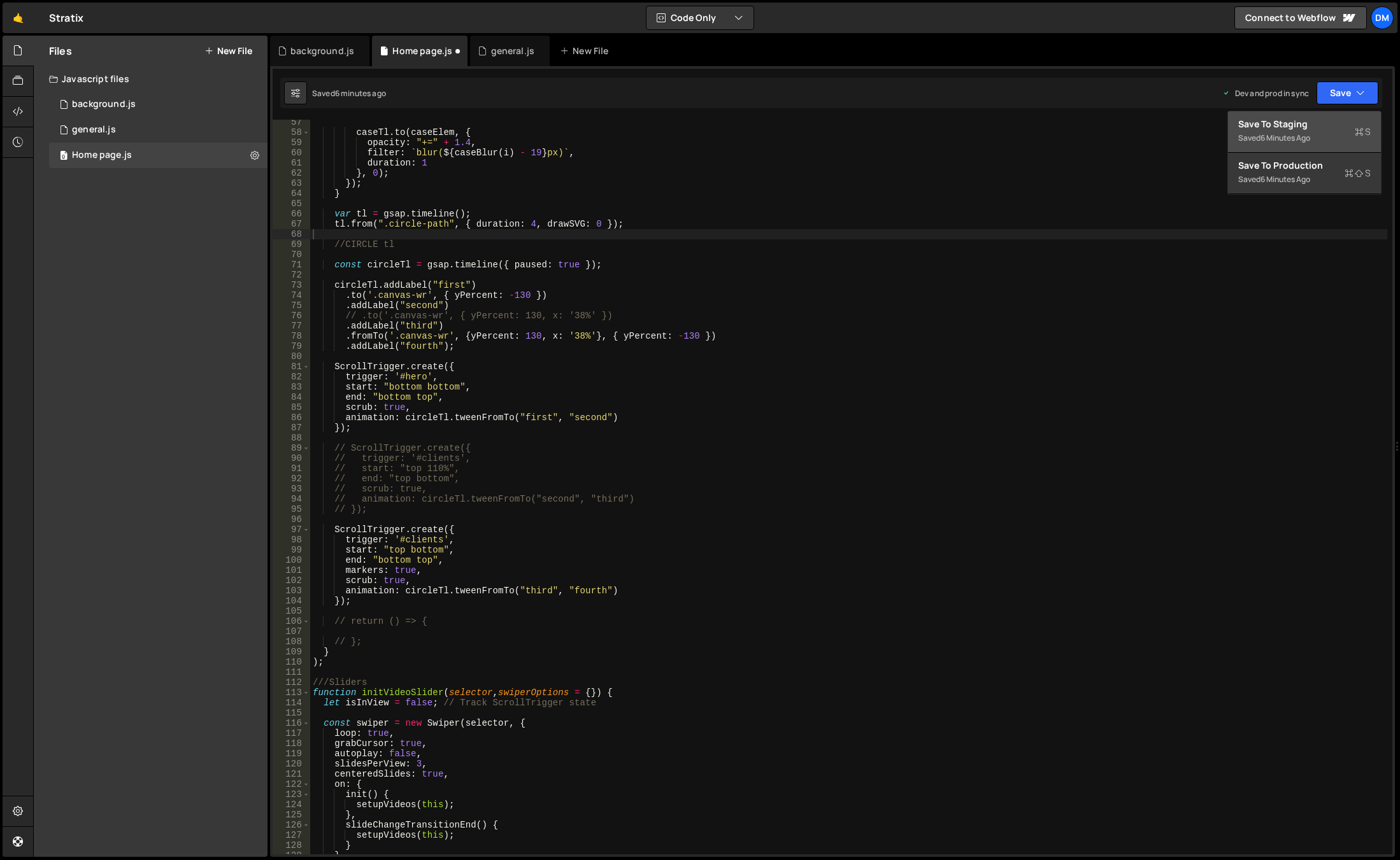
click at [1312, 116] on button "Save to Staging S Saved 6 minutes ago" at bounding box center [1304, 132] width 153 height 41
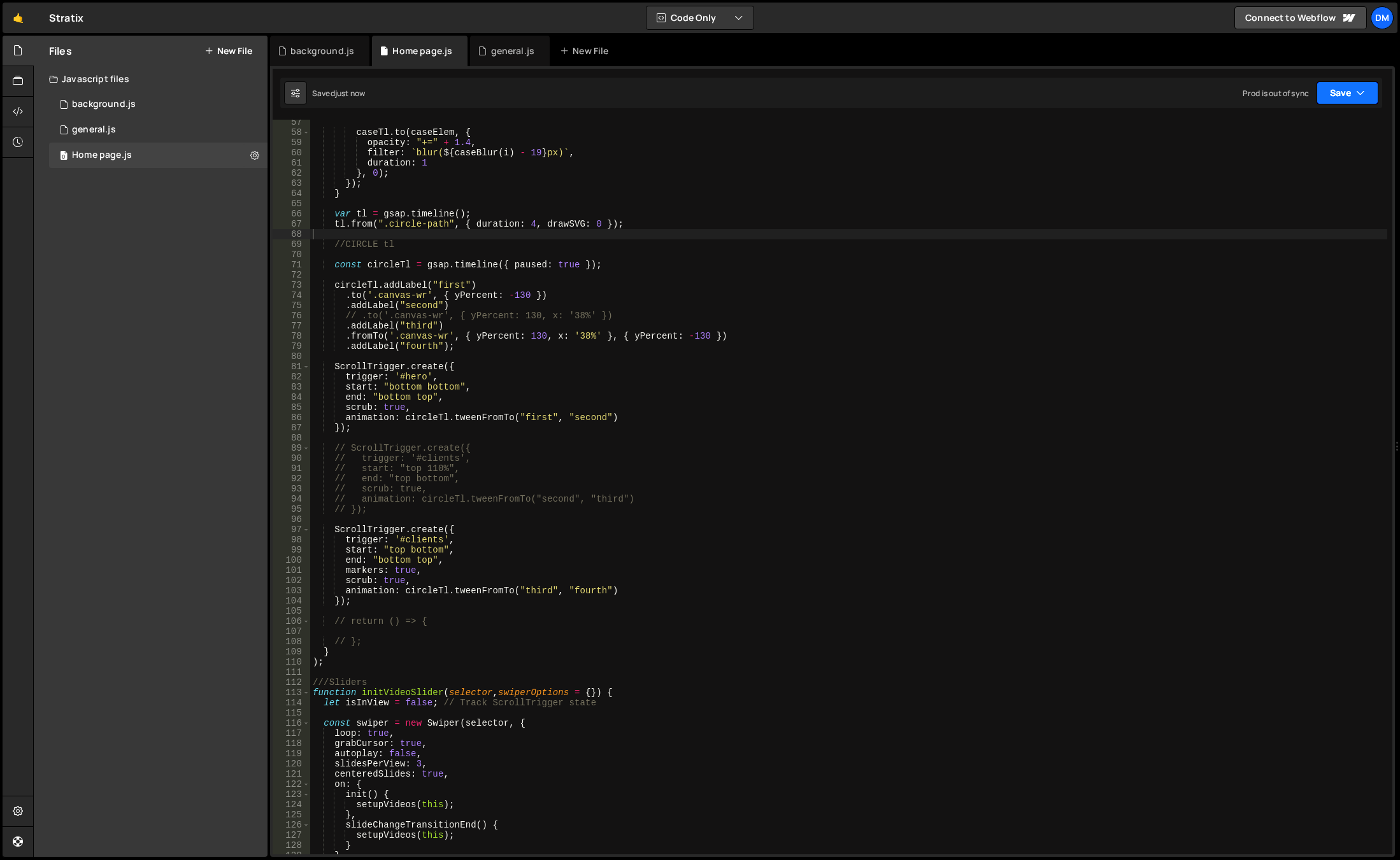
click at [1336, 95] on button "Save" at bounding box center [1347, 93] width 61 height 23
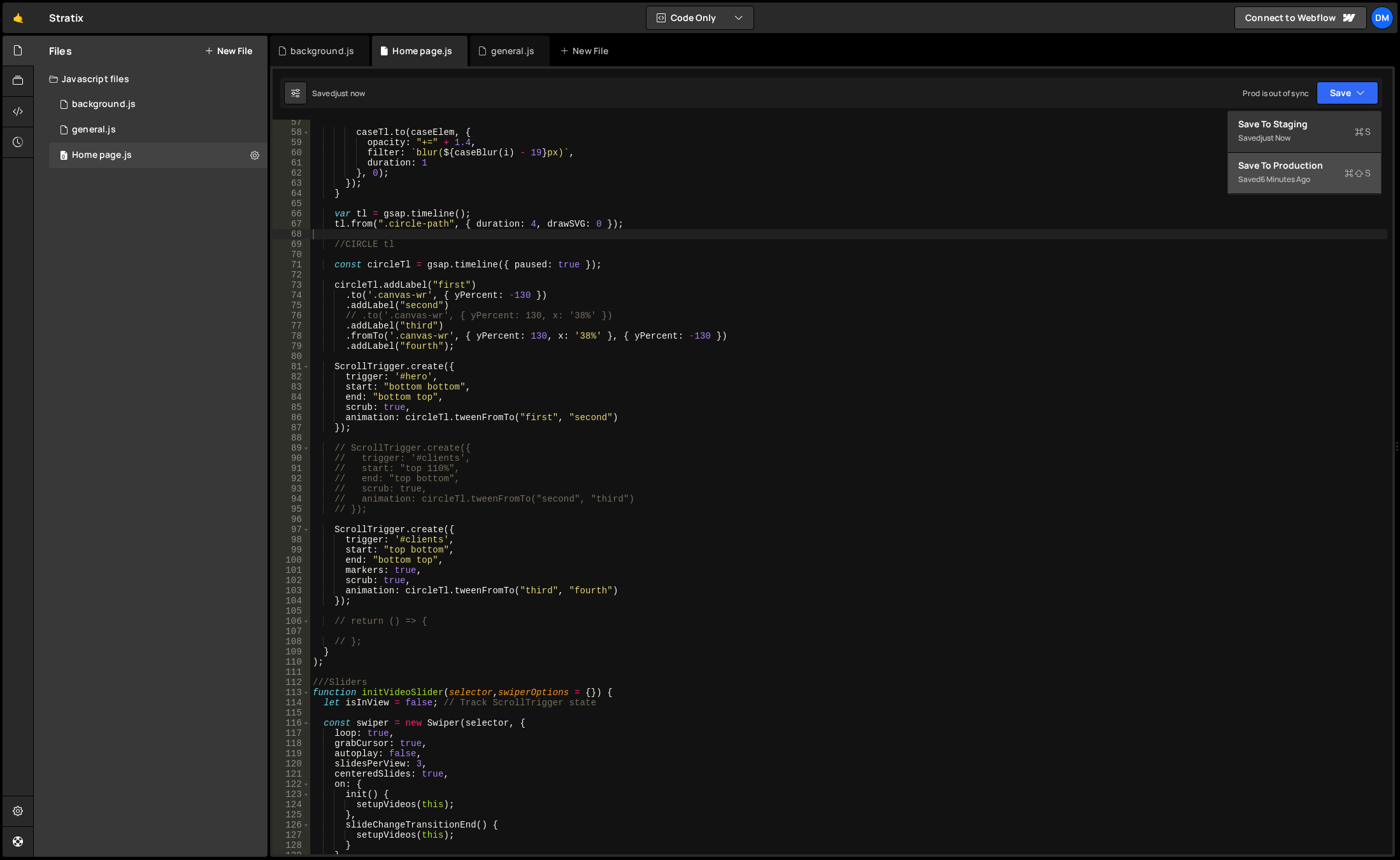
click at [1268, 161] on div "Save to Production S" at bounding box center [1304, 165] width 132 height 13
click at [857, 402] on div "caseTl . to ( caseElem , { opacity : "+=" + 1.4 , filter : ` blur( ${ caseBlur …" at bounding box center [849, 494] width 1077 height 755
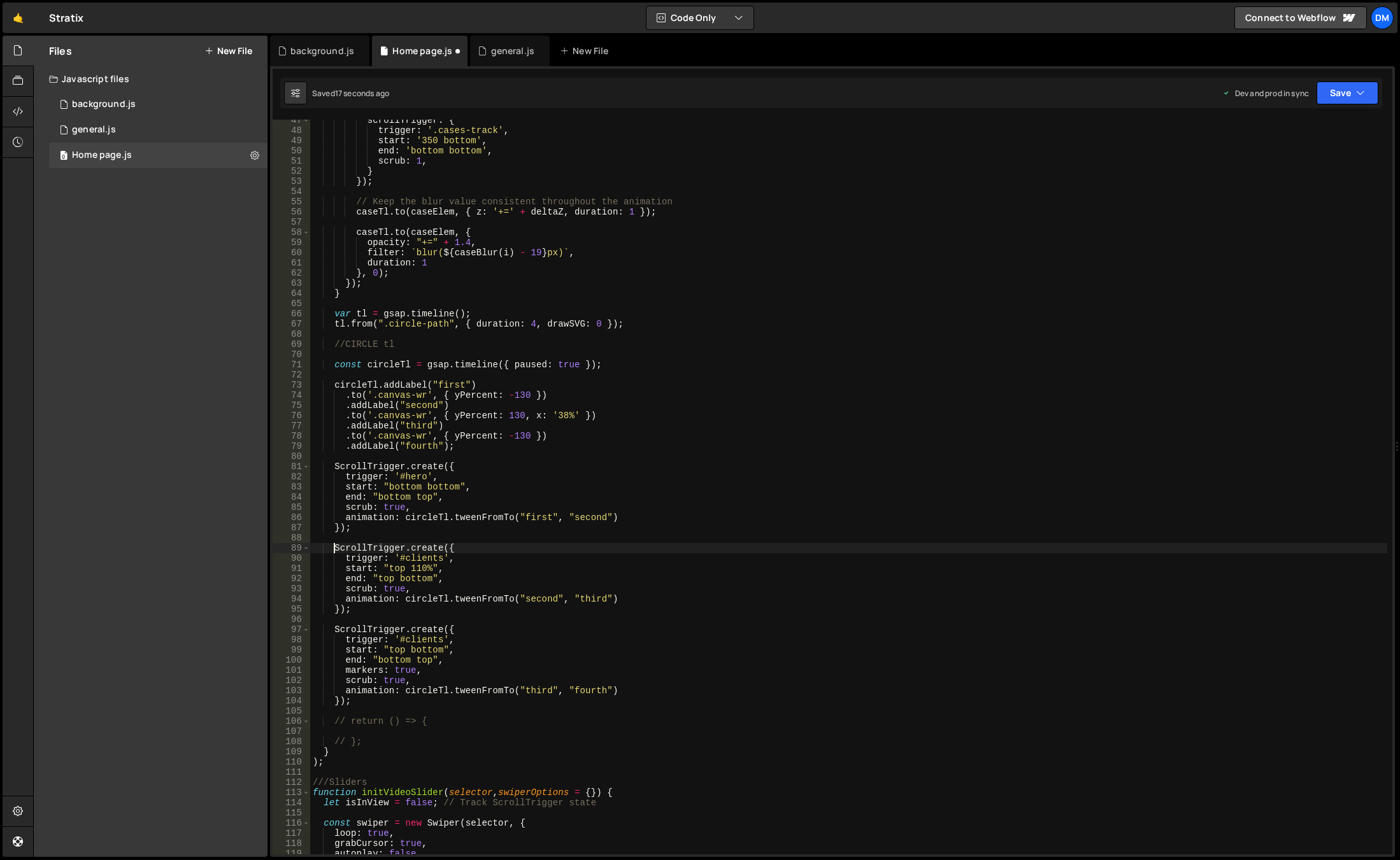
scroll to position [473, 0]
click at [796, 545] on div "scrollTrigger : { trigger : '.cases-track' , start : '350 bottom' , end : 'bott…" at bounding box center [849, 492] width 1077 height 755
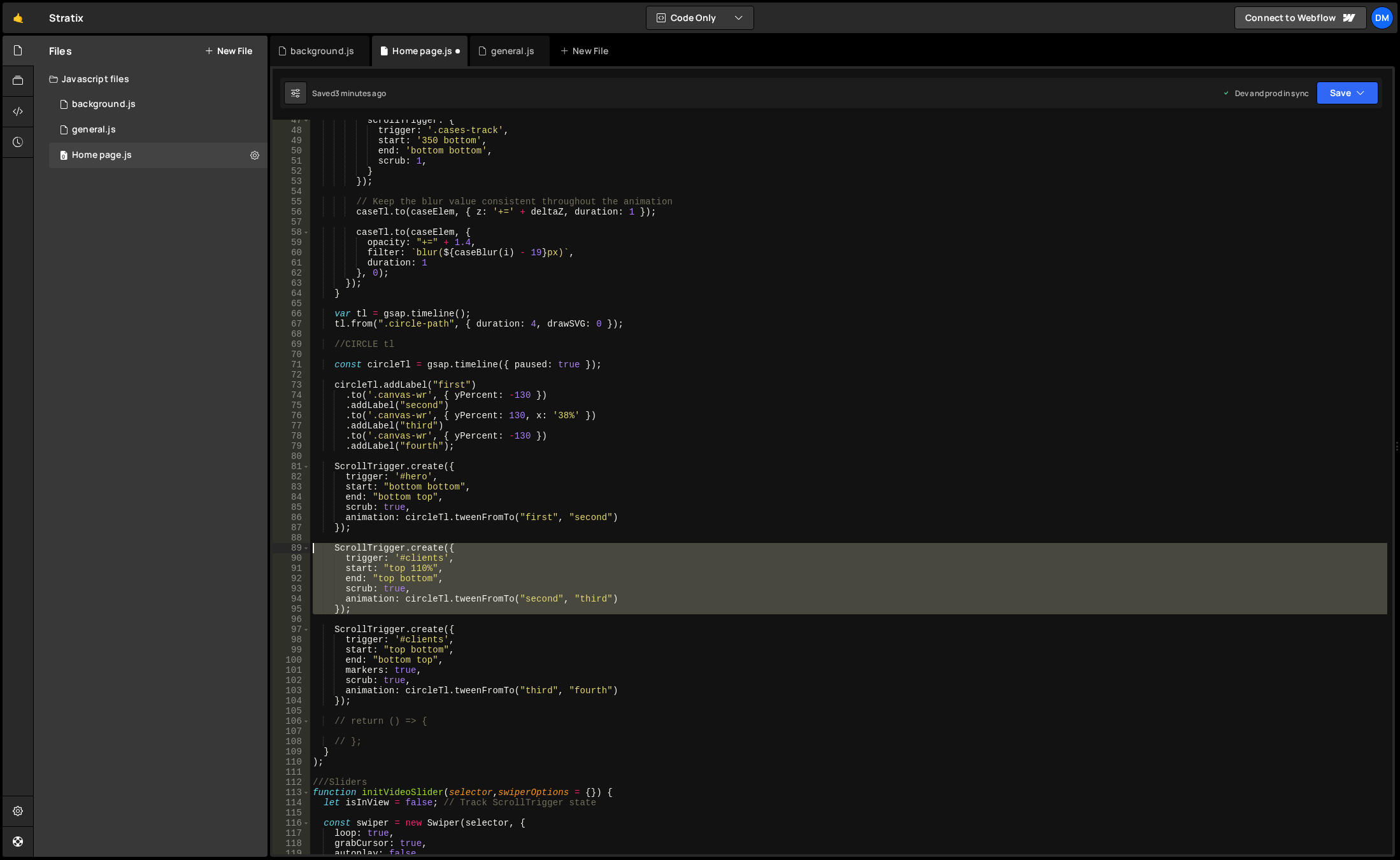
drag, startPoint x: 361, startPoint y: 615, endPoint x: 281, endPoint y: 546, distance: 105.6
click at [281, 546] on div "ScrollTrigger.create({ 47 48 49 50 51 52 53 54 55 56 57 58 59 60 61 62 63 64 65…" at bounding box center [832, 487] width 1120 height 735
click at [975, 655] on div "scrollTrigger : { trigger : '.cases-track' , start : '350 bottom' , end : 'bott…" at bounding box center [849, 492] width 1077 height 755
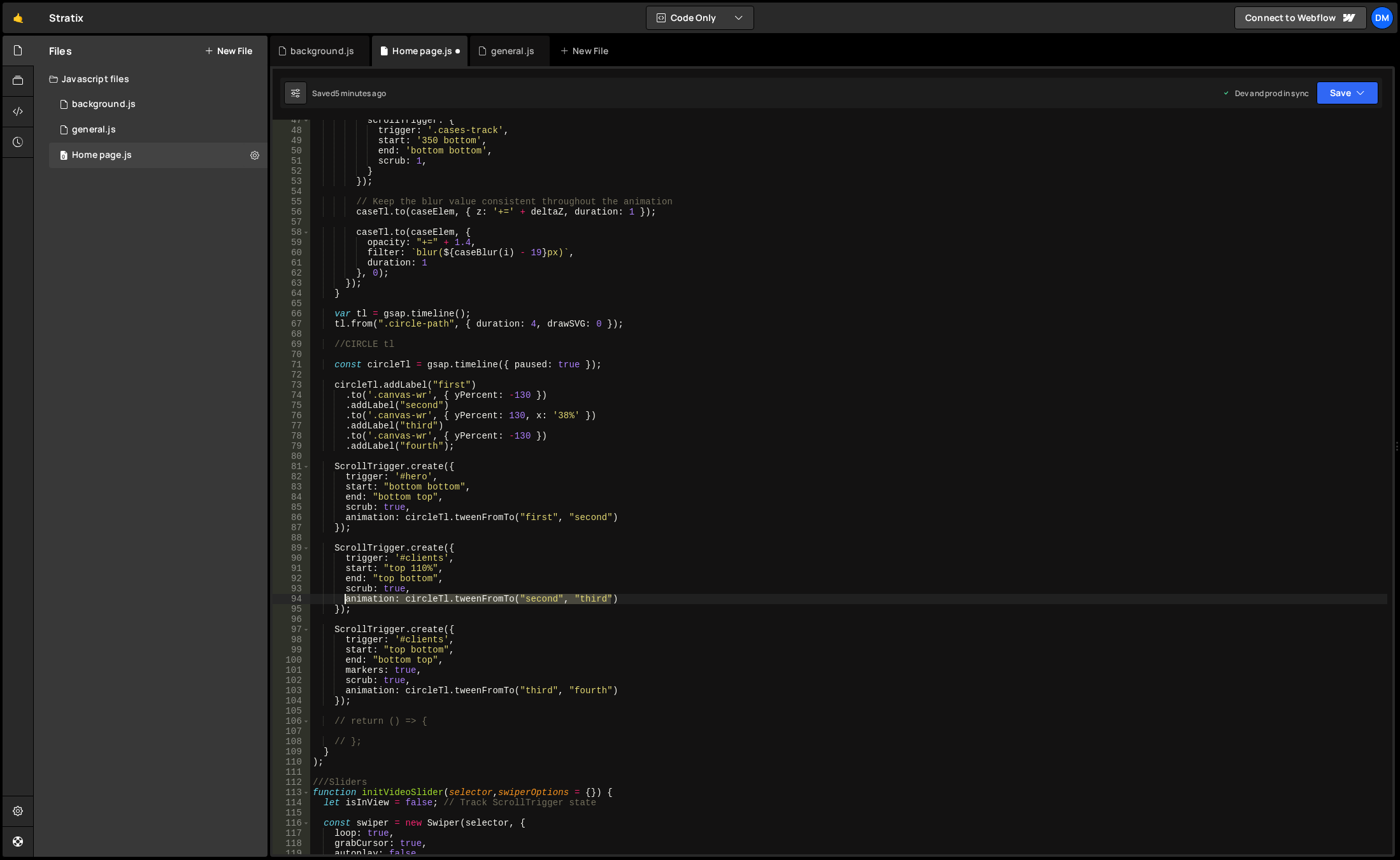
drag, startPoint x: 615, startPoint y: 597, endPoint x: 345, endPoint y: 603, distance: 270.1
click at [345, 603] on div "scrollTrigger : { trigger : '.cases-track' , start : '350 bottom' , end : 'bott…" at bounding box center [849, 492] width 1077 height 755
paste textarea ", {duration: 0}"
drag, startPoint x: 807, startPoint y: 532, endPoint x: 1161, endPoint y: 208, distance: 479.9
click at [808, 532] on div "scrollTrigger : { trigger : '.cases-track' , start : '350 bottom' , end : 'bott…" at bounding box center [849, 492] width 1077 height 755
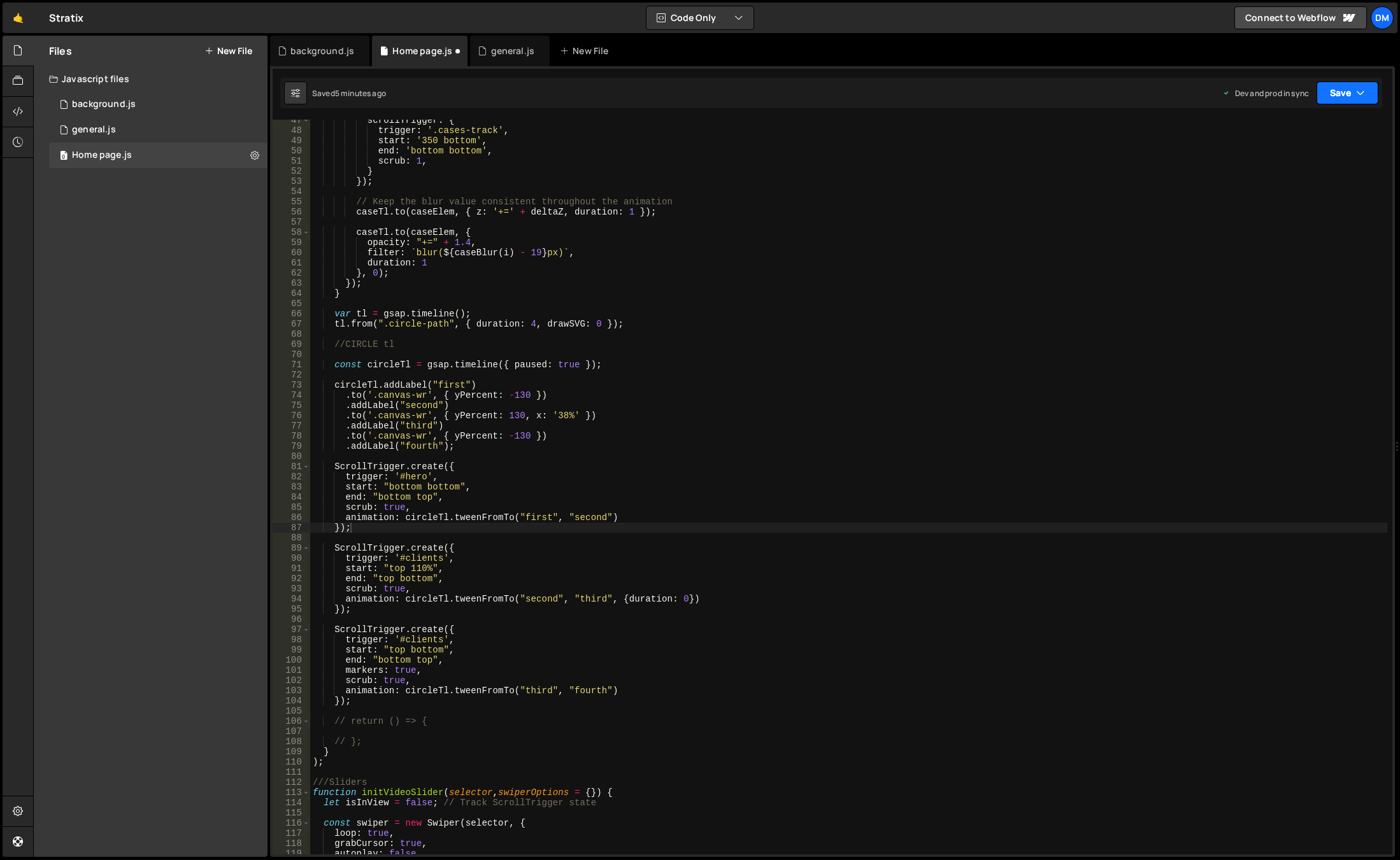
drag, startPoint x: 1336, startPoint y: 92, endPoint x: 1332, endPoint y: 116, distance: 24.3
click at [1336, 92] on button "Save" at bounding box center [1347, 93] width 61 height 23
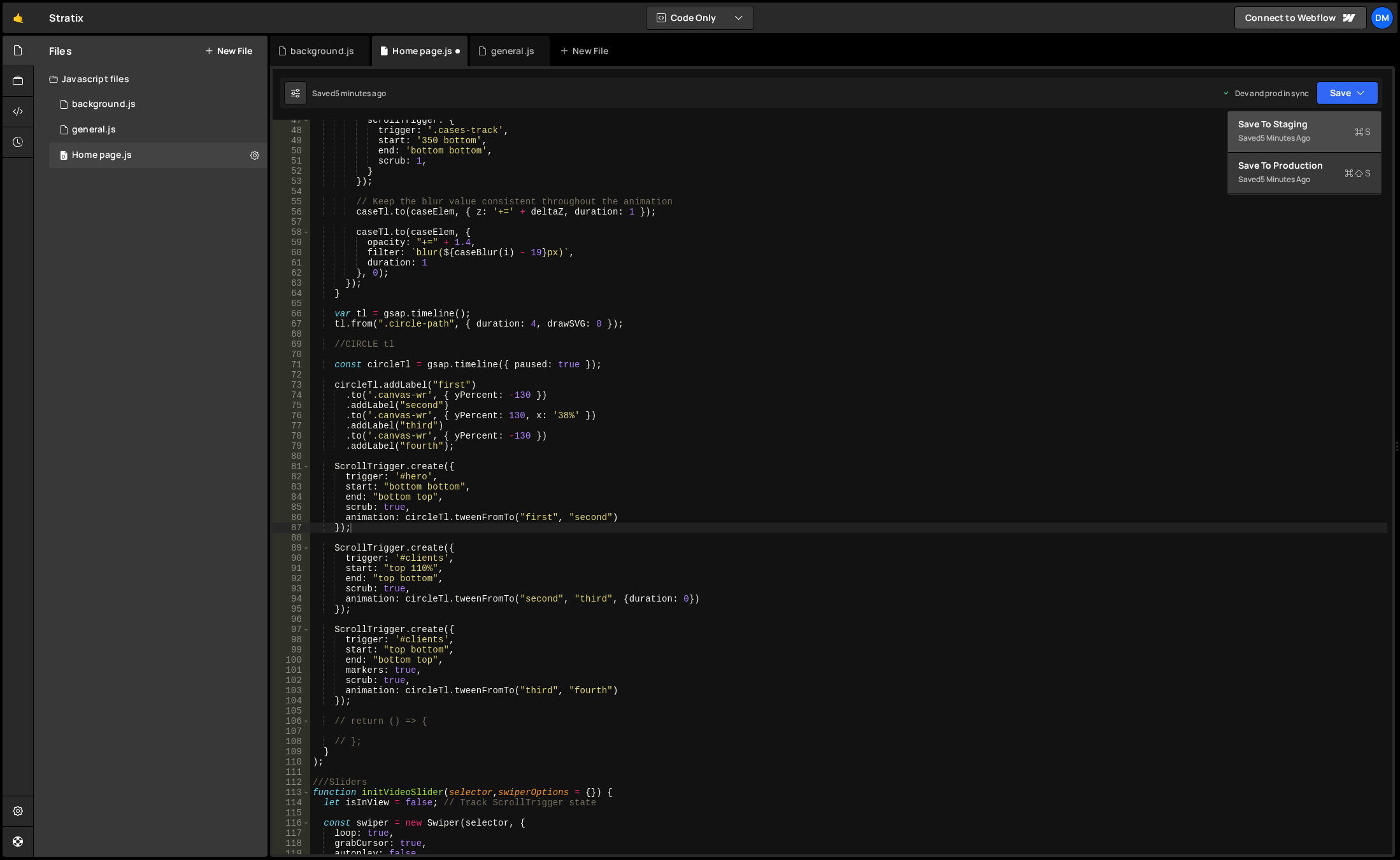
click at [1313, 128] on div "Save to Staging S" at bounding box center [1304, 124] width 132 height 13
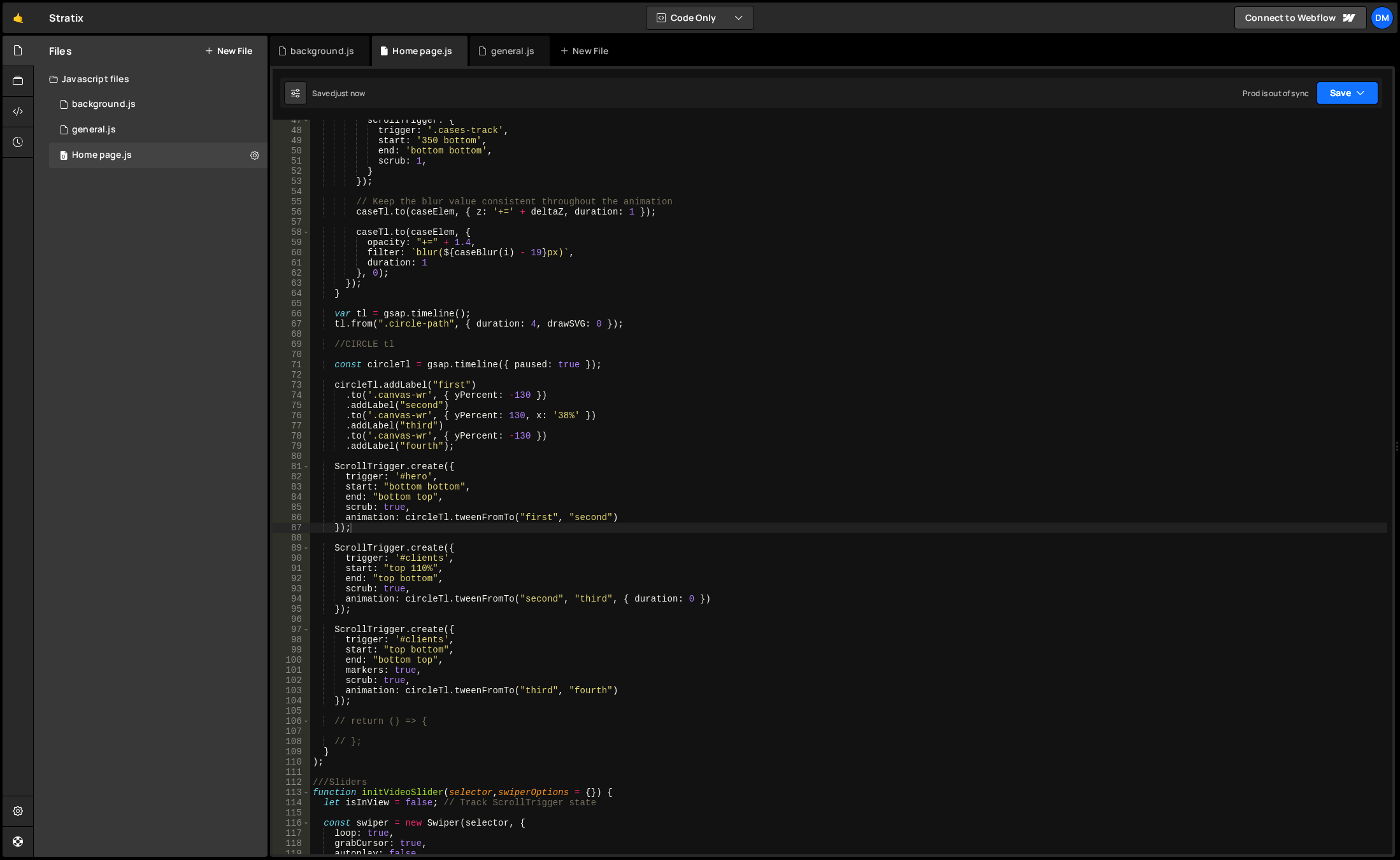
click at [1337, 88] on button "Save" at bounding box center [1347, 93] width 61 height 23
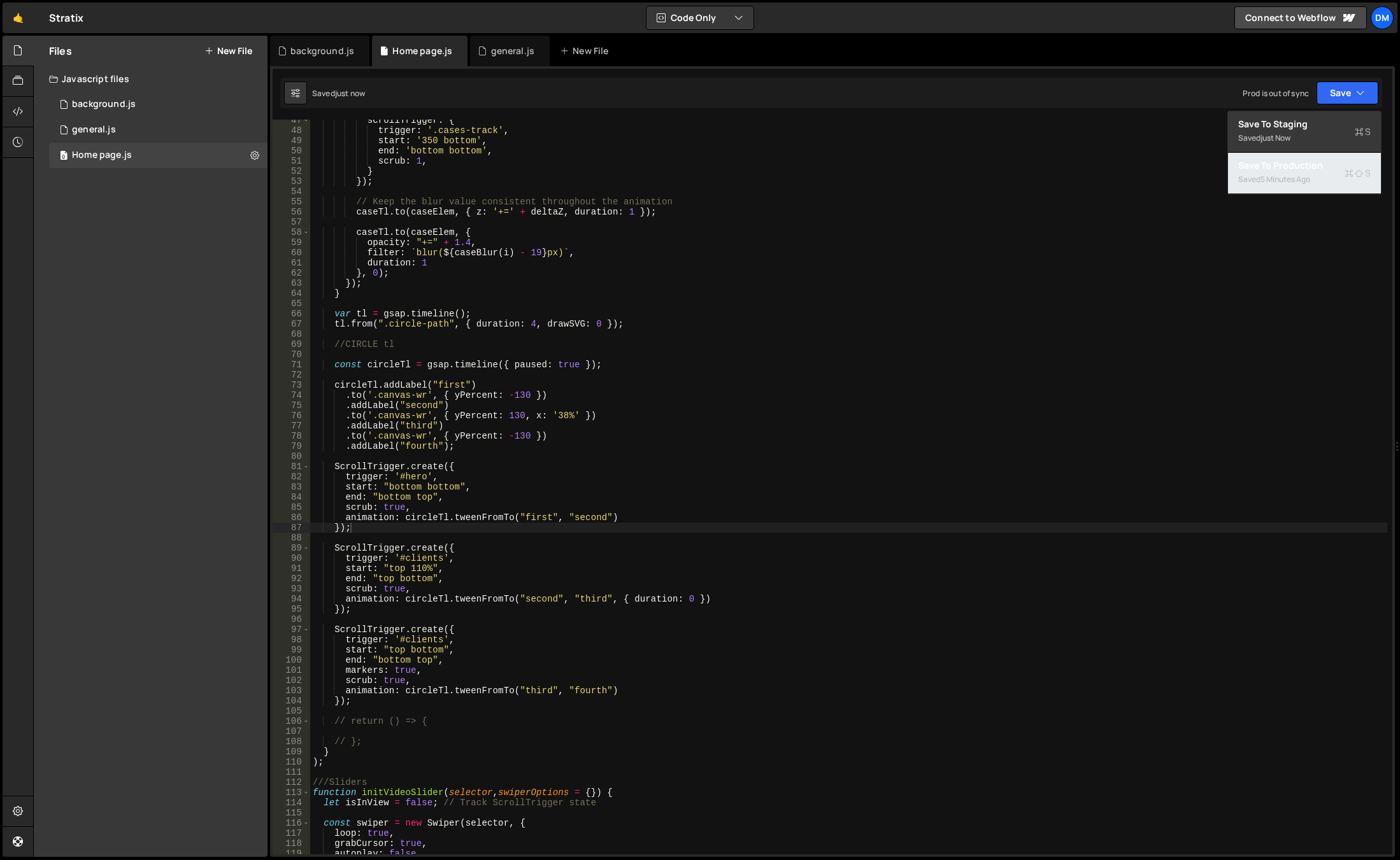
click at [1292, 181] on div "5 minutes ago" at bounding box center [1285, 179] width 50 height 11
click at [456, 659] on div "scrollTrigger : { trigger : '.cases-track' , start : '350 bottom' , end : 'bott…" at bounding box center [849, 492] width 1077 height 755
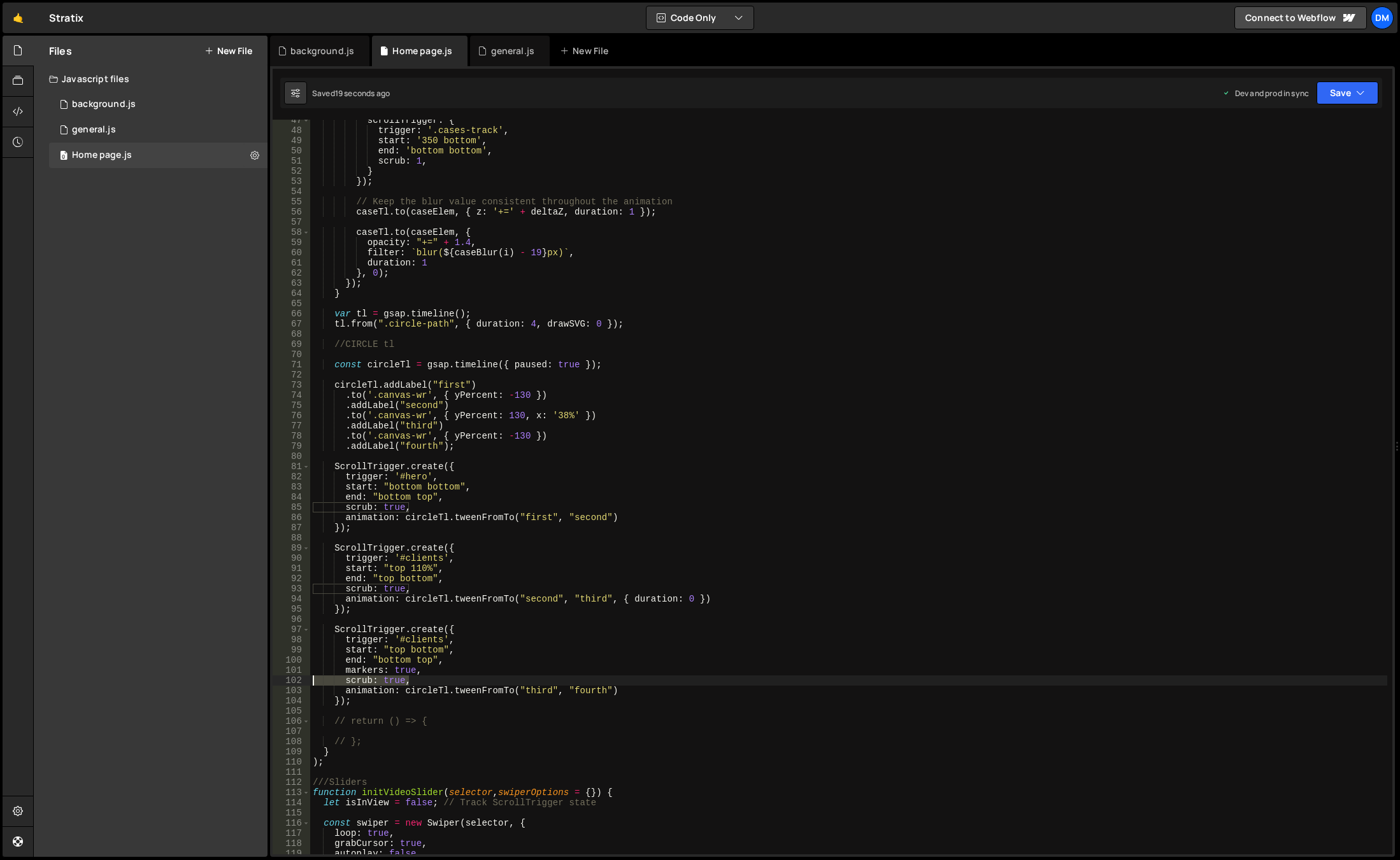
drag, startPoint x: 426, startPoint y: 682, endPoint x: 228, endPoint y: 678, distance: 198.0
click at [228, 678] on div "Files New File Javascript files 0 background.js 0 0 general.js 0 0 Home page.js…" at bounding box center [716, 447] width 1367 height 822
click at [453, 592] on div "scrollTrigger : { trigger : '.cases-track' , start : '350 bottom' , end : 'bott…" at bounding box center [849, 492] width 1077 height 755
drag, startPoint x: 416, startPoint y: 590, endPoint x: 255, endPoint y: 589, distance: 161.0
click at [255, 589] on div "Files New File Javascript files 0 background.js 0 0 general.js 0 0 Home page.js…" at bounding box center [716, 447] width 1367 height 822
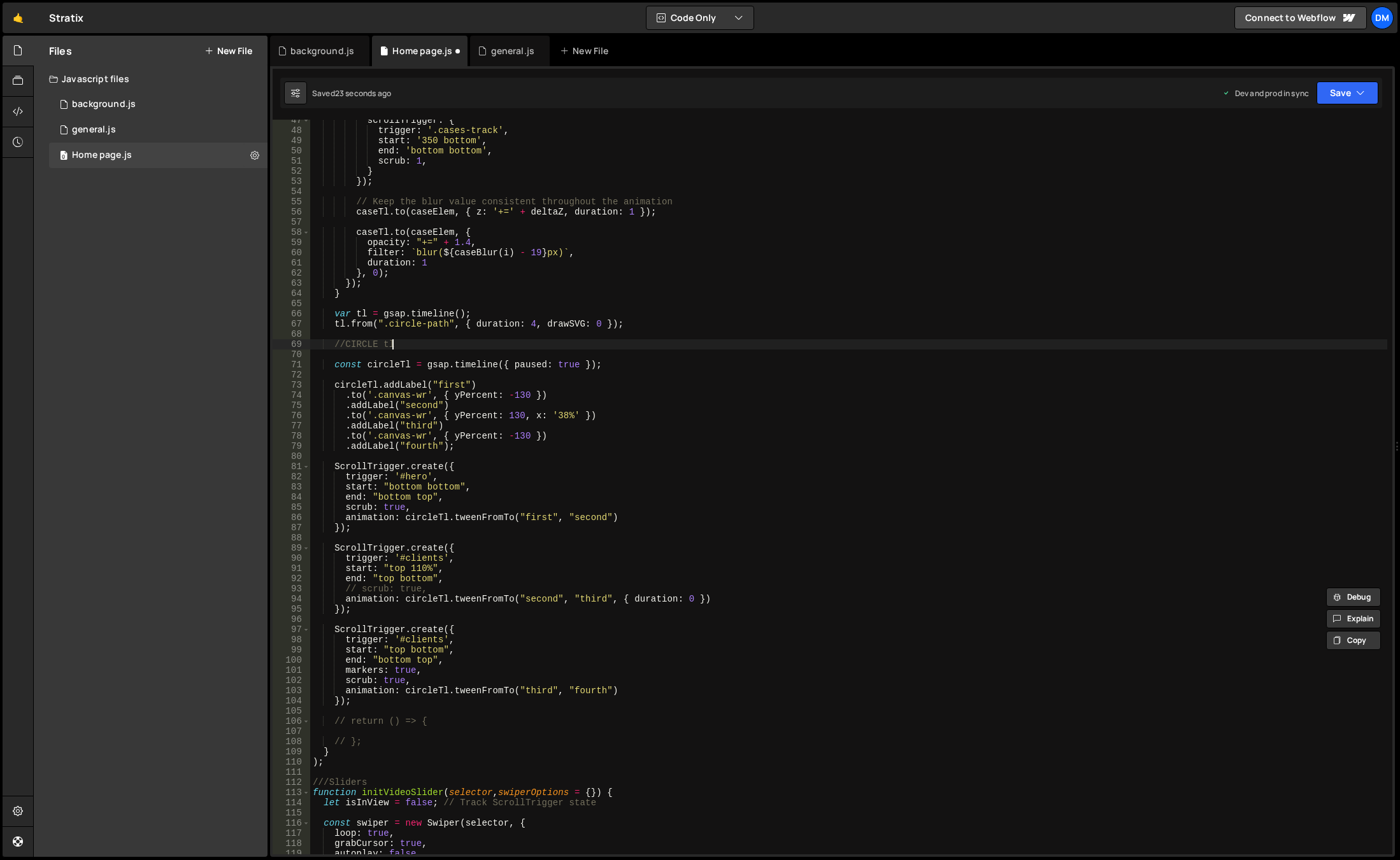
click at [1078, 343] on div "scrollTrigger : { trigger : '.cases-track' , start : '350 bottom' , end : 'bott…" at bounding box center [849, 492] width 1077 height 755
click at [1336, 94] on button "Save" at bounding box center [1347, 93] width 61 height 23
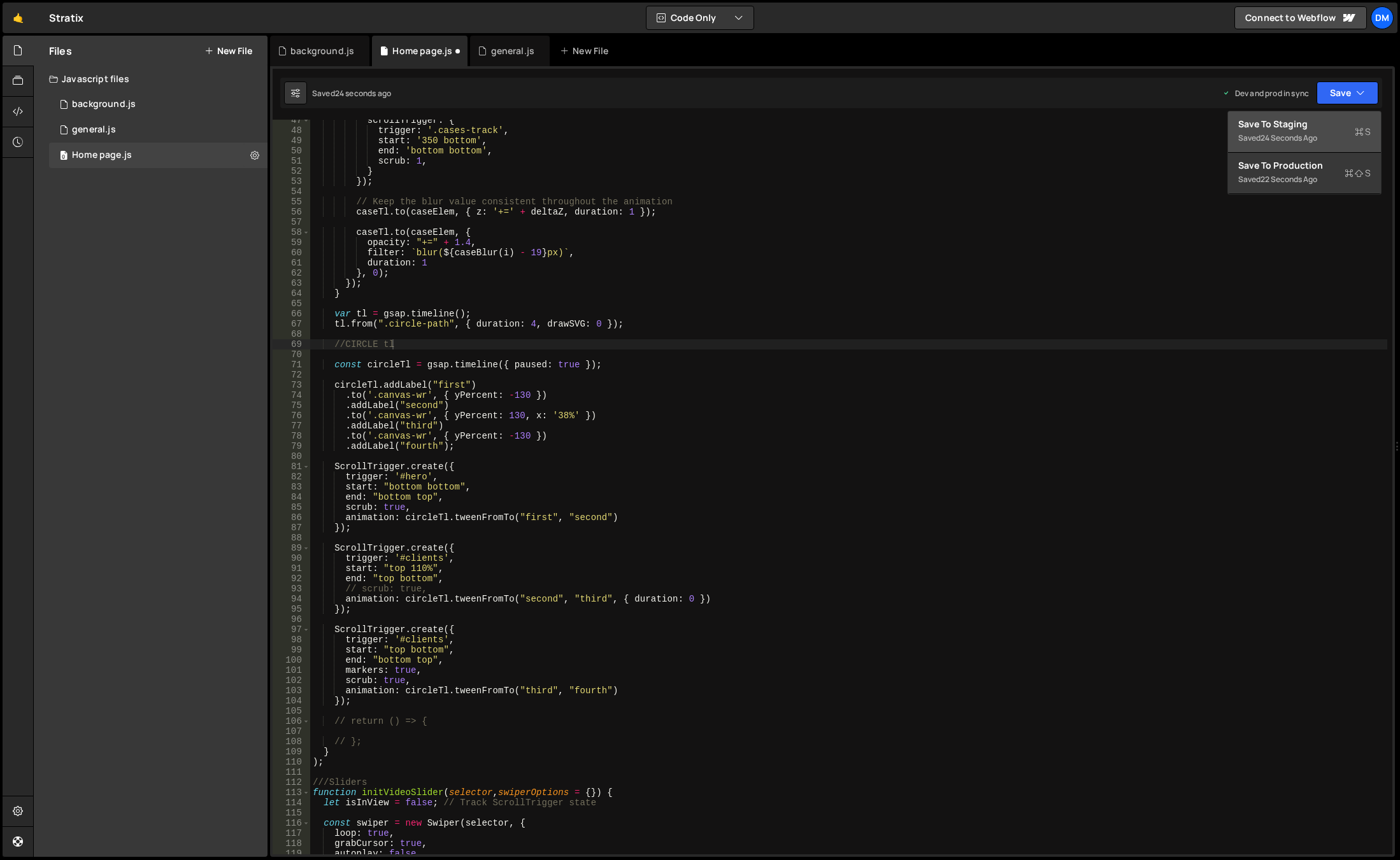
click at [1317, 139] on div "24 seconds ago" at bounding box center [1289, 137] width 56 height 11
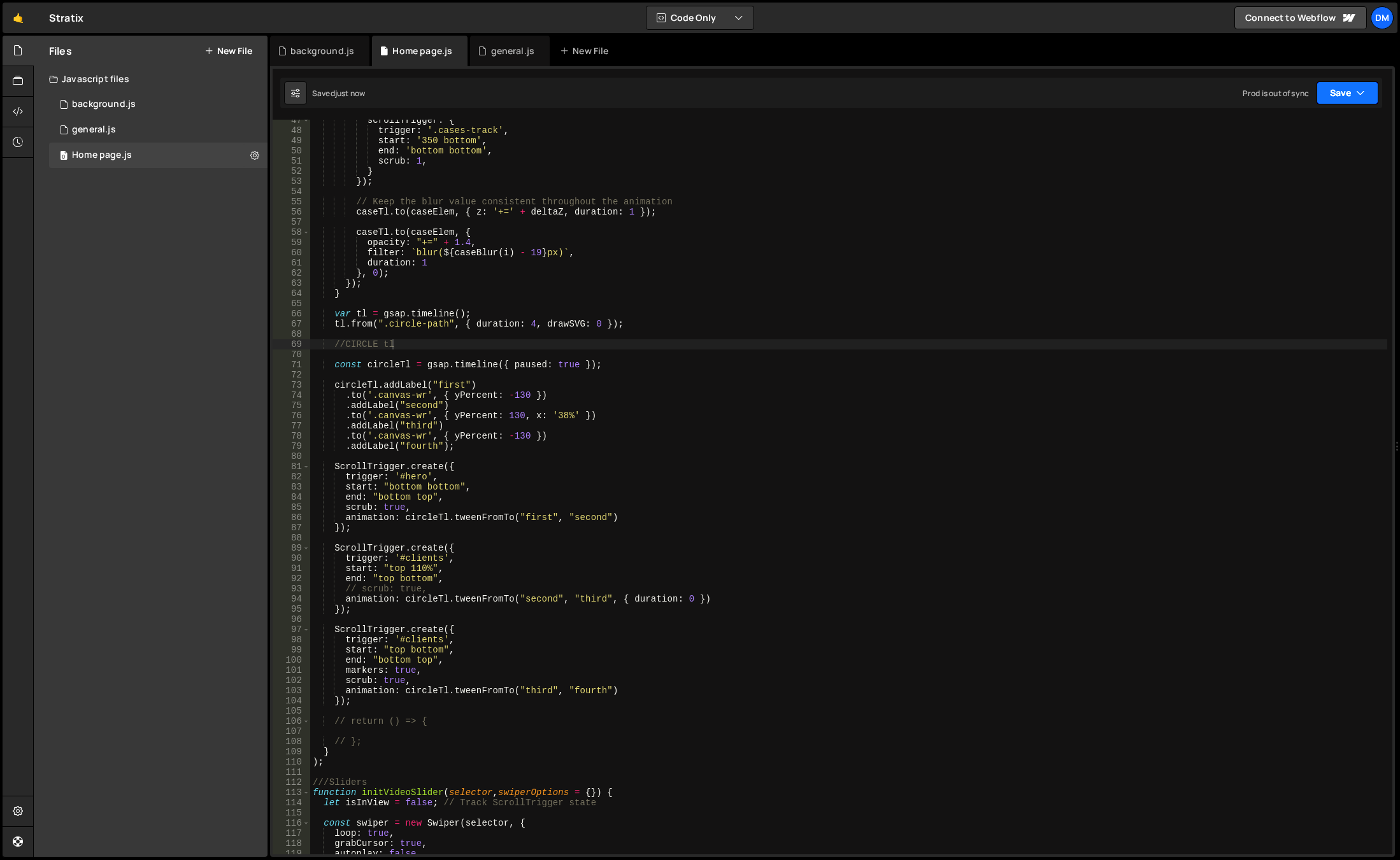
click at [1341, 99] on button "Save" at bounding box center [1347, 93] width 61 height 23
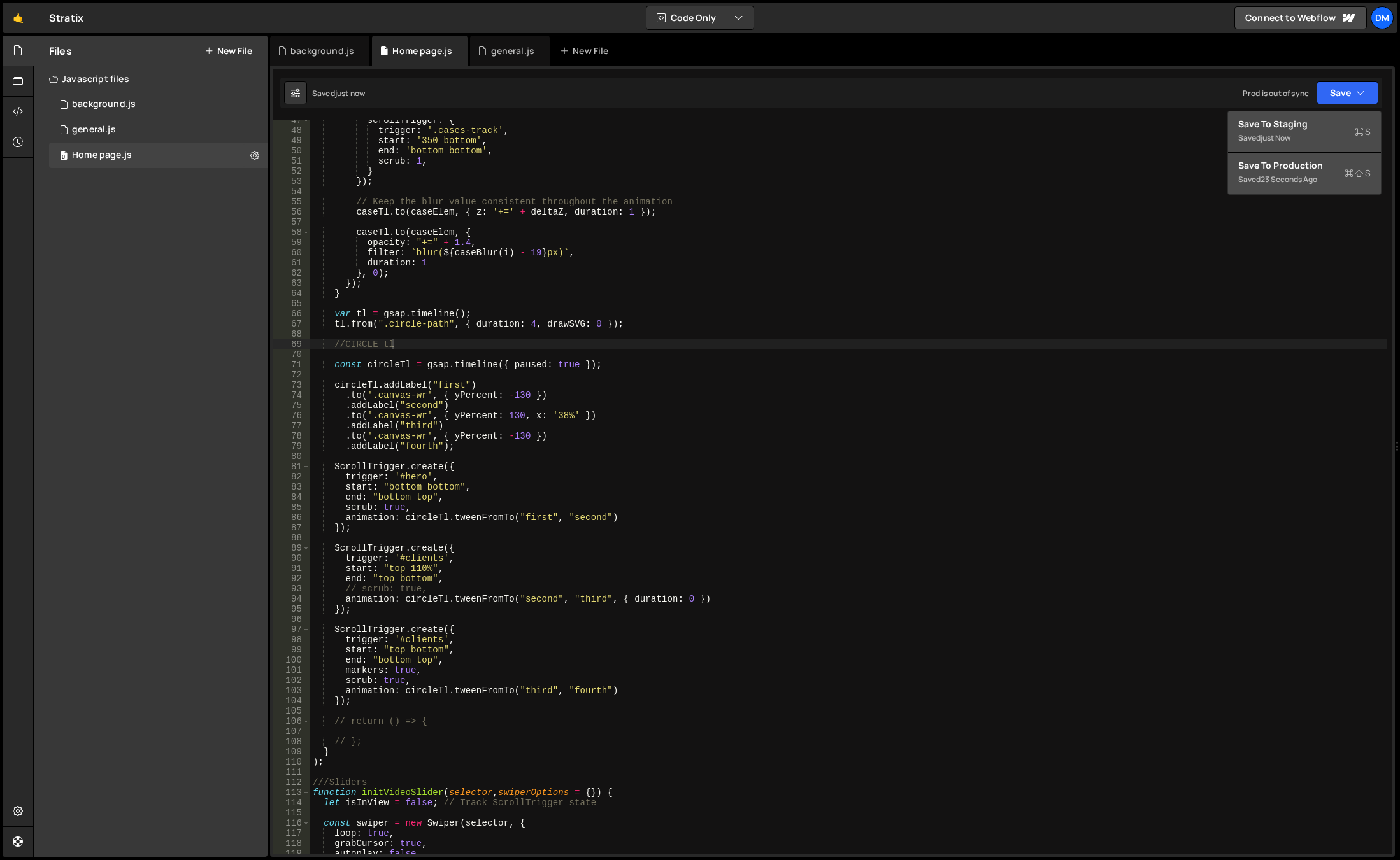
click at [1307, 163] on div "Save to Production S" at bounding box center [1304, 165] width 132 height 13
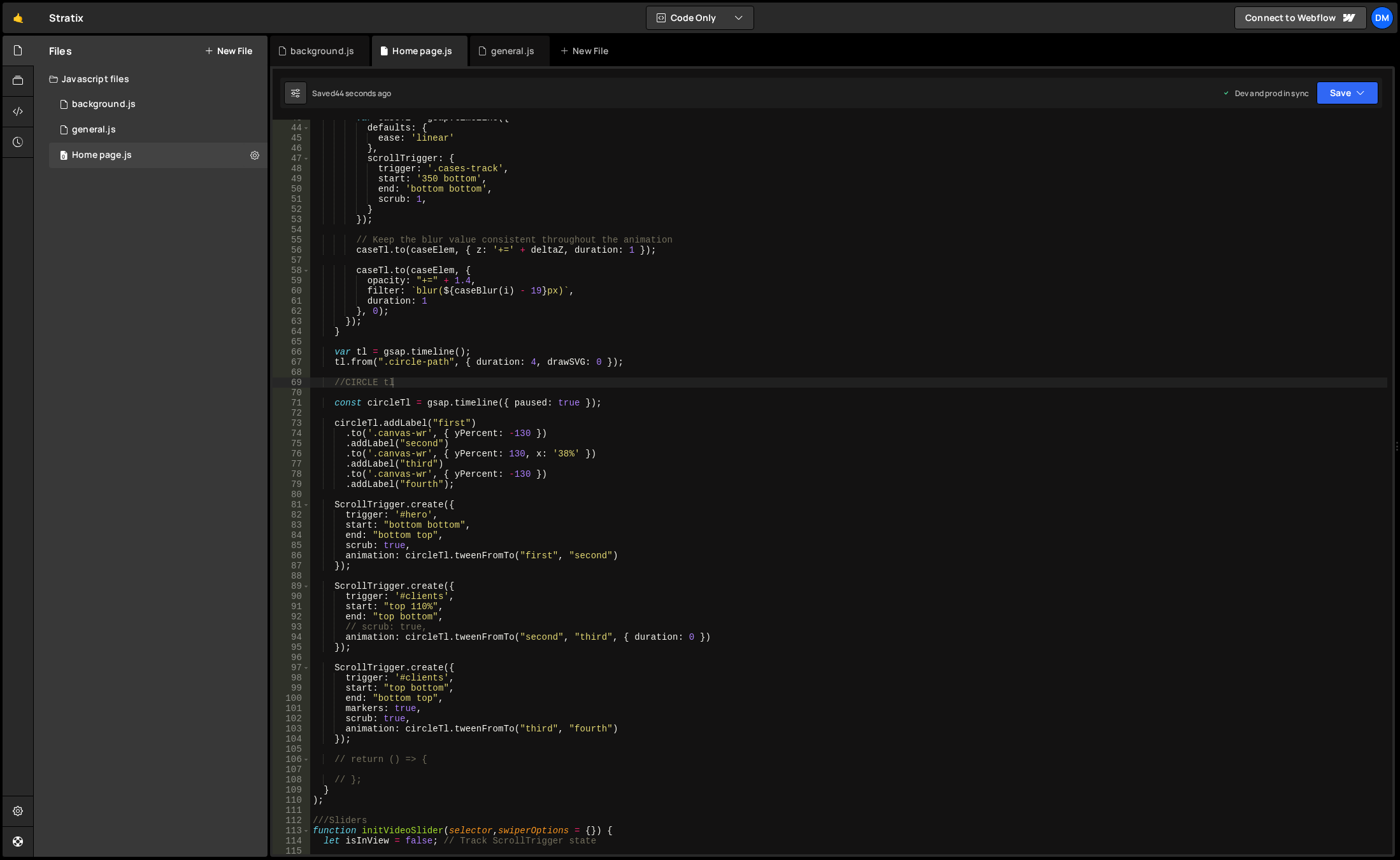
click at [411, 734] on div "var caseTl = gsap . timeline ({ defaults : { ease : 'linear' } , scrollTrigger …" at bounding box center [849, 490] width 1077 height 755
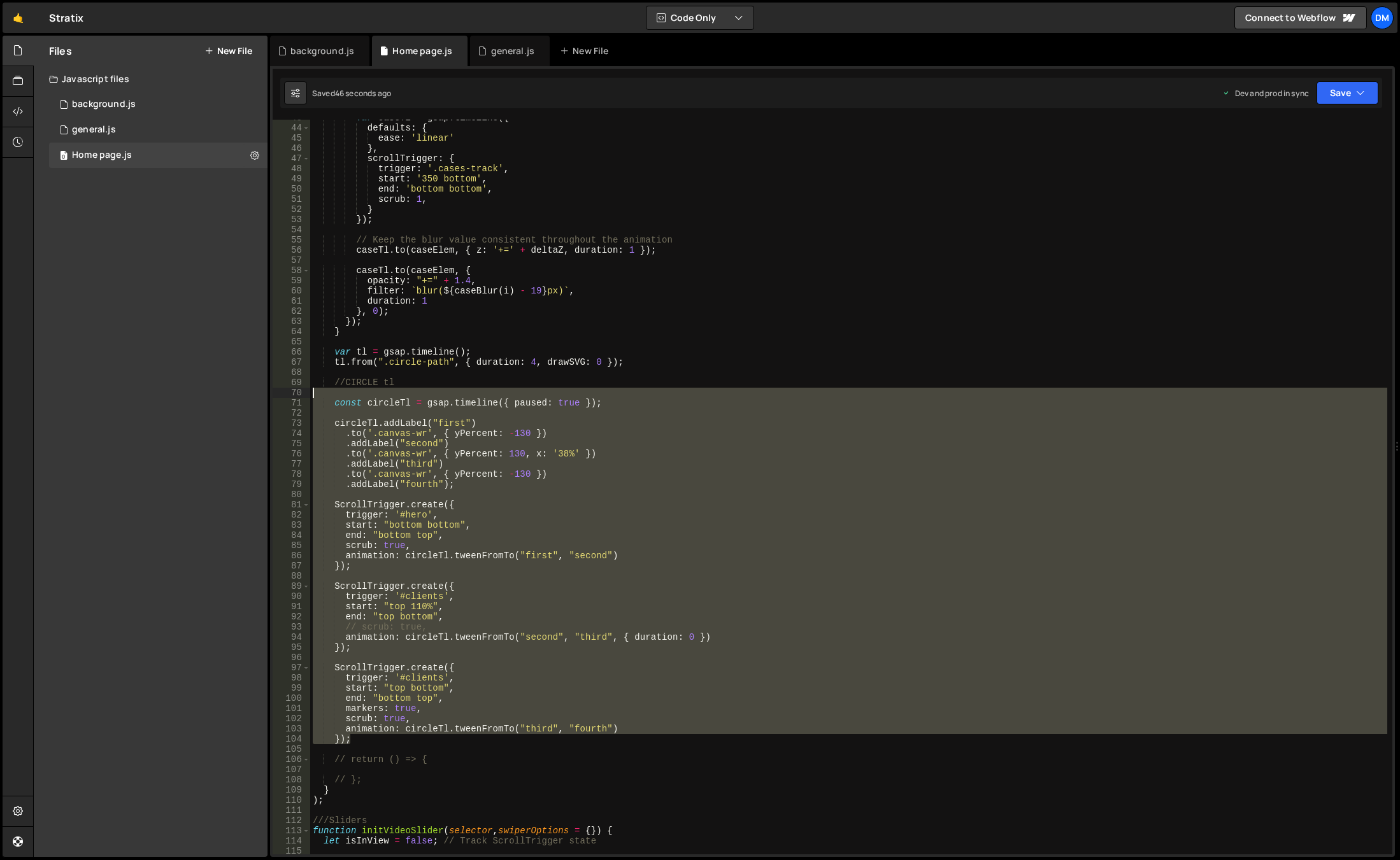
drag, startPoint x: 373, startPoint y: 741, endPoint x: 260, endPoint y: 397, distance: 362.1
click at [260, 397] on div "Files New File Javascript files 0 background.js 0 0 general.js 0 0 Home page.js…" at bounding box center [716, 447] width 1367 height 822
click at [260, 397] on div "Files New File Javascript files 0 background.js 0 0 general.js 0 0 Home page.js…" at bounding box center [150, 446] width 233 height 822
click at [576, 591] on div "var caseTl = gsap . timeline ({ defaults : { ease : 'linear' } , scrollTrigger …" at bounding box center [849, 490] width 1077 height 755
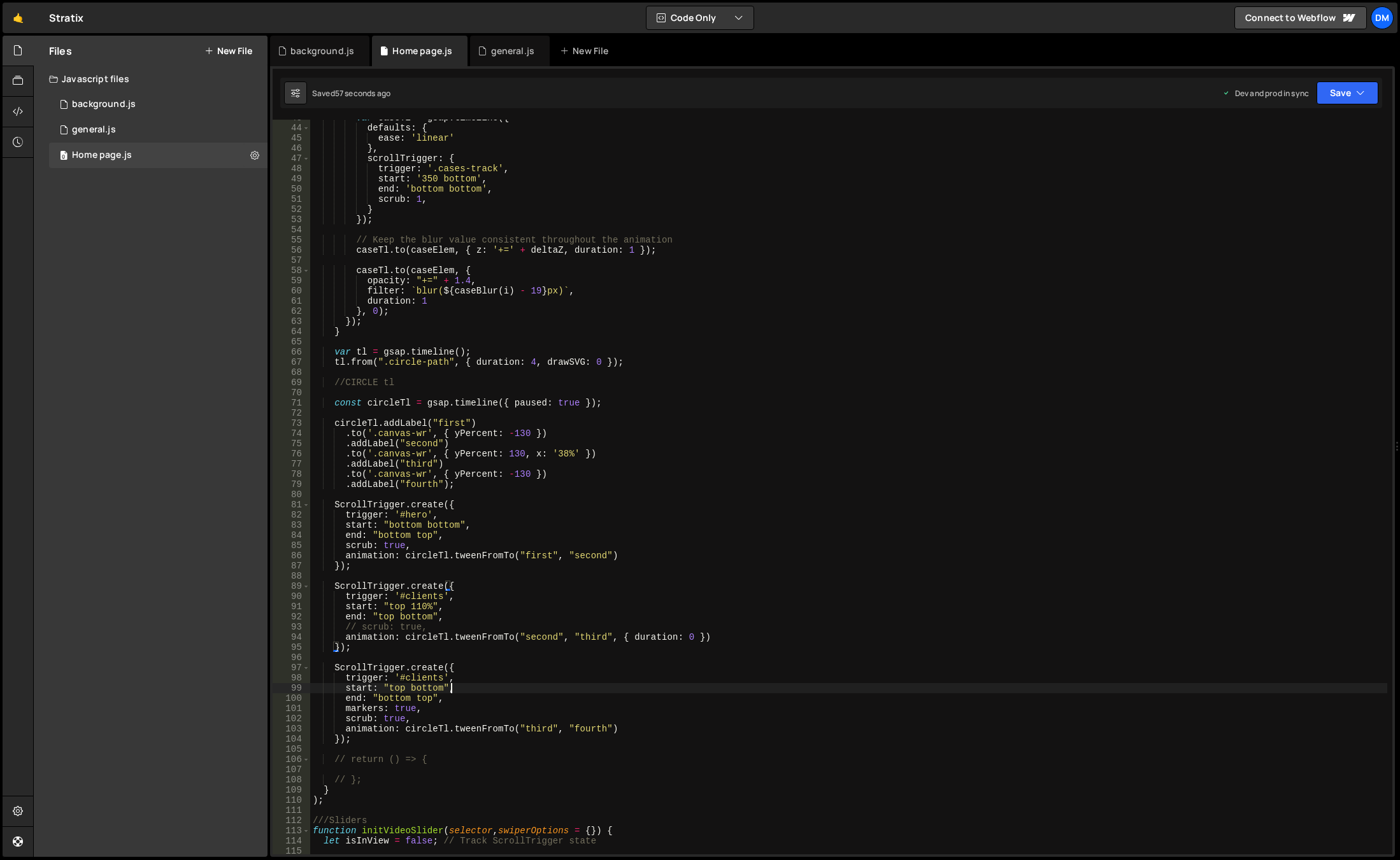
click at [497, 693] on div "var caseTl = gsap . timeline ({ defaults : { ease : 'linear' } , scrollTrigger …" at bounding box center [849, 490] width 1077 height 755
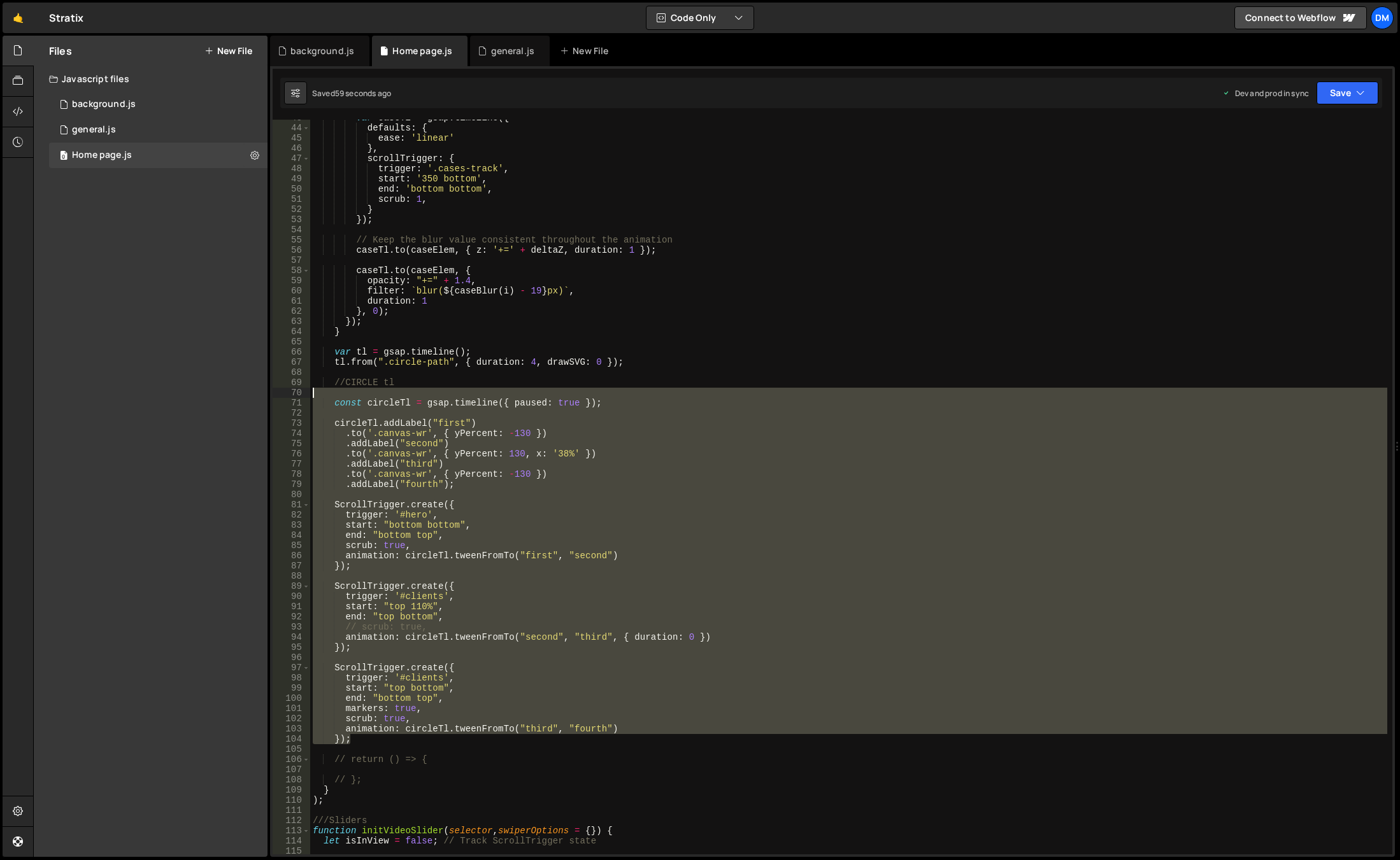
drag, startPoint x: 361, startPoint y: 744, endPoint x: 197, endPoint y: 391, distance: 389.2
click at [197, 391] on div "Files New File Javascript files 0 background.js 0 0 general.js 0 0 Home page.js…" at bounding box center [716, 447] width 1367 height 822
click at [550, 518] on div "var caseTl = gsap . timeline ({ defaults : { ease : 'linear' } , scrollTrigger …" at bounding box center [849, 487] width 1077 height 735
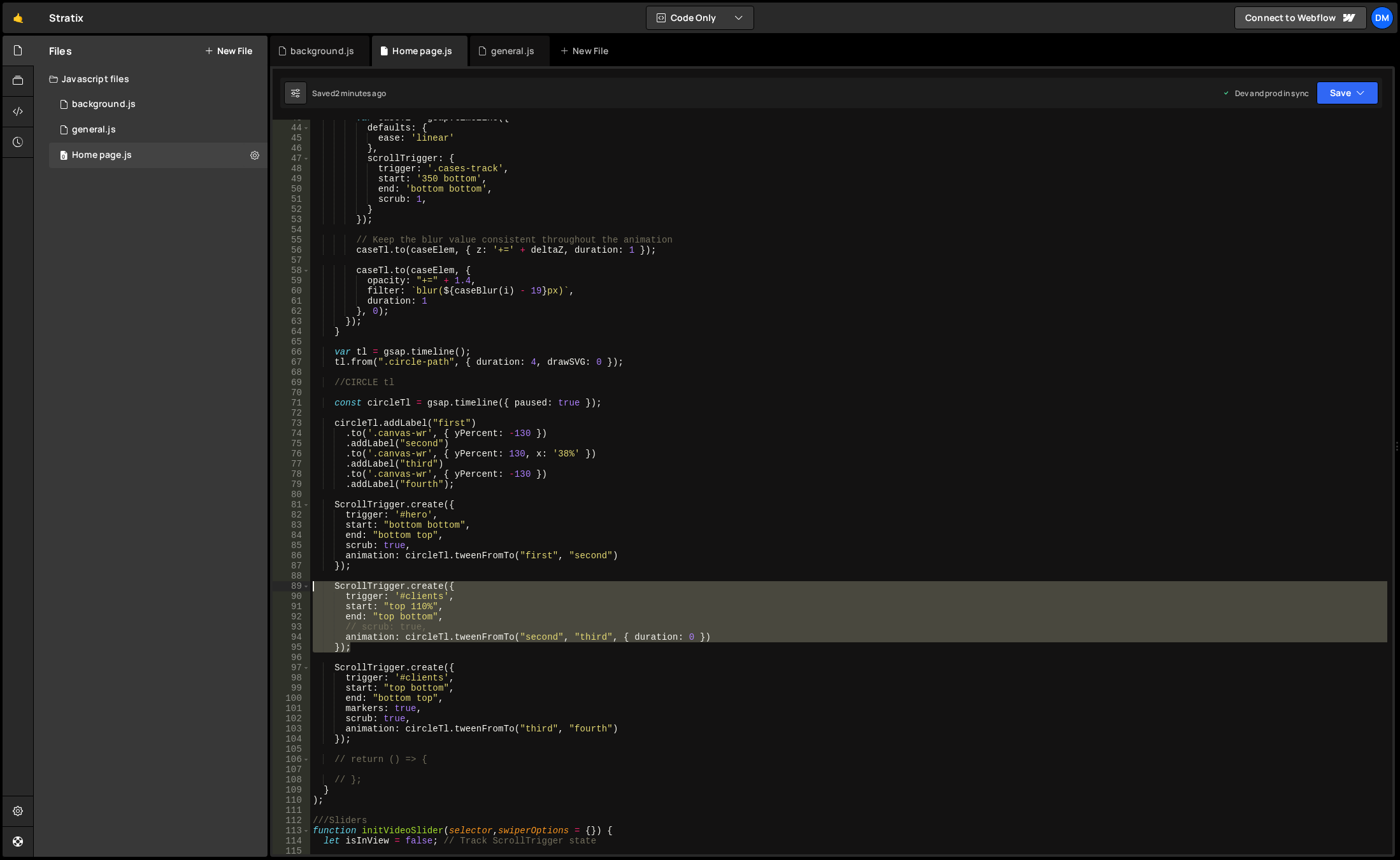
drag, startPoint x: 368, startPoint y: 648, endPoint x: 300, endPoint y: 582, distance: 94.8
click at [300, 582] on div "trigger: '#hero', 43 44 45 46 47 48 49 50 51 52 53 54 55 56 57 58 59 60 61 62 6…" at bounding box center [832, 487] width 1120 height 735
paste textarea "});"
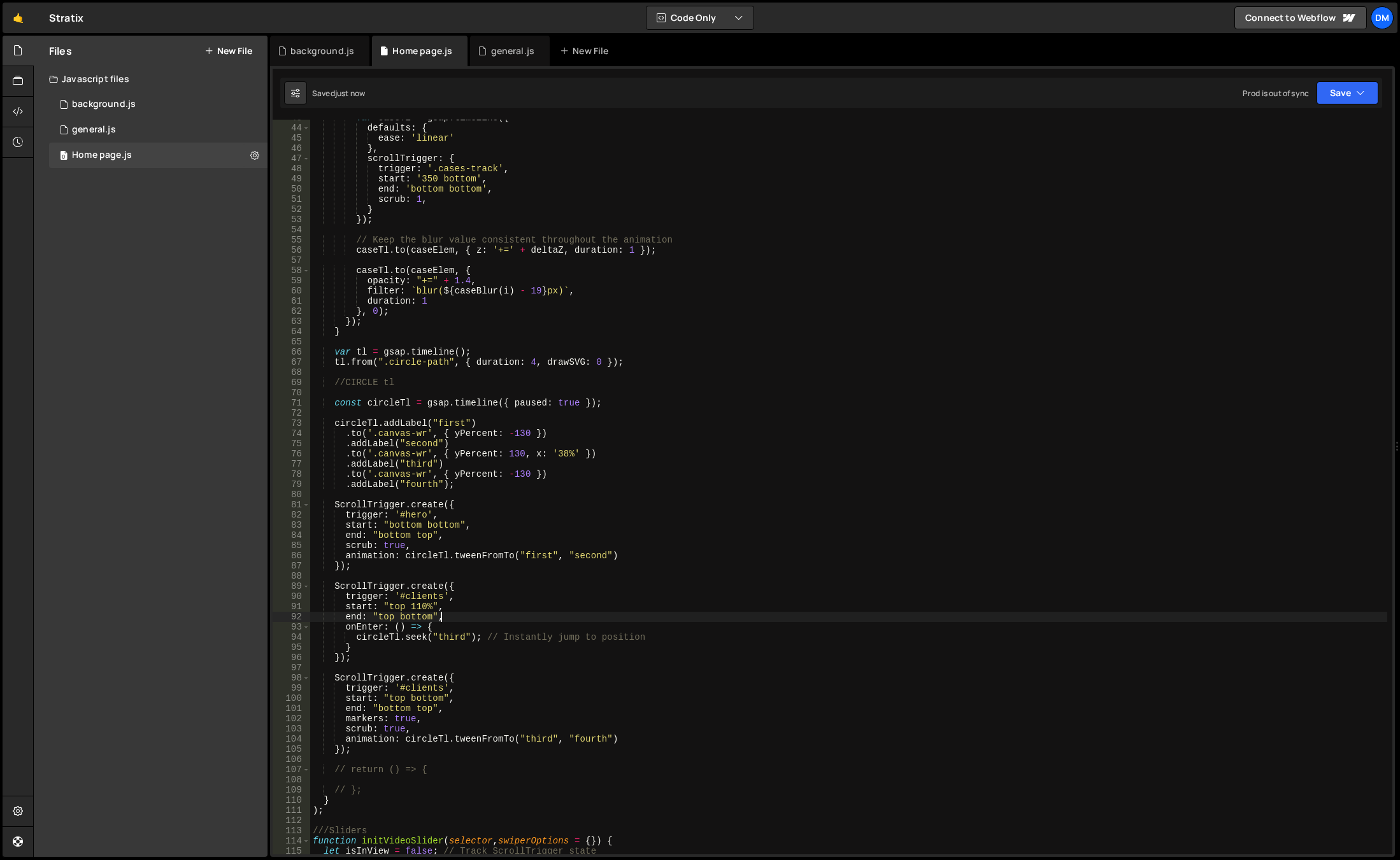
click at [575, 619] on div "var caseTl = gsap . timeline ({ defaults : { ease : 'linear' } , scrollTrigger …" at bounding box center [849, 490] width 1077 height 755
drag, startPoint x: 486, startPoint y: 637, endPoint x: 721, endPoint y: 637, distance: 235.0
click at [721, 637] on div "var caseTl = gsap . timeline ({ defaults : { ease : 'linear' } , scrollTrigger …" at bounding box center [849, 490] width 1077 height 755
click at [723, 630] on div "var caseTl = gsap . timeline ({ defaults : { ease : 'linear' } , scrollTrigger …" at bounding box center [849, 490] width 1077 height 755
click at [1352, 90] on button "Save" at bounding box center [1347, 93] width 61 height 23
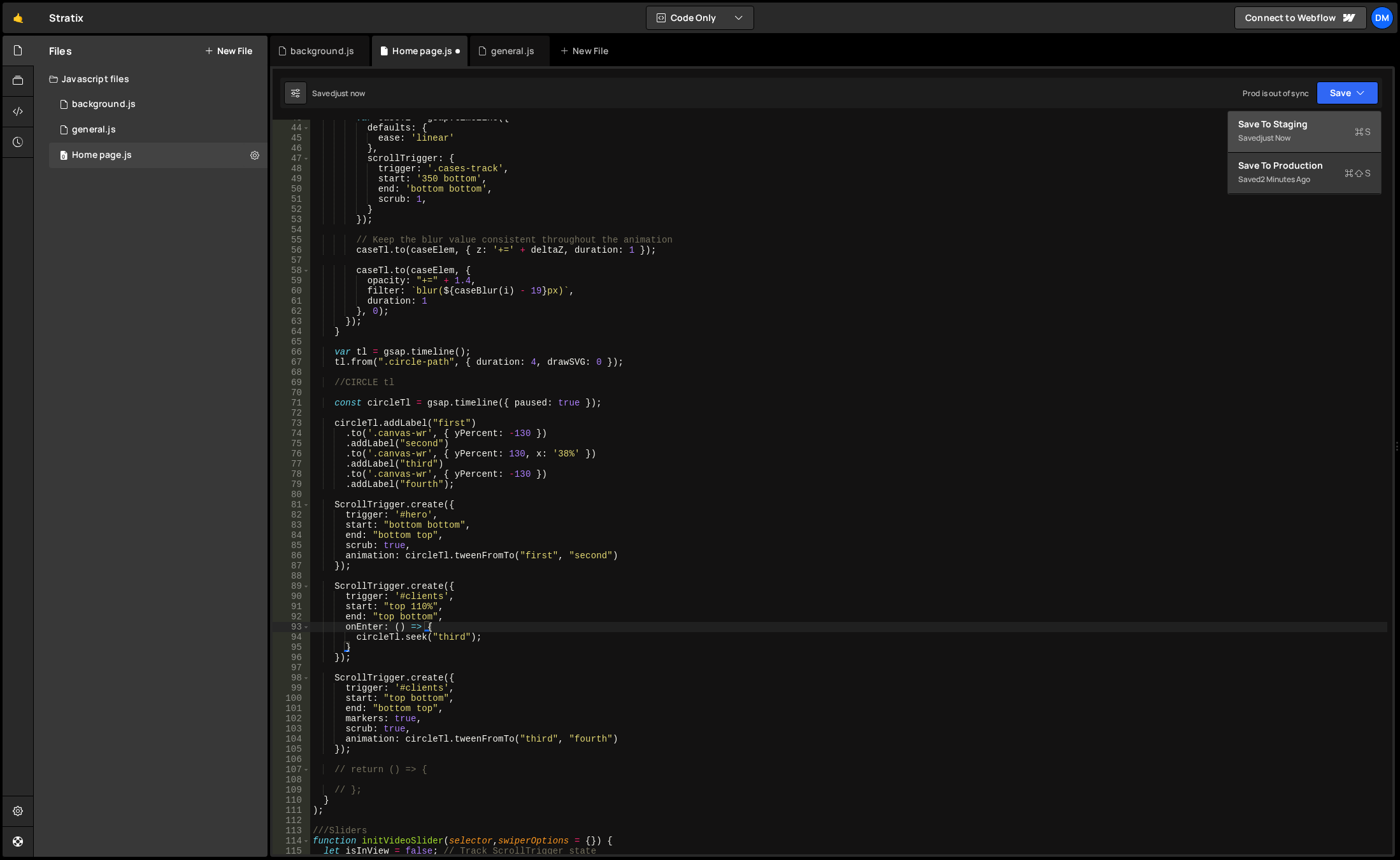
click at [1318, 124] on div "Save to Staging S" at bounding box center [1304, 124] width 132 height 13
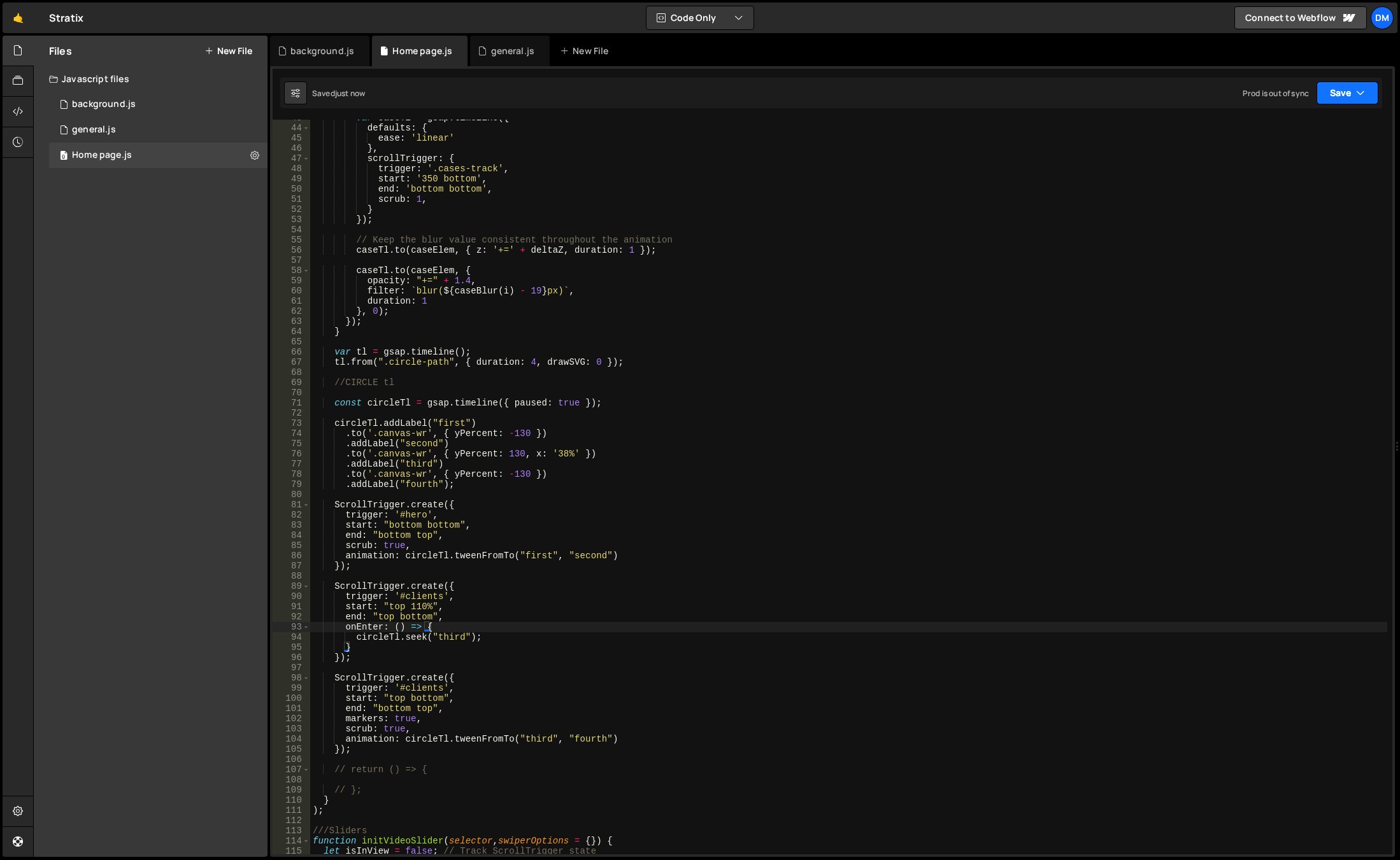
drag, startPoint x: 1355, startPoint y: 90, endPoint x: 1342, endPoint y: 108, distance: 22.2
click at [1354, 89] on button "Save" at bounding box center [1347, 93] width 61 height 23
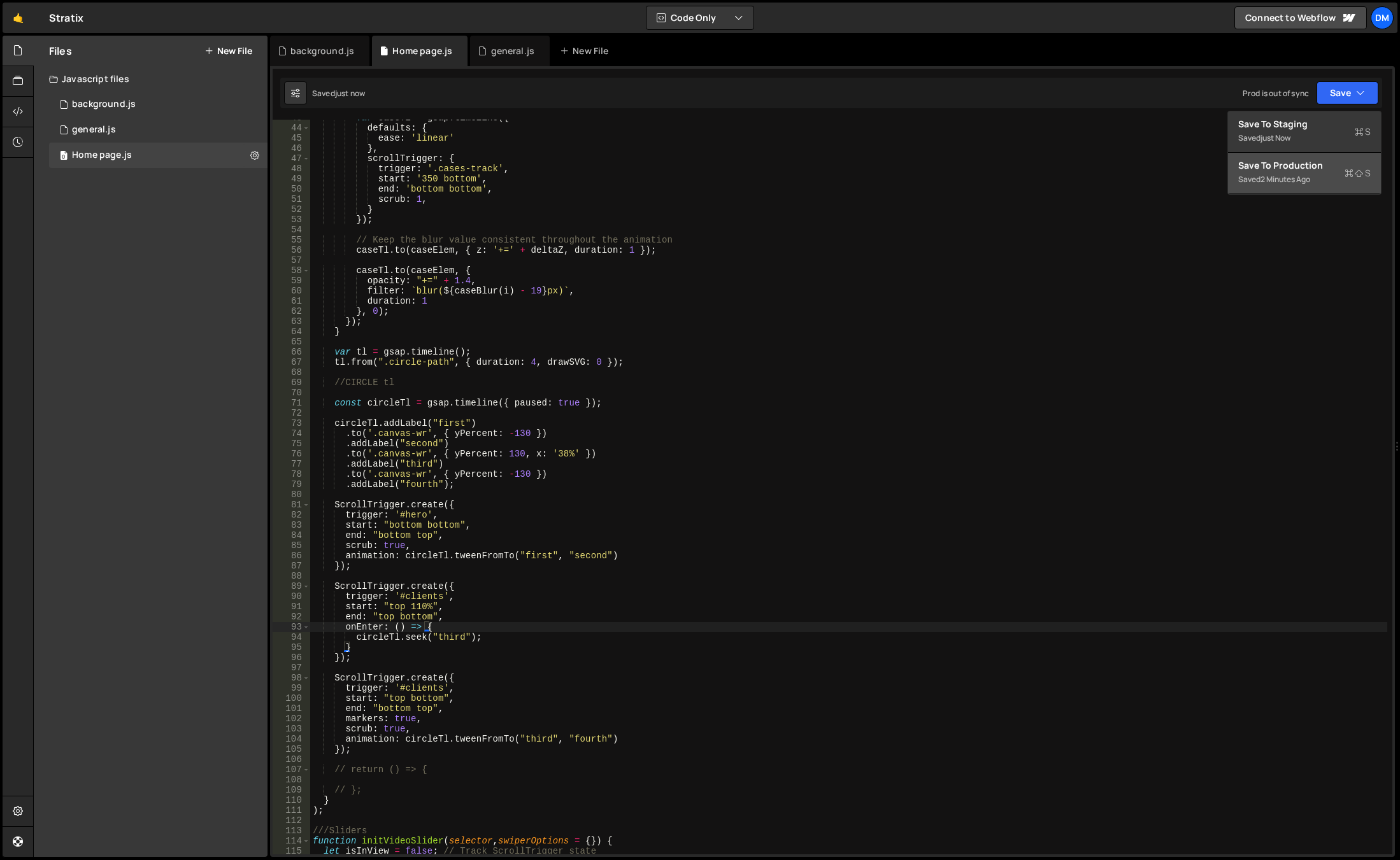
click at [1286, 163] on div "Save to Production S" at bounding box center [1304, 165] width 132 height 13
click at [1241, 470] on div "var caseTl = gsap . timeline ({ defaults : { ease : 'linear' } , scrollTrigger …" at bounding box center [849, 490] width 1077 height 755
click at [446, 423] on div "var caseTl = gsap . timeline ({ defaults : { ease : 'linear' } , scrollTrigger …" at bounding box center [849, 490] width 1077 height 755
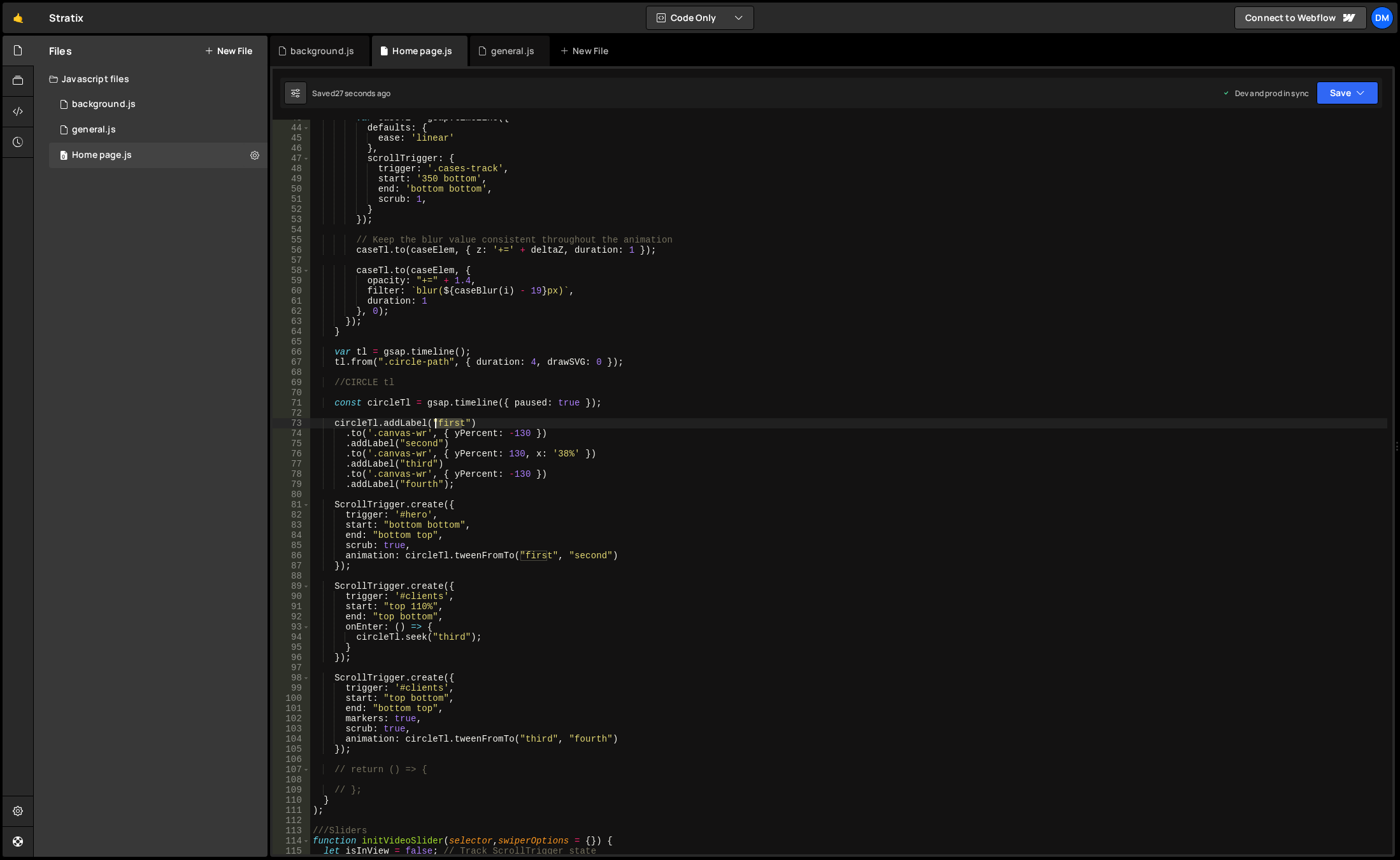
click at [446, 423] on div "var caseTl = gsap . timeline ({ defaults : { ease : 'linear' } , scrollTrigger …" at bounding box center [849, 490] width 1077 height 755
click at [416, 444] on div "var caseTl = gsap . timeline ({ defaults : { ease : 'linear' } , scrollTrigger …" at bounding box center [849, 490] width 1077 height 755
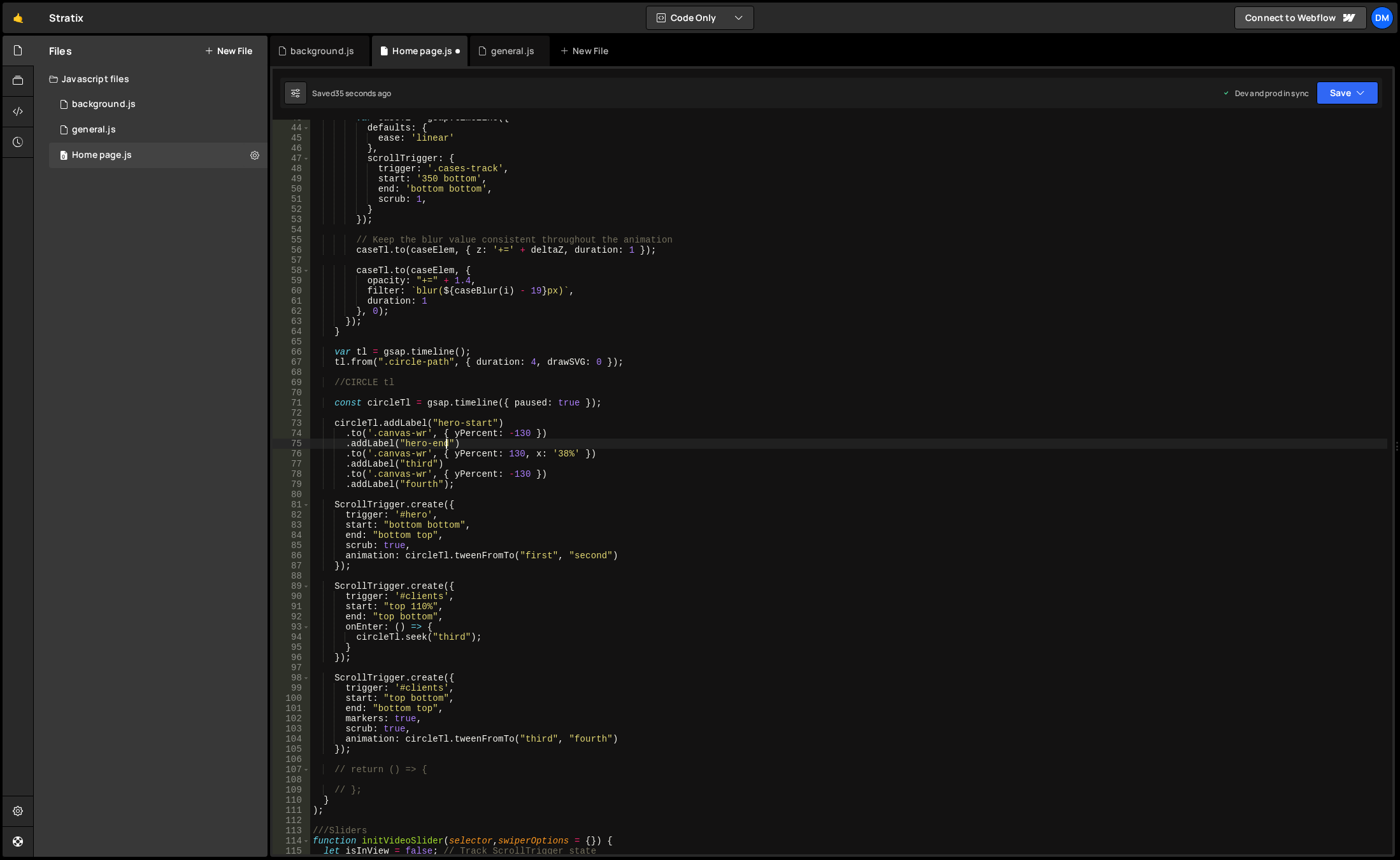
click at [691, 569] on div "var caseTl = gsap . timeline ({ defaults : { ease : 'linear' } , scrollTrigger …" at bounding box center [849, 490] width 1077 height 755
click at [418, 465] on div "var caseTl = gsap . timeline ({ defaults : { ease : 'linear' } , scrollTrigger …" at bounding box center [849, 490] width 1077 height 755
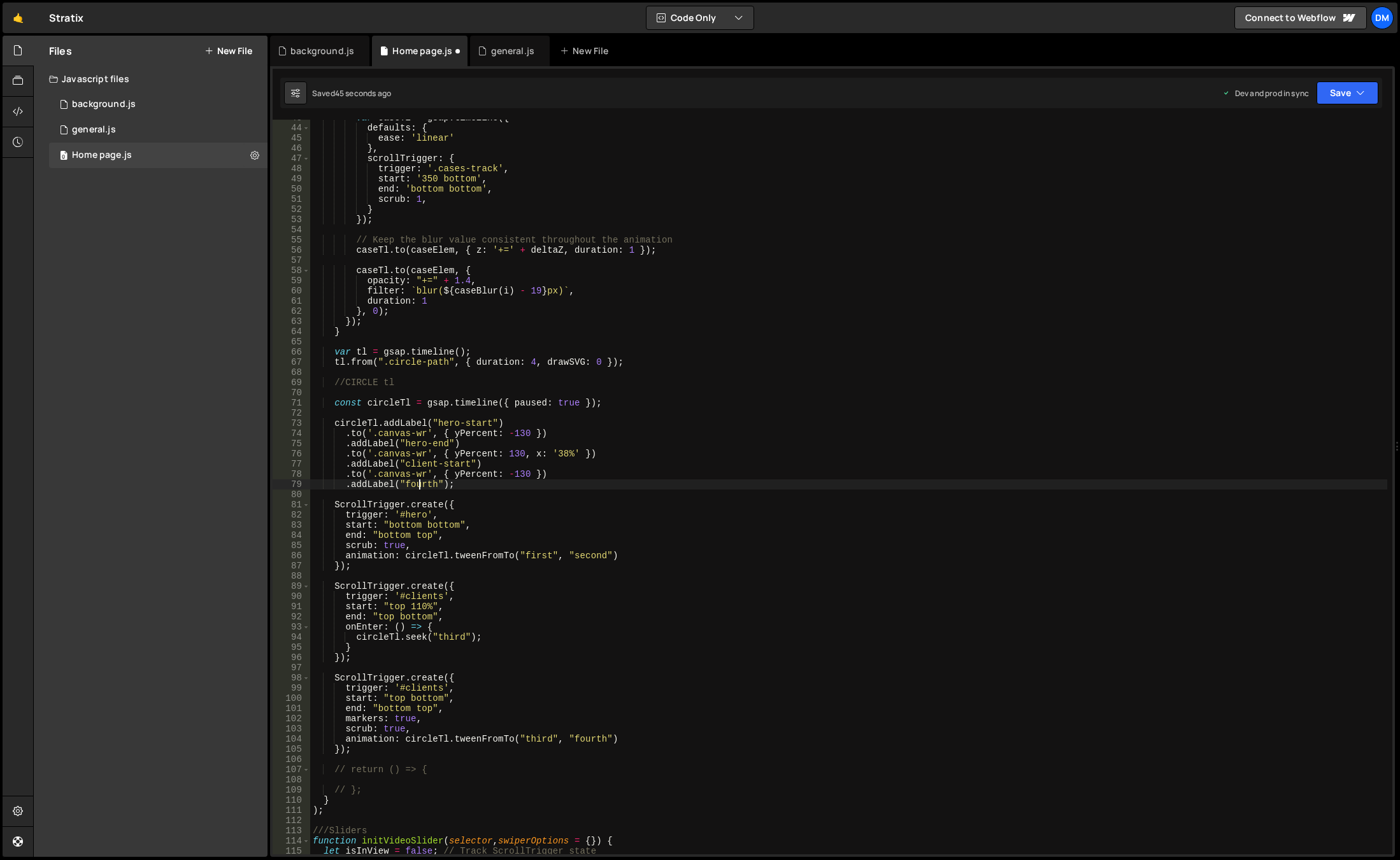
click at [419, 483] on div "var caseTl = gsap . timeline ({ defaults : { ease : 'linear' } , scrollTrigger …" at bounding box center [849, 490] width 1077 height 755
drag, startPoint x: 442, startPoint y: 423, endPoint x: 489, endPoint y: 426, distance: 47.1
click at [489, 426] on div "var caseTl = gsap . timeline ({ defaults : { ease : 'linear' } , scrollTrigger …" at bounding box center [849, 490] width 1077 height 755
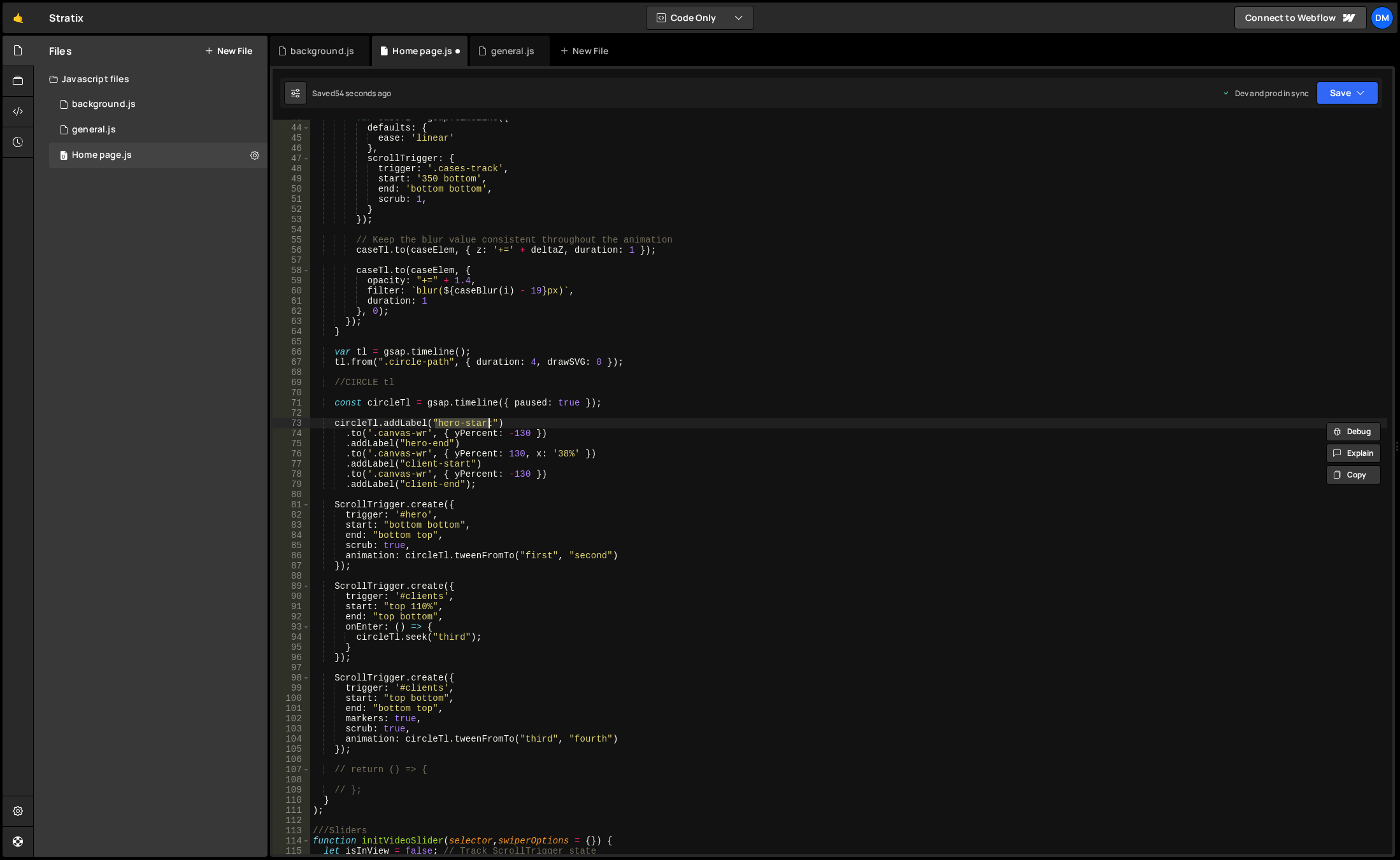
click at [531, 556] on div "var caseTl = gsap . timeline ({ defaults : { ease : 'linear' } , scrollTrigger …" at bounding box center [849, 490] width 1077 height 755
paste textarea "hero-star"
drag, startPoint x: 402, startPoint y: 444, endPoint x: 447, endPoint y: 443, distance: 45.0
click at [447, 443] on div "var caseTl = gsap . timeline ({ defaults : { ease : 'linear' } , scrollTrigger …" at bounding box center [849, 490] width 1077 height 755
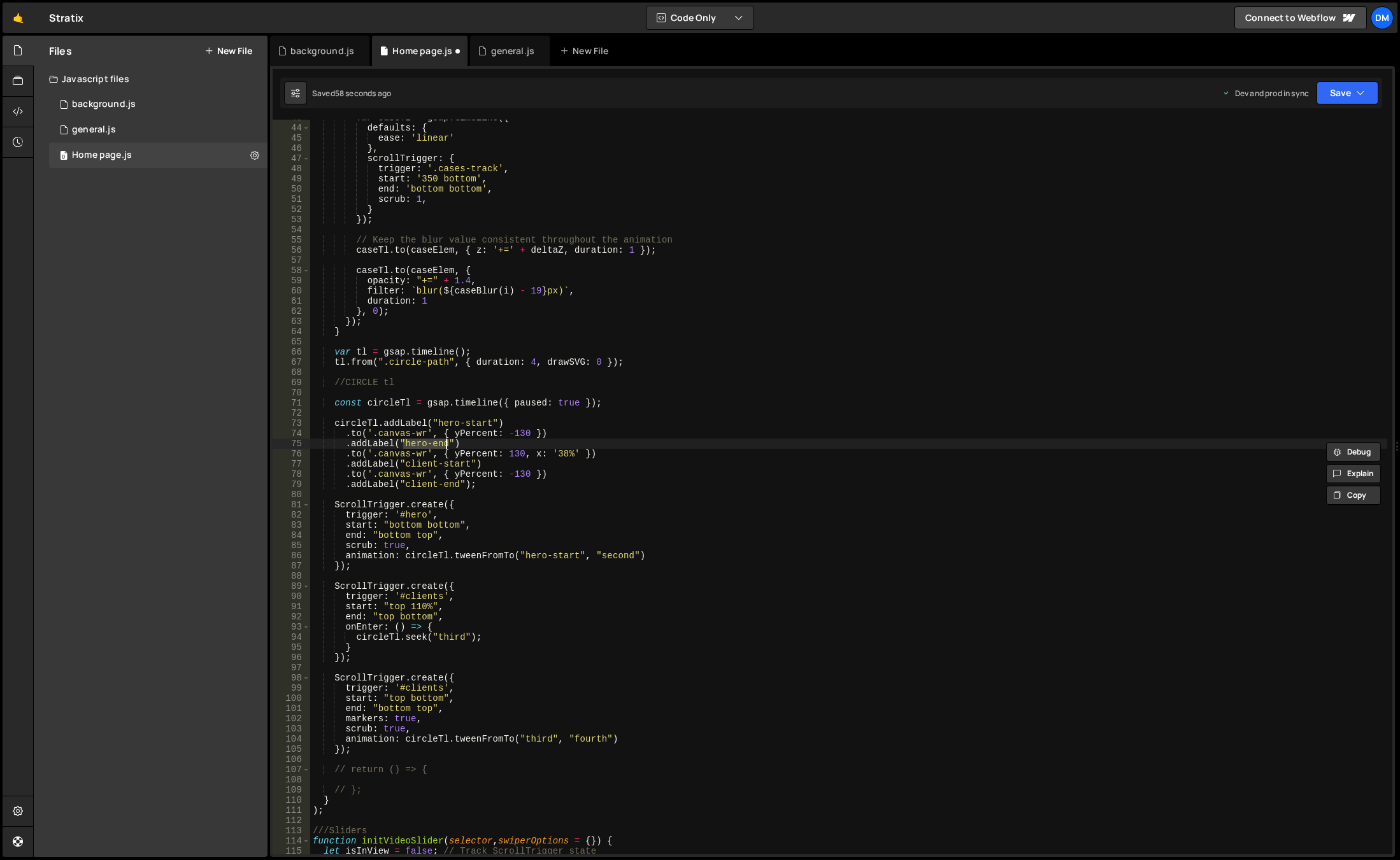
click at [619, 554] on div "var caseTl = gsap . timeline ({ defaults : { ease : 'linear' } , scrollTrigger …" at bounding box center [849, 490] width 1077 height 755
paste textarea "hero-e"
click at [703, 512] on div "var caseTl = gsap . timeline ({ defaults : { ease : 'linear' } , scrollTrigger …" at bounding box center [849, 490] width 1077 height 755
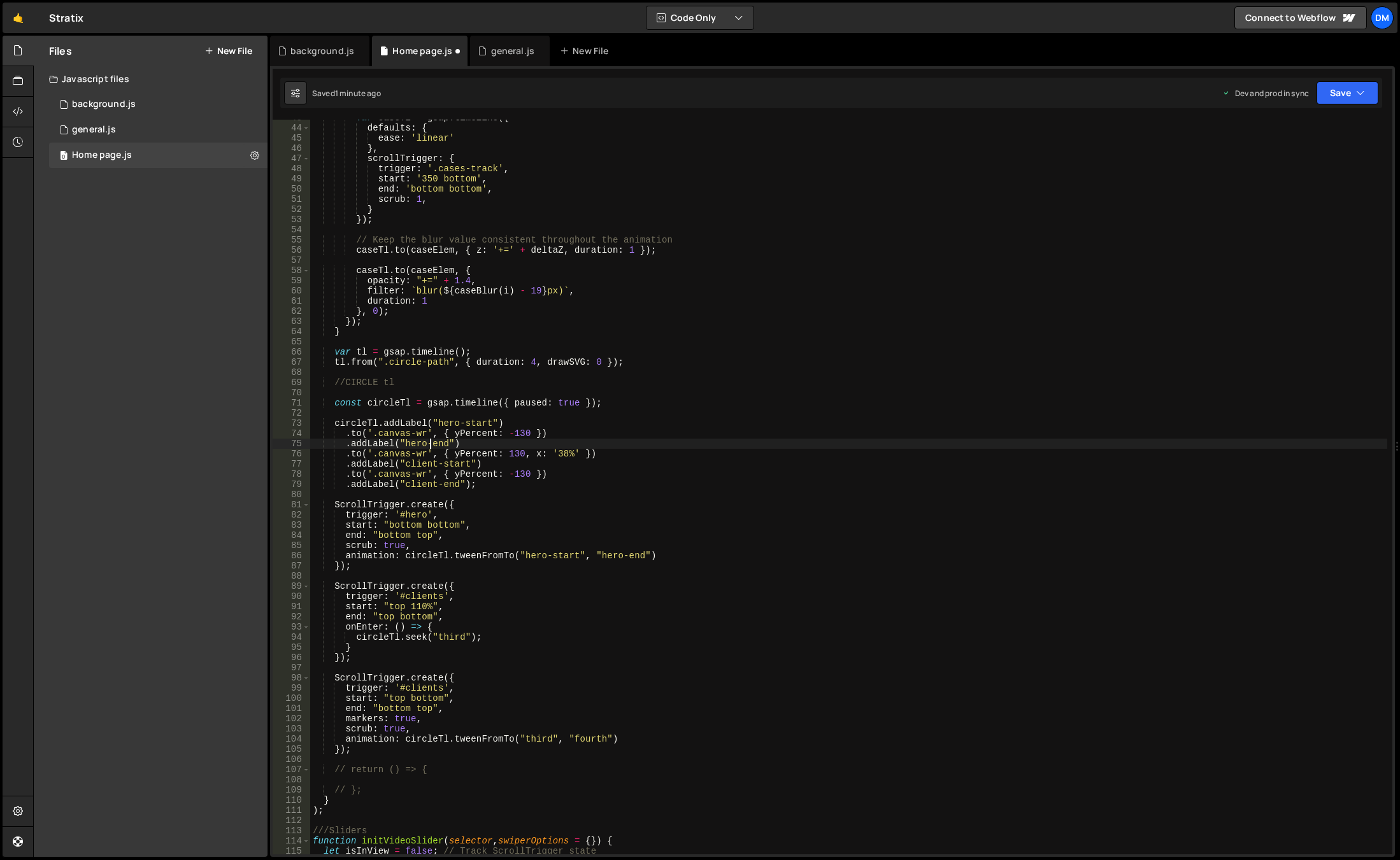
click at [427, 442] on div "var caseTl = gsap . timeline ({ defaults : { ease : 'linear' } , scrollTrigger …" at bounding box center [849, 490] width 1077 height 755
click at [463, 421] on div "var caseTl = gsap . timeline ({ defaults : { ease : 'linear' } , scrollTrigger …" at bounding box center [849, 490] width 1077 height 755
drag, startPoint x: 590, startPoint y: 533, endPoint x: 536, endPoint y: 520, distance: 55.5
click at [590, 533] on div "var caseTl = gsap . timeline ({ defaults : { ease : 'linear' } , scrollTrigger …" at bounding box center [849, 490] width 1077 height 755
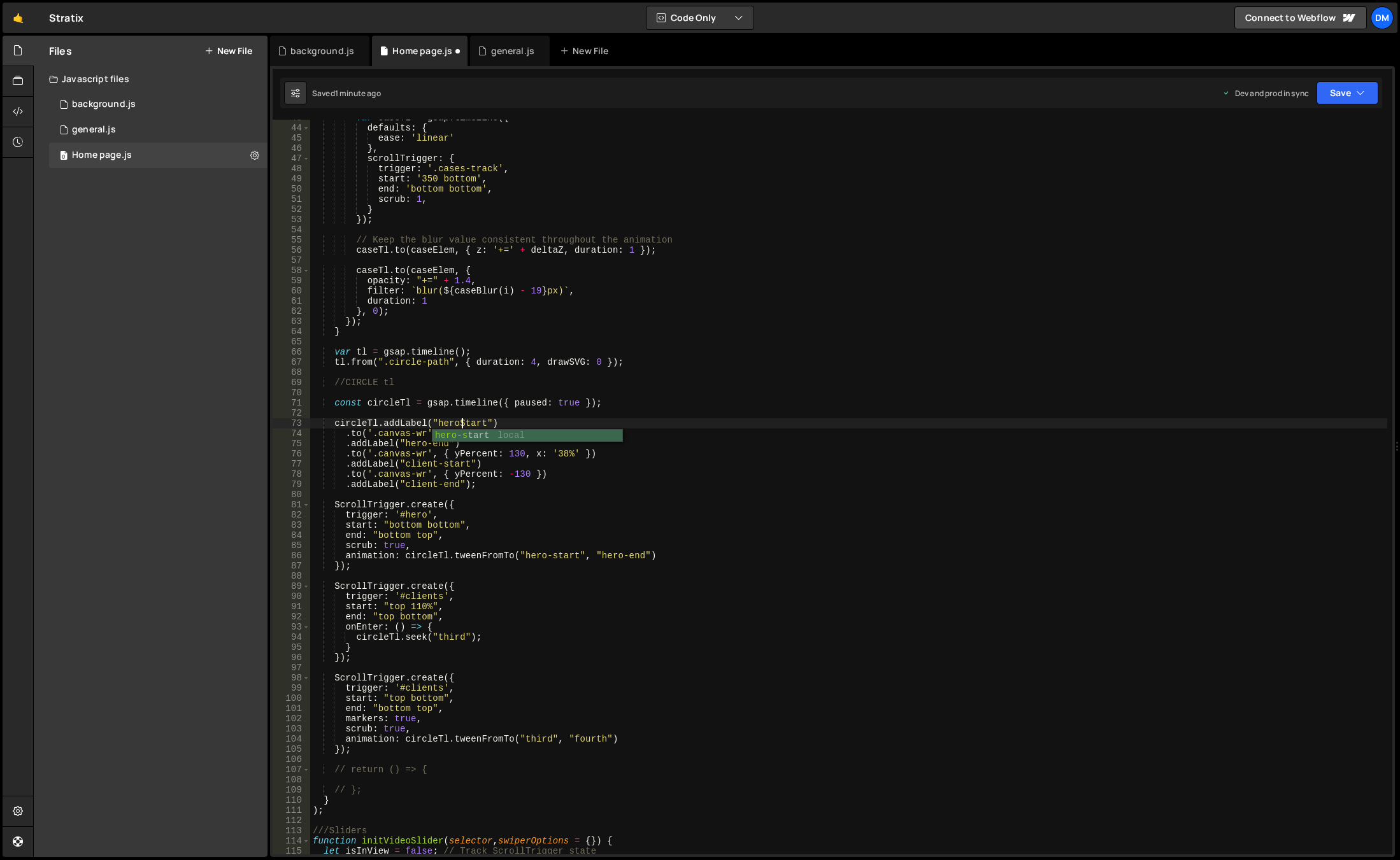
scroll to position [0, 8]
click at [433, 444] on div "var caseTl = gsap . timeline ({ defaults : { ease : 'linear' } , scrollTrigger …" at bounding box center [849, 490] width 1077 height 755
click at [745, 483] on div "var caseTl = gsap . timeline ({ defaults : { ease : 'linear' } , scrollTrigger …" at bounding box center [849, 490] width 1077 height 755
drag, startPoint x: 443, startPoint y: 463, endPoint x: 484, endPoint y: 590, distance: 133.5
click at [443, 463] on div "var caseTl = gsap . timeline ({ defaults : { ease : 'linear' } , scrollTrigger …" at bounding box center [849, 490] width 1077 height 755
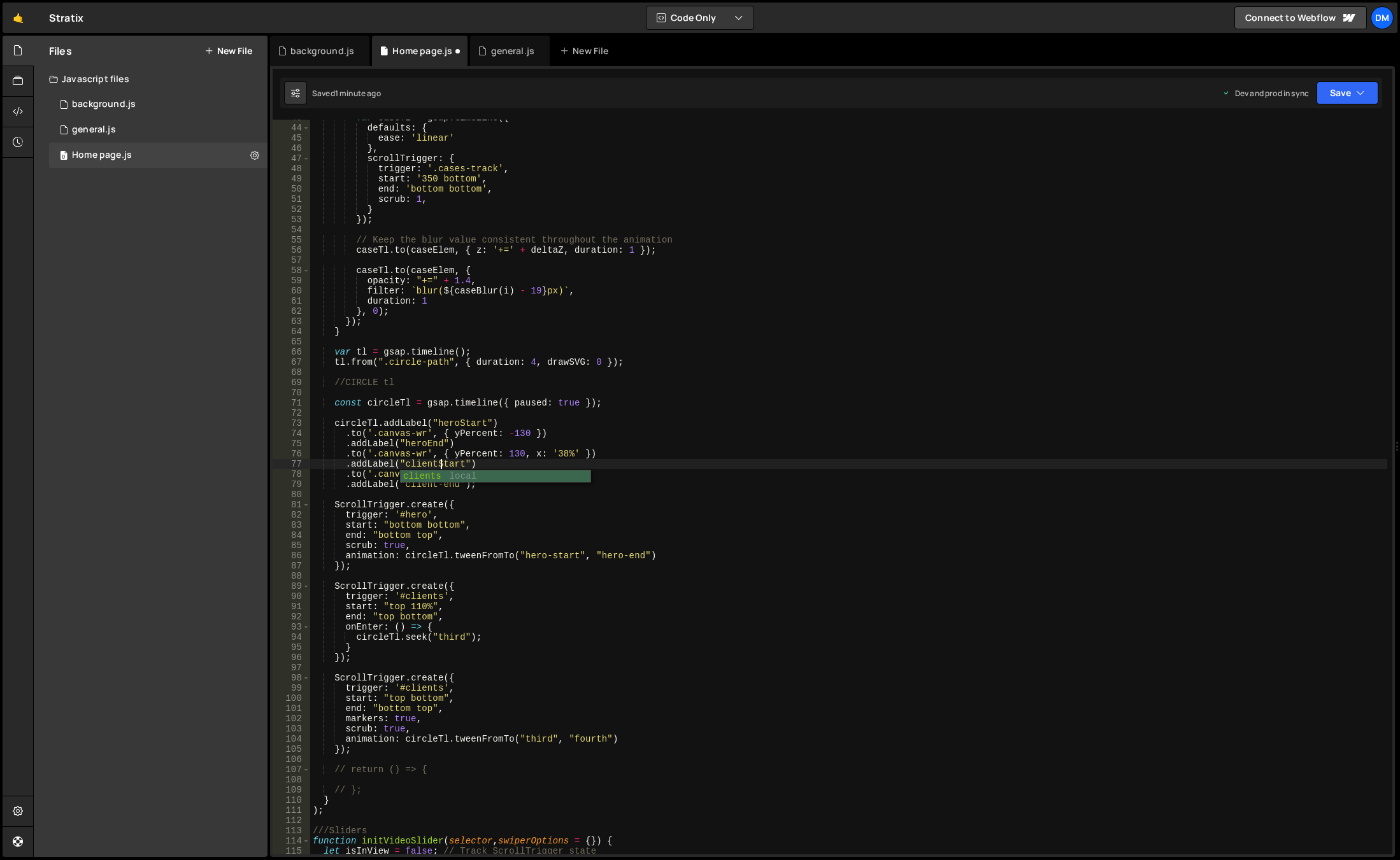
click at [585, 571] on div "var caseTl = gsap . timeline ({ defaults : { ease : 'linear' } , scrollTrigger …" at bounding box center [849, 490] width 1077 height 755
click at [444, 486] on div "var caseTl = gsap . timeline ({ defaults : { ease : 'linear' } , scrollTrigger …" at bounding box center [849, 490] width 1077 height 755
click at [467, 422] on div "var caseTl = gsap . timeline ({ defaults : { ease : 'linear' } , scrollTrigger …" at bounding box center [849, 490] width 1077 height 755
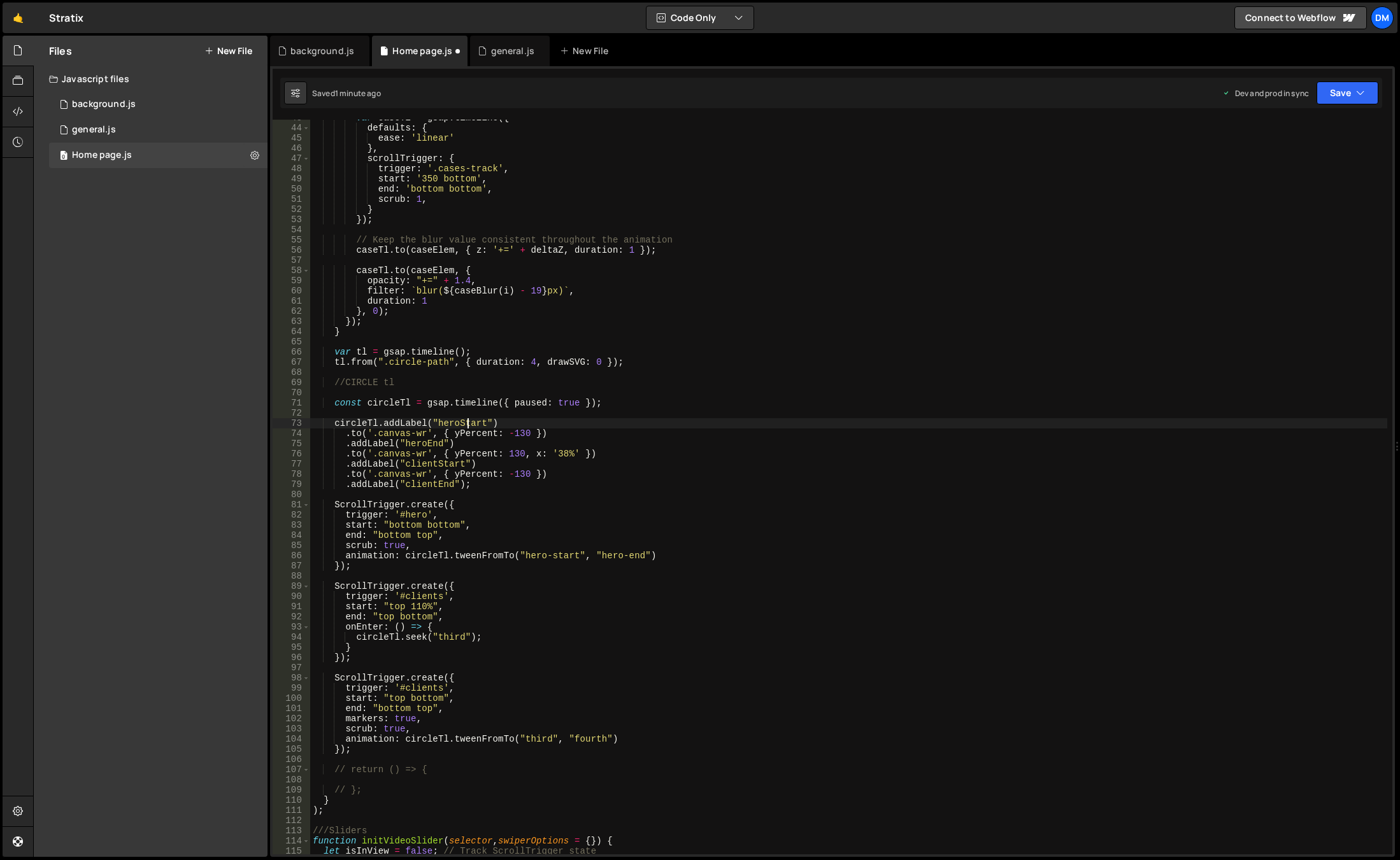
click at [467, 422] on div "var caseTl = gsap . timeline ({ defaults : { ease : 'linear' } , scrollTrigger …" at bounding box center [849, 490] width 1077 height 755
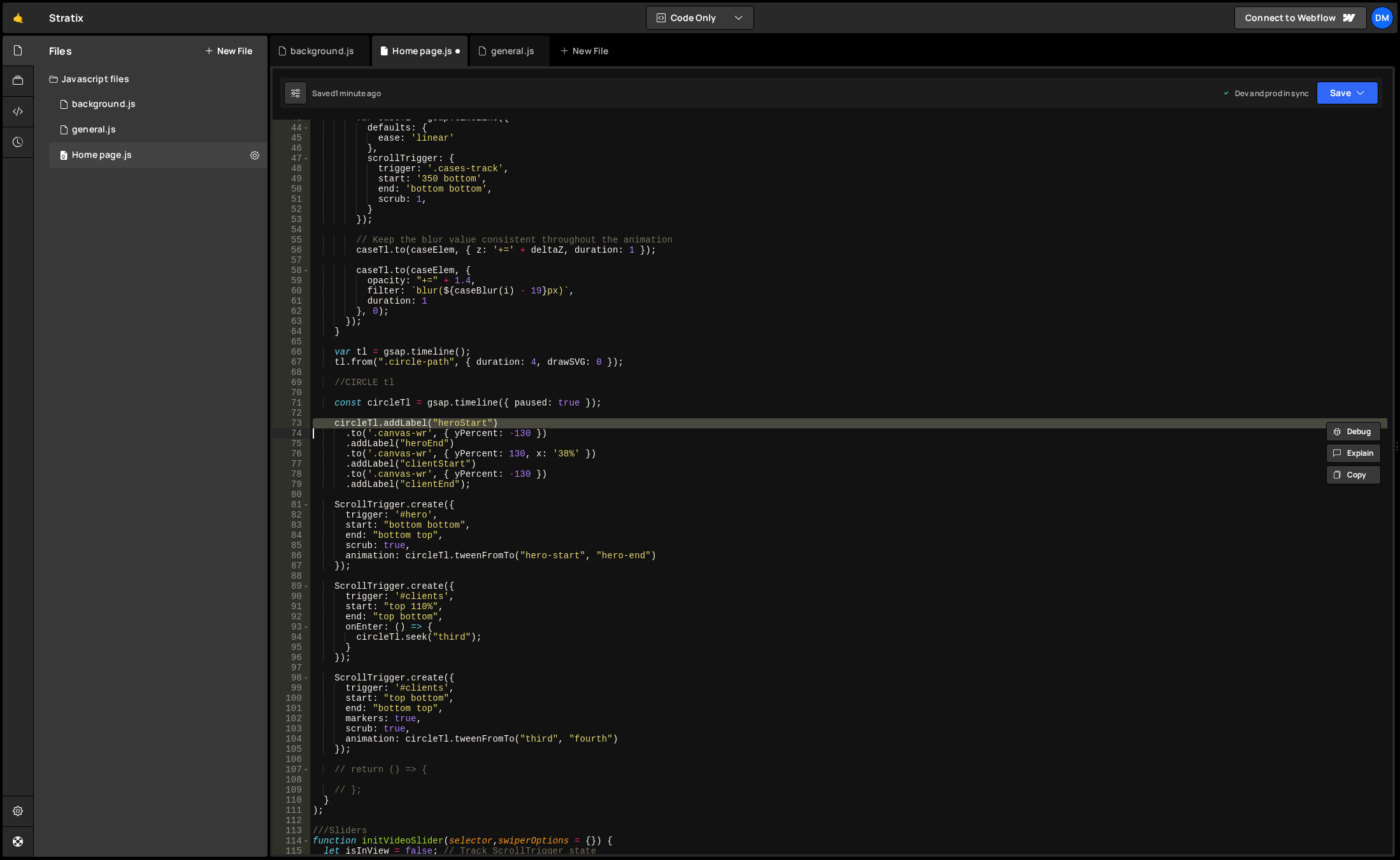
click at [502, 458] on div "var caseTl = gsap . timeline ({ defaults : { ease : 'linear' } , scrollTrigger …" at bounding box center [849, 490] width 1077 height 755
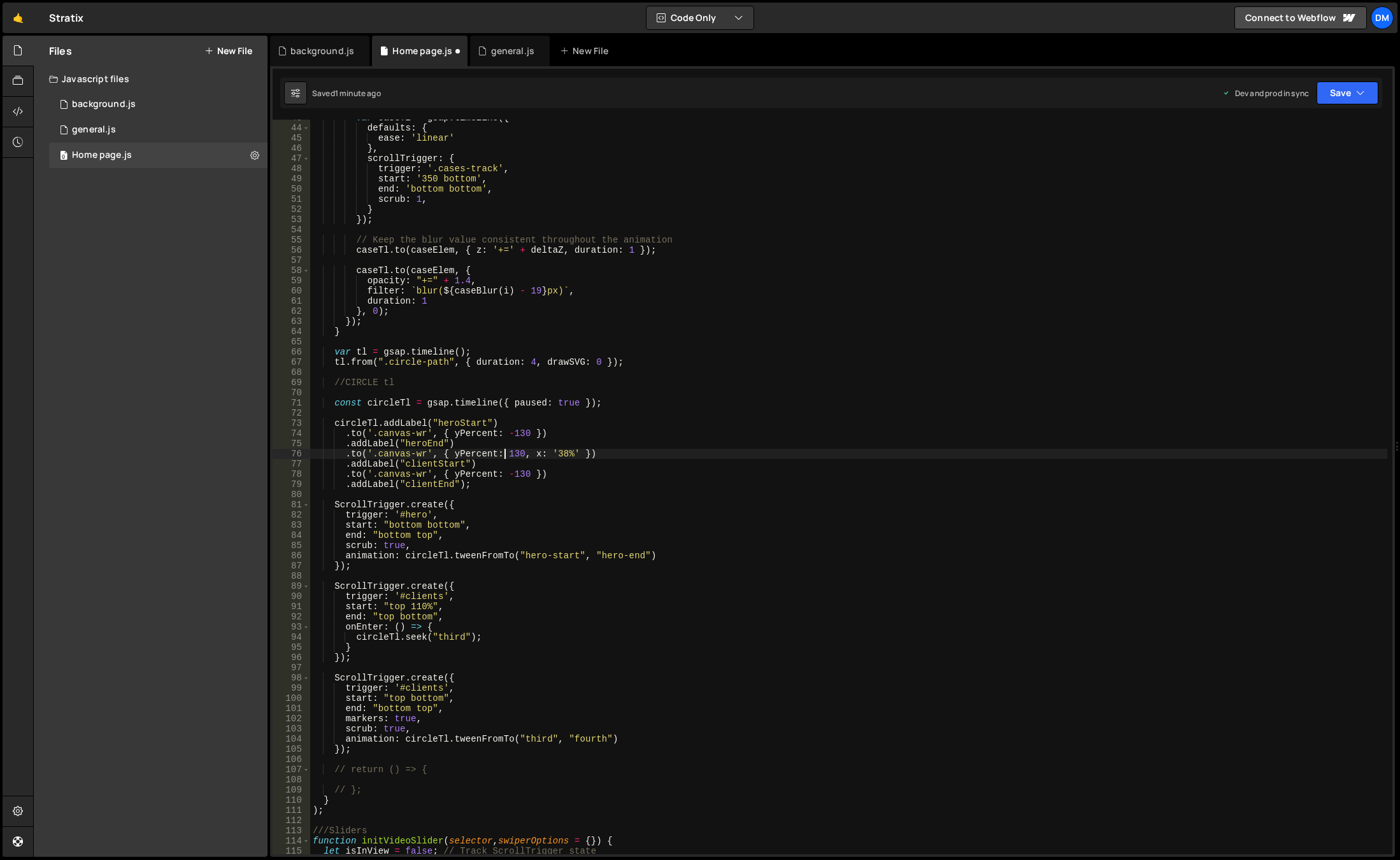
click at [453, 423] on div "var caseTl = gsap . timeline ({ defaults : { ease : 'linear' } , scrollTrigger …" at bounding box center [849, 490] width 1077 height 755
drag, startPoint x: 522, startPoint y: 556, endPoint x: 574, endPoint y: 556, distance: 52.0
click at [574, 556] on div "var caseTl = gsap . timeline ({ defaults : { ease : 'linear' } , scrollTrigger …" at bounding box center [849, 490] width 1077 height 755
paste textarea "S"
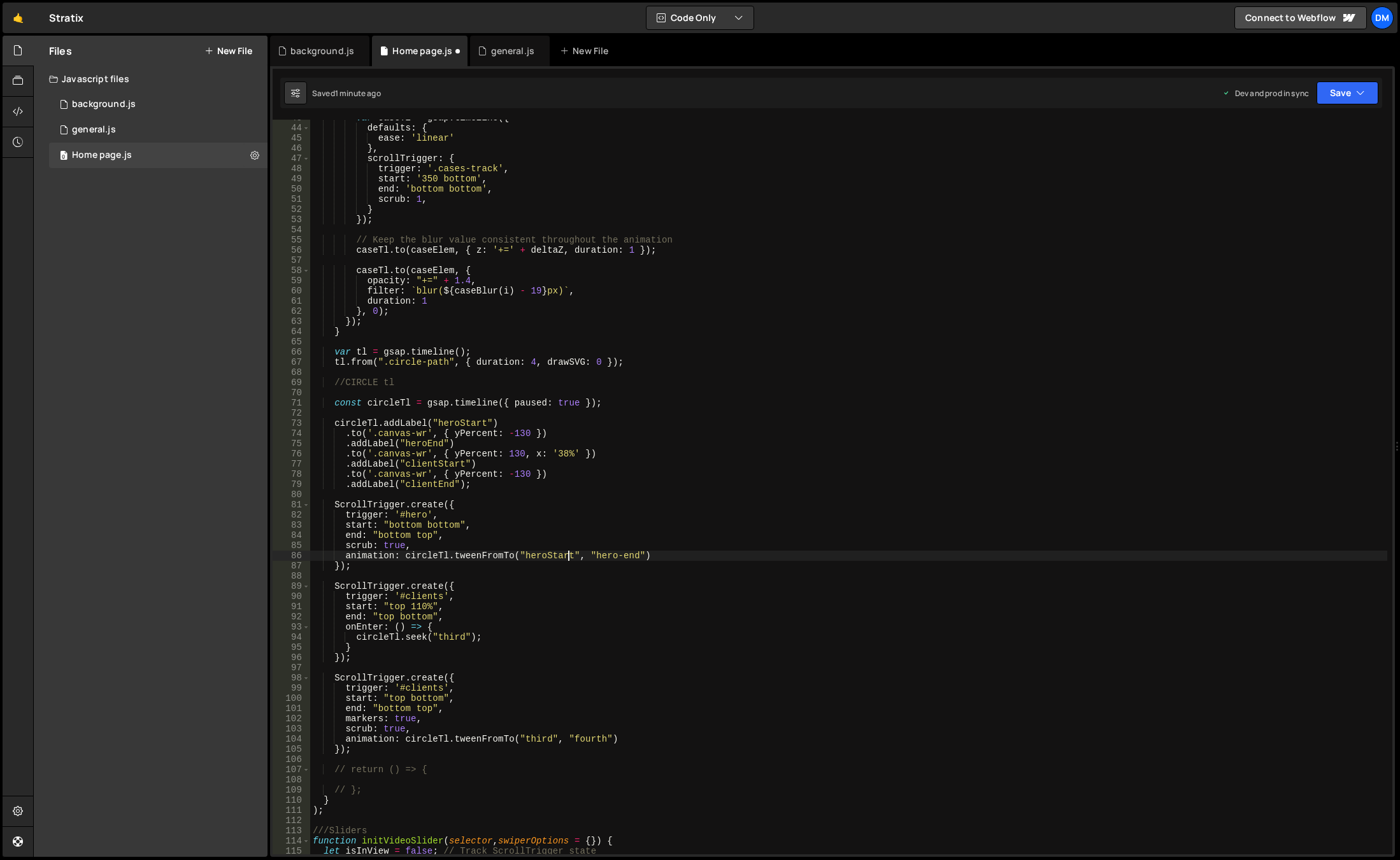
click at [427, 444] on div "var caseTl = gsap . timeline ({ defaults : { ease : 'linear' } , scrollTrigger …" at bounding box center [849, 490] width 1077 height 755
drag, startPoint x: 591, startPoint y: 555, endPoint x: 632, endPoint y: 556, distance: 41.0
click at [632, 556] on div "var caseTl = gsap . timeline ({ defaults : { ease : 'linear' } , scrollTrigger …" at bounding box center [849, 490] width 1077 height 755
paste textarea "E"
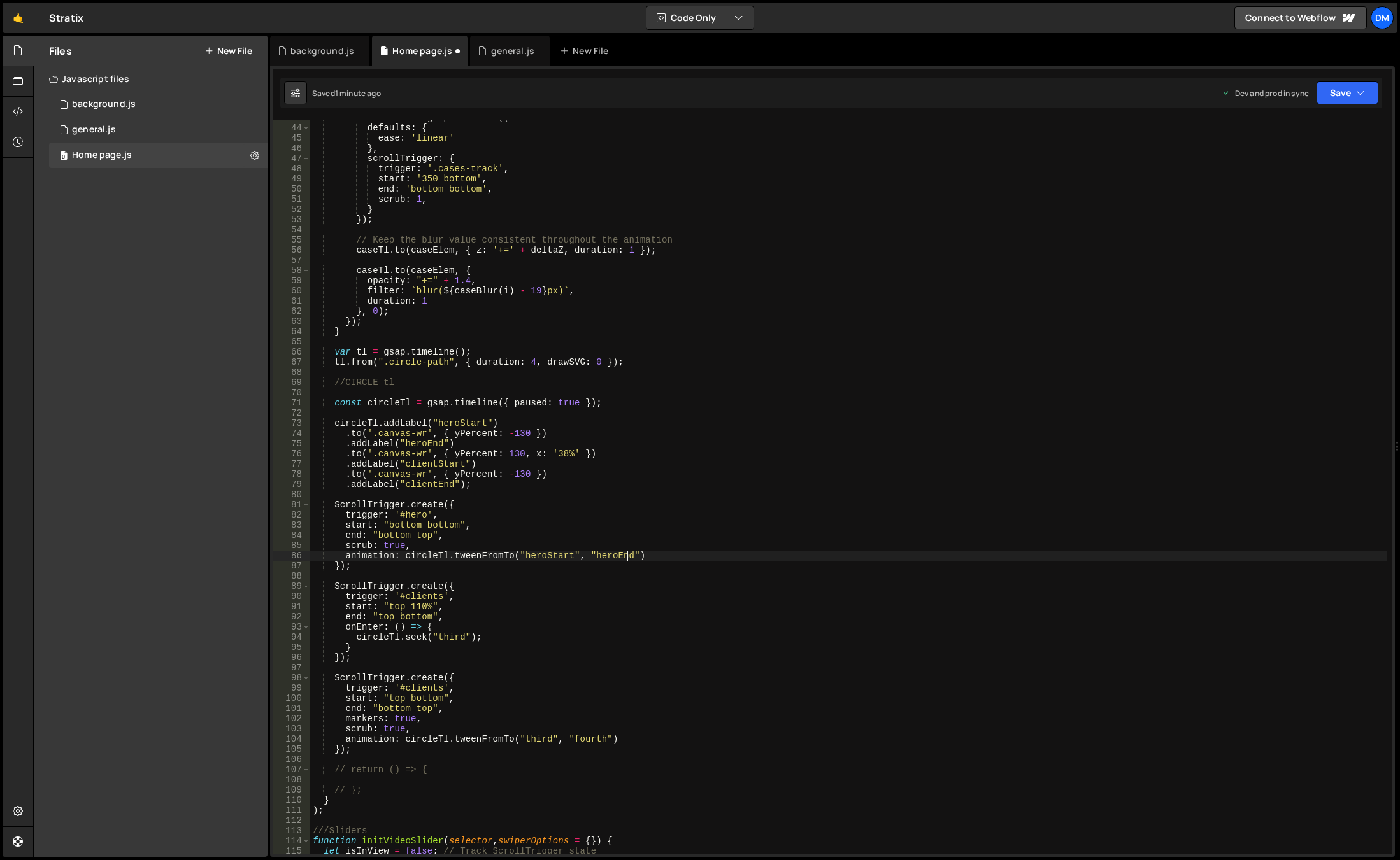
drag, startPoint x: 463, startPoint y: 452, endPoint x: 432, endPoint y: 472, distance: 36.9
click at [463, 452] on div "var caseTl = gsap . timeline ({ defaults : { ease : 'linear' } , scrollTrigger …" at bounding box center [849, 490] width 1077 height 755
click at [430, 465] on div "var caseTl = gsap . timeline ({ defaults : { ease : 'linear' } , scrollTrigger …" at bounding box center [849, 490] width 1077 height 755
click at [450, 639] on div "var caseTl = gsap . timeline ({ defaults : { ease : 'linear' } , scrollTrigger …" at bounding box center [849, 490] width 1077 height 755
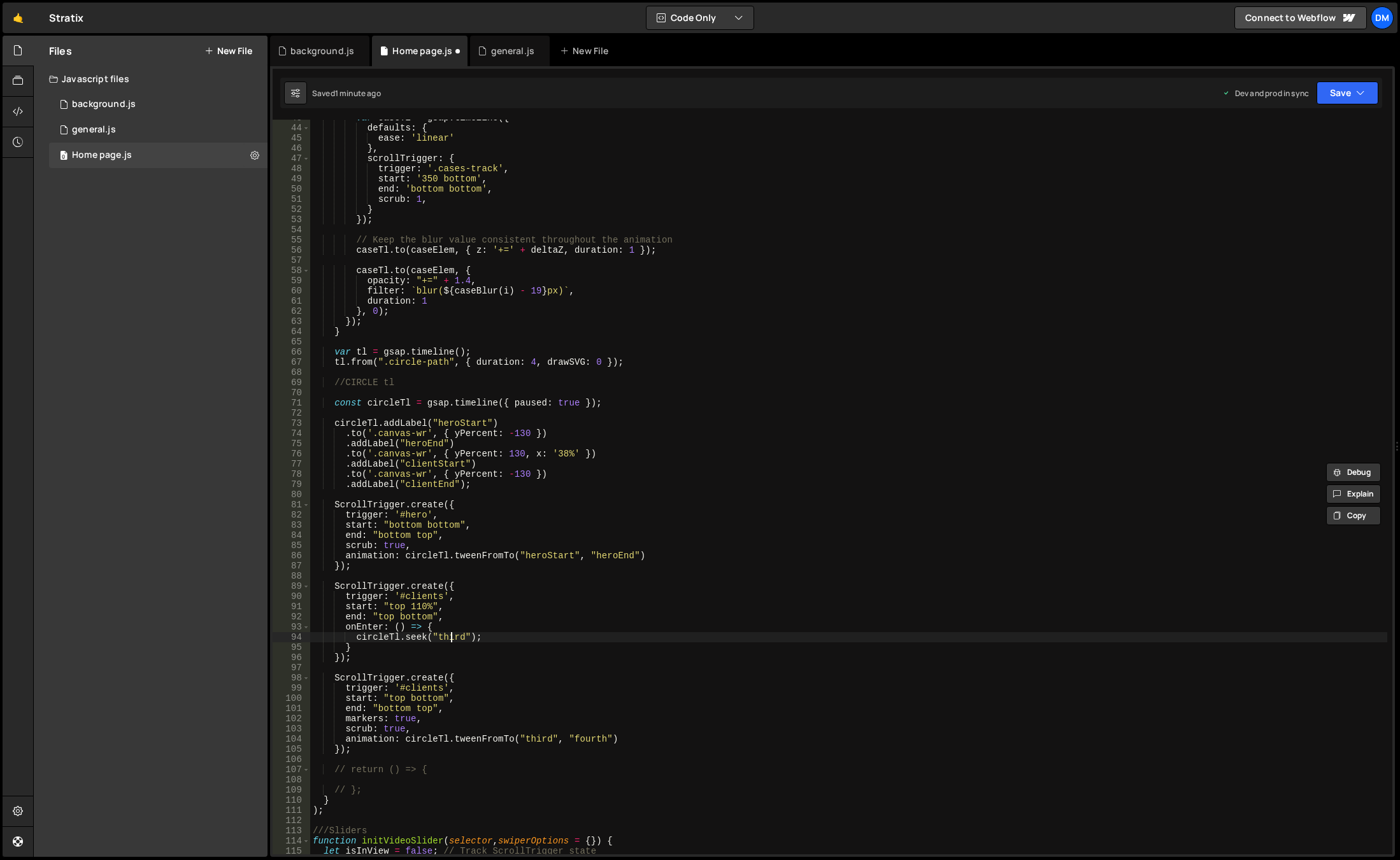
click at [450, 639] on div "var caseTl = gsap . timeline ({ defaults : { ease : 'linear' } , scrollTrigger …" at bounding box center [849, 490] width 1077 height 755
paste textarea "clientStart"
click at [531, 737] on div "var caseTl = gsap . timeline ({ defaults : { ease : 'linear' } , scrollTrigger …" at bounding box center [849, 490] width 1077 height 755
paste textarea "clientStart"
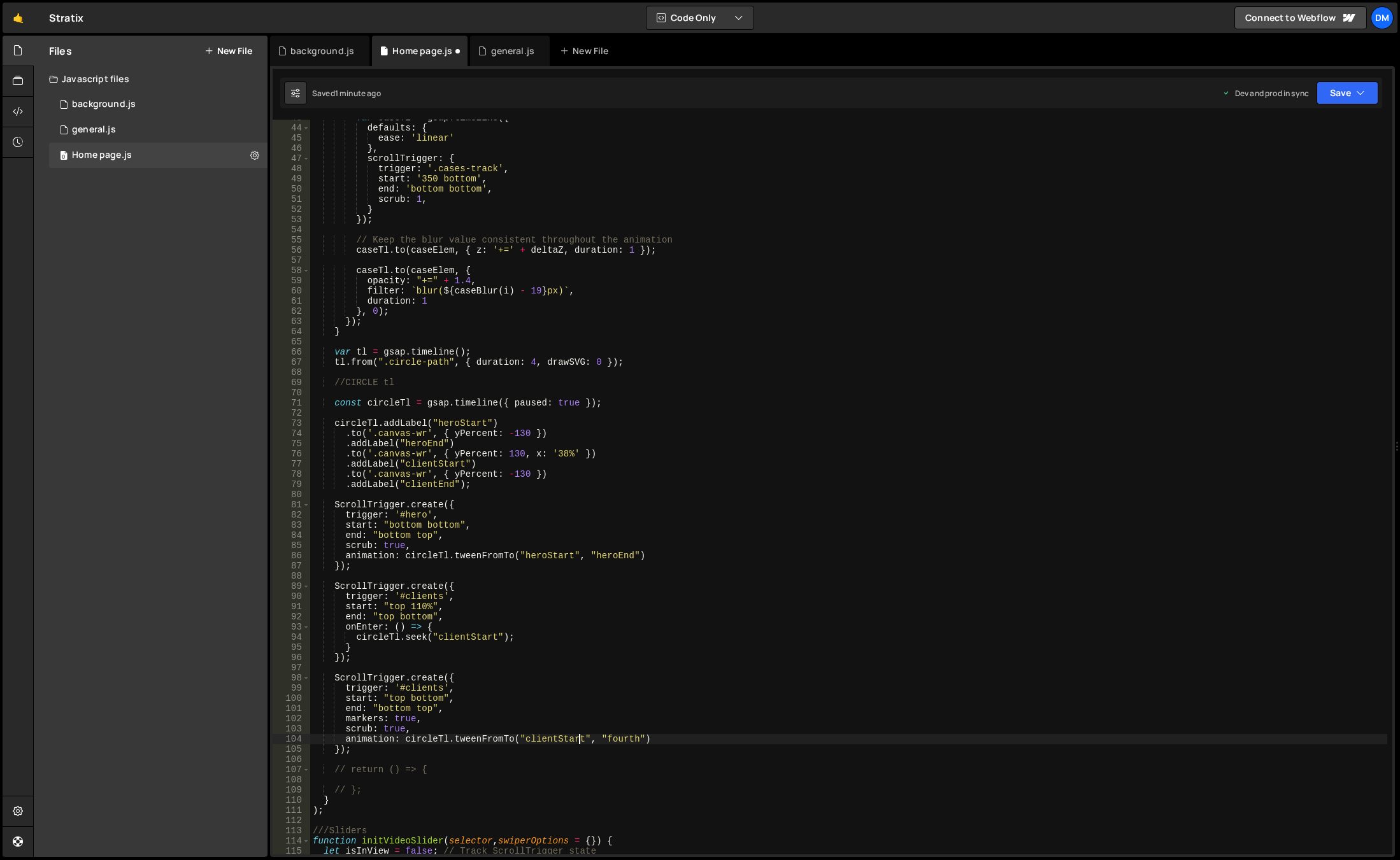
click at [430, 481] on div "var caseTl = gsap . timeline ({ defaults : { ease : 'linear' } , scrollTrigger …" at bounding box center [849, 490] width 1077 height 755
click at [614, 740] on div "var caseTl = gsap . timeline ({ defaults : { ease : 'linear' } , scrollTrigger …" at bounding box center [849, 490] width 1077 height 755
paste textarea "clientEnd"
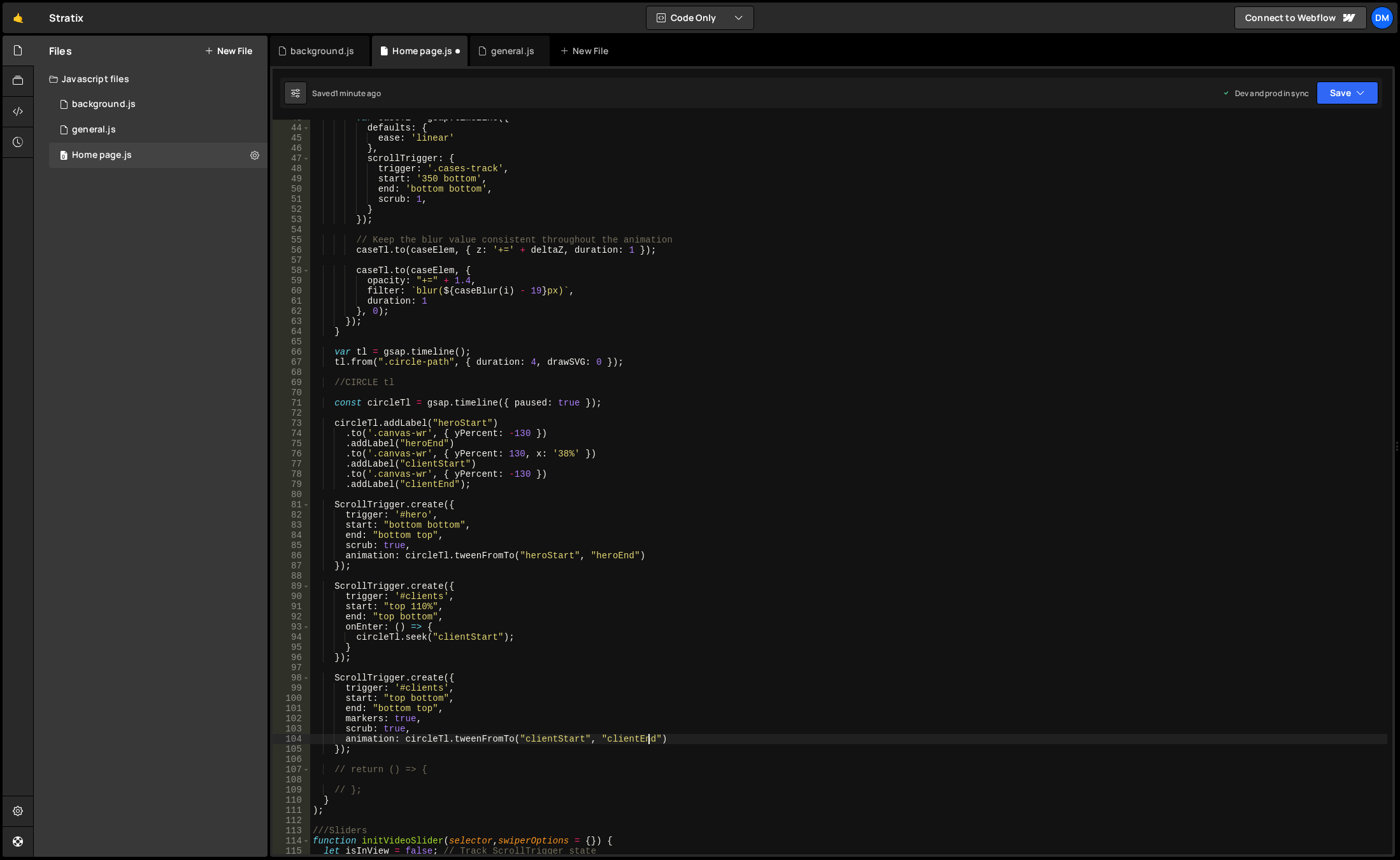
click at [751, 632] on div "var caseTl = gsap . timeline ({ defaults : { ease : 'linear' } , scrollTrigger …" at bounding box center [849, 490] width 1077 height 755
click at [834, 598] on div "var caseTl = gsap . timeline ({ defaults : { ease : 'linear' } , scrollTrigger …" at bounding box center [849, 490] width 1077 height 755
type textarea "trigger: '#clients',"
drag, startPoint x: 1351, startPoint y: 100, endPoint x: 1339, endPoint y: 113, distance: 17.7
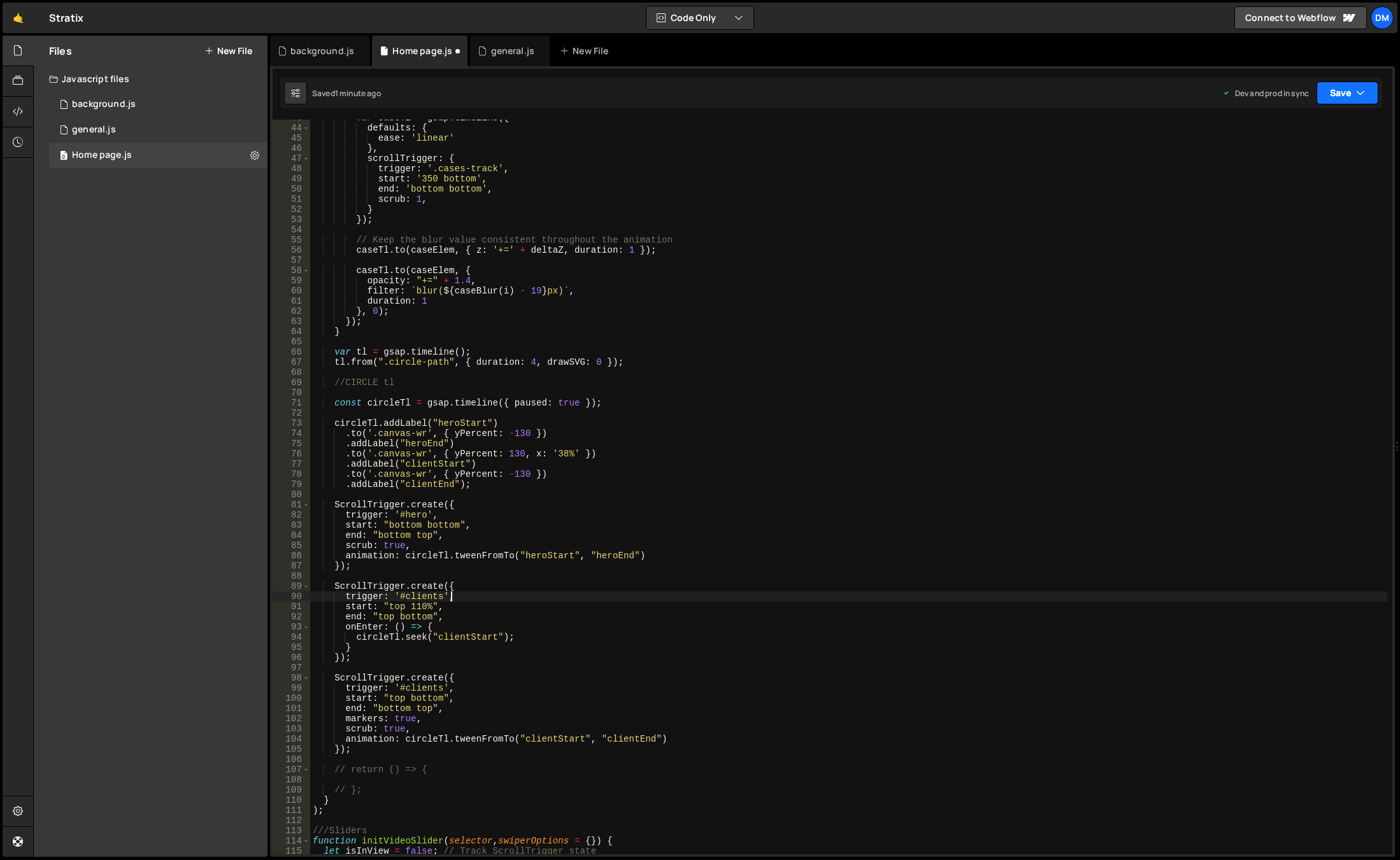
click at [1351, 100] on button "Save" at bounding box center [1347, 93] width 61 height 23
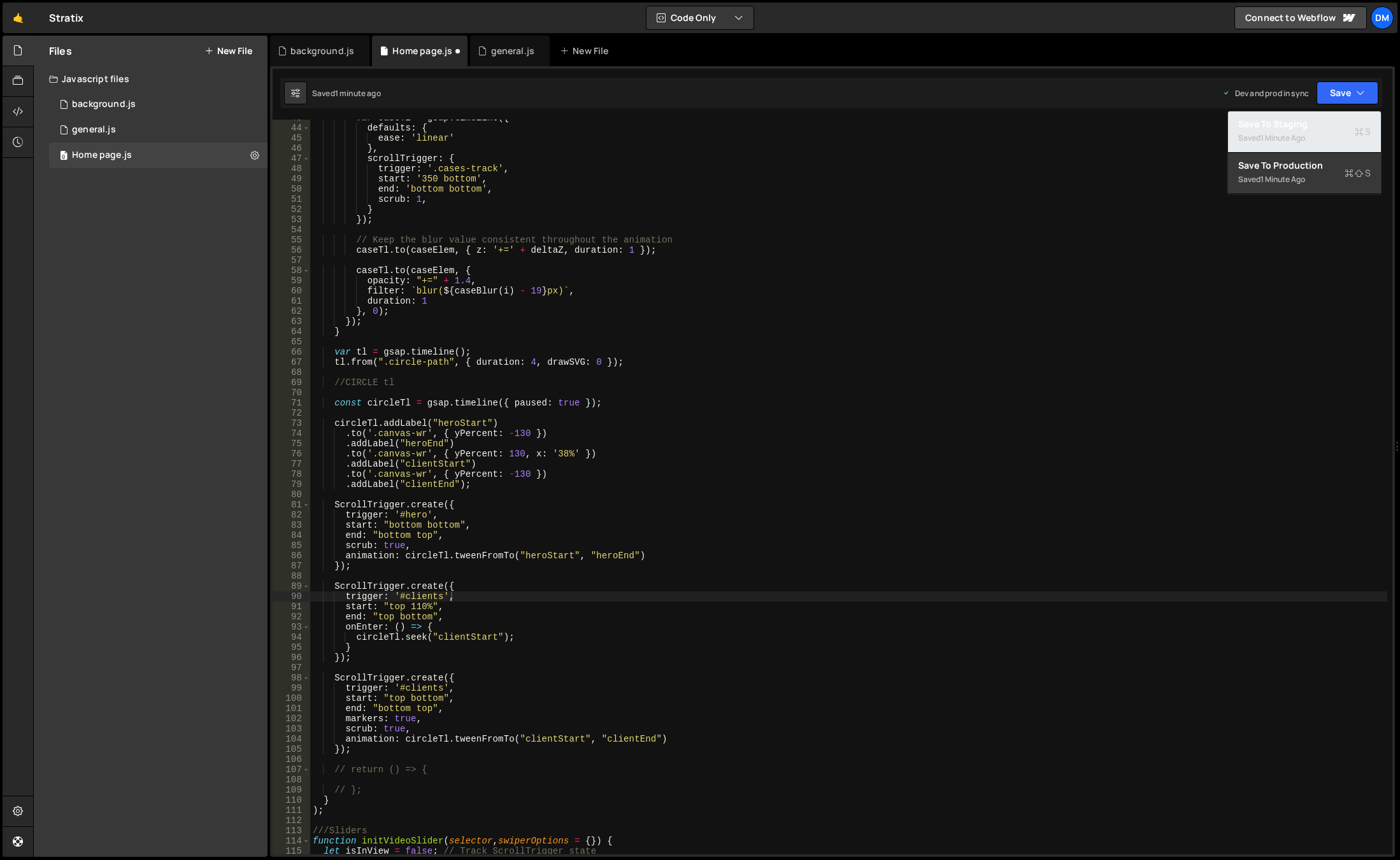
click at [1310, 132] on div "Saved 1 minute ago" at bounding box center [1304, 138] width 132 height 15
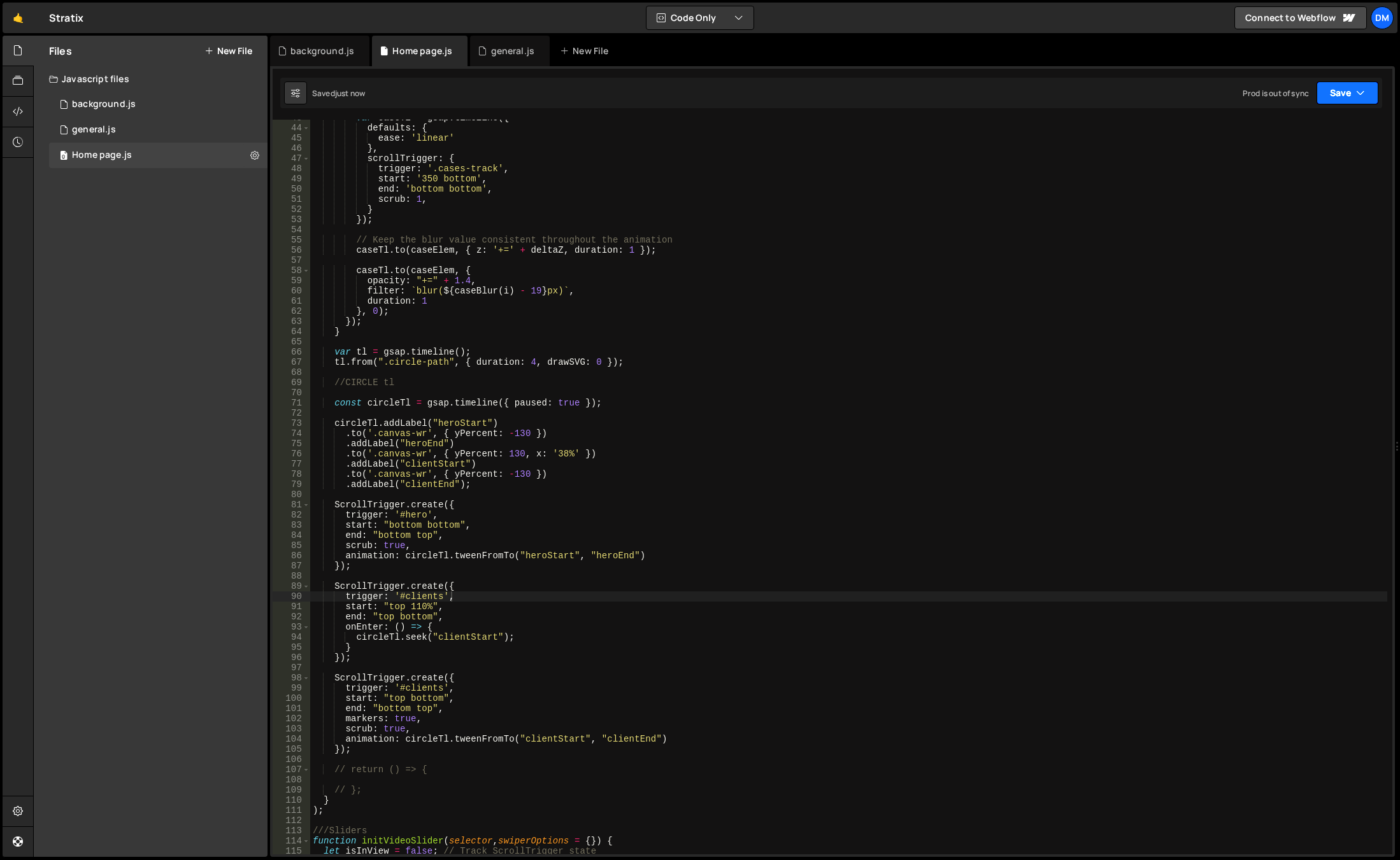
click at [1354, 100] on button "Save" at bounding box center [1347, 93] width 61 height 23
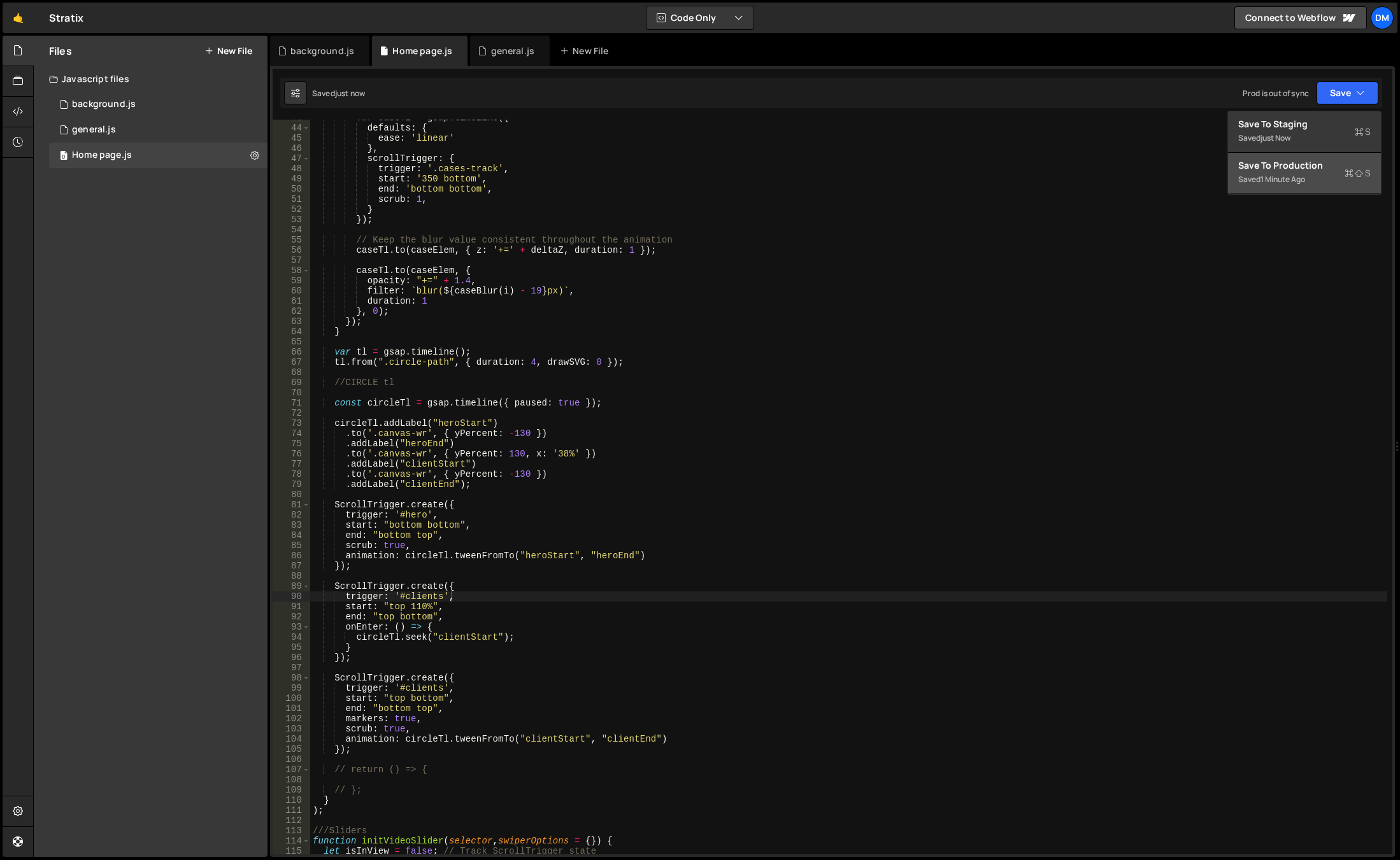
click at [1300, 166] on div "Save to Production S" at bounding box center [1304, 165] width 132 height 13
click at [664, 578] on div "var caseTl = gsap . timeline ({ defaults : { ease : 'linear' } , scrollTrigger …" at bounding box center [849, 490] width 1077 height 755
click at [513, 452] on div "var caseTl = gsap . timeline ({ defaults : { ease : 'linear' } , scrollTrigger …" at bounding box center [849, 490] width 1077 height 755
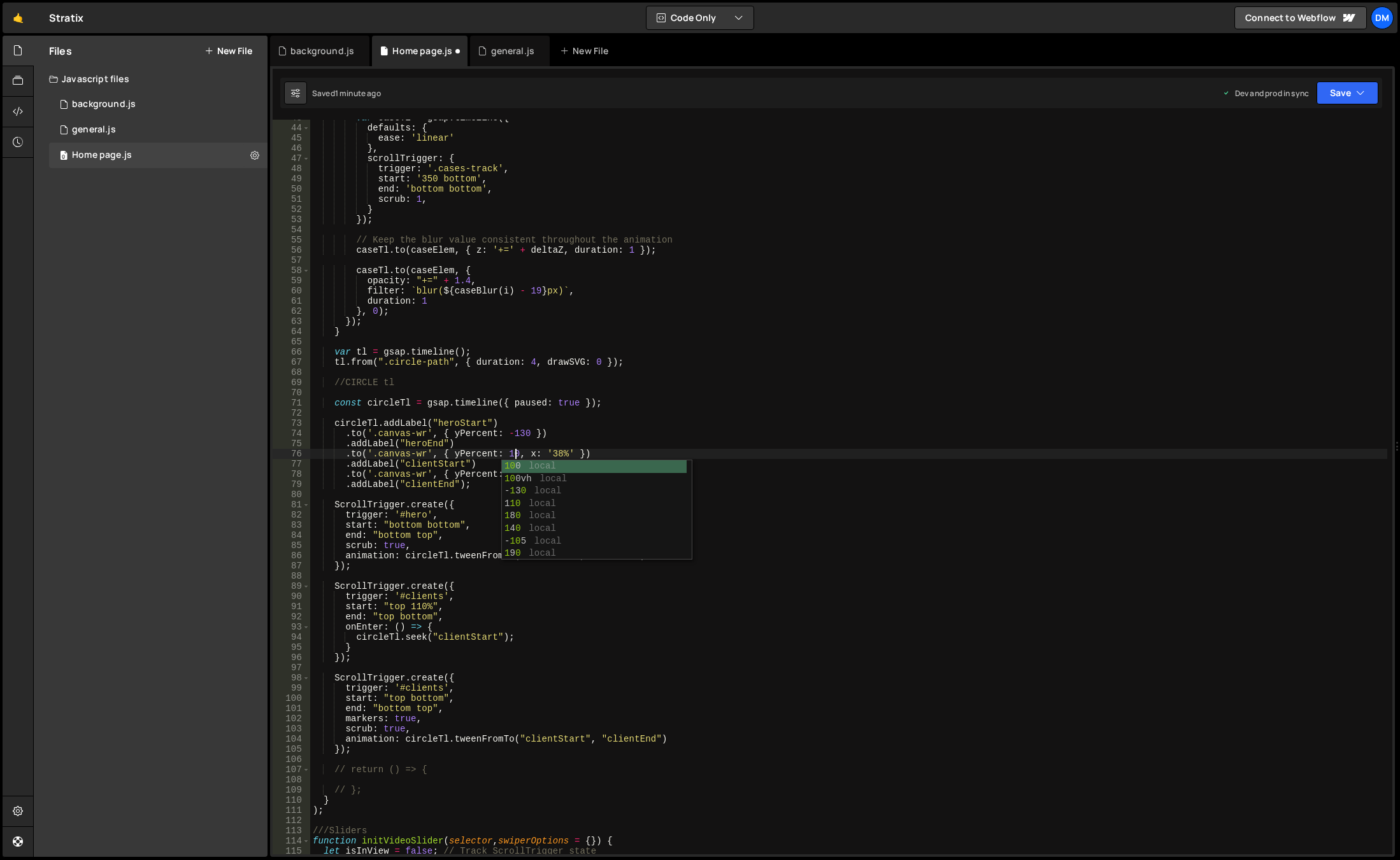
scroll to position [0, 14]
click at [1046, 571] on div "var caseTl = gsap . timeline ({ defaults : { ease : 'linear' } , scrollTrigger …" at bounding box center [849, 490] width 1077 height 755
click at [518, 474] on div "var caseTl = gsap . timeline ({ defaults : { ease : 'linear' } , scrollTrigger …" at bounding box center [849, 490] width 1077 height 755
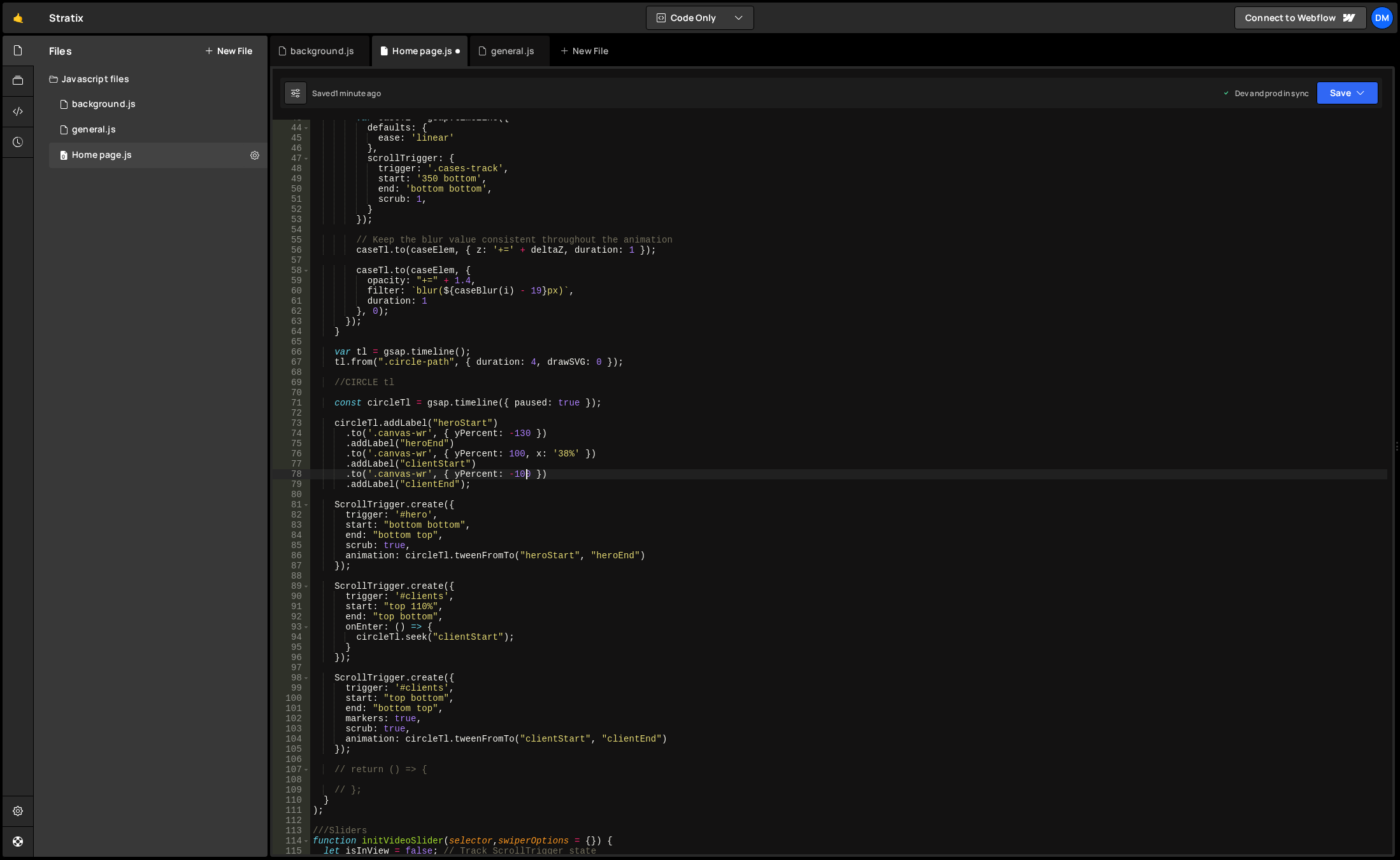
click at [866, 485] on div "var caseTl = gsap . timeline ({ defaults : { ease : 'linear' } , scrollTrigger …" at bounding box center [849, 490] width 1077 height 755
click at [968, 366] on div "var caseTl = gsap . timeline ({ defaults : { ease : 'linear' } , scrollTrigger …" at bounding box center [849, 490] width 1077 height 755
drag, startPoint x: 1336, startPoint y: 96, endPoint x: 1321, endPoint y: 111, distance: 21.2
click at [1336, 95] on button "Save" at bounding box center [1347, 93] width 61 height 23
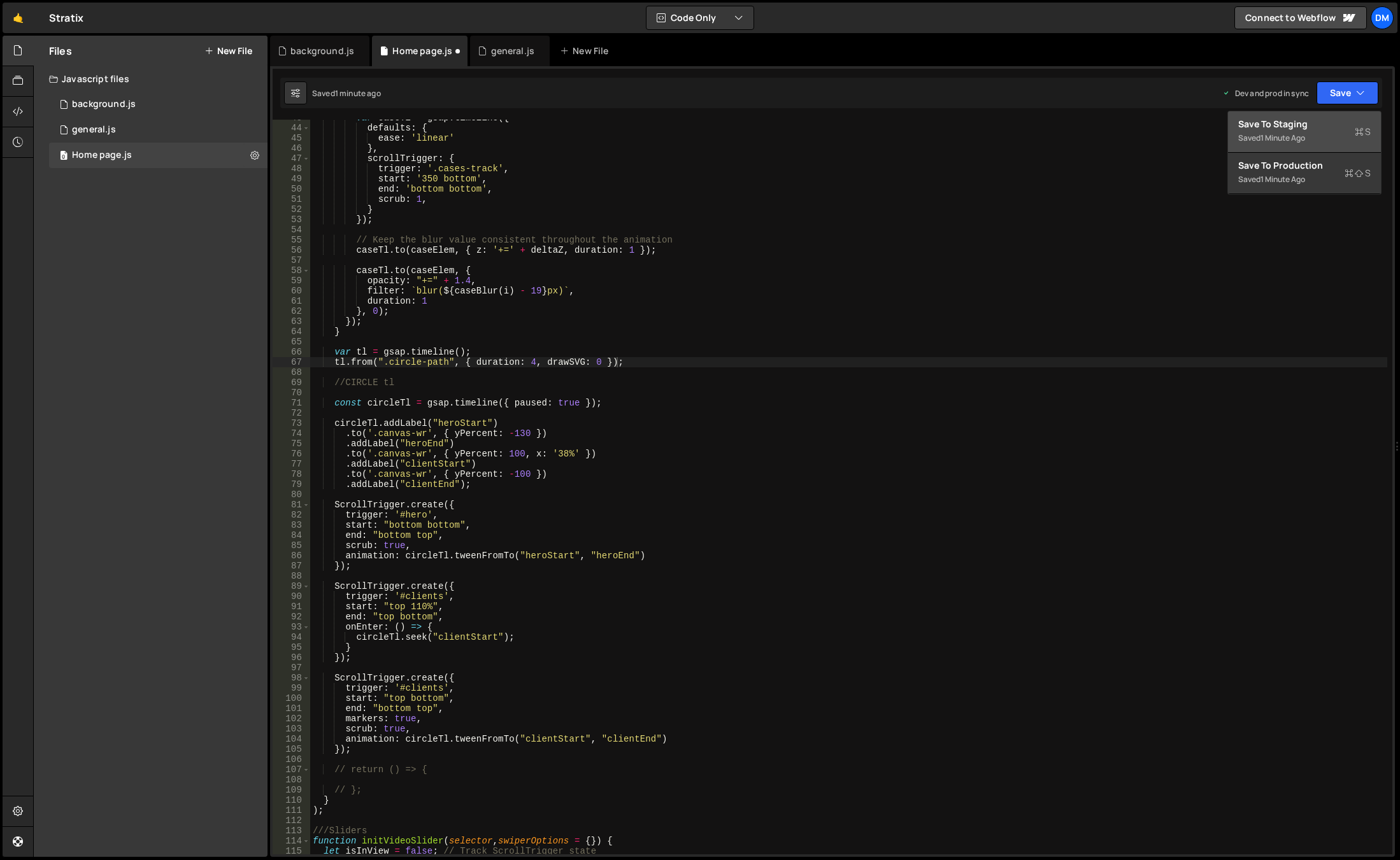
click at [1283, 142] on div "1 minute ago" at bounding box center [1283, 137] width 45 height 11
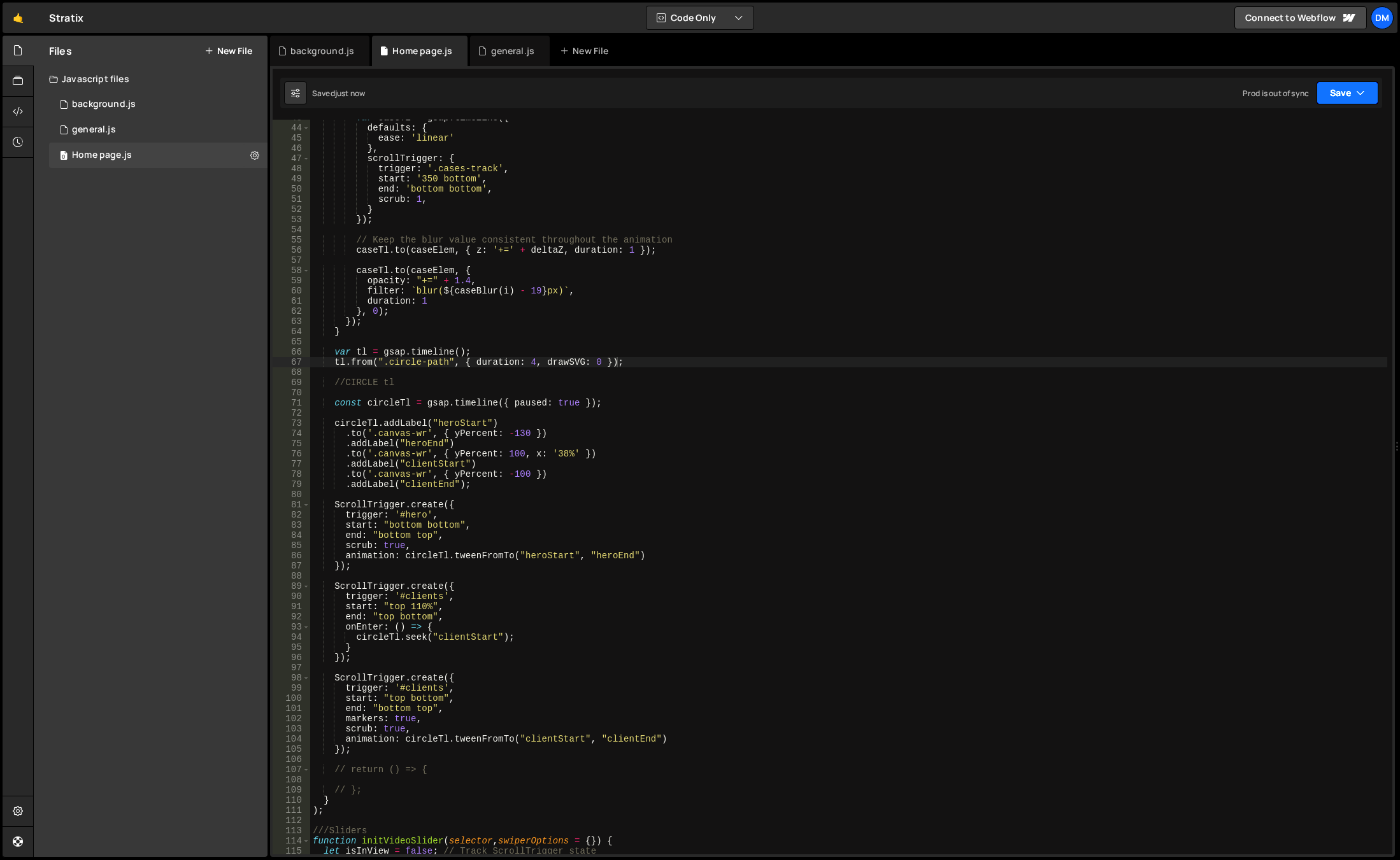
click at [1326, 88] on button "Save" at bounding box center [1347, 93] width 61 height 23
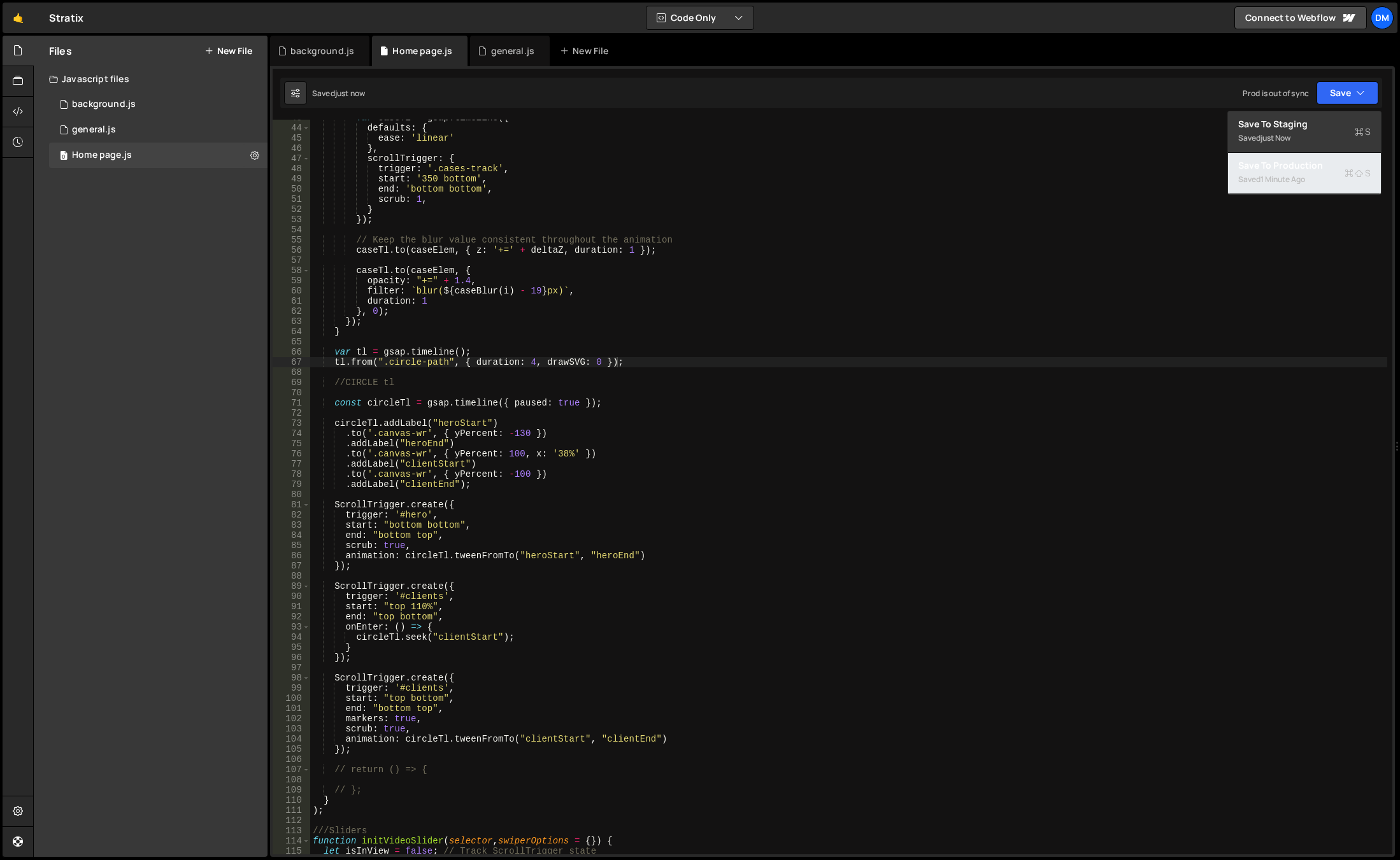
click at [1271, 180] on div "1 minute ago" at bounding box center [1283, 179] width 45 height 11
click at [510, 454] on div "var caseTl = gsap . timeline ({ defaults : { ease : 'linear' } , scrollTrigger …" at bounding box center [849, 490] width 1077 height 755
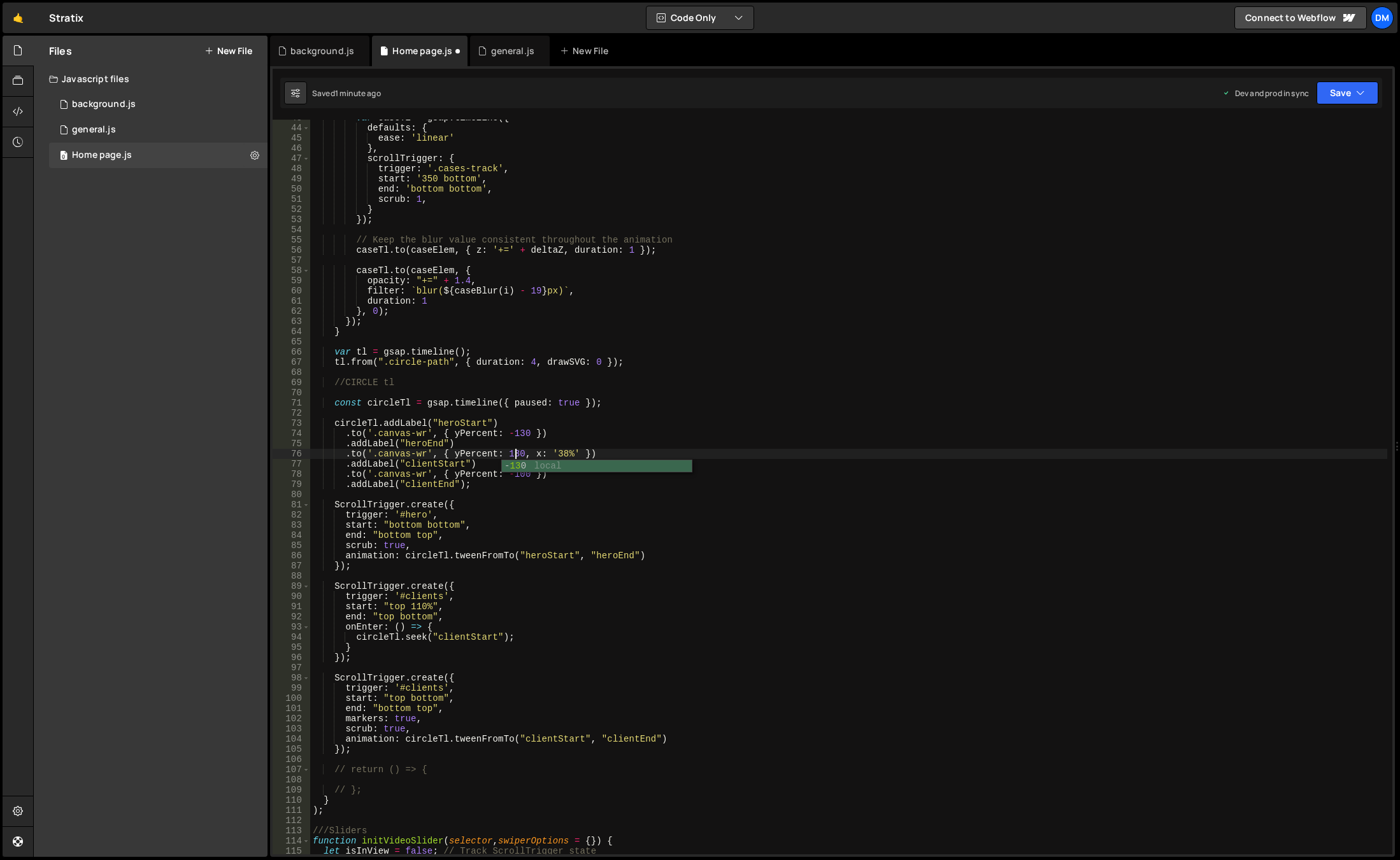
click at [743, 439] on div "var caseTl = gsap . timeline ({ defaults : { ease : 'linear' } , scrollTrigger …" at bounding box center [849, 490] width 1077 height 755
type textarea ".addLabel("heroEnd")"
click at [744, 493] on div "var caseTl = gsap . timeline ({ defaults : { ease : 'linear' } , scrollTrigger …" at bounding box center [849, 490] width 1077 height 755
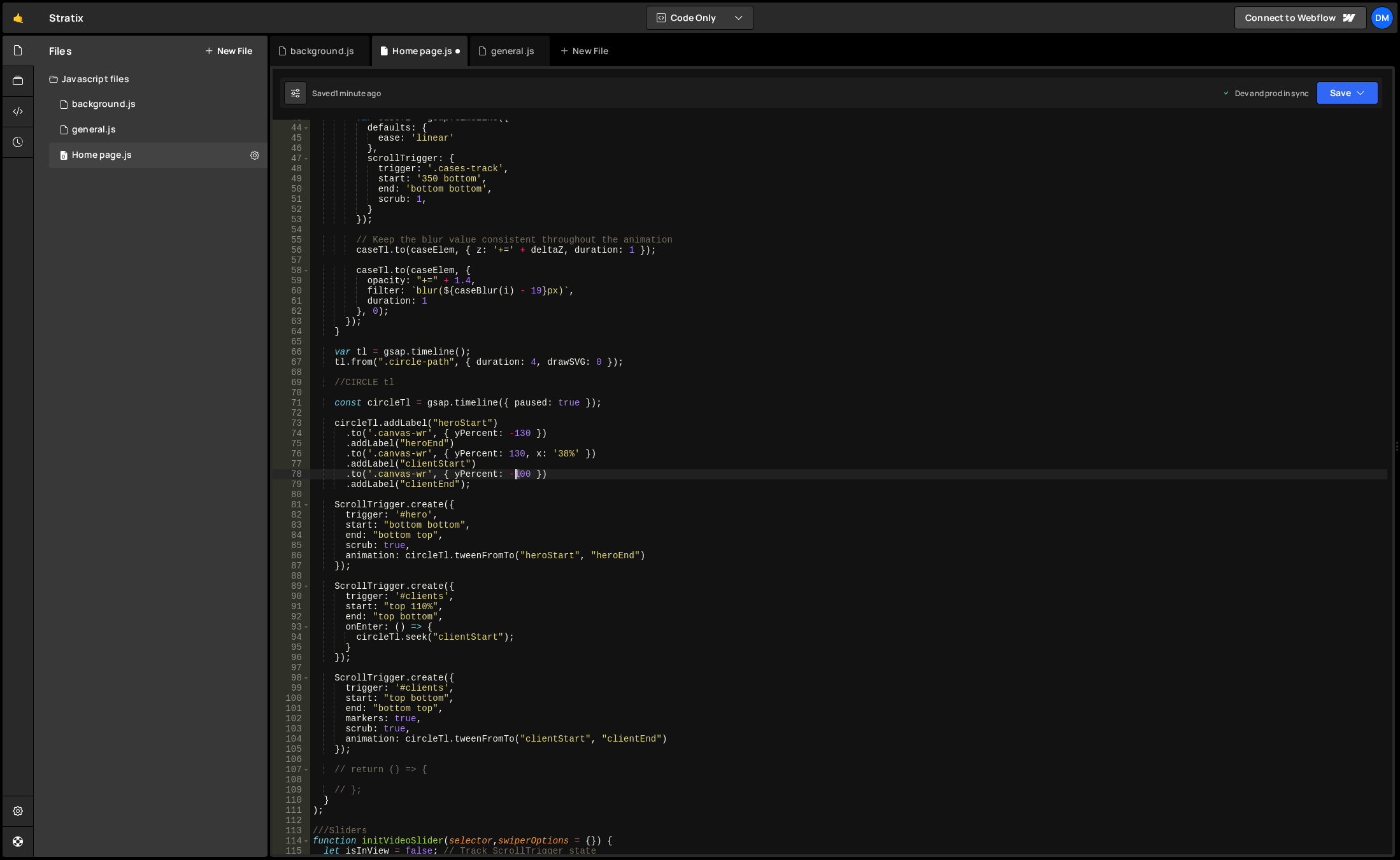
click at [516, 473] on div "var caseTl = gsap . timeline ({ defaults : { ease : 'linear' } , scrollTrigger …" at bounding box center [849, 490] width 1077 height 755
click at [736, 476] on div "var caseTl = gsap . timeline ({ defaults : { ease : 'linear' } , scrollTrigger …" at bounding box center [849, 490] width 1077 height 755
click at [512, 454] on div "var caseTl = gsap . timeline ({ defaults : { ease : 'linear' } , scrollTrigger …" at bounding box center [849, 490] width 1077 height 755
drag, startPoint x: 587, startPoint y: 447, endPoint x: 571, endPoint y: 462, distance: 21.9
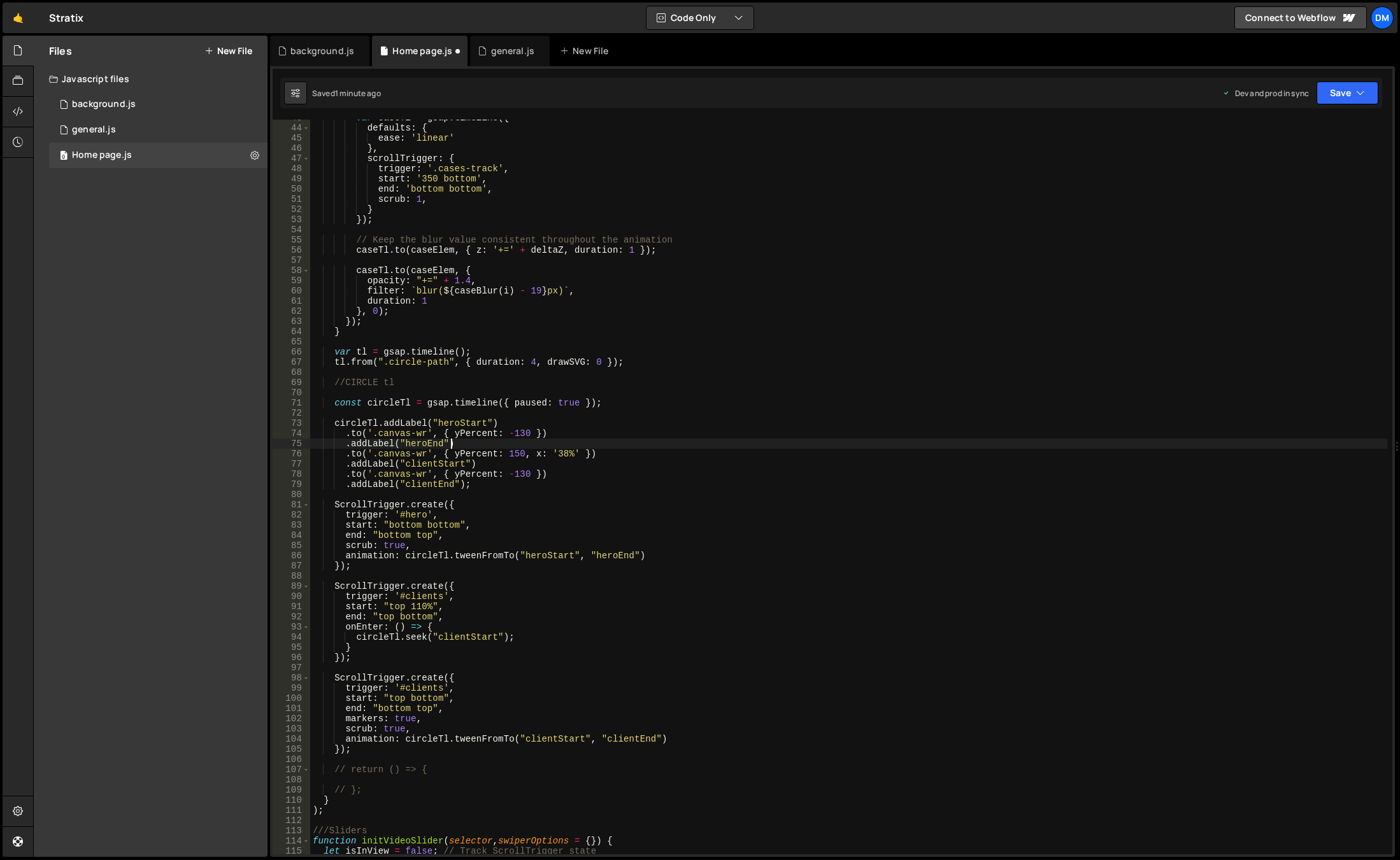
click at [587, 447] on div "var caseTl = gsap . timeline ({ defaults : { ease : 'linear' } , scrollTrigger …" at bounding box center [849, 490] width 1077 height 755
click at [518, 476] on div "var caseTl = gsap . timeline ({ defaults : { ease : 'linear' } , scrollTrigger …" at bounding box center [849, 490] width 1077 height 755
type textarea ".to('.canvas-wr', { yPercent: -150 })"
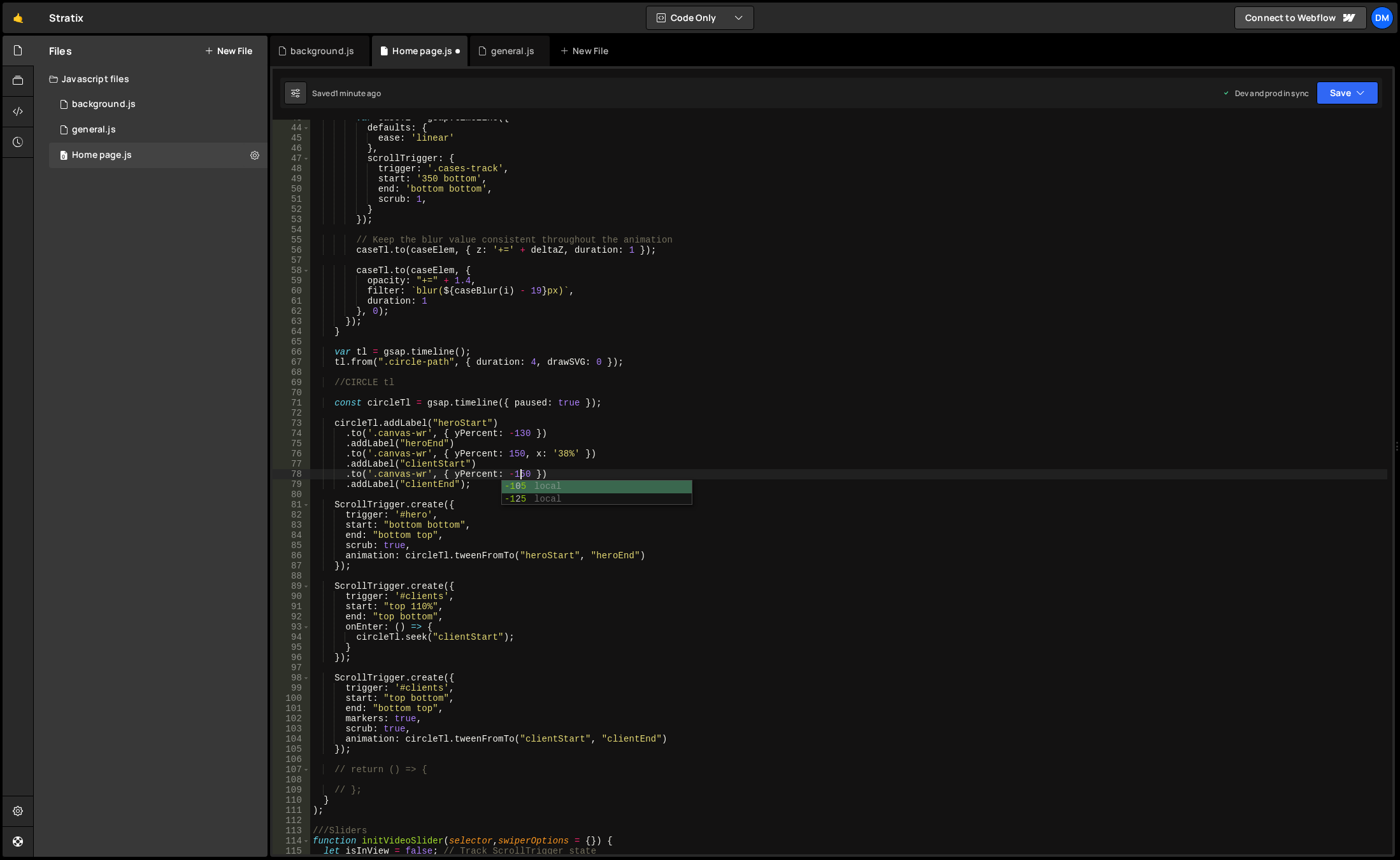
click at [773, 410] on div "var caseTl = gsap . timeline ({ defaults : { ease : 'linear' } , scrollTrigger …" at bounding box center [849, 490] width 1077 height 755
click at [1346, 97] on button "Save" at bounding box center [1347, 93] width 61 height 23
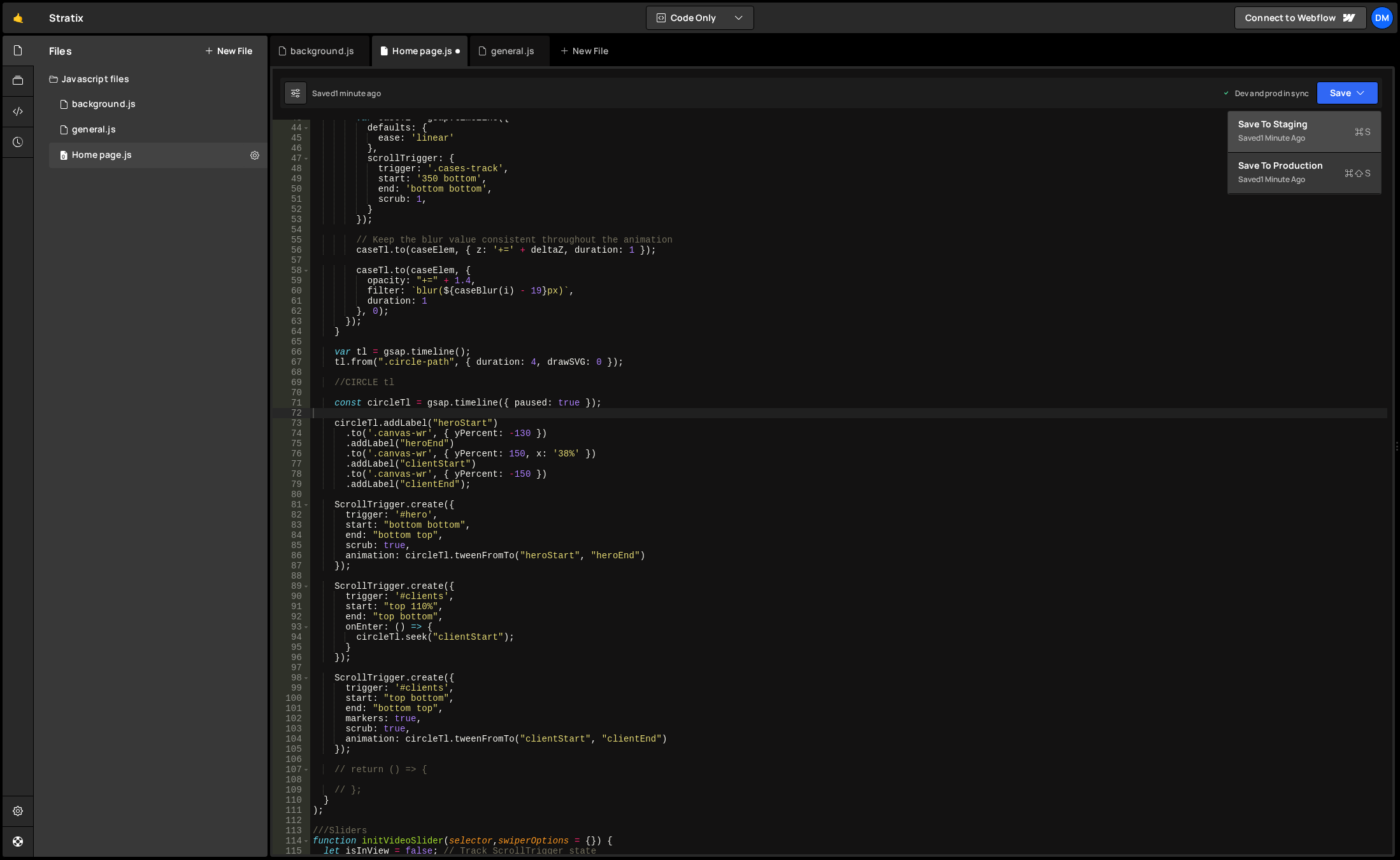
click at [1305, 134] on div "1 minute ago" at bounding box center [1283, 137] width 45 height 11
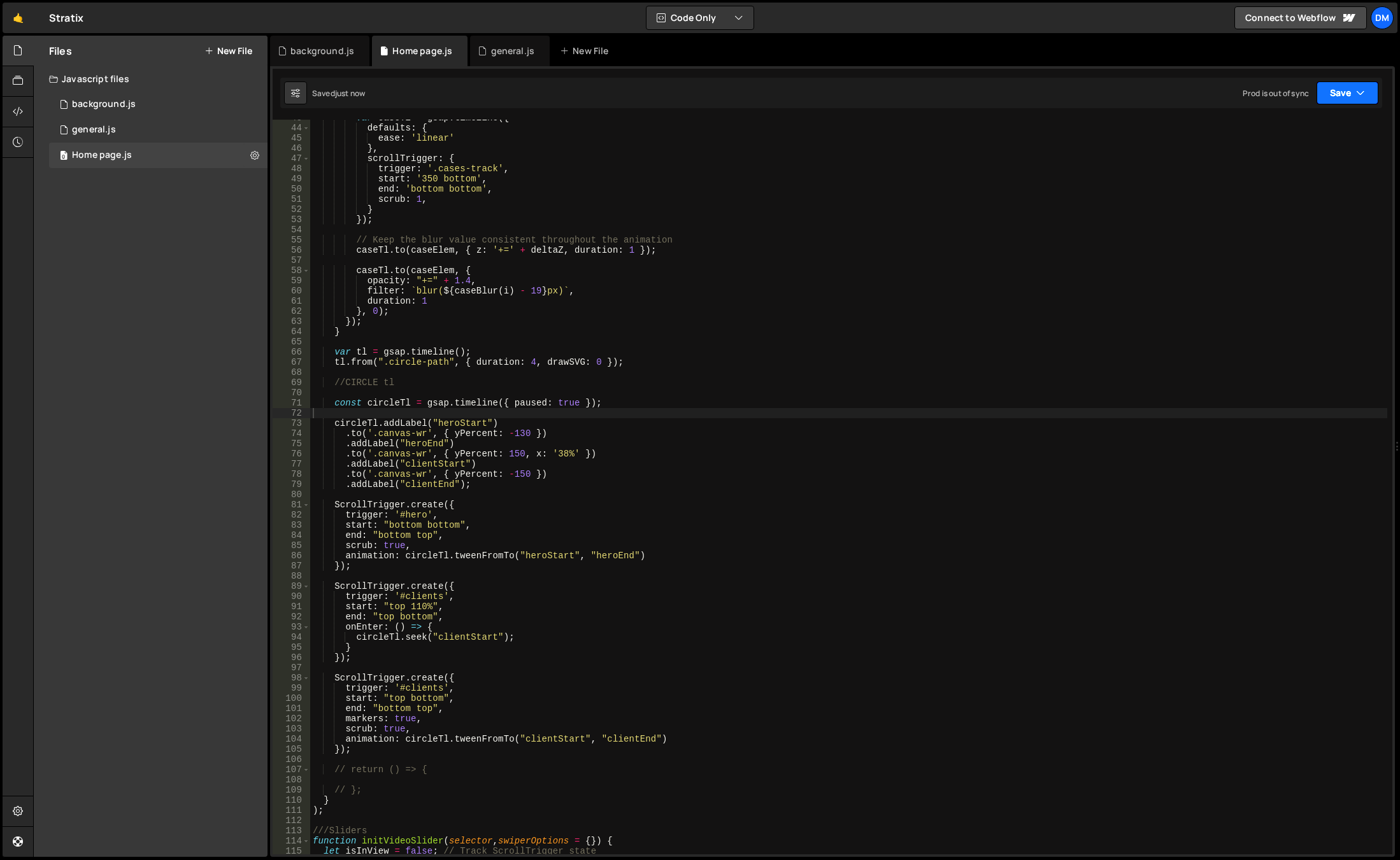
click at [1341, 94] on button "Save" at bounding box center [1347, 93] width 61 height 23
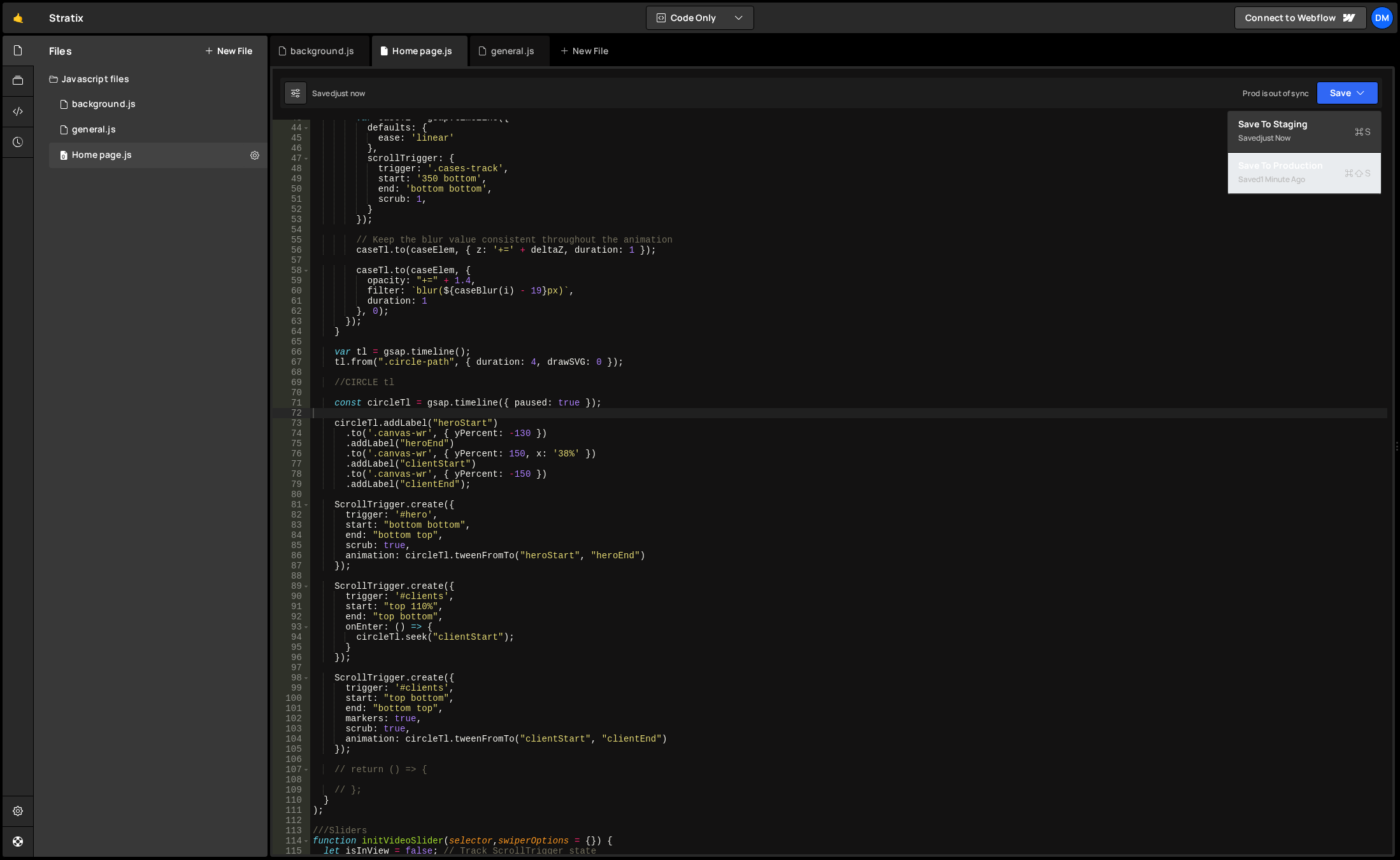
click at [1295, 180] on div "1 minute ago" at bounding box center [1283, 179] width 45 height 11
click at [518, 474] on div "var caseTl = gsap . timeline ({ defaults : { ease : 'linear' } , scrollTrigger …" at bounding box center [849, 490] width 1077 height 755
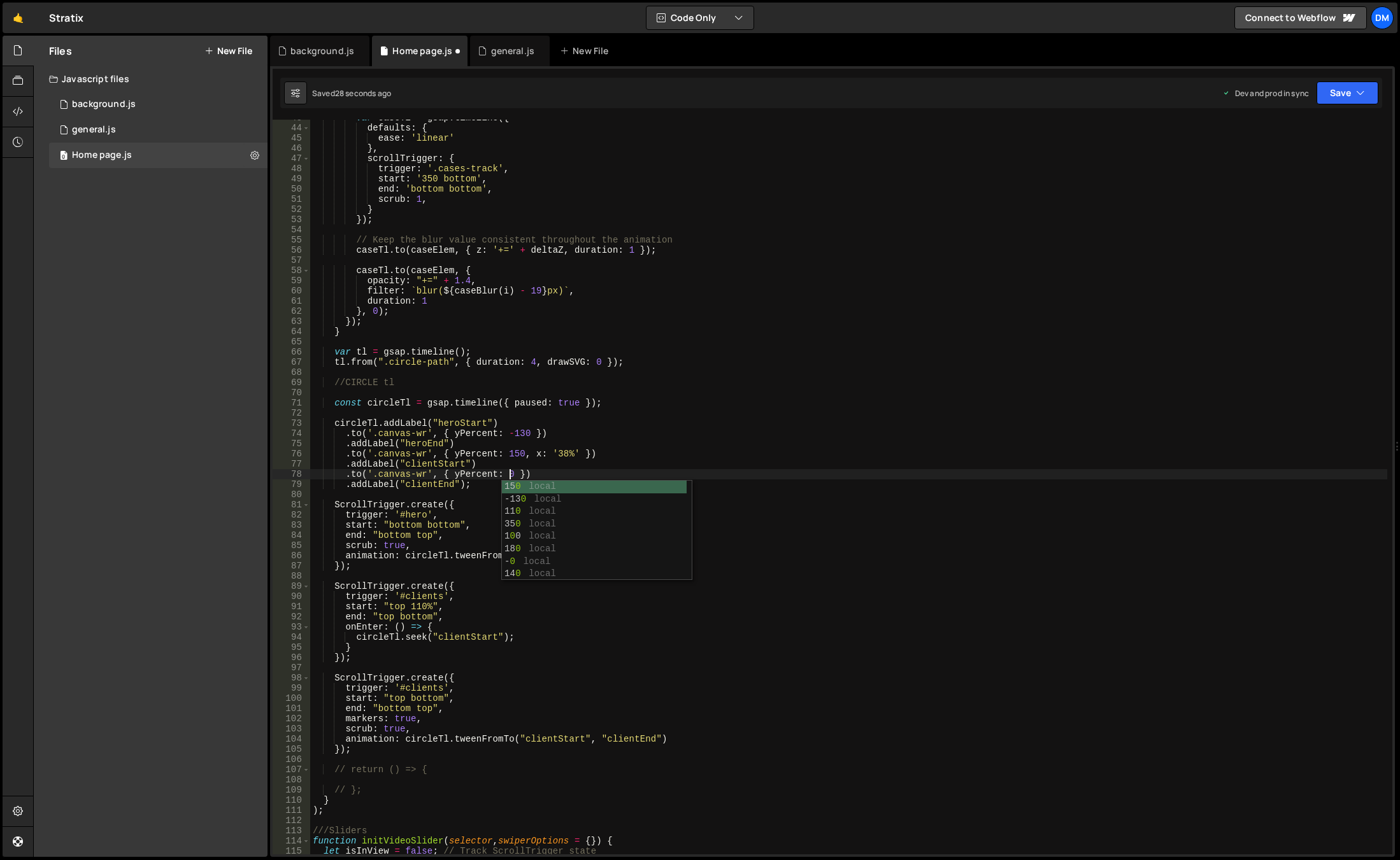
scroll to position [0, 14]
click at [816, 614] on div "var caseTl = gsap . timeline ({ defaults : { ease : 'linear' } , scrollTrigger …" at bounding box center [849, 490] width 1077 height 755
click at [390, 708] on div "var caseTl = gsap . timeline ({ defaults : { ease : 'linear' } , scrollTrigger …" at bounding box center [849, 490] width 1077 height 755
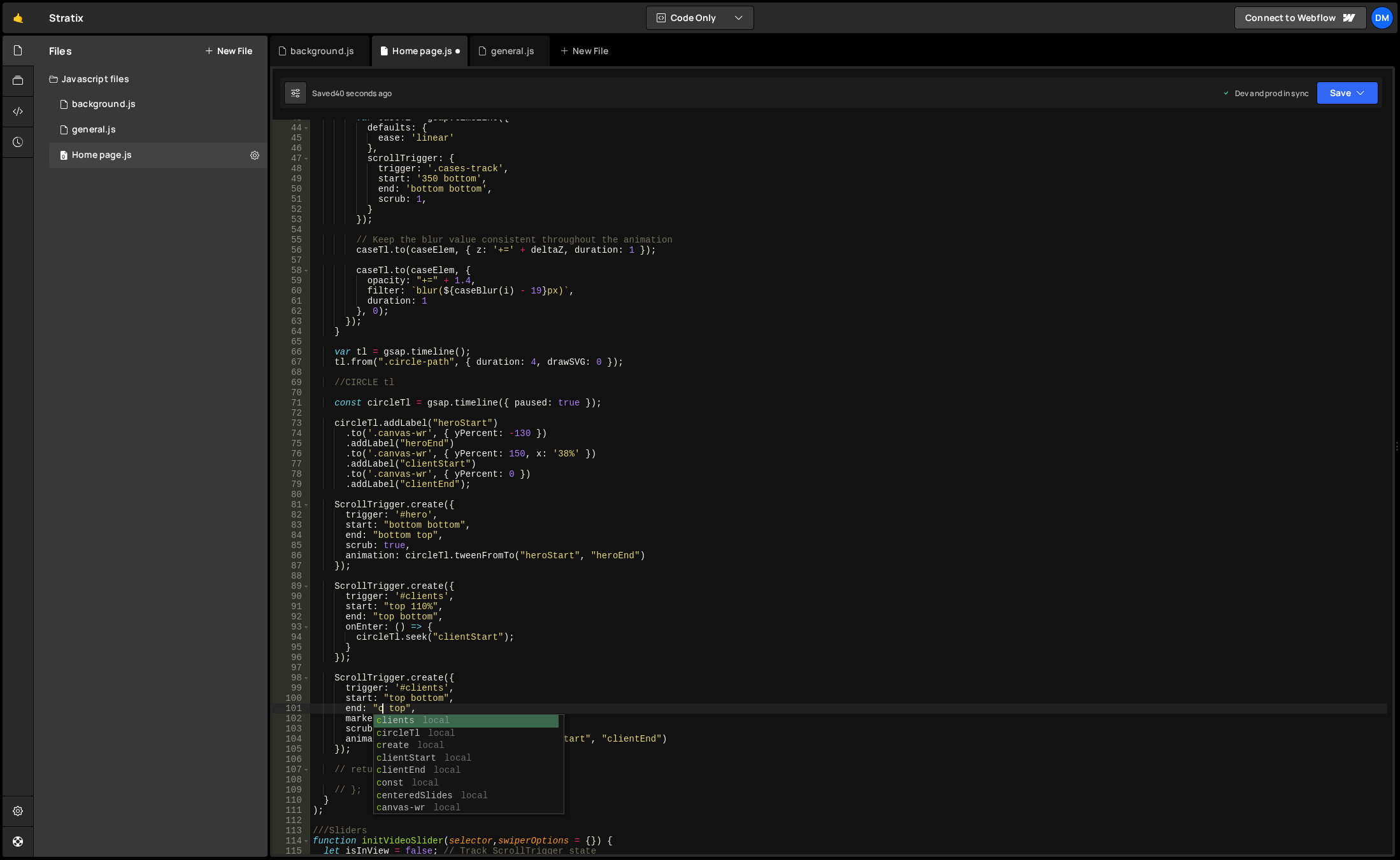
scroll to position [0, 5]
drag, startPoint x: 438, startPoint y: 730, endPoint x: 438, endPoint y: 722, distance: 8.0
click at [438, 730] on div "cen teredSlides local cen ter local c li en ts local c li en tStart local c li …" at bounding box center [466, 778] width 185 height 125
click at [398, 706] on div "var caseTl = gsap . timeline ({ defaults : { ease : 'linear' } , scrollTrigger …" at bounding box center [849, 490] width 1077 height 755
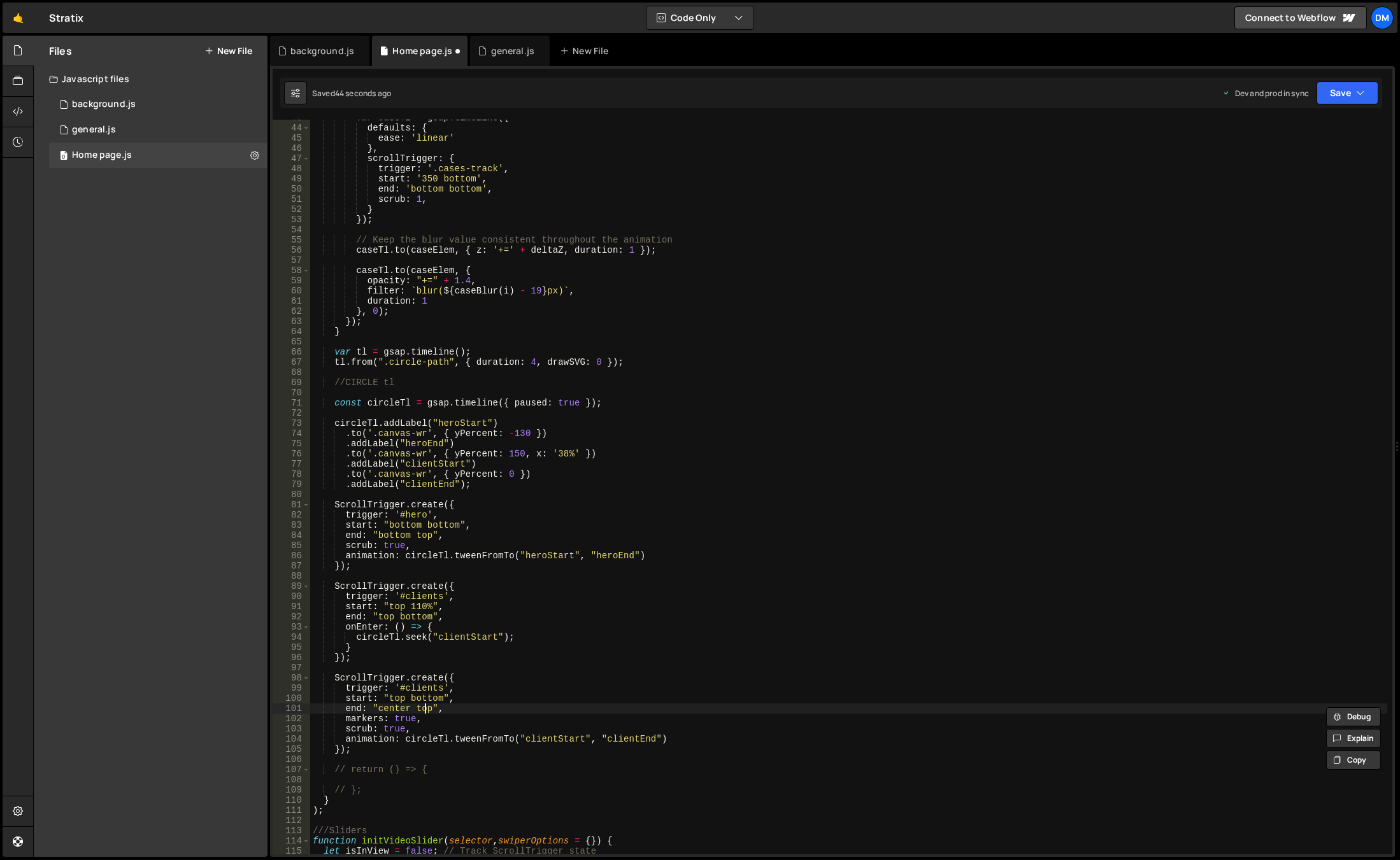
click at [424, 705] on div "var caseTl = gsap . timeline ({ defaults : { ease : 'linear' } , scrollTrigger …" at bounding box center [849, 490] width 1077 height 755
paste textarea "center"
type textarea "end: "center center","
click at [594, 667] on div "var caseTl = gsap . timeline ({ defaults : { ease : 'linear' } , scrollTrigger …" at bounding box center [849, 490] width 1077 height 755
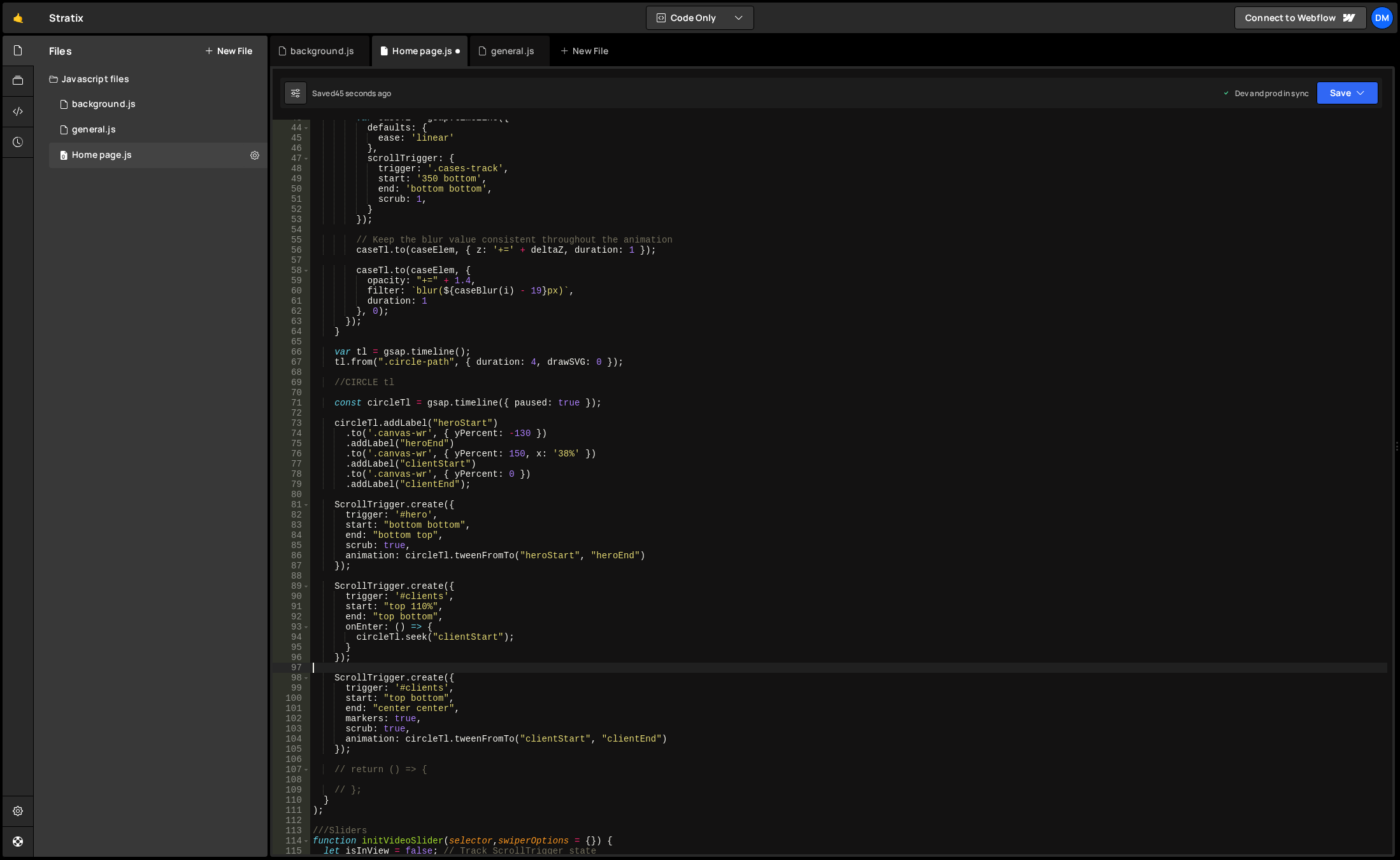
scroll to position [0, 0]
drag, startPoint x: 1332, startPoint y: 93, endPoint x: 1327, endPoint y: 121, distance: 28.4
click at [1332, 93] on button "Save" at bounding box center [1347, 93] width 61 height 23
click at [1320, 129] on div "Save to Staging S" at bounding box center [1304, 124] width 132 height 13
click at [1339, 88] on button "Save" at bounding box center [1347, 93] width 61 height 23
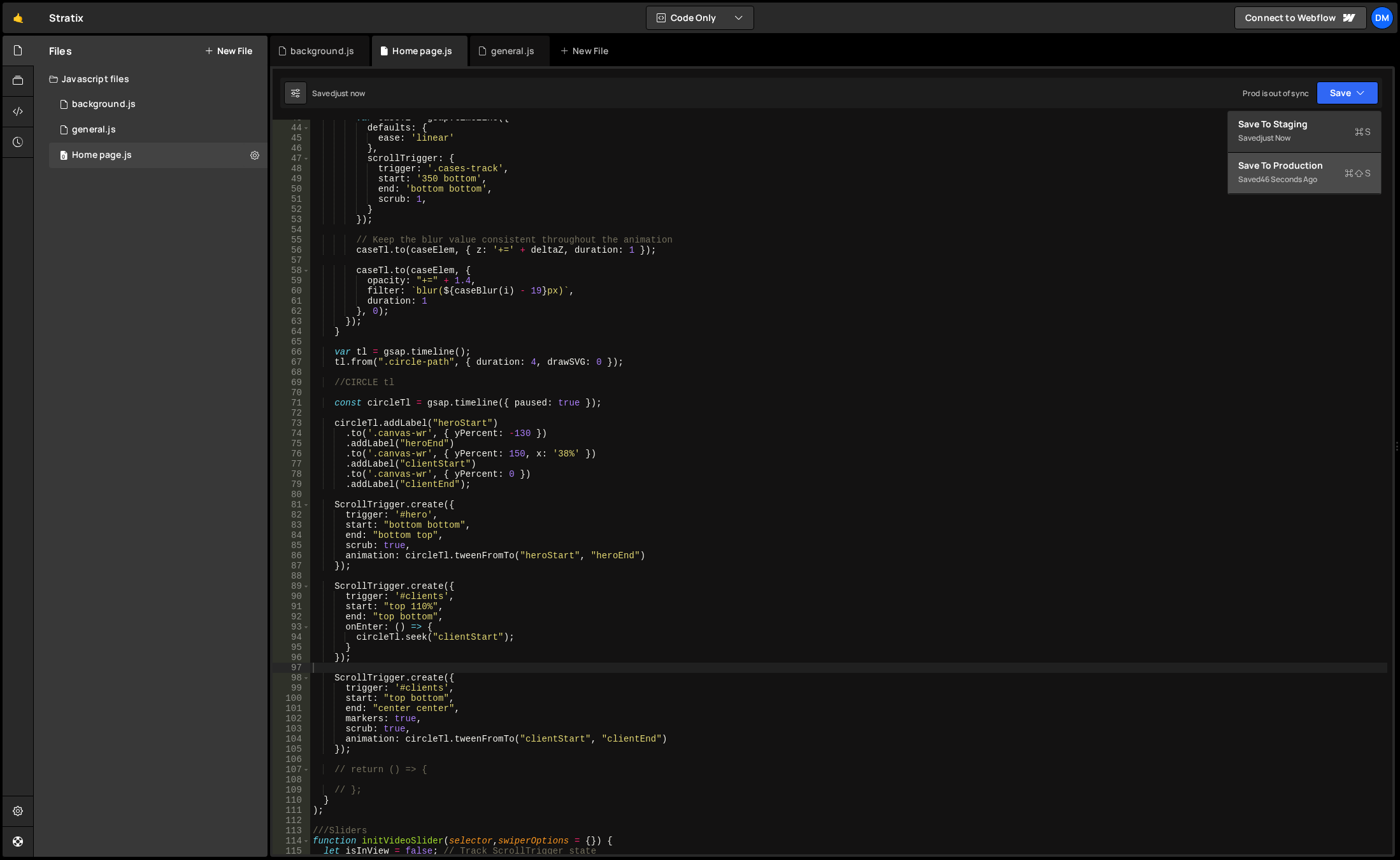
click at [1292, 165] on div "Save to Production S" at bounding box center [1304, 165] width 132 height 13
click at [581, 405] on div "var caseTl = gsap . timeline ({ defaults : { ease : 'linear' } , scrollTrigger …" at bounding box center [849, 490] width 1077 height 755
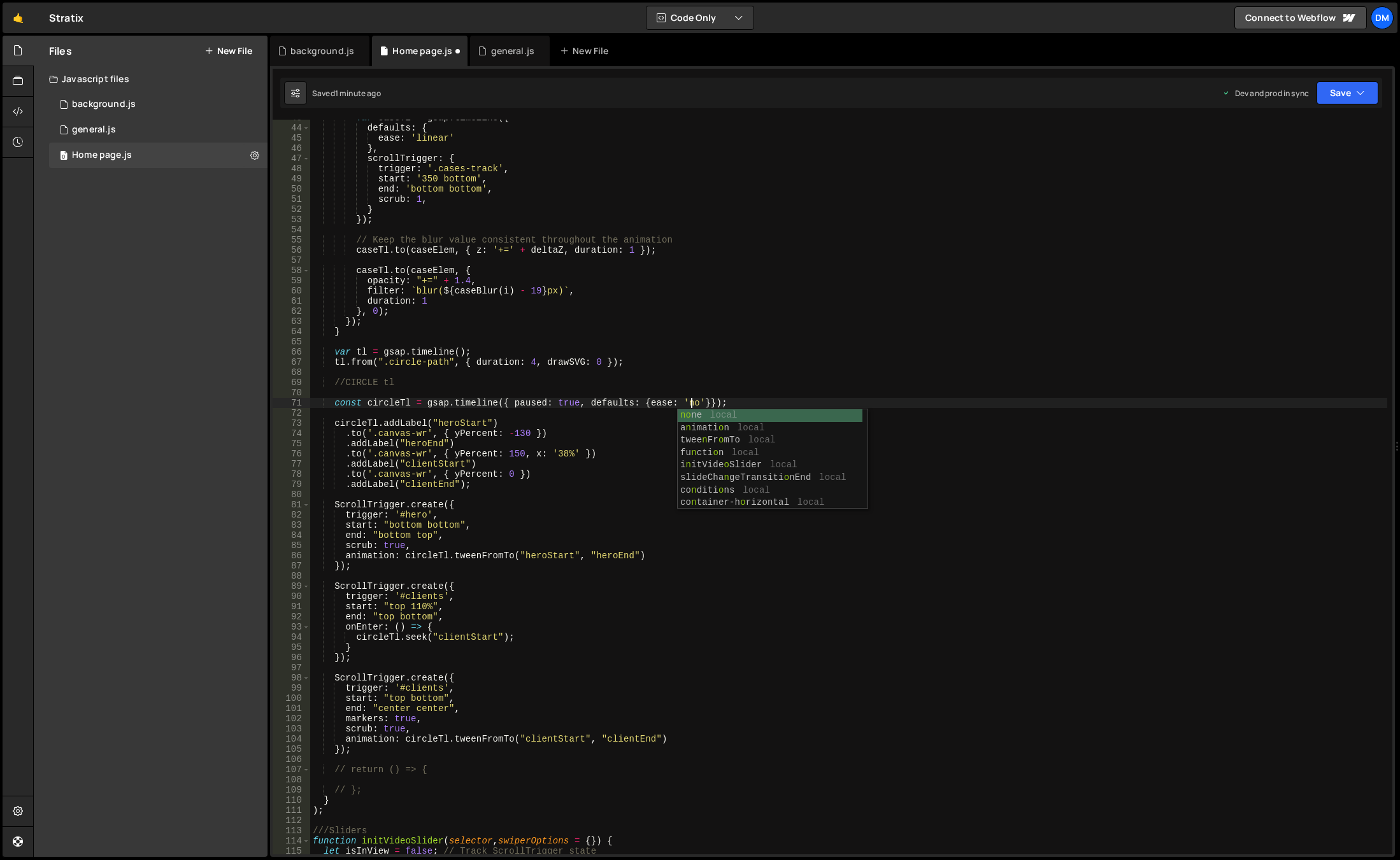
scroll to position [0, 27]
click at [721, 327] on div "var caseTl = gsap . timeline ({ defaults : { ease : 'linear' } , scrollTrigger …" at bounding box center [849, 490] width 1077 height 755
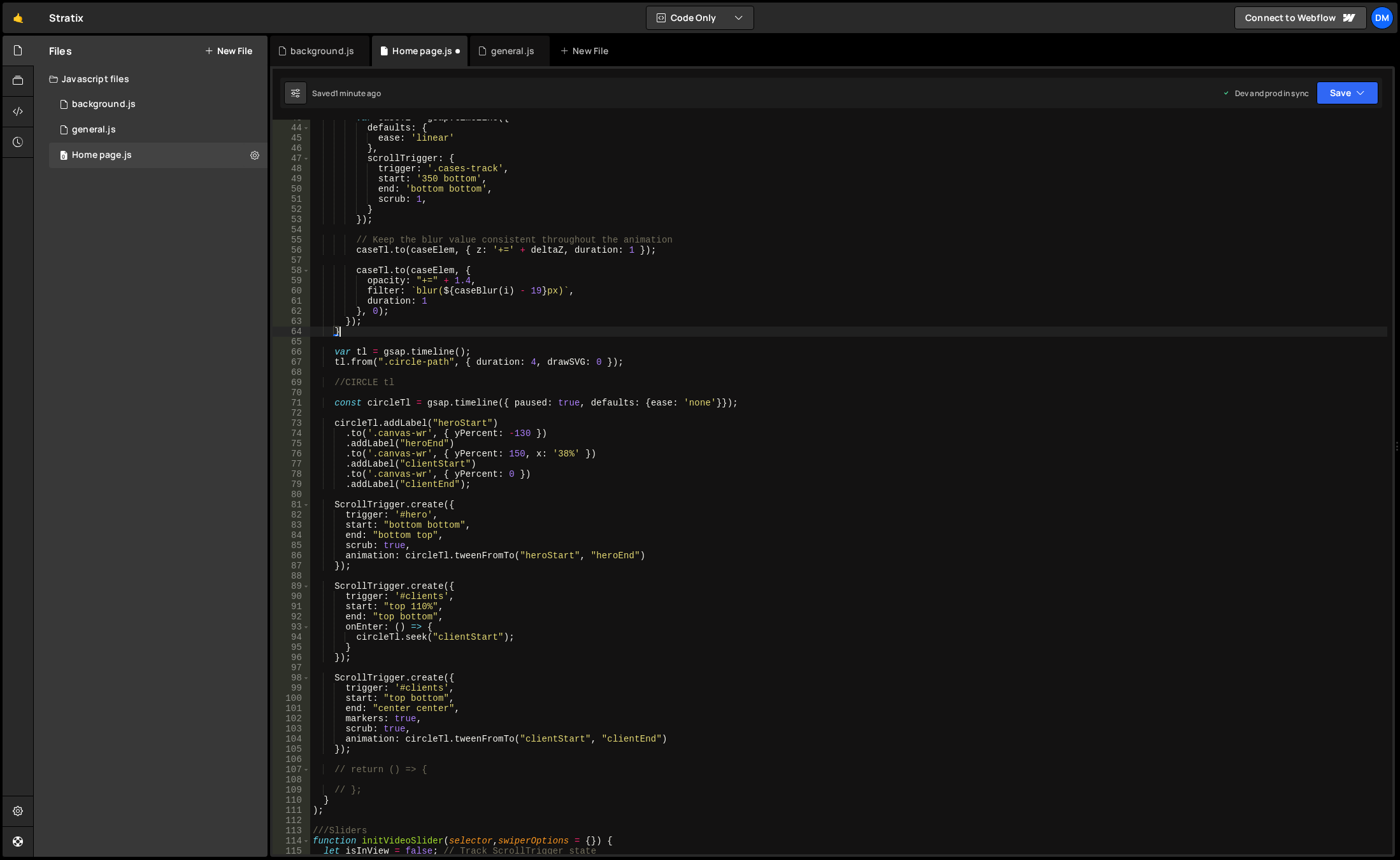
click at [1310, 101] on div "Dev and prod in sync Upgrade to Edit Save Save to Staging S Saved 1 minute ago …" at bounding box center [1300, 93] width 156 height 23
click at [1323, 93] on button "Save" at bounding box center [1347, 93] width 61 height 23
click at [1309, 121] on div "Save to Staging S" at bounding box center [1304, 124] width 132 height 13
click at [1363, 88] on icon "button" at bounding box center [1360, 93] width 9 height 13
click at [1303, 174] on div "1 minute ago" at bounding box center [1283, 179] width 45 height 11
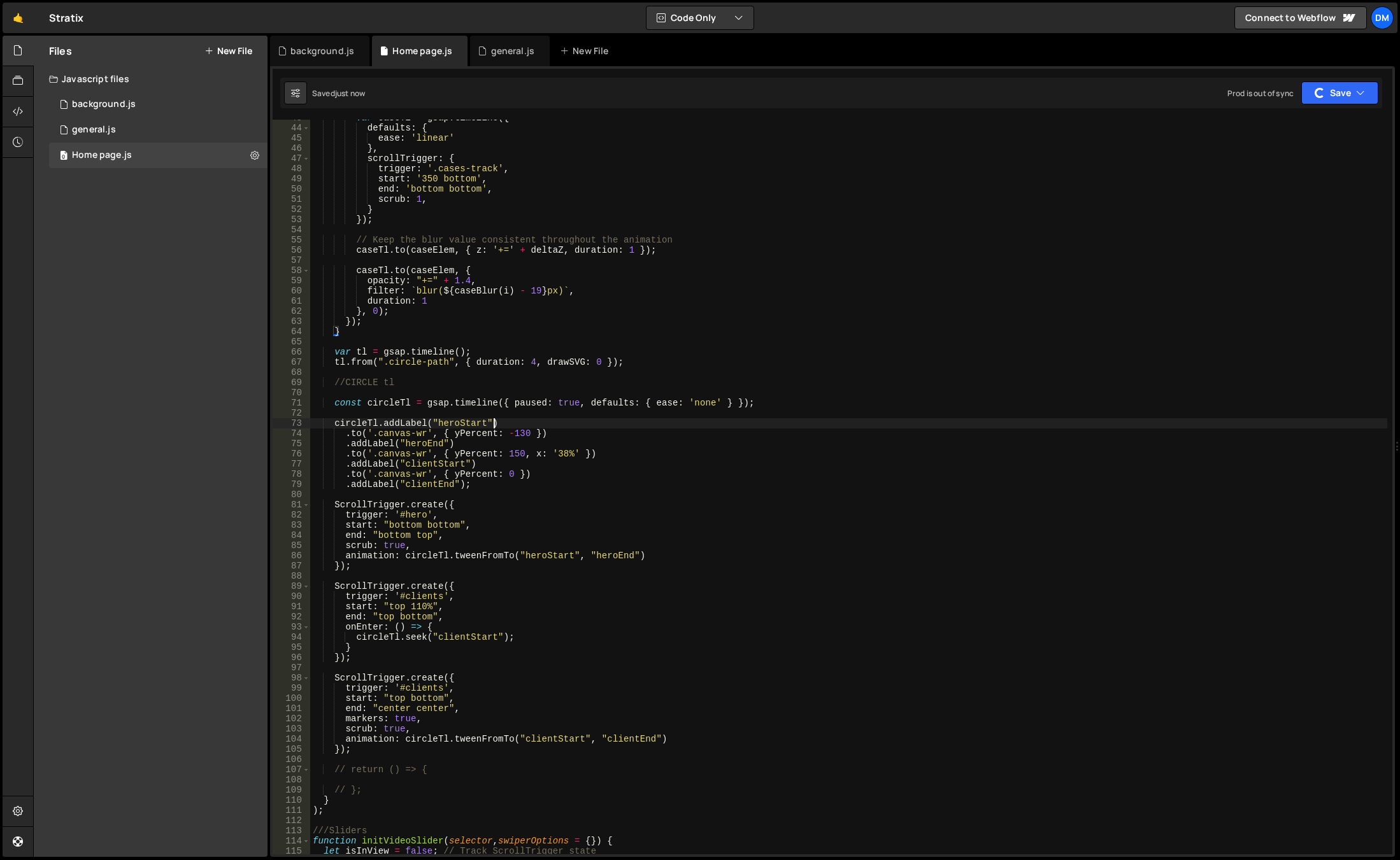
click at [1014, 426] on div "var caseTl = gsap . timeline ({ defaults : { ease : 'linear' } , scrollTrigger …" at bounding box center [849, 490] width 1077 height 755
click at [570, 705] on div "var caseTl = gsap . timeline ({ defaults : { ease : 'linear' } , scrollTrigger …" at bounding box center [849, 490] width 1077 height 755
drag, startPoint x: 418, startPoint y: 607, endPoint x: 460, endPoint y: 656, distance: 64.5
click at [418, 607] on div "var caseTl = gsap . timeline ({ defaults : { ease : 'linear' } , scrollTrigger …" at bounding box center [849, 490] width 1077 height 755
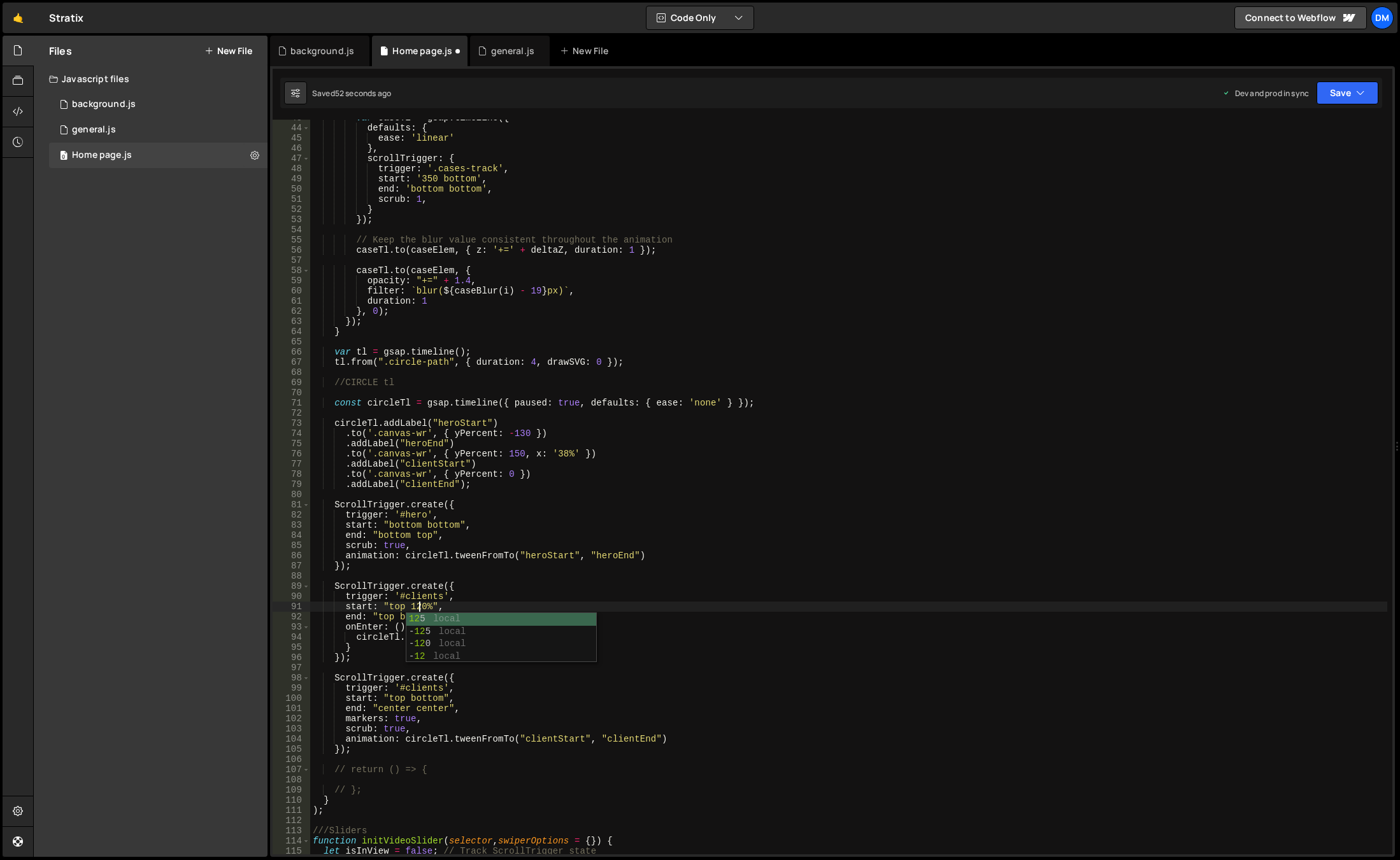
click at [531, 582] on div "var caseTl = gsap . timeline ({ defaults : { ease : 'linear' } , scrollTrigger …" at bounding box center [849, 490] width 1077 height 755
click at [417, 617] on div "var caseTl = gsap . timeline ({ defaults : { ease : 'linear' } , scrollTrigger …" at bounding box center [849, 490] width 1077 height 755
click at [426, 697] on div "var caseTl = gsap . timeline ({ defaults : { ease : 'linear' } , scrollTrigger …" at bounding box center [849, 490] width 1077 height 755
click at [426, 697] on div "var caseTl = gsap . timeline ({ defaults : { ease : 'linear' } , scrollTrigger …" at bounding box center [849, 490] width 1077 height 755
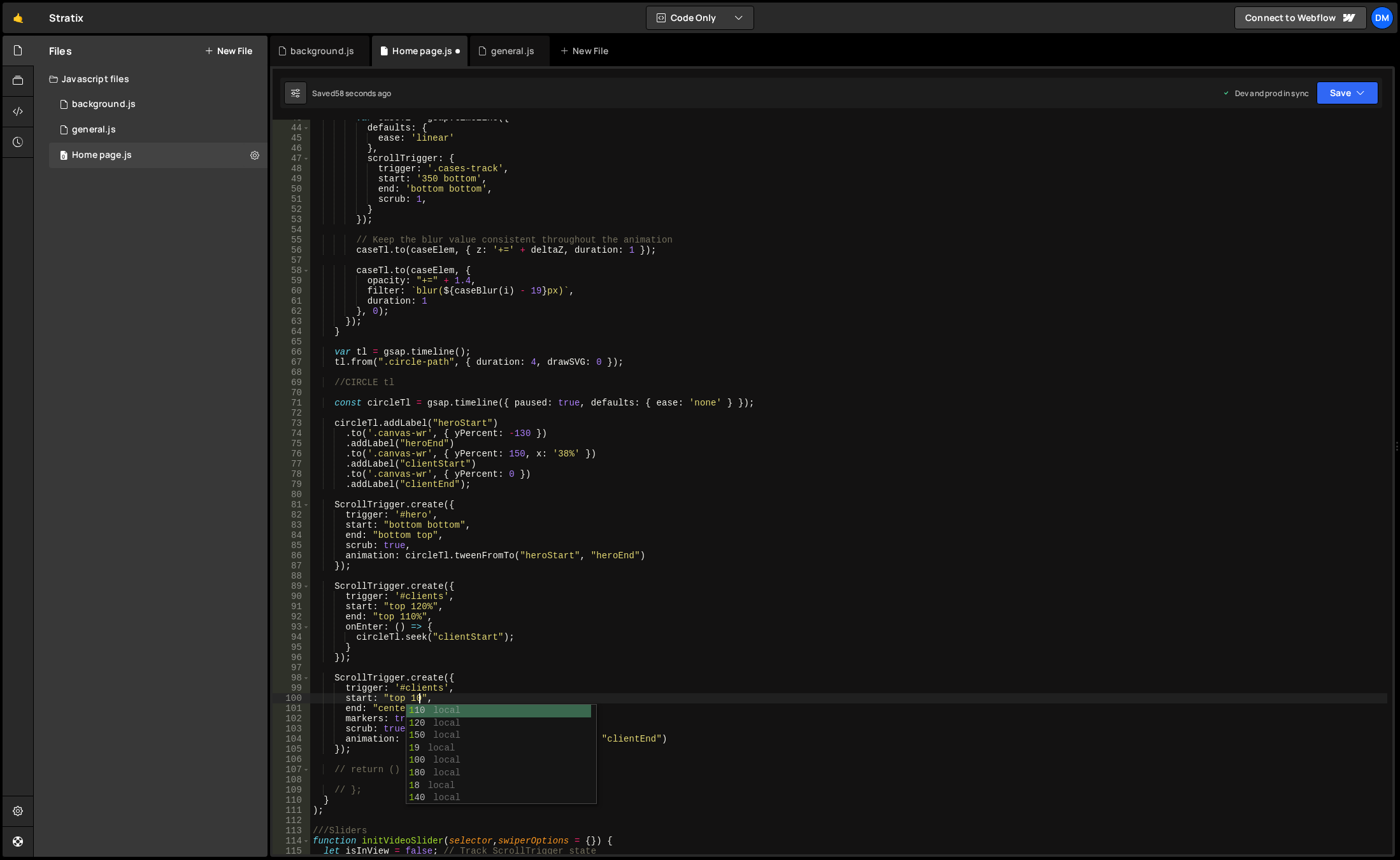
scroll to position [0, 8]
click at [757, 559] on div "var caseTl = gsap . timeline ({ defaults : { ease : 'linear' } , scrollTrigger …" at bounding box center [849, 490] width 1077 height 755
type textarea "animation: circleTl.tweenFromTo("heroStart", "heroEnd")"
click at [1347, 98] on button "Save" at bounding box center [1347, 93] width 61 height 23
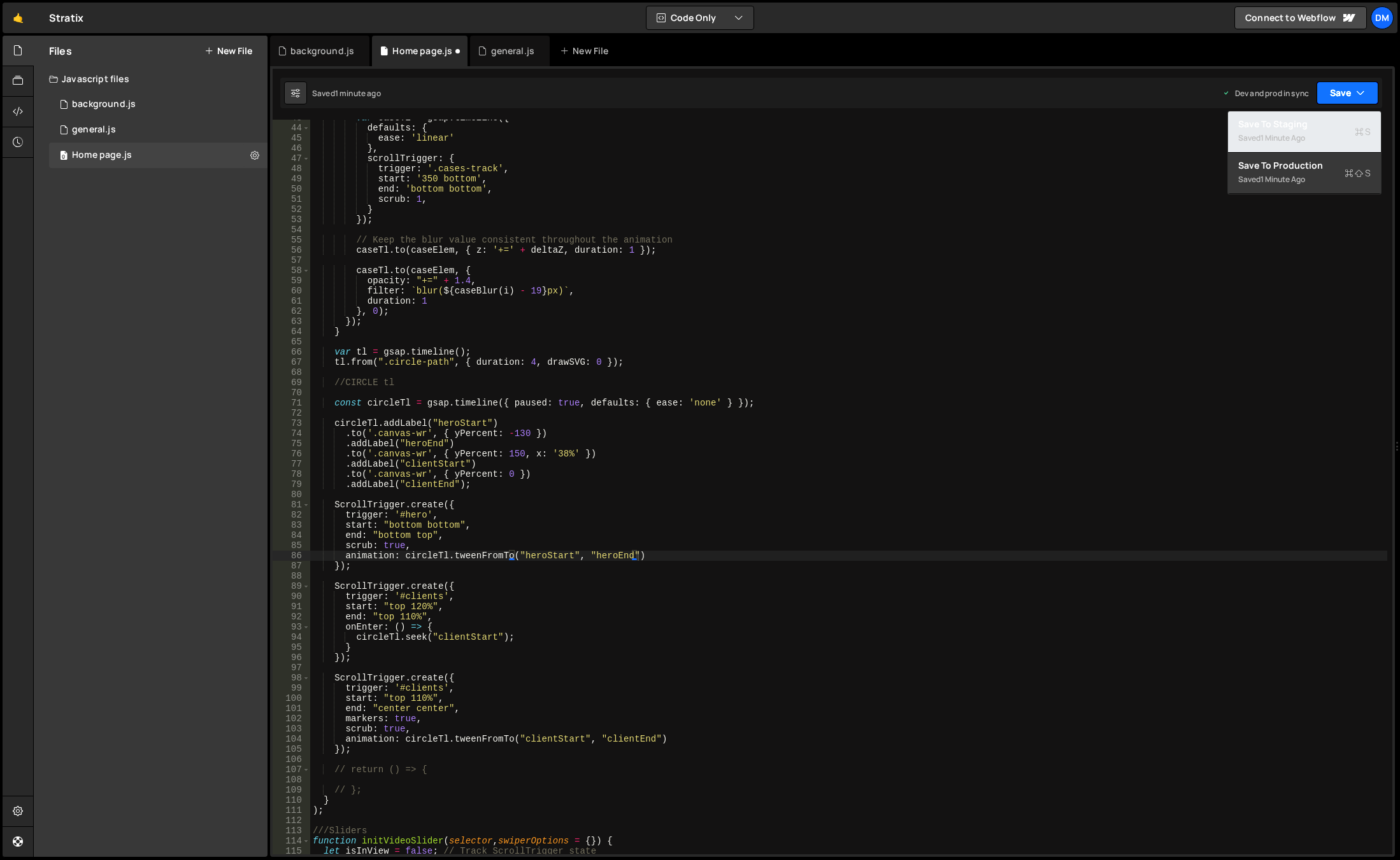
drag, startPoint x: 1326, startPoint y: 119, endPoint x: 1355, endPoint y: 95, distance: 37.6
click at [1326, 120] on div "Save to Staging S" at bounding box center [1304, 124] width 132 height 13
click at [1357, 90] on icon "button" at bounding box center [1360, 93] width 9 height 13
click at [1298, 160] on div "Save to Production S" at bounding box center [1304, 165] width 132 height 13
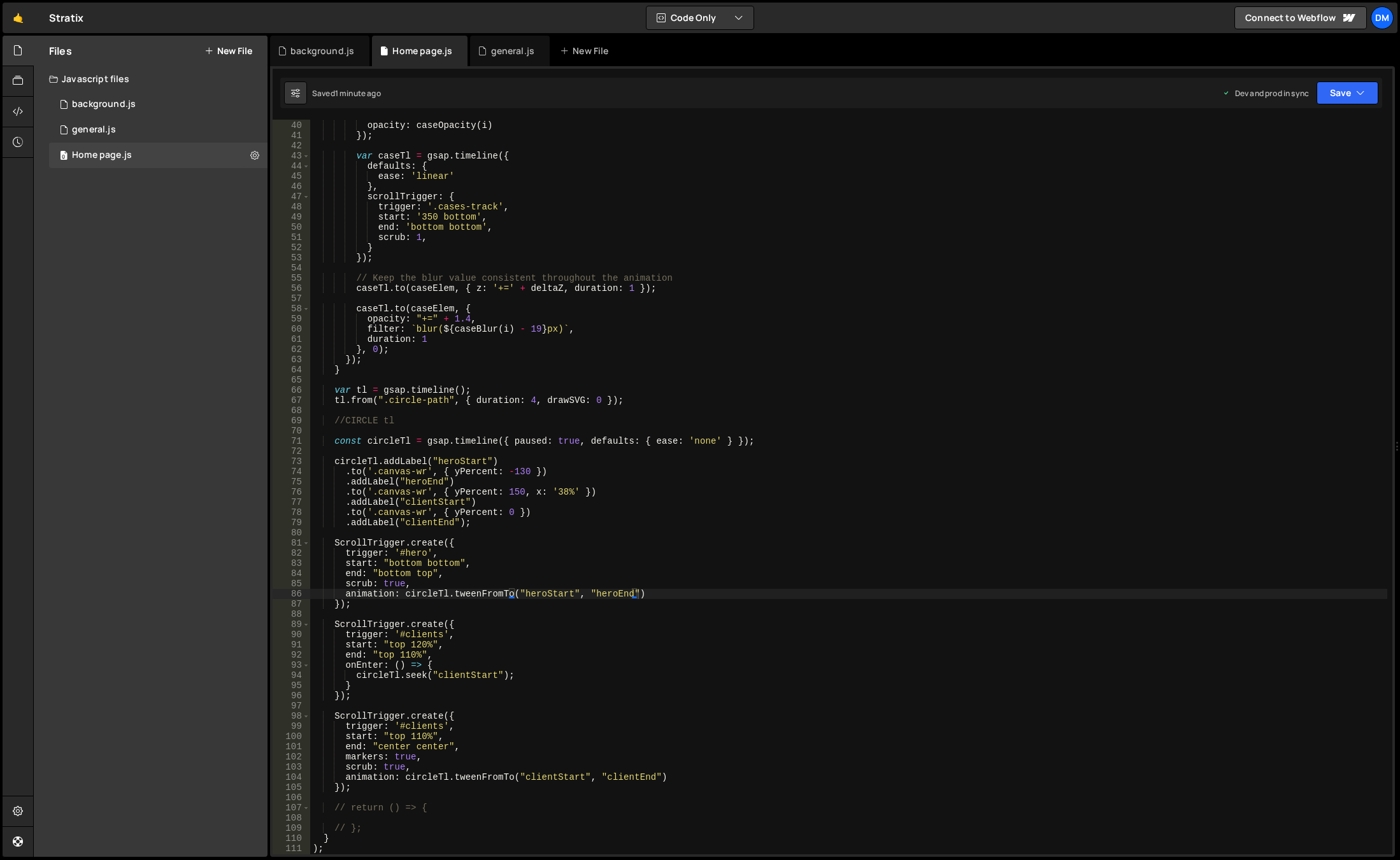
scroll to position [435, 0]
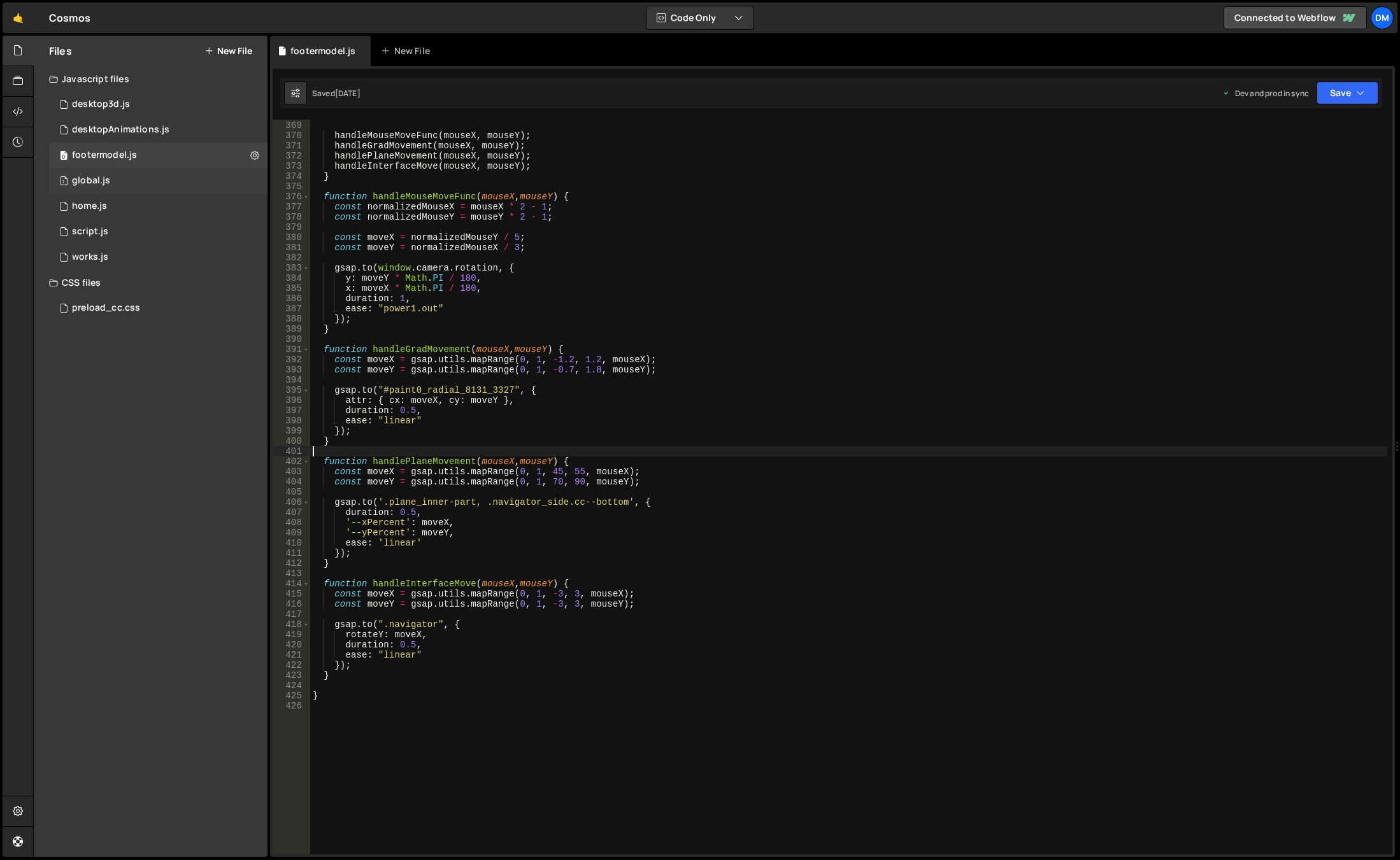
scroll to position [3749, 0]
click at [139, 200] on div "1 home.js 0" at bounding box center [158, 206] width 218 height 25
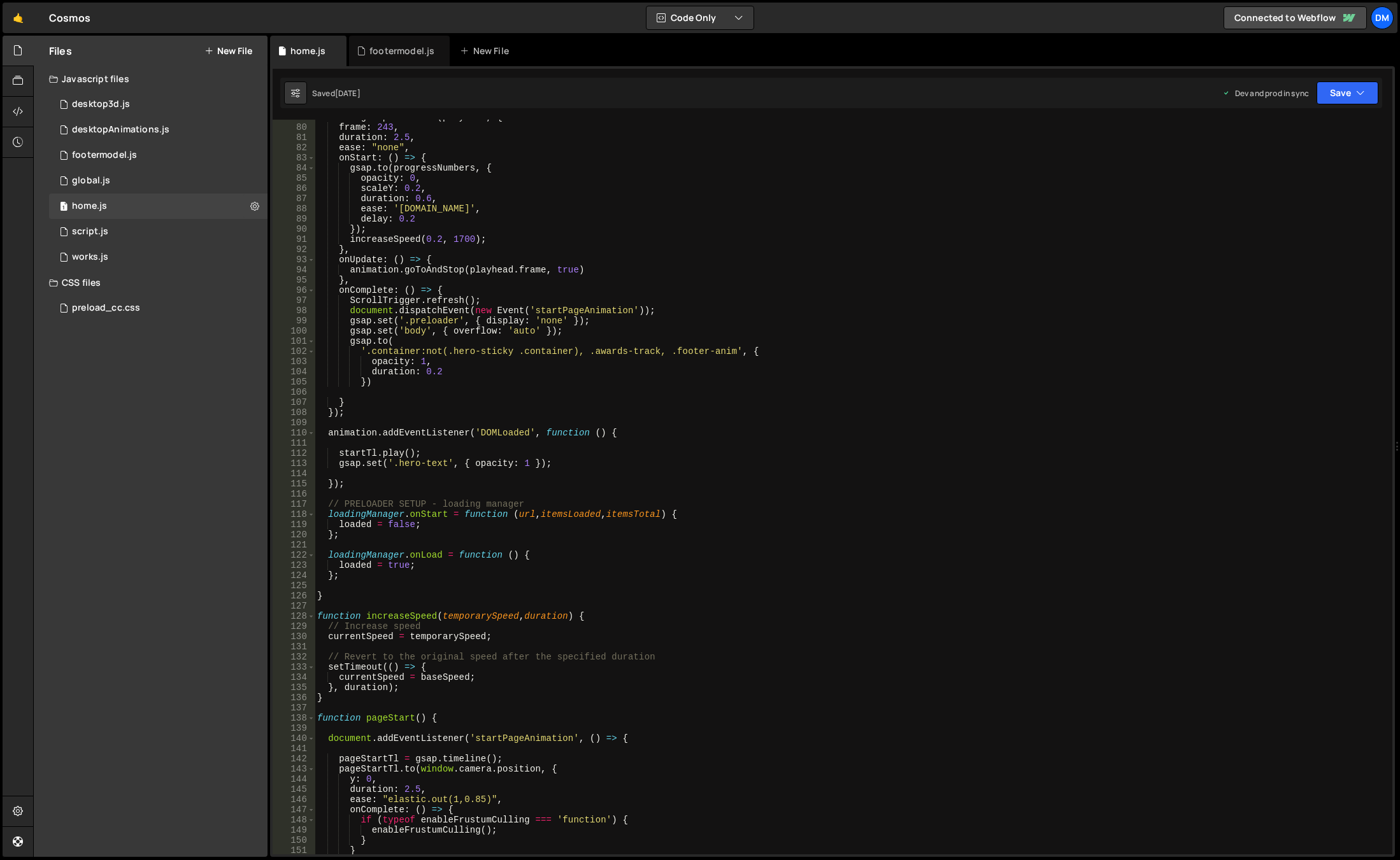
scroll to position [1032, 0]
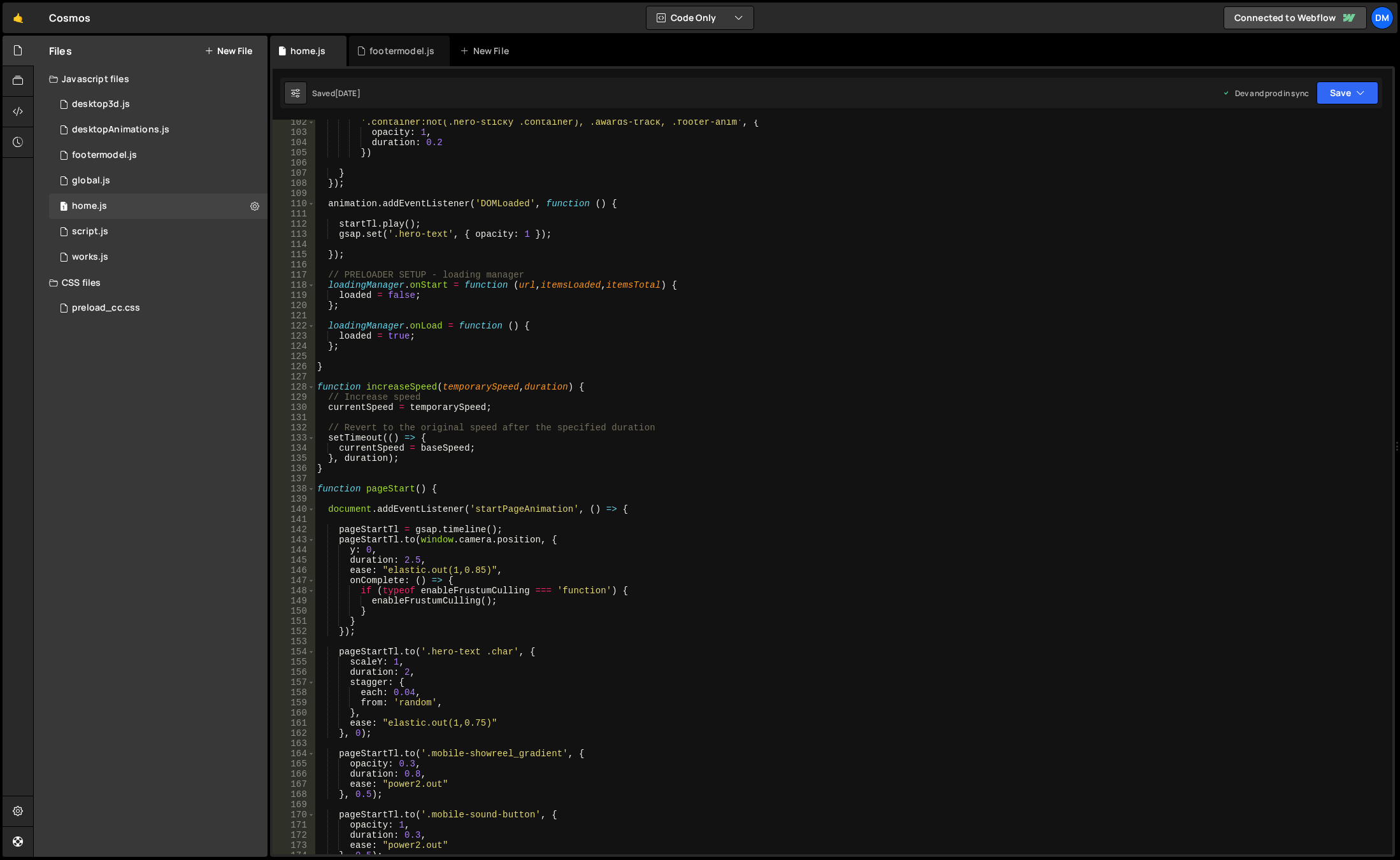
type textarea "duration: 2.5,"
click at [917, 556] on div "'.container:not(.hero-sticky .container), .awards-track, .footer-anim' , { opac…" at bounding box center [851, 494] width 1073 height 755
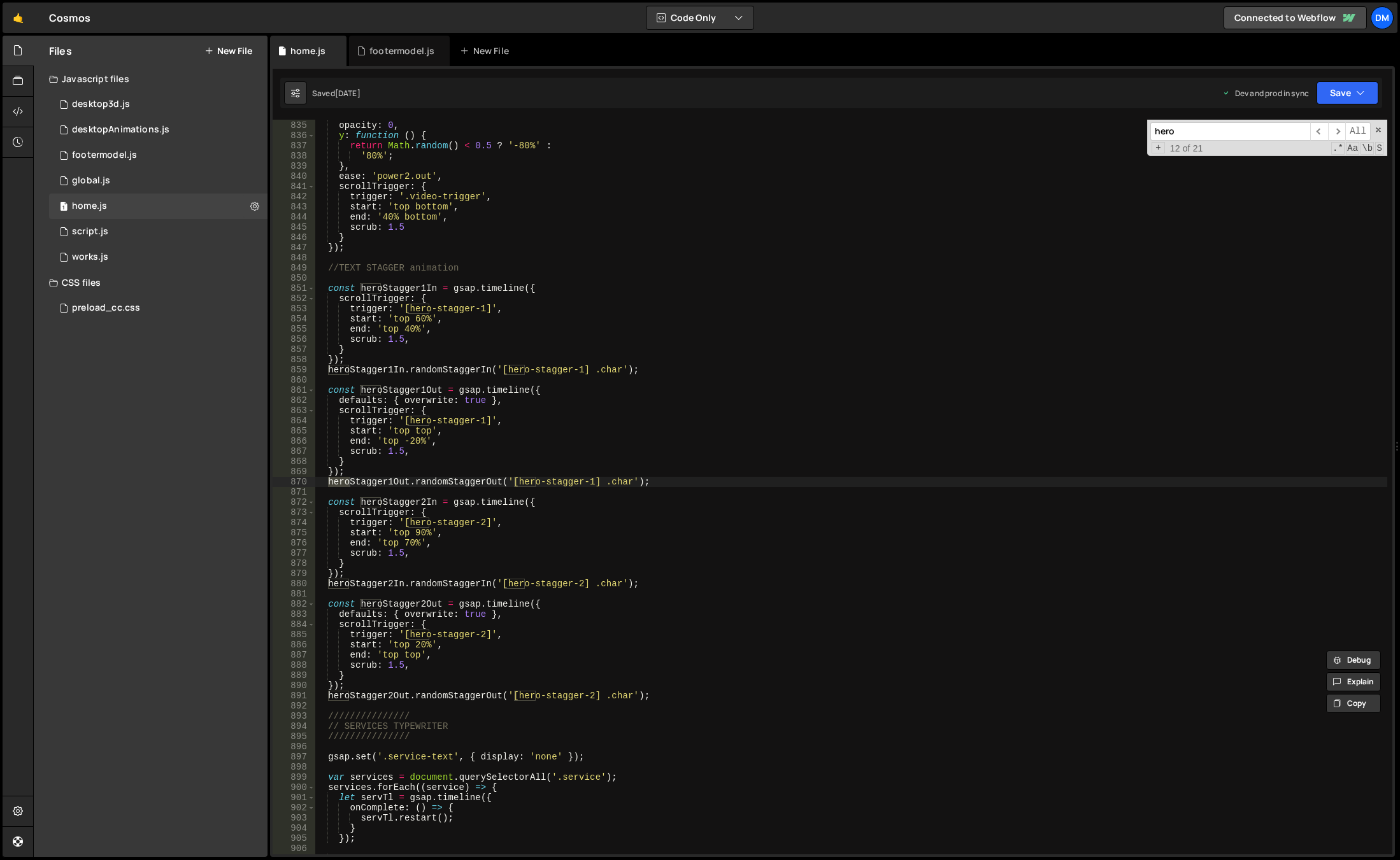
scroll to position [8497, 0]
type input "hero"
click at [1341, 136] on span "​" at bounding box center [1336, 132] width 18 height 19
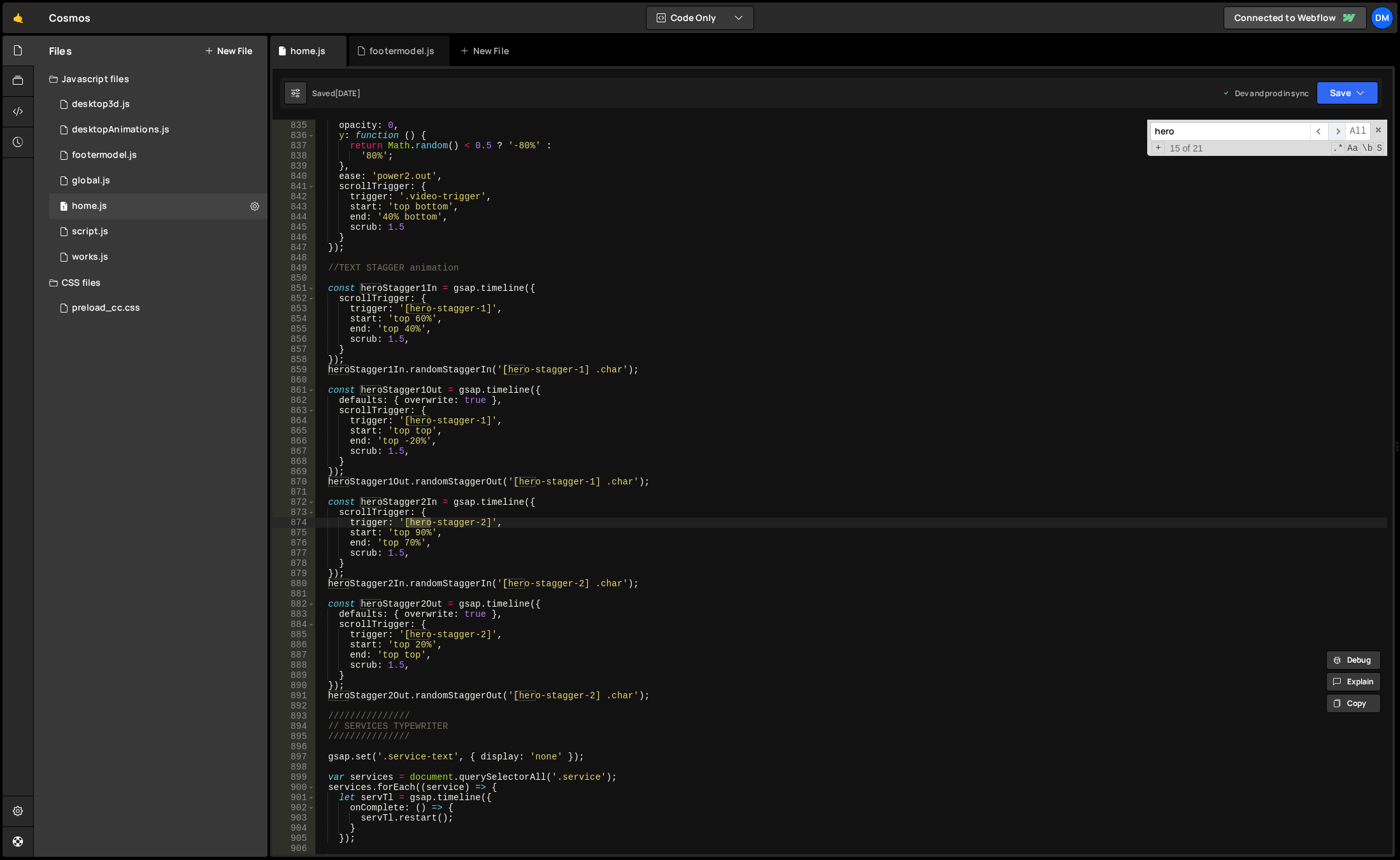
click at [1341, 136] on span "​" at bounding box center [1336, 132] width 18 height 19
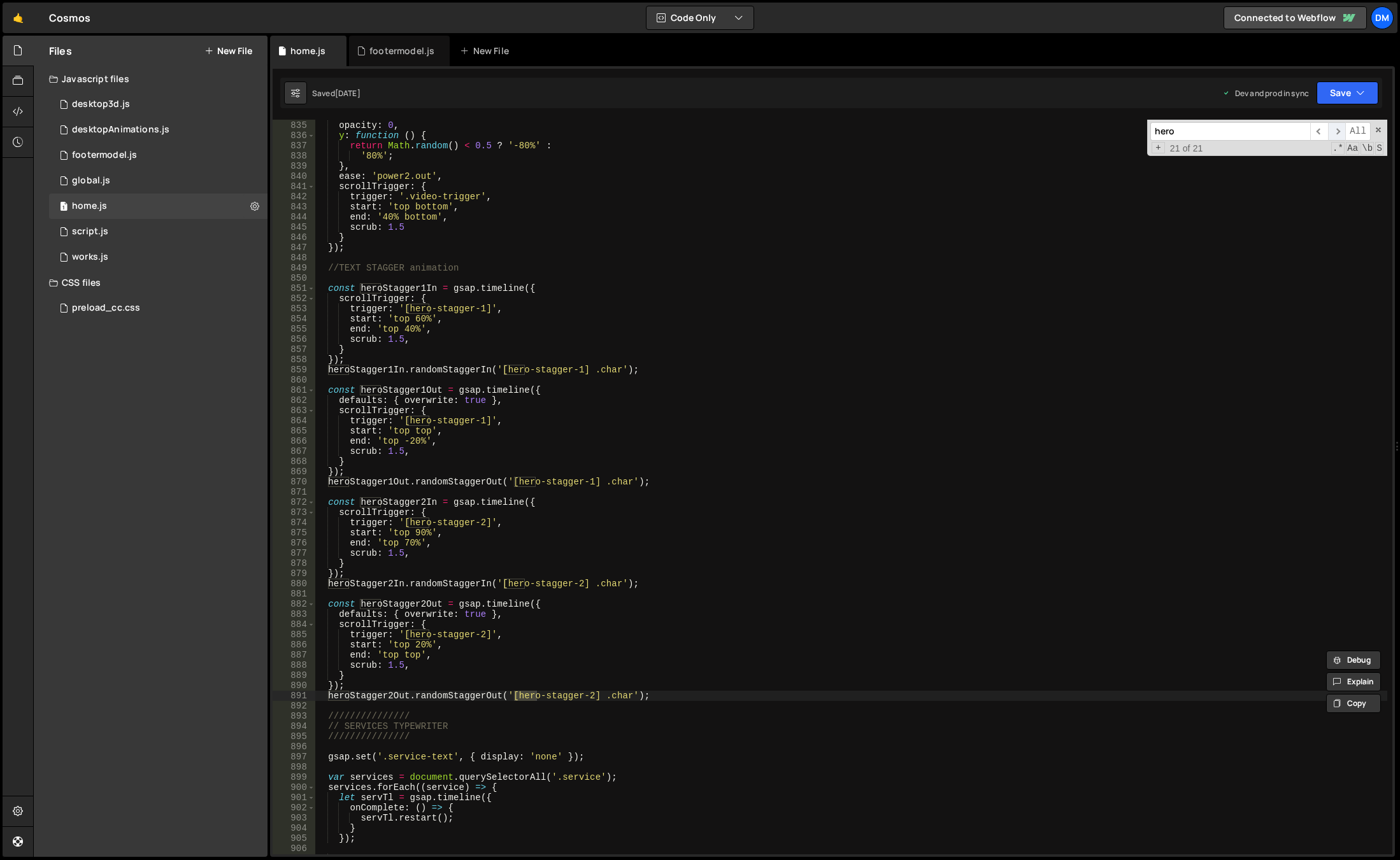
click at [1341, 136] on span "​" at bounding box center [1336, 132] width 18 height 19
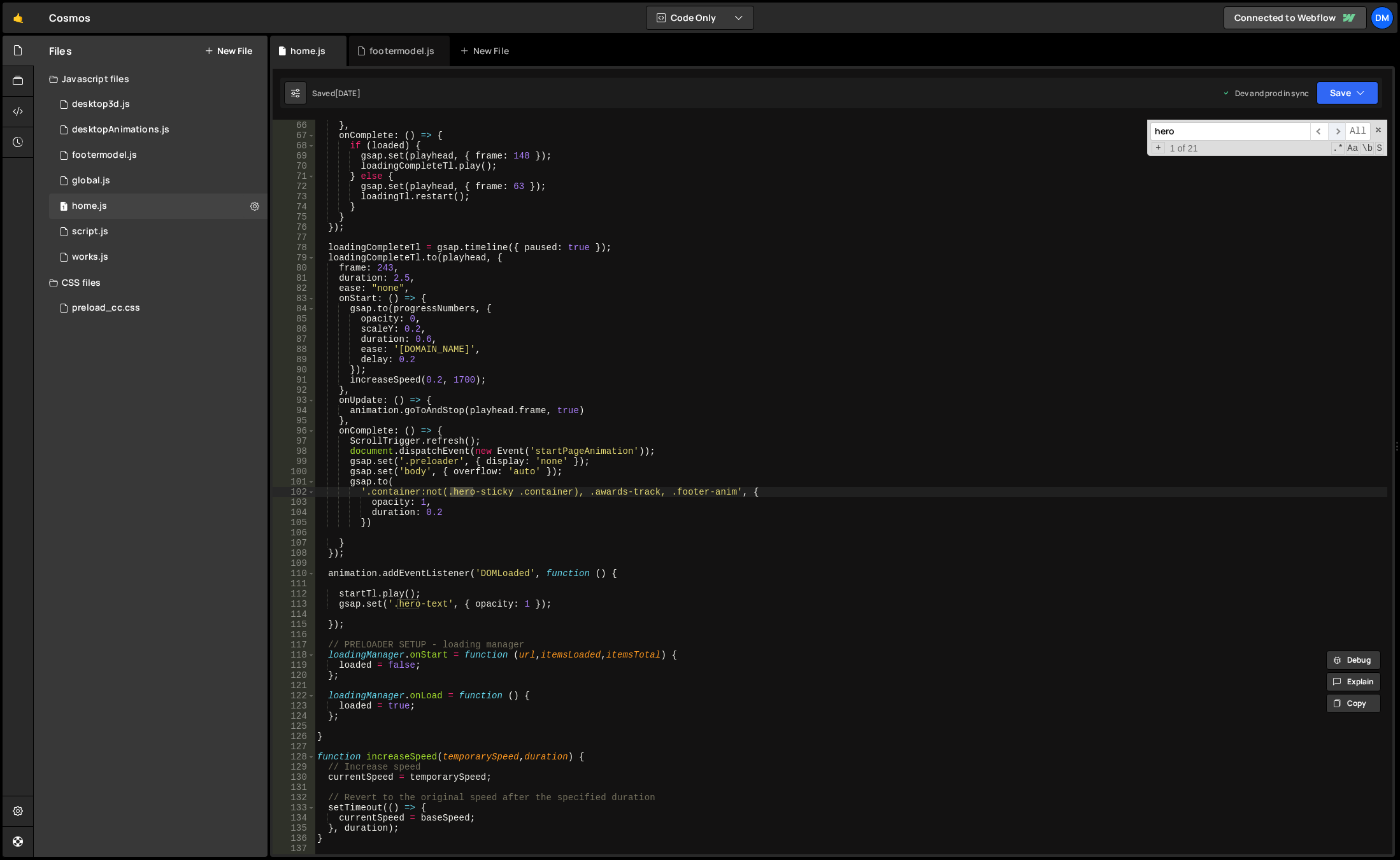
scroll to position [662, 0]
click at [1341, 136] on span "​" at bounding box center [1336, 132] width 18 height 19
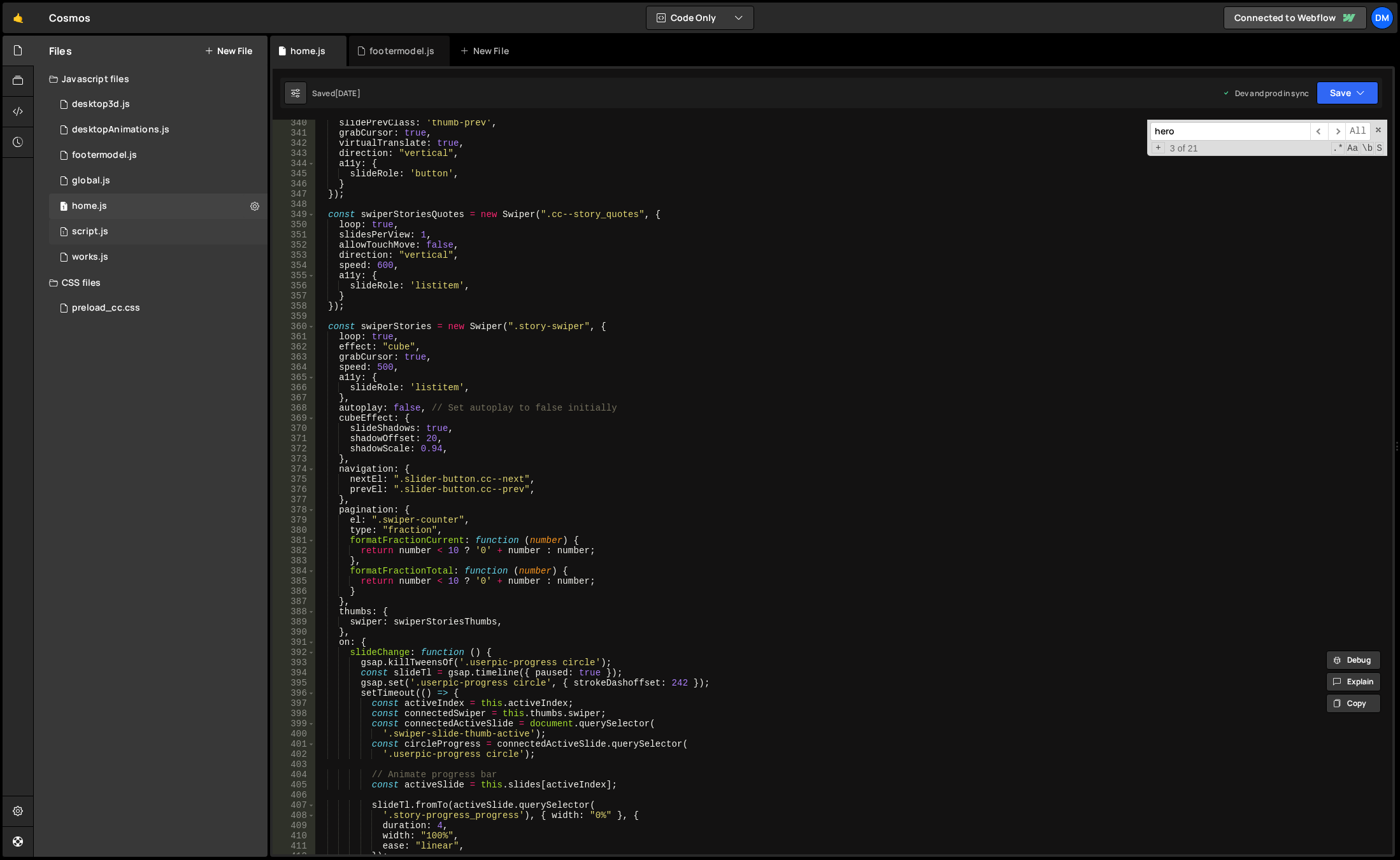
scroll to position [3418, 0]
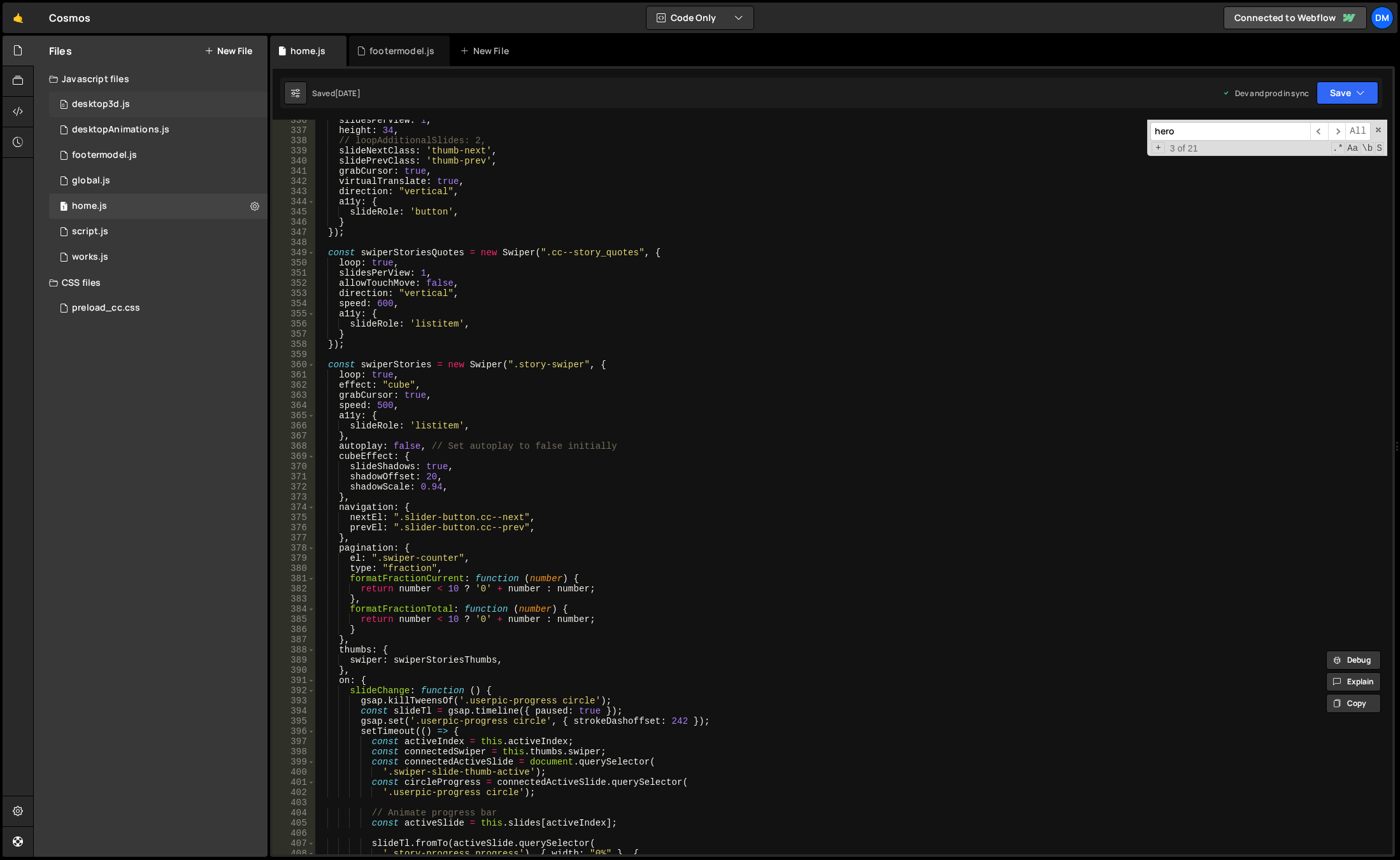
click at [147, 100] on div "0 desktop3d.js 0" at bounding box center [158, 104] width 218 height 25
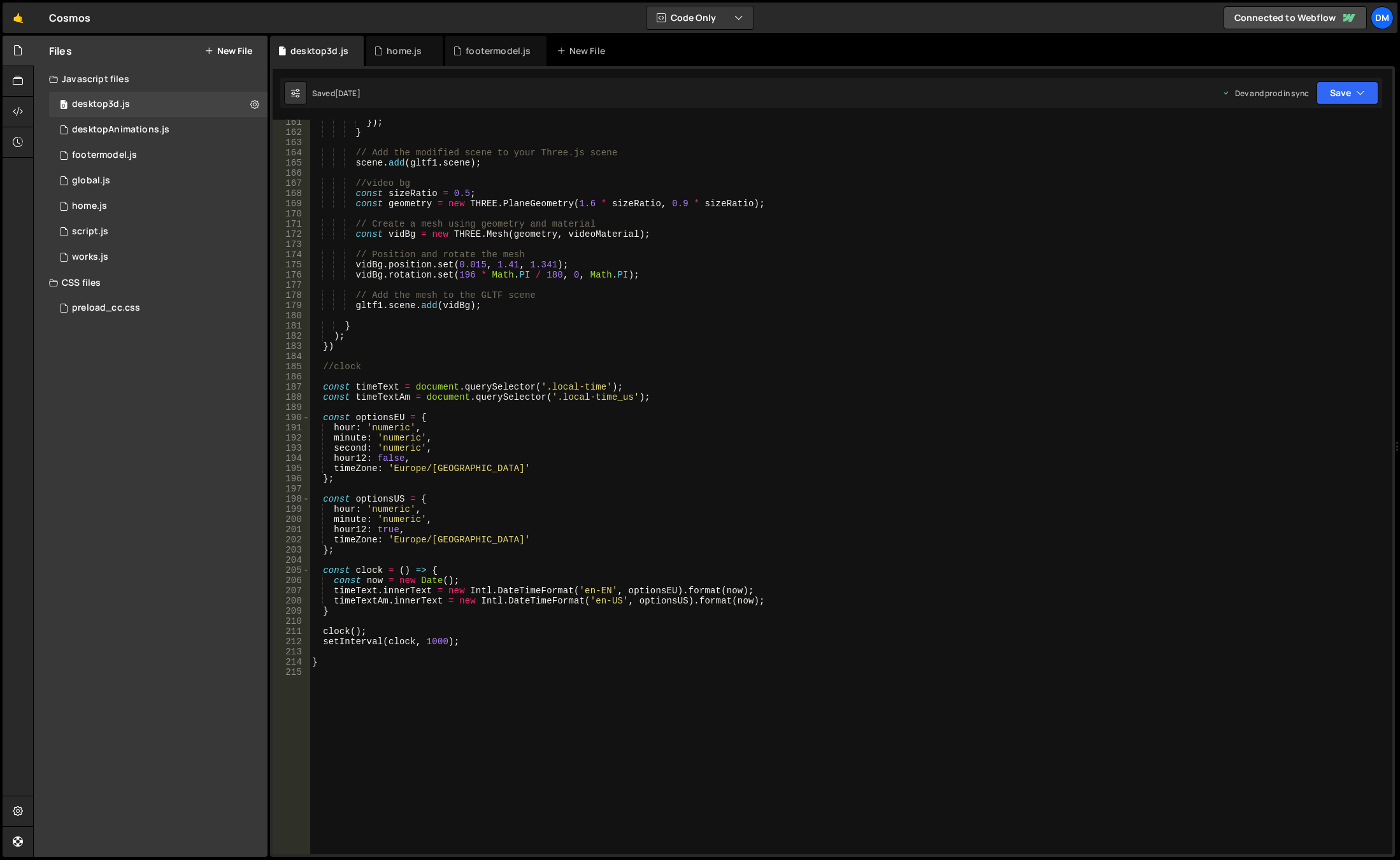
scroll to position [1643, 0]
